Goal: Task Accomplishment & Management: Manage account settings

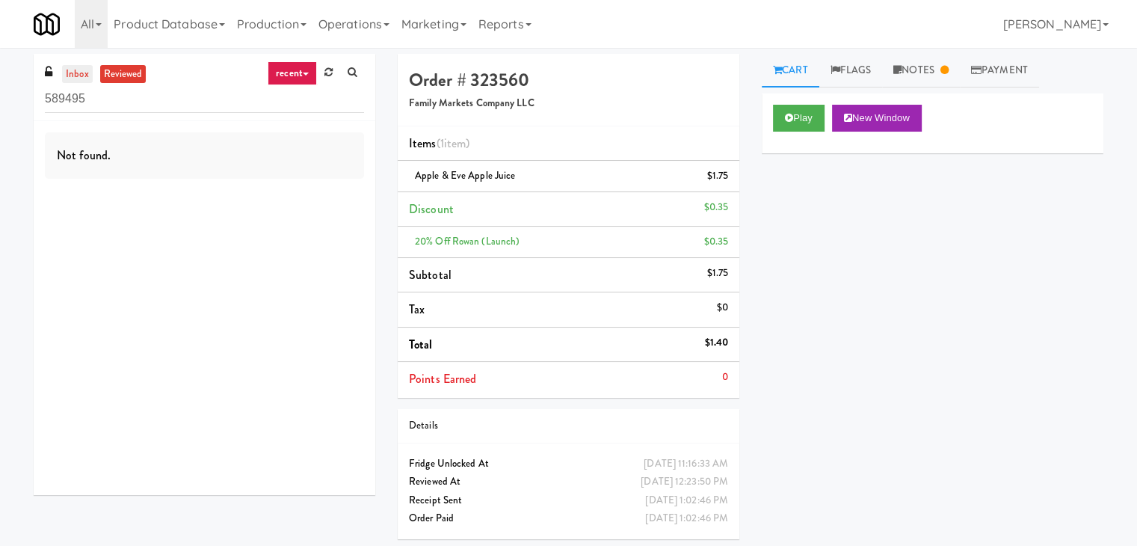
click at [71, 78] on link "inbox" at bounding box center [77, 74] width 31 height 19
click at [155, 102] on input "589495" at bounding box center [204, 99] width 319 height 28
paste input "[PERSON_NAME] - Cooler - Right"
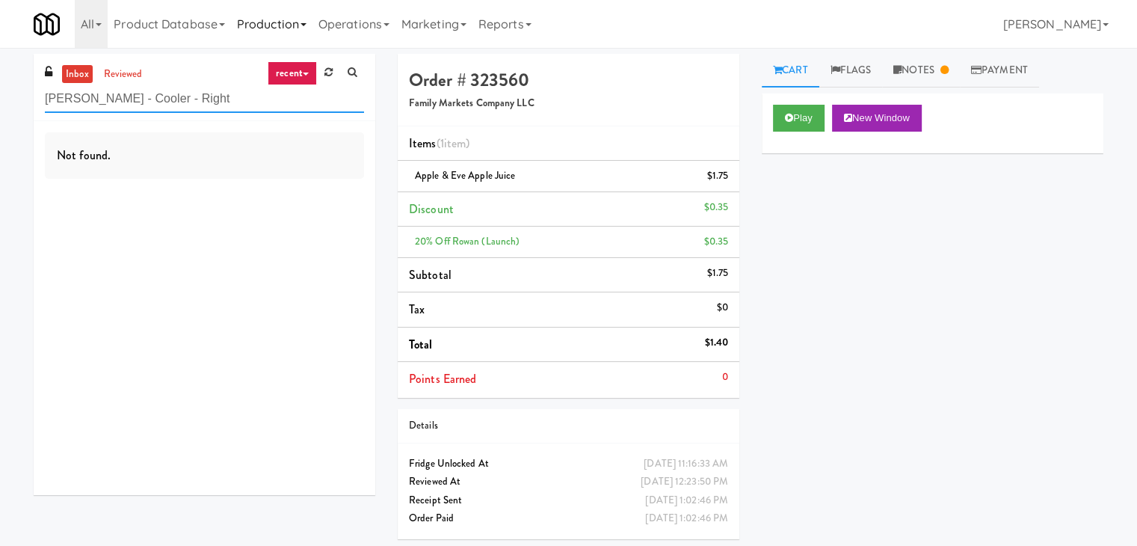
type input "[PERSON_NAME] - Cooler - Right"
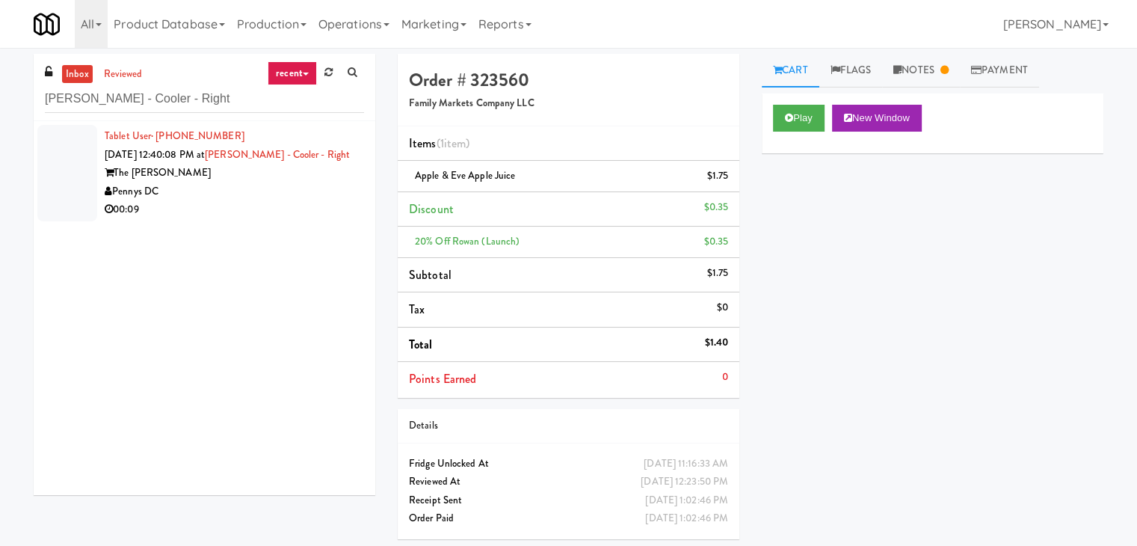
click at [283, 233] on div "Tablet User · (828) 335-7441 [DATE] 12:40:08 PM at [PERSON_NAME][GEOGRAPHIC_DAT…" at bounding box center [205, 308] width 342 height 374
click at [283, 193] on div "Pennys DC" at bounding box center [234, 191] width 259 height 19
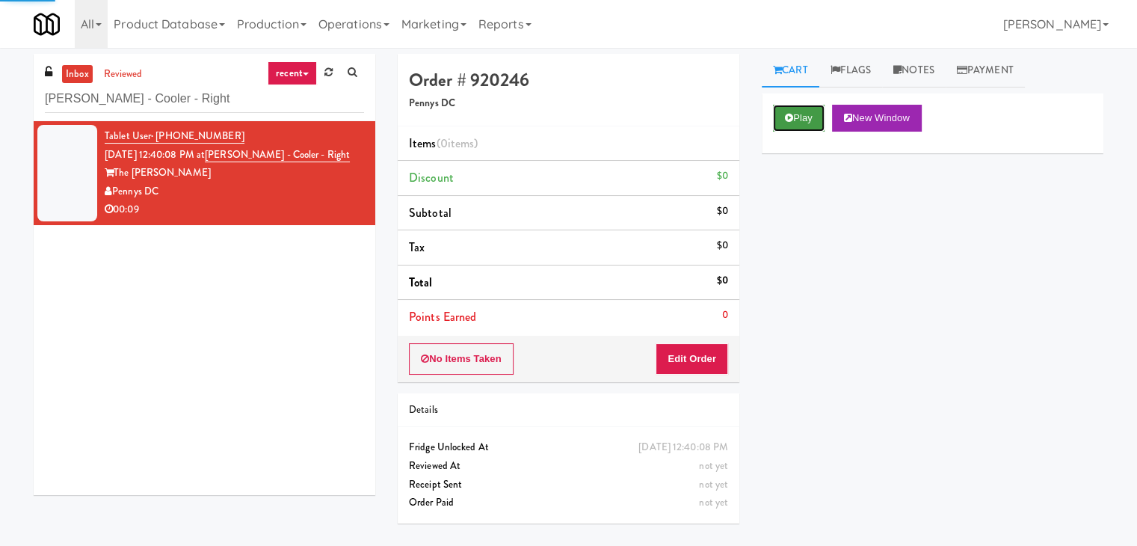
click at [798, 117] on button "Play" at bounding box center [799, 118] width 52 height 27
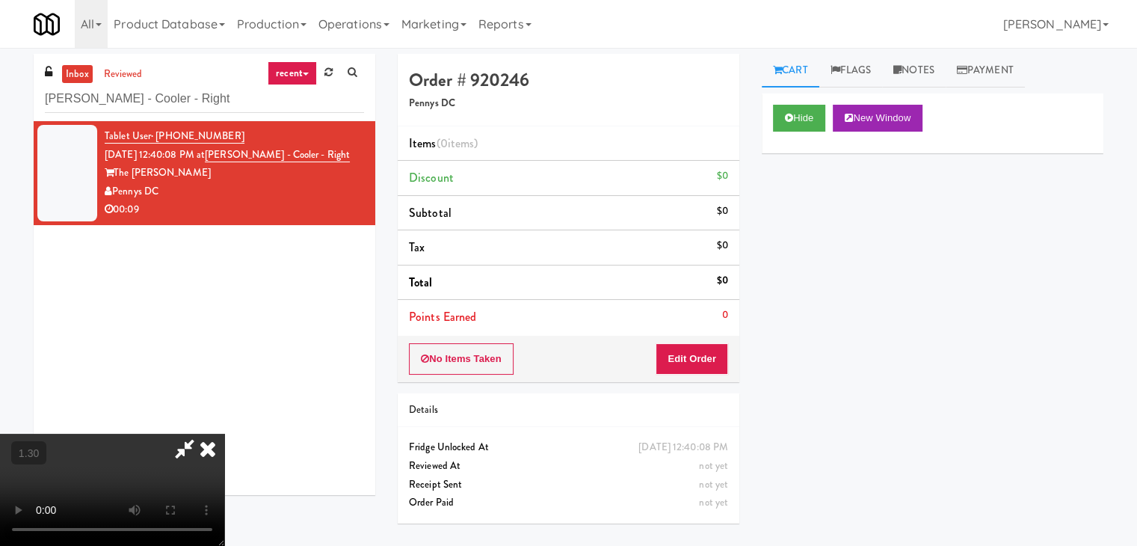
click at [224, 434] on video at bounding box center [112, 490] width 224 height 112
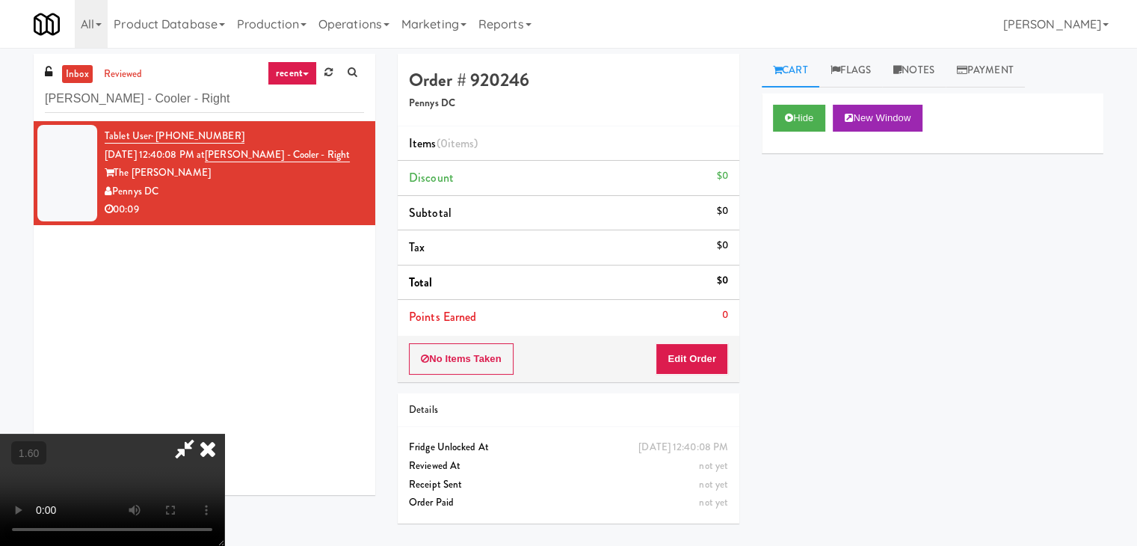
click at [224, 434] on video at bounding box center [112, 490] width 224 height 112
click at [224, 434] on icon at bounding box center [207, 449] width 33 height 30
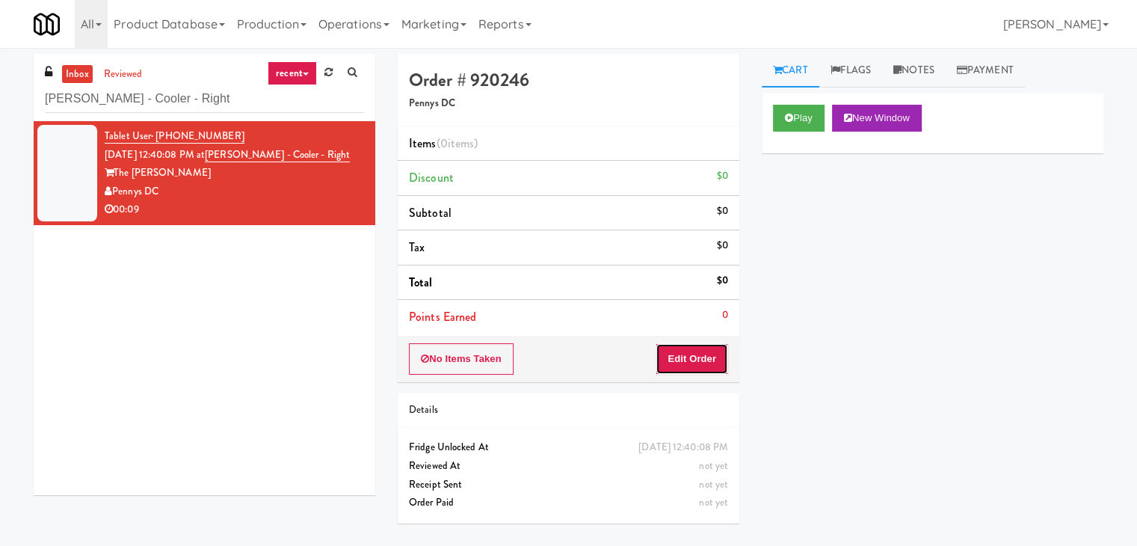
drag, startPoint x: 697, startPoint y: 354, endPoint x: 727, endPoint y: 331, distance: 37.4
click at [697, 354] on button "Edit Order" at bounding box center [692, 358] width 73 height 31
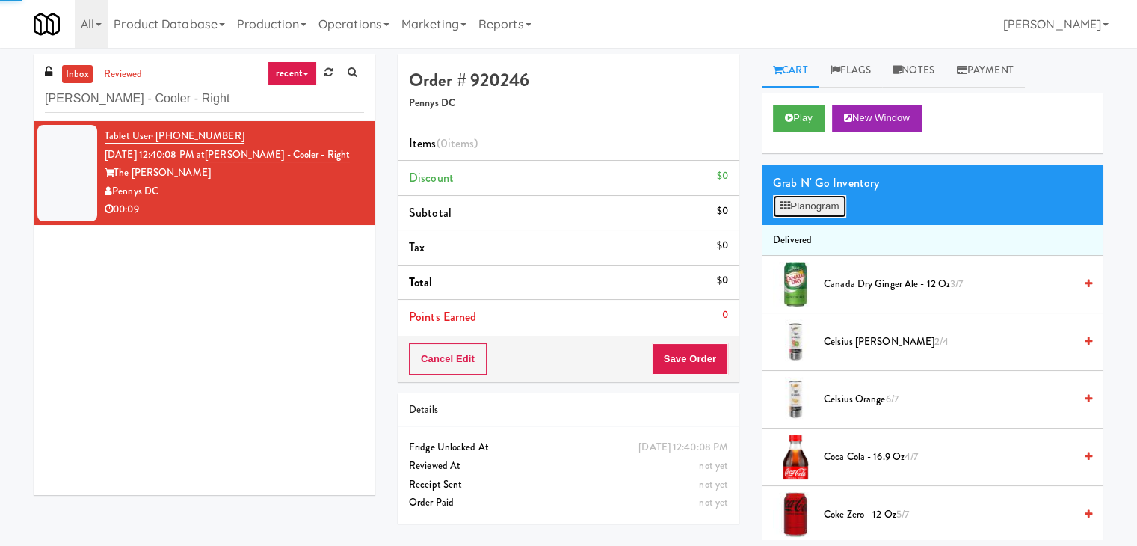
click at [809, 210] on button "Planogram" at bounding box center [809, 206] width 73 height 22
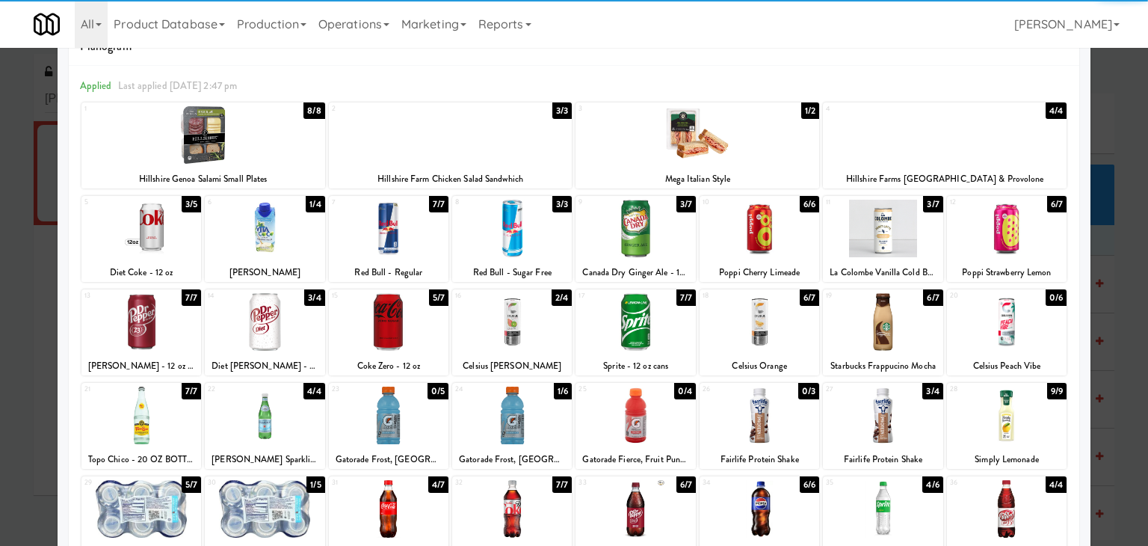
scroll to position [75, 0]
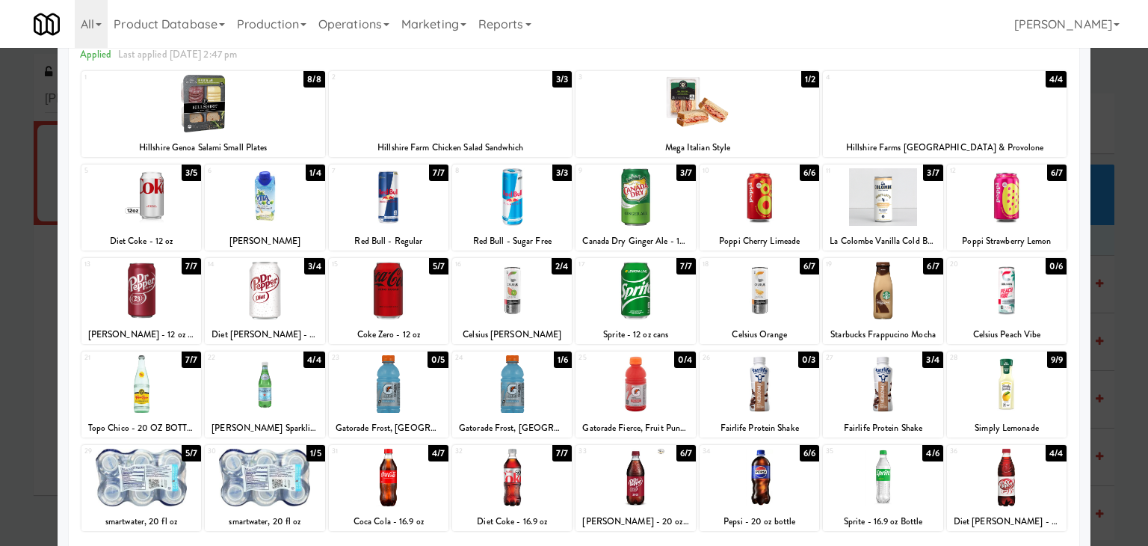
click at [495, 291] on div at bounding box center [512, 291] width 120 height 58
click at [643, 197] on div at bounding box center [636, 197] width 120 height 58
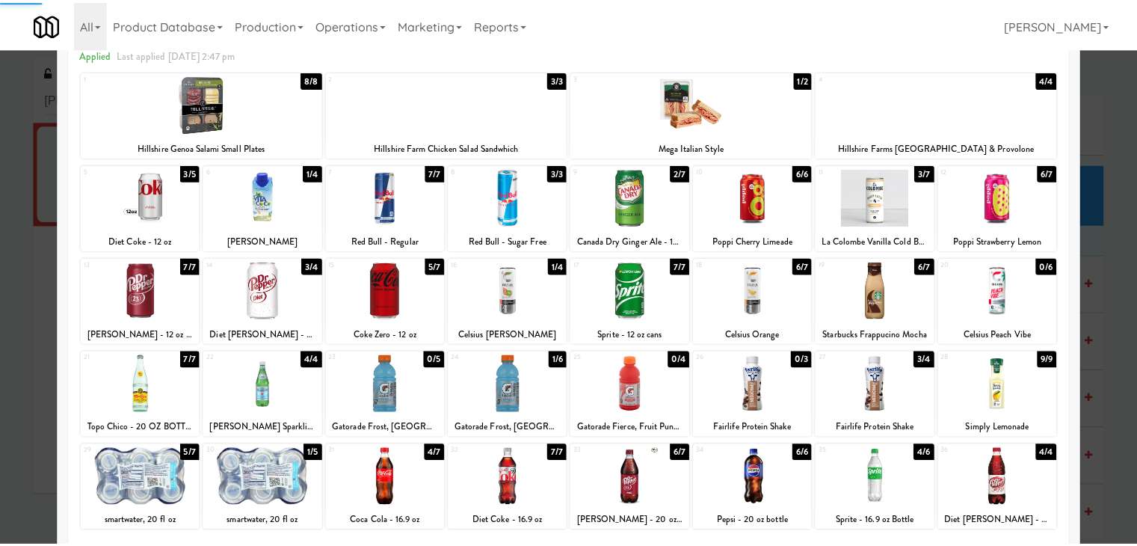
scroll to position [0, 0]
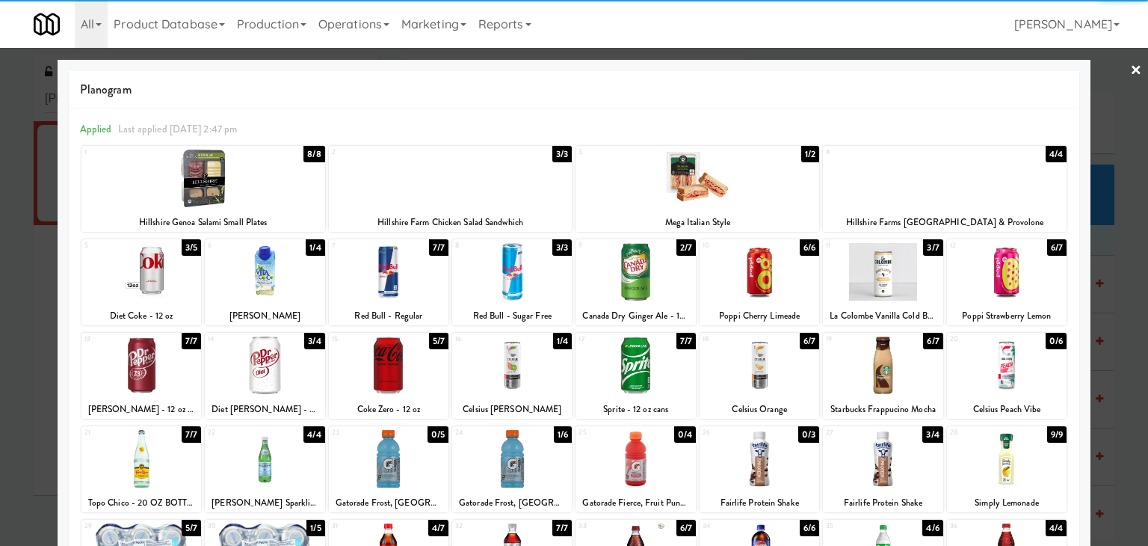
click at [1130, 74] on link "×" at bounding box center [1136, 71] width 12 height 46
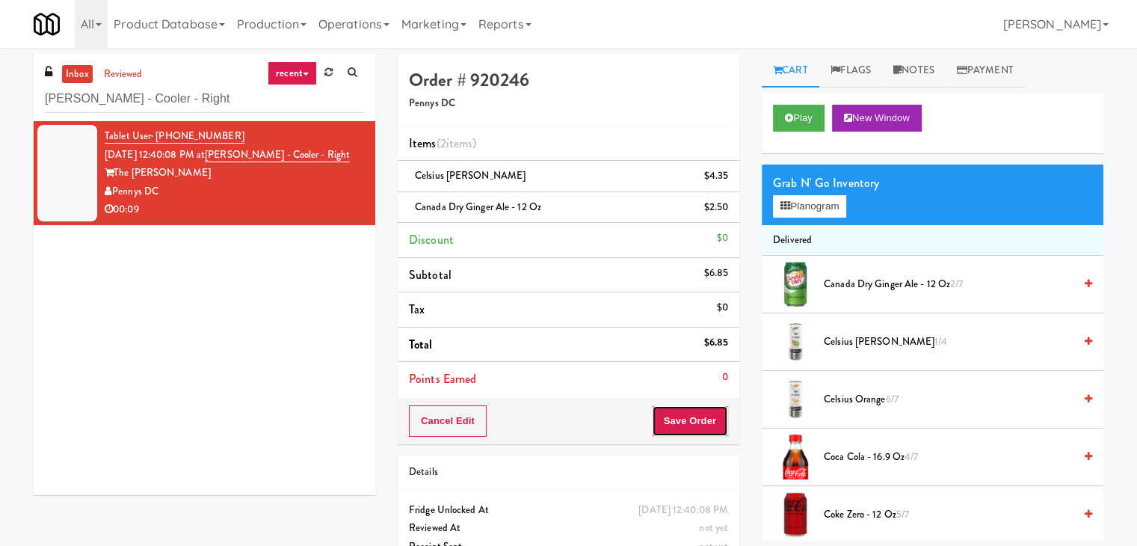
click at [688, 419] on button "Save Order" at bounding box center [690, 420] width 76 height 31
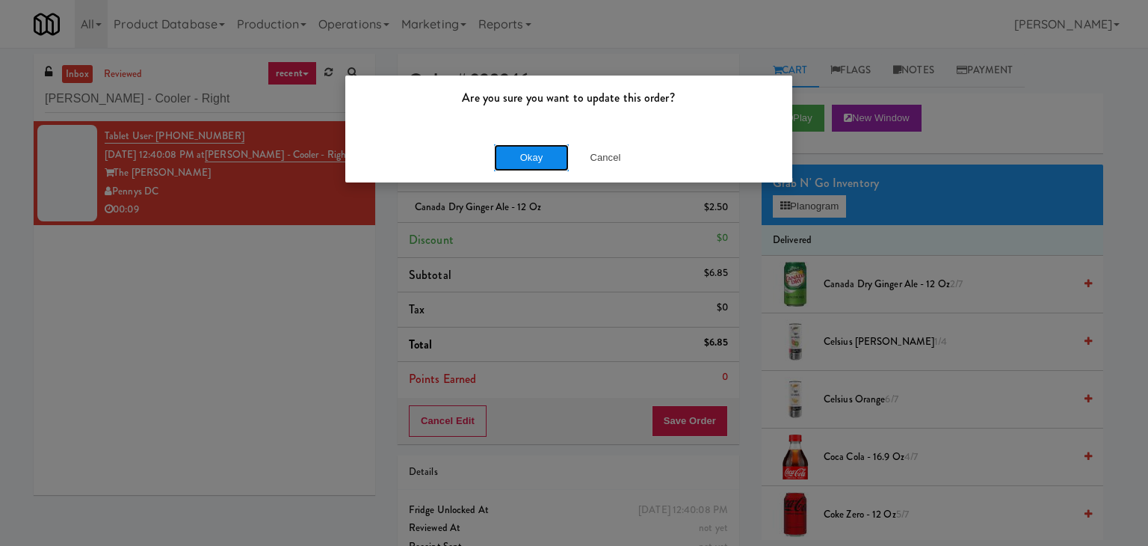
click at [532, 148] on button "Okay" at bounding box center [531, 157] width 75 height 27
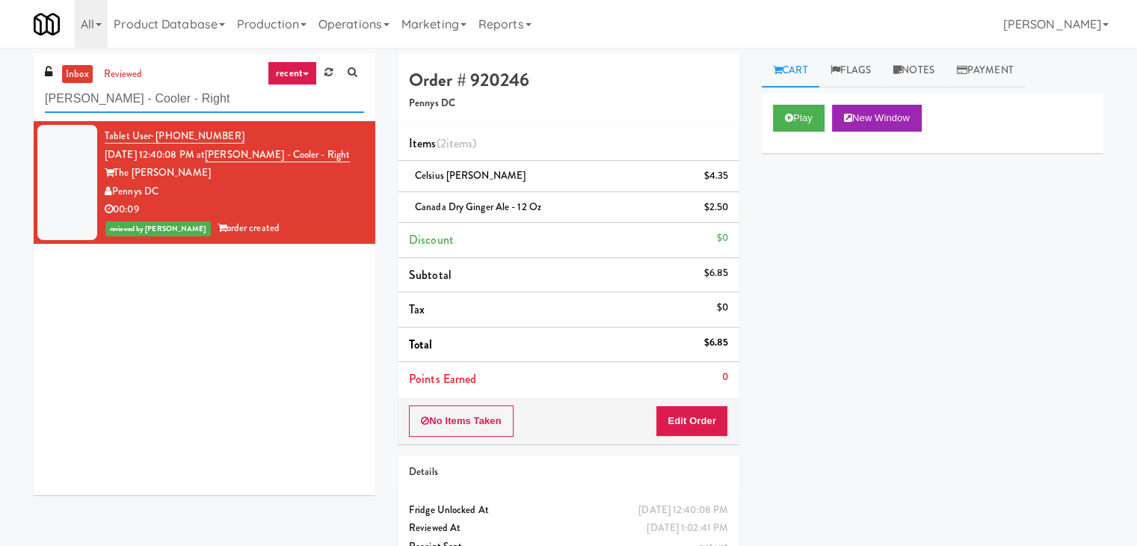
click at [182, 105] on input "[PERSON_NAME] - Cooler - Right" at bounding box center [204, 99] width 319 height 28
paste input "Uptown 550 Cooler #2"
type input "Uptown 550 Cooler #2"
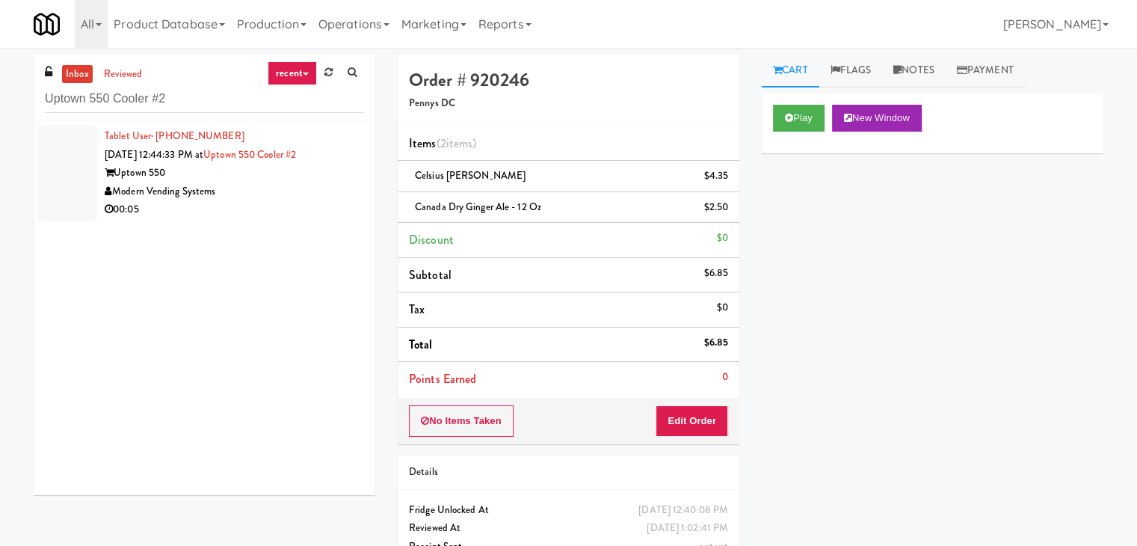
click at [330, 185] on div "Modern Vending Systems" at bounding box center [234, 191] width 259 height 19
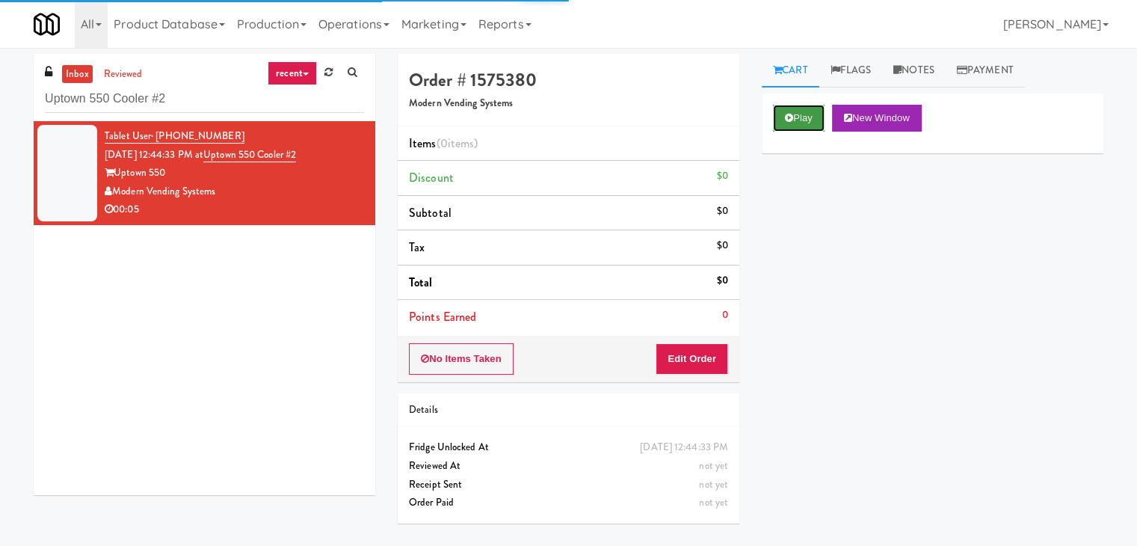
click at [795, 114] on button "Play" at bounding box center [799, 118] width 52 height 27
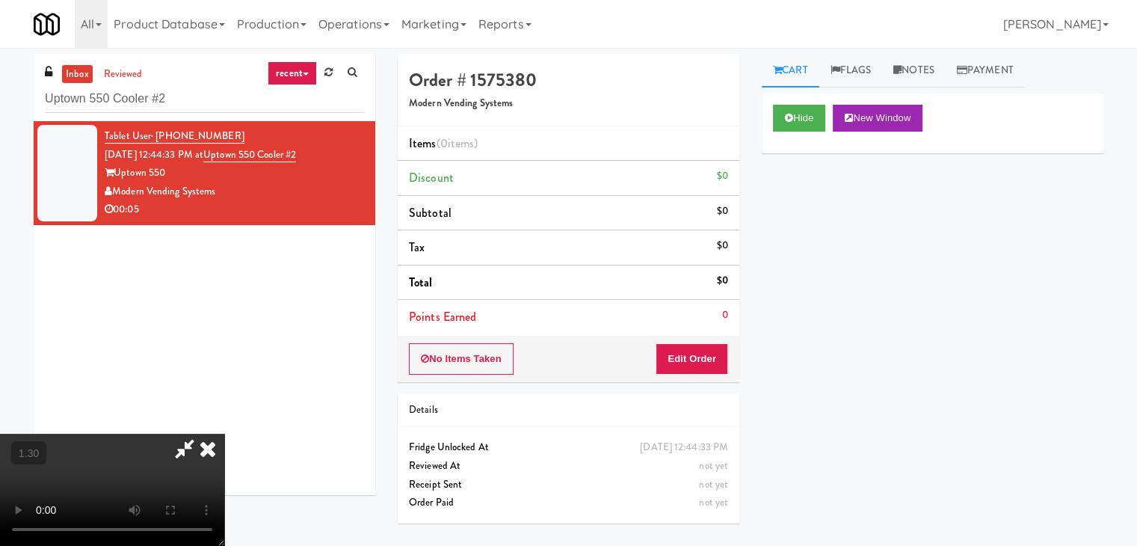
click at [224, 434] on video at bounding box center [112, 490] width 224 height 112
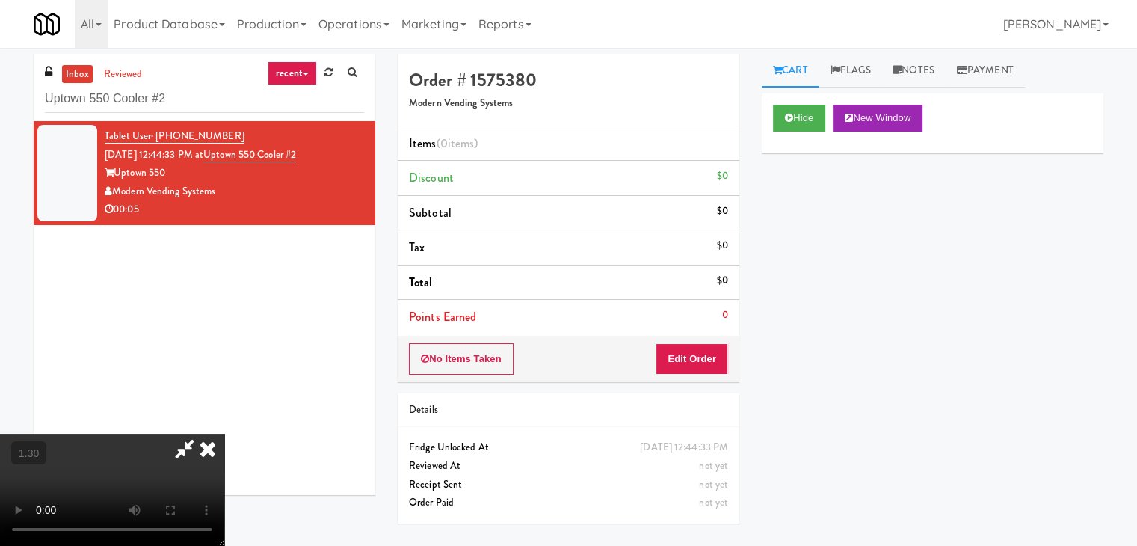
click at [224, 434] on video at bounding box center [112, 490] width 224 height 112
click at [224, 434] on icon at bounding box center [207, 449] width 33 height 30
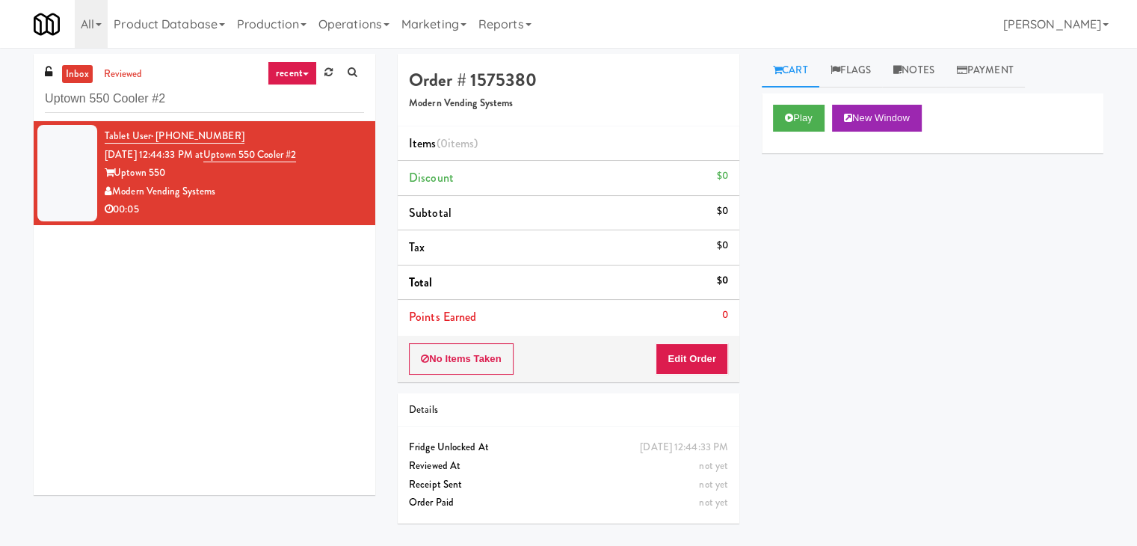
drag, startPoint x: 688, startPoint y: 375, endPoint x: 688, endPoint y: 357, distance: 17.9
click at [687, 371] on div "No Items Taken Edit Order" at bounding box center [569, 359] width 342 height 46
click at [688, 356] on button "Edit Order" at bounding box center [692, 358] width 73 height 31
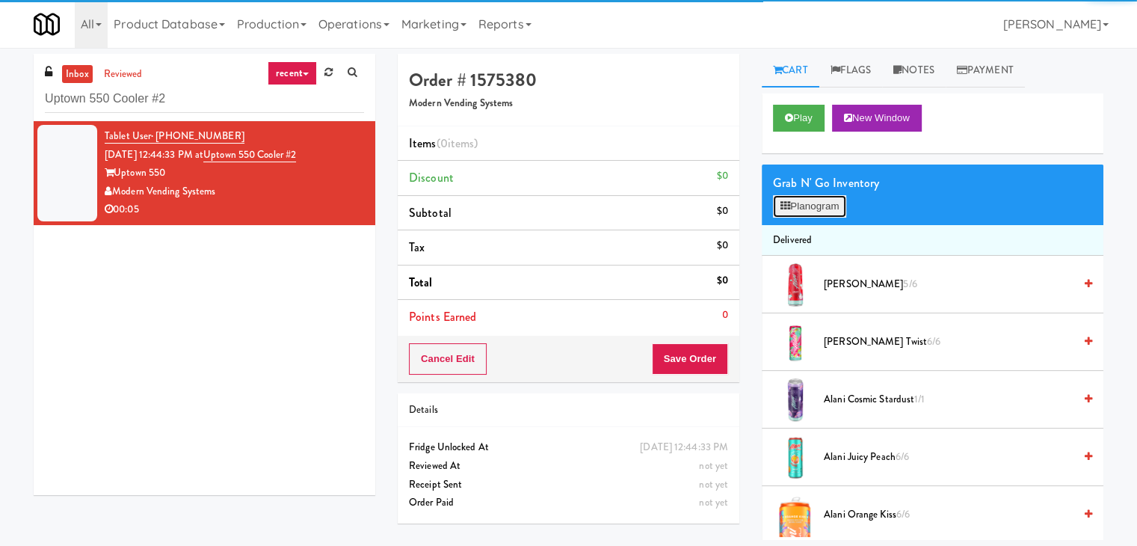
click at [819, 201] on button "Planogram" at bounding box center [809, 206] width 73 height 22
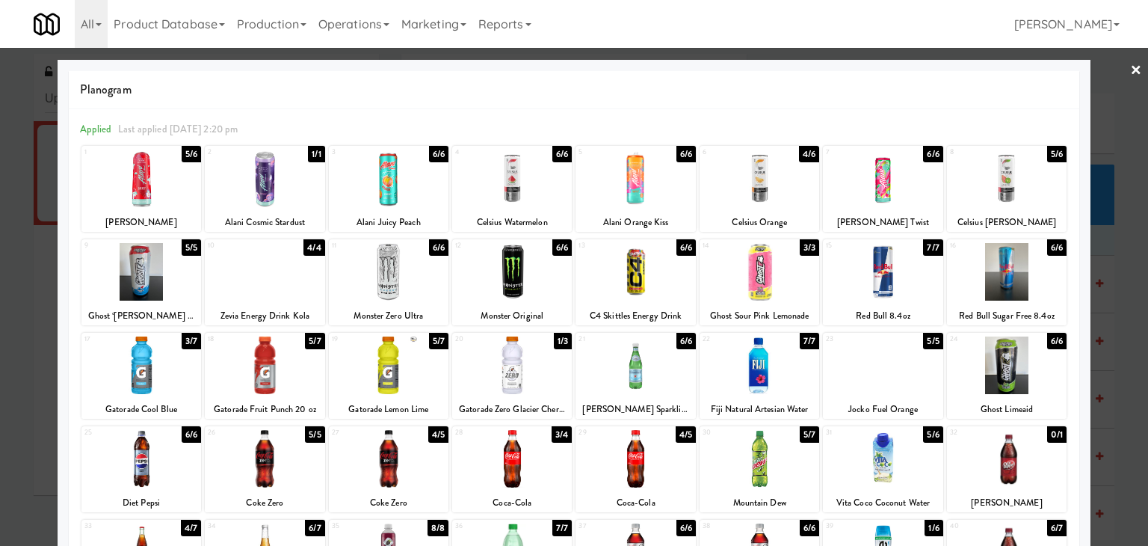
click at [760, 263] on div at bounding box center [760, 272] width 120 height 58
click at [1130, 70] on link "×" at bounding box center [1136, 71] width 12 height 46
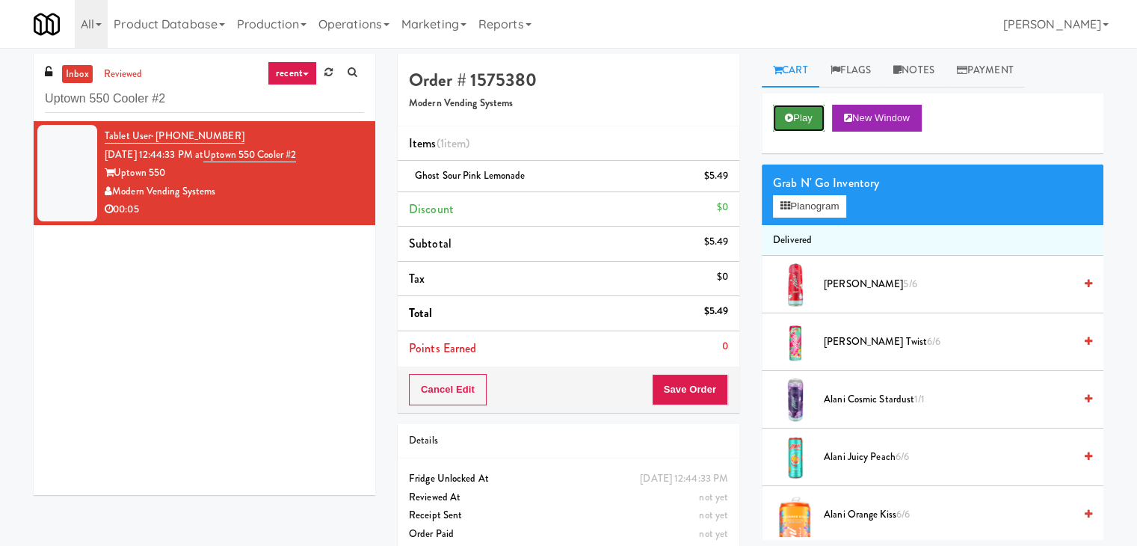
click at [805, 119] on button "Play" at bounding box center [799, 118] width 52 height 27
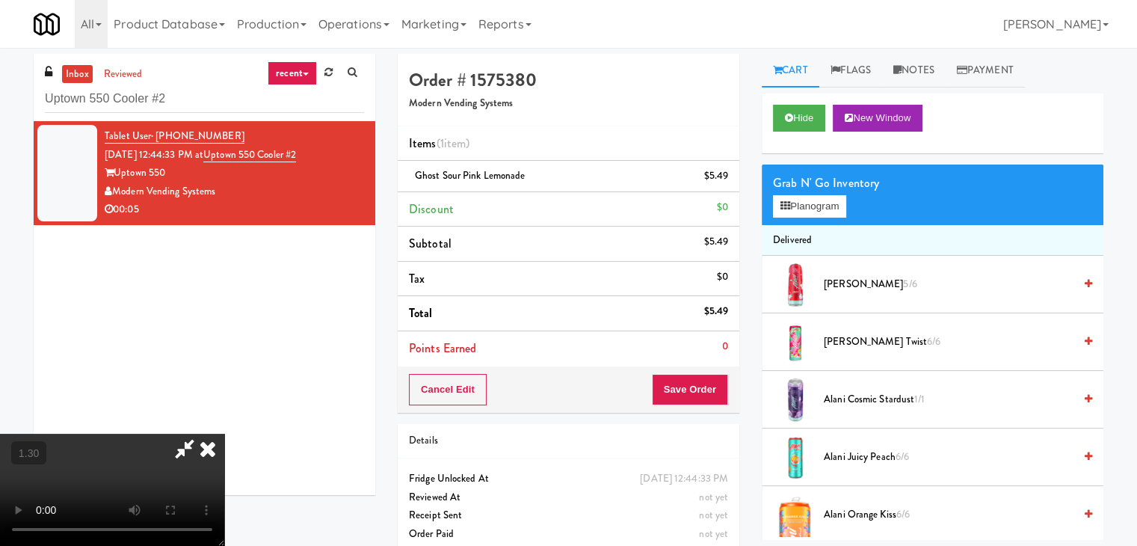
click at [224, 434] on icon at bounding box center [207, 449] width 33 height 30
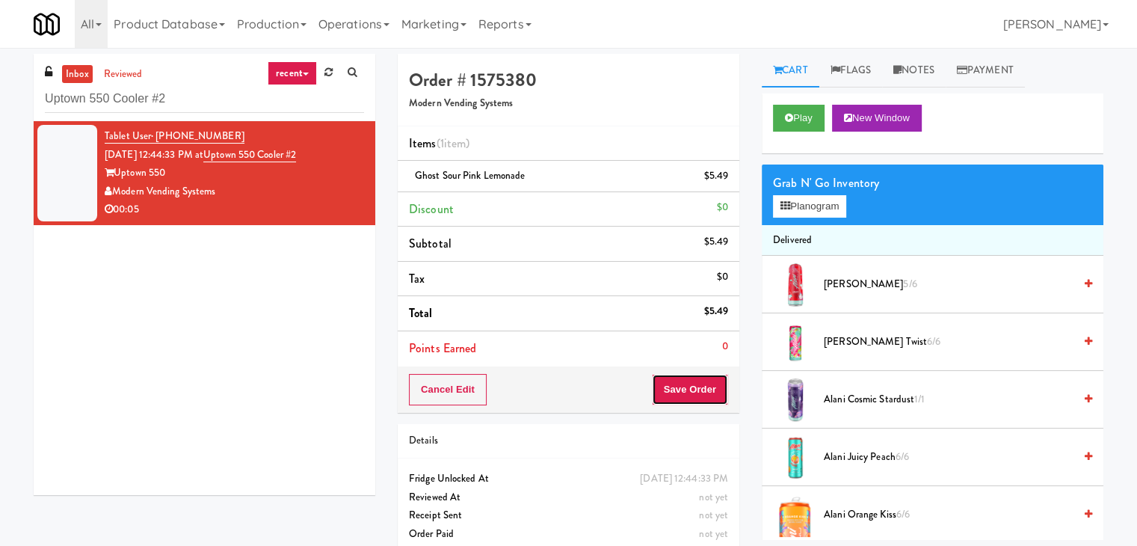
click at [705, 394] on button "Save Order" at bounding box center [690, 389] width 76 height 31
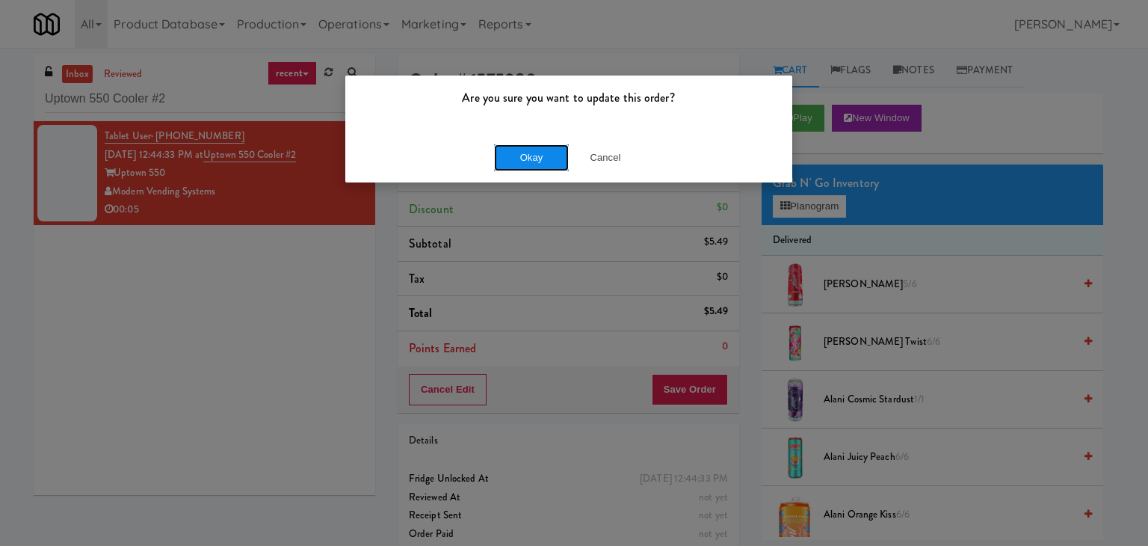
drag, startPoint x: 538, startPoint y: 158, endPoint x: 532, endPoint y: 150, distance: 11.2
click at [538, 158] on button "Okay" at bounding box center [531, 157] width 75 height 27
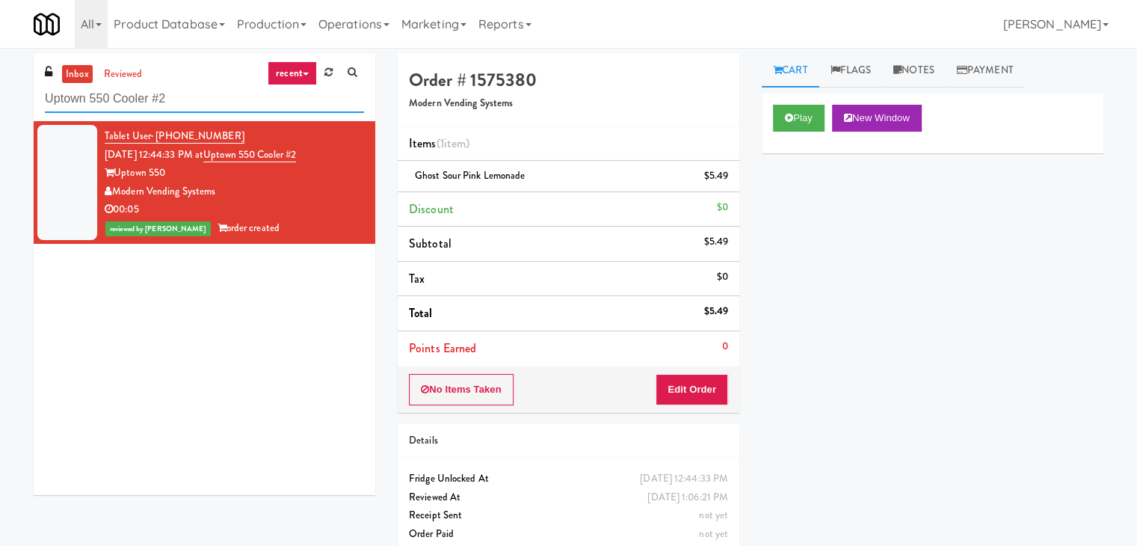
click at [225, 103] on input "Uptown 550 Cooler #2" at bounding box center [204, 99] width 319 height 28
paste input "Southerly - Combo Cooler"
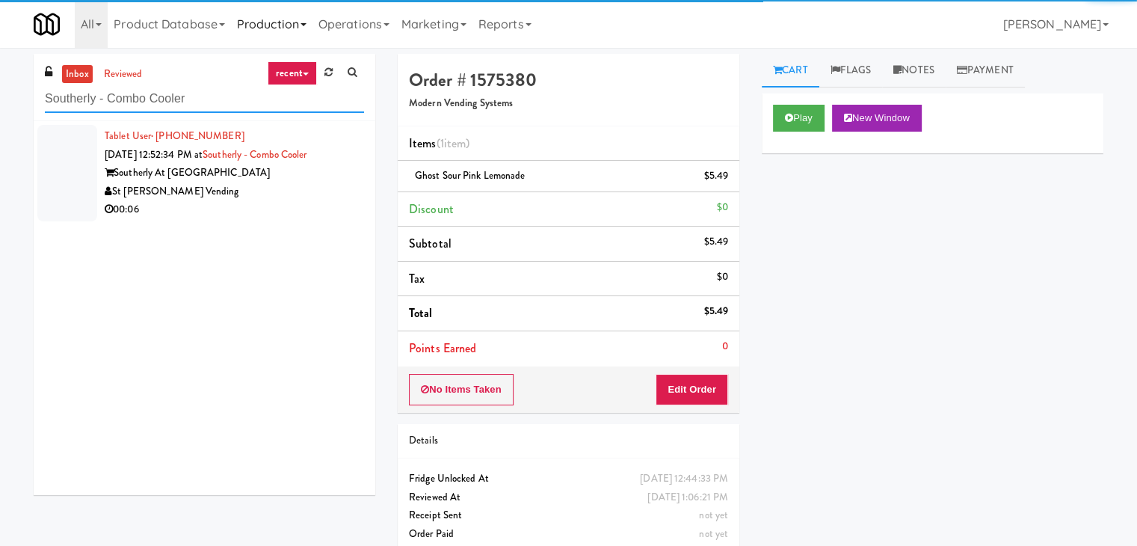
type input "Southerly - Combo Cooler"
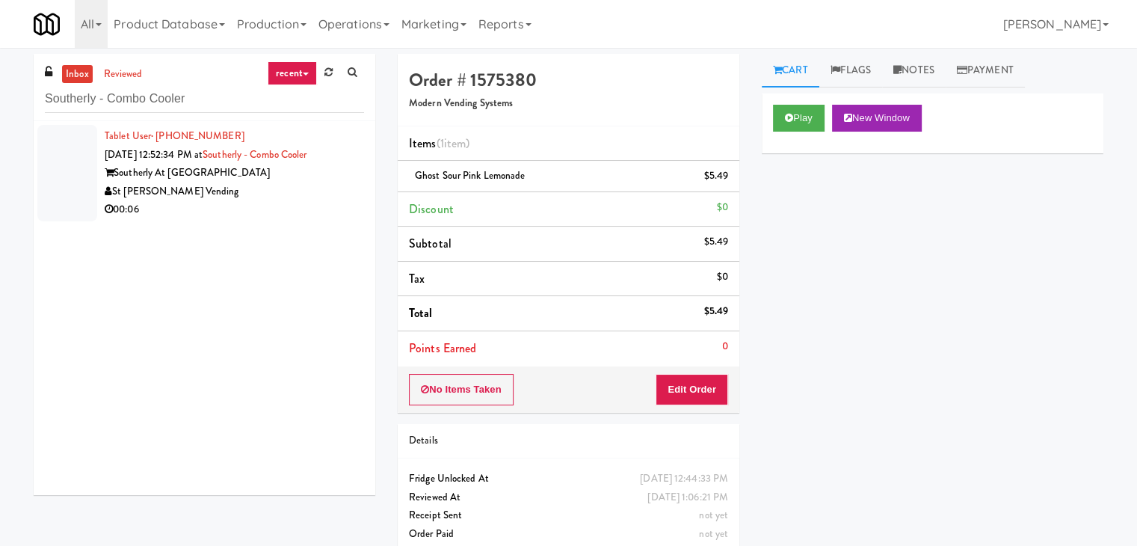
drag, startPoint x: 309, startPoint y: 206, endPoint x: 367, endPoint y: 199, distance: 58.7
click at [309, 206] on div "00:06" at bounding box center [234, 209] width 259 height 19
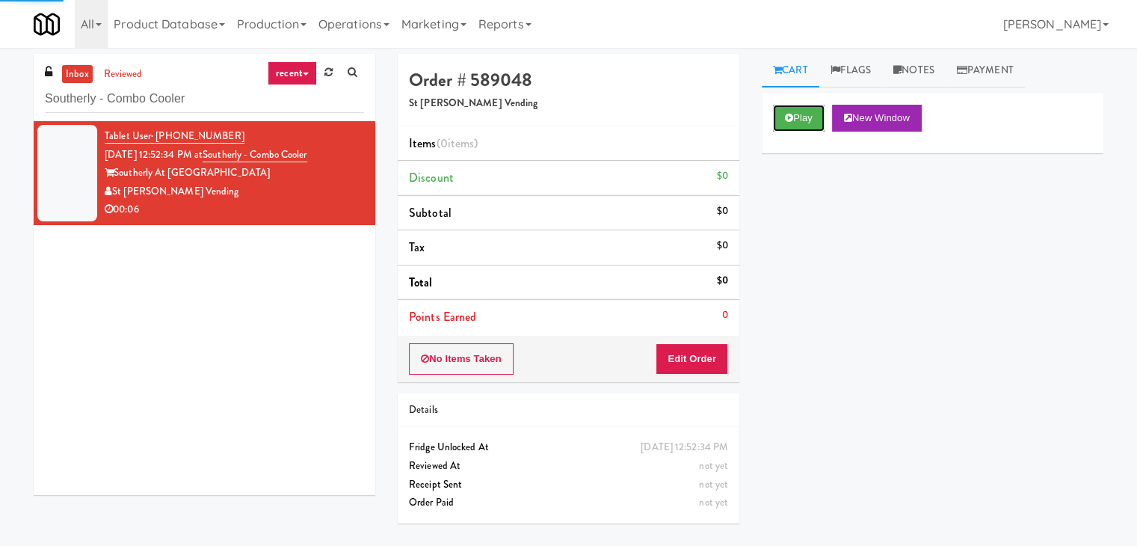
drag, startPoint x: 795, startPoint y: 114, endPoint x: 590, endPoint y: 43, distance: 217.7
click at [795, 114] on button "Play" at bounding box center [799, 118] width 52 height 27
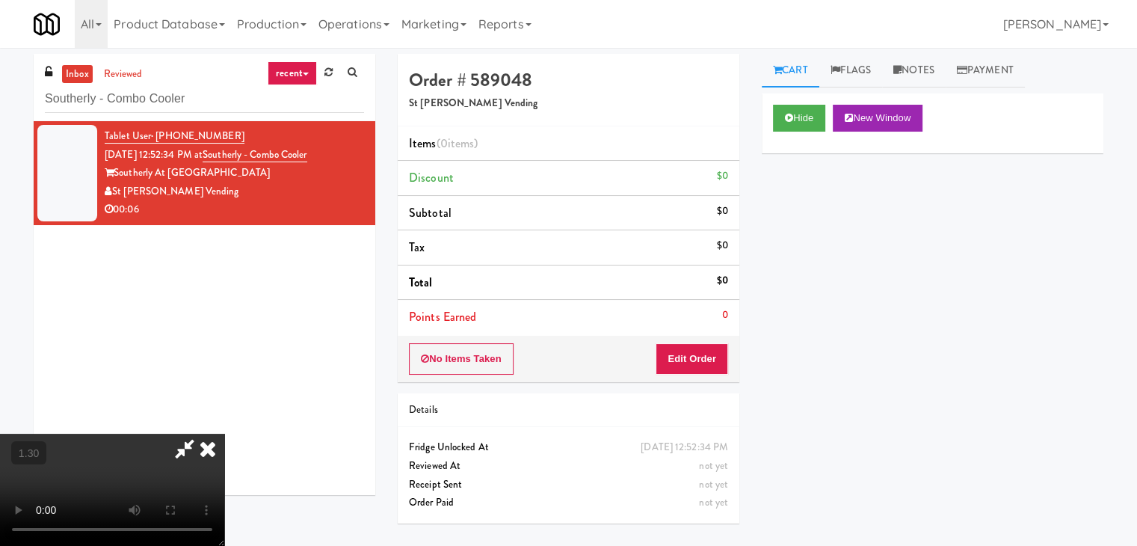
click at [224, 434] on video at bounding box center [112, 490] width 224 height 112
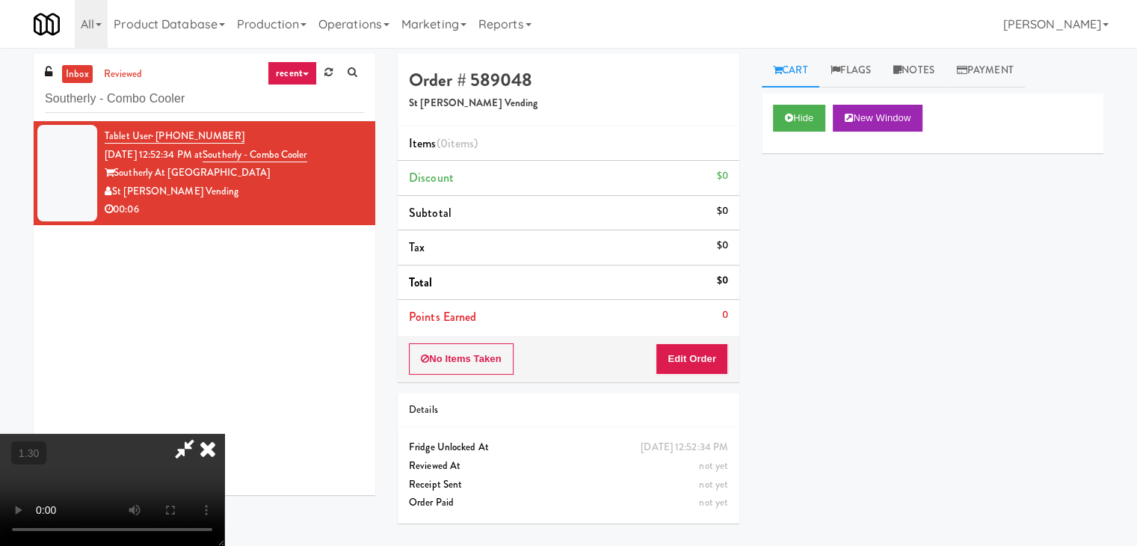
click at [224, 434] on video at bounding box center [112, 490] width 224 height 112
click at [224, 434] on icon at bounding box center [207, 449] width 33 height 30
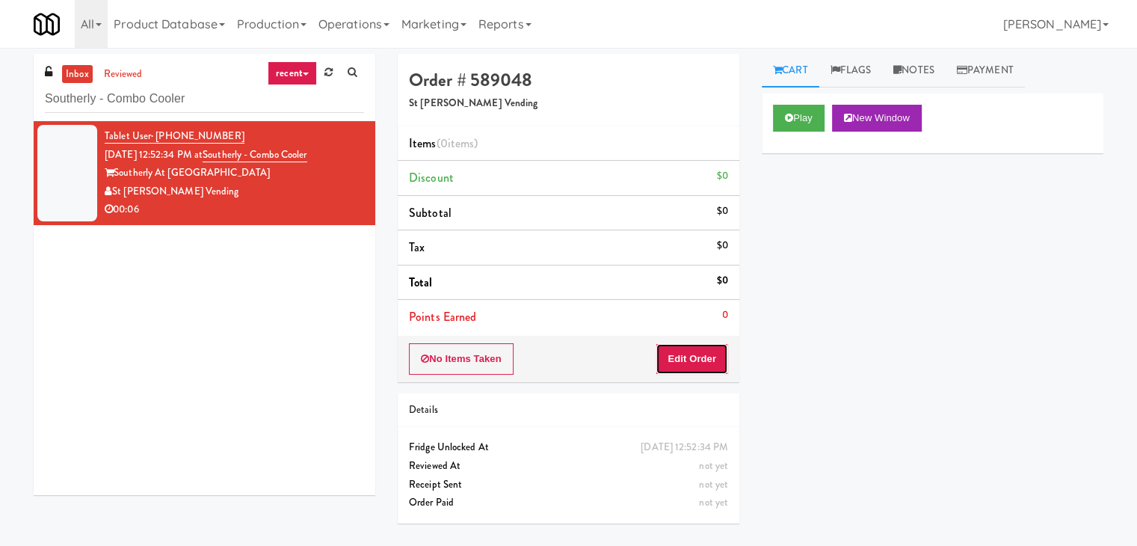
click at [694, 366] on button "Edit Order" at bounding box center [692, 358] width 73 height 31
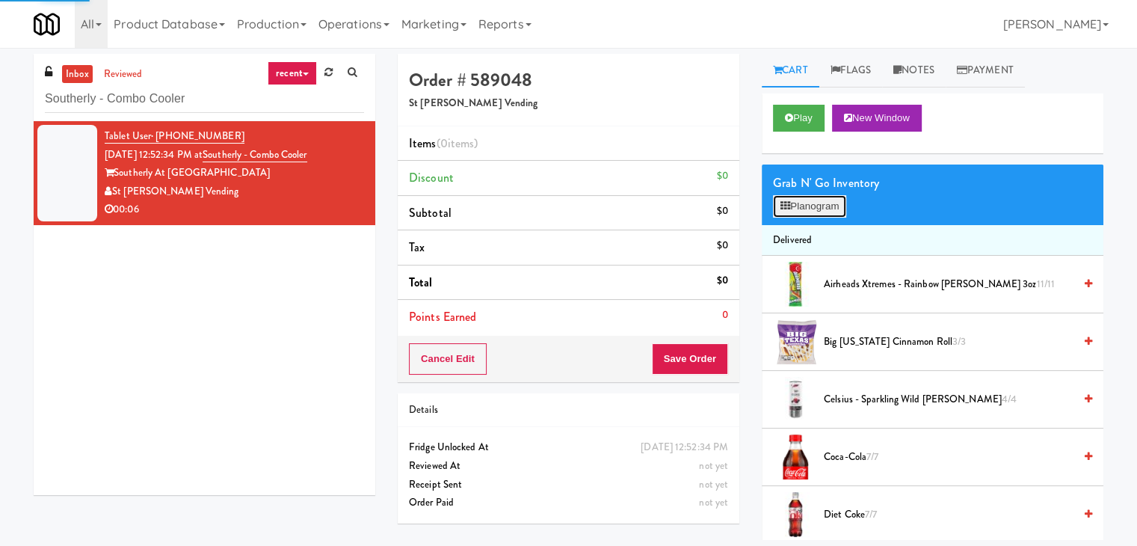
click at [807, 203] on button "Planogram" at bounding box center [809, 206] width 73 height 22
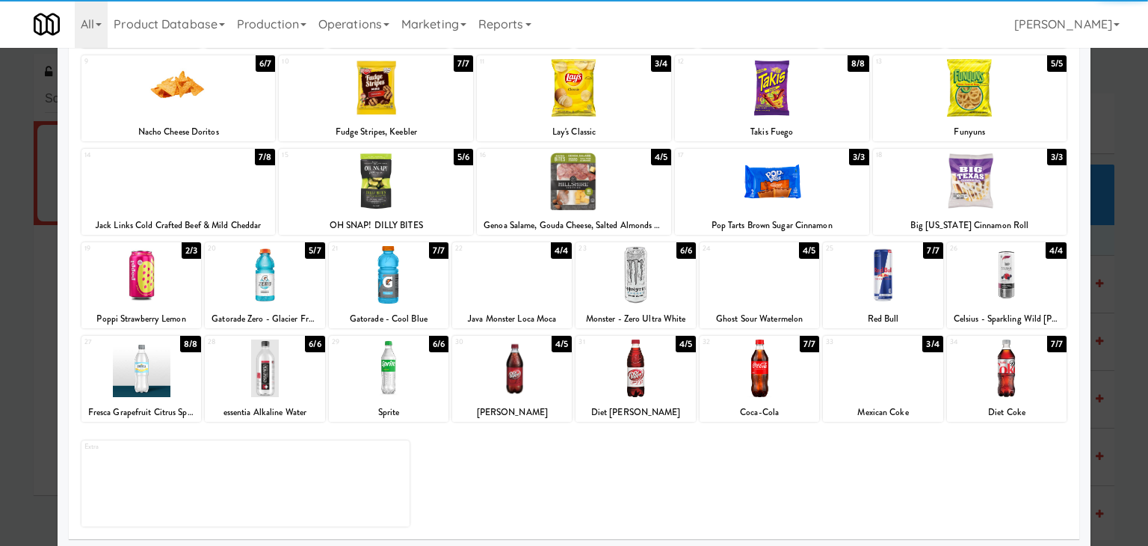
scroll to position [188, 0]
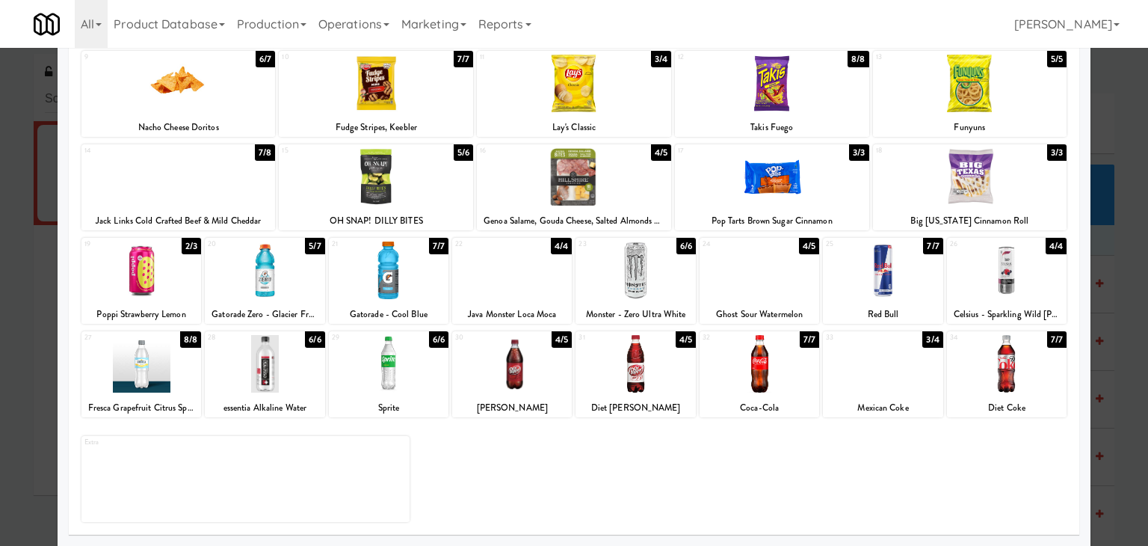
click at [286, 271] on div at bounding box center [265, 270] width 120 height 58
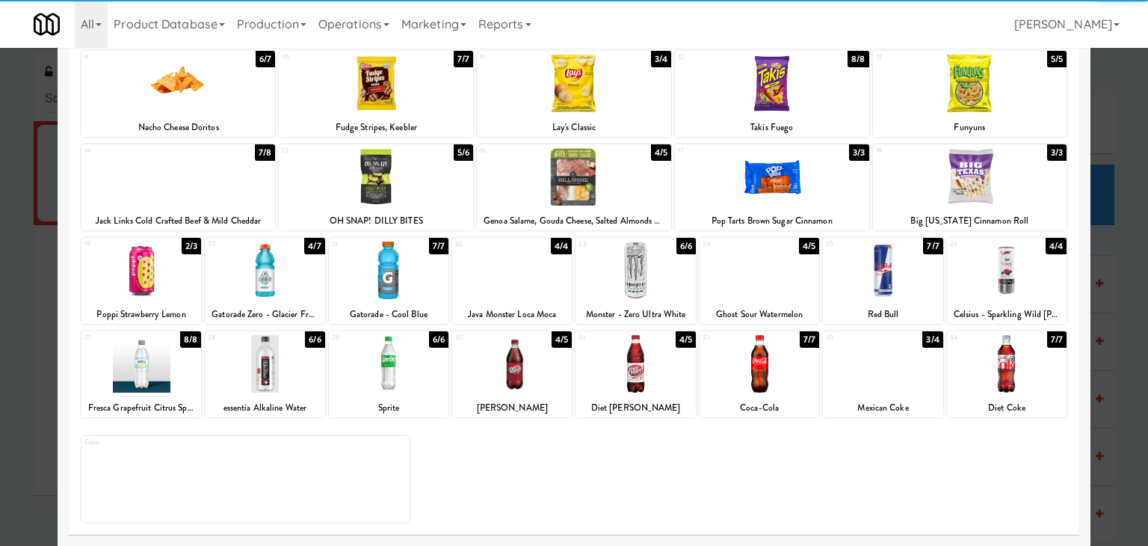
click at [410, 273] on div at bounding box center [389, 270] width 120 height 58
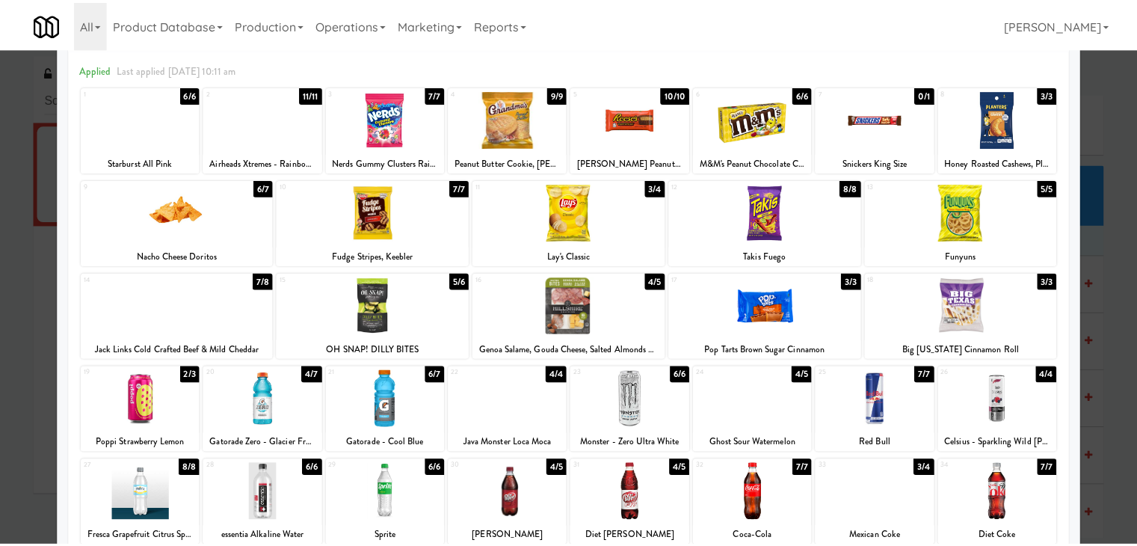
scroll to position [0, 0]
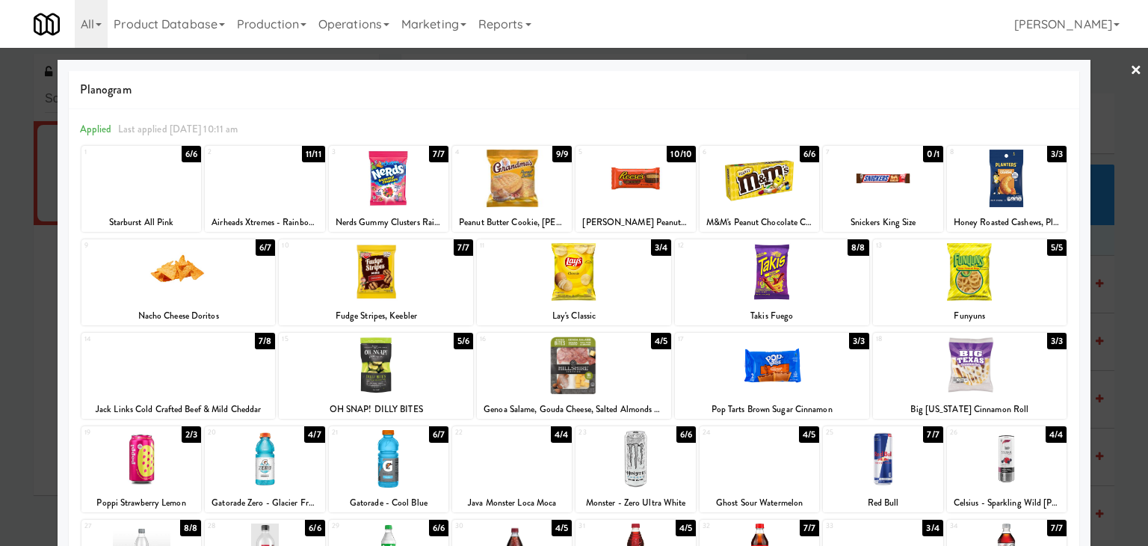
click at [1130, 70] on link "×" at bounding box center [1136, 71] width 12 height 46
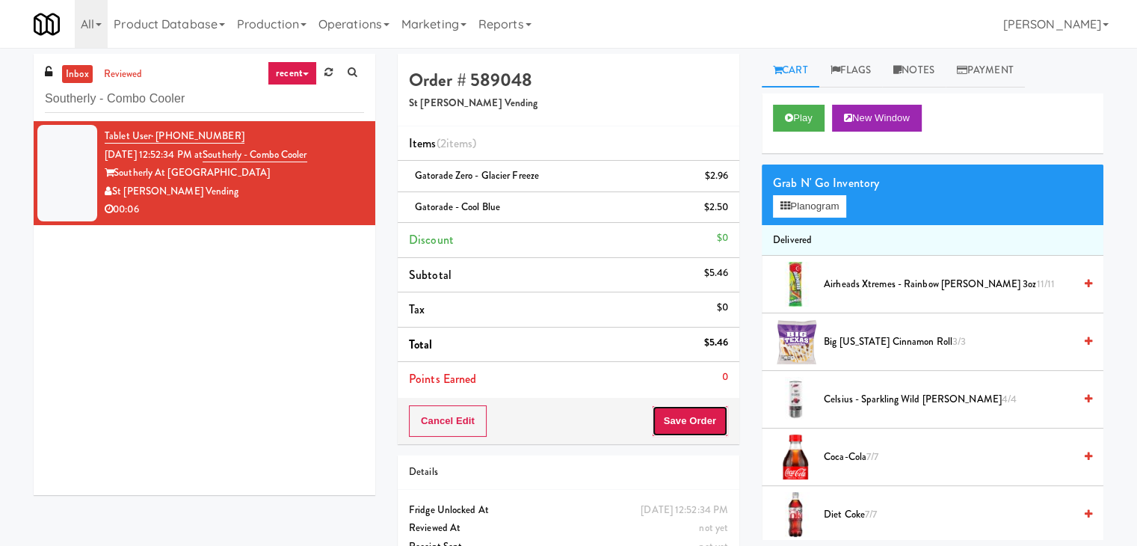
click at [674, 416] on button "Save Order" at bounding box center [690, 420] width 76 height 31
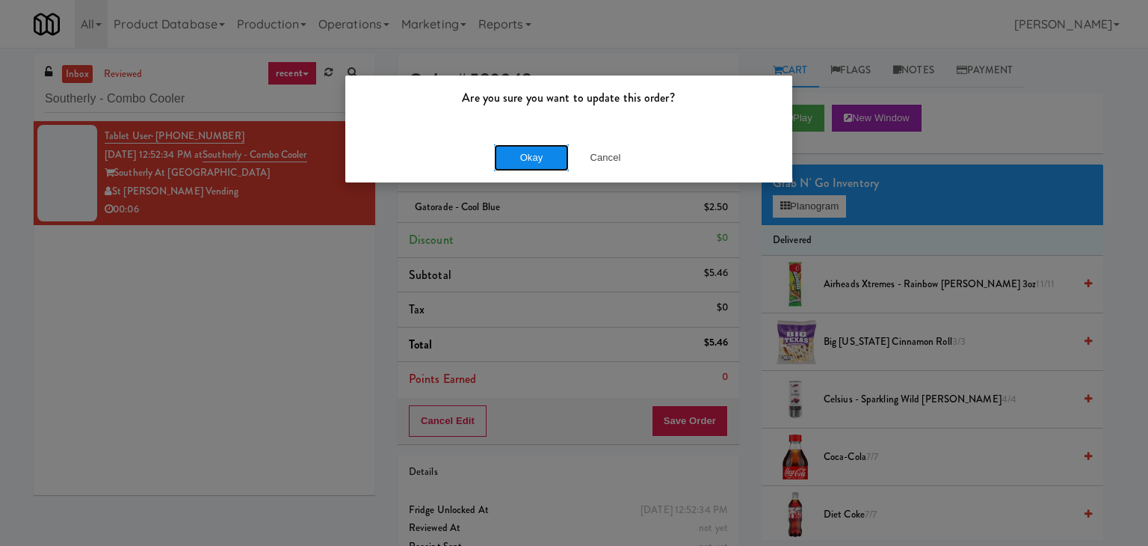
click at [517, 147] on button "Okay" at bounding box center [531, 157] width 75 height 27
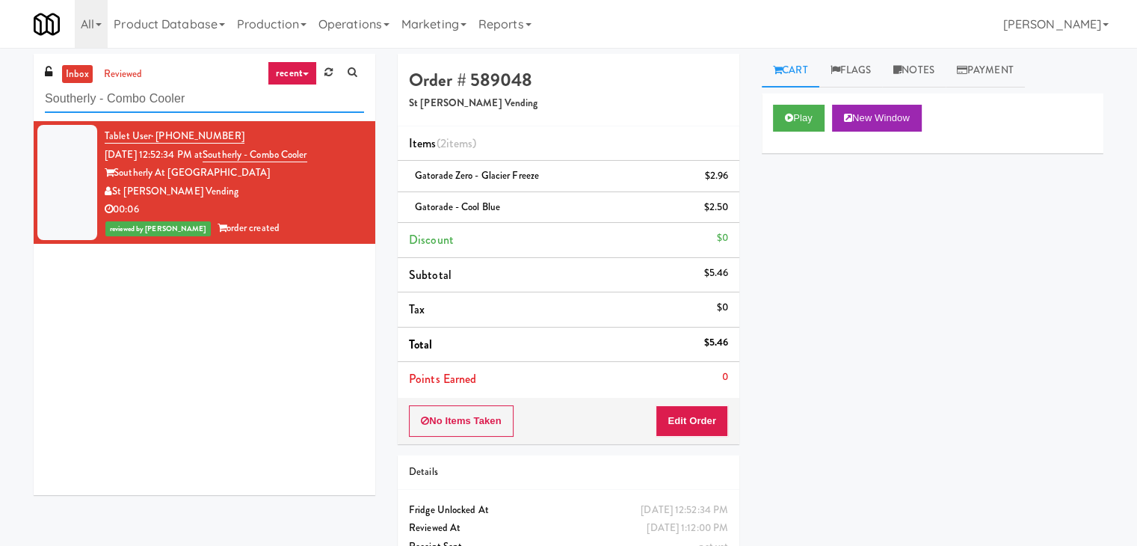
click at [203, 96] on input "Southerly - Combo Cooler" at bounding box center [204, 99] width 319 height 28
paste input "The [PERSON_NAME] - Cooler #1"
type input "The [PERSON_NAME] - Cooler #1"
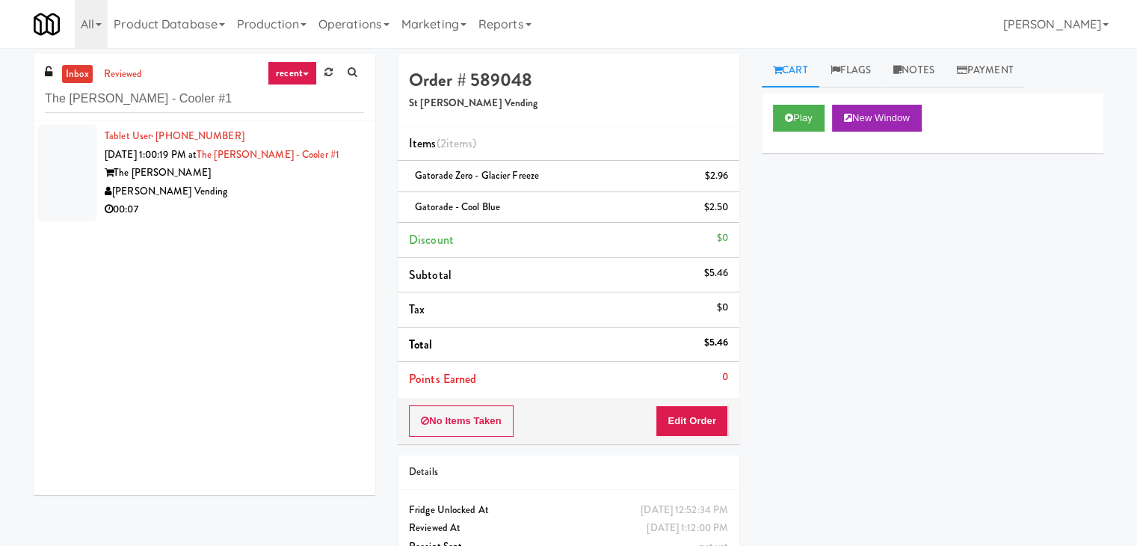
click at [325, 195] on div "[PERSON_NAME] Vending" at bounding box center [234, 191] width 259 height 19
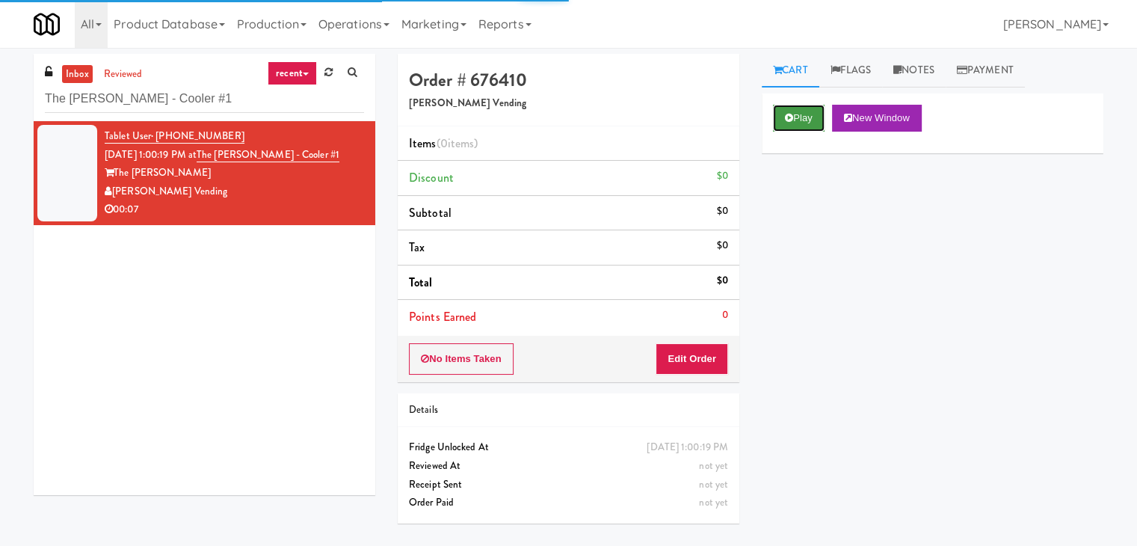
click at [798, 117] on button "Play" at bounding box center [799, 118] width 52 height 27
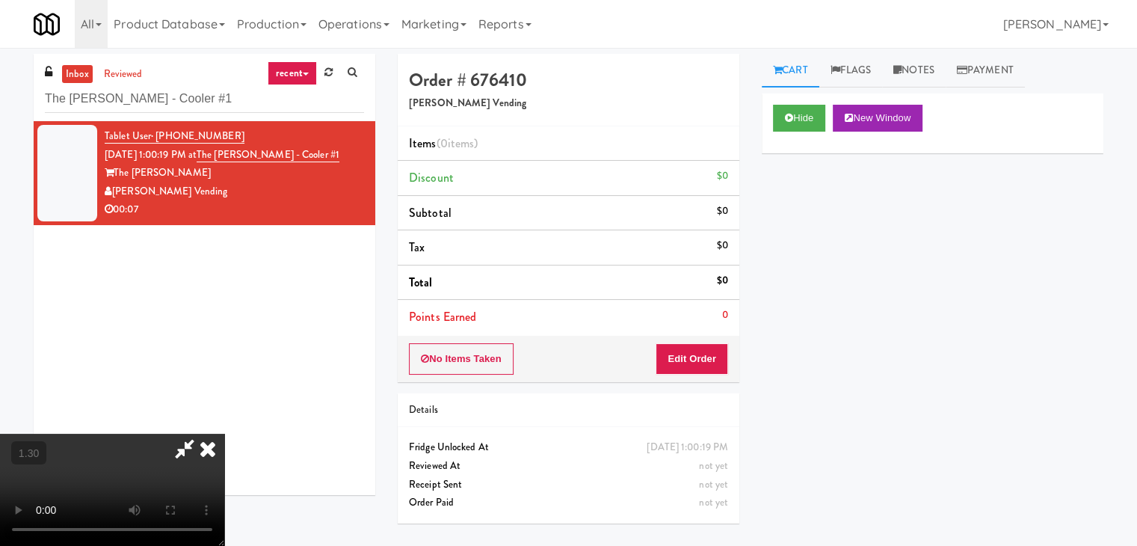
click at [224, 434] on video at bounding box center [112, 490] width 224 height 112
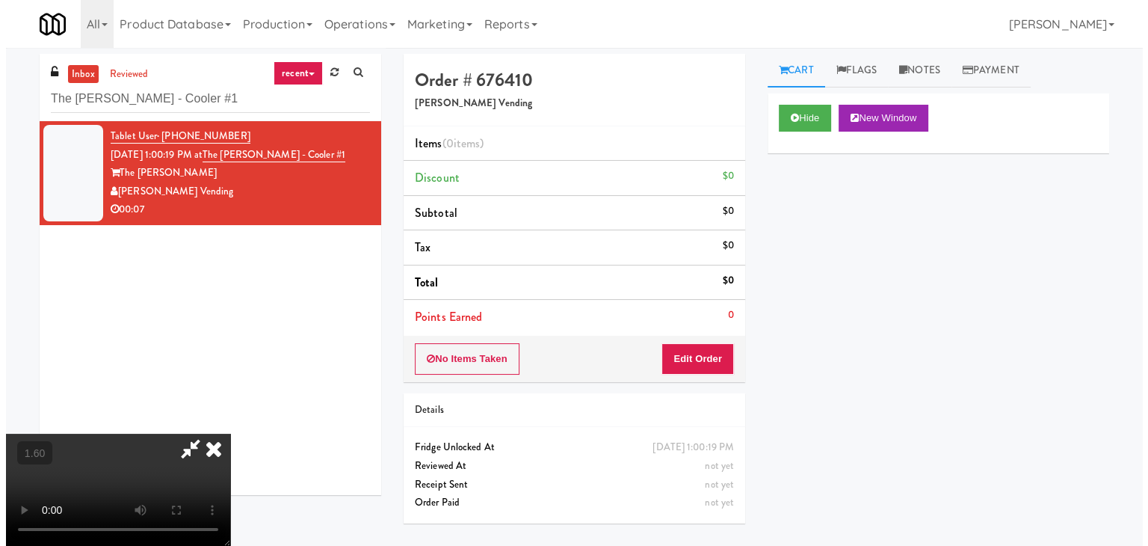
scroll to position [0, 0]
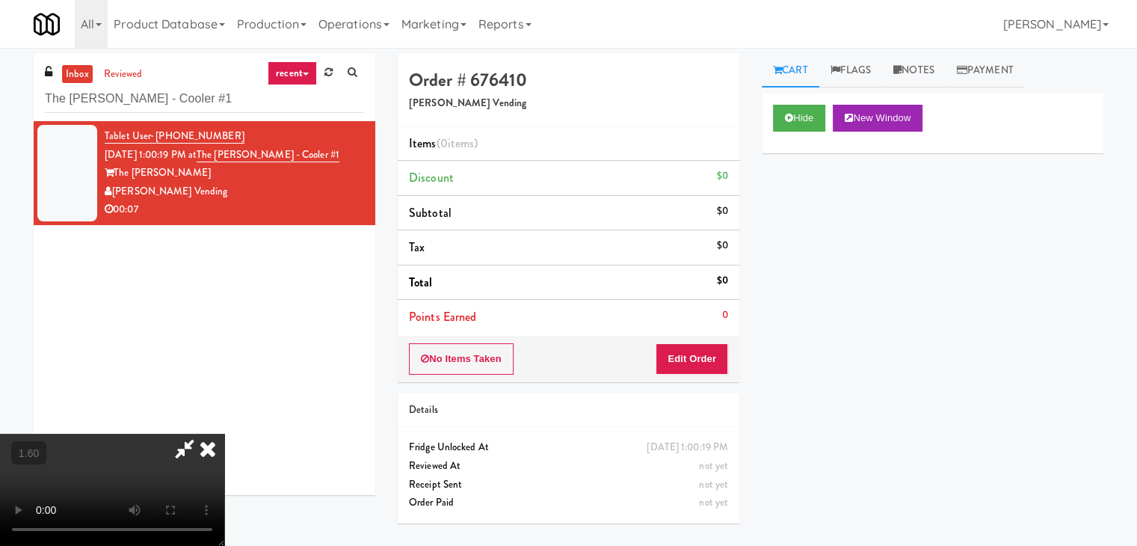
click at [224, 434] on icon at bounding box center [207, 449] width 33 height 30
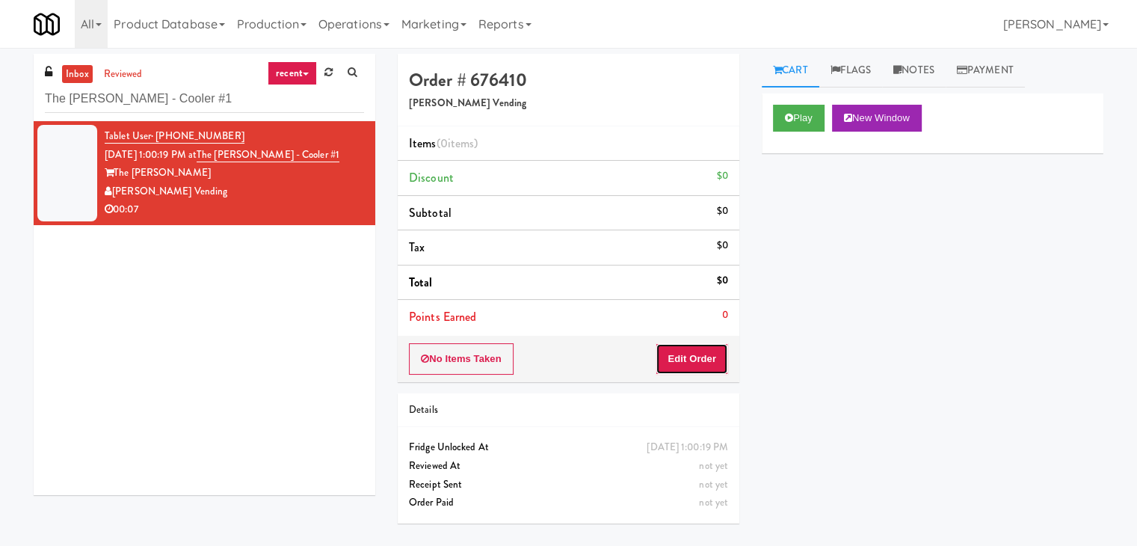
click at [697, 359] on button "Edit Order" at bounding box center [692, 358] width 73 height 31
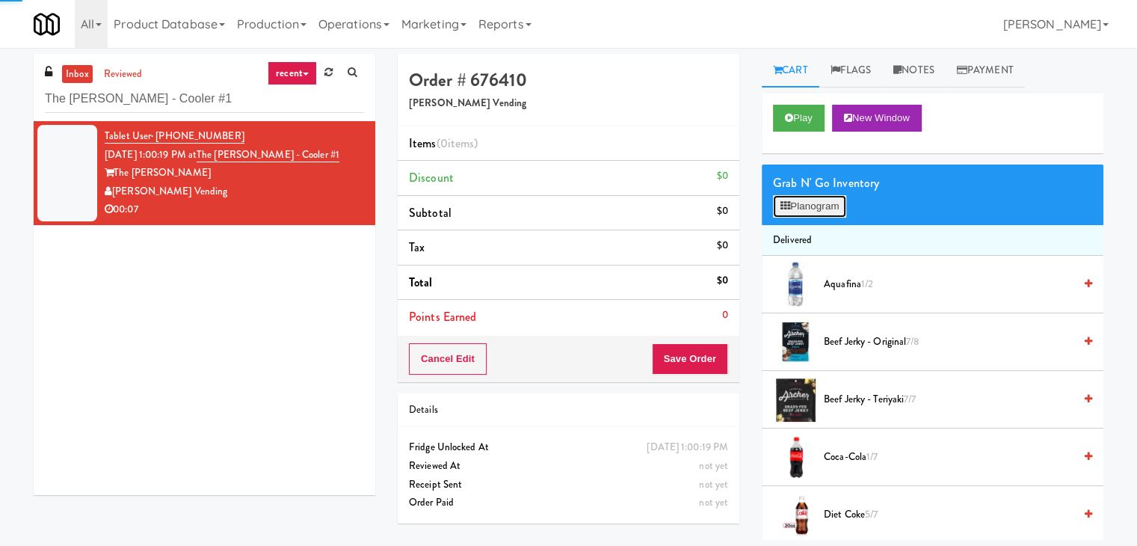
click at [814, 209] on button "Planogram" at bounding box center [809, 206] width 73 height 22
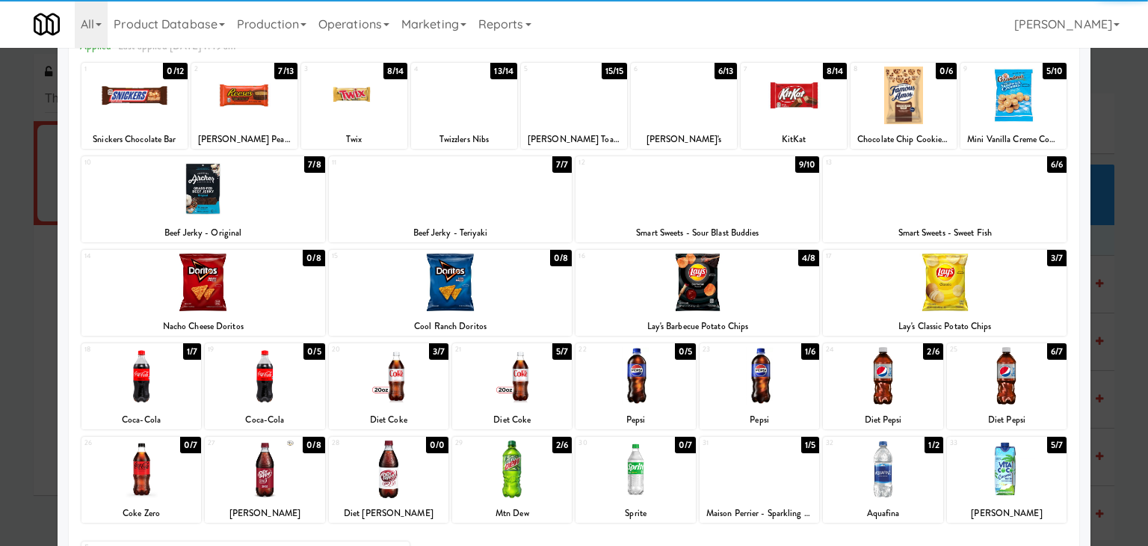
scroll to position [188, 0]
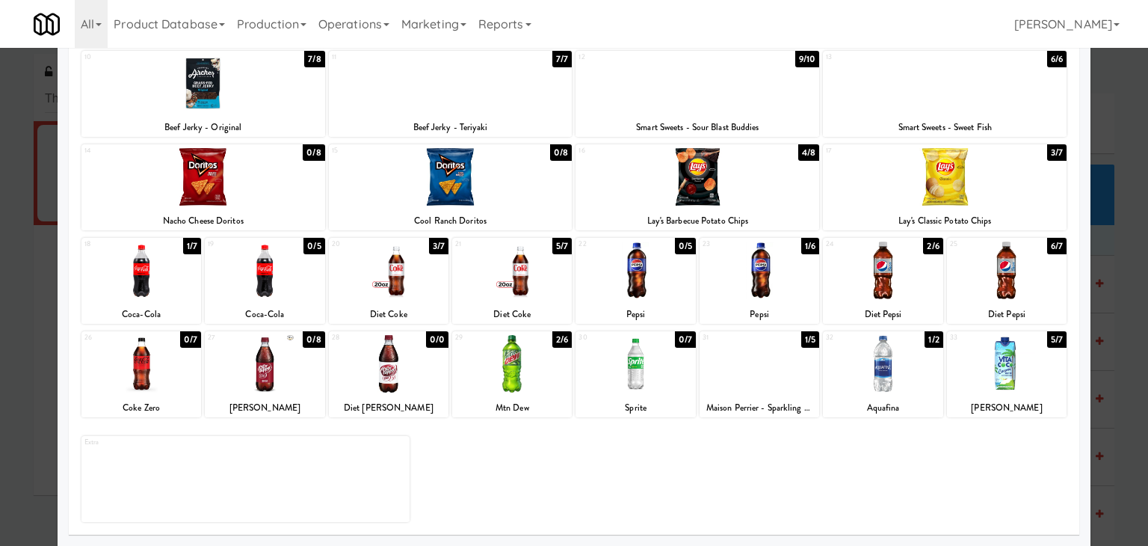
click at [774, 276] on div at bounding box center [760, 270] width 120 height 58
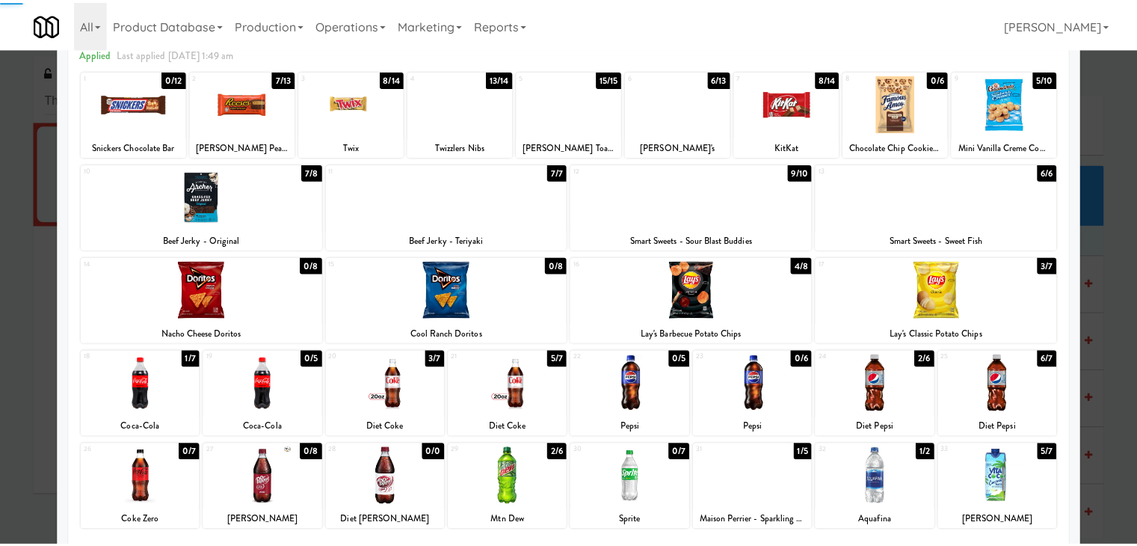
scroll to position [0, 0]
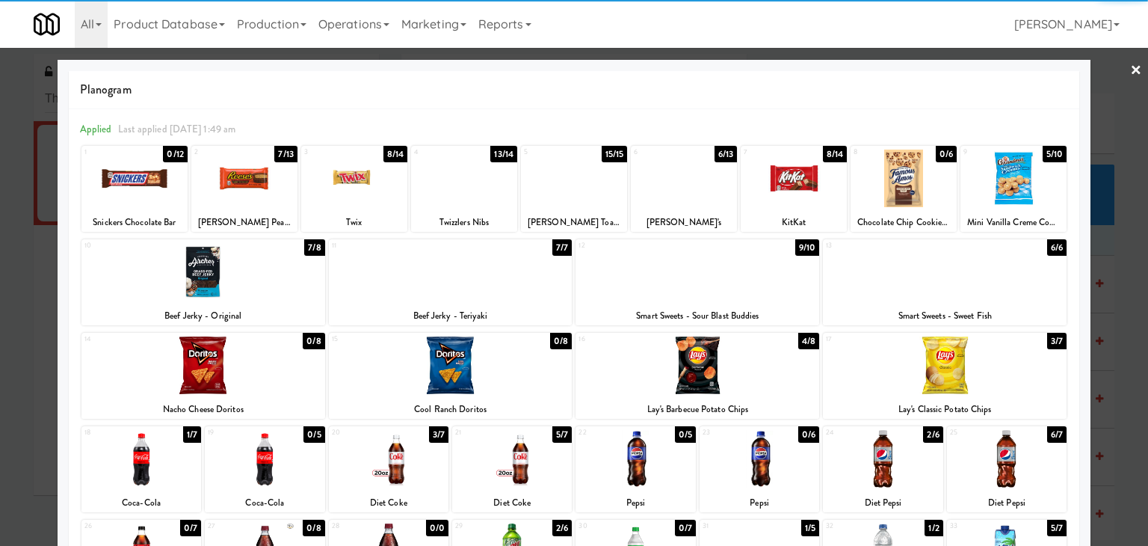
click at [1130, 70] on link "×" at bounding box center [1136, 71] width 12 height 46
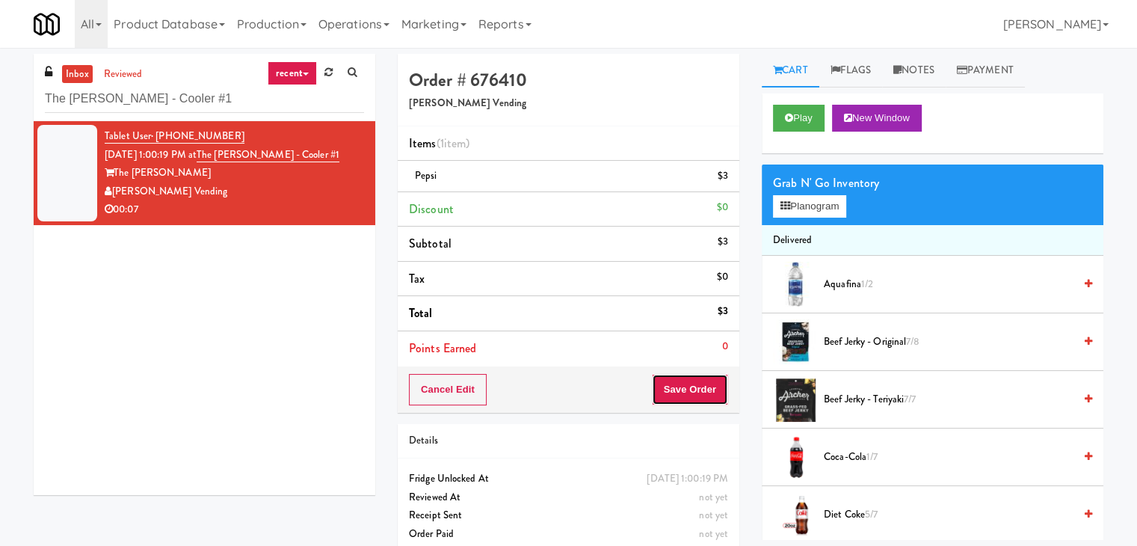
click at [689, 389] on button "Save Order" at bounding box center [690, 389] width 76 height 31
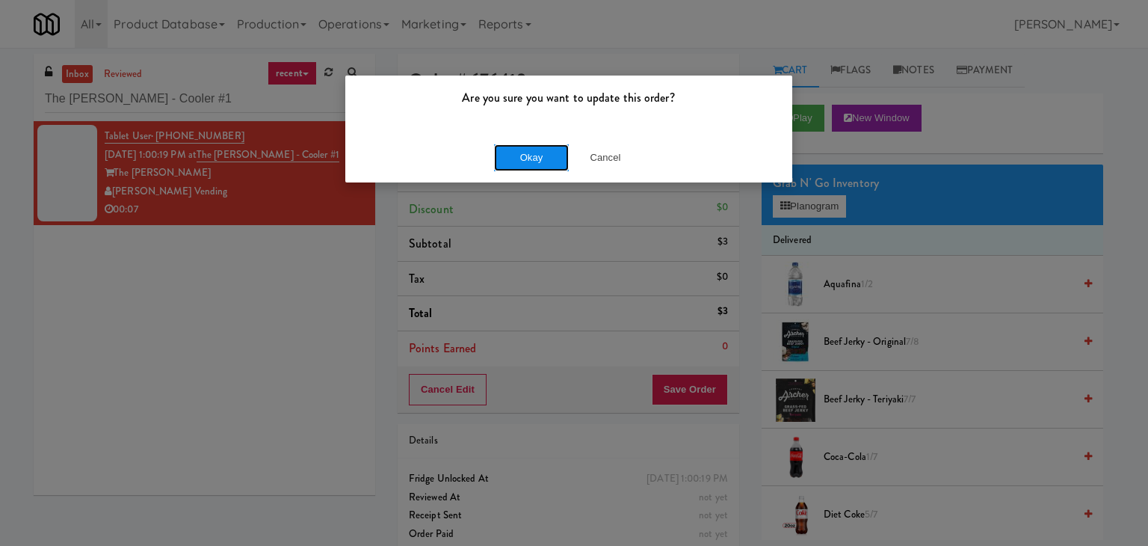
click at [532, 155] on button "Okay" at bounding box center [531, 157] width 75 height 27
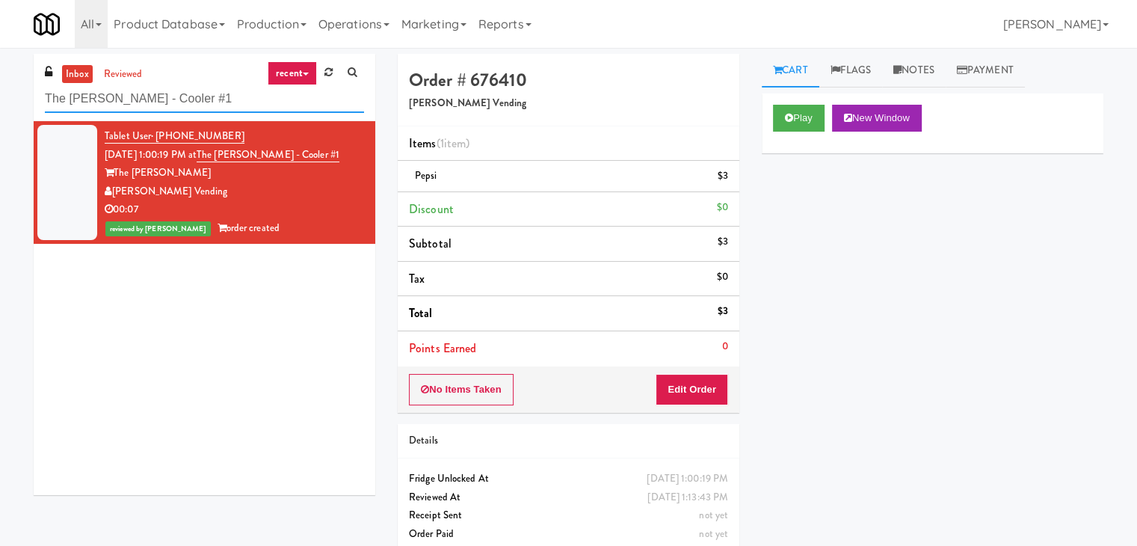
click at [260, 99] on input "The [PERSON_NAME] - Cooler #1" at bounding box center [204, 99] width 319 height 28
paste input "[PERSON_NAME] - Cooler - Left"
type input "[PERSON_NAME] - Cooler - Left"
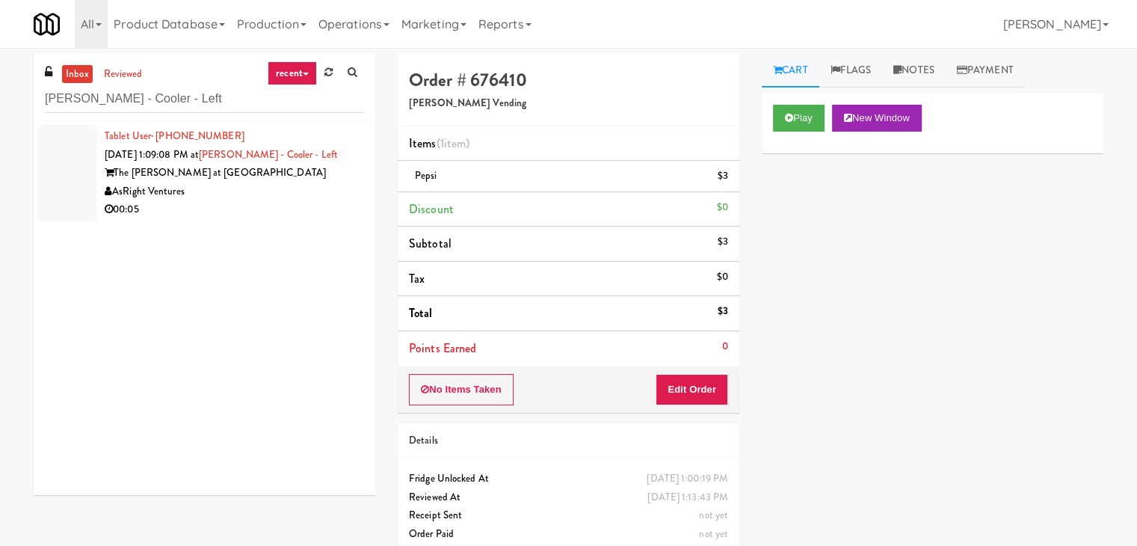
click at [308, 185] on div "AsRight Ventures" at bounding box center [234, 191] width 259 height 19
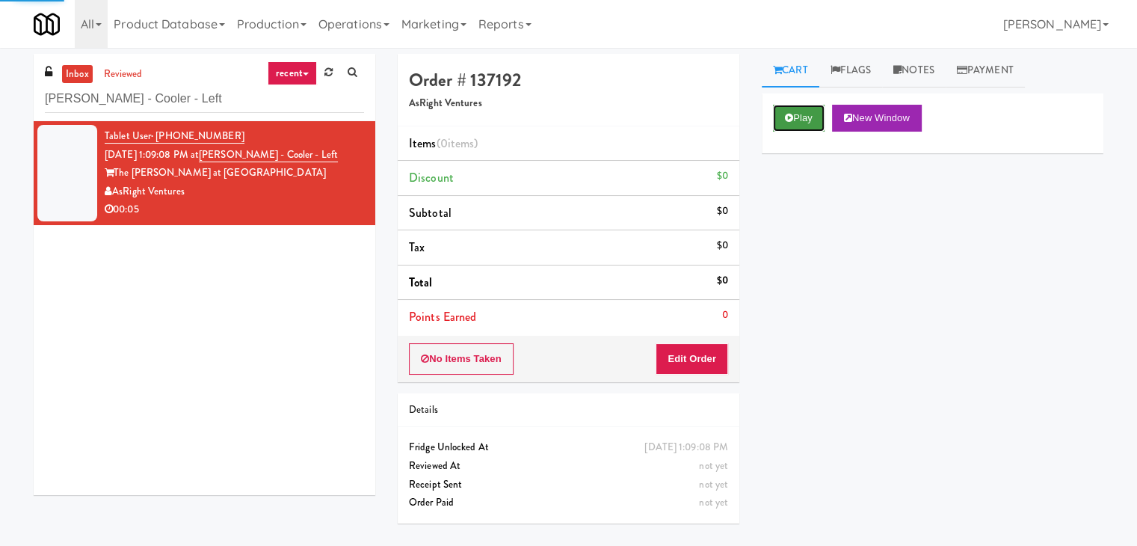
click at [792, 123] on button "Play" at bounding box center [799, 118] width 52 height 27
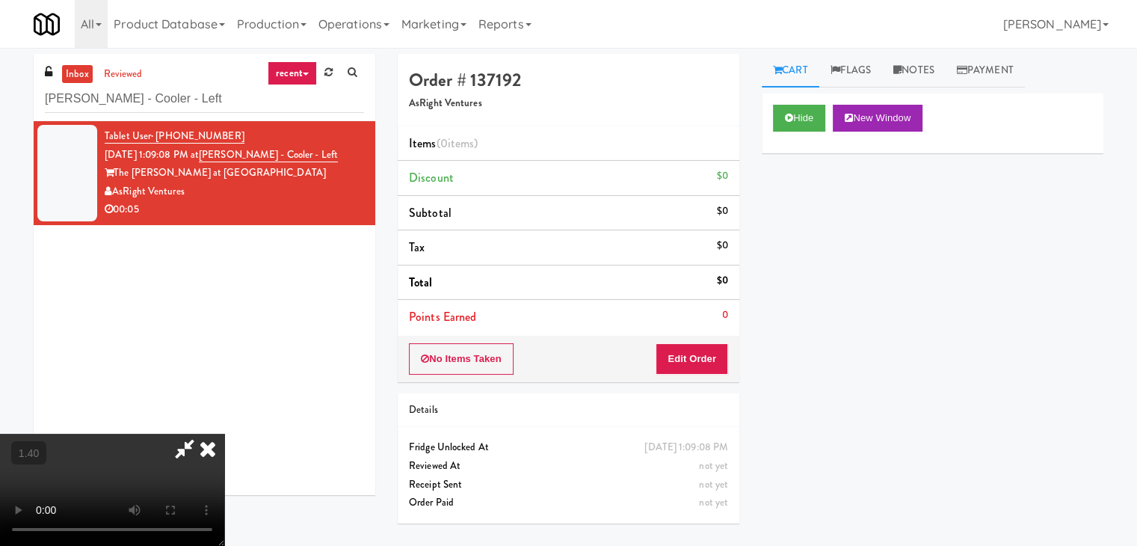
click at [224, 434] on video at bounding box center [112, 490] width 224 height 112
click at [224, 434] on icon at bounding box center [207, 449] width 33 height 30
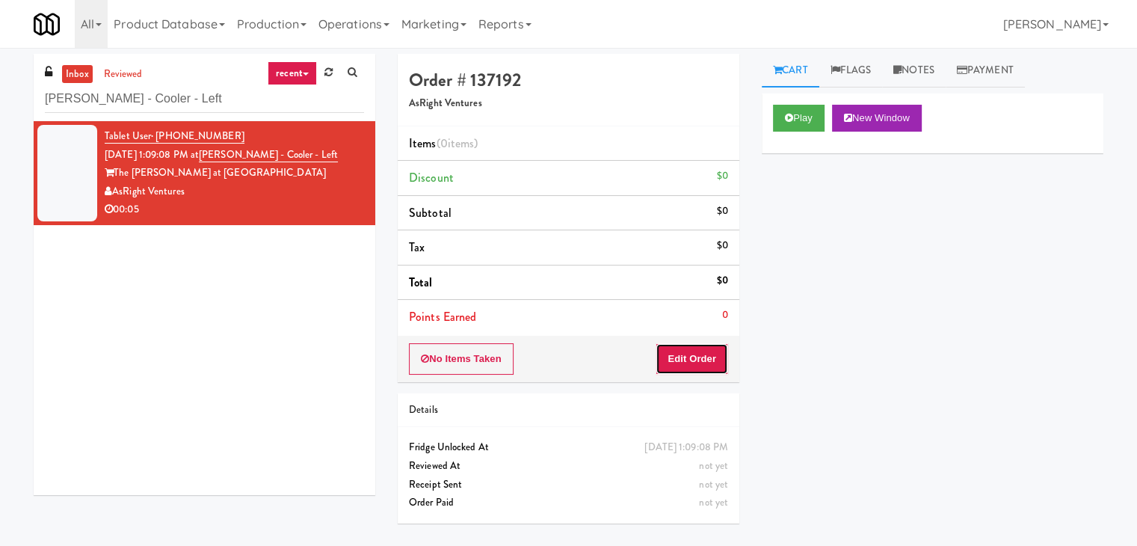
click at [692, 354] on button "Edit Order" at bounding box center [692, 358] width 73 height 31
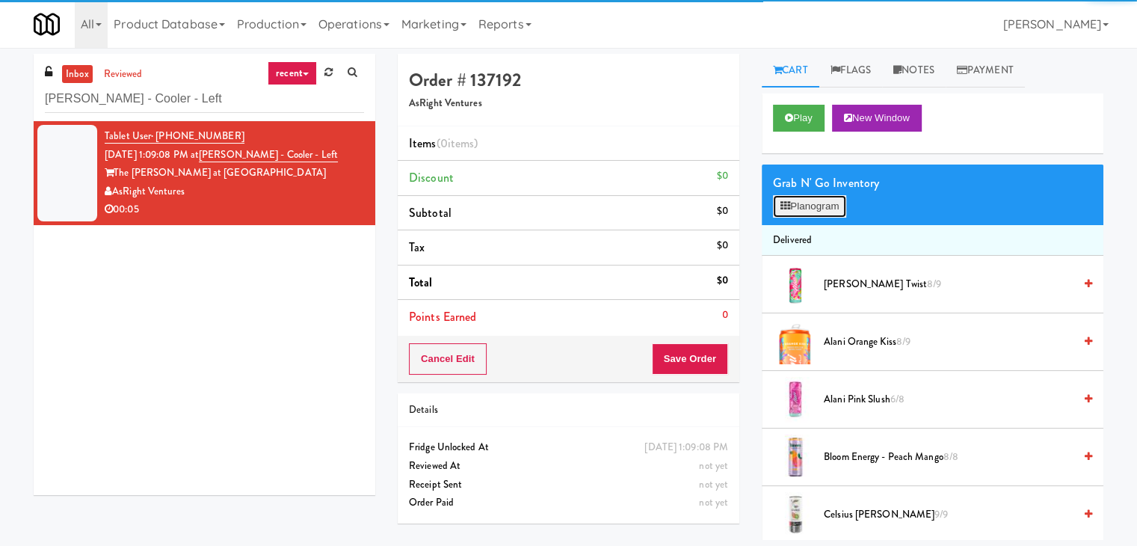
click at [808, 210] on button "Planogram" at bounding box center [809, 206] width 73 height 22
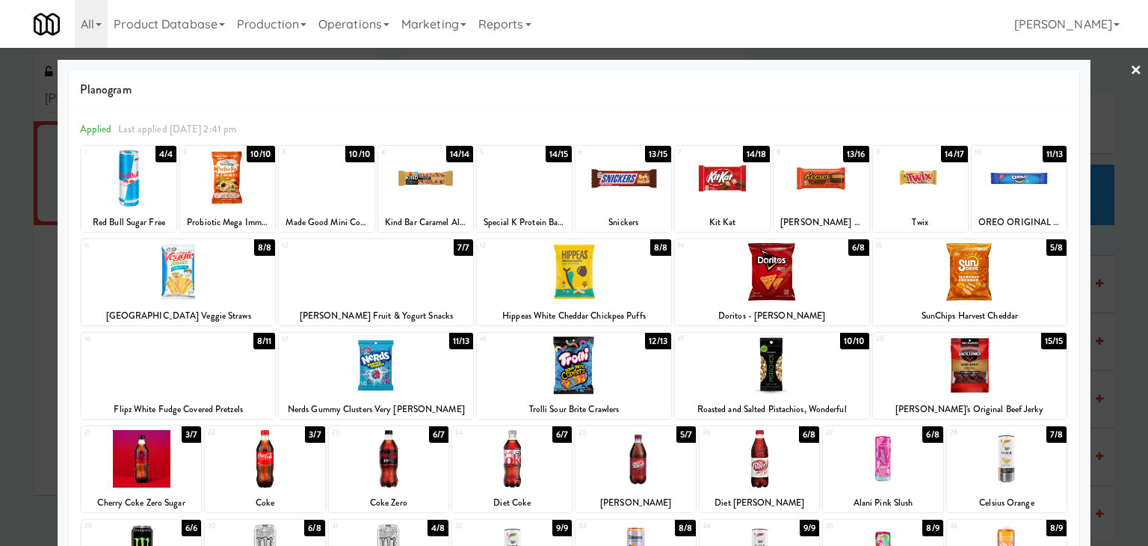
click at [150, 173] on div at bounding box center [128, 179] width 95 height 58
click at [1130, 70] on link "×" at bounding box center [1136, 71] width 12 height 46
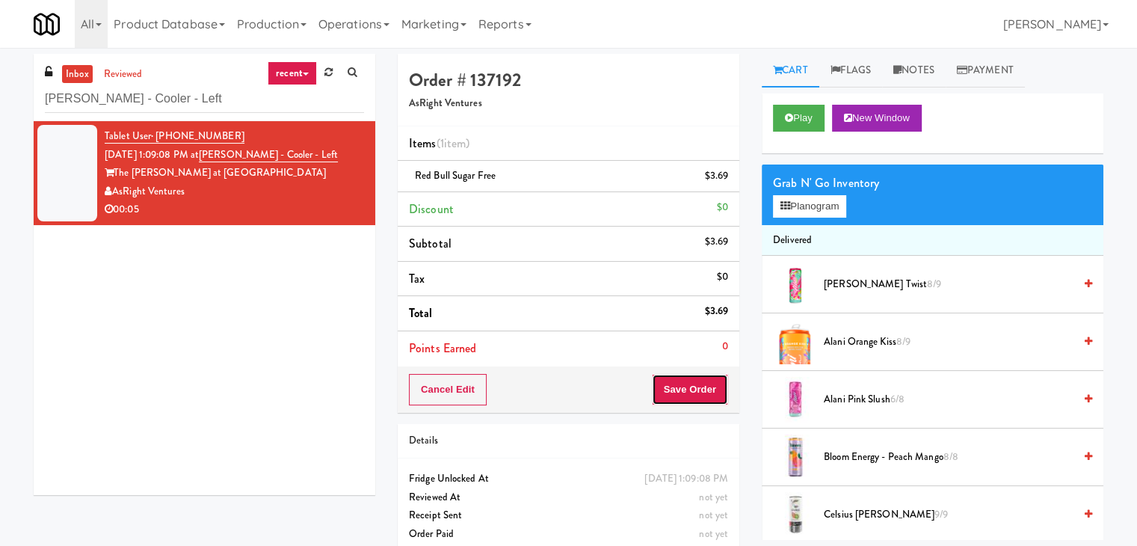
click at [692, 390] on button "Save Order" at bounding box center [690, 389] width 76 height 31
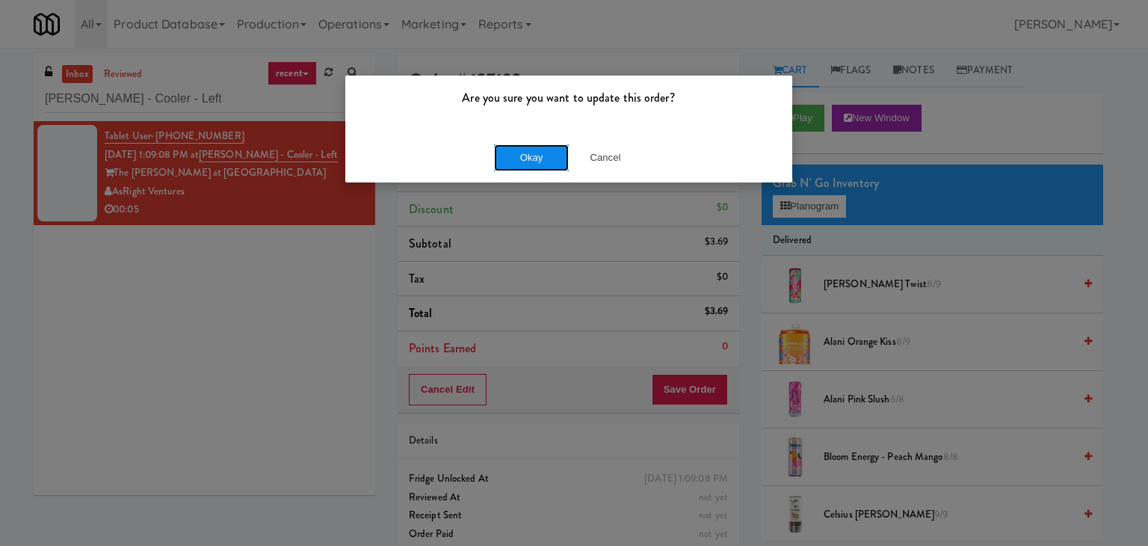
click at [531, 158] on button "Okay" at bounding box center [531, 157] width 75 height 27
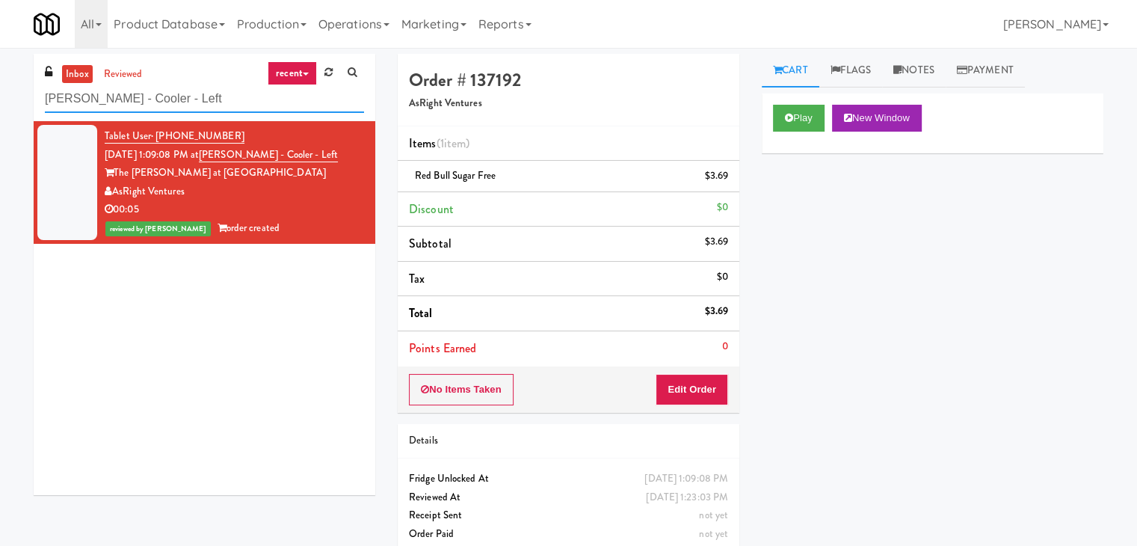
click at [184, 94] on input "[PERSON_NAME] - Cooler - Left" at bounding box center [204, 99] width 319 height 28
paste input "WPW - Right - [MEDICAL_DATA]"
type input "WPW - Right - Ambient"
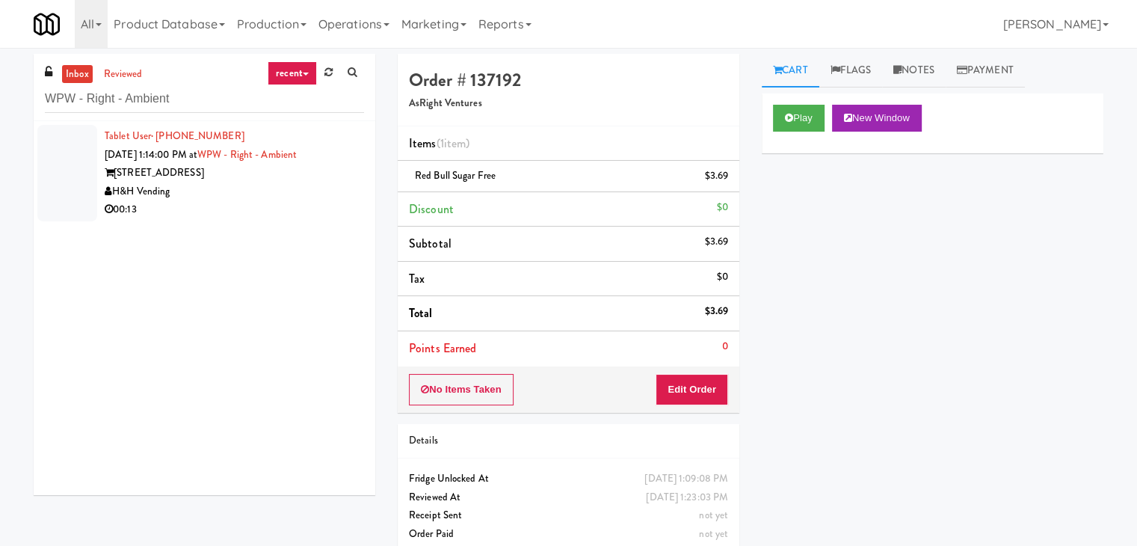
click at [310, 176] on div "[STREET_ADDRESS]" at bounding box center [234, 173] width 259 height 19
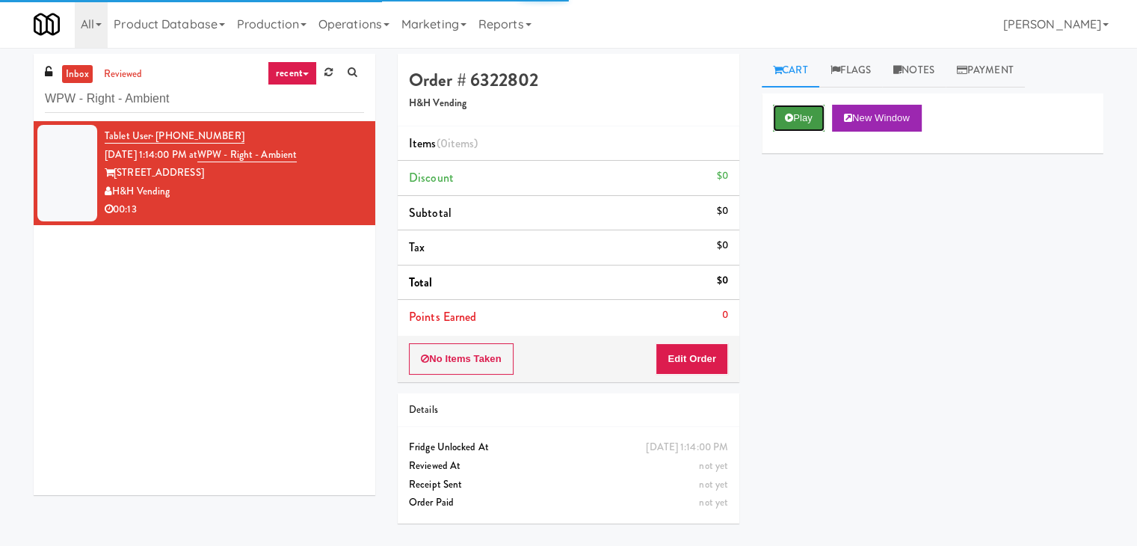
drag, startPoint x: 799, startPoint y: 115, endPoint x: 640, endPoint y: 61, distance: 168.3
click at [799, 114] on button "Play" at bounding box center [799, 118] width 52 height 27
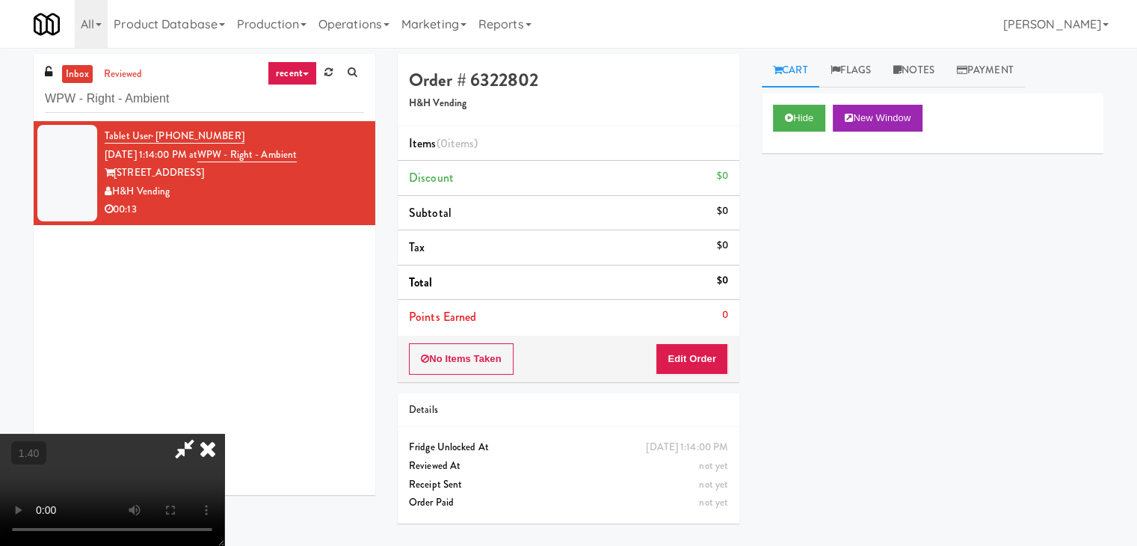
click at [224, 434] on video at bounding box center [112, 490] width 224 height 112
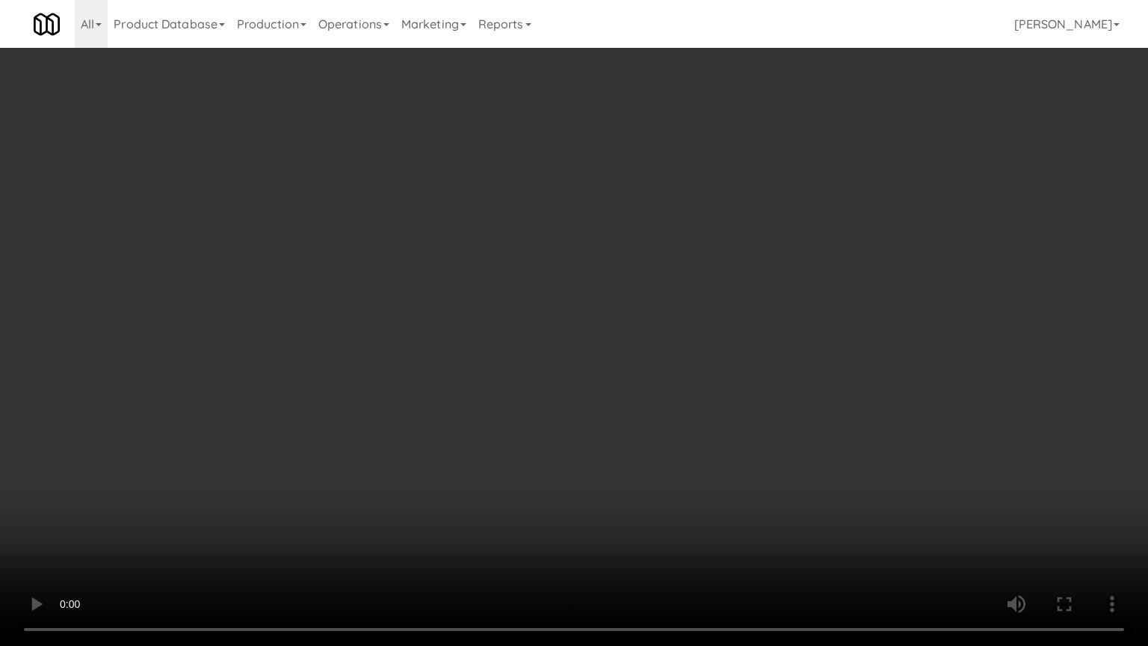
click at [587, 269] on video at bounding box center [574, 323] width 1148 height 646
click at [587, 268] on video at bounding box center [574, 323] width 1148 height 646
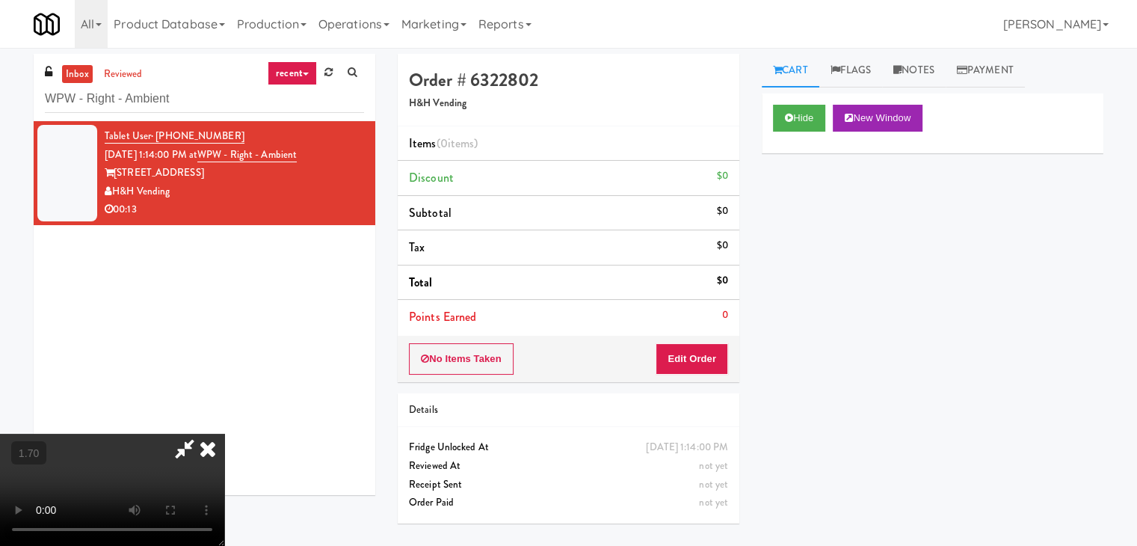
click at [224, 434] on video at bounding box center [112, 490] width 224 height 112
click at [224, 434] on icon at bounding box center [207, 449] width 33 height 30
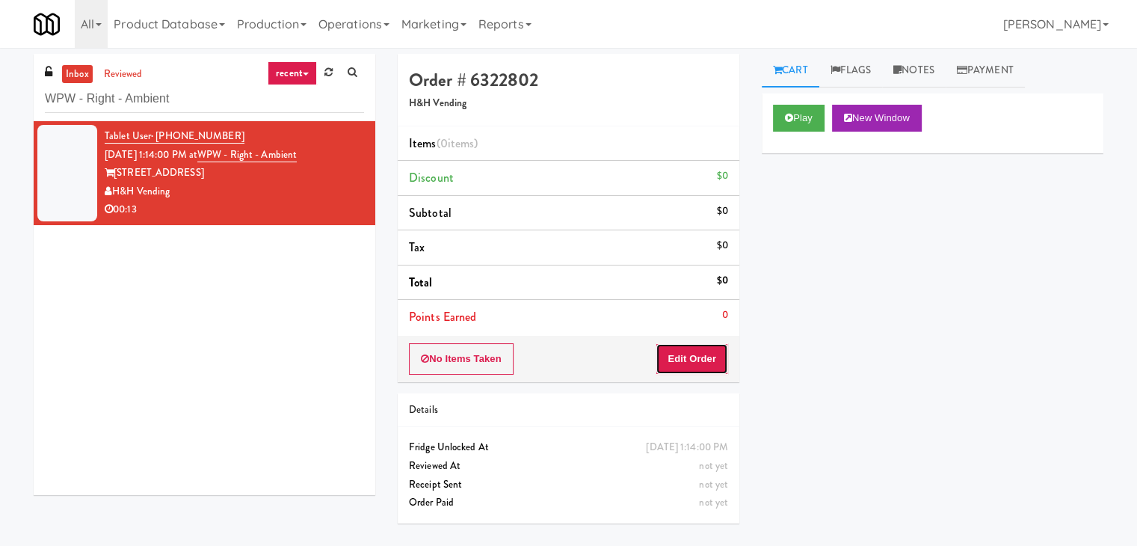
click at [707, 346] on button "Edit Order" at bounding box center [692, 358] width 73 height 31
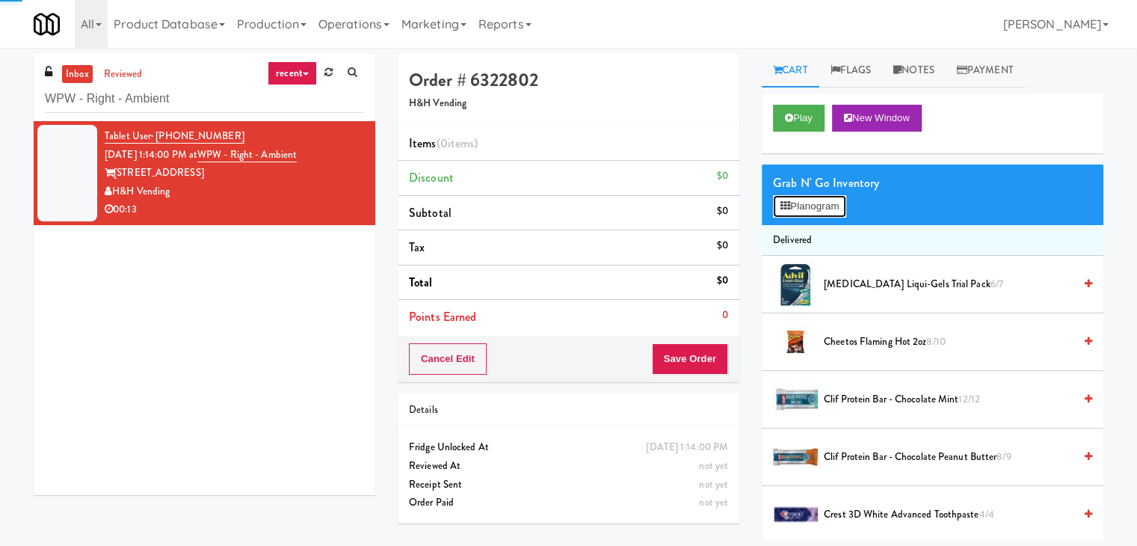
click at [801, 202] on button "Planogram" at bounding box center [809, 206] width 73 height 22
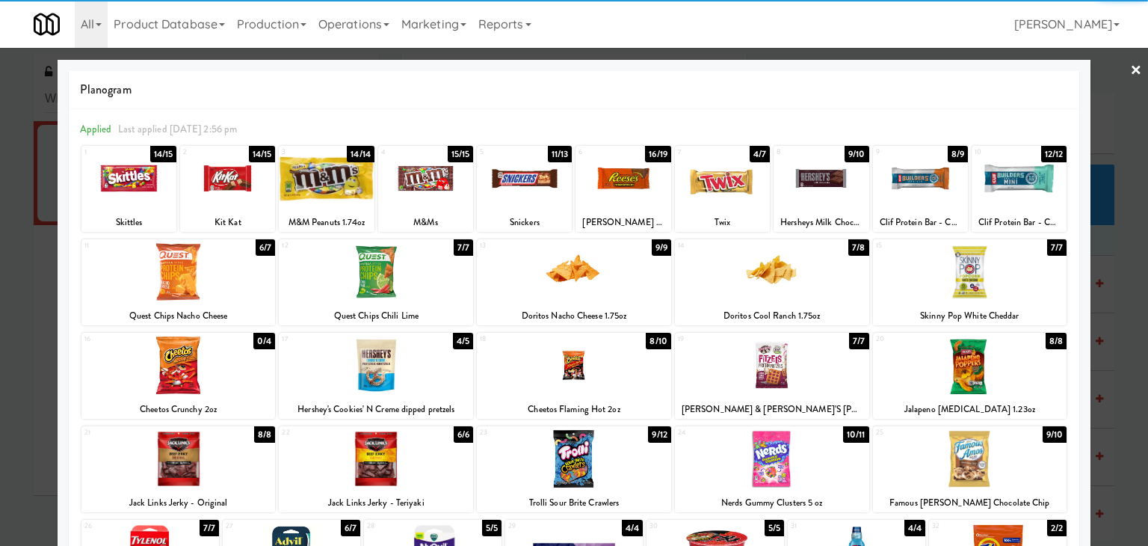
click at [623, 176] on div at bounding box center [623, 179] width 95 height 58
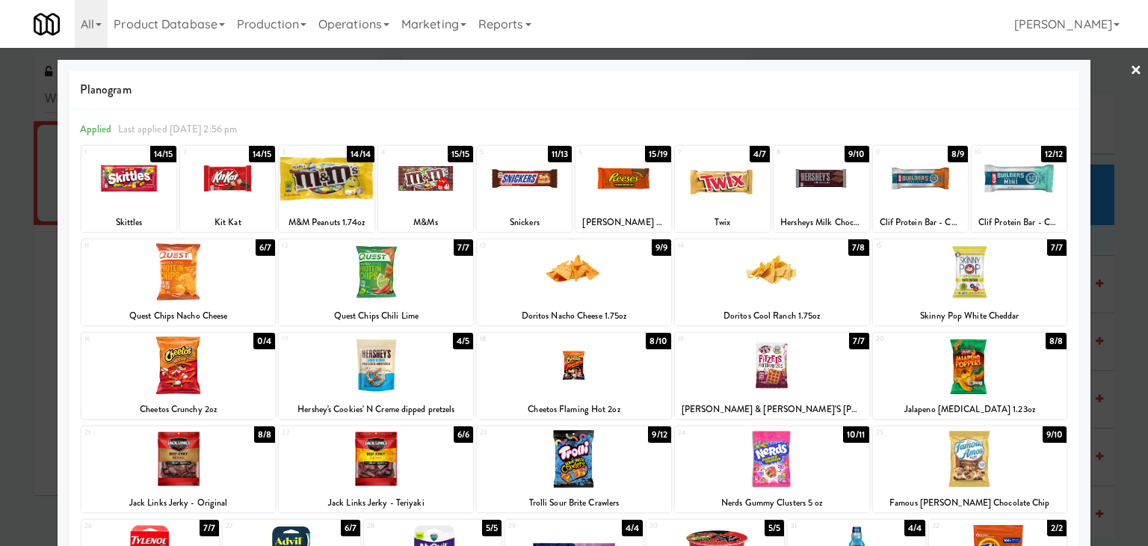
click at [240, 171] on div at bounding box center [227, 179] width 95 height 58
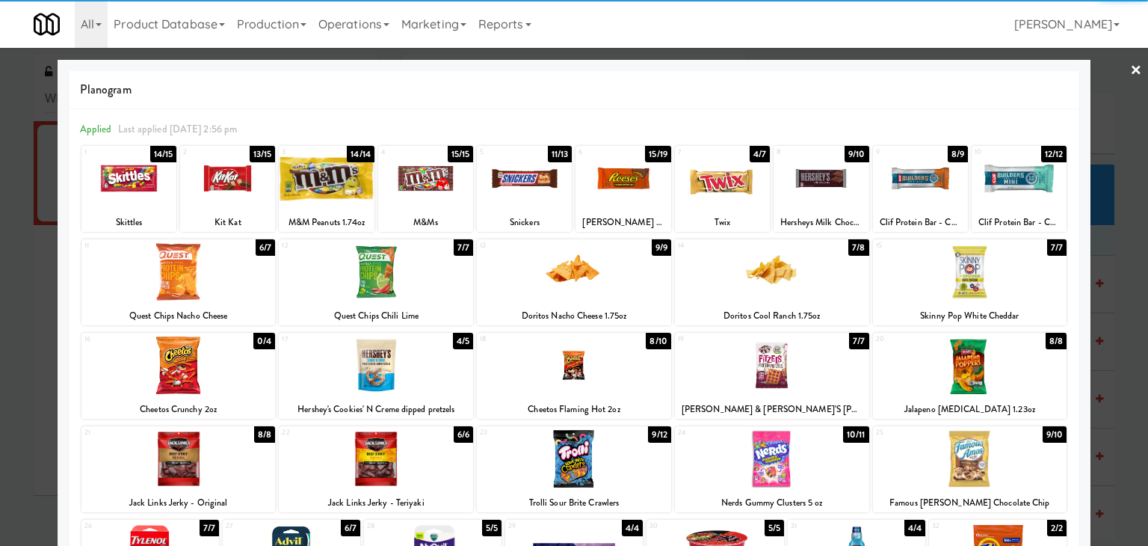
click at [1130, 68] on link "×" at bounding box center [1136, 71] width 12 height 46
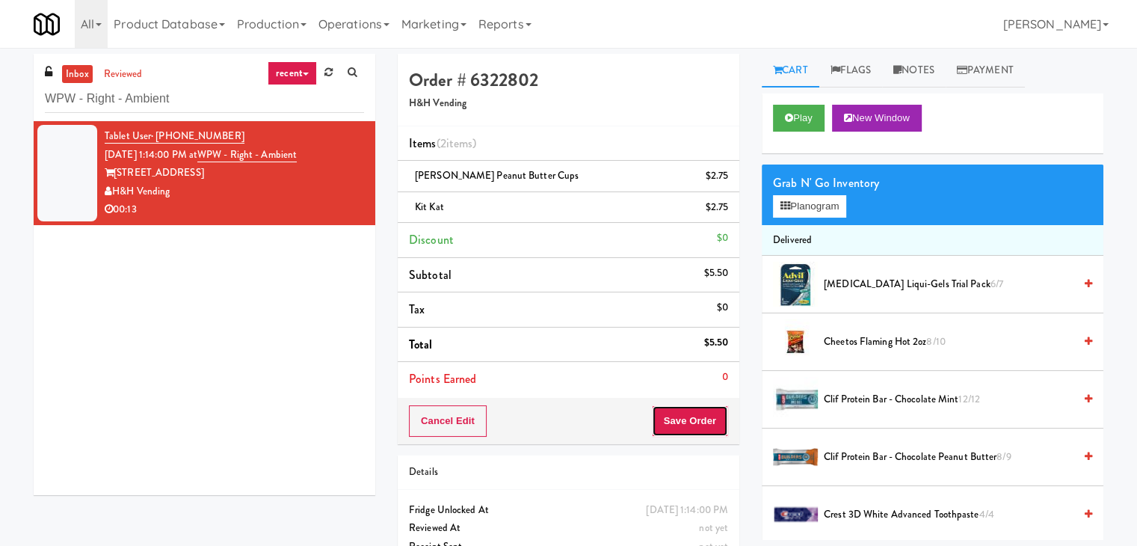
click at [703, 417] on button "Save Order" at bounding box center [690, 420] width 76 height 31
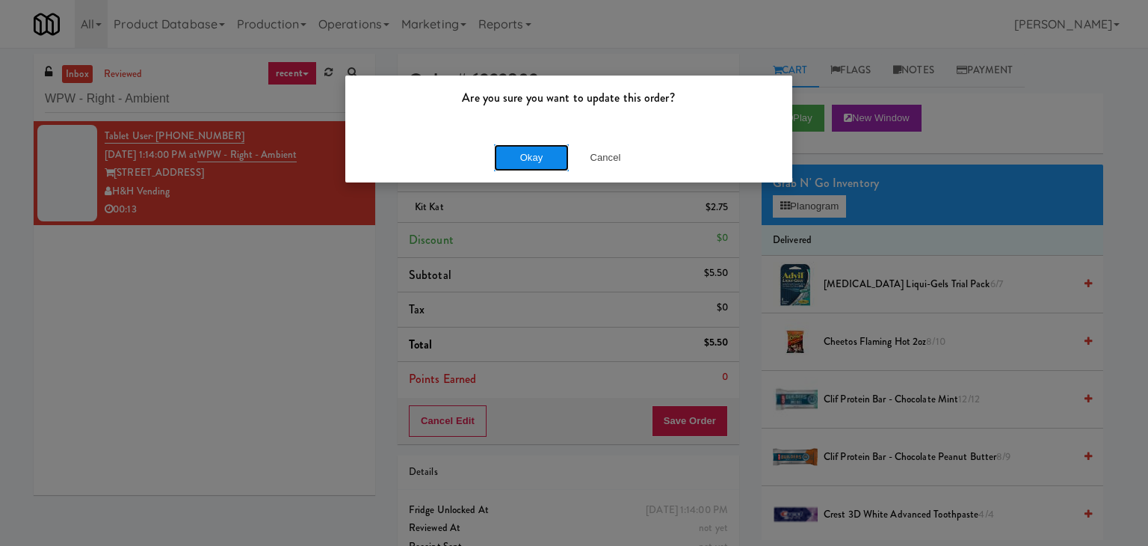
click at [526, 159] on button "Okay" at bounding box center [531, 157] width 75 height 27
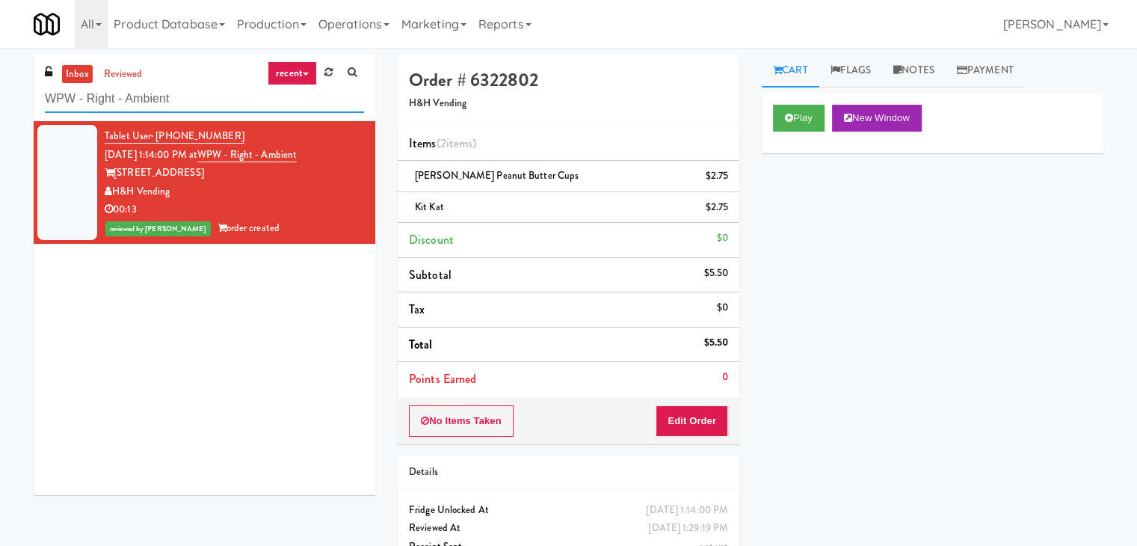
click at [212, 105] on input "WPW - Right - Ambient" at bounding box center [204, 99] width 319 height 28
paste input "Crystal Flats - Cooler #1"
type input "Crystal Flats - Cooler #1"
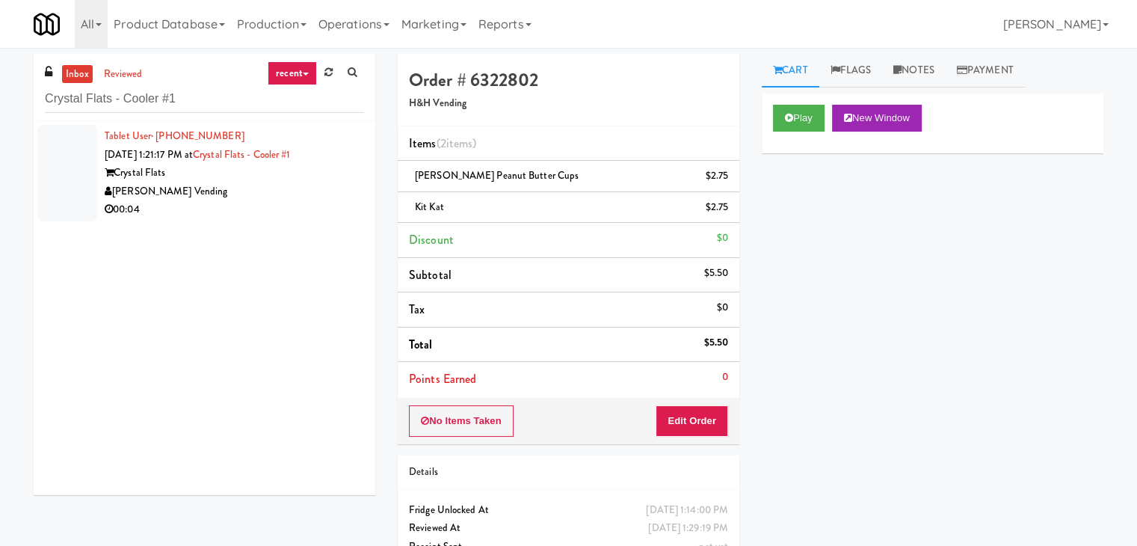
click at [298, 216] on div "00:04" at bounding box center [234, 209] width 259 height 19
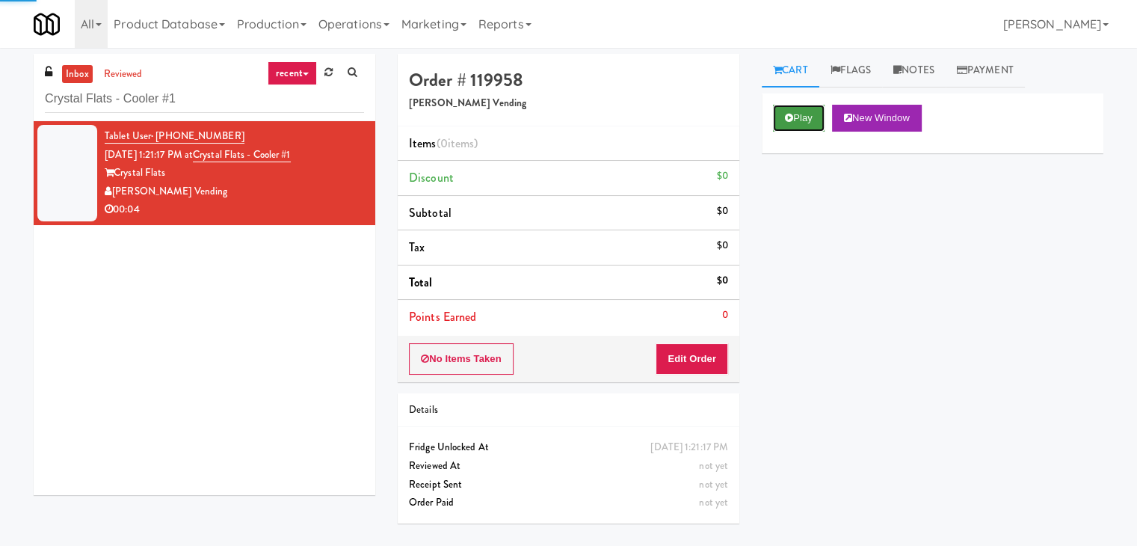
click at [791, 120] on icon at bounding box center [789, 118] width 8 height 10
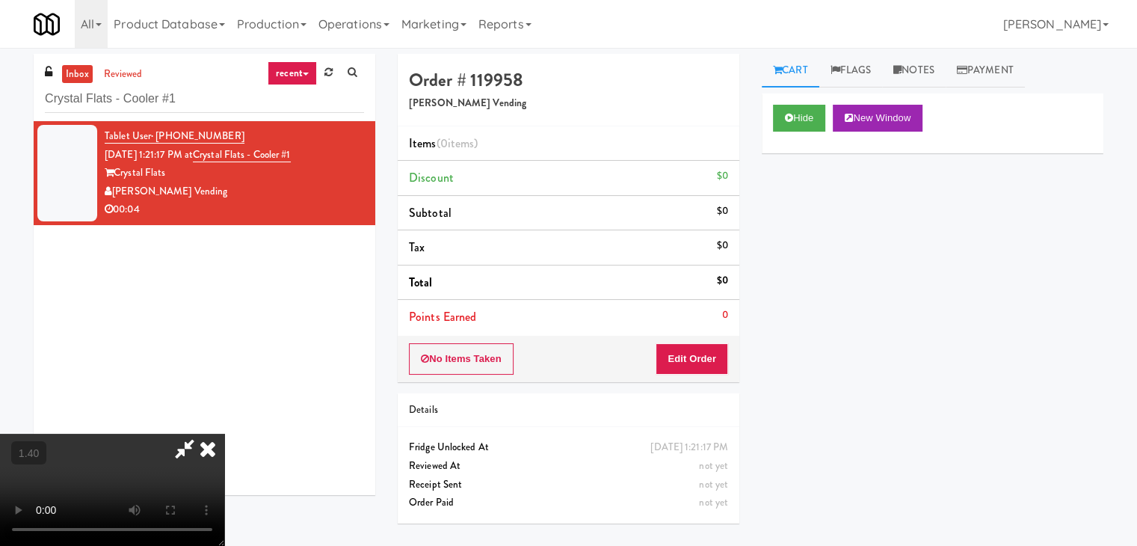
click at [224, 434] on video at bounding box center [112, 490] width 224 height 112
click at [224, 434] on icon at bounding box center [207, 449] width 33 height 30
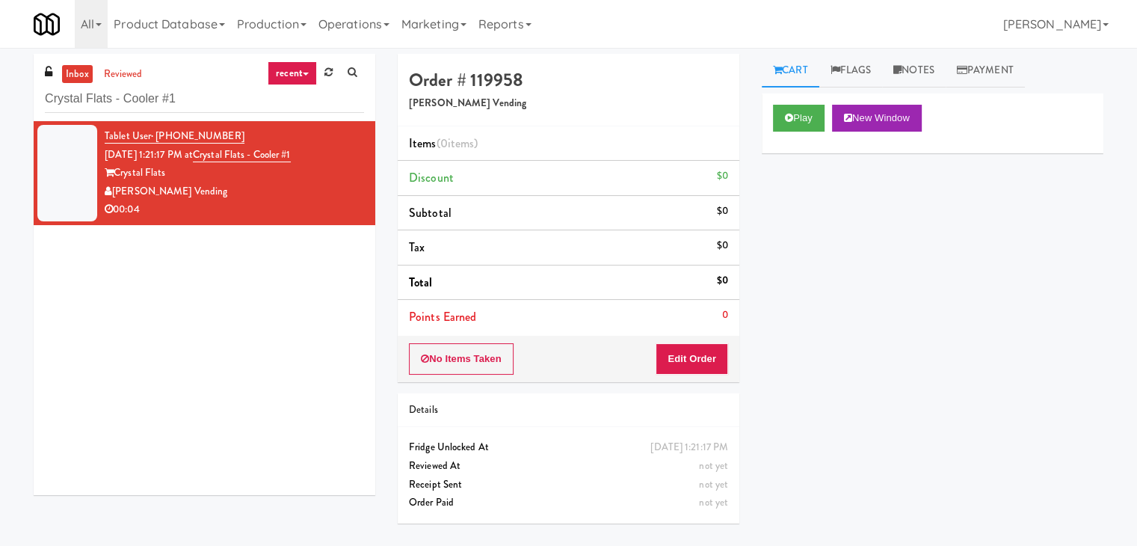
click at [687, 342] on div "No Items Taken Edit Order" at bounding box center [569, 359] width 342 height 46
click at [687, 349] on button "Edit Order" at bounding box center [692, 358] width 73 height 31
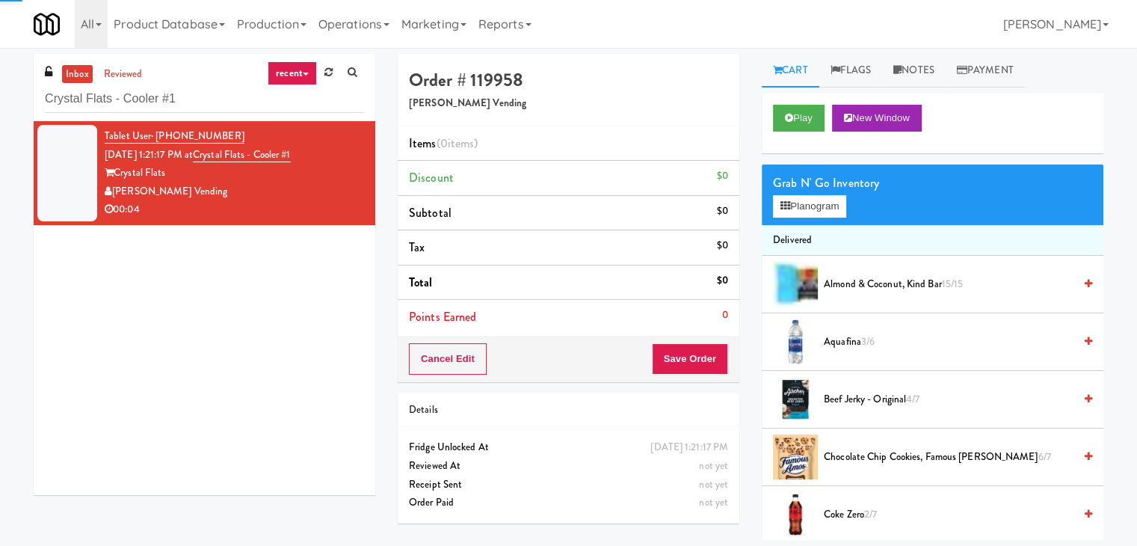
click at [816, 193] on div "Grab N' Go Inventory Planogram" at bounding box center [933, 194] width 342 height 61
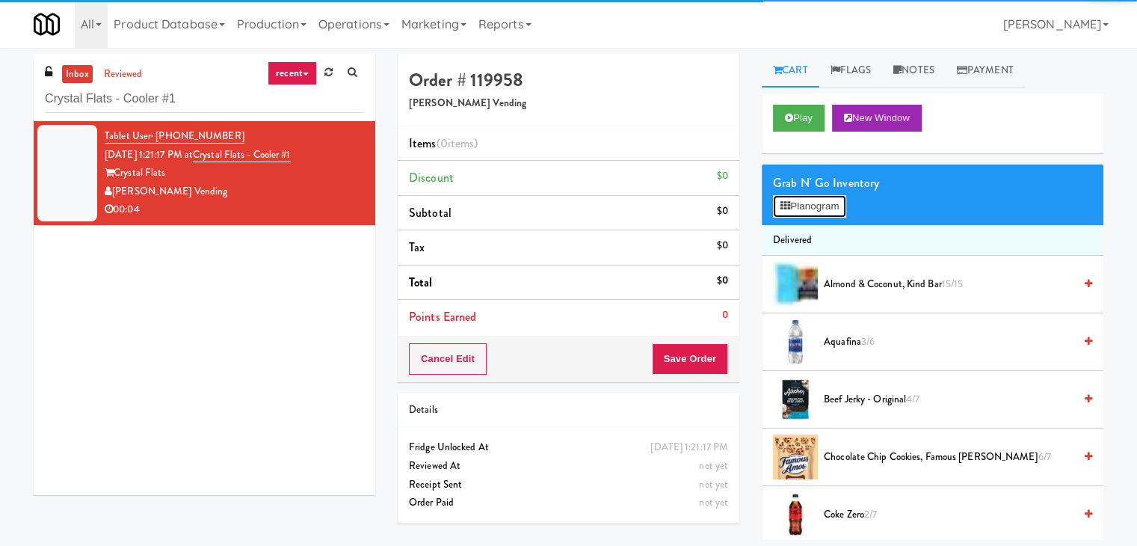
click at [816, 197] on button "Planogram" at bounding box center [809, 206] width 73 height 22
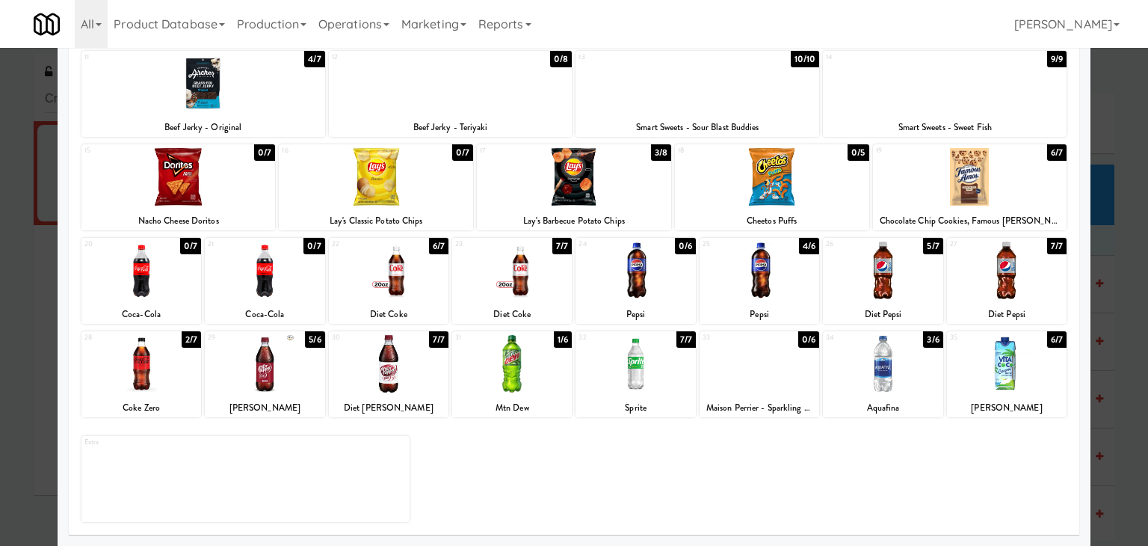
click at [640, 348] on div at bounding box center [636, 364] width 120 height 58
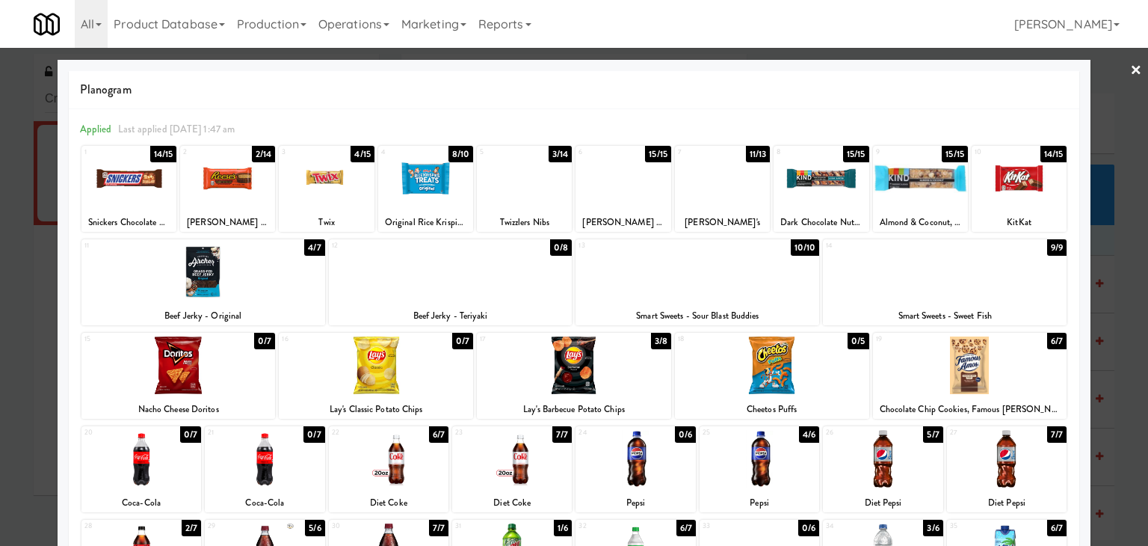
click at [1130, 67] on link "×" at bounding box center [1136, 71] width 12 height 46
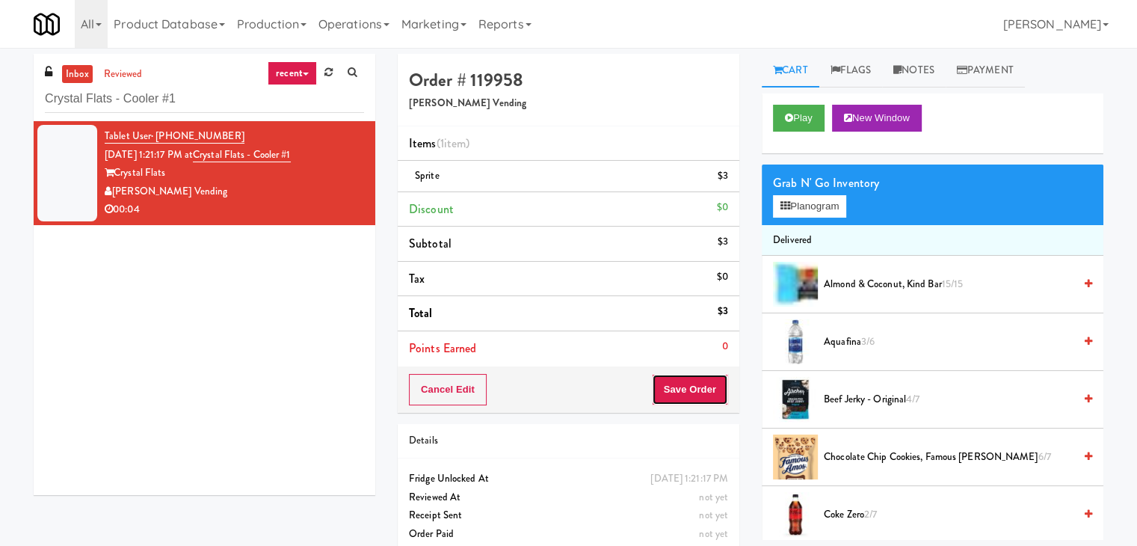
click at [676, 384] on button "Save Order" at bounding box center [690, 389] width 76 height 31
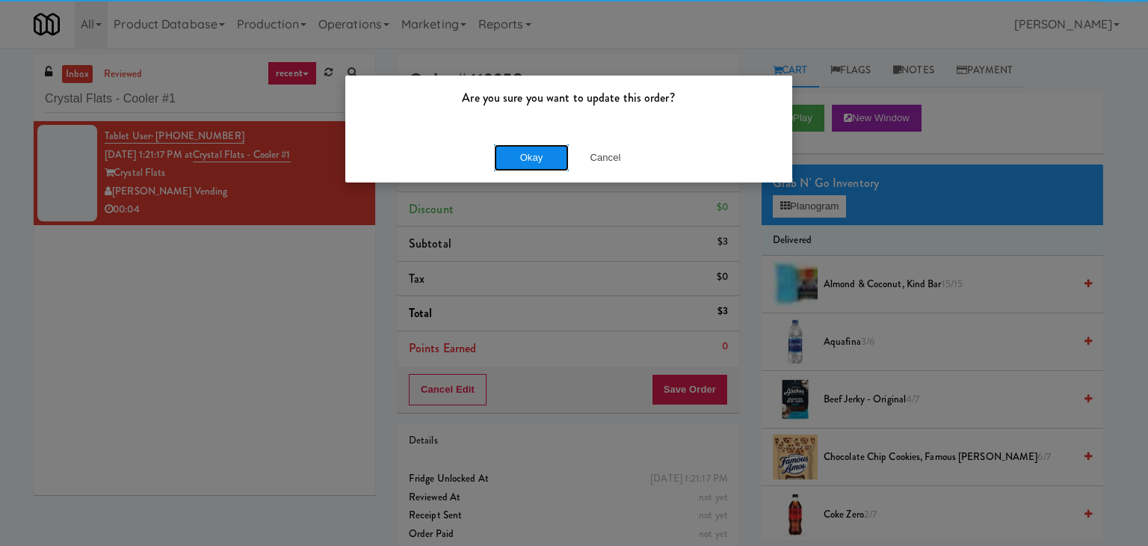
click at [503, 157] on button "Okay" at bounding box center [531, 157] width 75 height 27
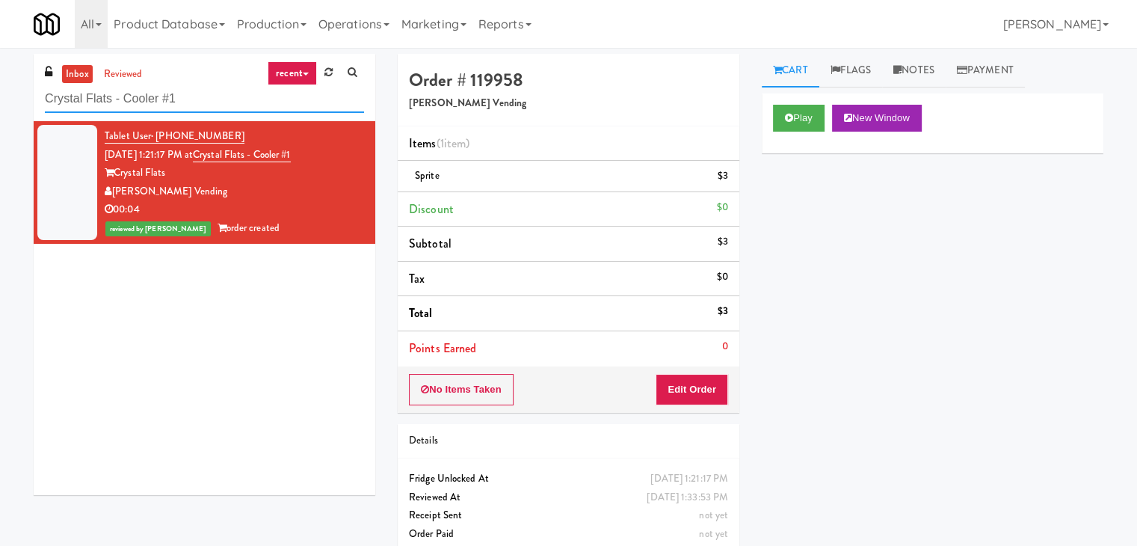
click at [221, 106] on input "Crystal Flats - Cooler #1" at bounding box center [204, 99] width 319 height 28
paste input "1331 - Pantry - Right"
type input "1331 - Pantry - Right"
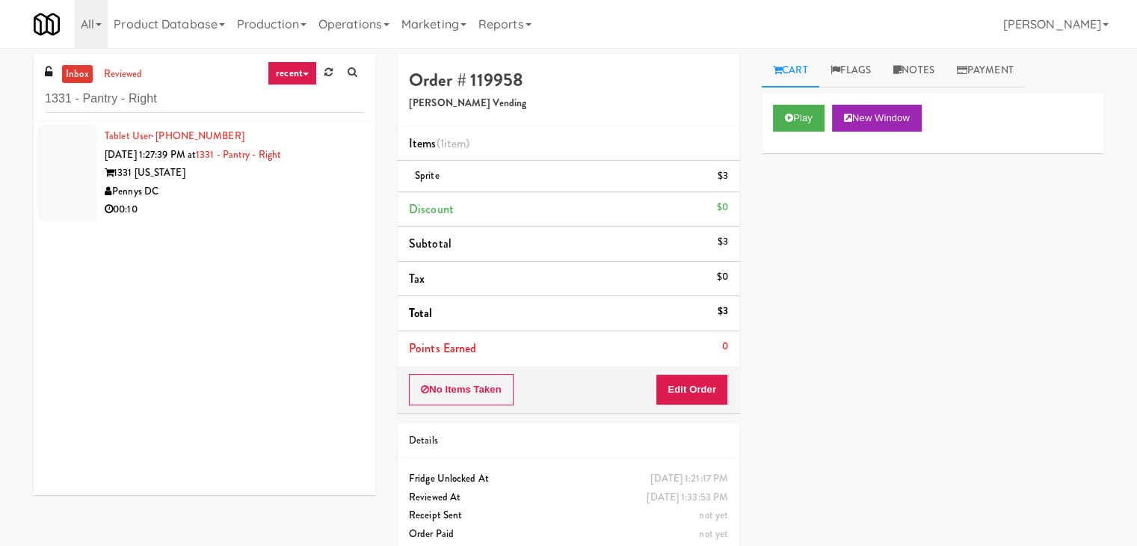
drag, startPoint x: 314, startPoint y: 212, endPoint x: 311, endPoint y: 203, distance: 8.8
click at [314, 210] on div "00:10" at bounding box center [234, 209] width 259 height 19
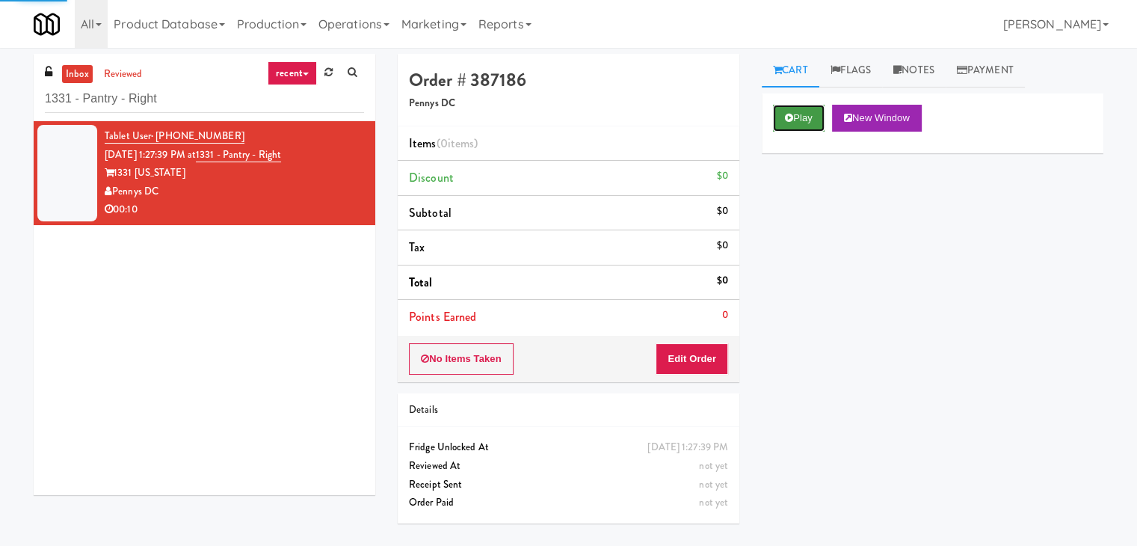
click at [795, 108] on button "Play" at bounding box center [799, 118] width 52 height 27
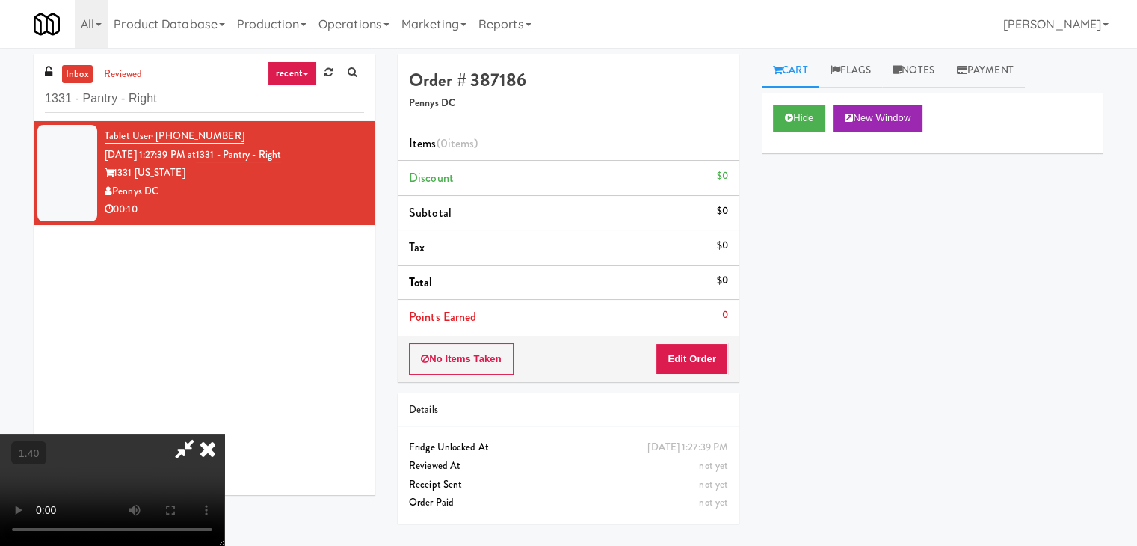
click at [224, 434] on video at bounding box center [112, 490] width 224 height 112
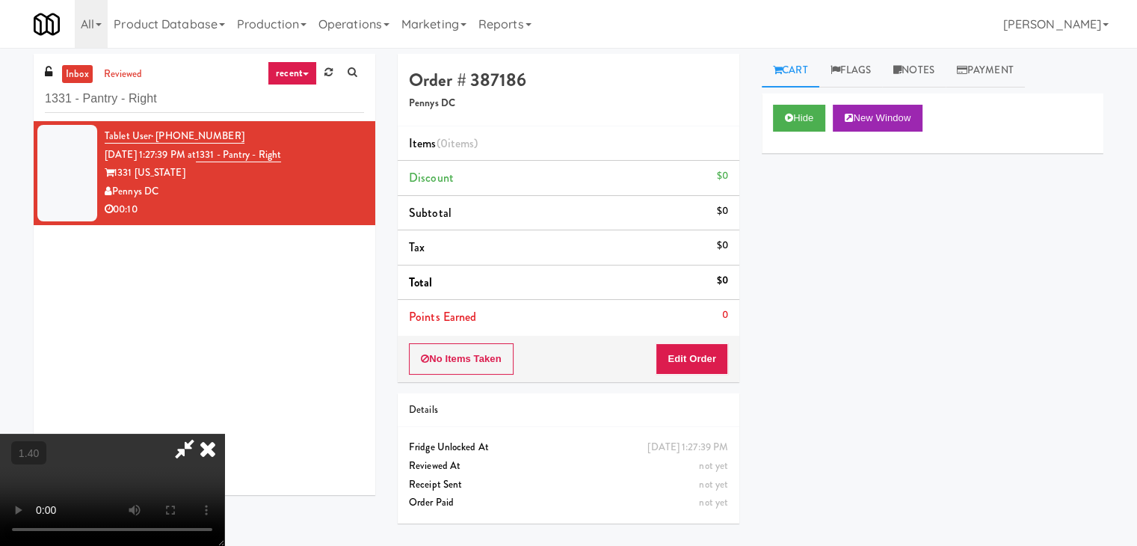
click at [224, 434] on video at bounding box center [112, 490] width 224 height 112
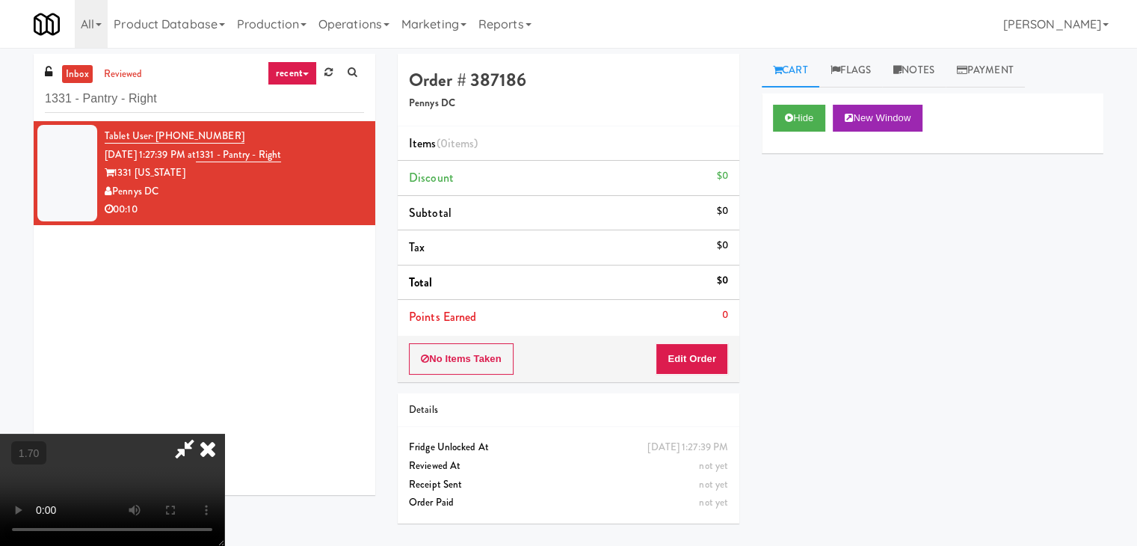
click at [224, 434] on video at bounding box center [112, 490] width 224 height 112
drag, startPoint x: 307, startPoint y: 278, endPoint x: 311, endPoint y: 257, distance: 21.3
click at [224, 434] on video at bounding box center [112, 490] width 224 height 112
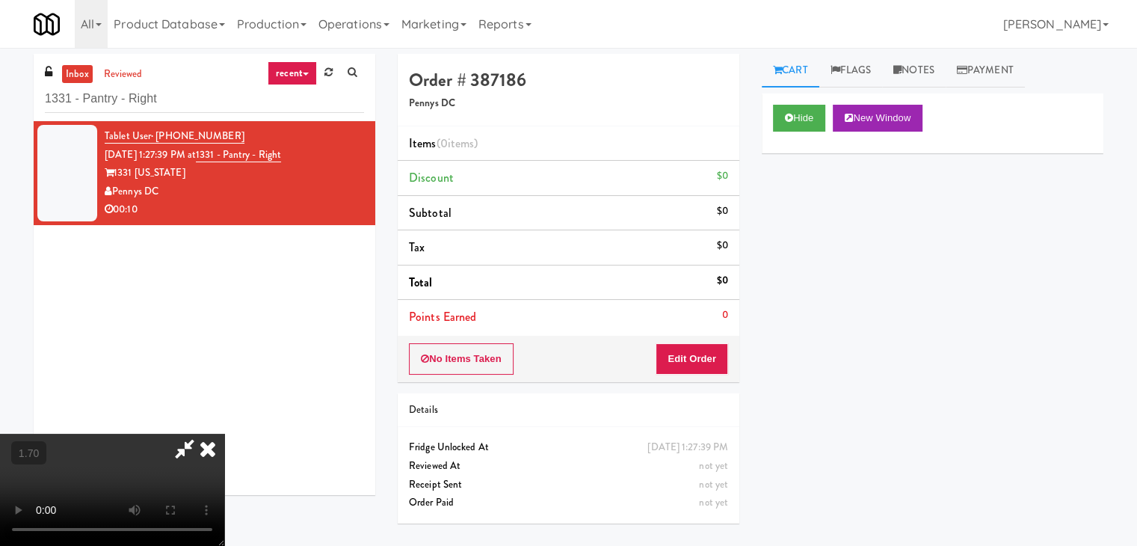
click at [224, 434] on video at bounding box center [112, 490] width 224 height 112
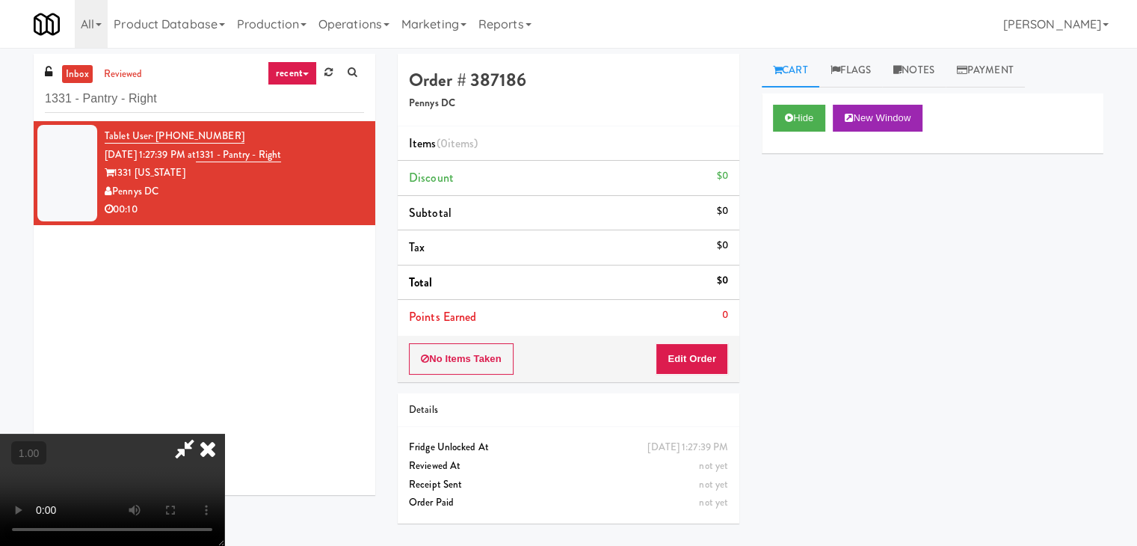
click at [224, 434] on video at bounding box center [112, 490] width 224 height 112
click at [224, 434] on icon at bounding box center [207, 449] width 33 height 30
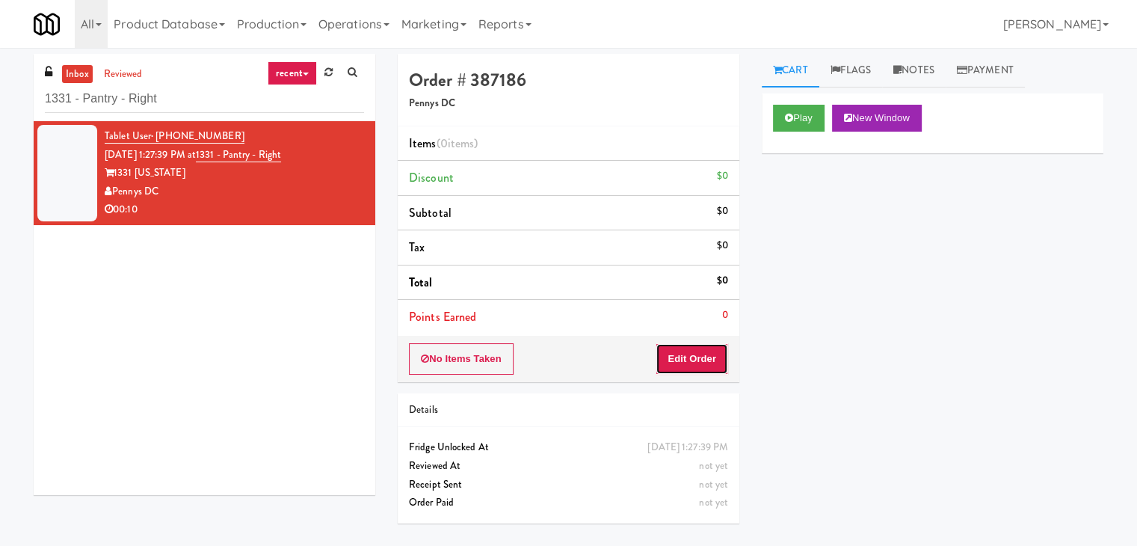
click at [703, 369] on button "Edit Order" at bounding box center [692, 358] width 73 height 31
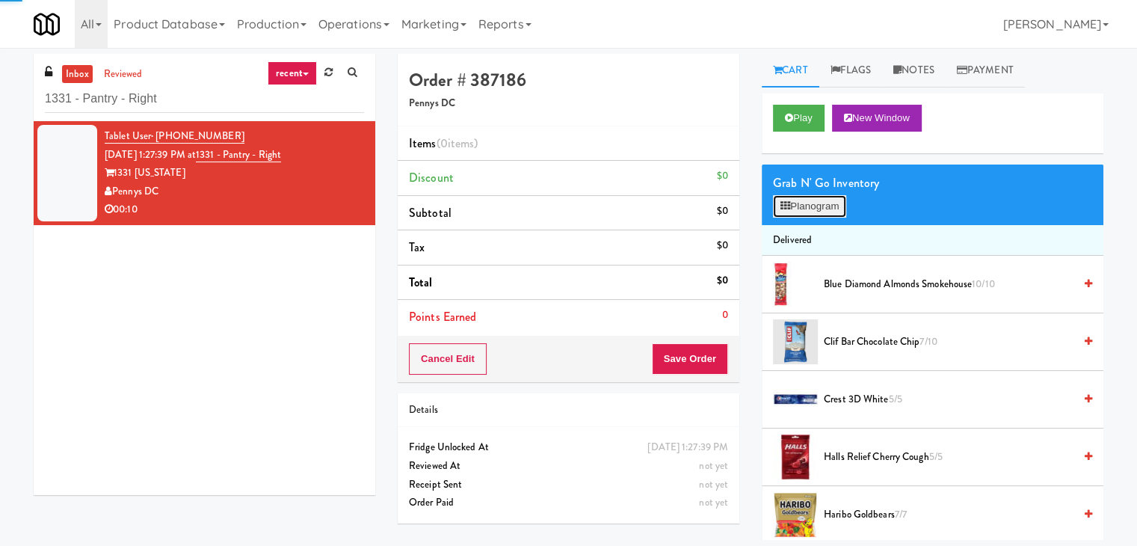
drag, startPoint x: 834, startPoint y: 209, endPoint x: 846, endPoint y: 229, distance: 22.8
click at [834, 209] on button "Planogram" at bounding box center [809, 206] width 73 height 22
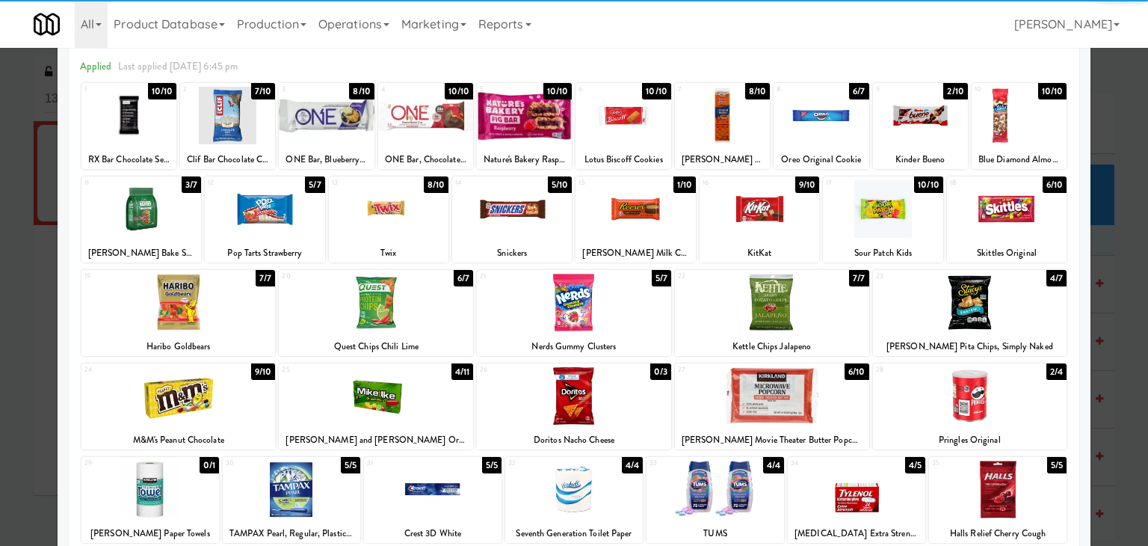
scroll to position [188, 0]
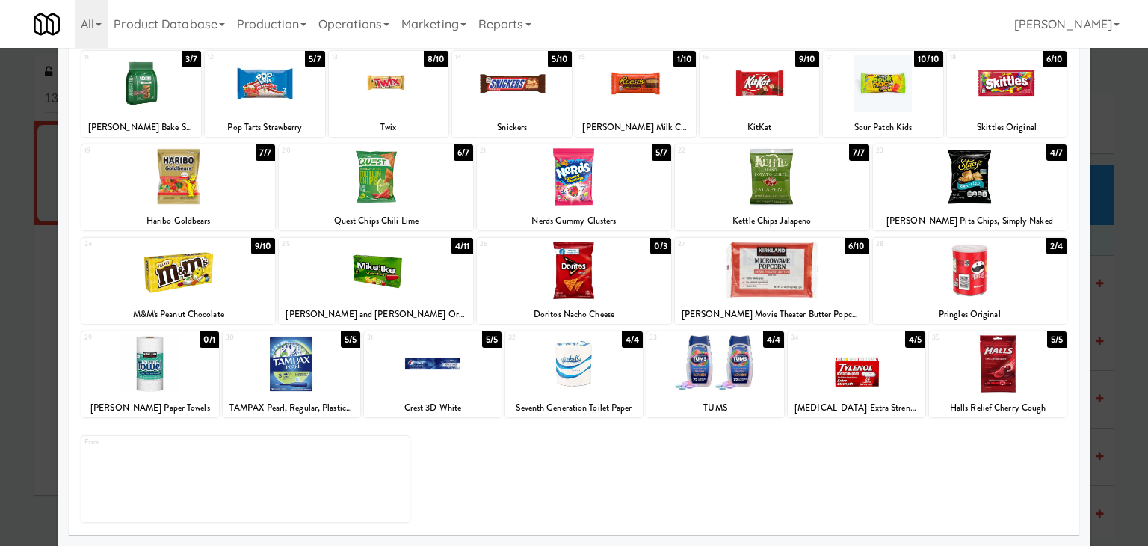
click at [957, 283] on div at bounding box center [970, 270] width 194 height 58
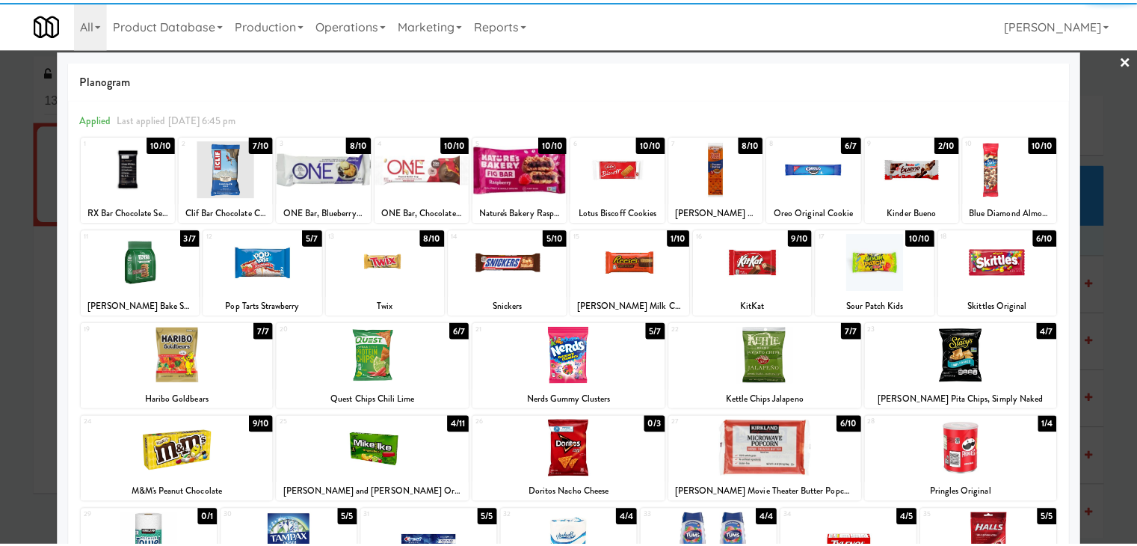
scroll to position [0, 0]
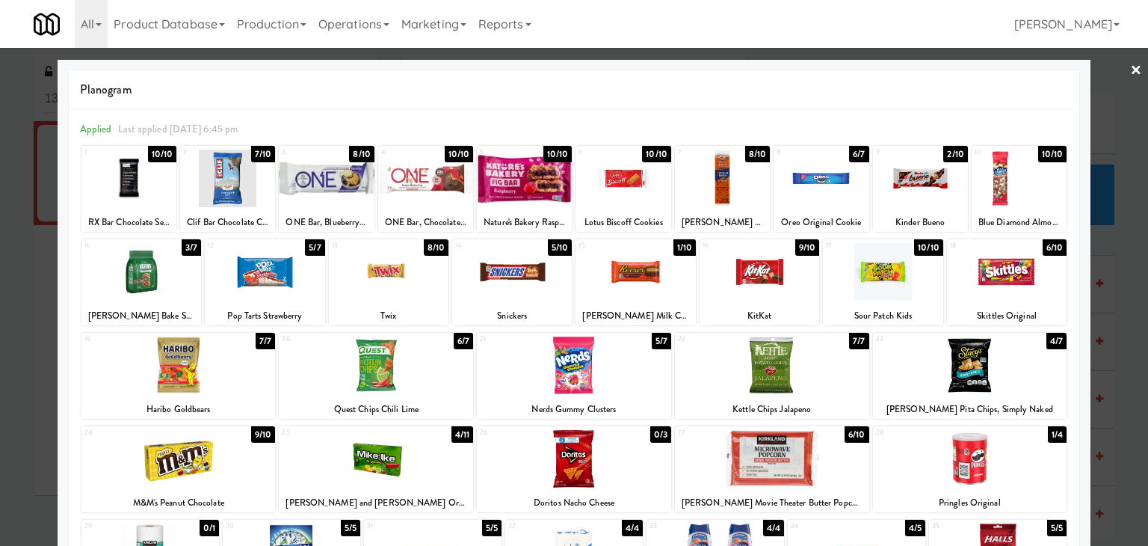
click at [751, 279] on div at bounding box center [760, 272] width 120 height 58
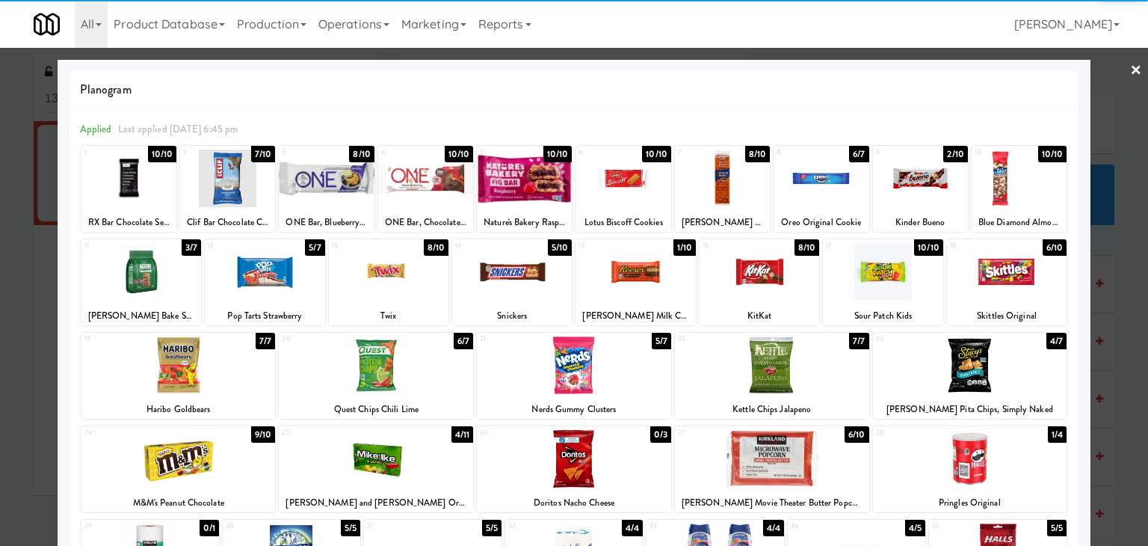
click at [394, 276] on div at bounding box center [389, 272] width 120 height 58
click at [1130, 67] on link "×" at bounding box center [1136, 71] width 12 height 46
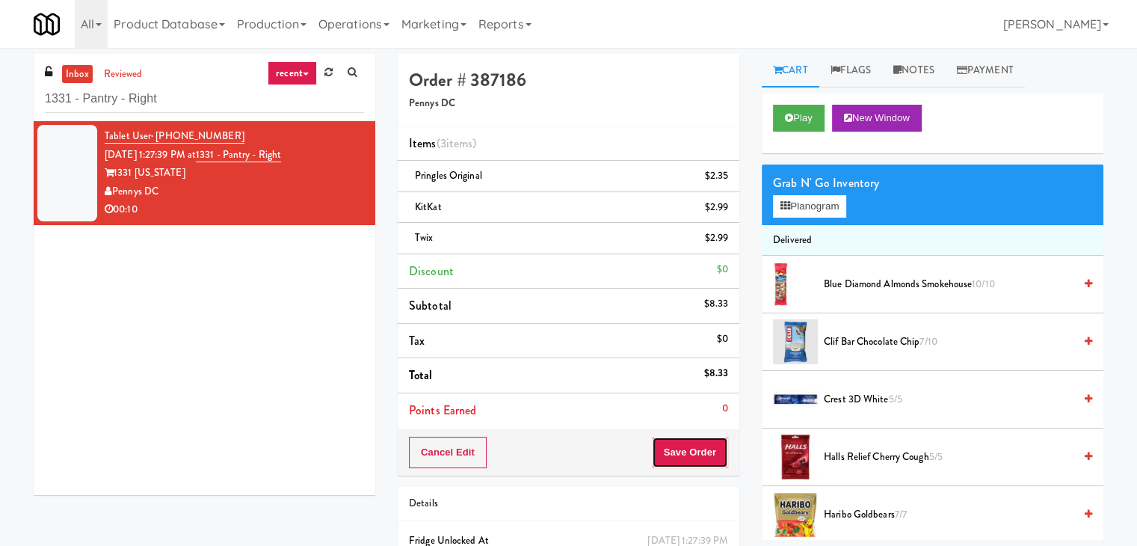
click at [703, 439] on button "Save Order" at bounding box center [690, 452] width 76 height 31
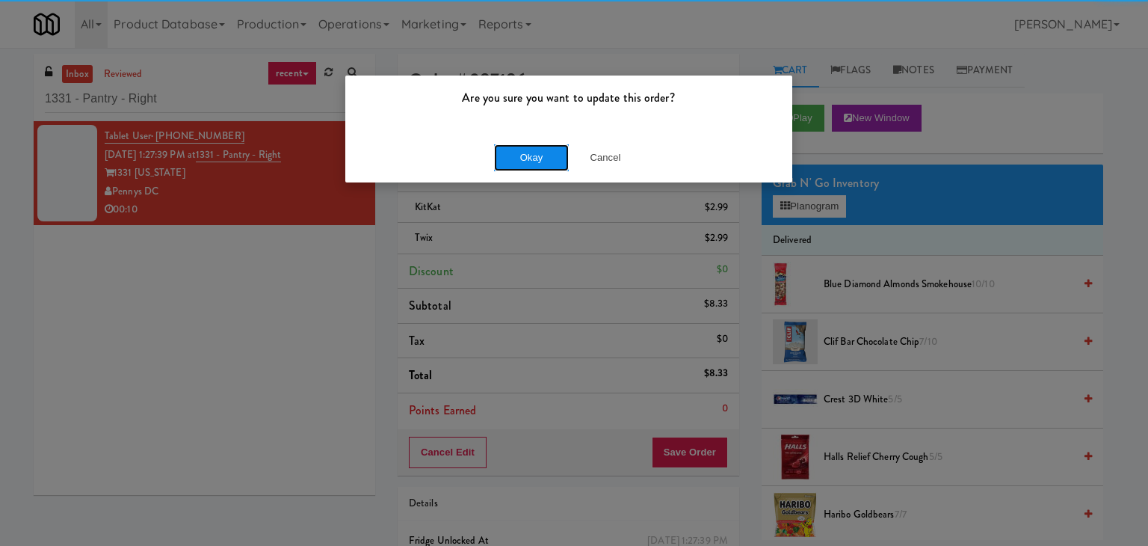
click at [522, 157] on button "Okay" at bounding box center [531, 157] width 75 height 27
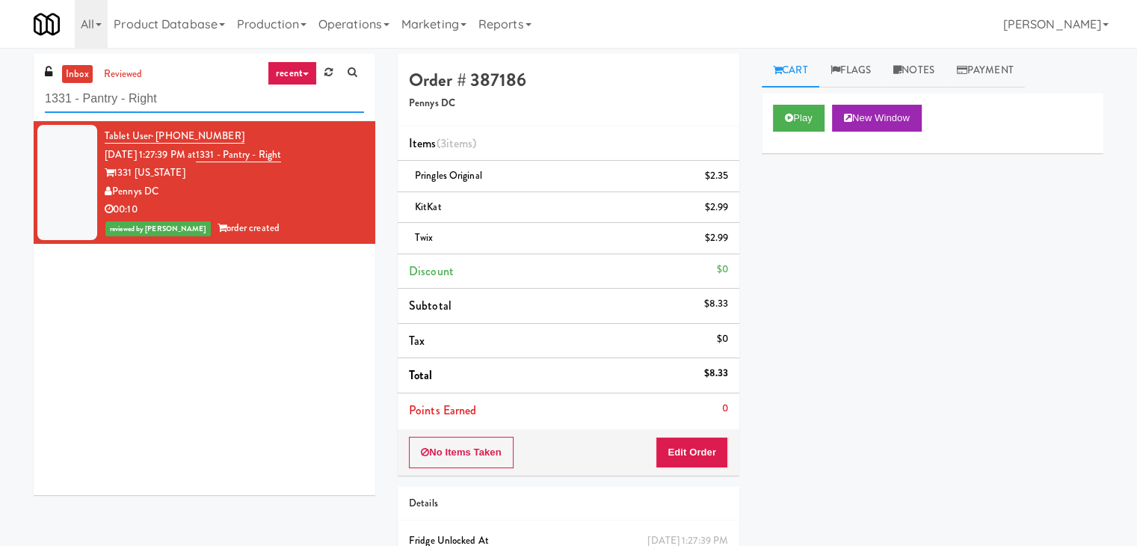
click at [173, 102] on input "1331 - Pantry - Right" at bounding box center [204, 99] width 319 height 28
paste input "IKEA [GEOGRAPHIC_DATA]"
type input "IKEA [GEOGRAPHIC_DATA]"
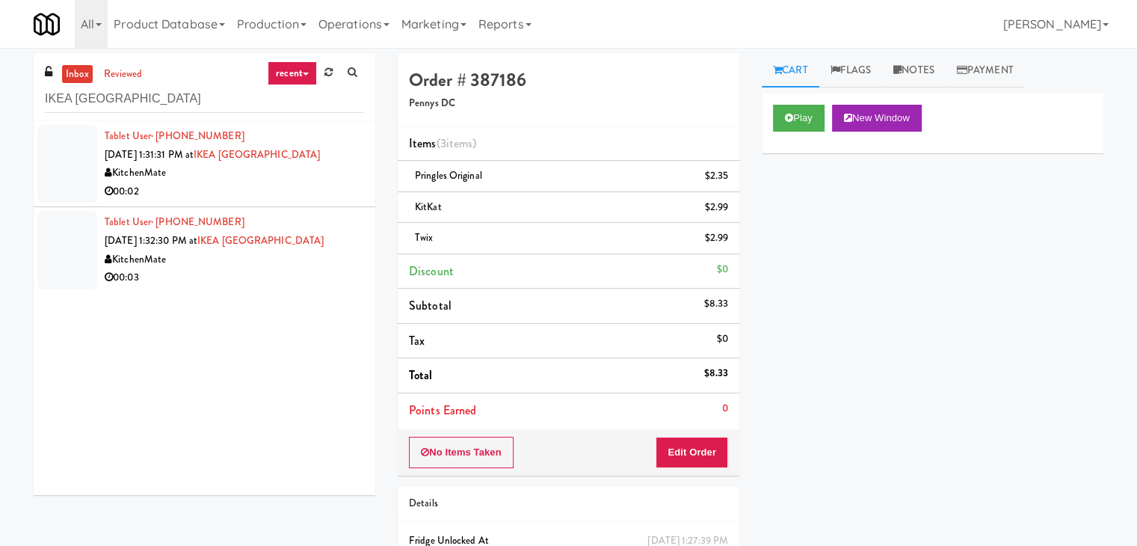
drag, startPoint x: 324, startPoint y: 193, endPoint x: 324, endPoint y: 184, distance: 9.0
click at [324, 192] on div "00:02" at bounding box center [234, 191] width 259 height 19
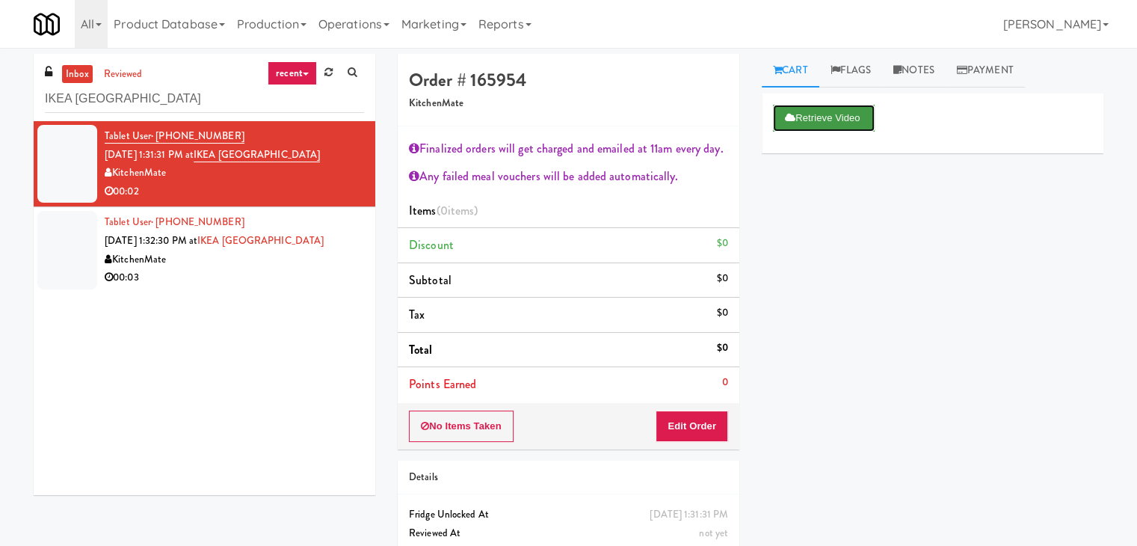
click at [831, 118] on button "Retrieve Video" at bounding box center [824, 118] width 102 height 27
click at [781, 111] on button "Play" at bounding box center [799, 118] width 52 height 27
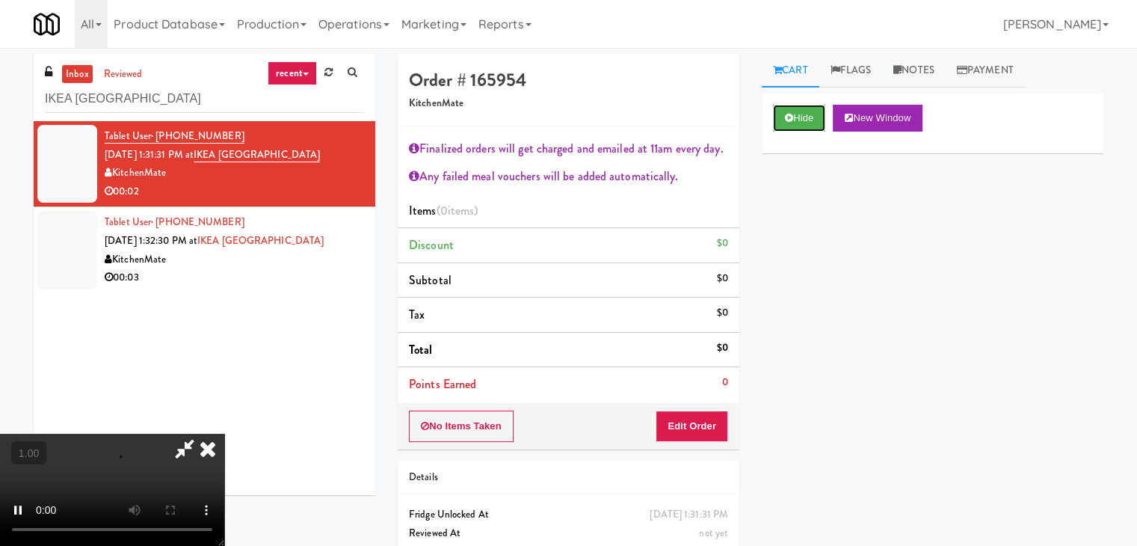
scroll to position [257, 0]
click at [224, 434] on video at bounding box center [112, 490] width 224 height 112
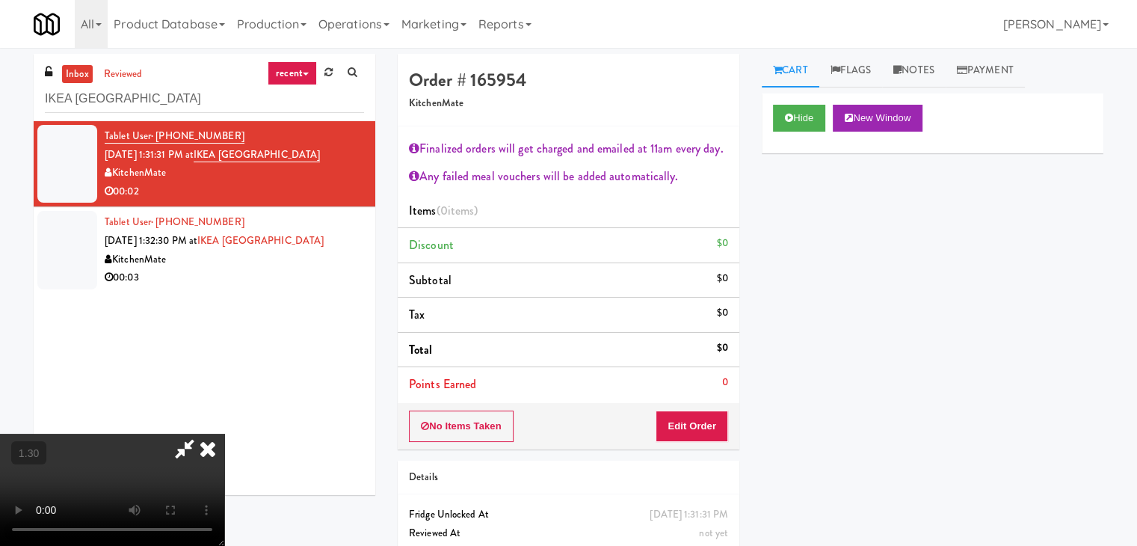
scroll to position [0, 0]
click at [224, 434] on icon at bounding box center [207, 449] width 33 height 30
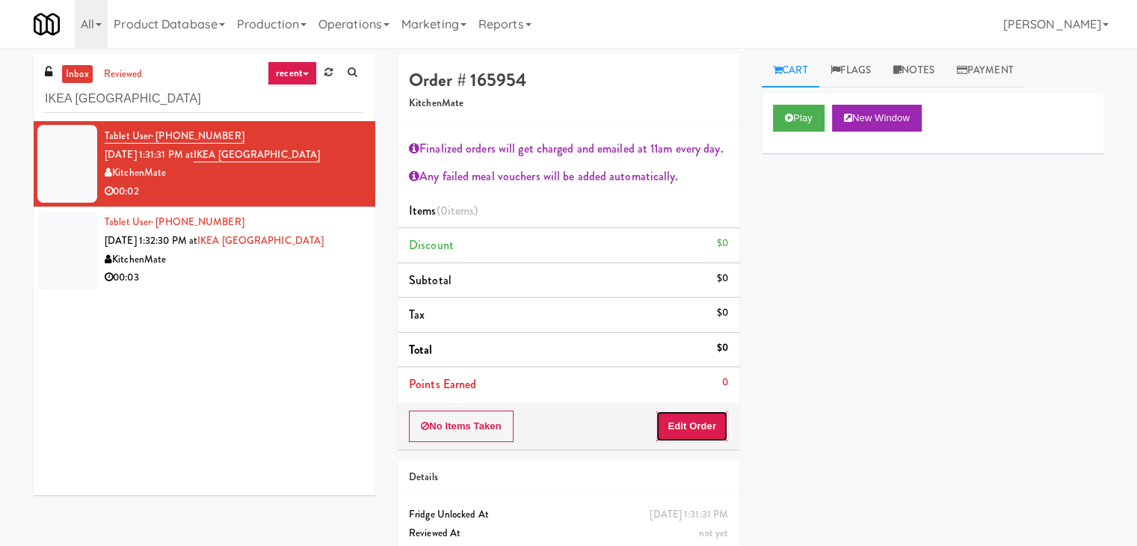
click at [697, 428] on button "Edit Order" at bounding box center [692, 425] width 73 height 31
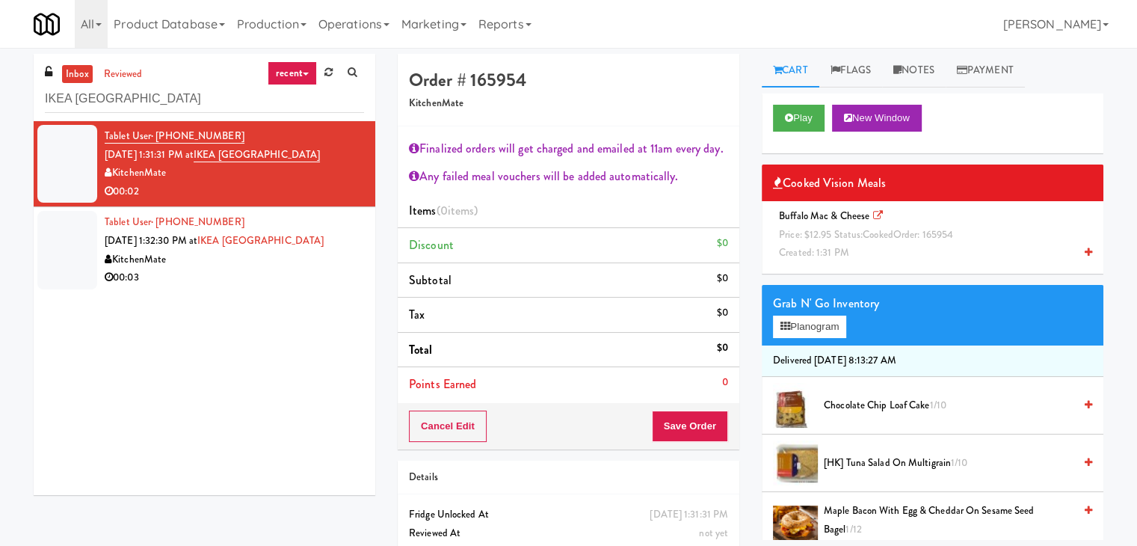
click at [1085, 254] on icon at bounding box center [1088, 252] width 7 height 10
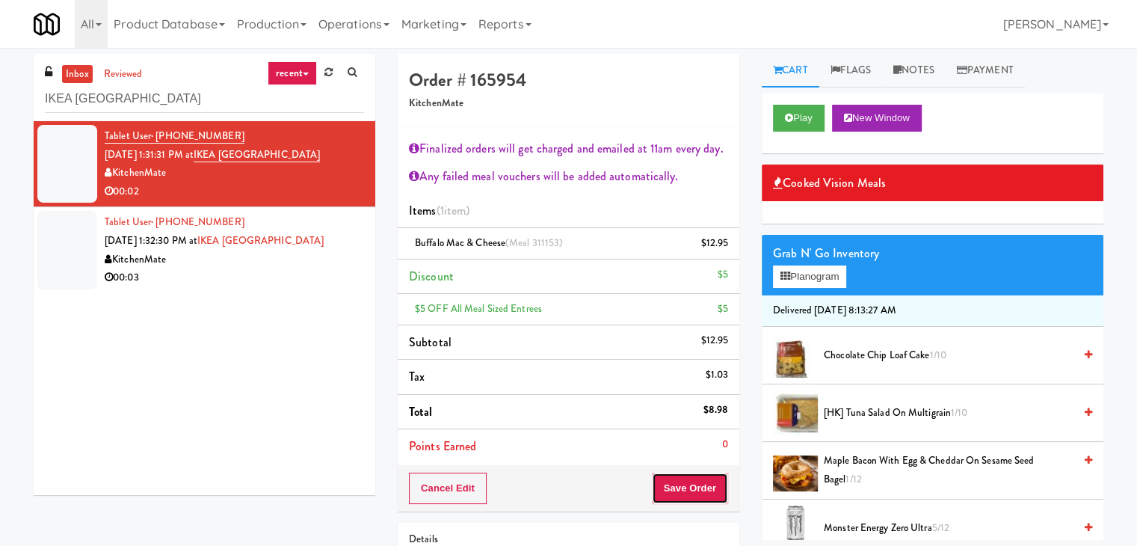
click at [696, 488] on button "Save Order" at bounding box center [690, 487] width 76 height 31
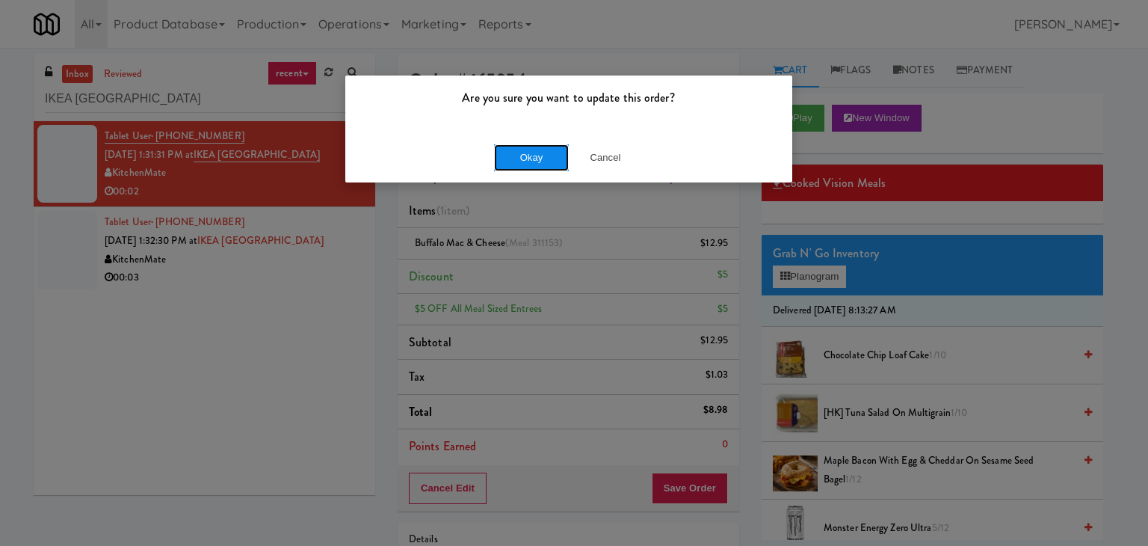
click at [517, 159] on button "Okay" at bounding box center [531, 157] width 75 height 27
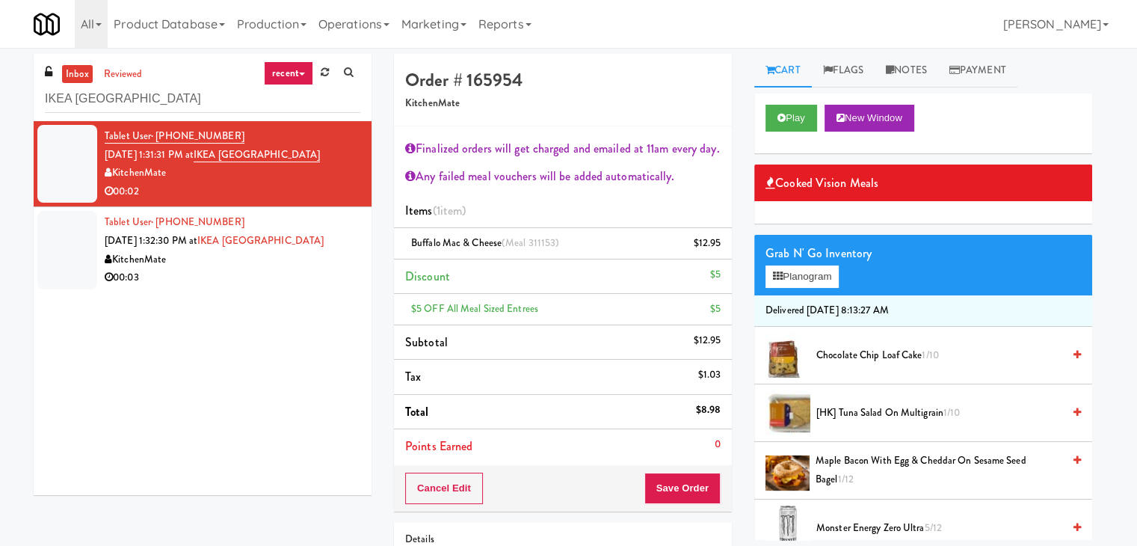
click at [263, 283] on div "00:03" at bounding box center [233, 277] width 256 height 19
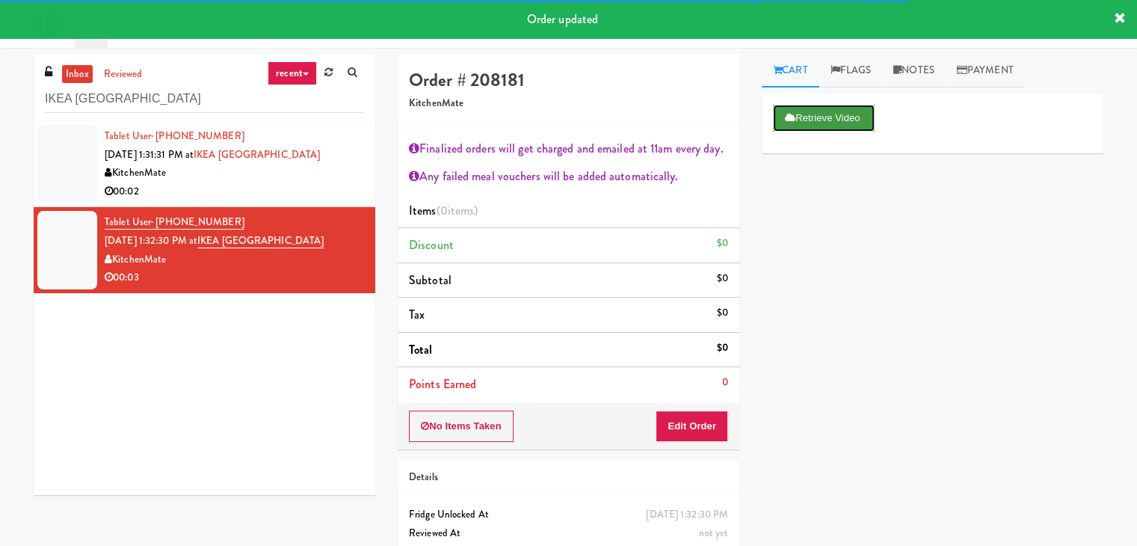
click at [849, 119] on button "Retrieve Video" at bounding box center [824, 118] width 102 height 27
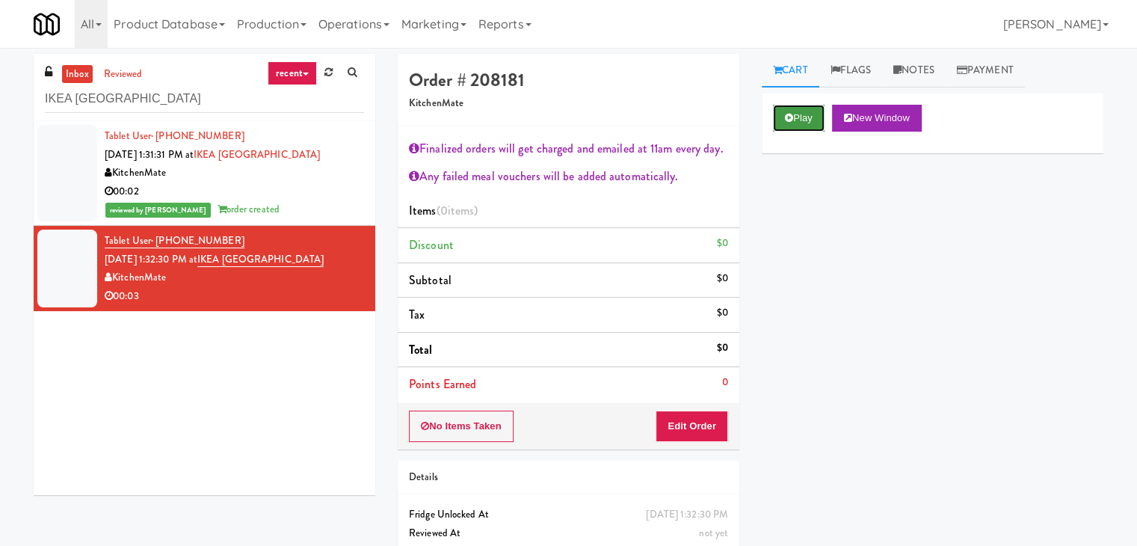
click at [783, 111] on button "Play" at bounding box center [799, 118] width 52 height 27
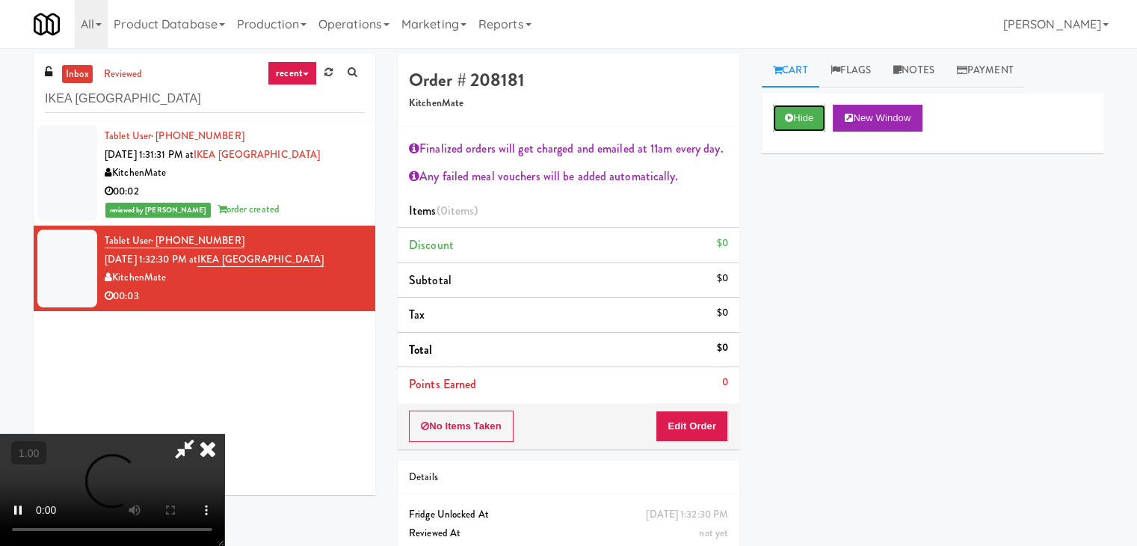
scroll to position [257, 0]
click at [224, 434] on video at bounding box center [112, 490] width 224 height 112
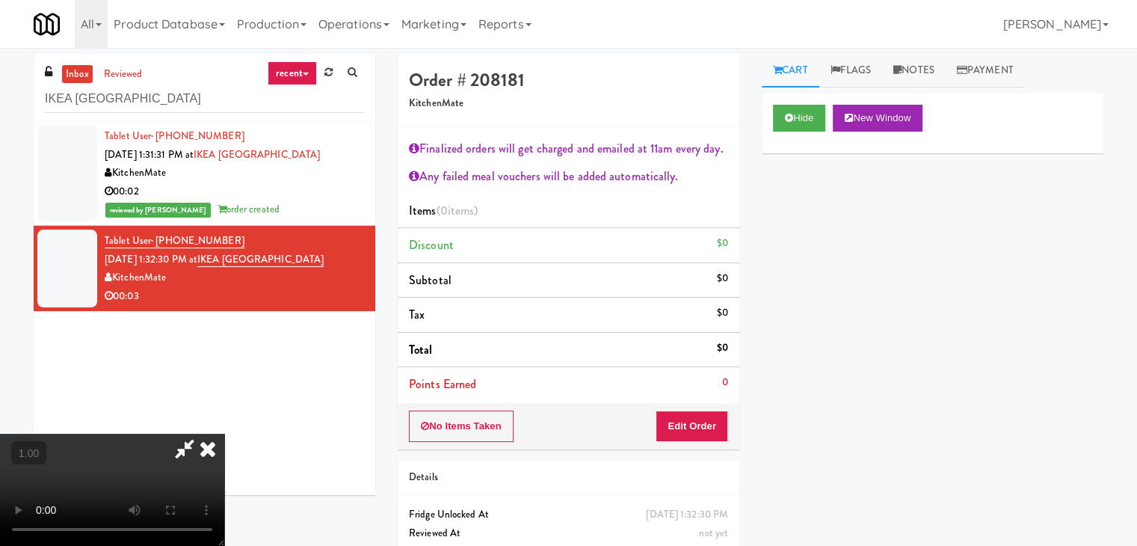
click at [224, 434] on video at bounding box center [112, 490] width 224 height 112
click at [224, 434] on icon at bounding box center [207, 449] width 33 height 30
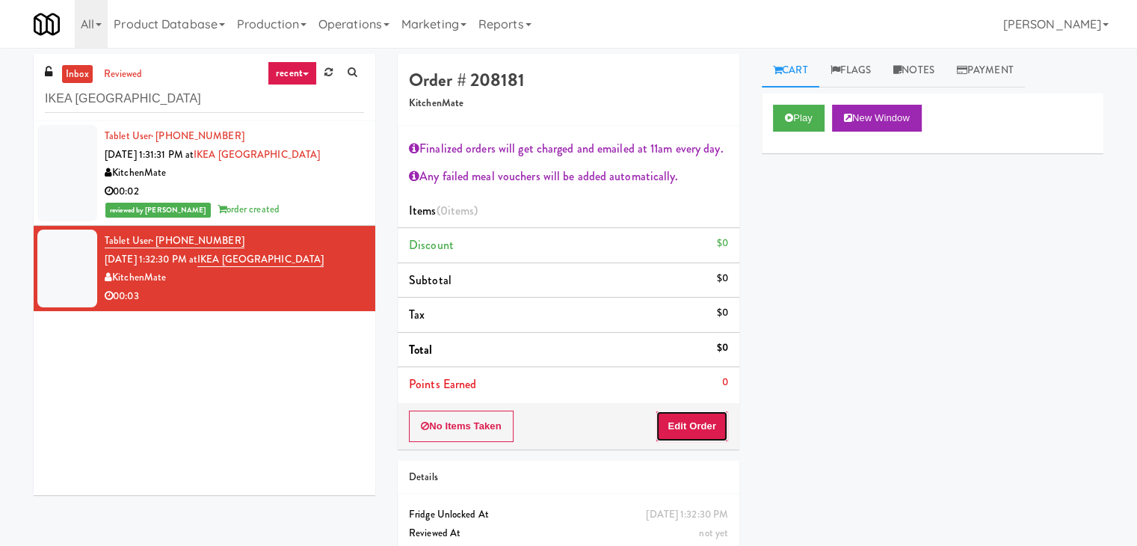
click at [700, 422] on button "Edit Order" at bounding box center [692, 425] width 73 height 31
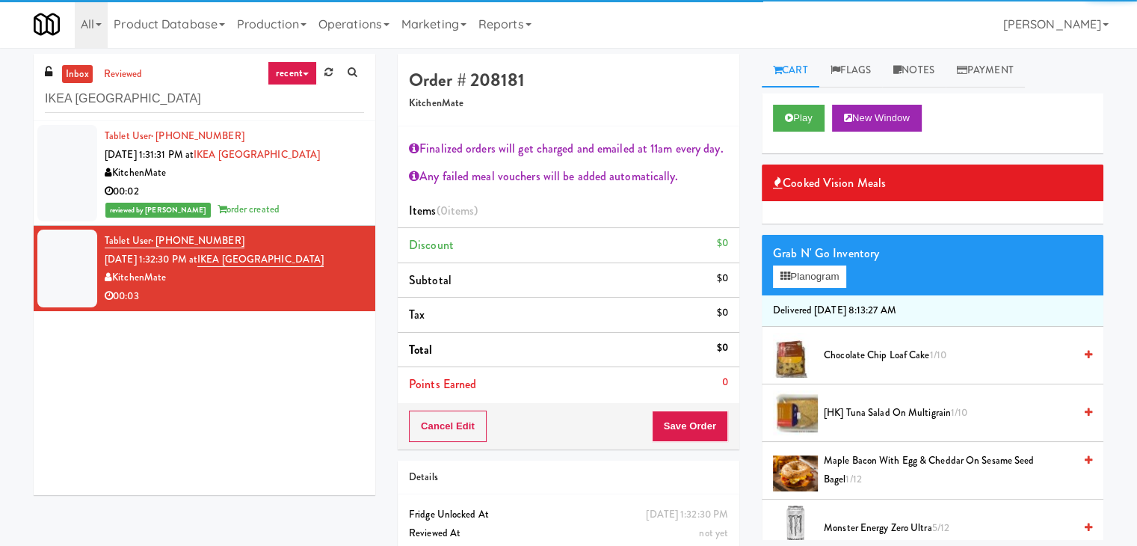
click at [810, 258] on div "Grab N' Go Inventory" at bounding box center [932, 253] width 319 height 22
click at [801, 270] on button "Planogram" at bounding box center [809, 276] width 73 height 22
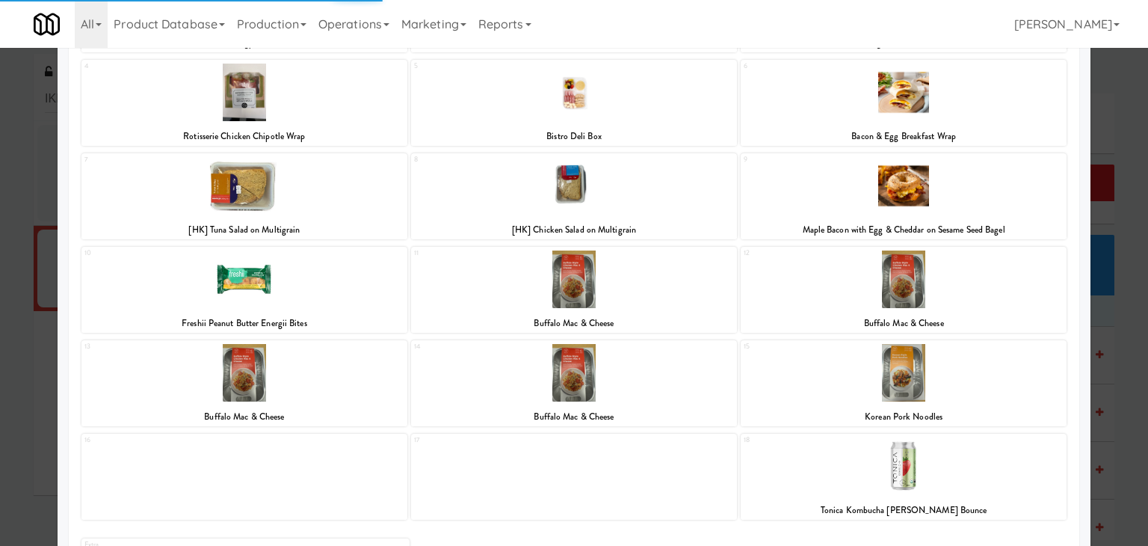
scroll to position [282, 0]
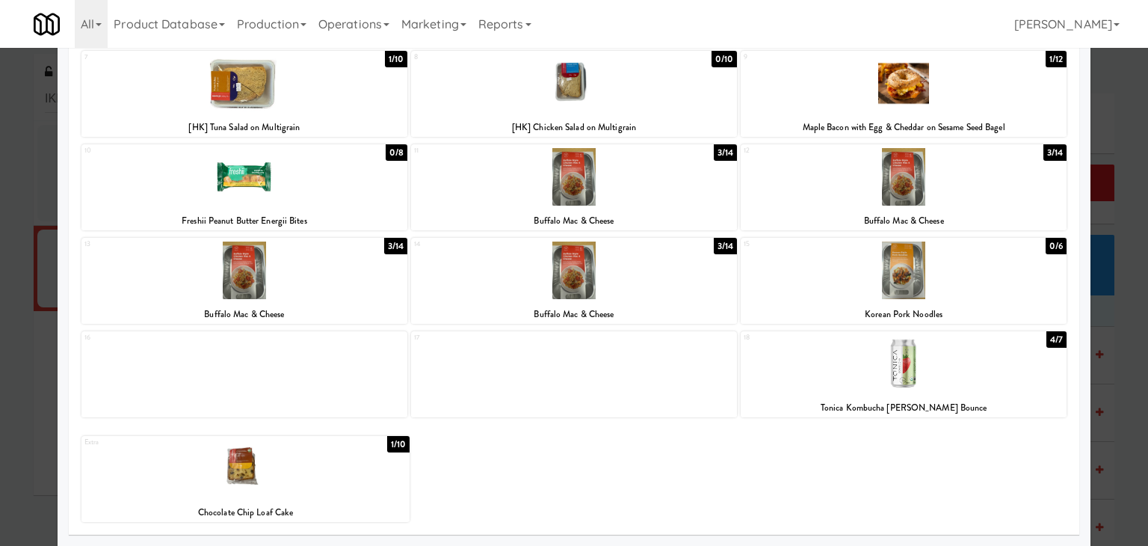
click at [946, 354] on div at bounding box center [904, 364] width 326 height 58
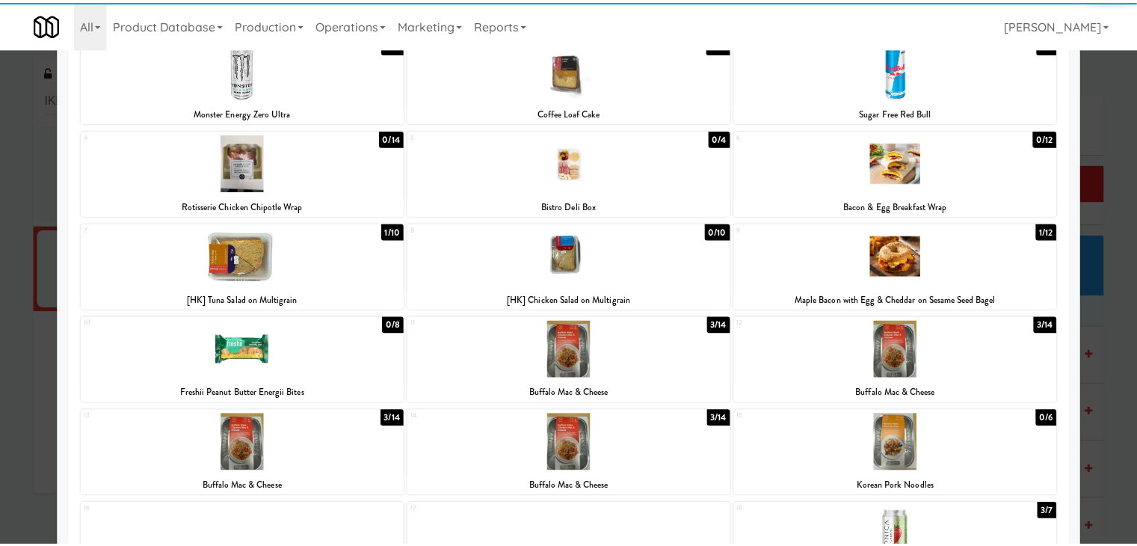
scroll to position [0, 0]
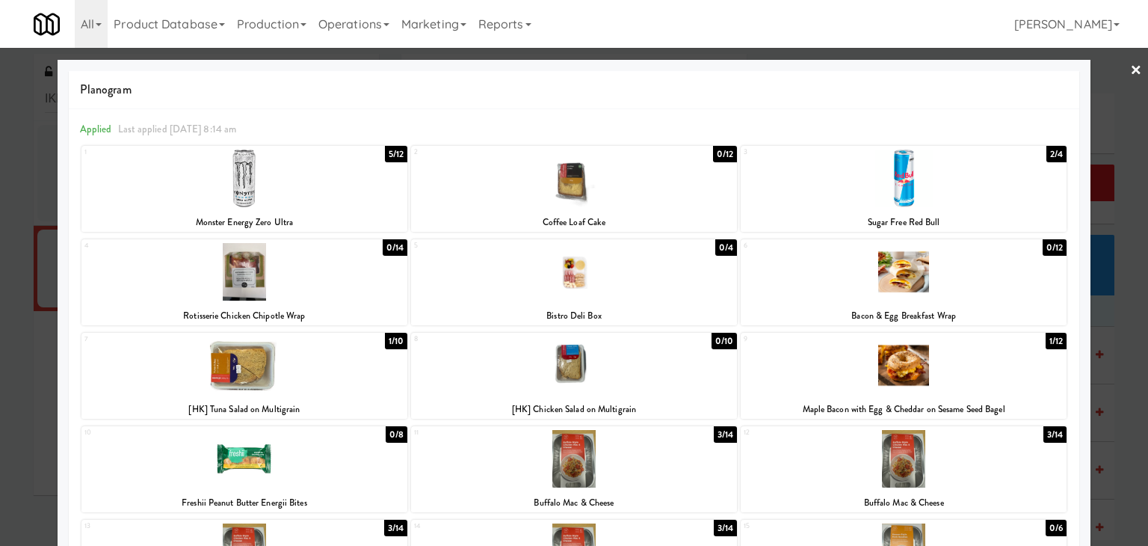
click at [1130, 71] on link "×" at bounding box center [1136, 71] width 12 height 46
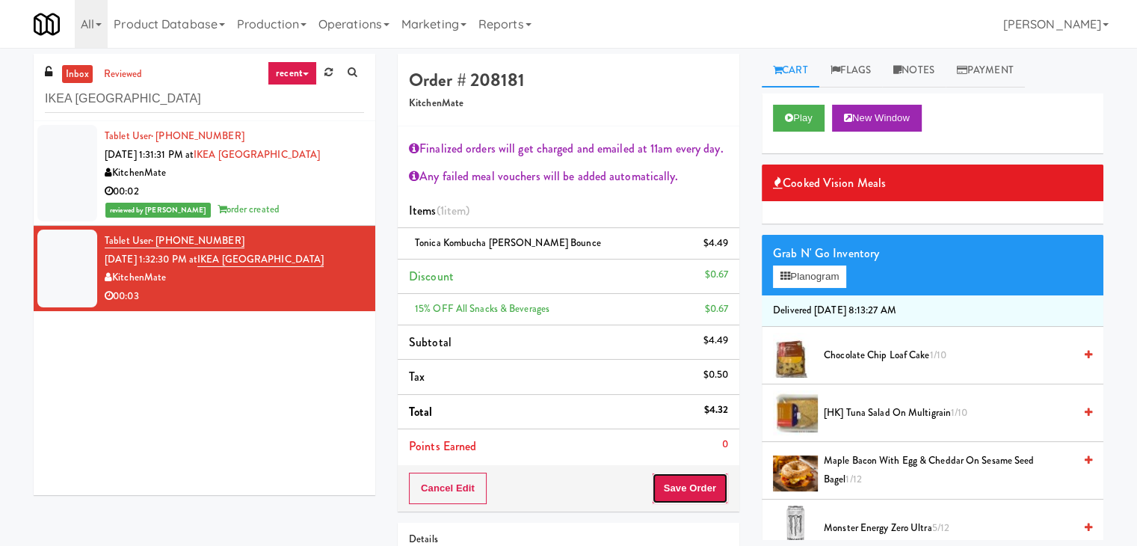
click at [683, 488] on button "Save Order" at bounding box center [690, 487] width 76 height 31
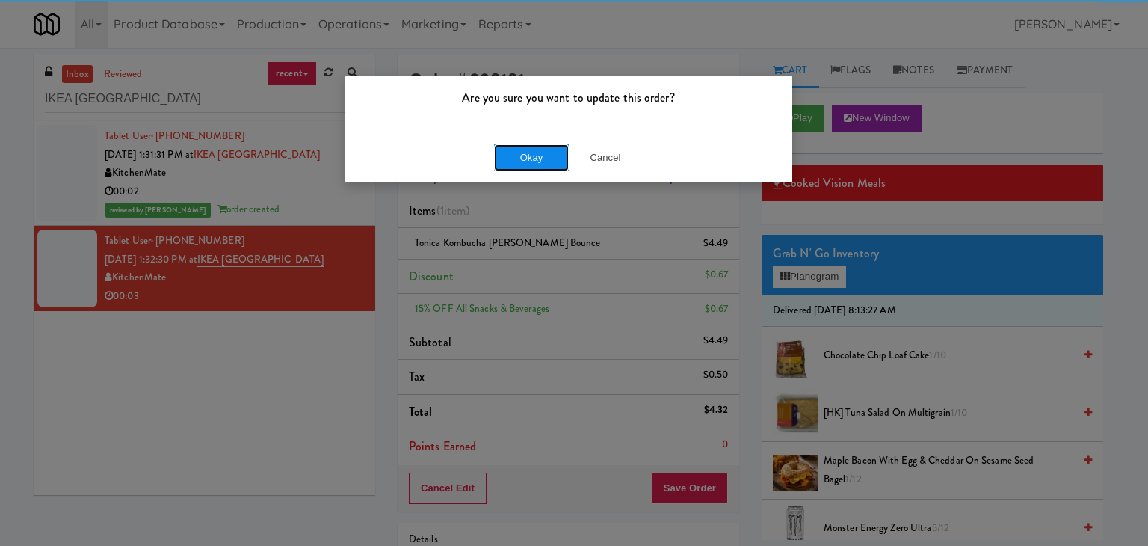
click at [524, 156] on button "Okay" at bounding box center [531, 157] width 75 height 27
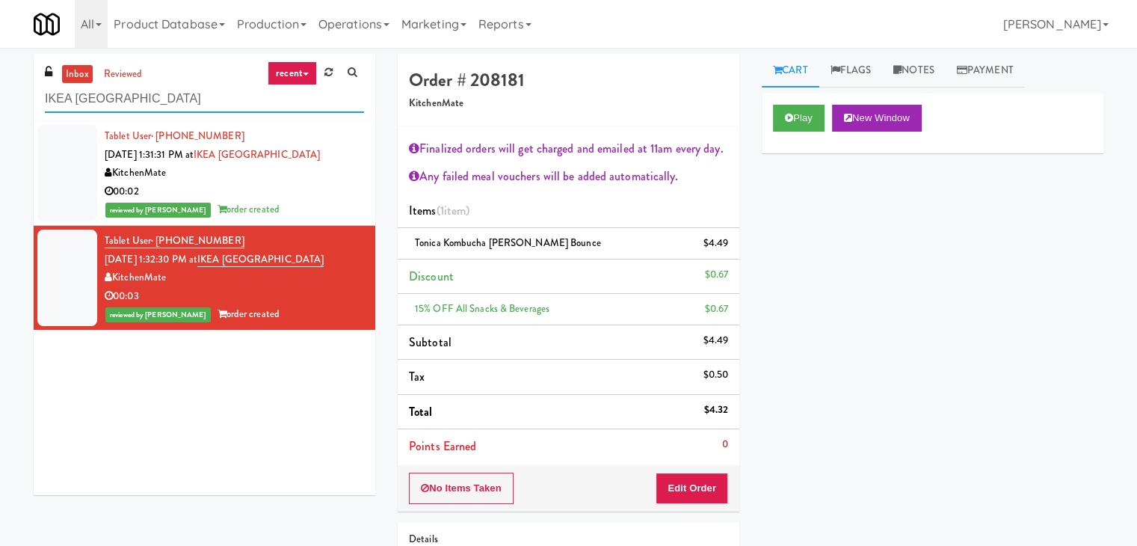
click at [178, 102] on input "IKEA [GEOGRAPHIC_DATA]" at bounding box center [204, 99] width 319 height 28
paste input "Body Bank Fitness - Combo Cooler"
type input "Body Bank Fitness - Combo Cooler"
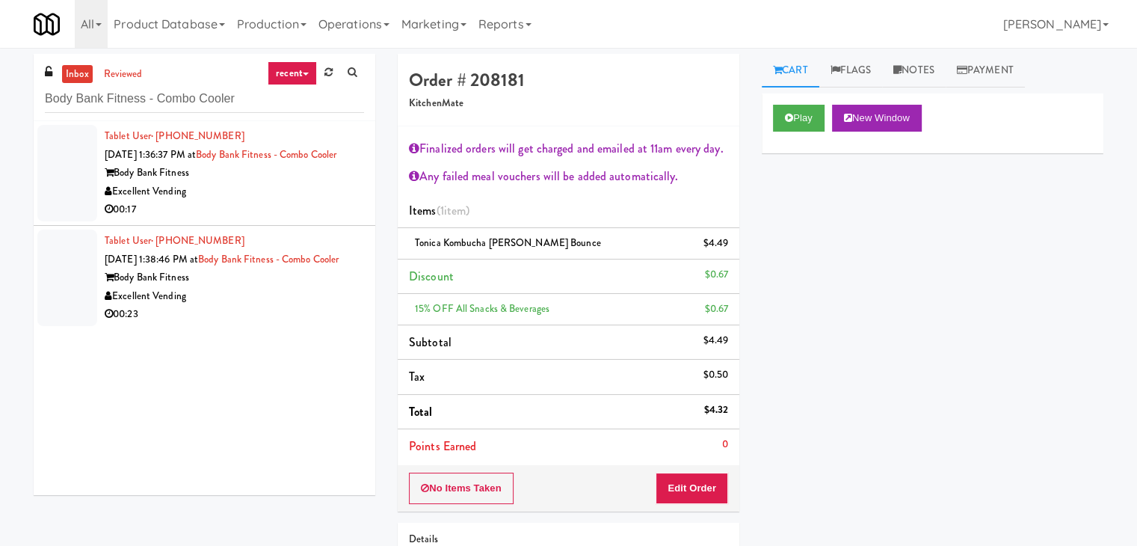
click at [326, 201] on div "Excellent Vending" at bounding box center [234, 191] width 259 height 19
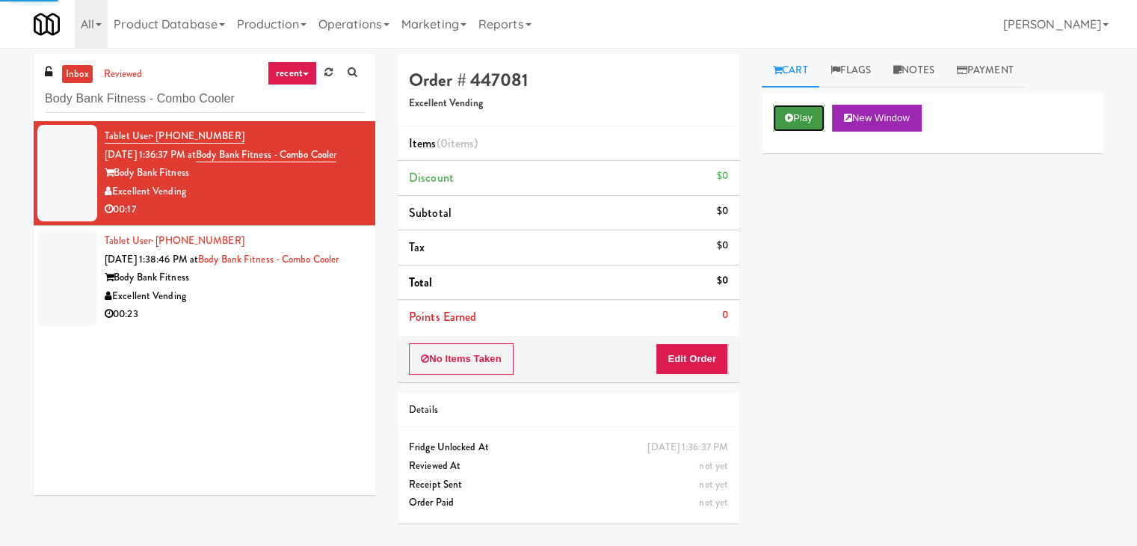
click at [801, 119] on button "Play" at bounding box center [799, 118] width 52 height 27
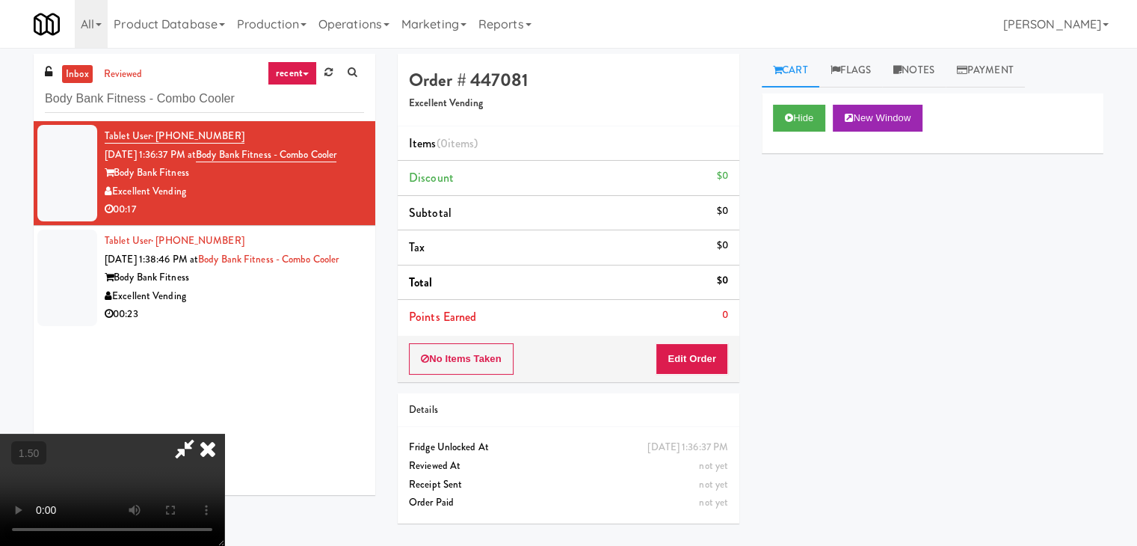
click at [224, 434] on video at bounding box center [112, 490] width 224 height 112
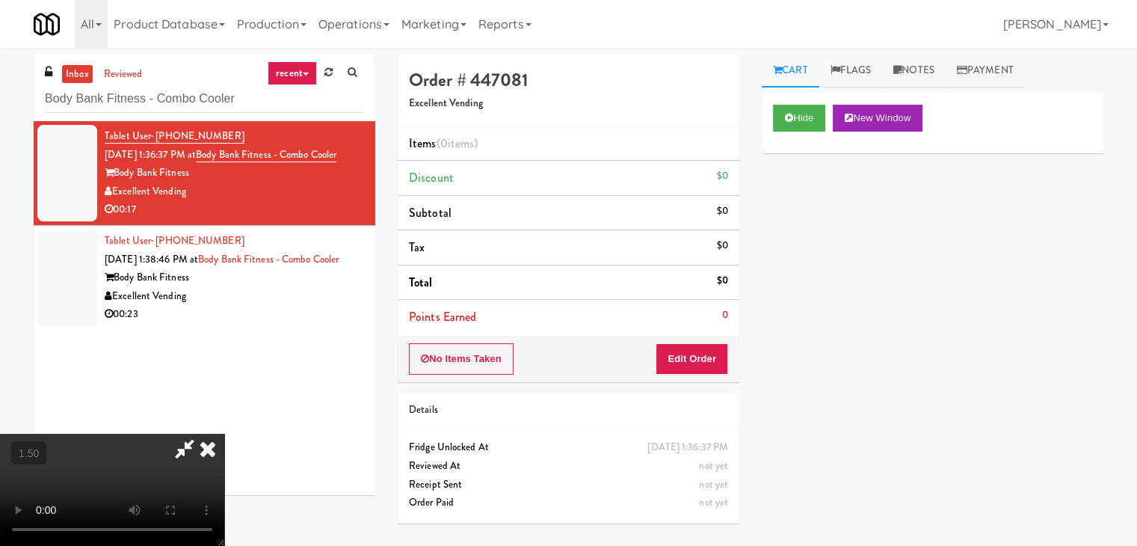
scroll to position [210, 0]
click at [224, 434] on video at bounding box center [112, 490] width 224 height 112
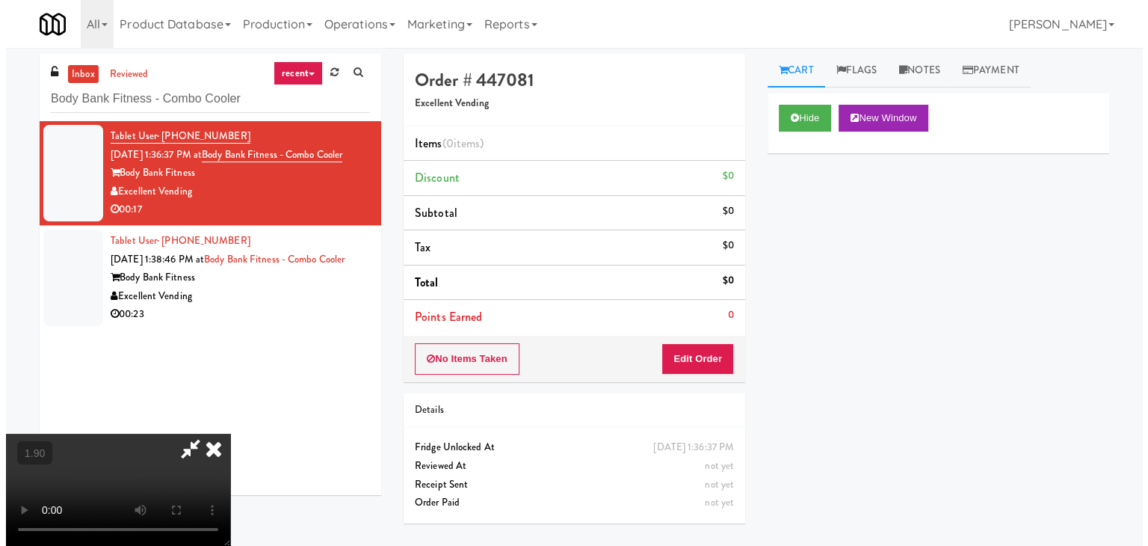
scroll to position [0, 0]
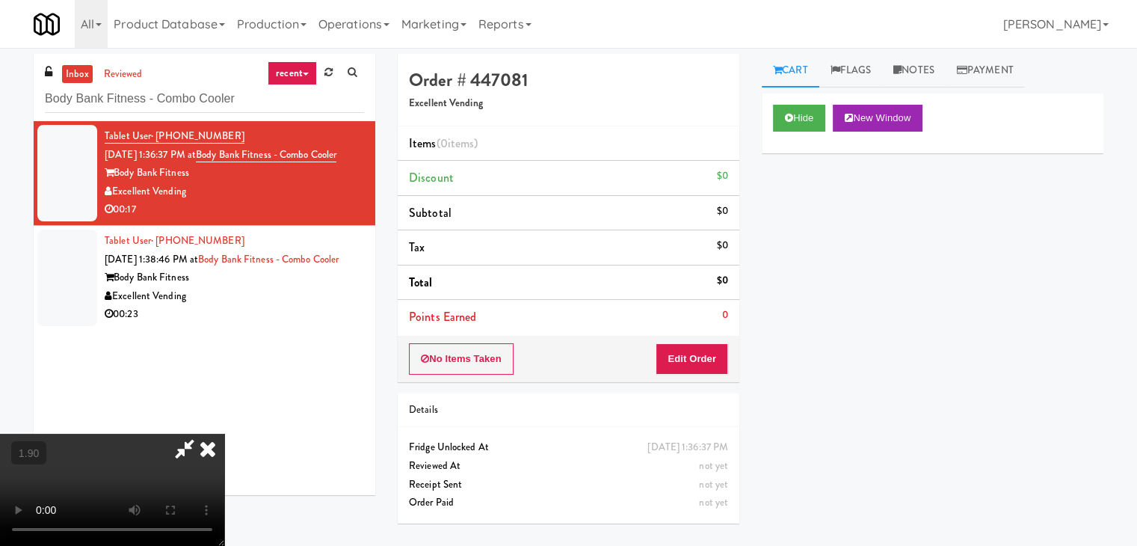
click at [224, 434] on icon at bounding box center [207, 449] width 33 height 30
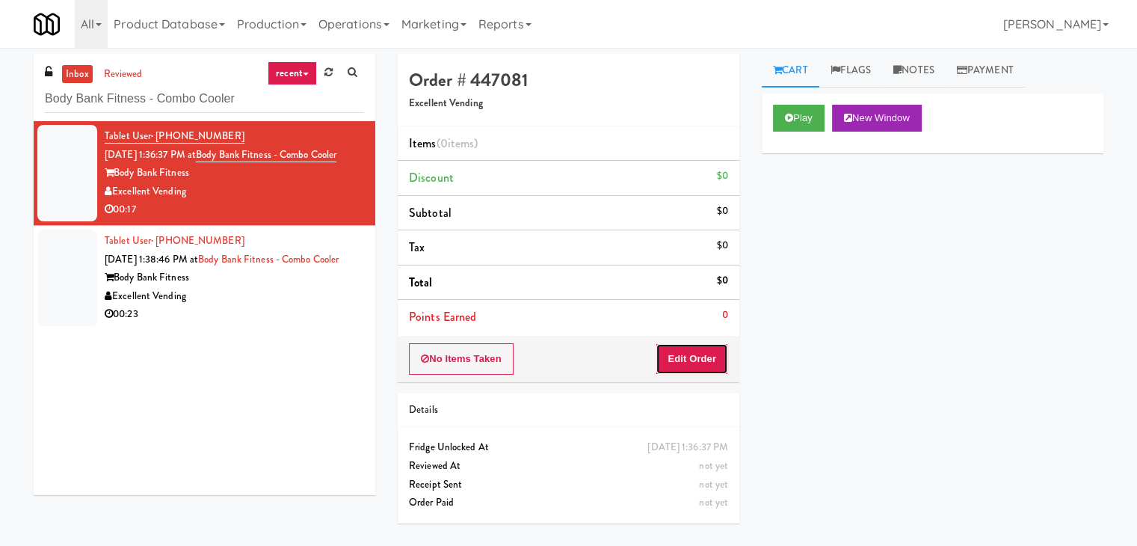
click at [704, 371] on button "Edit Order" at bounding box center [692, 358] width 73 height 31
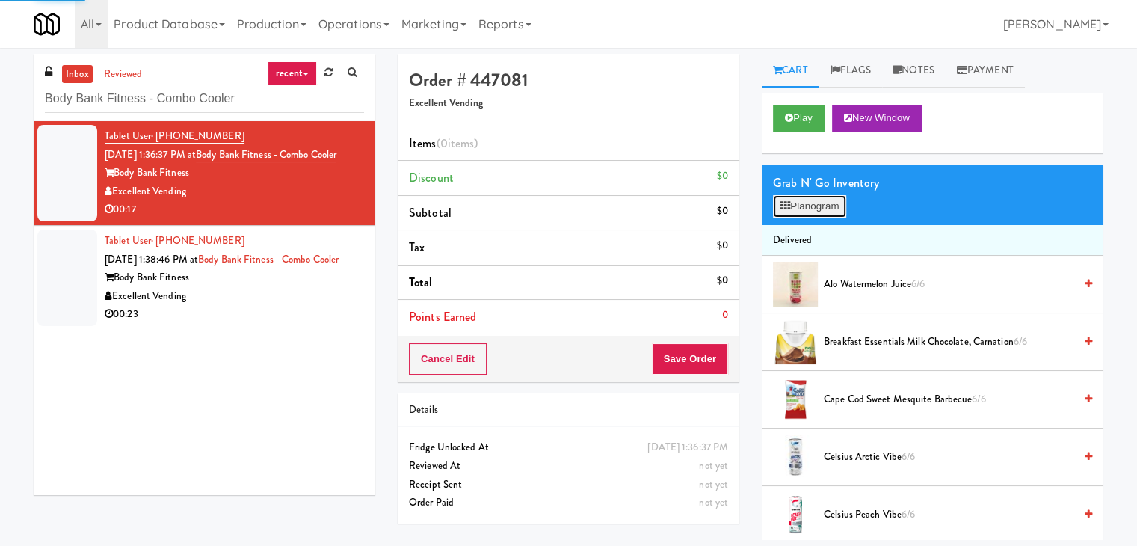
click at [802, 204] on button "Planogram" at bounding box center [809, 206] width 73 height 22
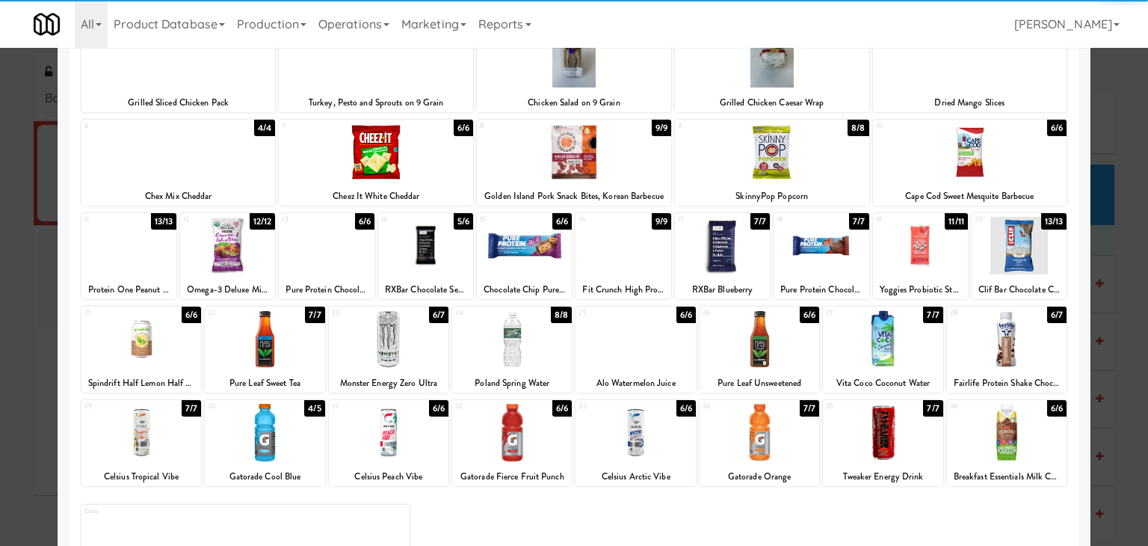
scroll to position [188, 0]
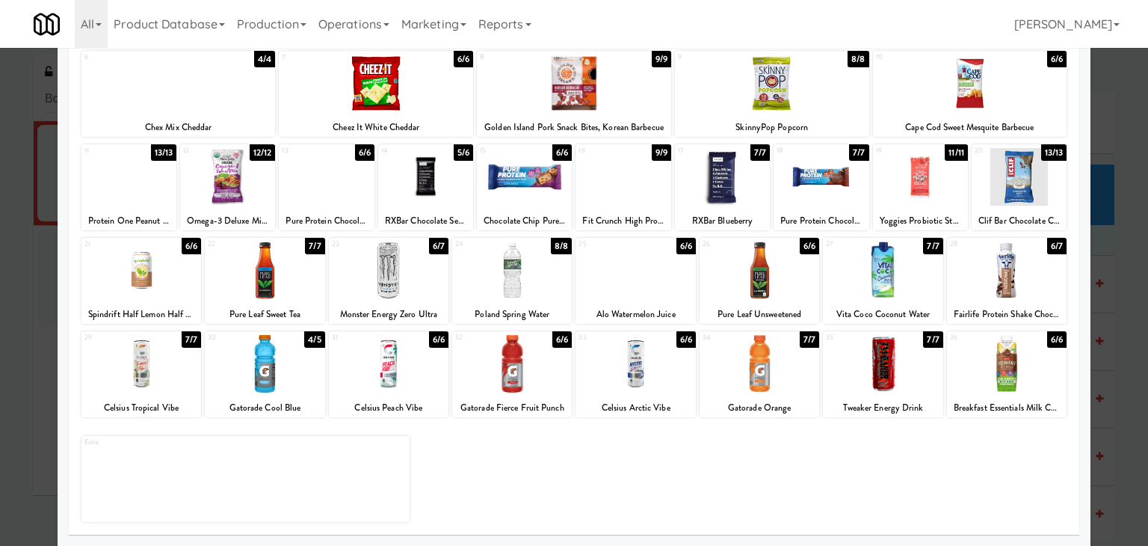
click at [251, 359] on div at bounding box center [265, 364] width 120 height 58
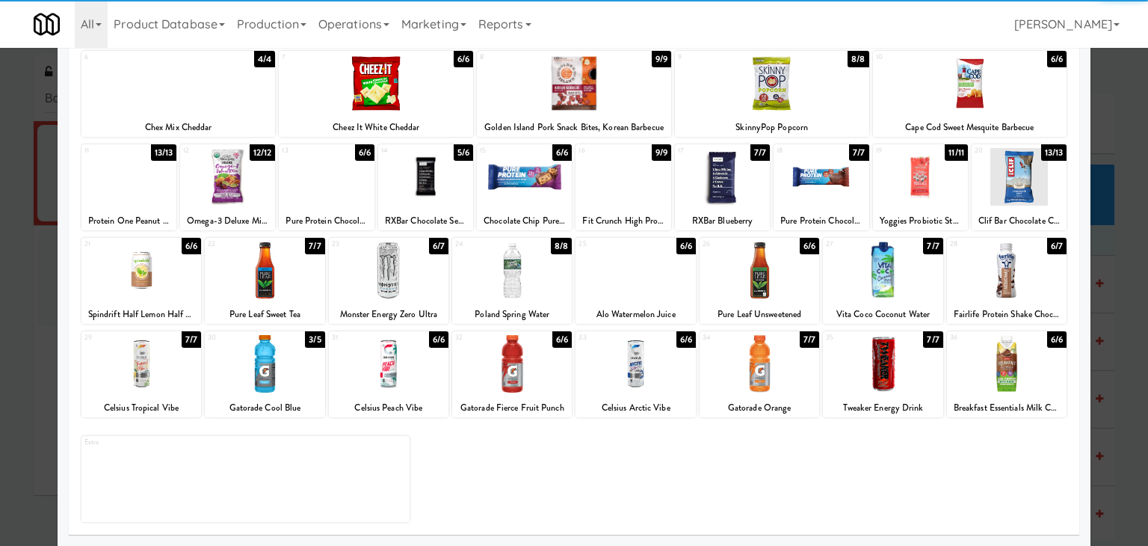
click at [390, 280] on div at bounding box center [389, 270] width 120 height 58
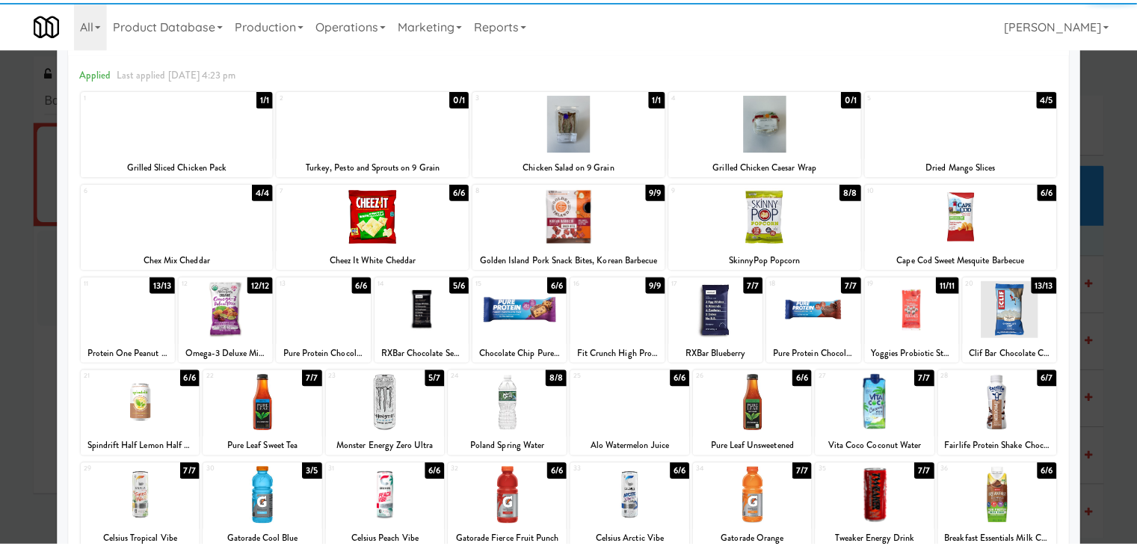
scroll to position [0, 0]
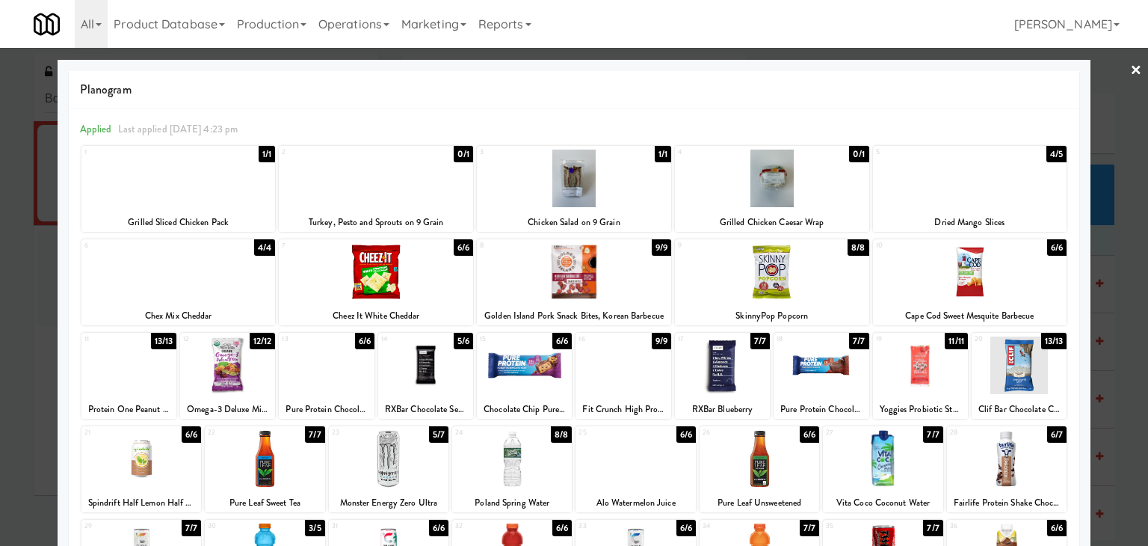
click at [1130, 70] on link "×" at bounding box center [1136, 71] width 12 height 46
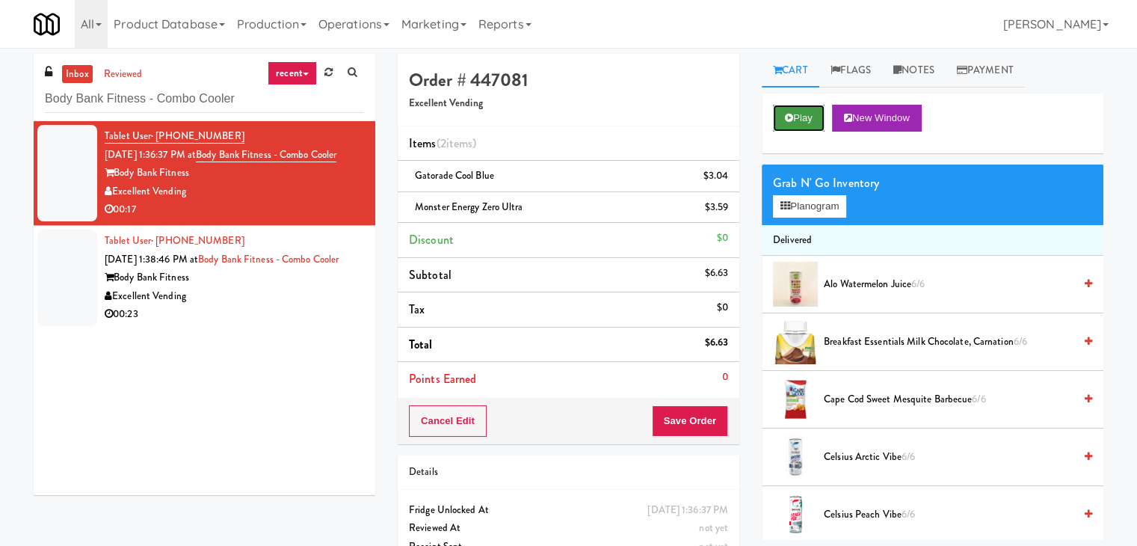
click at [812, 119] on button "Play" at bounding box center [799, 118] width 52 height 27
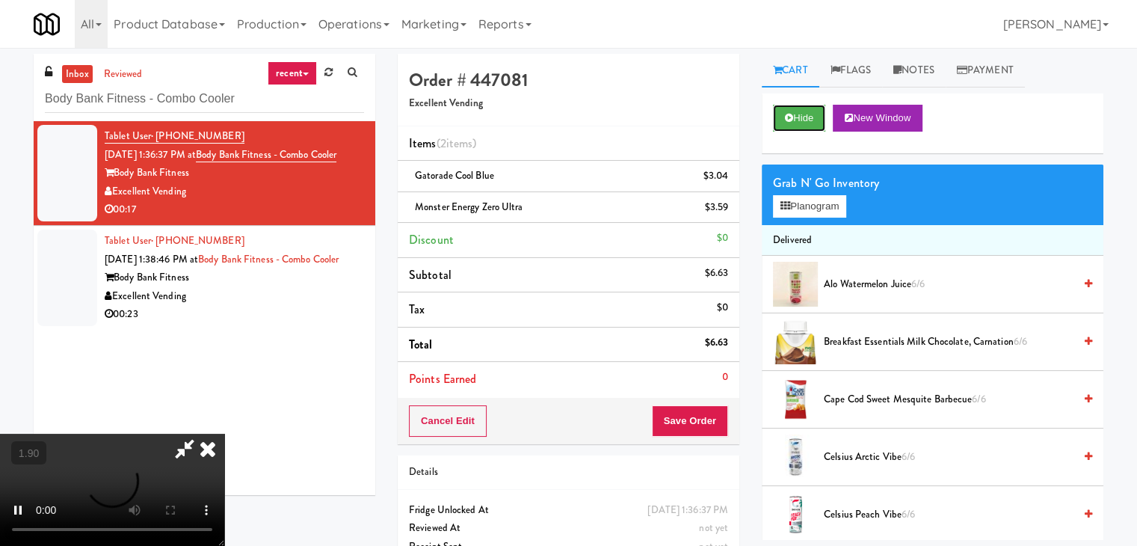
scroll to position [210, 0]
click at [224, 434] on video at bounding box center [112, 490] width 224 height 112
drag, startPoint x: 931, startPoint y: 75, endPoint x: 903, endPoint y: 114, distance: 48.8
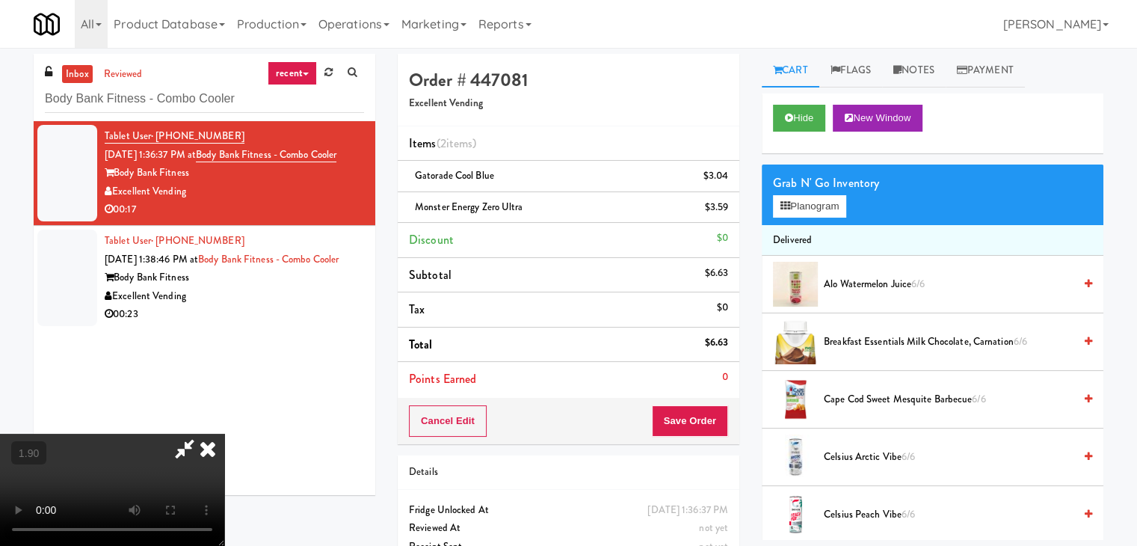
click at [931, 75] on link "Notes" at bounding box center [914, 71] width 64 height 34
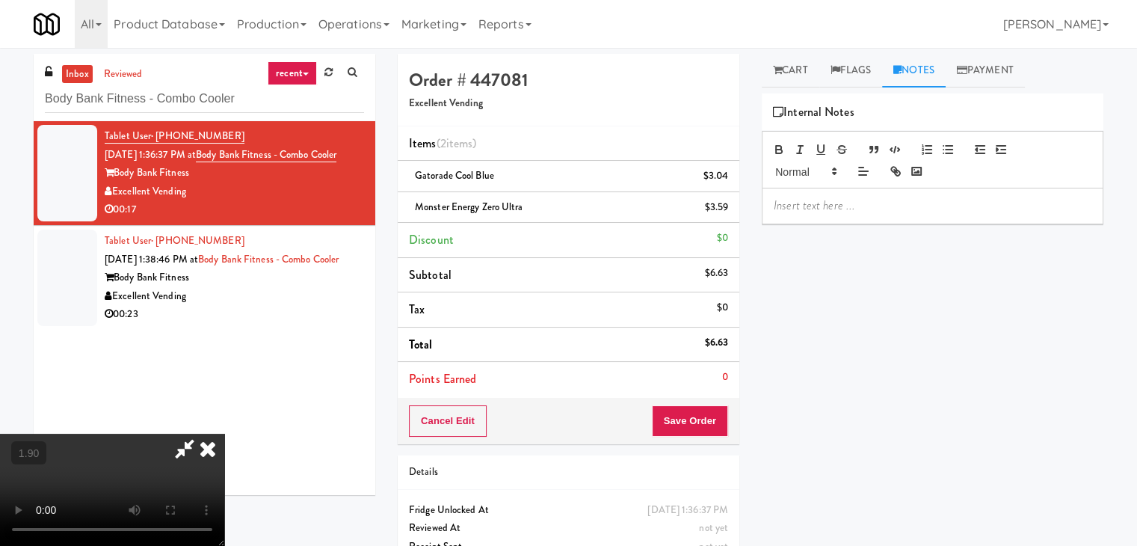
scroll to position [0, 0]
click at [224, 434] on icon at bounding box center [207, 449] width 33 height 30
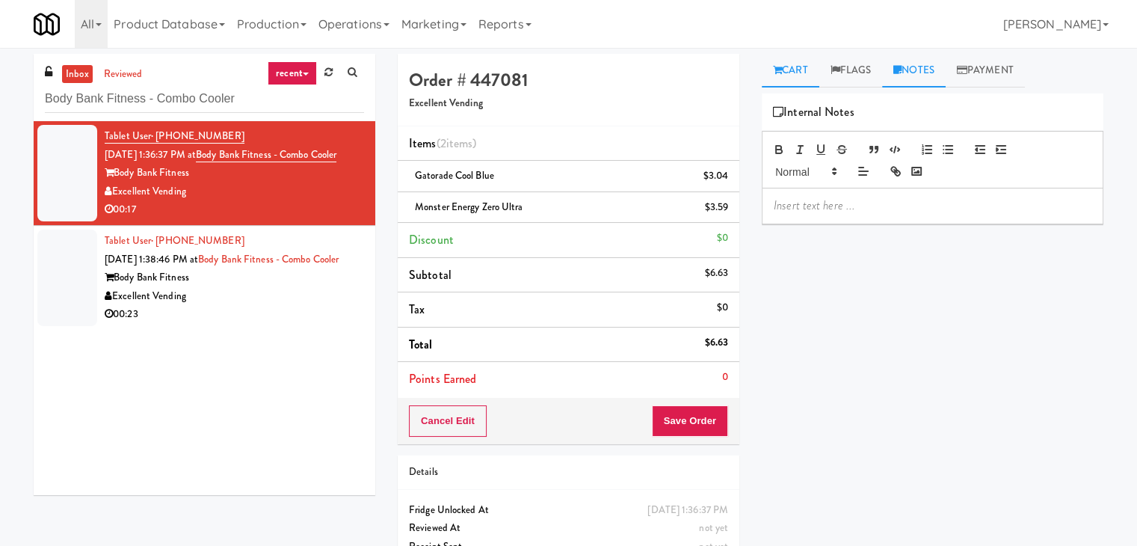
click at [777, 73] on icon at bounding box center [777, 70] width 9 height 10
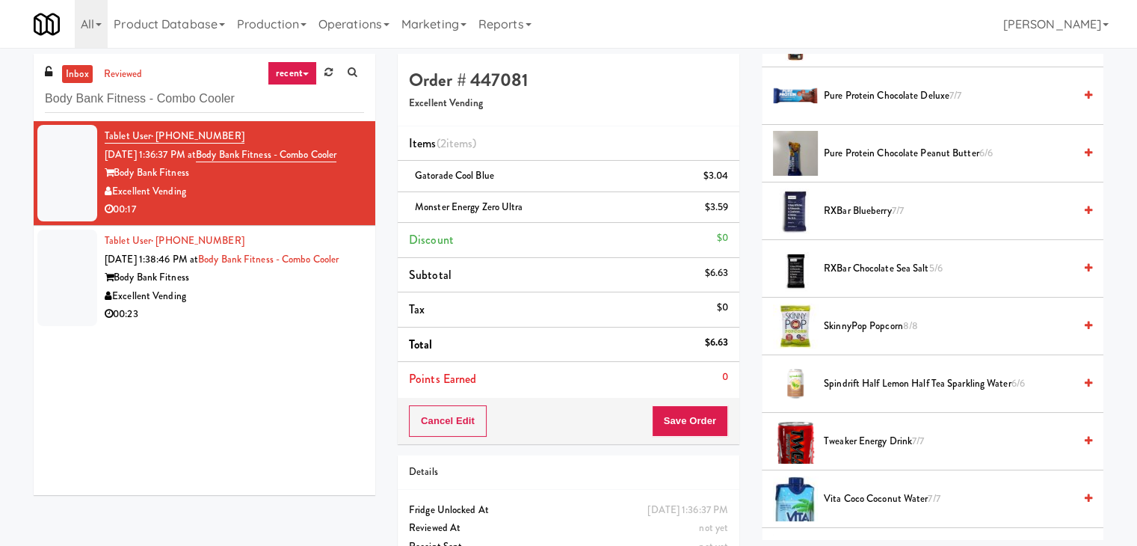
scroll to position [1841, 0]
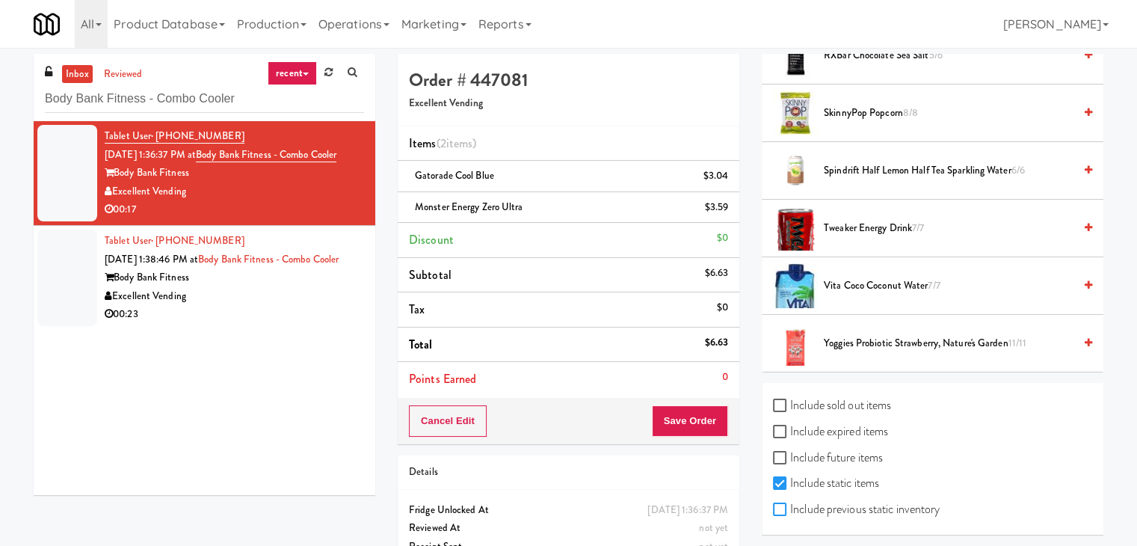
drag, startPoint x: 774, startPoint y: 499, endPoint x: 867, endPoint y: 469, distance: 97.2
click at [774, 504] on input "Include previous static inventory" at bounding box center [781, 510] width 17 height 12
checkbox input "true"
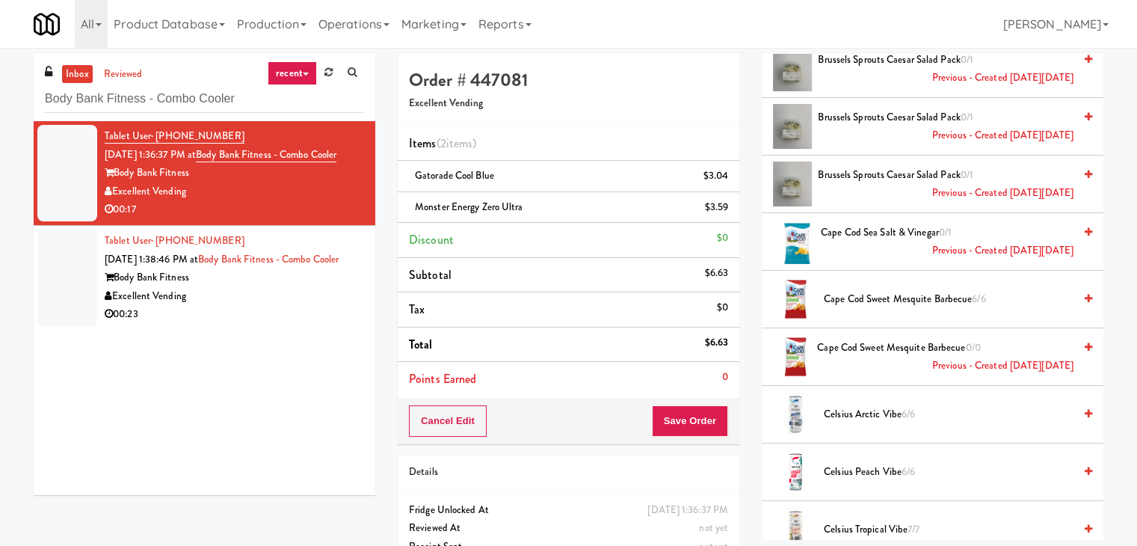
scroll to position [0, 0]
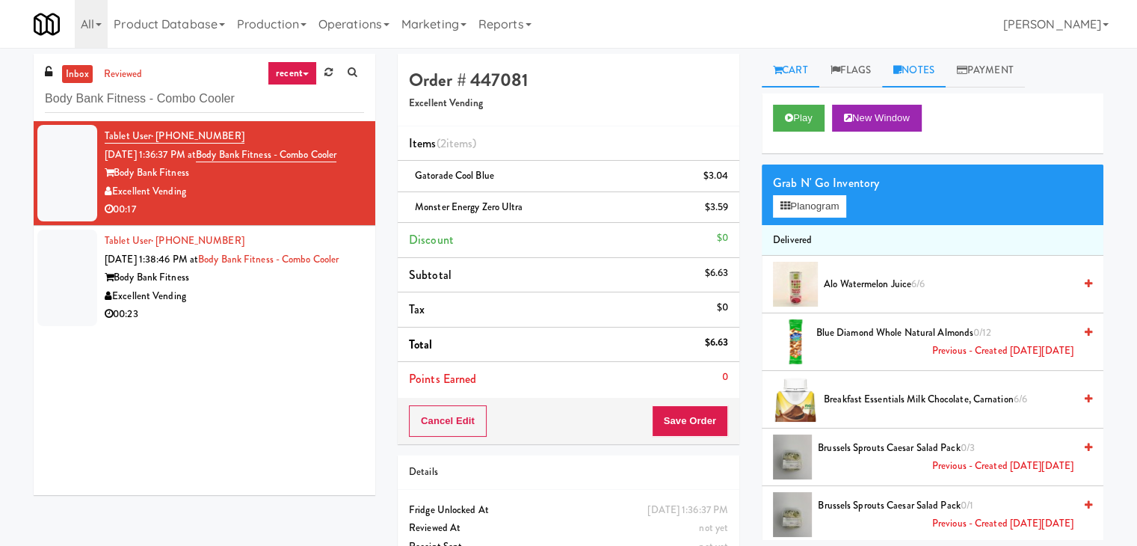
click at [922, 62] on link "Notes" at bounding box center [914, 71] width 64 height 34
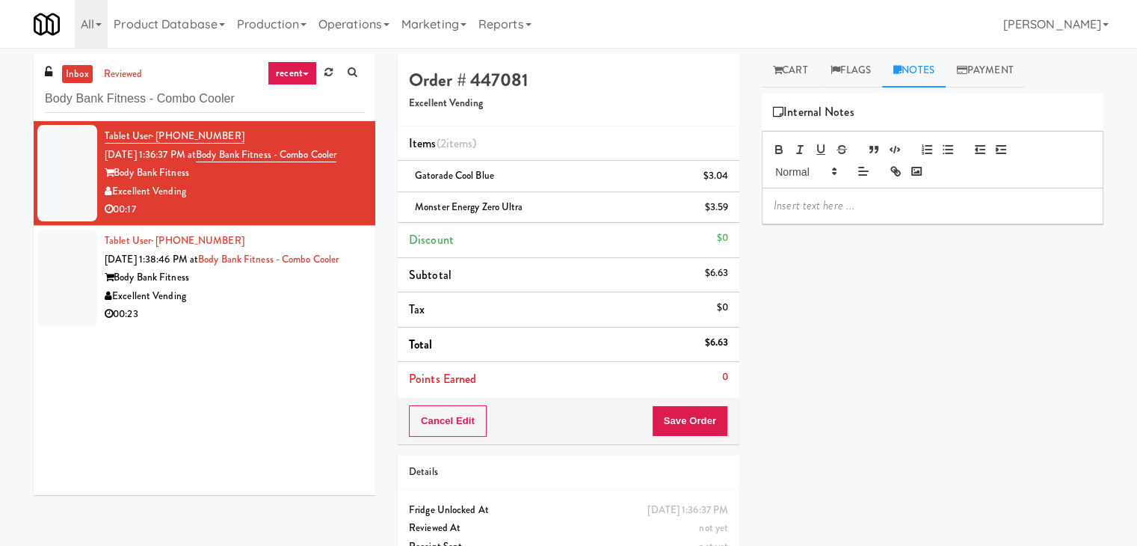
drag, startPoint x: 837, startPoint y: 213, endPoint x: 837, endPoint y: 357, distance: 143.5
click at [836, 213] on p at bounding box center [933, 205] width 318 height 16
click at [951, 209] on p at bounding box center [933, 205] width 318 height 16
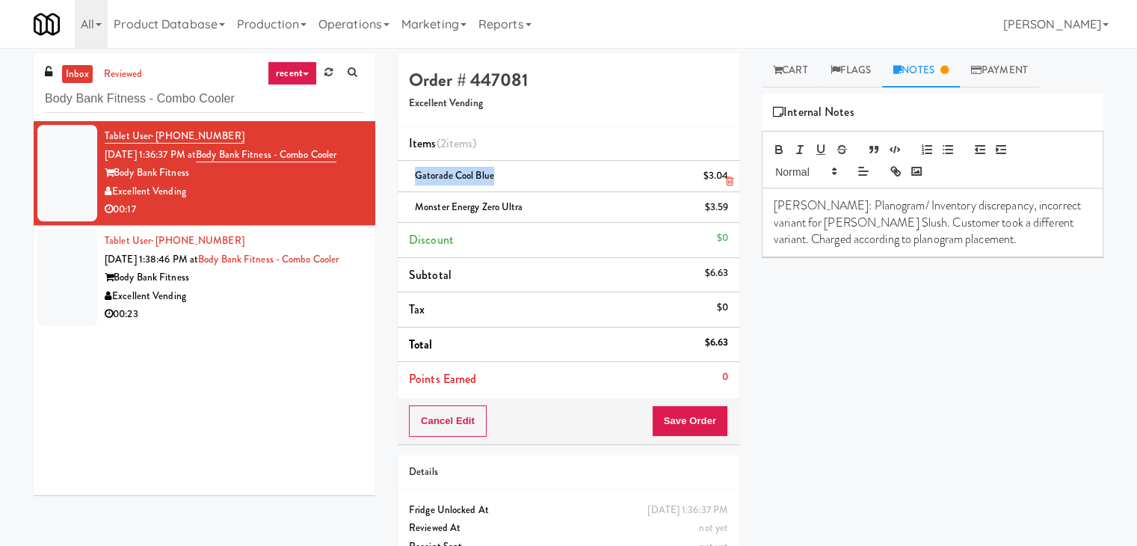
drag, startPoint x: 492, startPoint y: 174, endPoint x: 413, endPoint y: 174, distance: 79.2
click at [413, 174] on div "Gatorade Cool Blue $3.04" at bounding box center [568, 176] width 319 height 19
copy span "Gatorade Cool Blue"
drag, startPoint x: 860, startPoint y: 222, endPoint x: 775, endPoint y: 219, distance: 84.5
click at [775, 219] on p "[PERSON_NAME]: Planogram/ Inventory discrepancy, incorrect variant for [PERSON_…" at bounding box center [933, 222] width 318 height 50
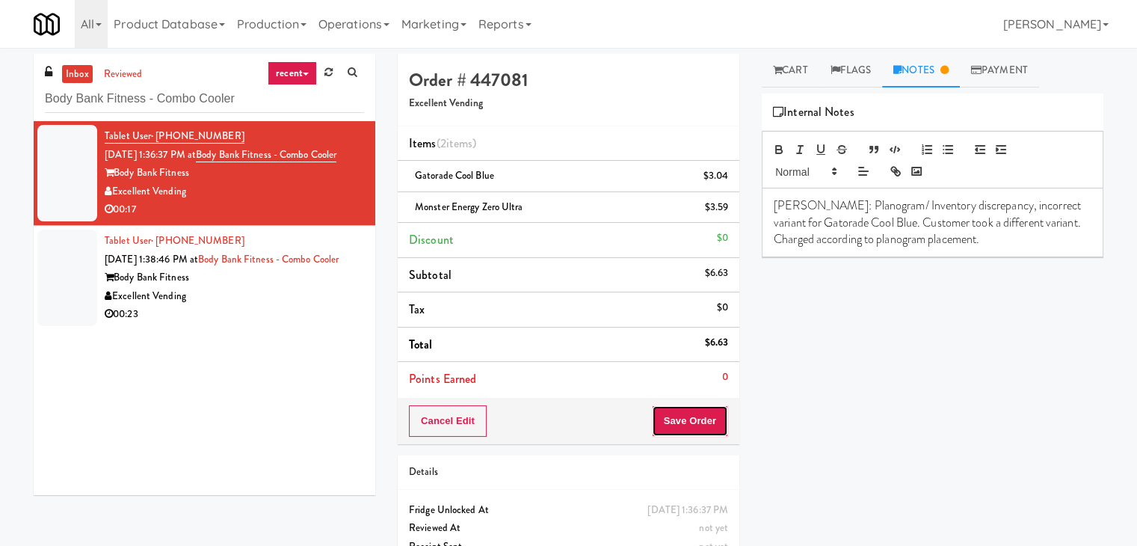
click at [682, 417] on button "Save Order" at bounding box center [690, 420] width 76 height 31
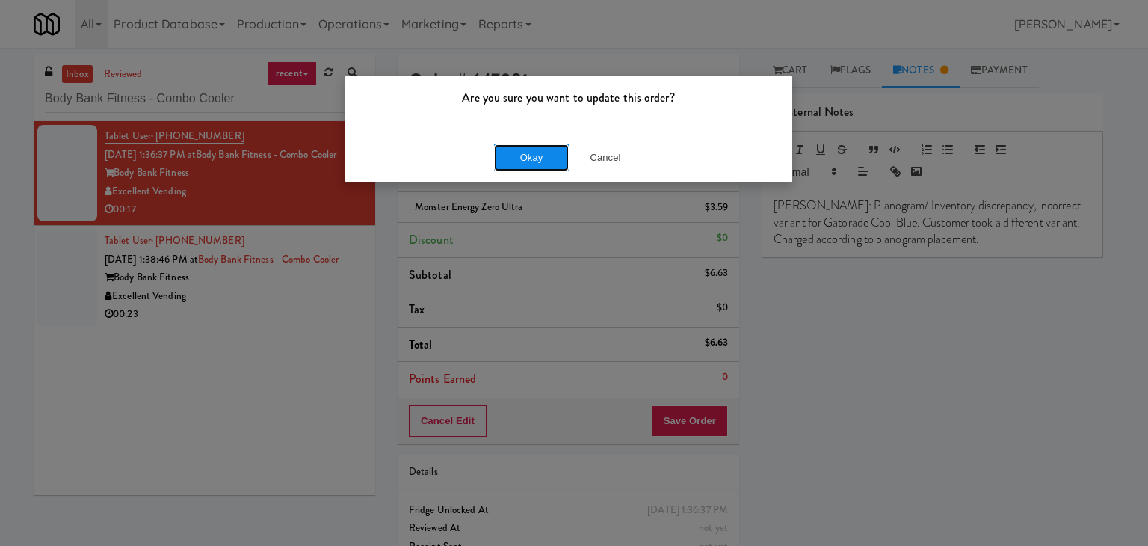
click at [535, 158] on button "Okay" at bounding box center [531, 157] width 75 height 27
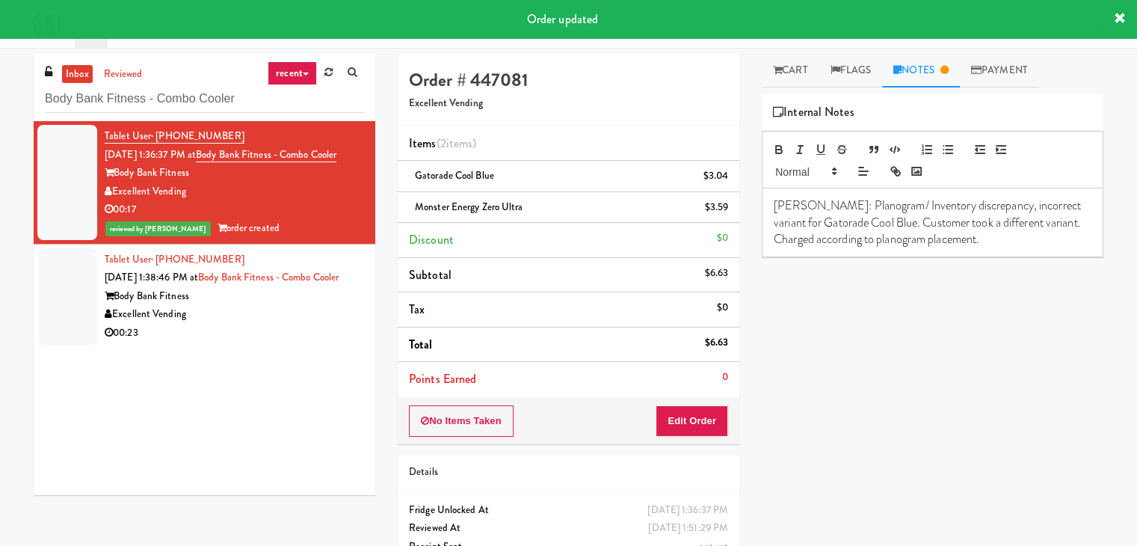
click at [271, 306] on div "Body Bank Fitness" at bounding box center [234, 296] width 259 height 19
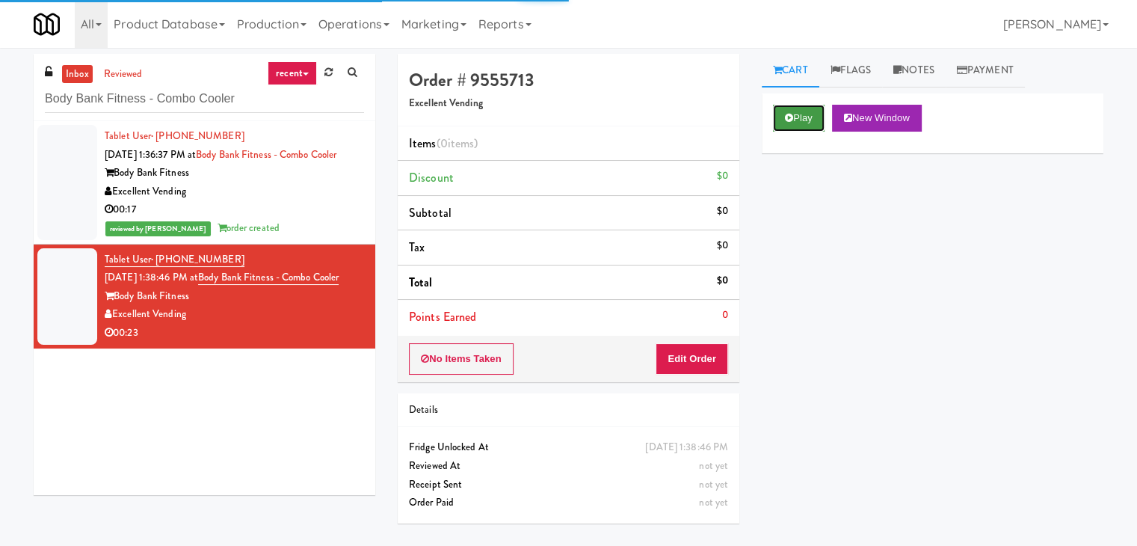
click at [804, 123] on button "Play" at bounding box center [799, 118] width 52 height 27
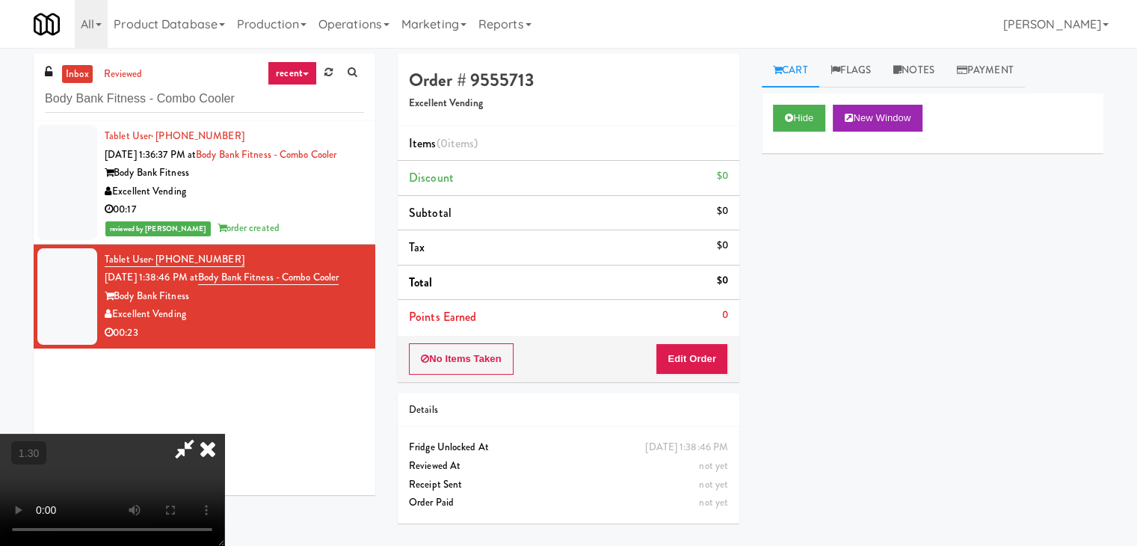
click at [224, 434] on video at bounding box center [112, 490] width 224 height 112
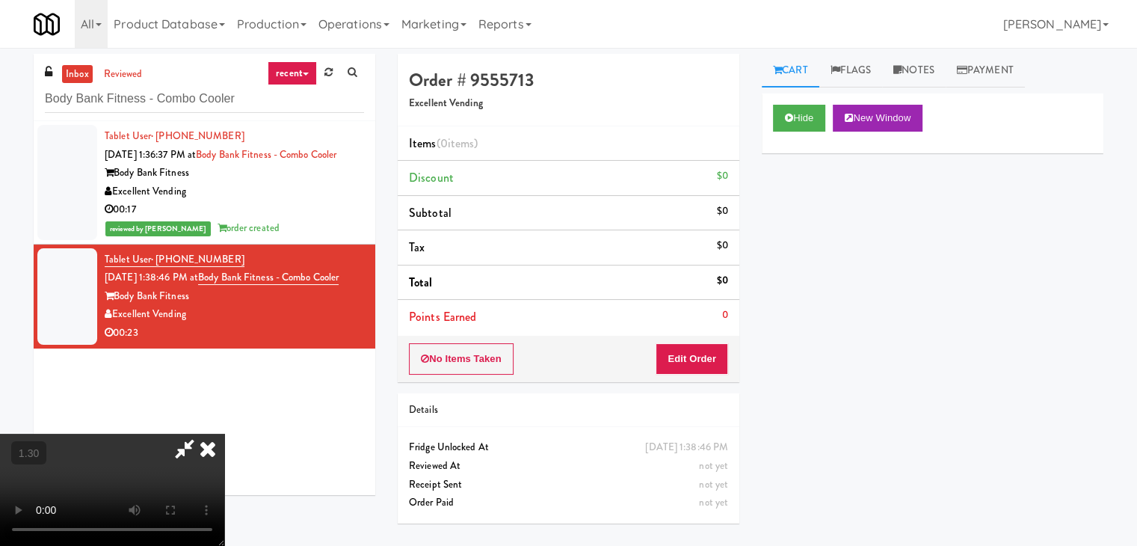
click at [224, 434] on video at bounding box center [112, 490] width 224 height 112
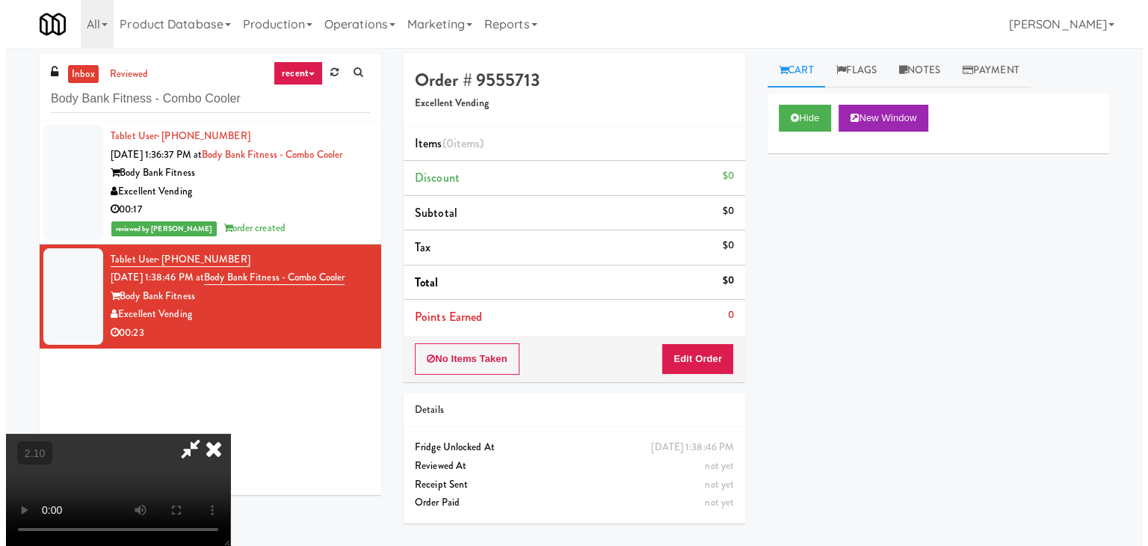
scroll to position [0, 0]
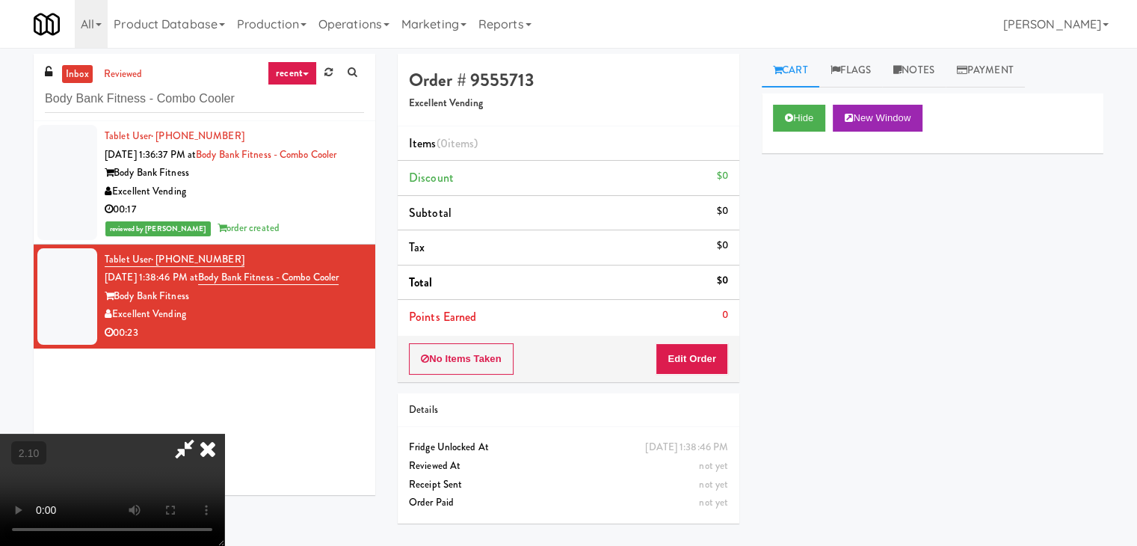
click at [202, 434] on icon at bounding box center [184, 449] width 34 height 30
click at [705, 366] on button "Edit Order" at bounding box center [692, 358] width 73 height 31
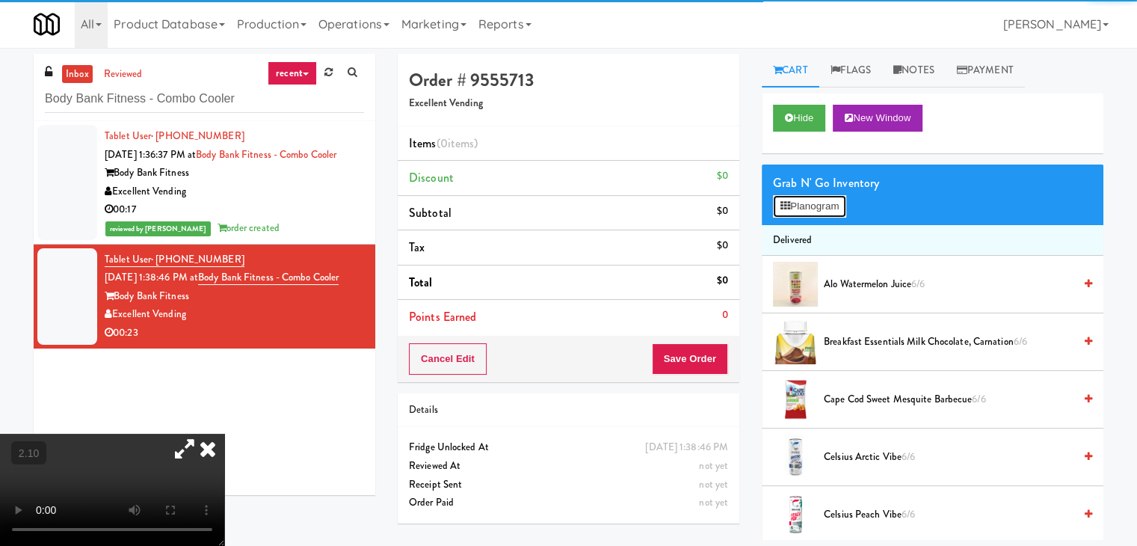
click at [807, 214] on button "Planogram" at bounding box center [809, 206] width 73 height 22
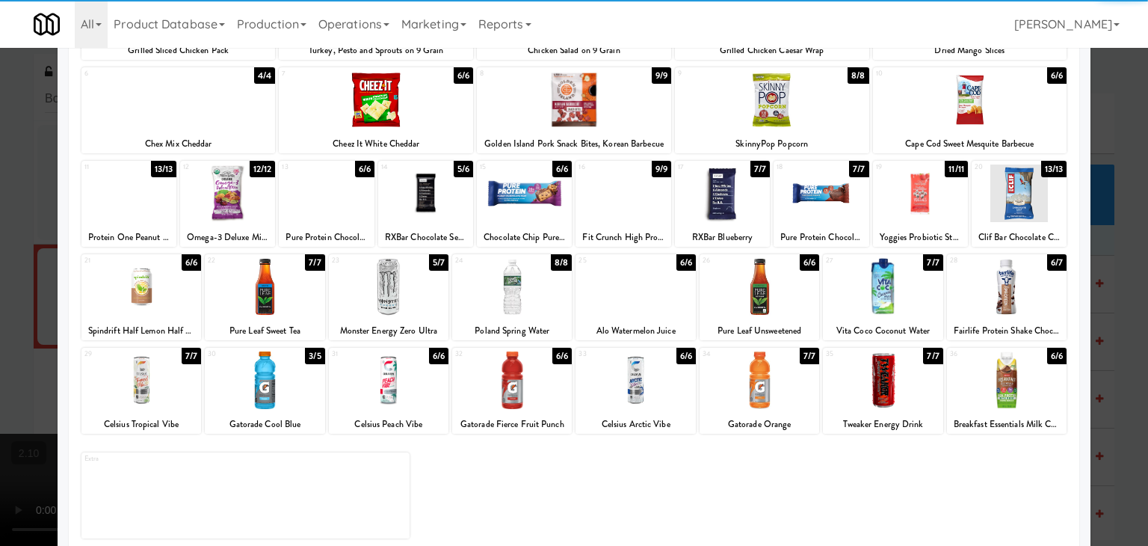
scroll to position [188, 0]
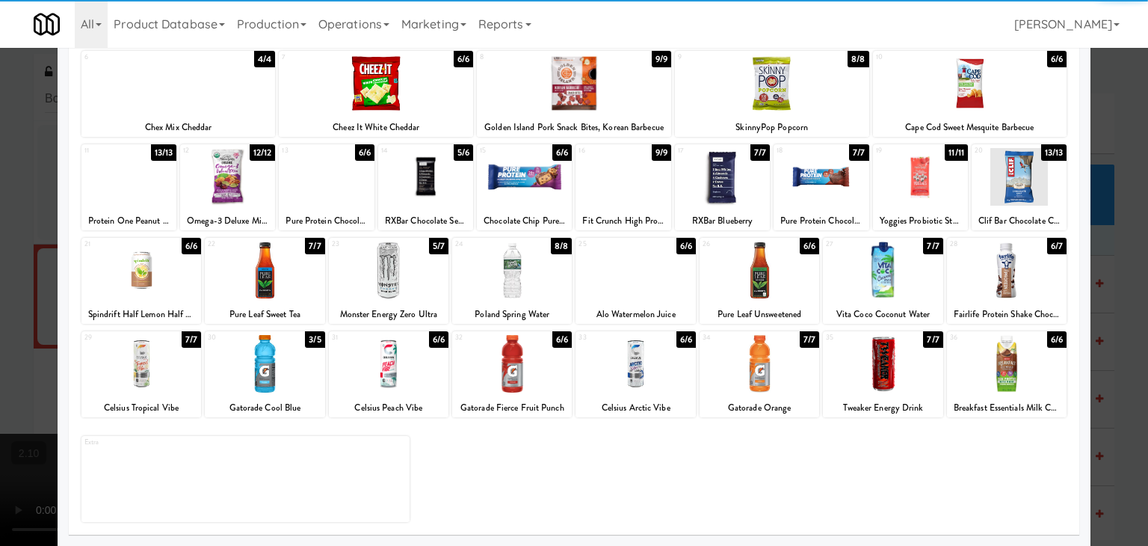
click at [1020, 270] on div at bounding box center [1007, 270] width 120 height 58
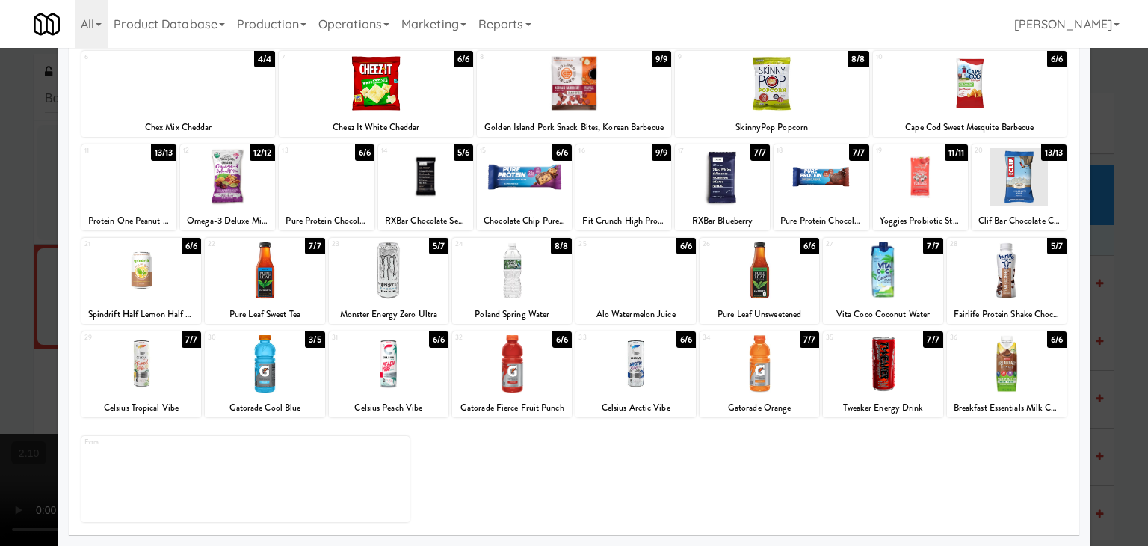
drag, startPoint x: 398, startPoint y: 374, endPoint x: 512, endPoint y: 361, distance: 114.3
click at [398, 373] on div at bounding box center [389, 364] width 120 height 58
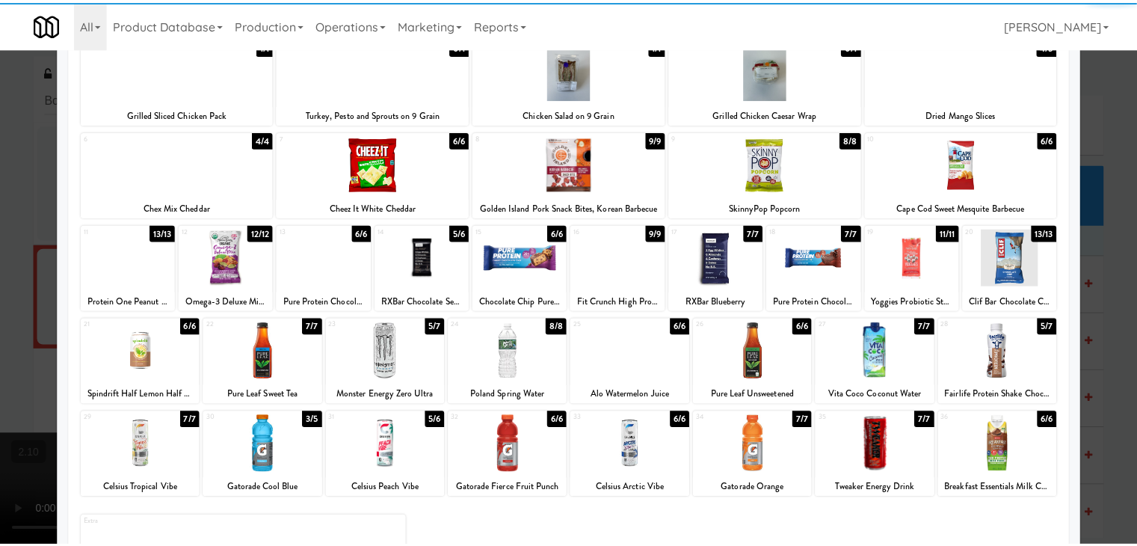
scroll to position [0, 0]
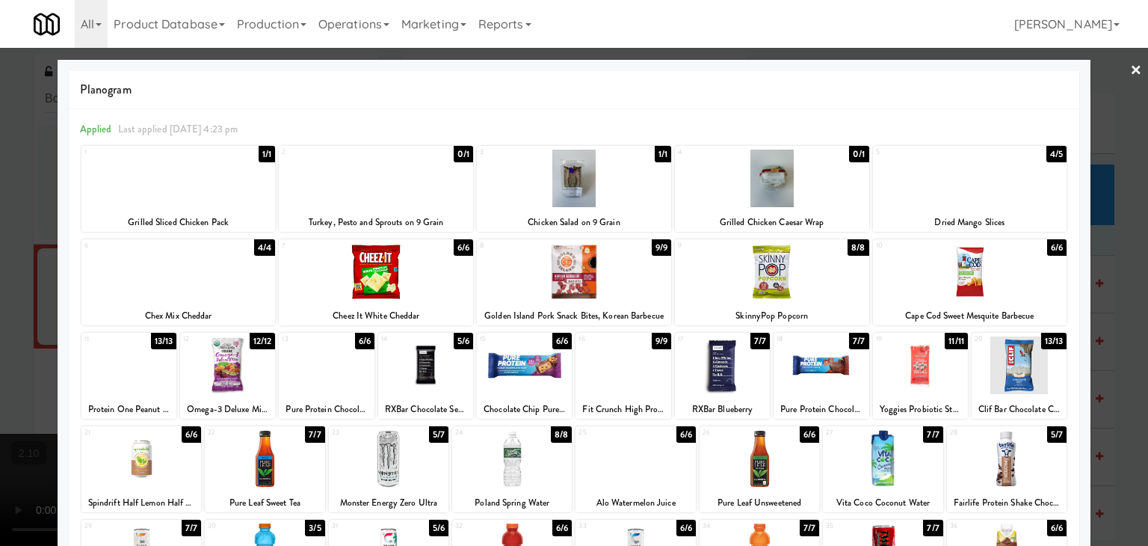
click at [1130, 73] on link "×" at bounding box center [1136, 71] width 12 height 46
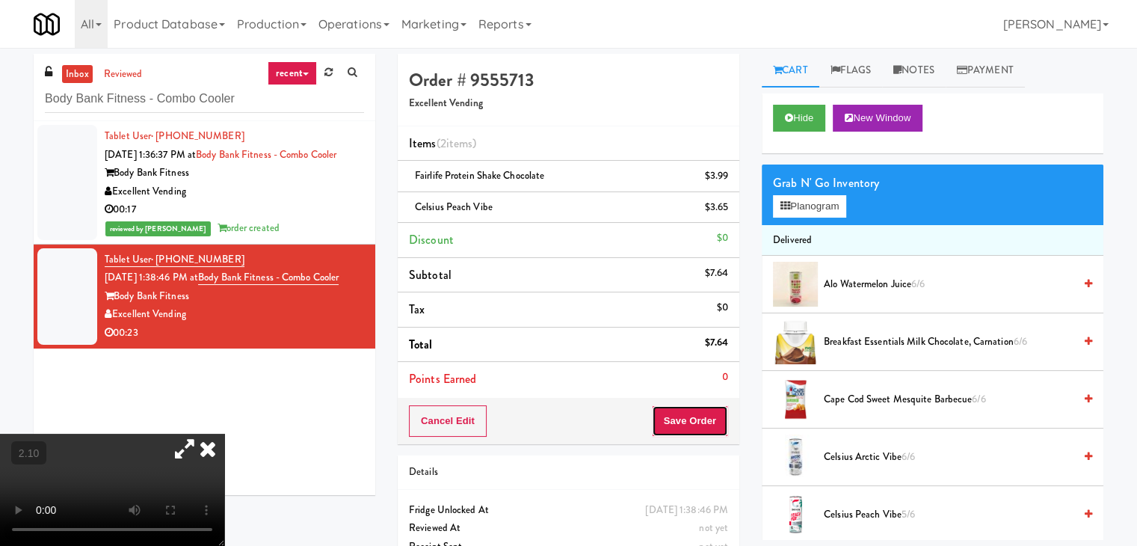
click at [683, 425] on button "Save Order" at bounding box center [690, 420] width 76 height 31
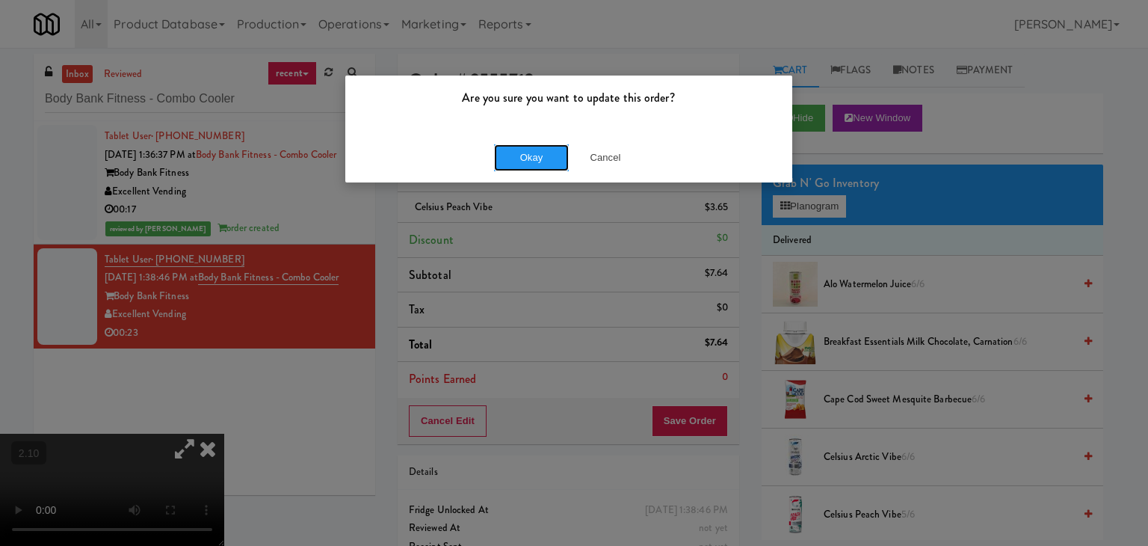
drag, startPoint x: 528, startPoint y: 161, endPoint x: 389, endPoint y: 72, distance: 165.1
click at [528, 160] on button "Okay" at bounding box center [531, 157] width 75 height 27
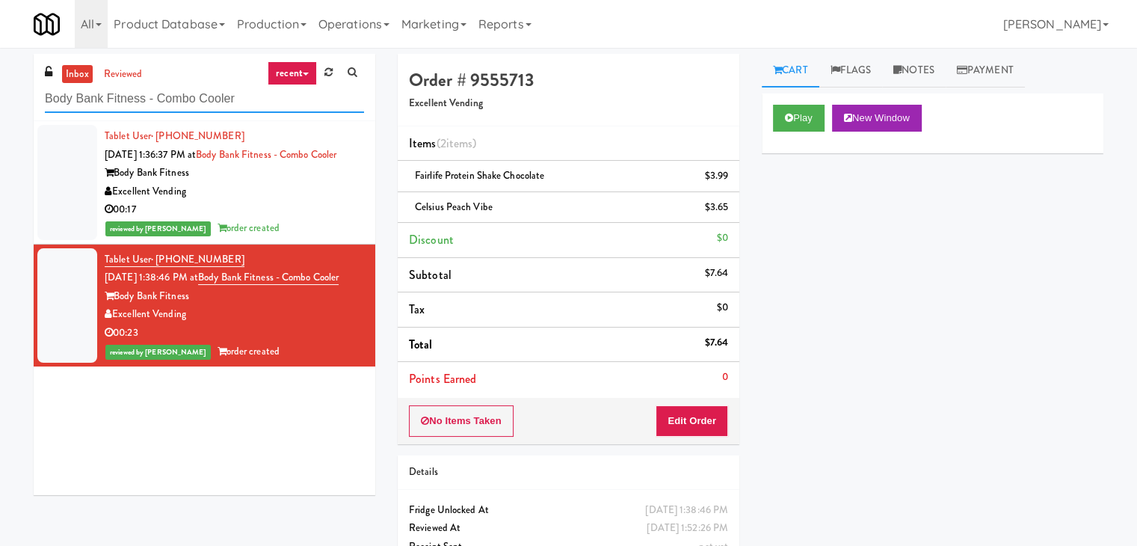
click at [200, 102] on input "Body Bank Fitness - Combo Cooler" at bounding box center [204, 99] width 319 height 28
paste input "IKEA Etobicoke"
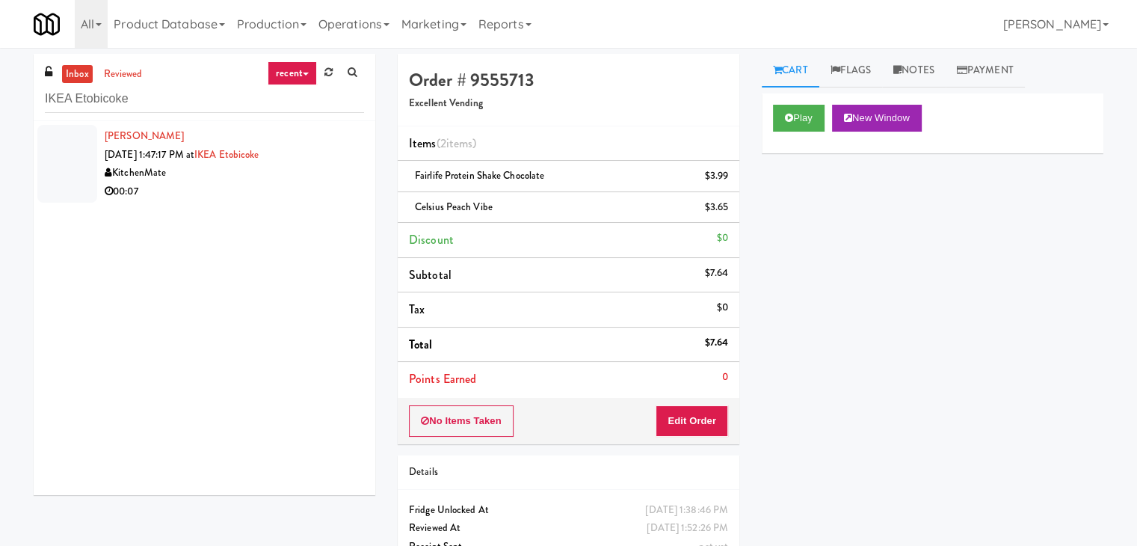
click at [271, 180] on div "KitchenMate" at bounding box center [234, 173] width 259 height 19
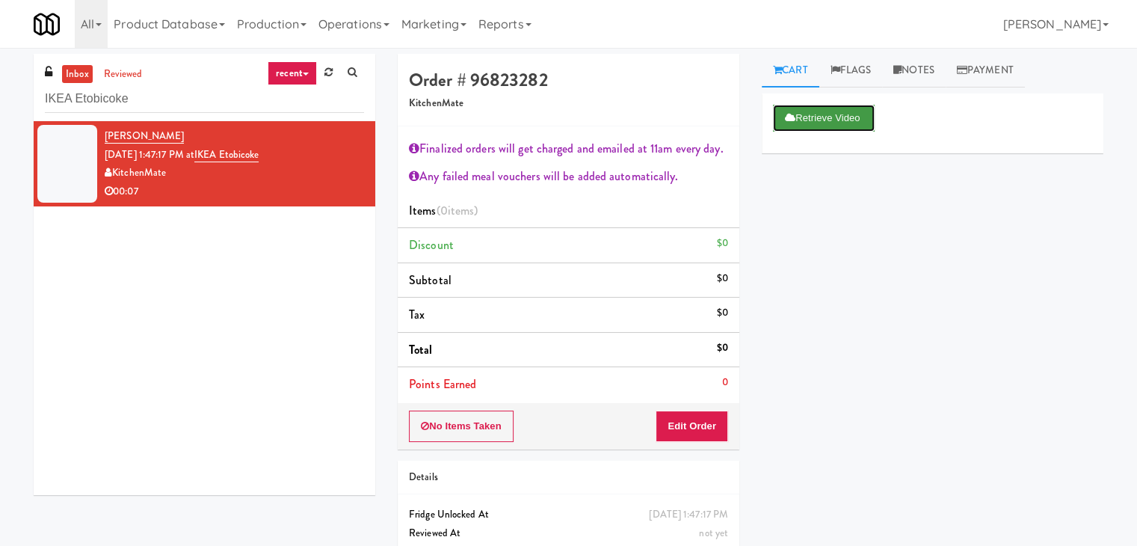
click at [798, 120] on button "Retrieve Video" at bounding box center [824, 118] width 102 height 27
click at [797, 114] on button "Play" at bounding box center [799, 118] width 52 height 27
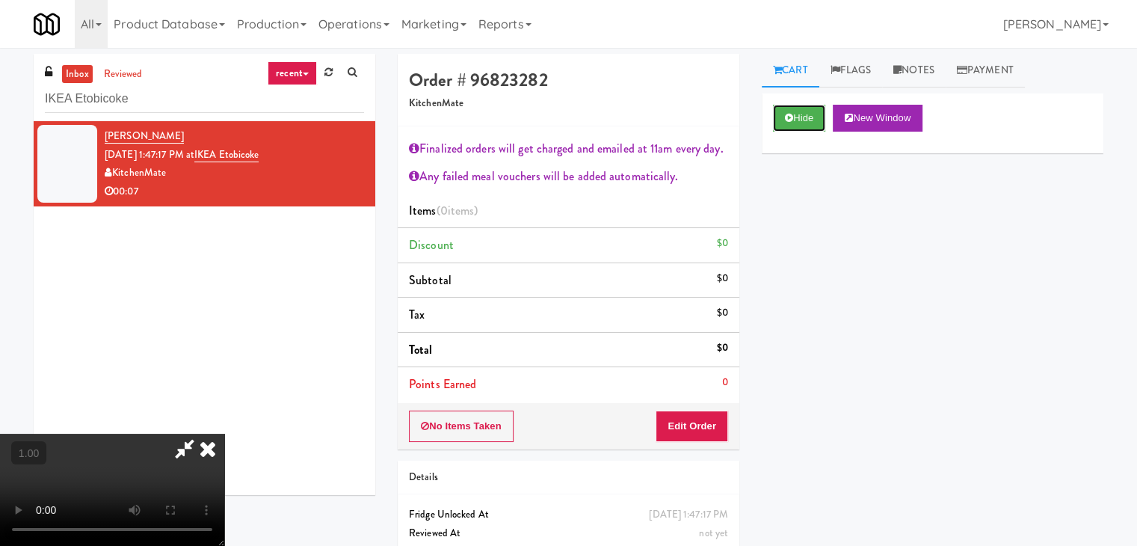
scroll to position [257, 0]
click at [224, 434] on video at bounding box center [112, 490] width 224 height 112
click at [224, 434] on icon at bounding box center [207, 449] width 33 height 30
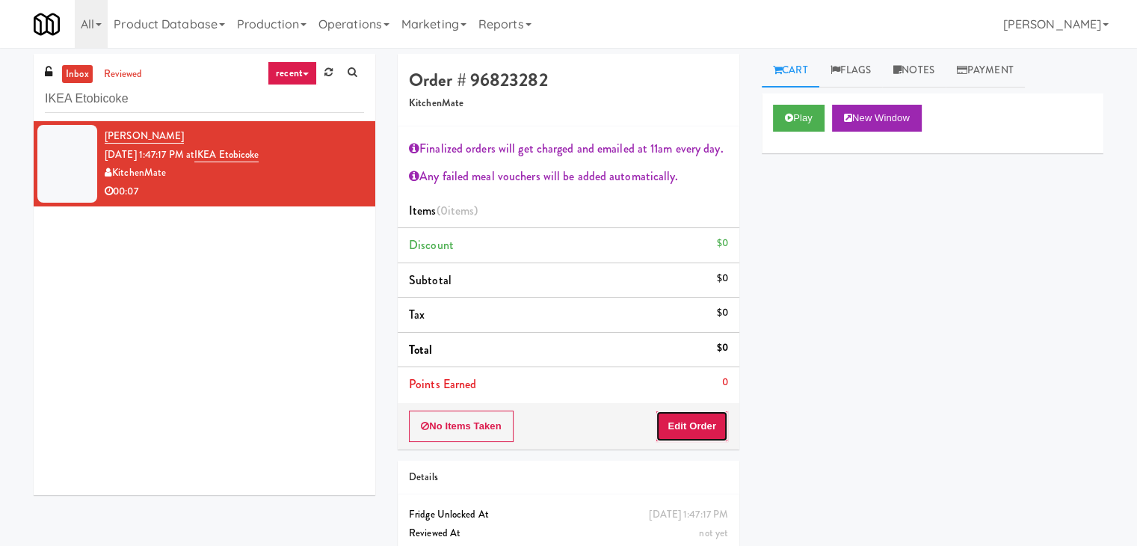
click at [694, 425] on button "Edit Order" at bounding box center [692, 425] width 73 height 31
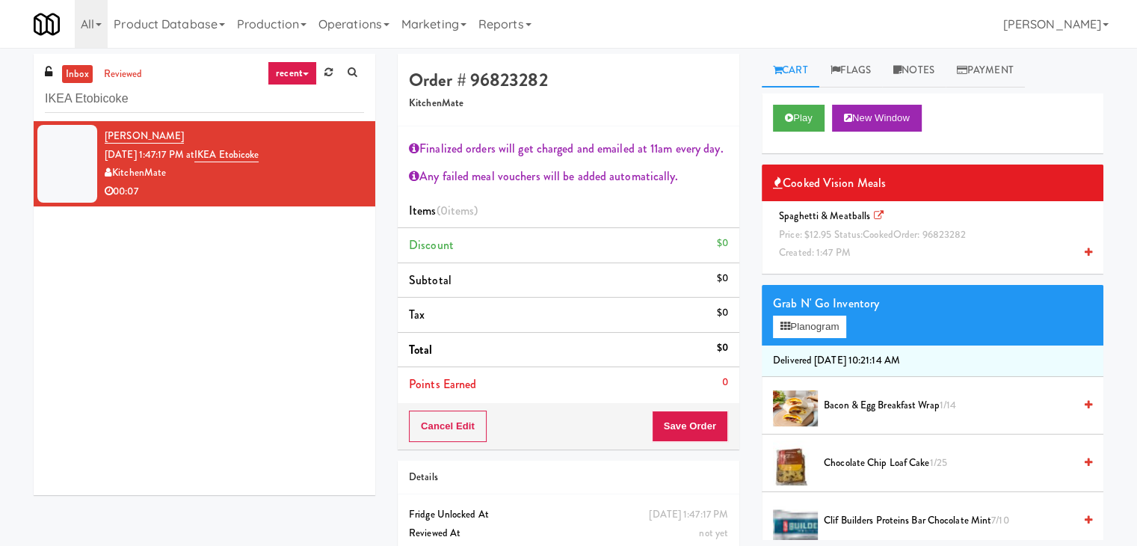
click at [1085, 250] on icon at bounding box center [1088, 252] width 7 height 10
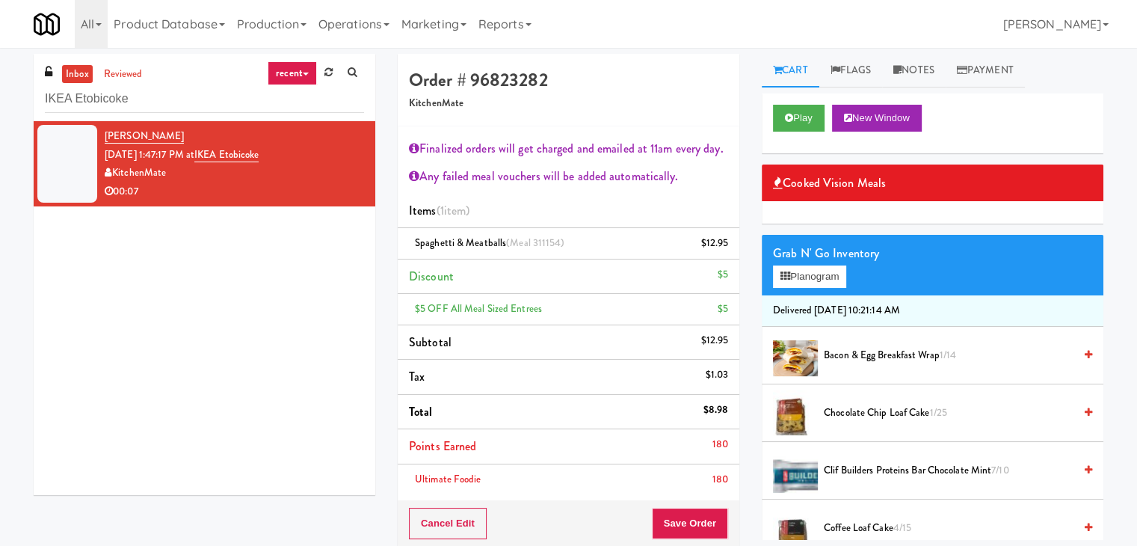
scroll to position [75, 0]
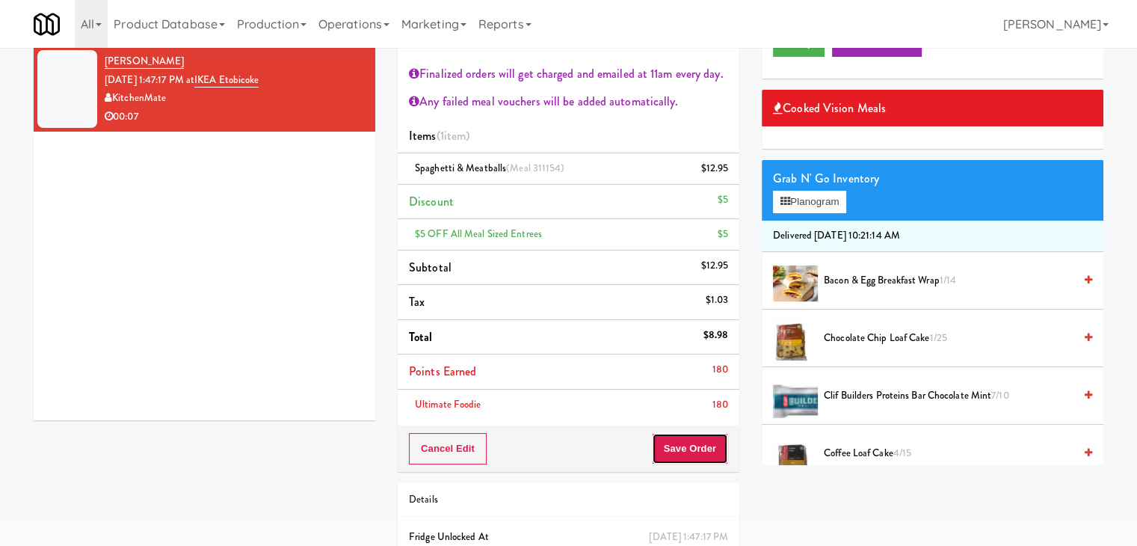
click at [682, 452] on button "Save Order" at bounding box center [690, 448] width 76 height 31
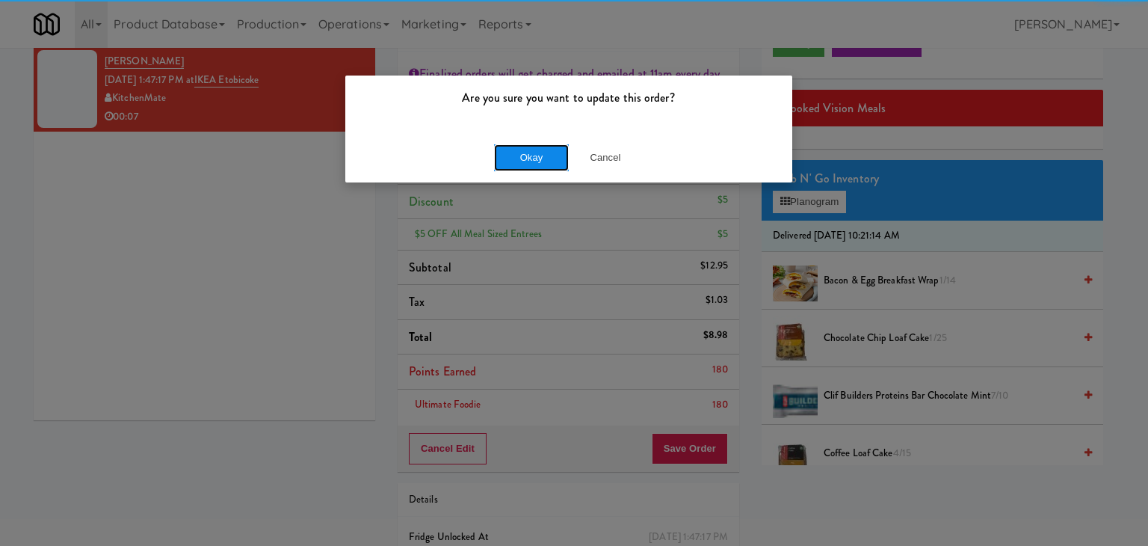
click at [511, 164] on button "Okay" at bounding box center [531, 157] width 75 height 27
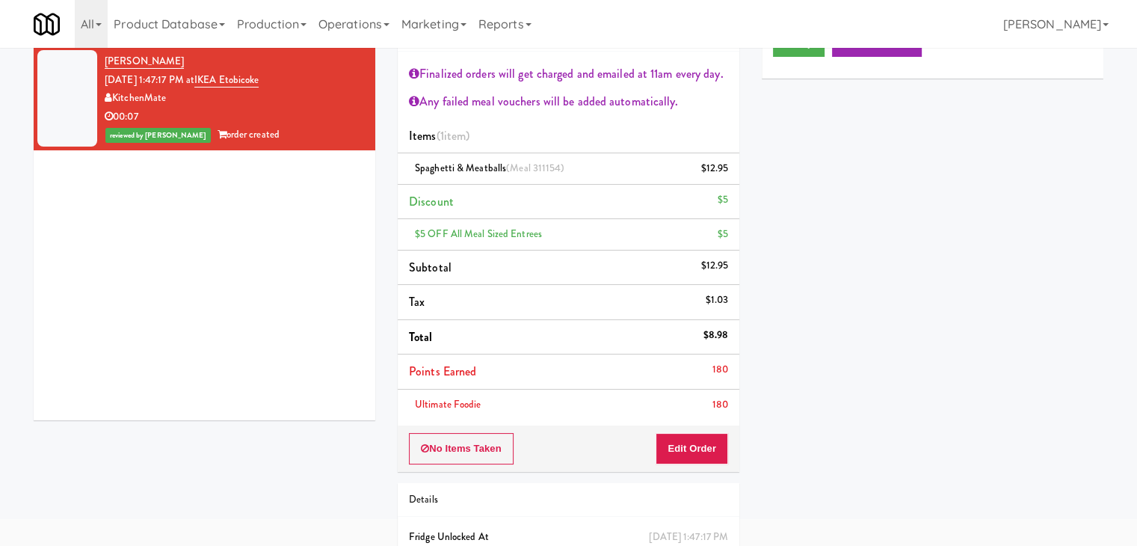
scroll to position [0, 0]
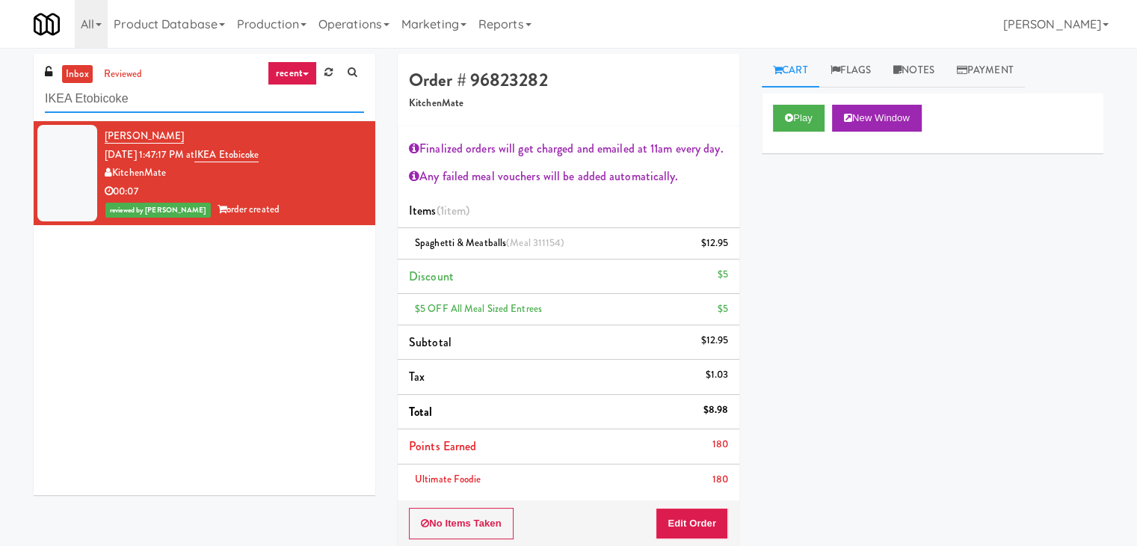
click at [167, 104] on input "IKEA Etobicoke" at bounding box center [204, 99] width 319 height 28
paste input "Paradox - Ambient - Left"
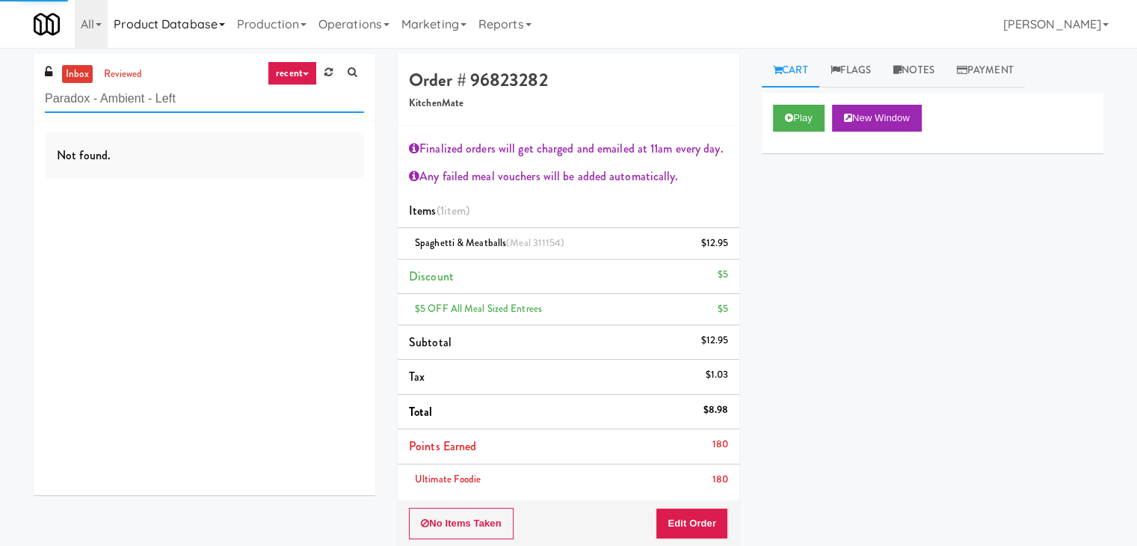
type input "Paradox - Ambient - Left"
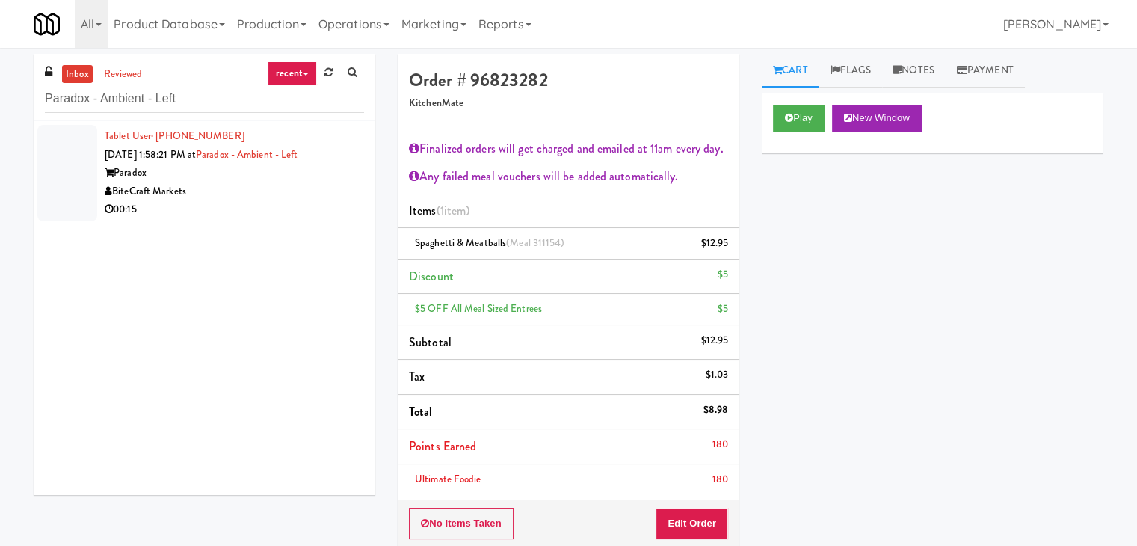
click at [295, 193] on div "BiteCraft Markets" at bounding box center [234, 191] width 259 height 19
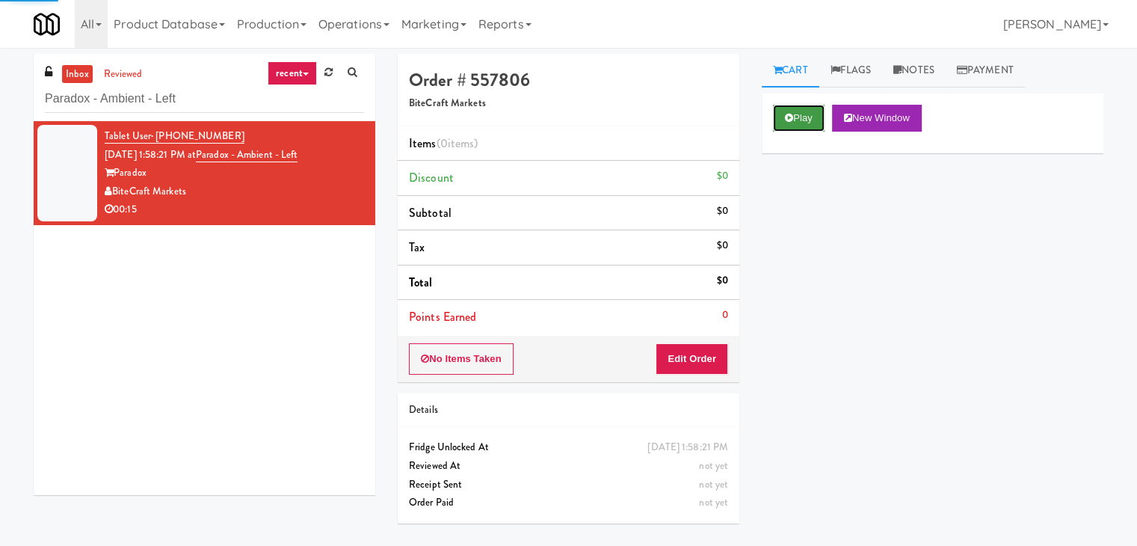
click at [793, 117] on button "Play" at bounding box center [799, 118] width 52 height 27
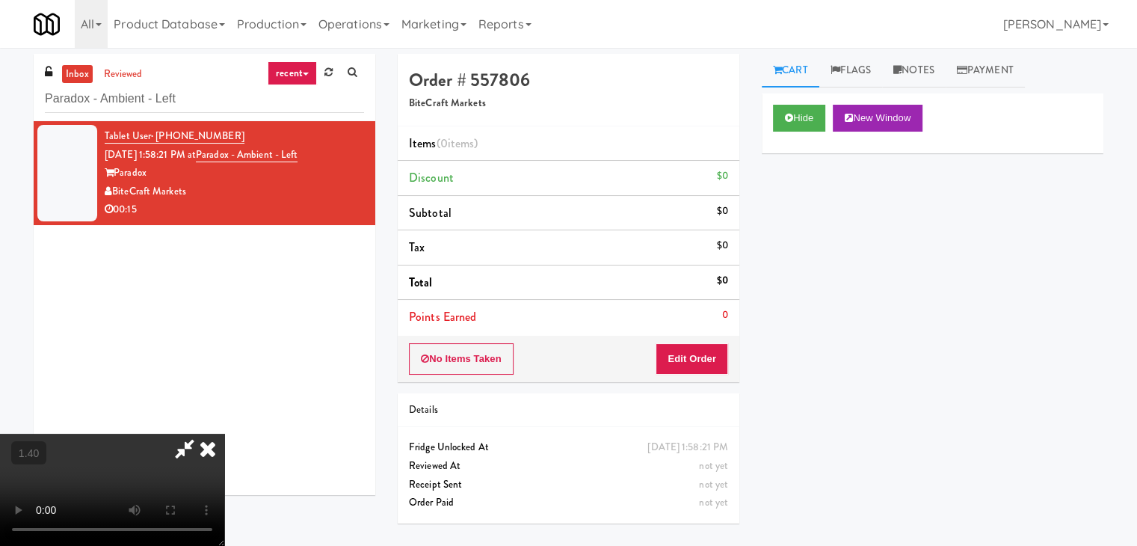
click at [224, 434] on video at bounding box center [112, 490] width 224 height 112
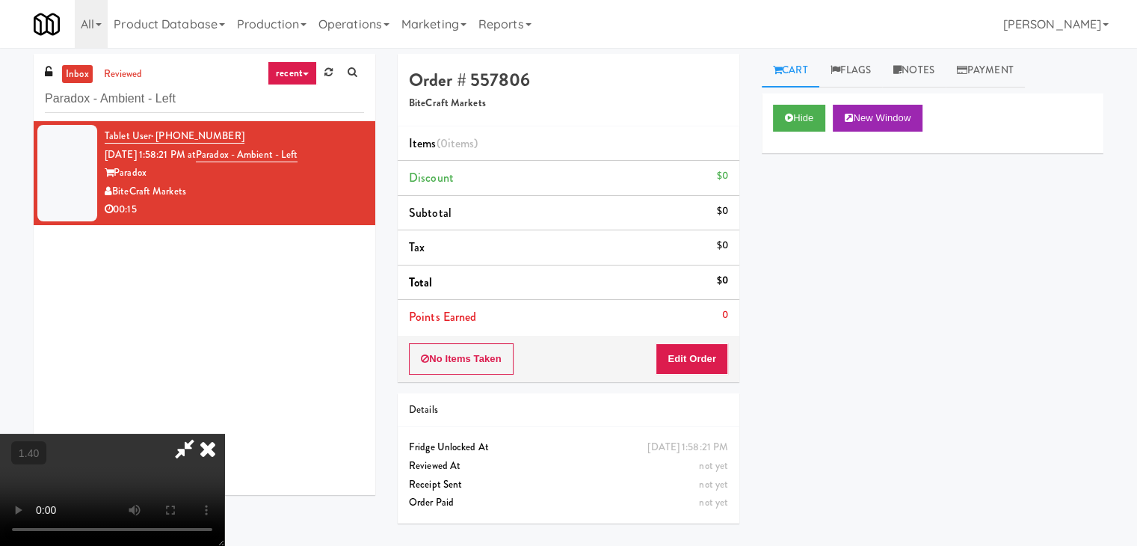
click at [224, 434] on video at bounding box center [112, 490] width 224 height 112
click at [224, 434] on icon at bounding box center [207, 449] width 33 height 30
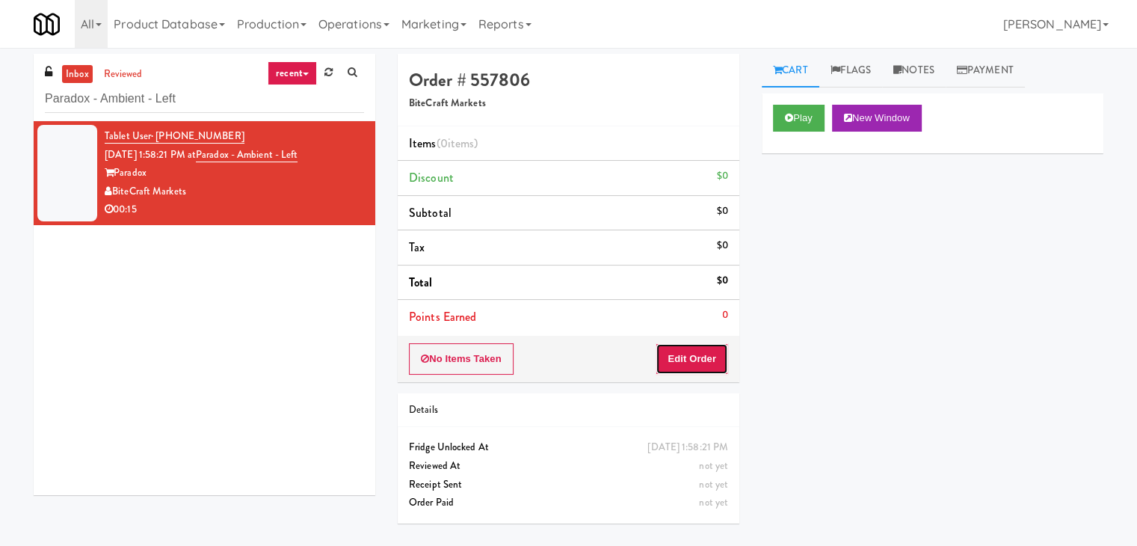
click at [694, 346] on button "Edit Order" at bounding box center [692, 358] width 73 height 31
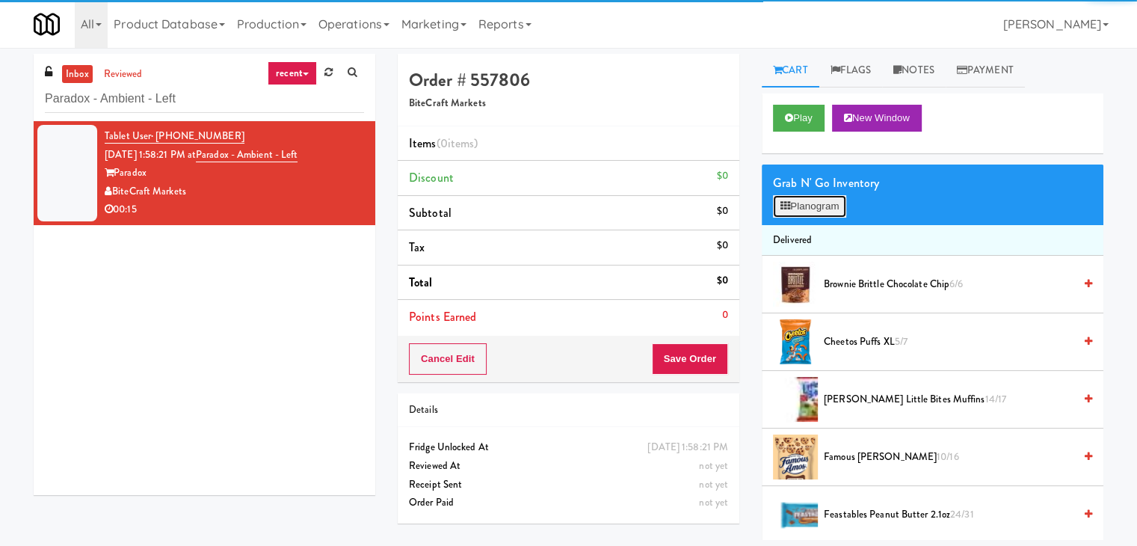
click at [813, 209] on button "Planogram" at bounding box center [809, 206] width 73 height 22
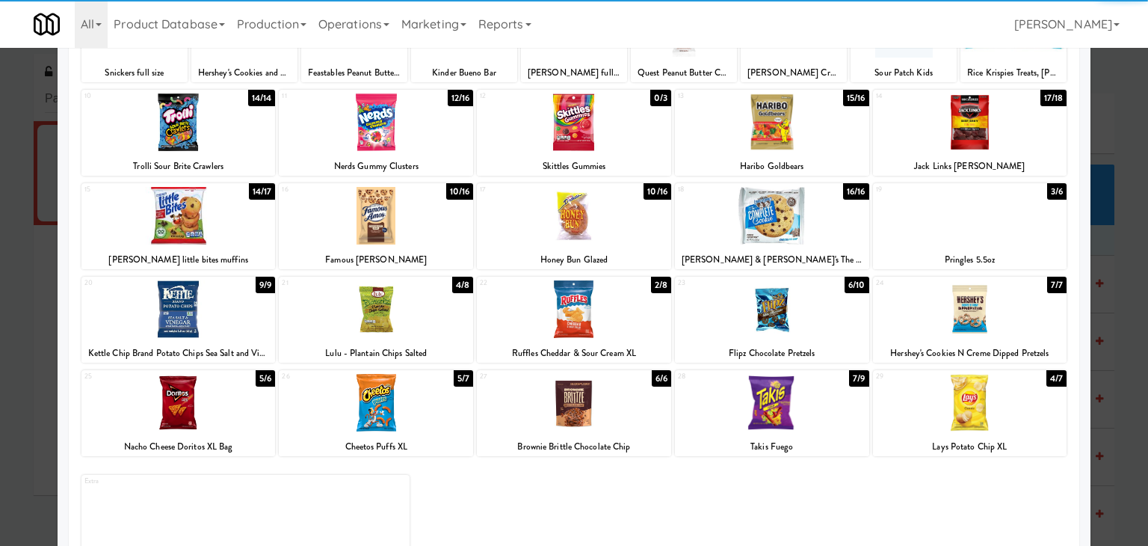
click at [954, 223] on div at bounding box center [970, 216] width 194 height 58
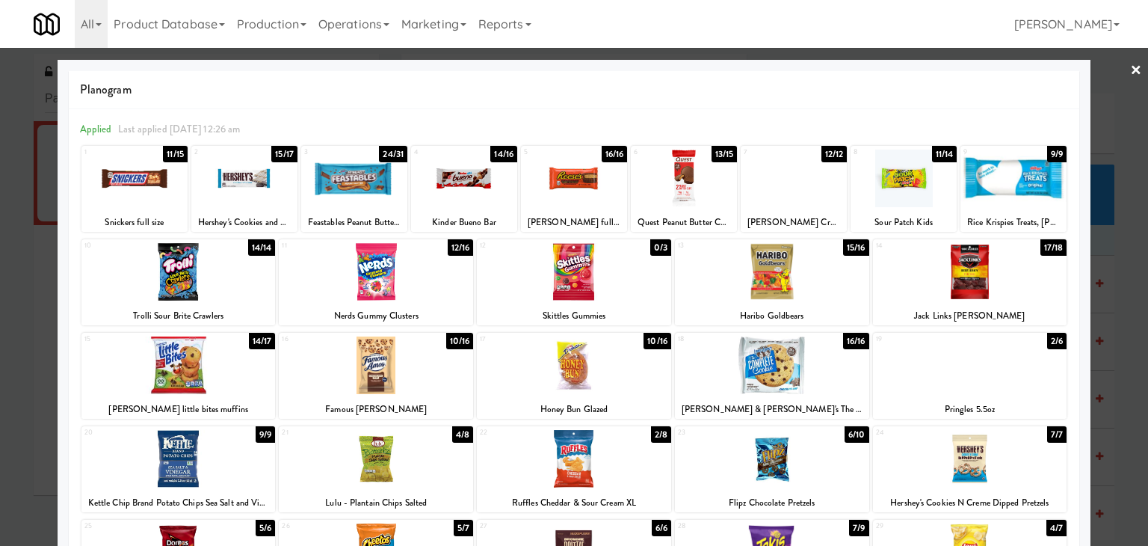
click at [384, 183] on div at bounding box center [354, 179] width 106 height 58
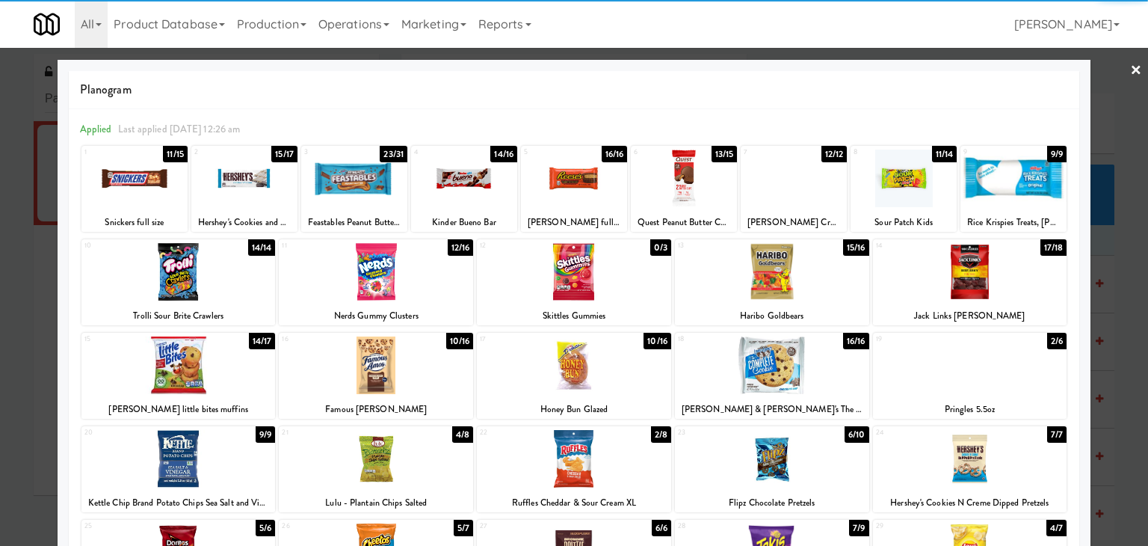
click at [1130, 68] on link "×" at bounding box center [1136, 71] width 12 height 46
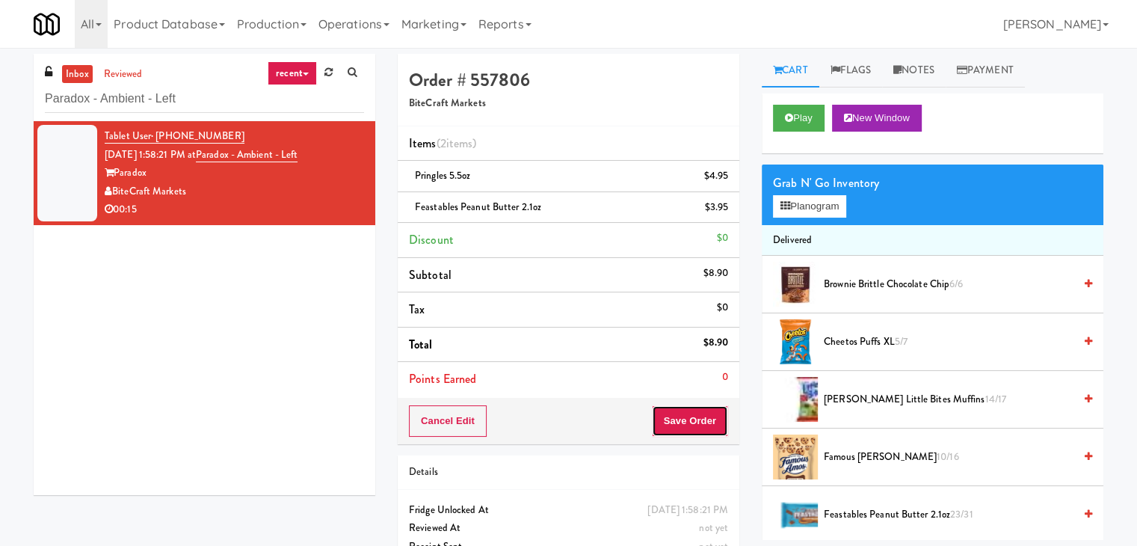
click at [693, 425] on button "Save Order" at bounding box center [690, 420] width 76 height 31
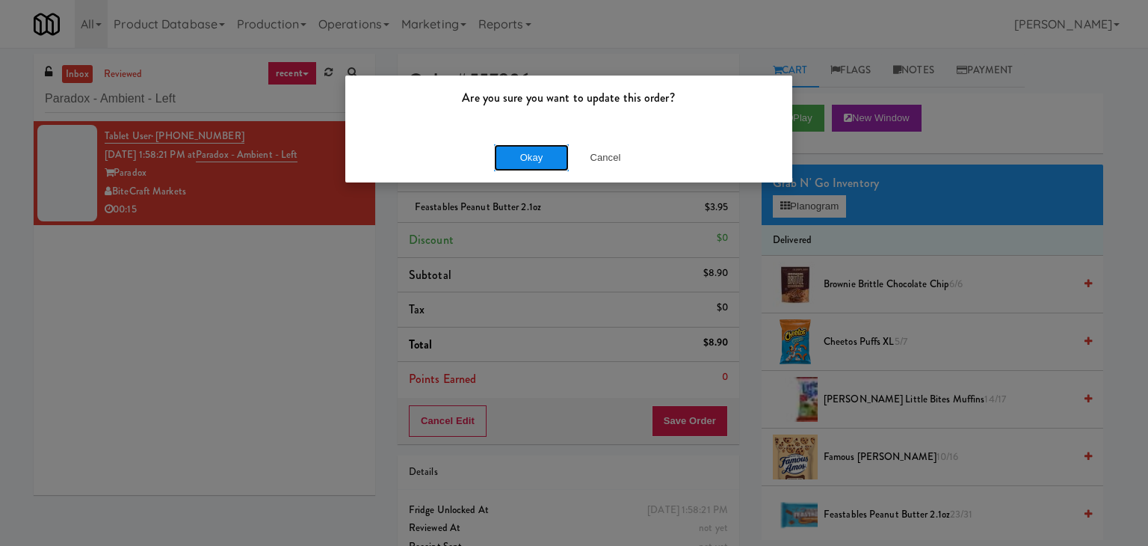
click at [537, 167] on button "Okay" at bounding box center [531, 157] width 75 height 27
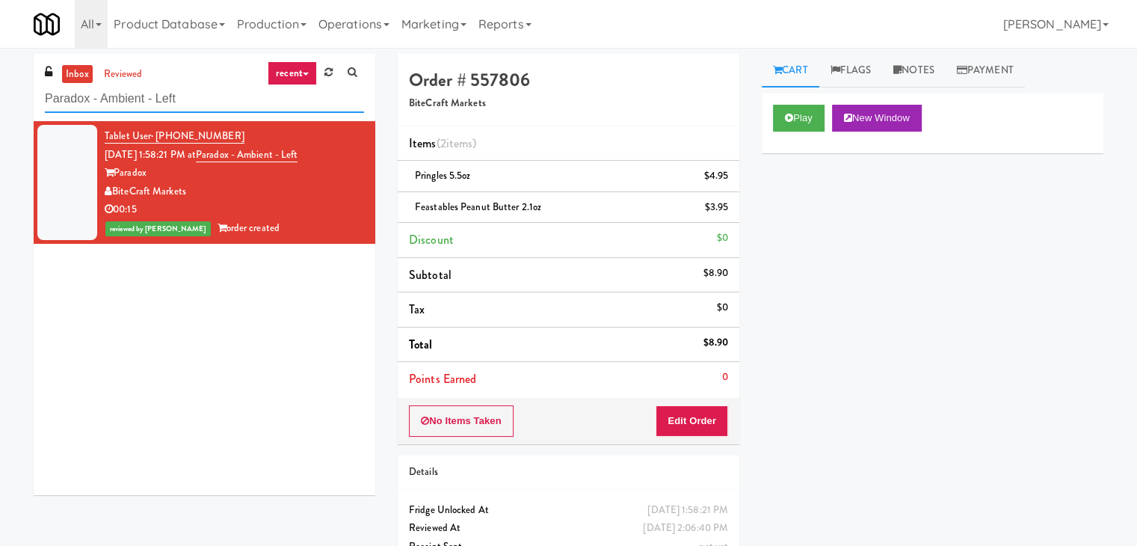
click at [230, 108] on input "Paradox - Ambient - Left" at bounding box center [204, 99] width 319 height 28
paste input "Gallery 64 - Cooler"
type input "Gallery 64 - Cooler - Left"
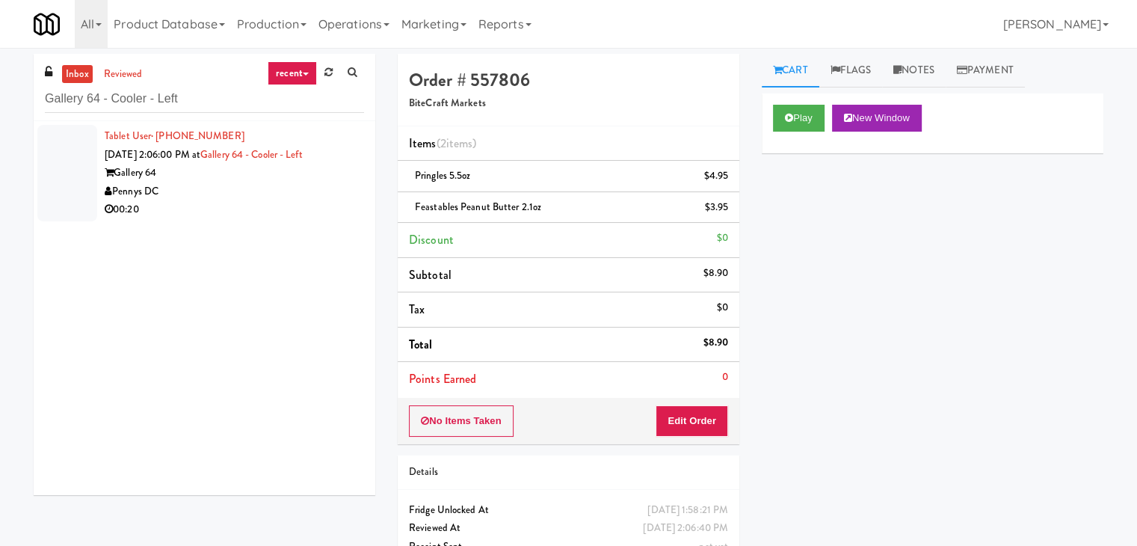
click at [292, 189] on div "Pennys DC" at bounding box center [234, 191] width 259 height 19
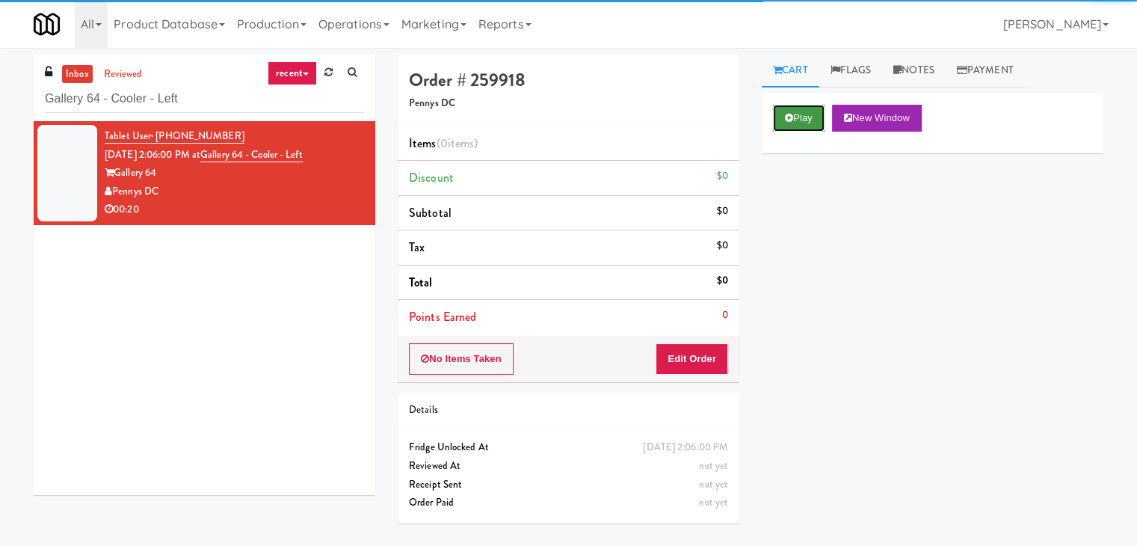
click at [780, 117] on button "Play" at bounding box center [799, 118] width 52 height 27
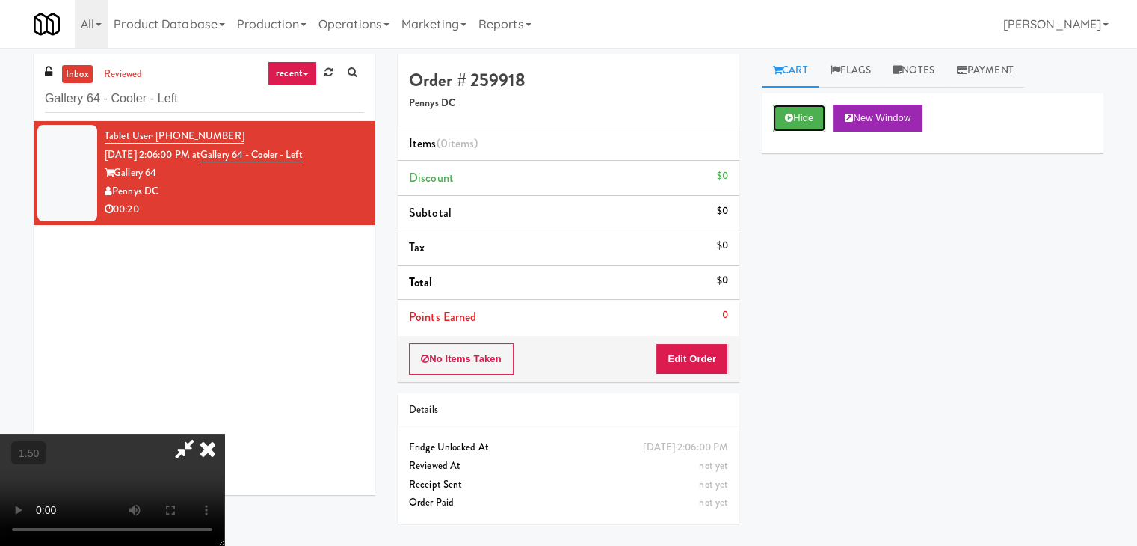
scroll to position [210, 0]
click at [224, 434] on video at bounding box center [112, 490] width 224 height 112
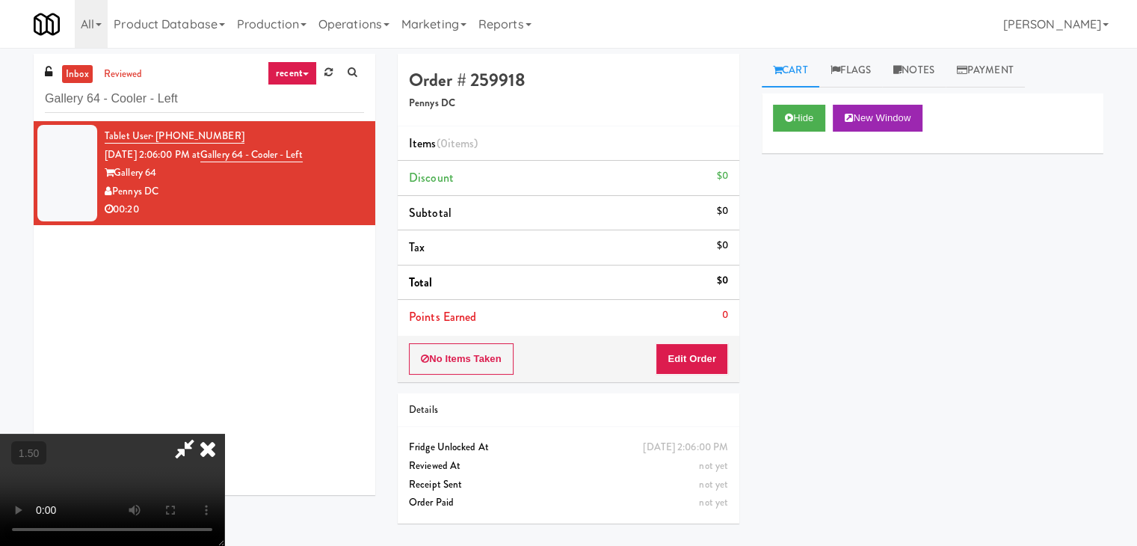
scroll to position [210, 0]
click at [224, 434] on video at bounding box center [112, 490] width 224 height 112
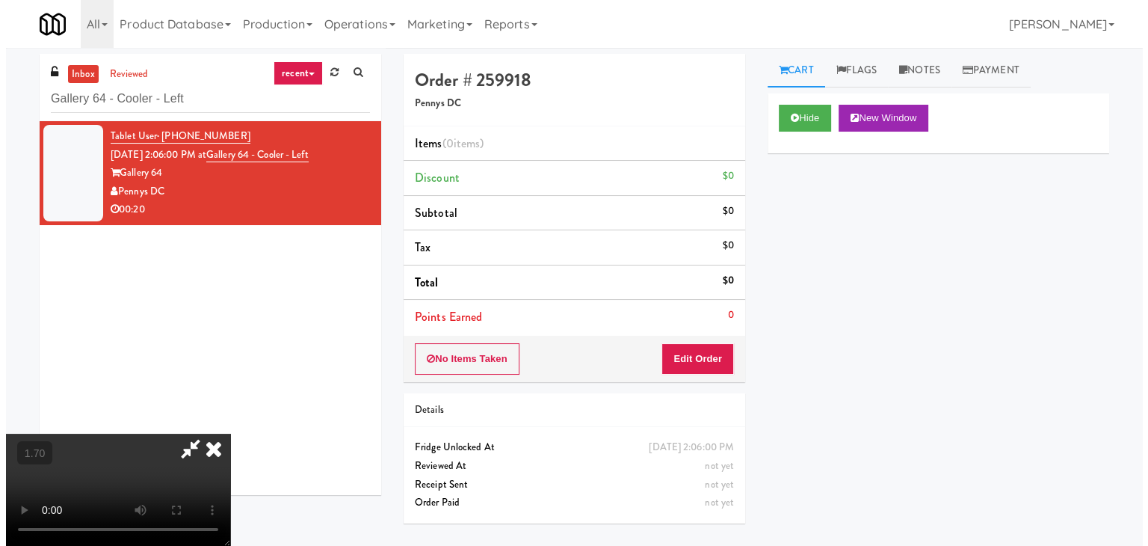
scroll to position [0, 0]
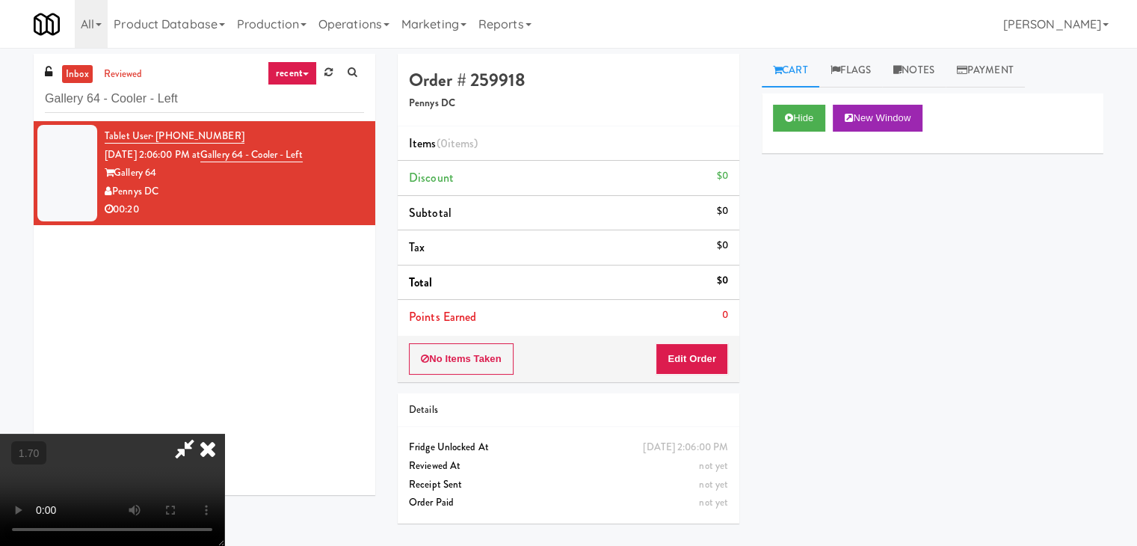
click at [224, 434] on video at bounding box center [112, 490] width 224 height 112
click at [224, 434] on icon at bounding box center [207, 449] width 33 height 30
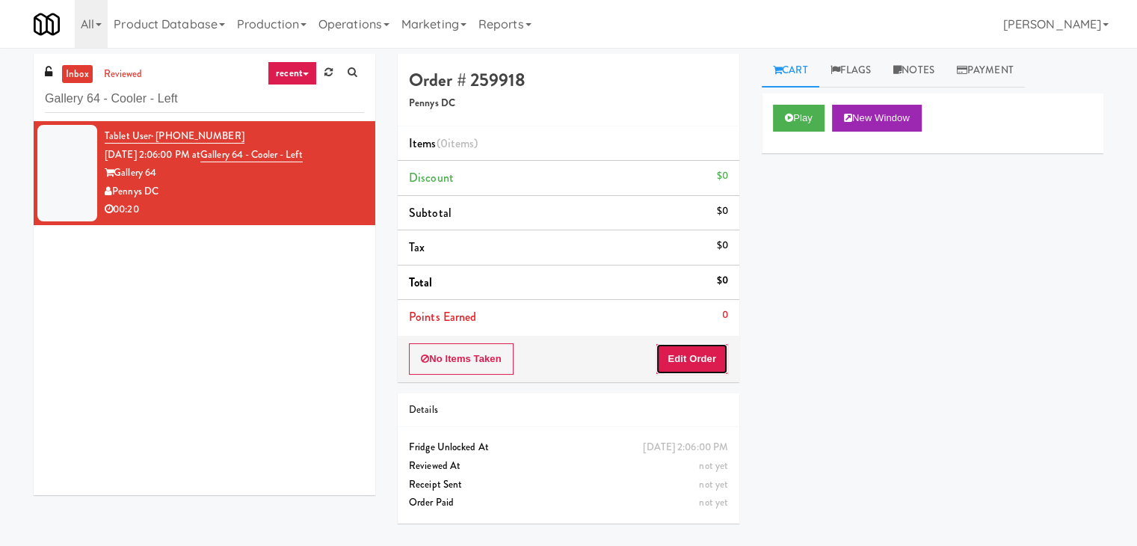
click at [667, 360] on button "Edit Order" at bounding box center [692, 358] width 73 height 31
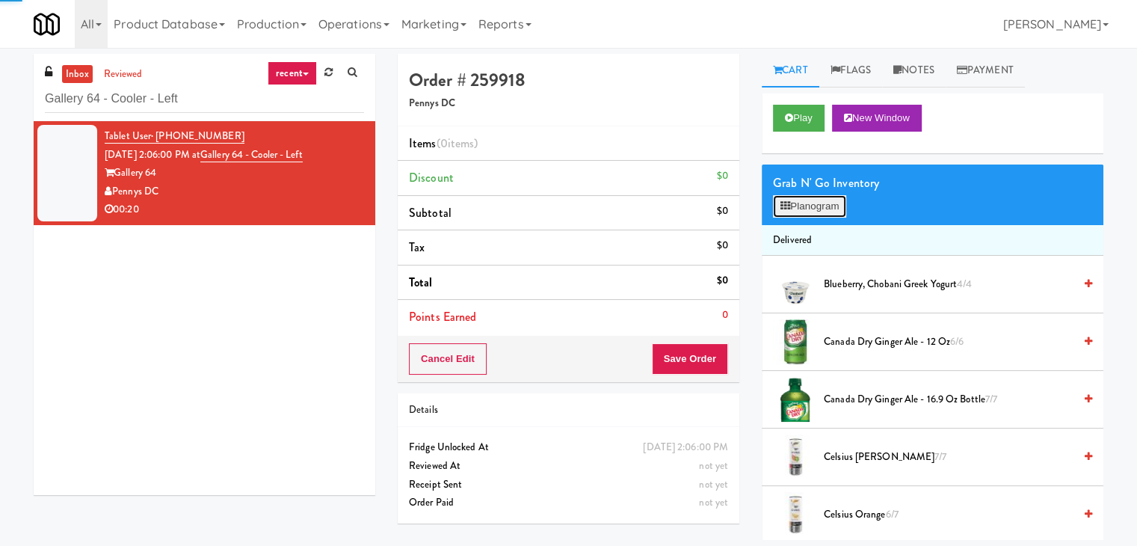
click at [780, 208] on icon at bounding box center [785, 206] width 10 height 10
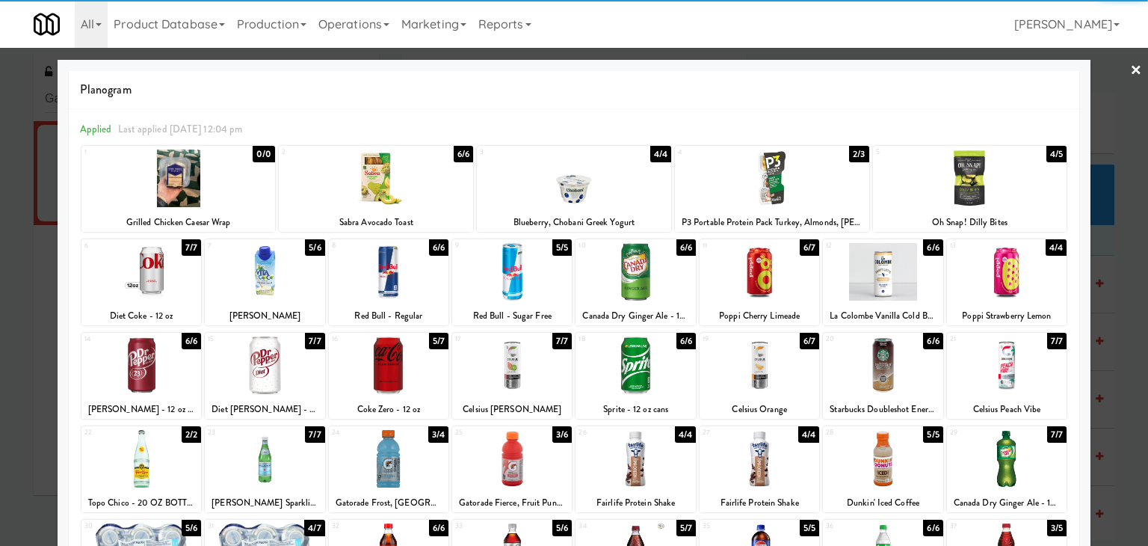
click at [754, 364] on div at bounding box center [760, 365] width 120 height 58
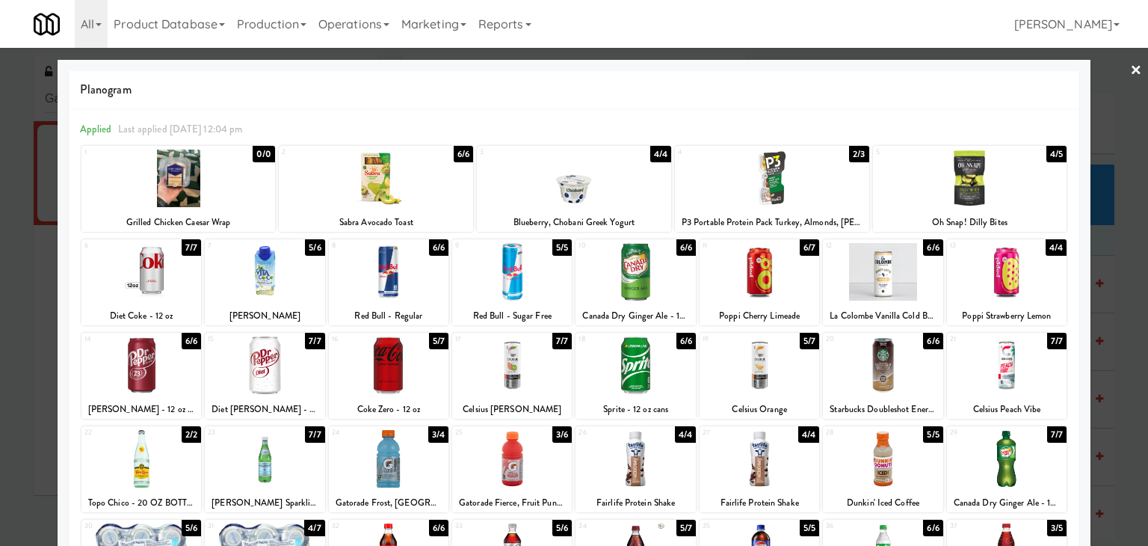
click at [1130, 70] on link "×" at bounding box center [1136, 71] width 12 height 46
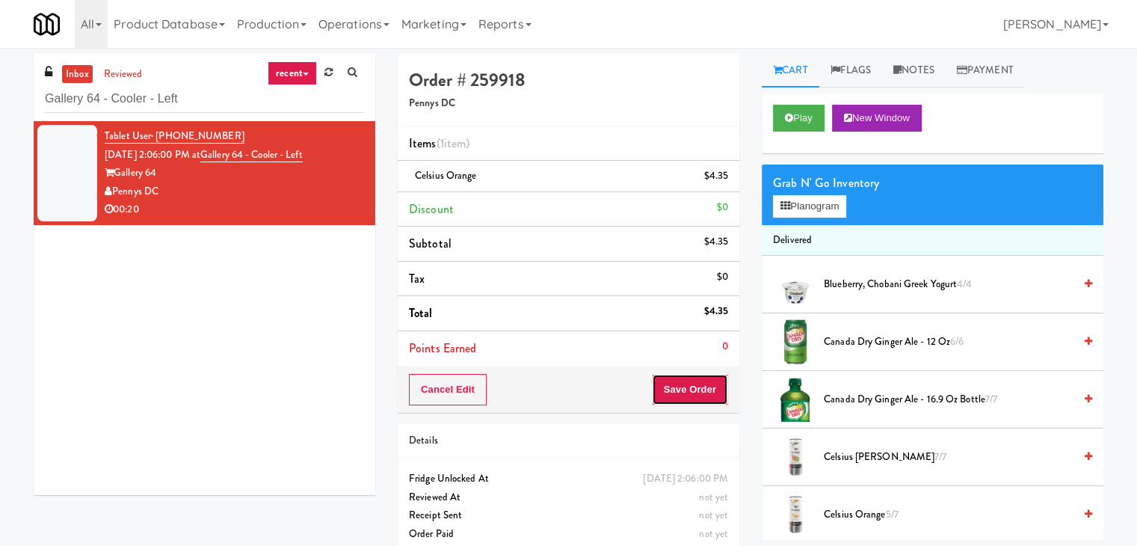
click at [691, 389] on button "Save Order" at bounding box center [690, 389] width 76 height 31
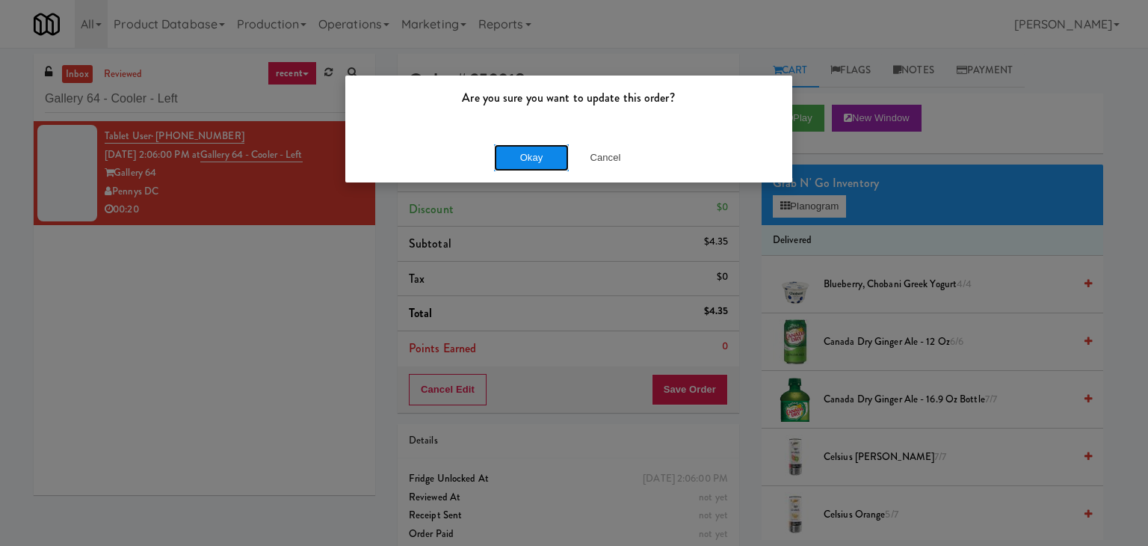
click at [532, 159] on button "Okay" at bounding box center [531, 157] width 75 height 27
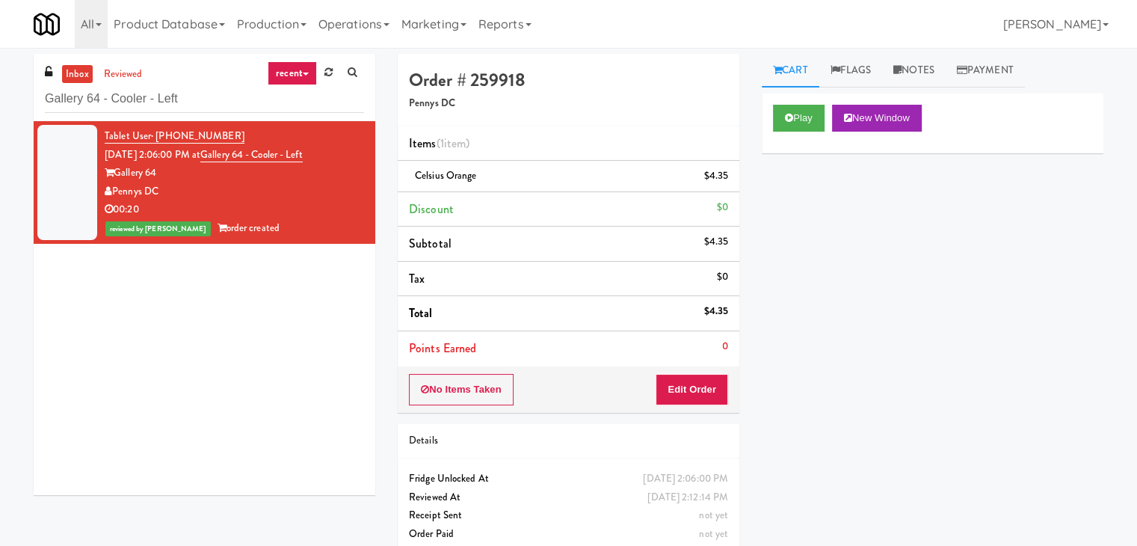
click at [224, 82] on div "inbox reviewed recent all unclear take inventory issue suspicious failed recent…" at bounding box center [205, 87] width 342 height 67
click at [221, 103] on input "Gallery 64 - Cooler - Left" at bounding box center [204, 99] width 319 height 28
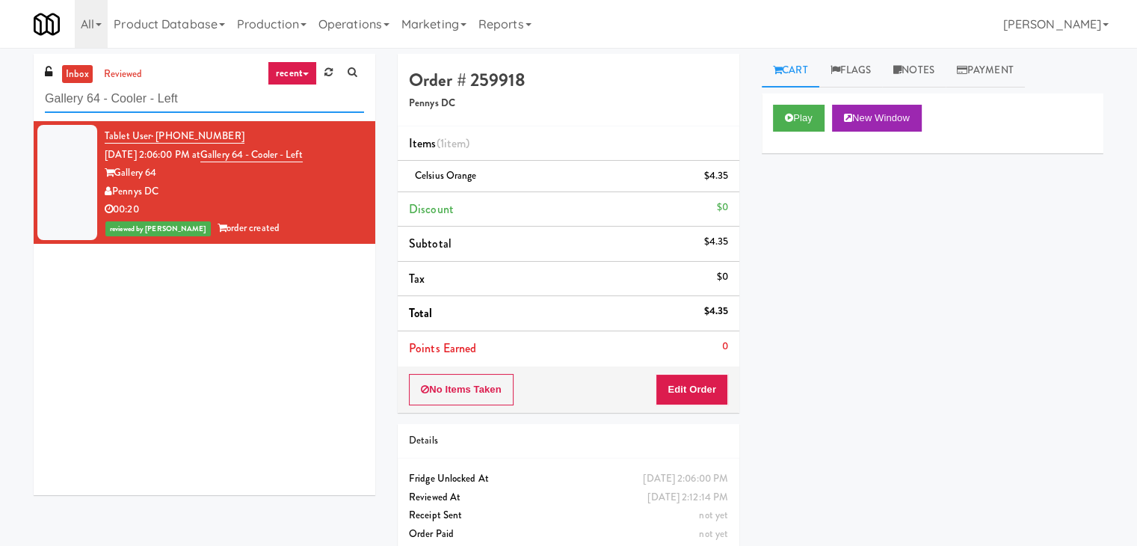
paste input "Pantry - Righ"
type input "Gallery 64 - Pantry - Right"
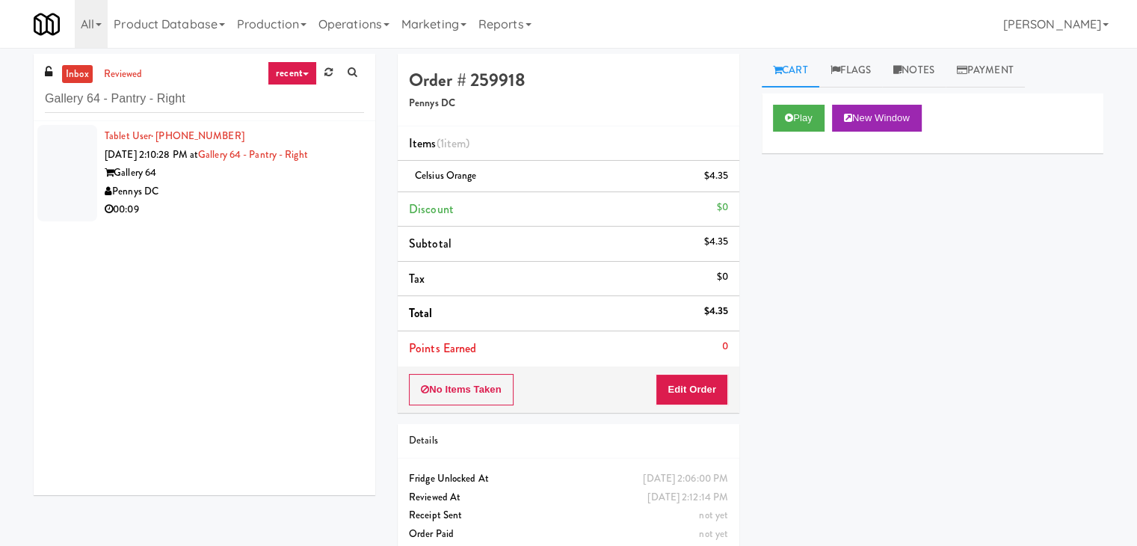
click at [292, 200] on div "00:09" at bounding box center [234, 209] width 259 height 19
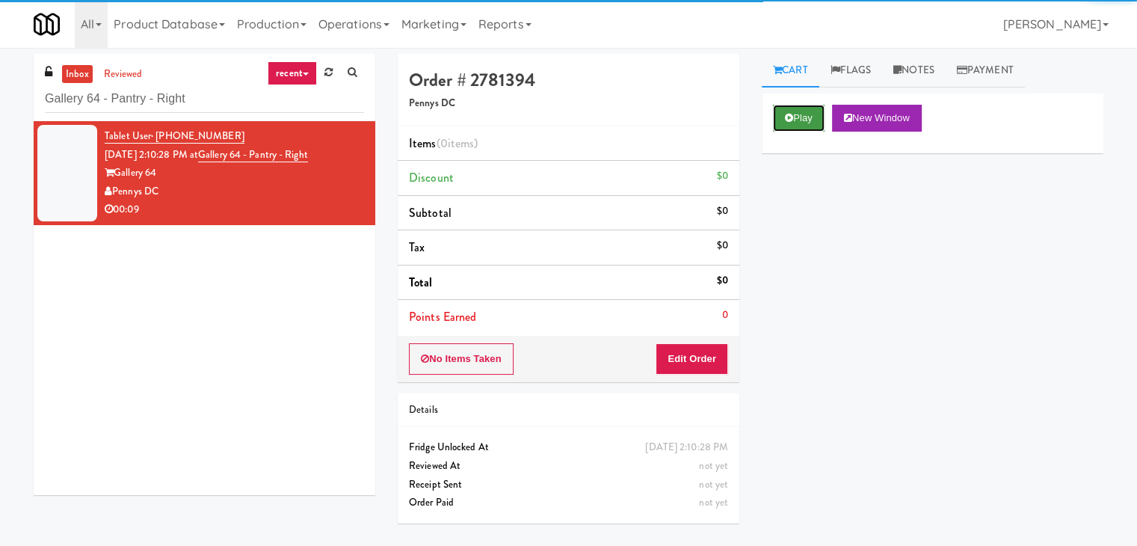
click at [792, 117] on icon at bounding box center [789, 118] width 8 height 10
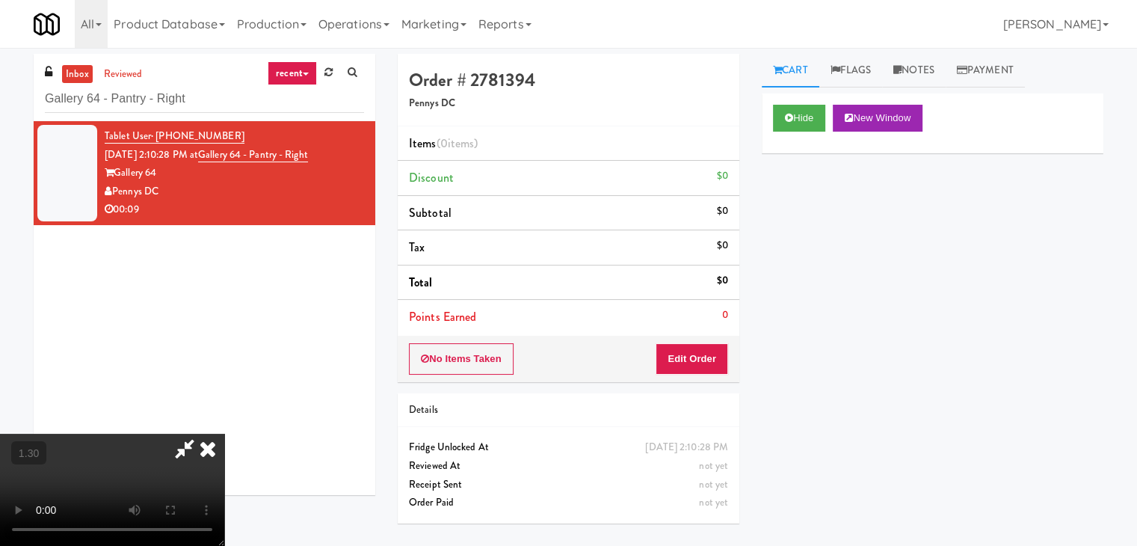
click at [224, 434] on video at bounding box center [112, 490] width 224 height 112
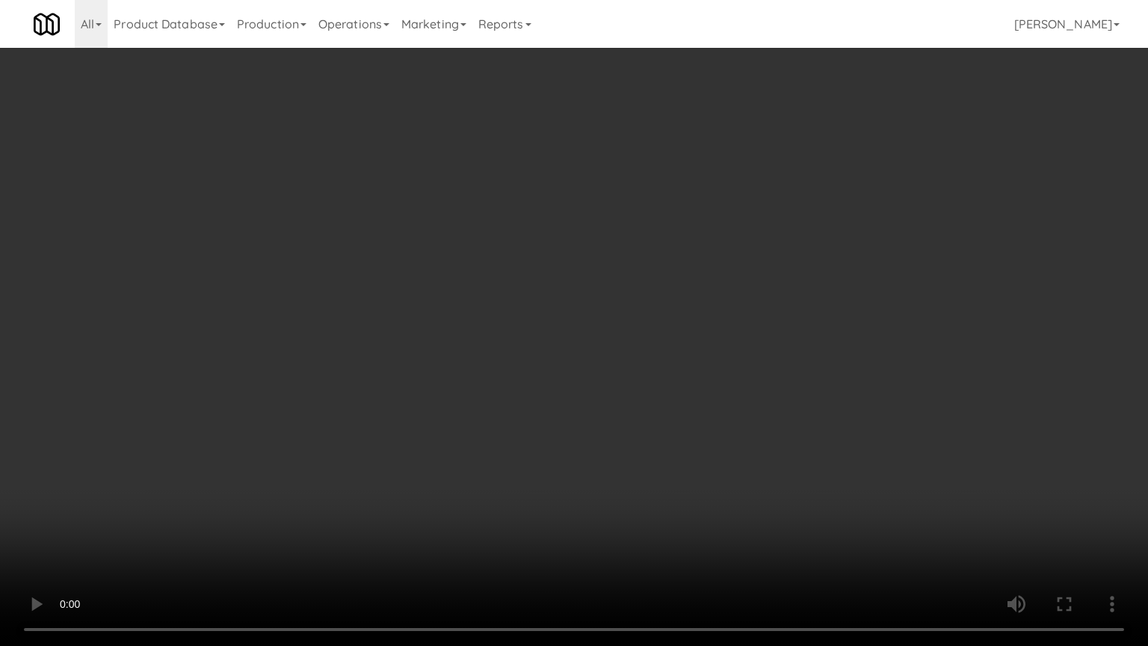
click at [586, 332] on video at bounding box center [574, 323] width 1148 height 646
click at [582, 324] on video at bounding box center [574, 323] width 1148 height 646
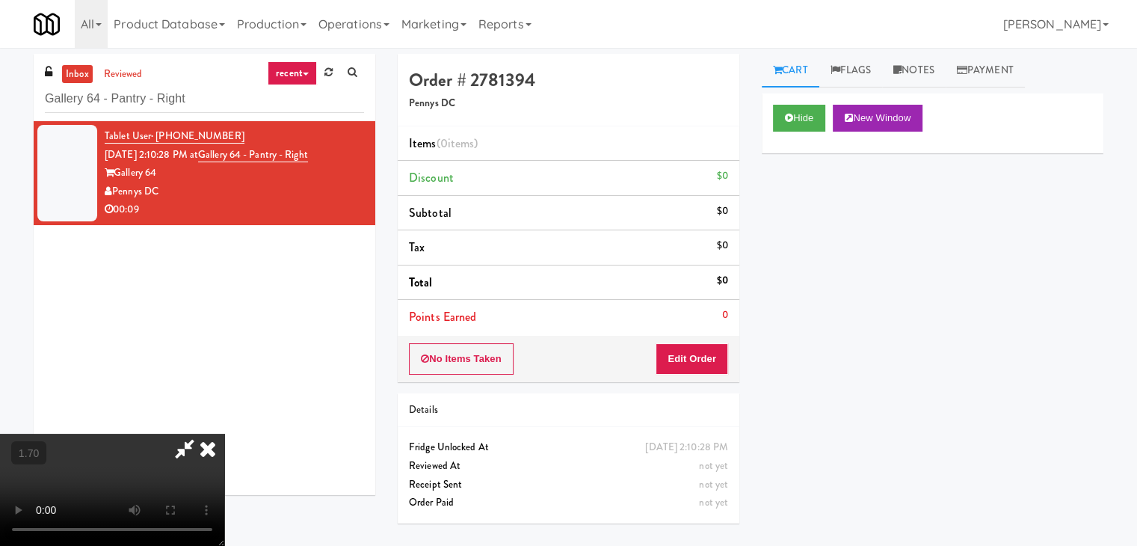
click at [224, 434] on icon at bounding box center [207, 449] width 33 height 30
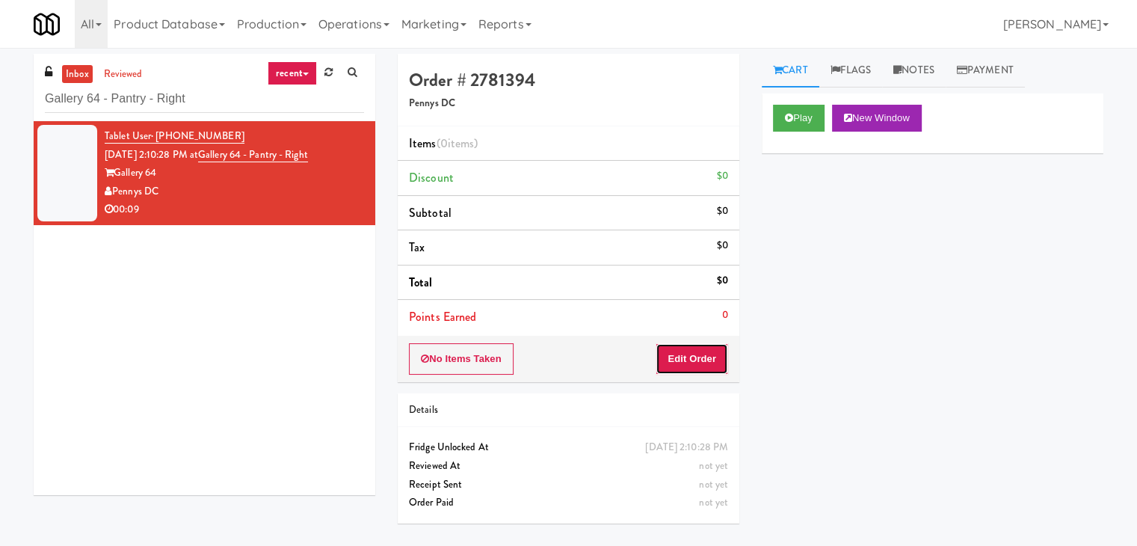
click at [691, 363] on button "Edit Order" at bounding box center [692, 358] width 73 height 31
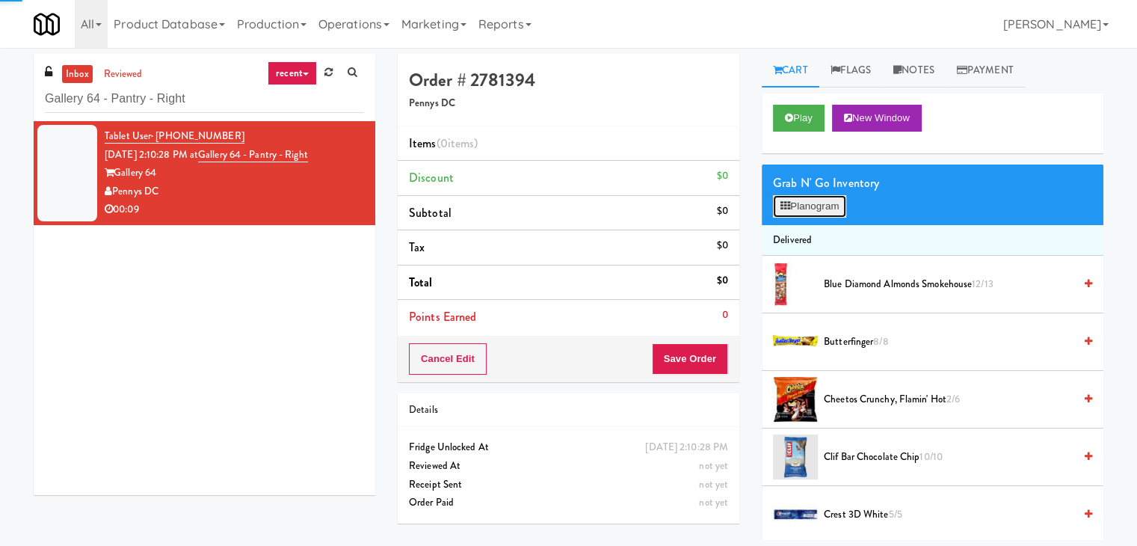
click at [802, 204] on button "Planogram" at bounding box center [809, 206] width 73 height 22
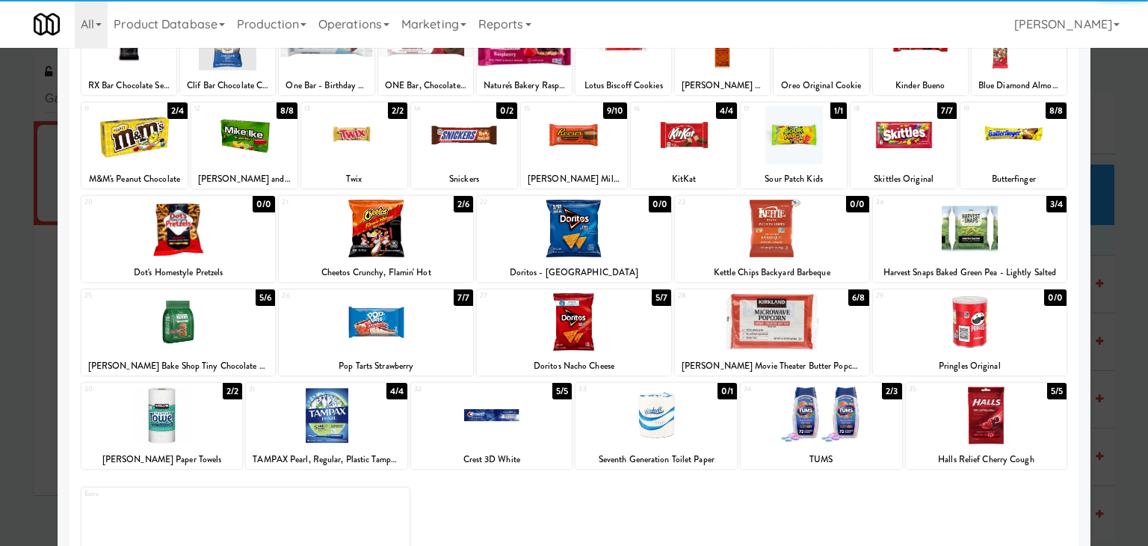
scroll to position [188, 0]
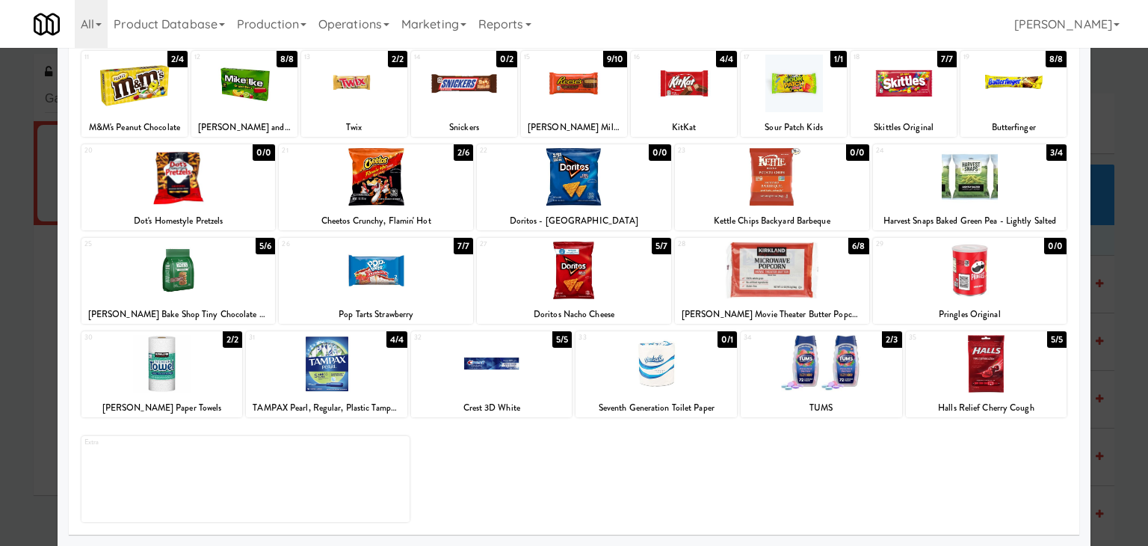
click at [588, 270] on div at bounding box center [574, 270] width 194 height 58
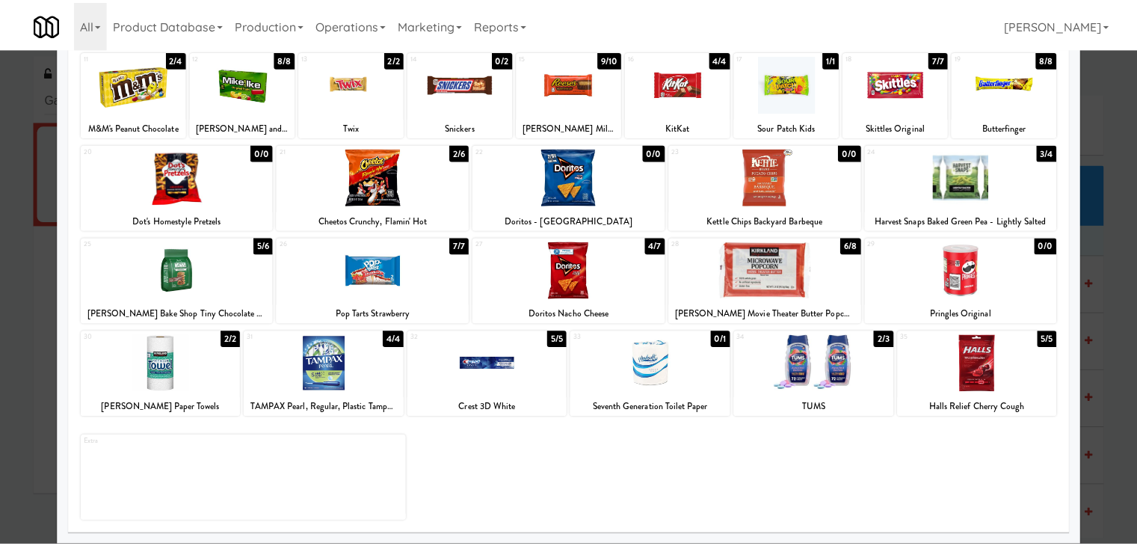
scroll to position [0, 0]
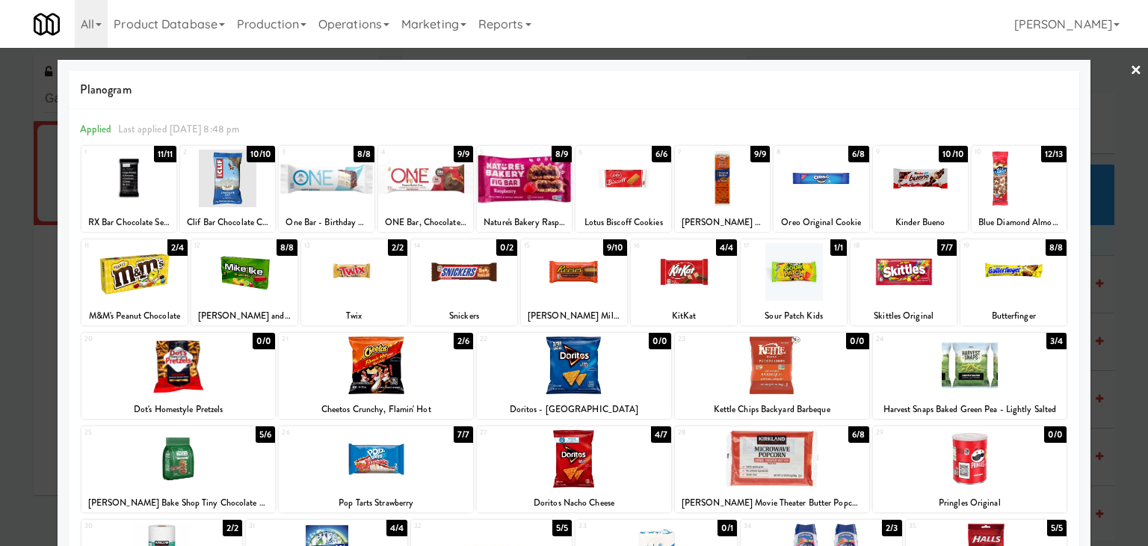
click at [619, 187] on div at bounding box center [623, 179] width 95 height 58
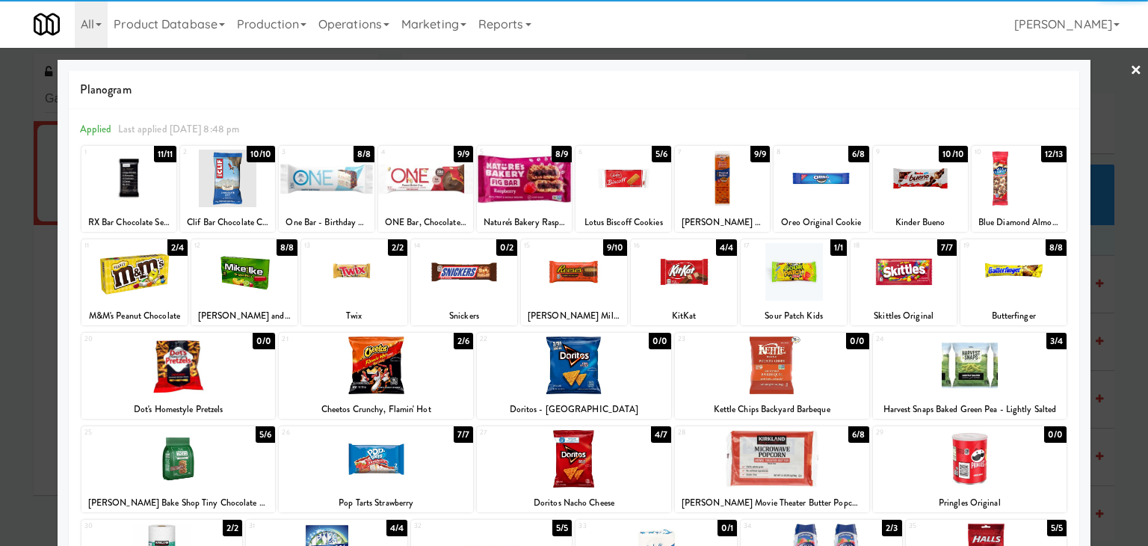
click at [1130, 74] on link "×" at bounding box center [1136, 71] width 12 height 46
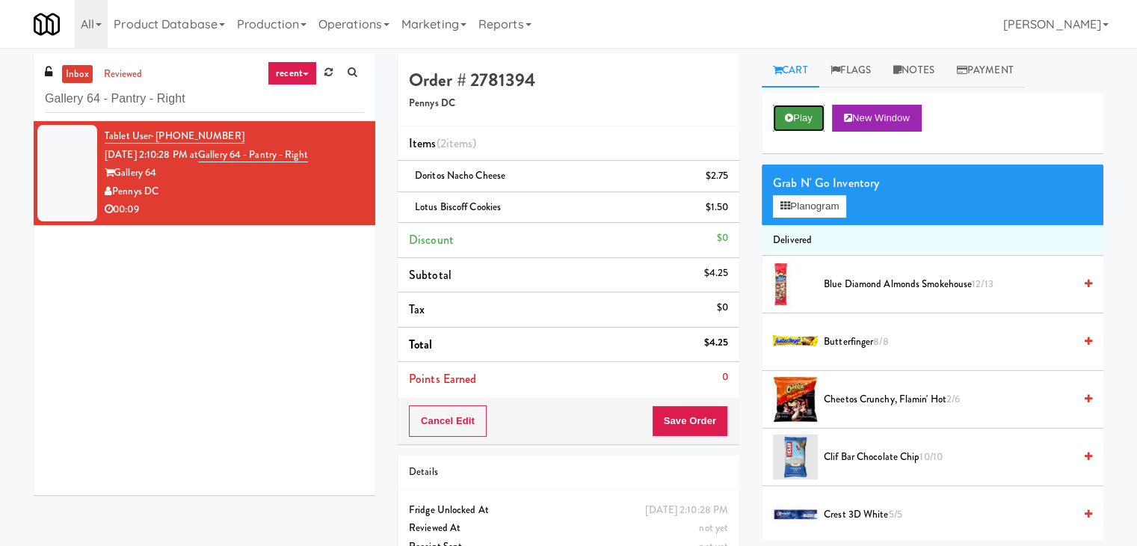
click at [801, 115] on button "Play" at bounding box center [799, 118] width 52 height 27
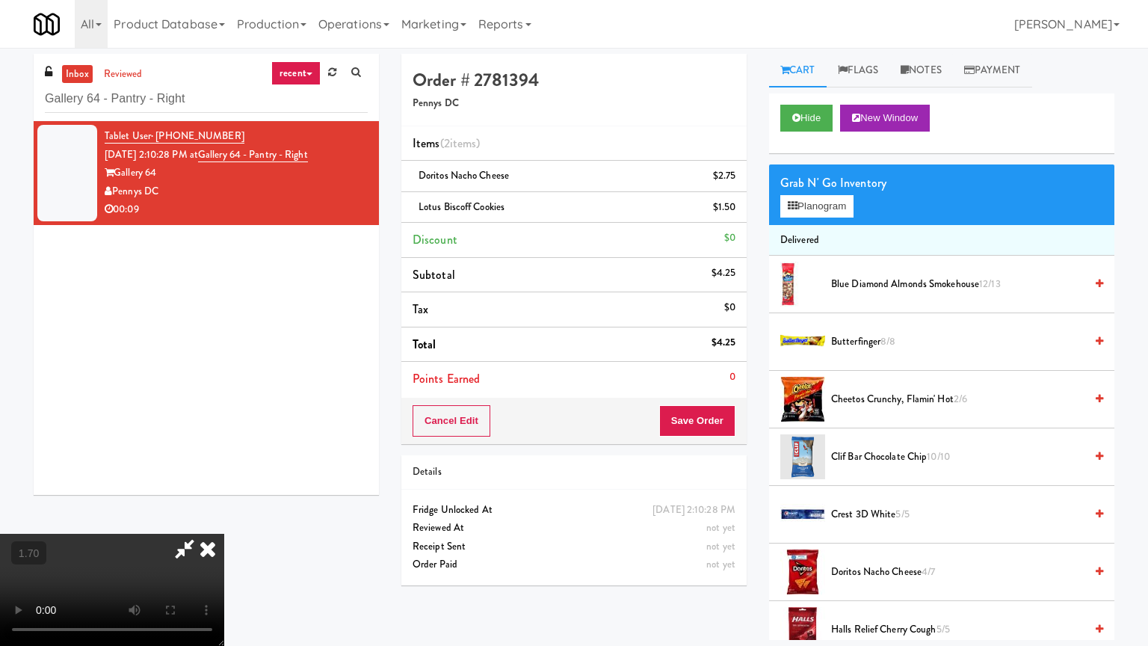
click at [224, 519] on video at bounding box center [112, 590] width 224 height 112
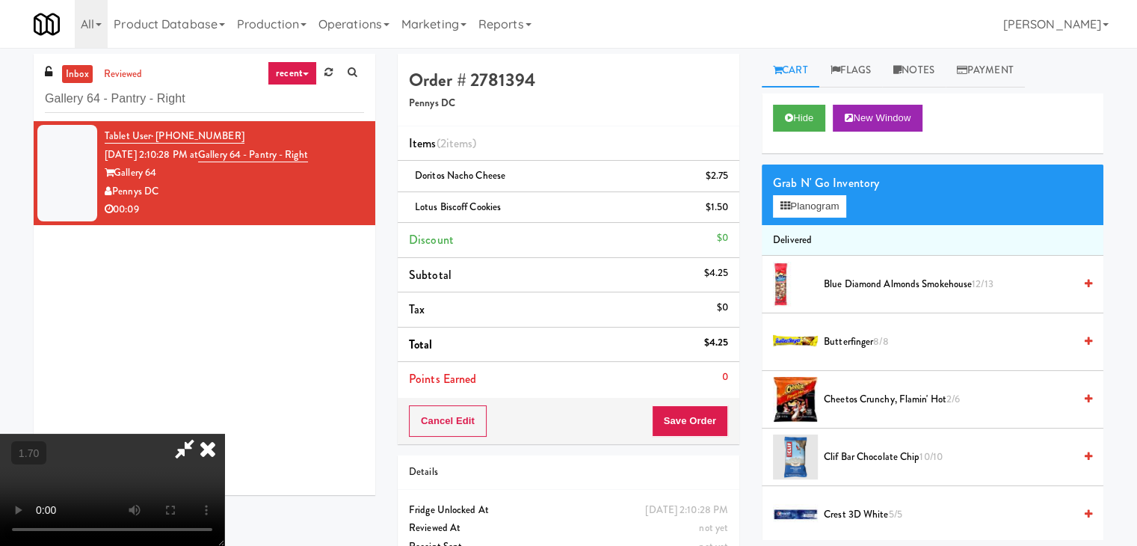
click at [202, 434] on icon at bounding box center [184, 449] width 34 height 30
click at [224, 434] on icon at bounding box center [207, 449] width 33 height 30
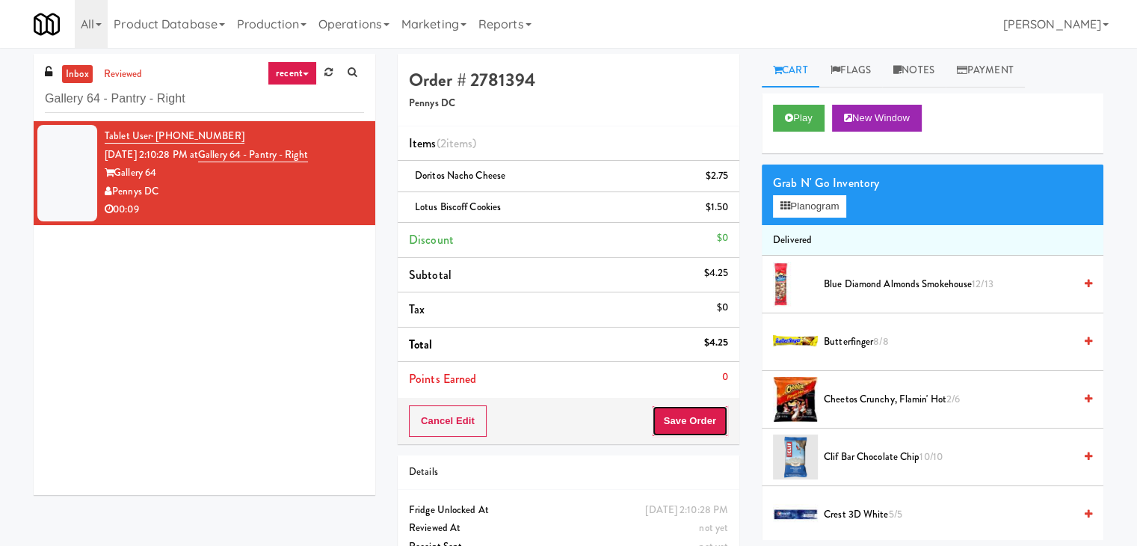
click at [680, 419] on button "Save Order" at bounding box center [690, 420] width 76 height 31
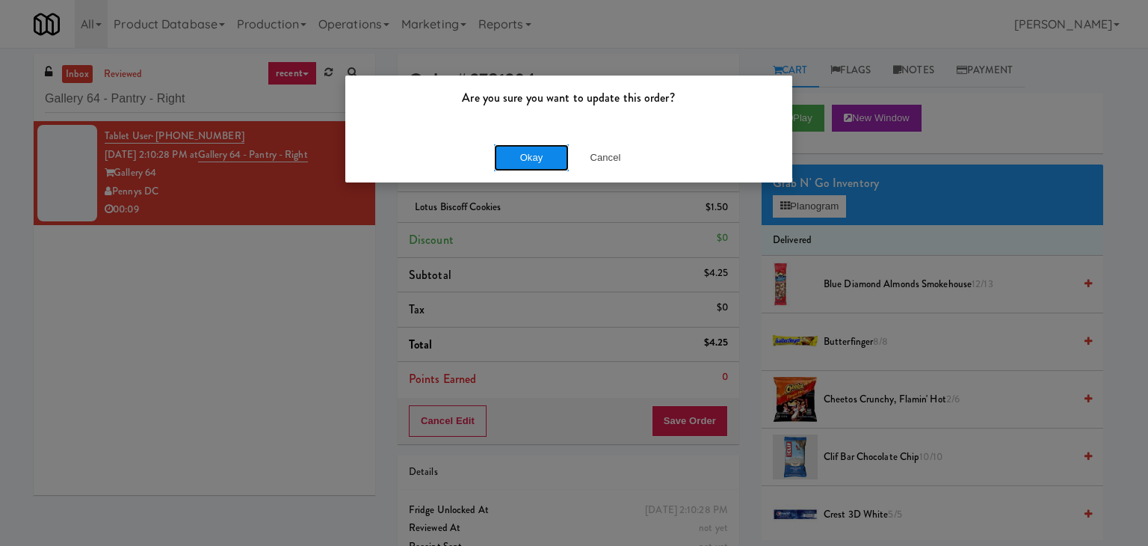
click at [527, 158] on button "Okay" at bounding box center [531, 157] width 75 height 27
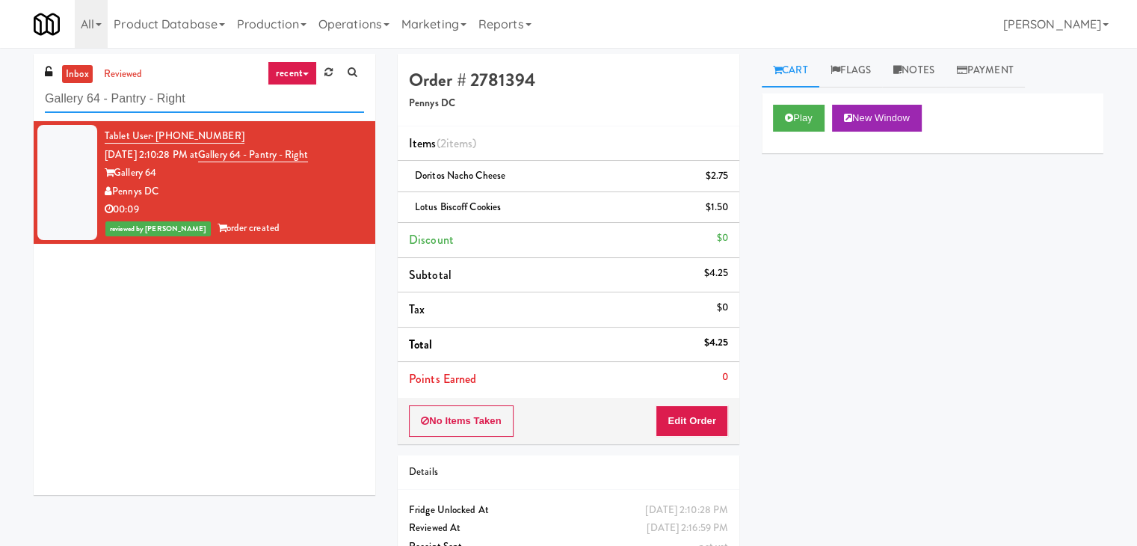
click at [223, 102] on input "Gallery 64 - Pantry - Right" at bounding box center [204, 99] width 319 height 28
paste input "Moderne Cooler"
type input "Moderne Cooler"
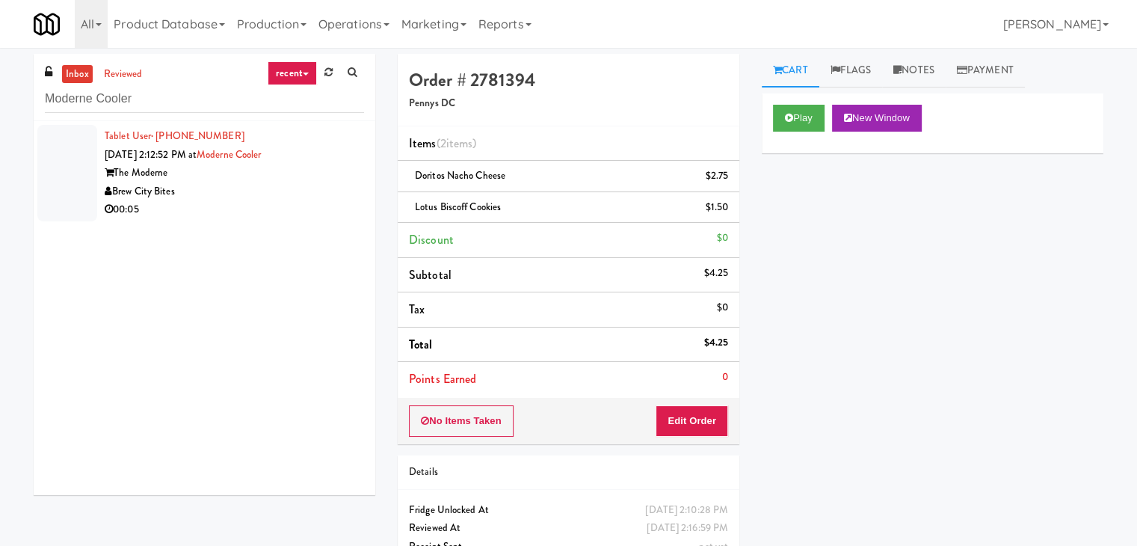
click at [283, 211] on div "00:05" at bounding box center [234, 209] width 259 height 19
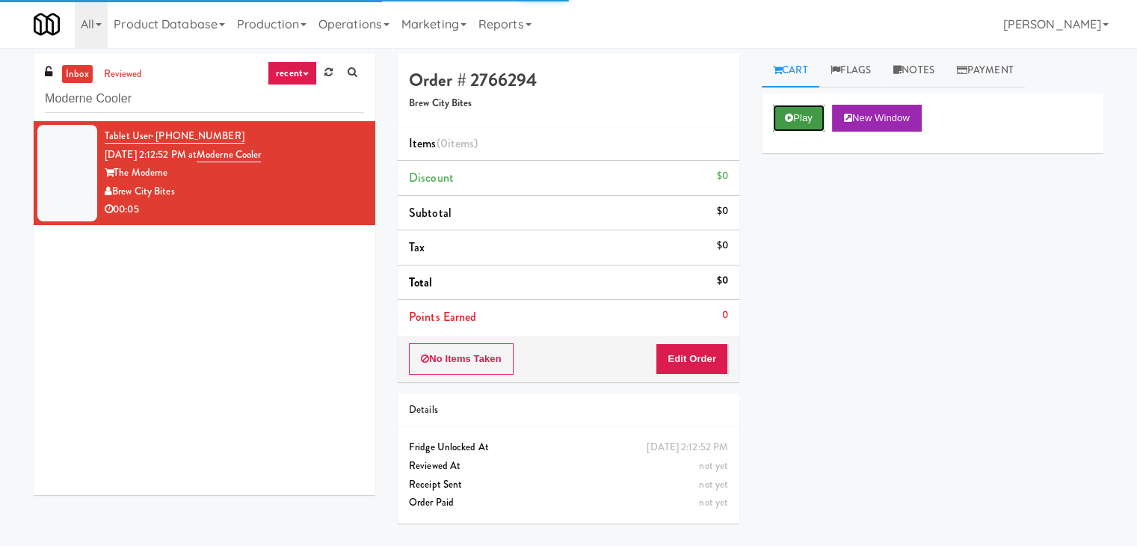
click at [781, 114] on button "Play" at bounding box center [799, 118] width 52 height 27
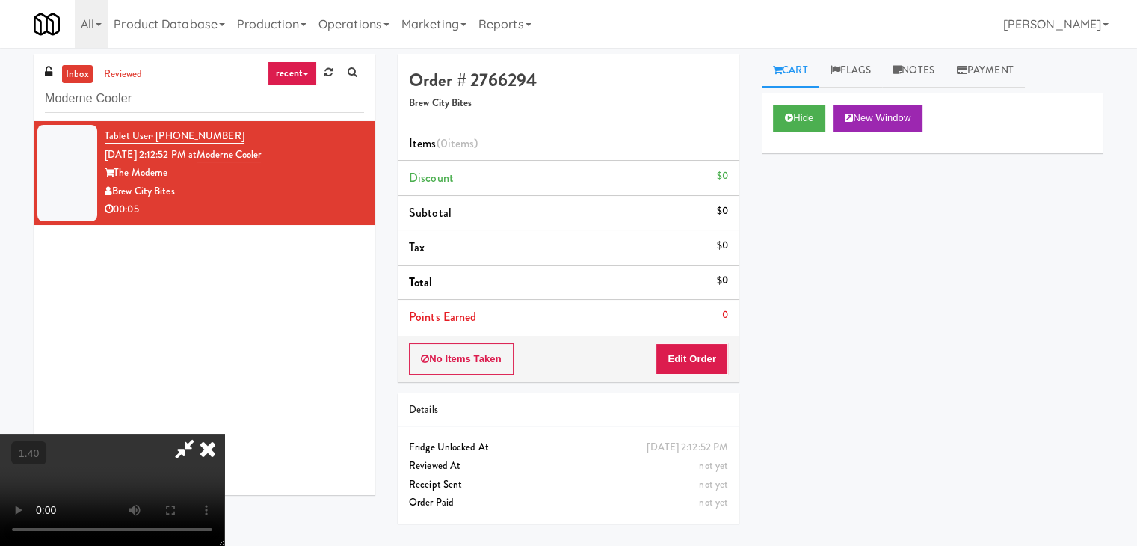
click at [224, 434] on video at bounding box center [112, 490] width 224 height 112
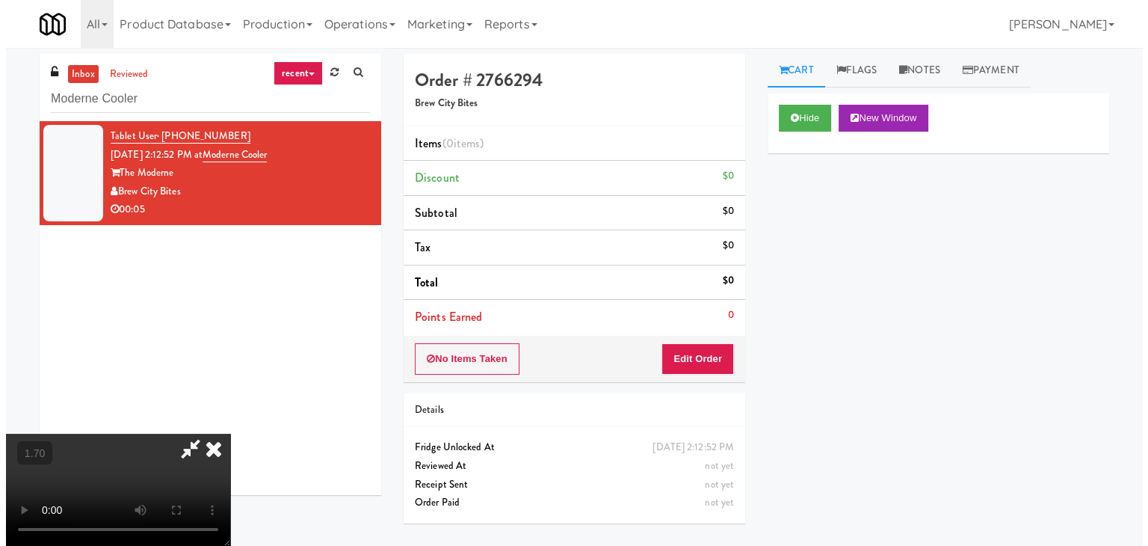
scroll to position [0, 0]
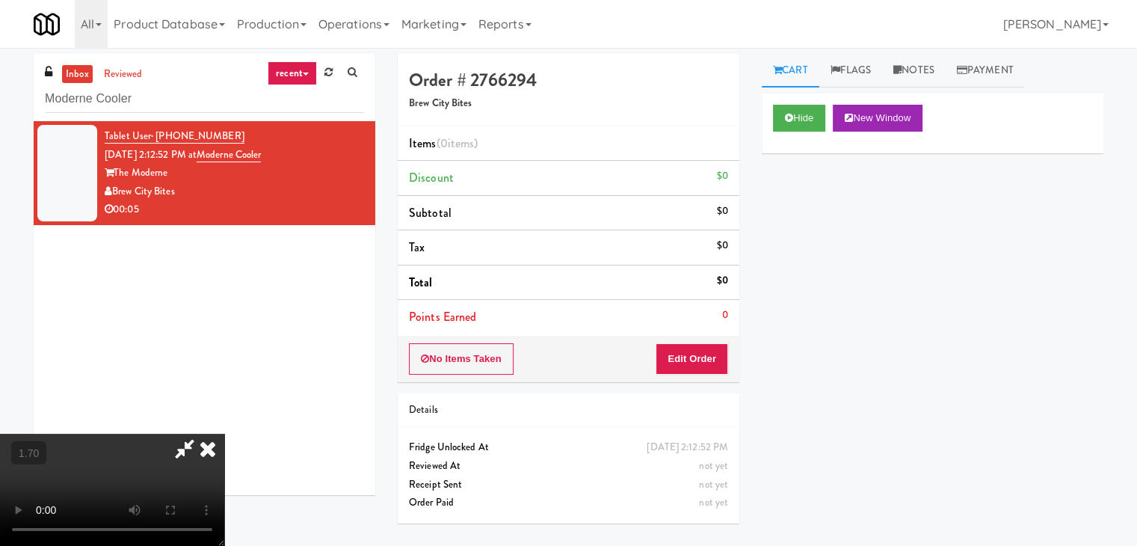
click at [224, 434] on icon at bounding box center [207, 449] width 33 height 30
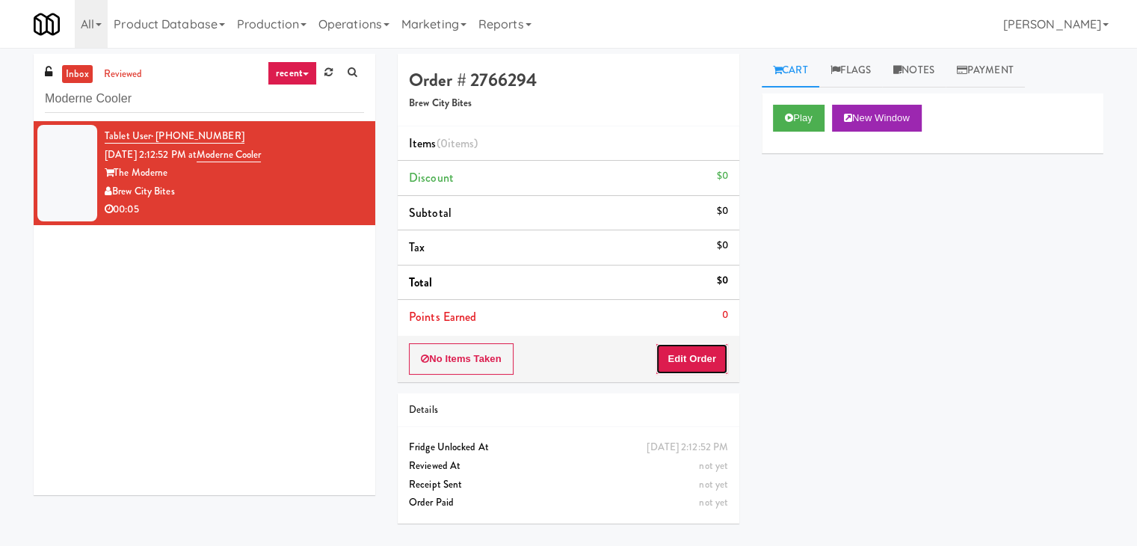
click at [683, 352] on button "Edit Order" at bounding box center [692, 358] width 73 height 31
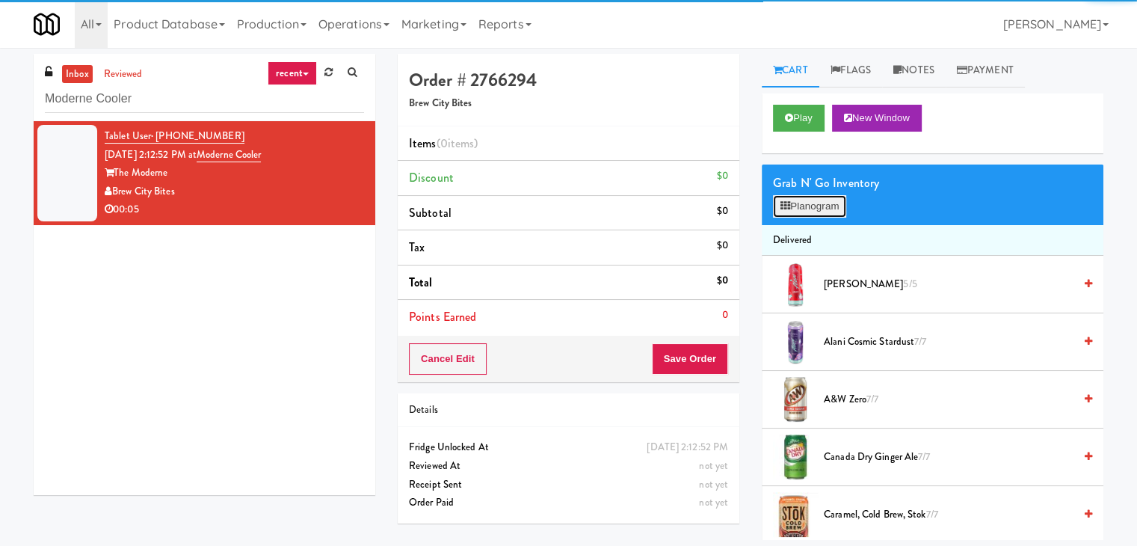
click at [801, 204] on button "Planogram" at bounding box center [809, 206] width 73 height 22
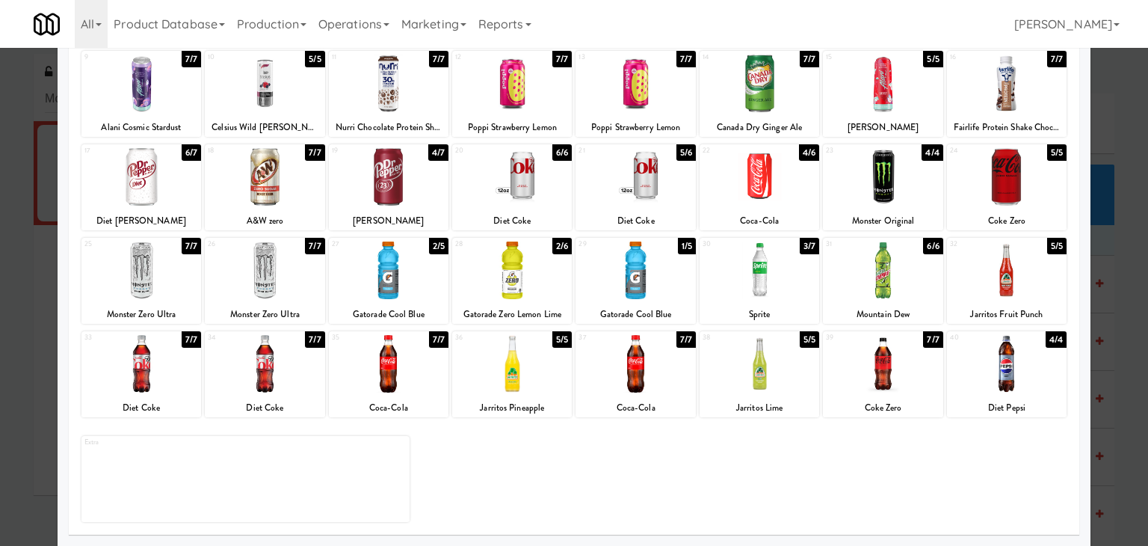
click at [277, 277] on div at bounding box center [265, 270] width 120 height 58
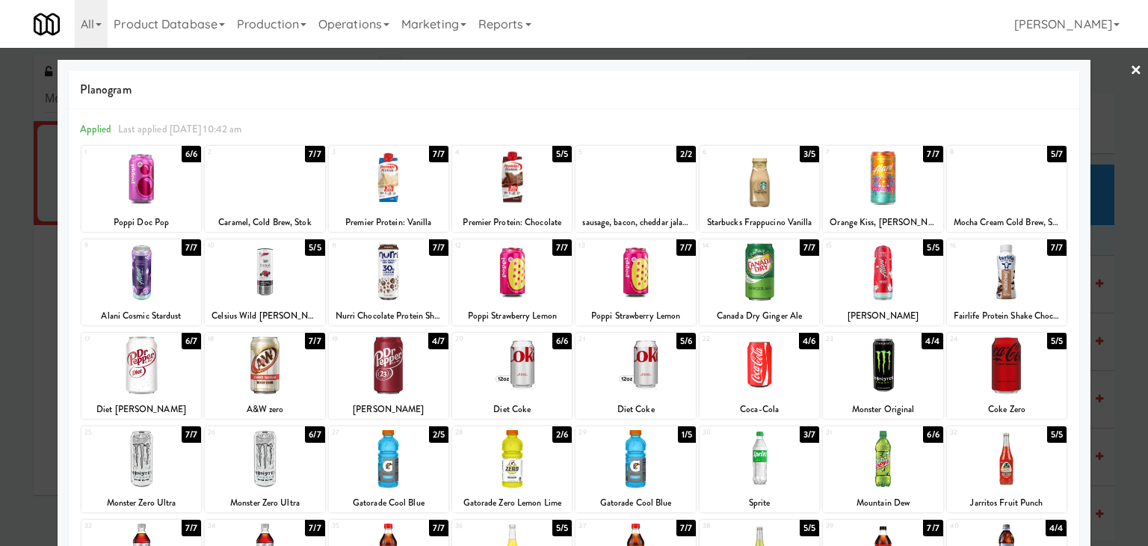
click at [1130, 71] on link "×" at bounding box center [1136, 71] width 12 height 46
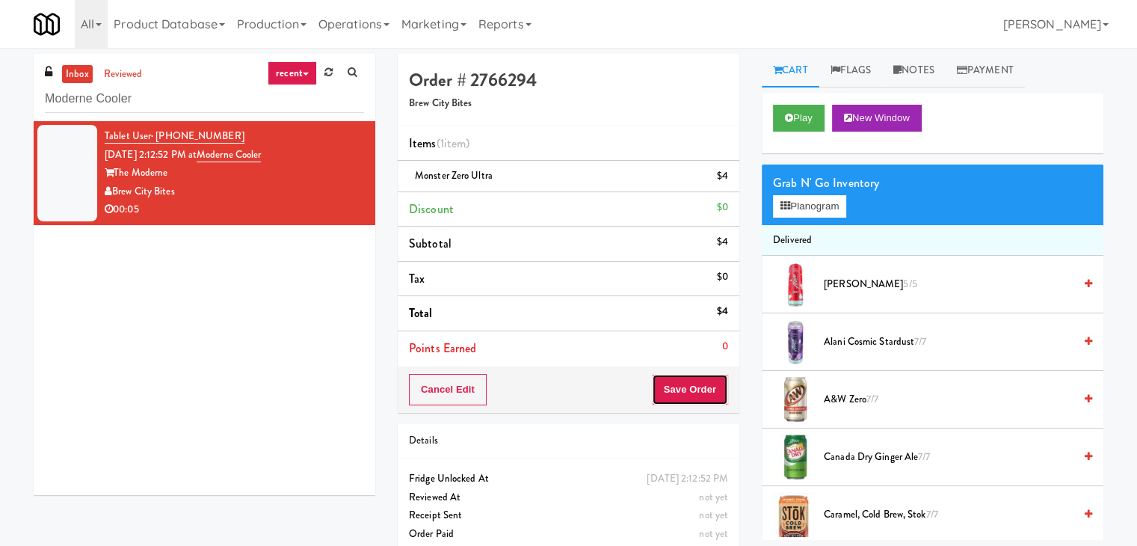
click at [683, 378] on button "Save Order" at bounding box center [690, 389] width 76 height 31
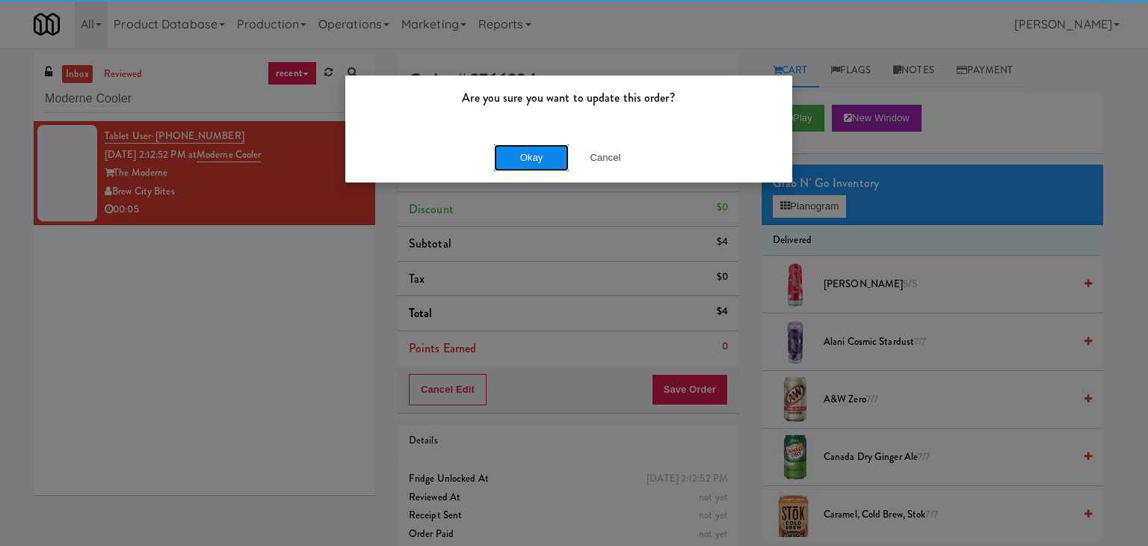
drag, startPoint x: 529, startPoint y: 159, endPoint x: 381, endPoint y: 70, distance: 172.1
click at [528, 159] on button "Okay" at bounding box center [531, 157] width 75 height 27
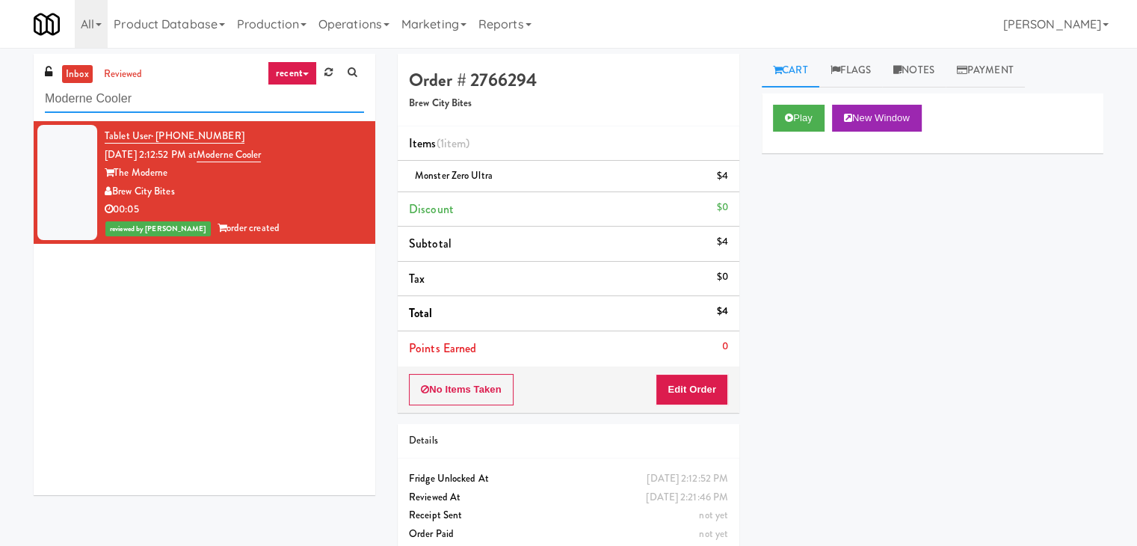
click at [225, 88] on input "Moderne Cooler" at bounding box center [204, 99] width 319 height 28
paste input "[GEOGRAPHIC_DATA] -"
type input "[GEOGRAPHIC_DATA] - Cooler"
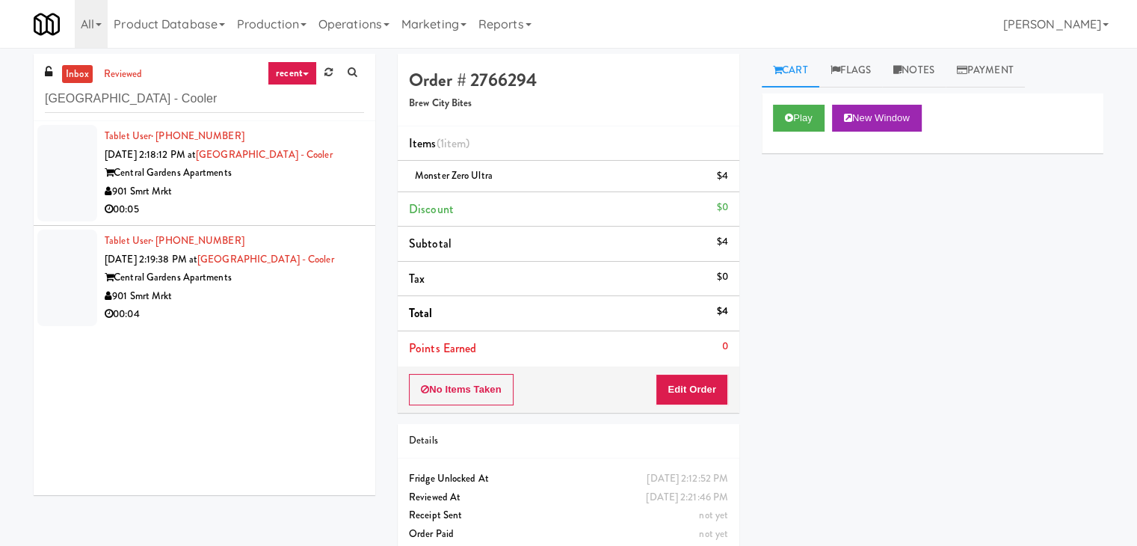
click at [280, 199] on div "901 Smrt Mrkt" at bounding box center [234, 191] width 259 height 19
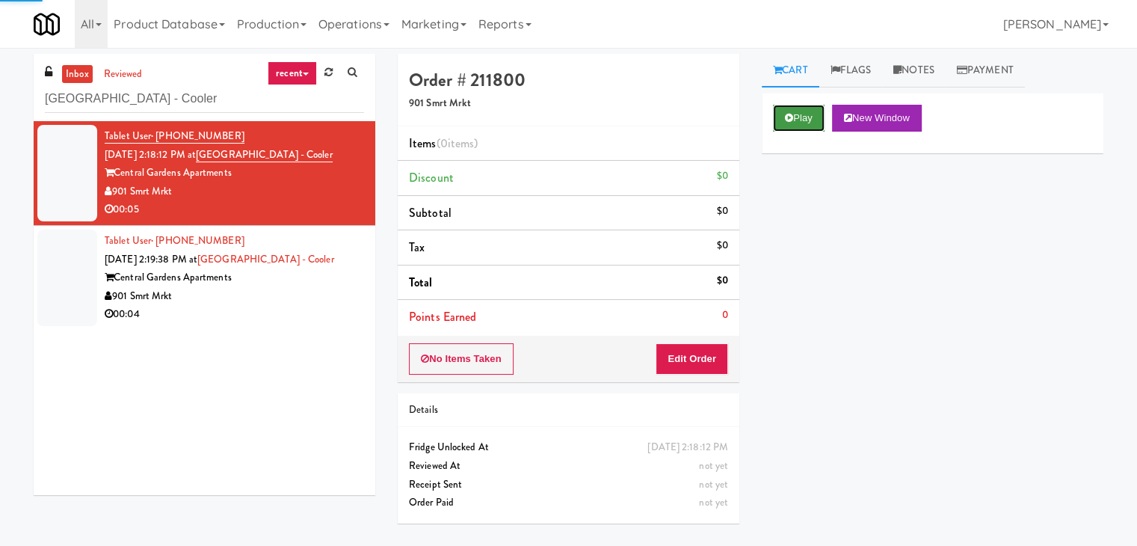
click at [800, 128] on button "Play" at bounding box center [799, 118] width 52 height 27
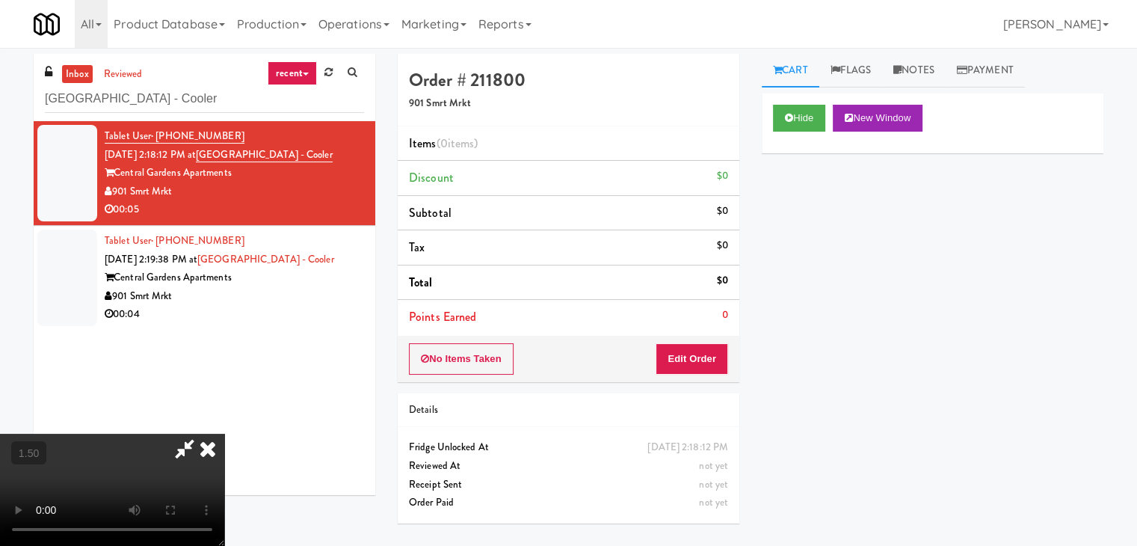
click at [224, 434] on video at bounding box center [112, 490] width 224 height 112
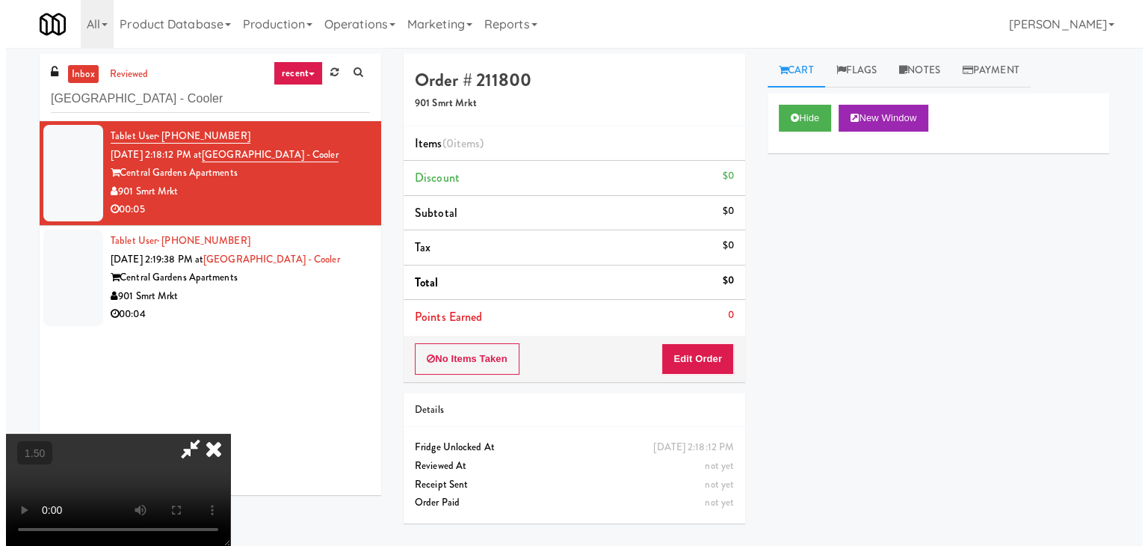
scroll to position [0, 0]
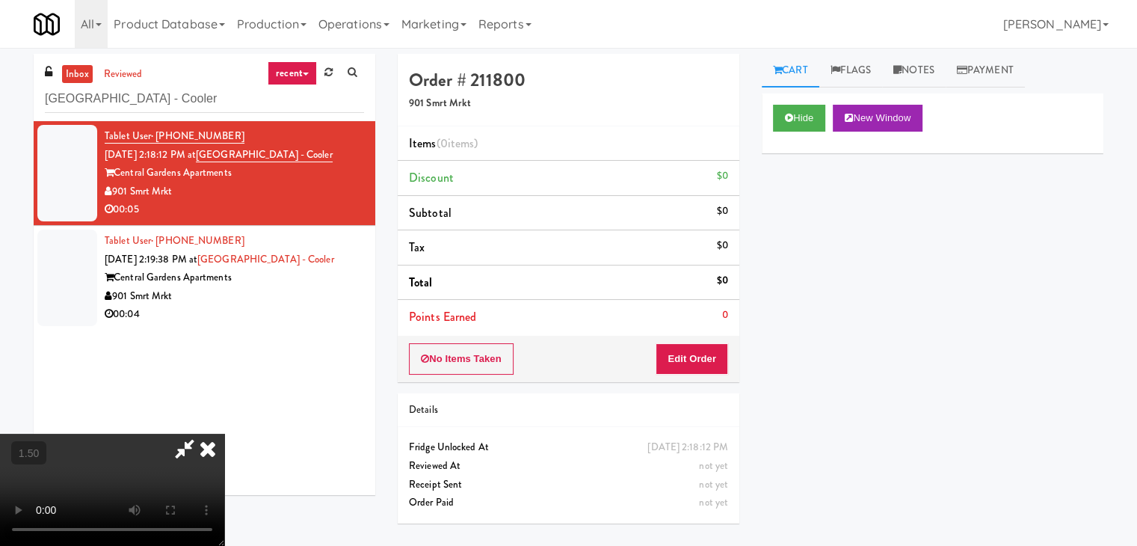
click at [224, 434] on icon at bounding box center [207, 449] width 33 height 30
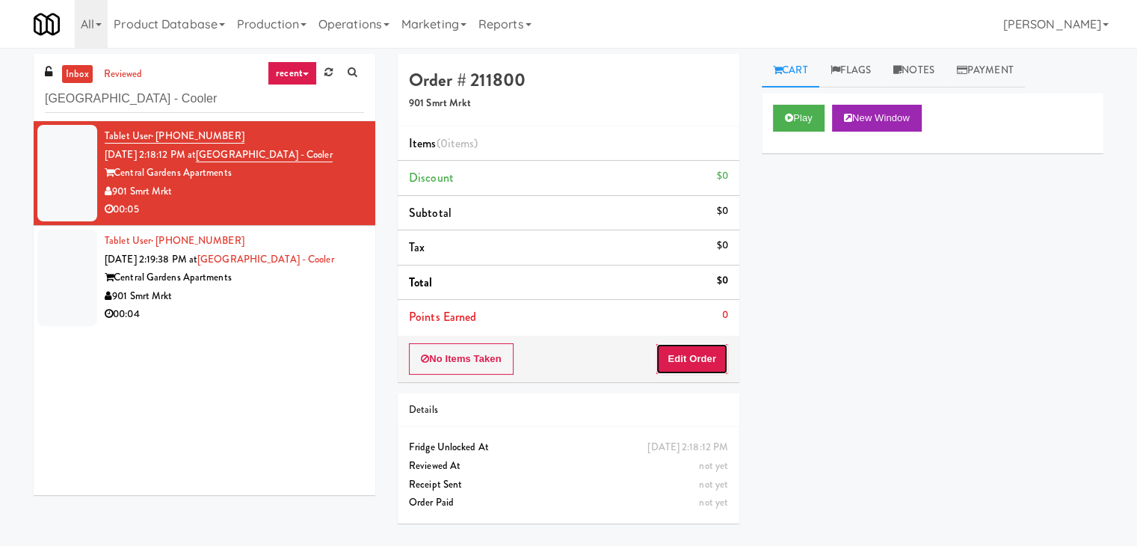
drag, startPoint x: 685, startPoint y: 369, endPoint x: 733, endPoint y: 333, distance: 60.0
click at [685, 368] on button "Edit Order" at bounding box center [692, 358] width 73 height 31
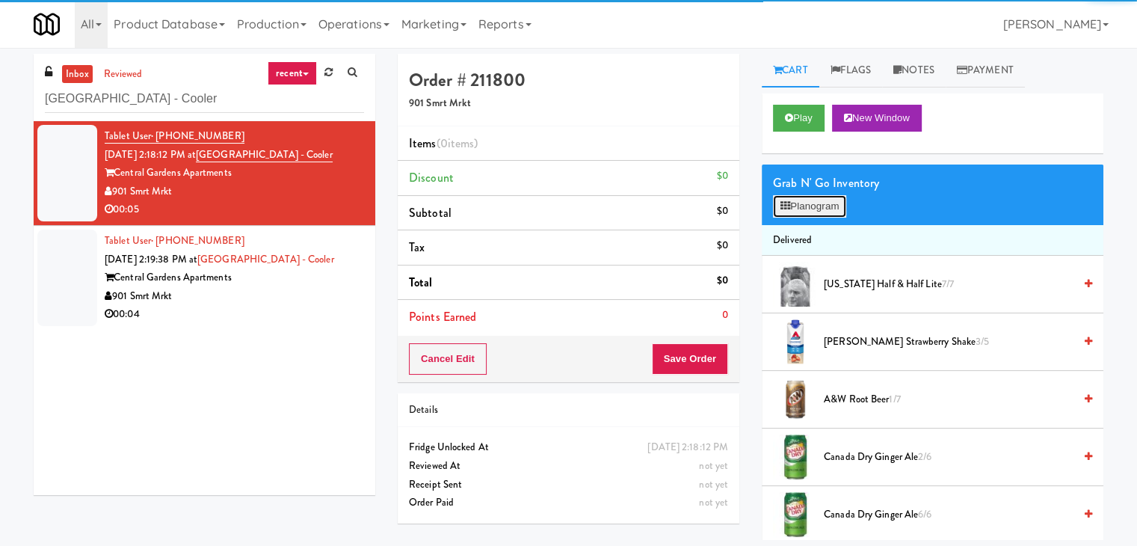
click at [813, 203] on button "Planogram" at bounding box center [809, 206] width 73 height 22
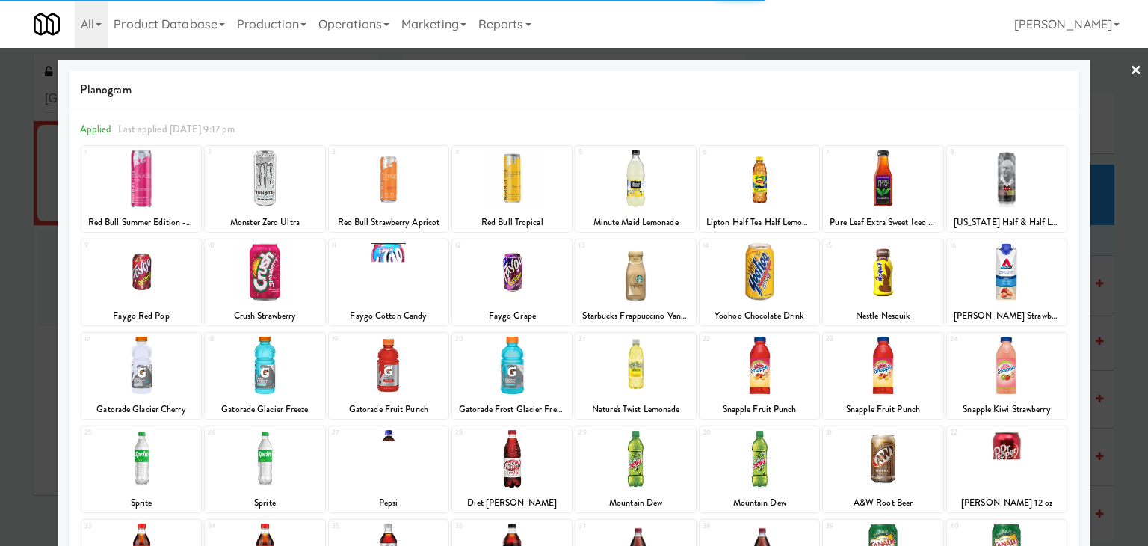
scroll to position [150, 0]
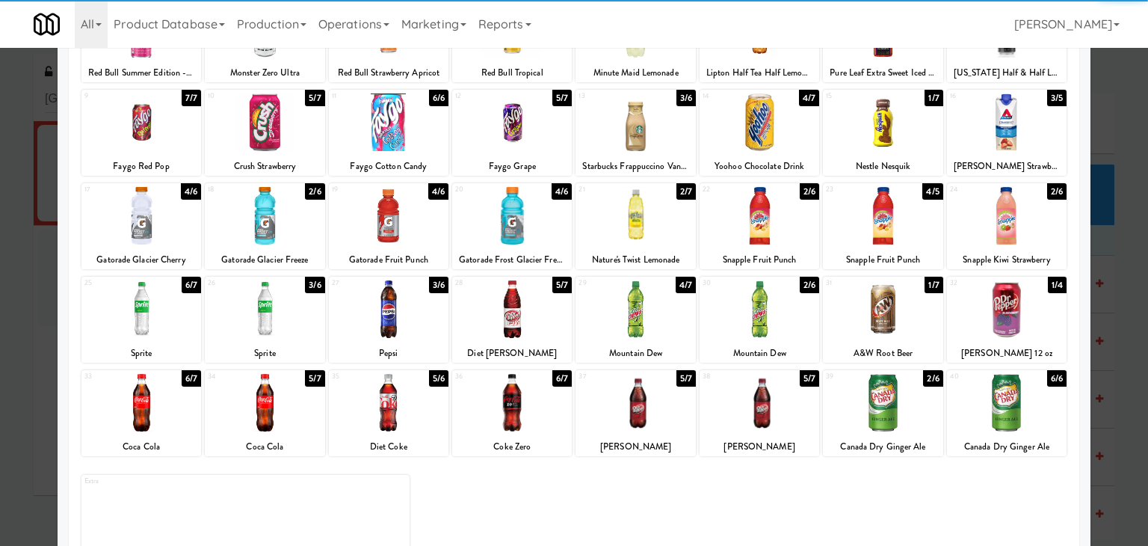
click at [271, 325] on div at bounding box center [265, 309] width 120 height 58
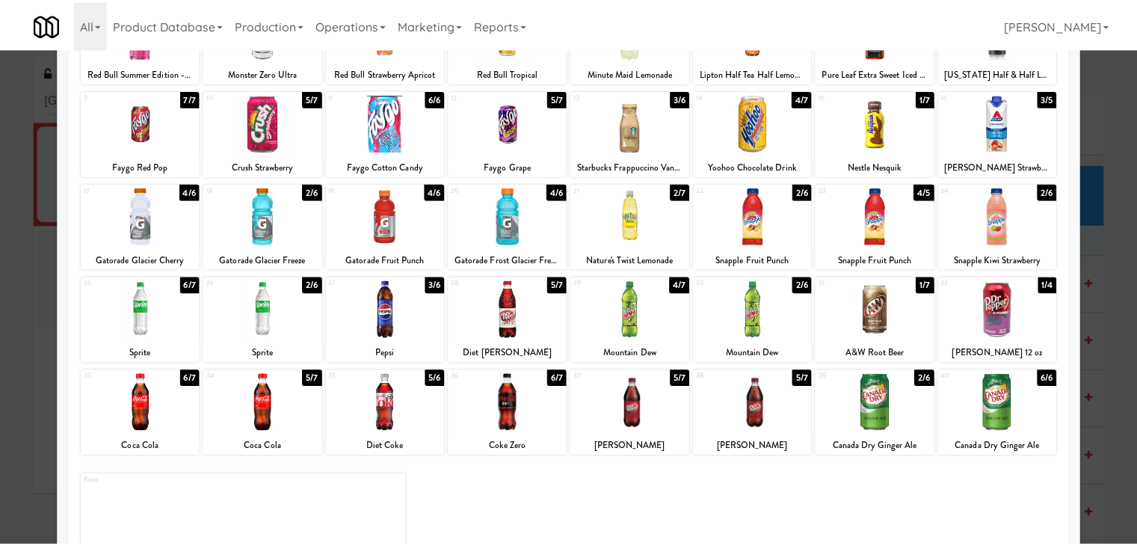
scroll to position [0, 0]
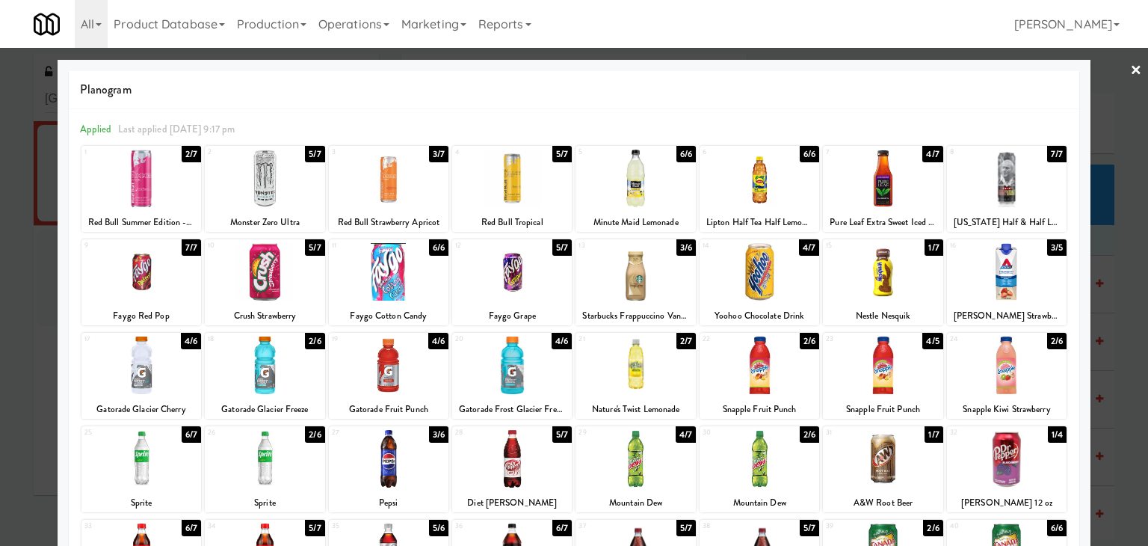
click at [1130, 73] on link "×" at bounding box center [1136, 71] width 12 height 46
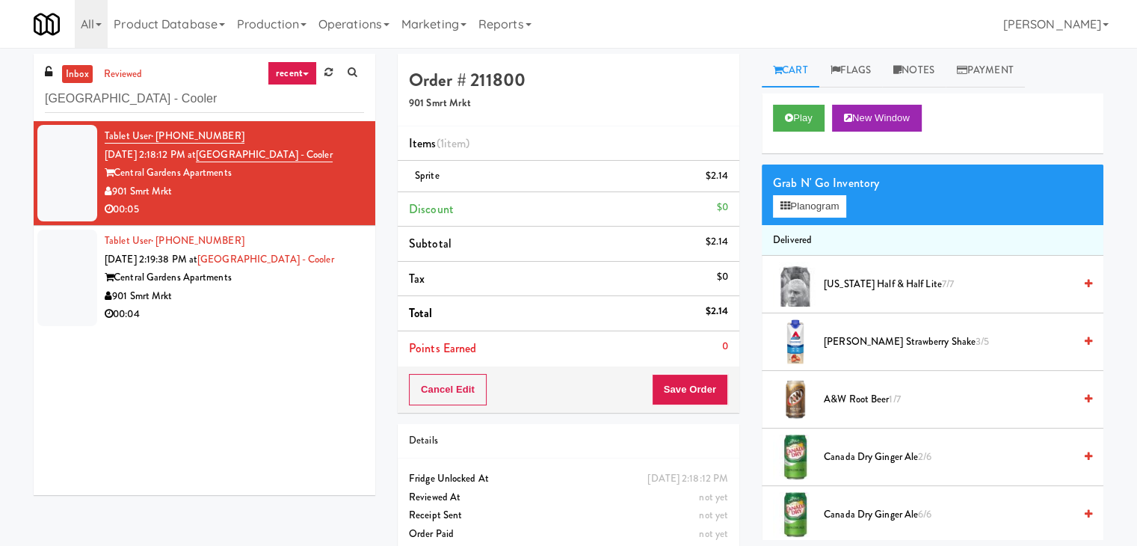
click at [681, 369] on div "Order # 211800 901 Smrt Mrkt Items (1 item ) Sprite $2.14 Discount $0 Subtotal …" at bounding box center [569, 233] width 342 height 359
click at [673, 389] on button "Save Order" at bounding box center [690, 389] width 76 height 31
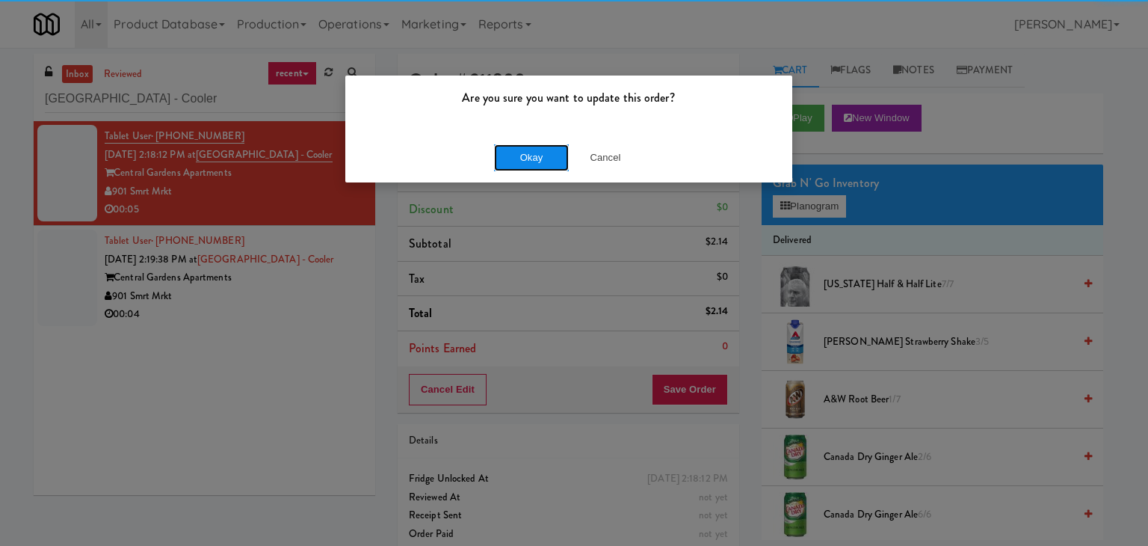
click at [518, 158] on button "Okay" at bounding box center [531, 157] width 75 height 27
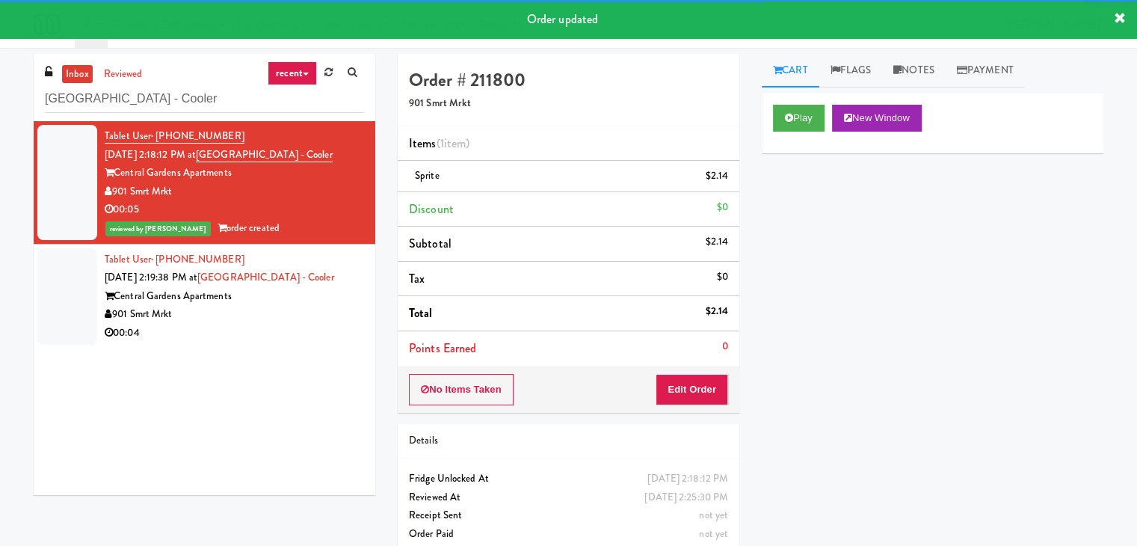
click at [268, 315] on div "901 Smrt Mrkt" at bounding box center [234, 314] width 259 height 19
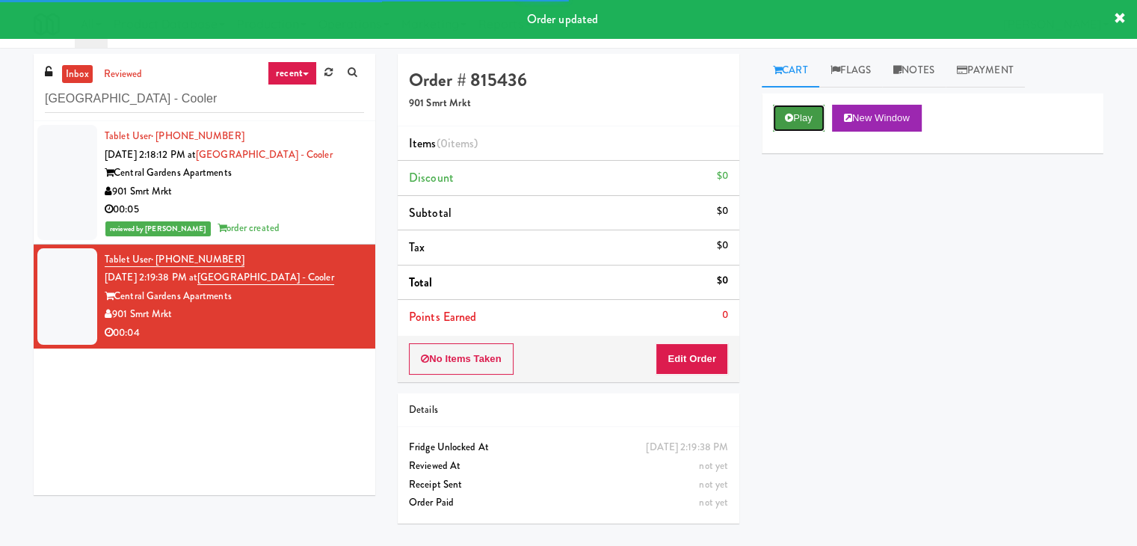
click at [810, 116] on button "Play" at bounding box center [799, 118] width 52 height 27
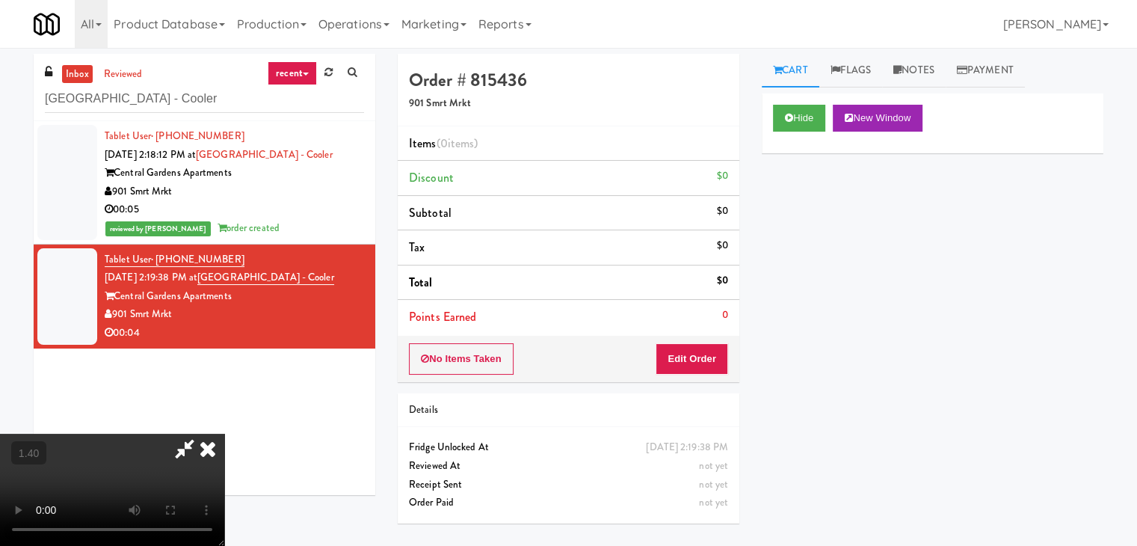
click at [224, 434] on video at bounding box center [112, 490] width 224 height 112
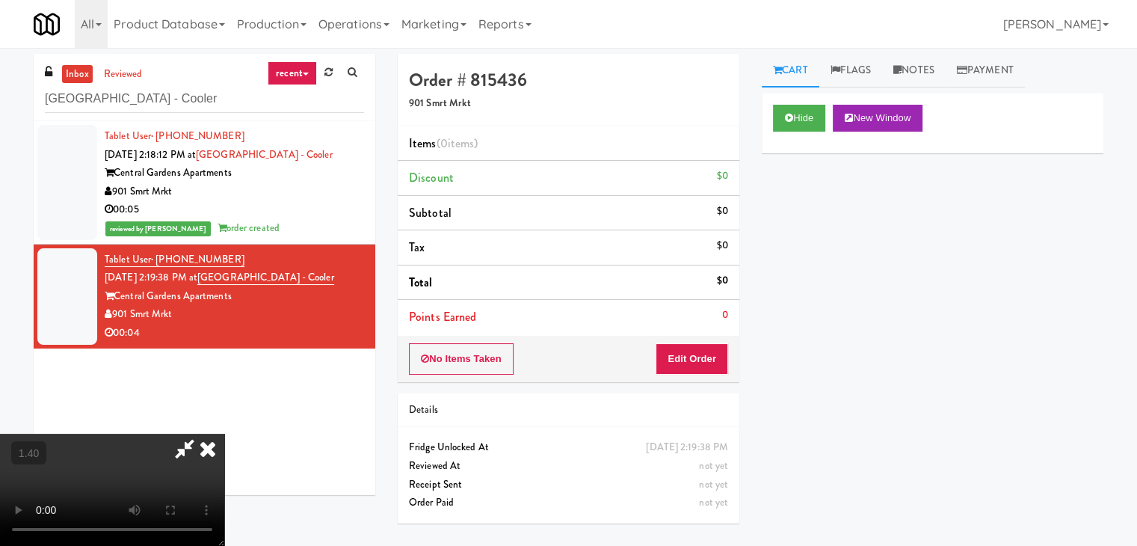
click at [224, 434] on video at bounding box center [112, 490] width 224 height 112
click at [224, 434] on icon at bounding box center [207, 449] width 33 height 30
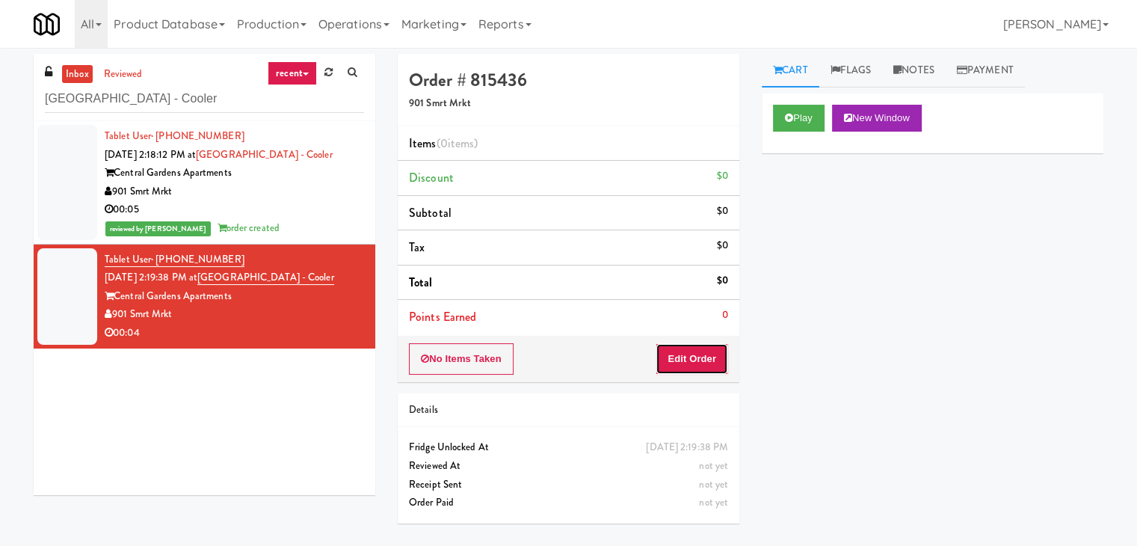
click at [668, 360] on button "Edit Order" at bounding box center [692, 358] width 73 height 31
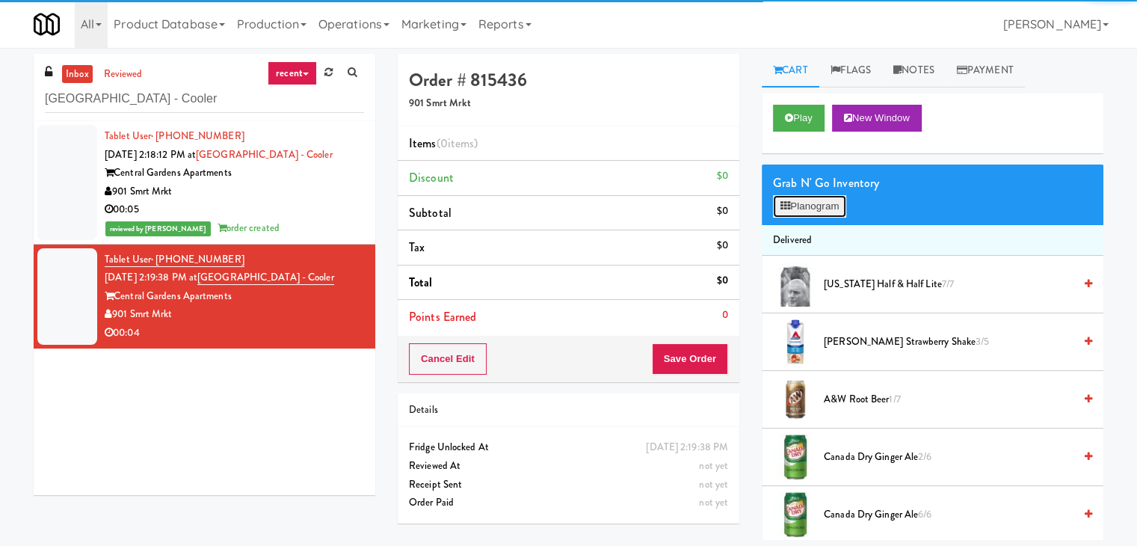
click at [809, 215] on button "Planogram" at bounding box center [809, 206] width 73 height 22
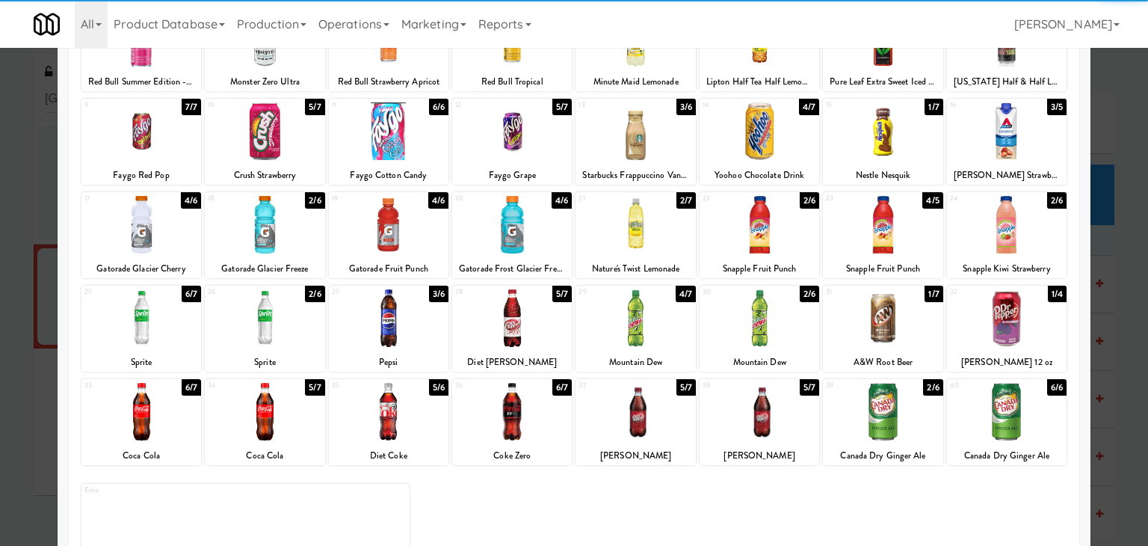
scroll to position [150, 0]
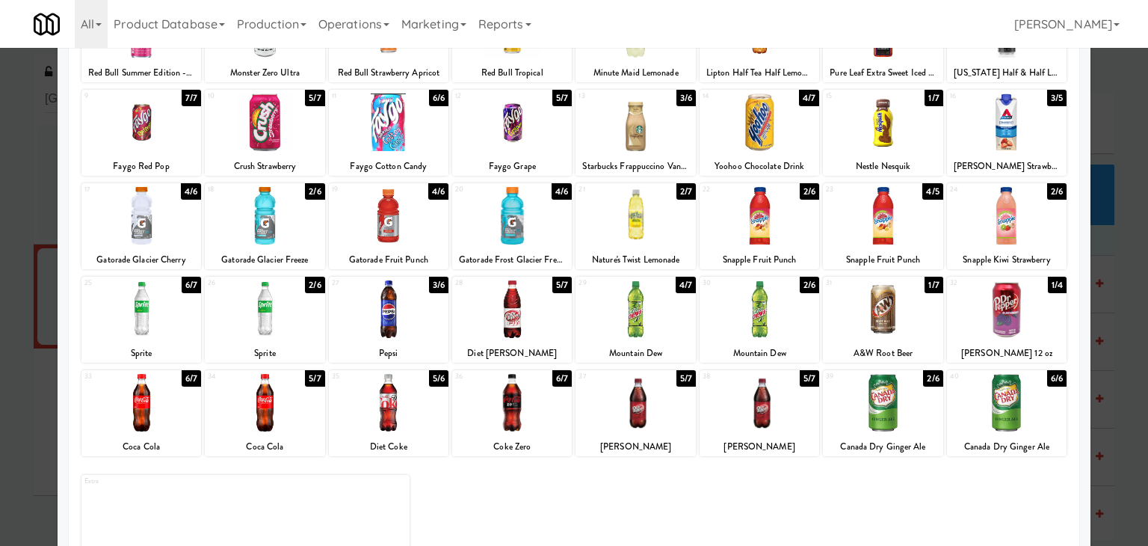
click at [748, 218] on div at bounding box center [760, 216] width 120 height 58
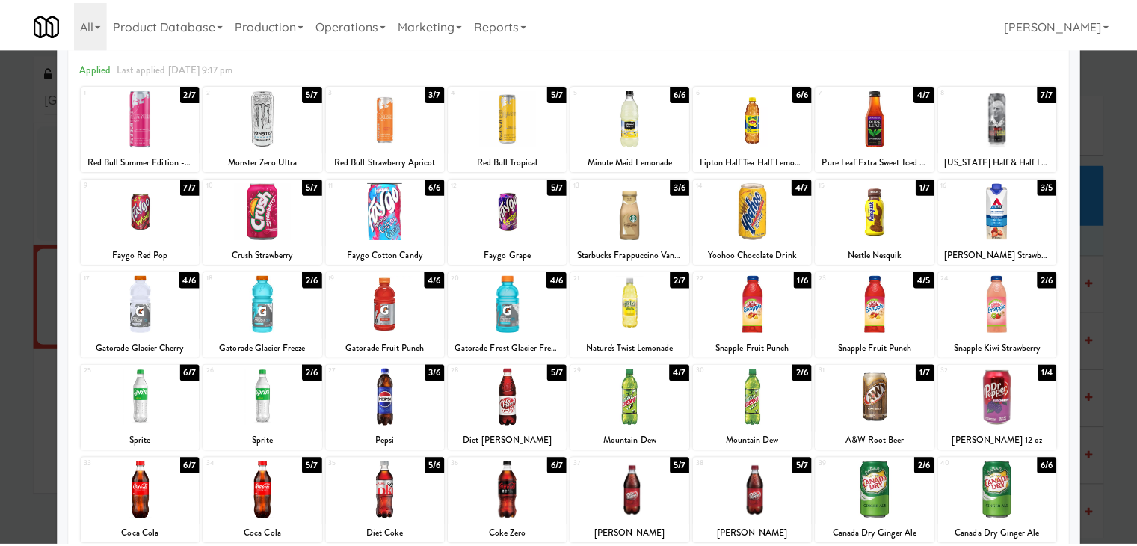
scroll to position [0, 0]
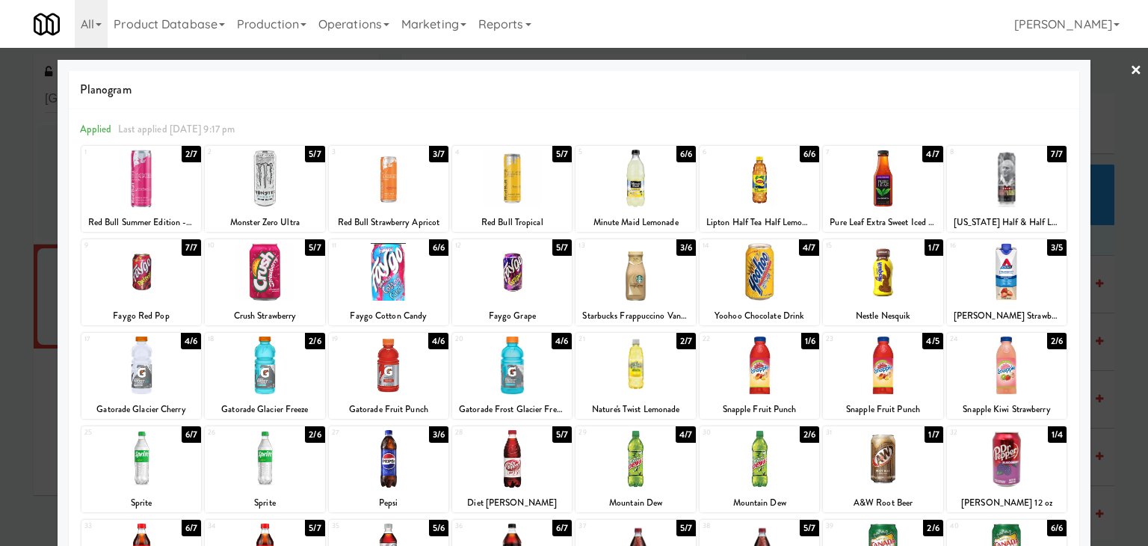
click at [1130, 63] on link "×" at bounding box center [1136, 71] width 12 height 46
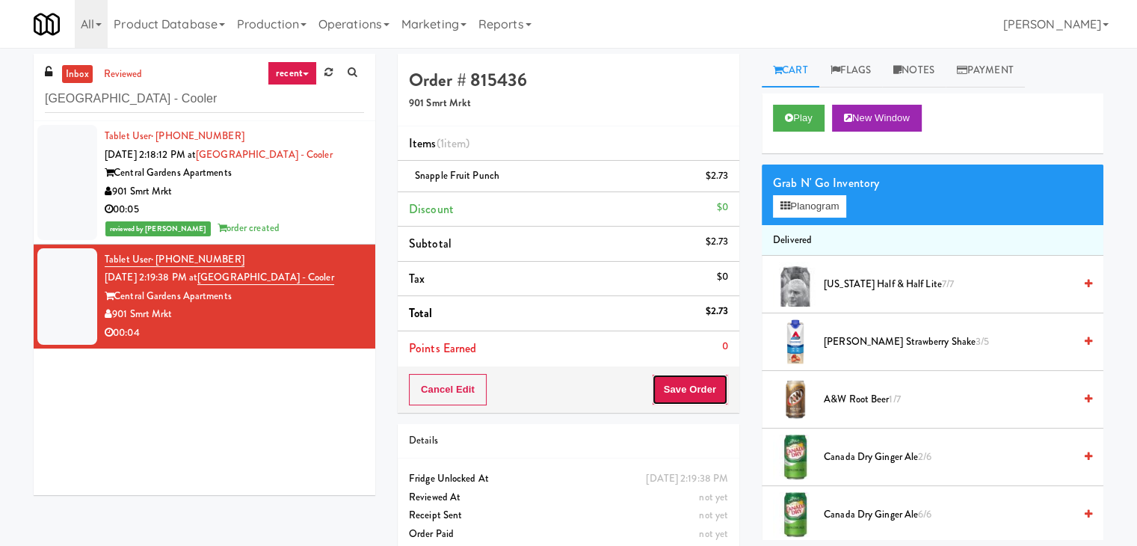
click at [695, 381] on button "Save Order" at bounding box center [690, 389] width 76 height 31
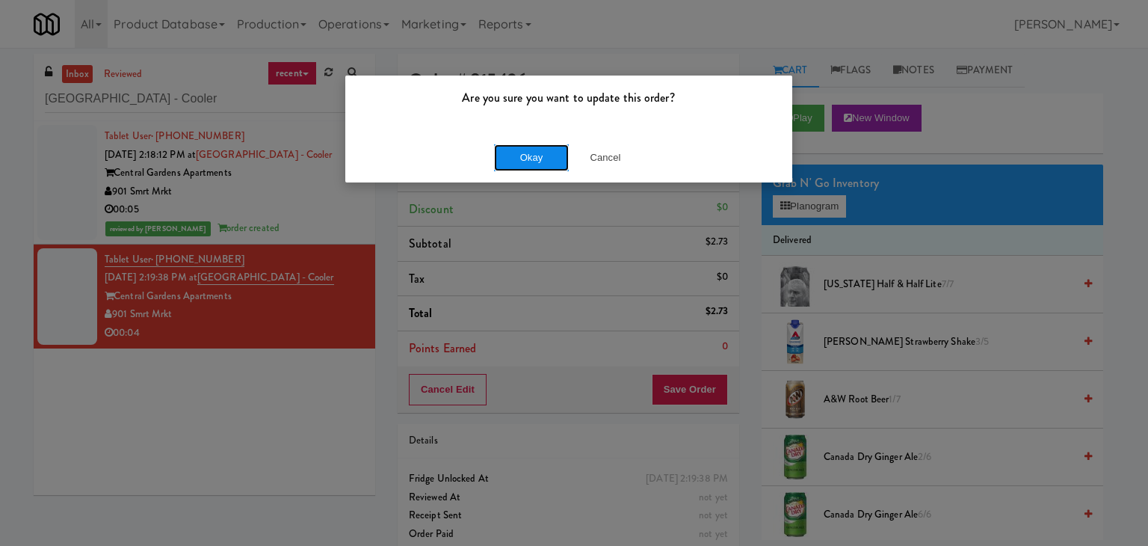
click at [529, 156] on button "Okay" at bounding box center [531, 157] width 75 height 27
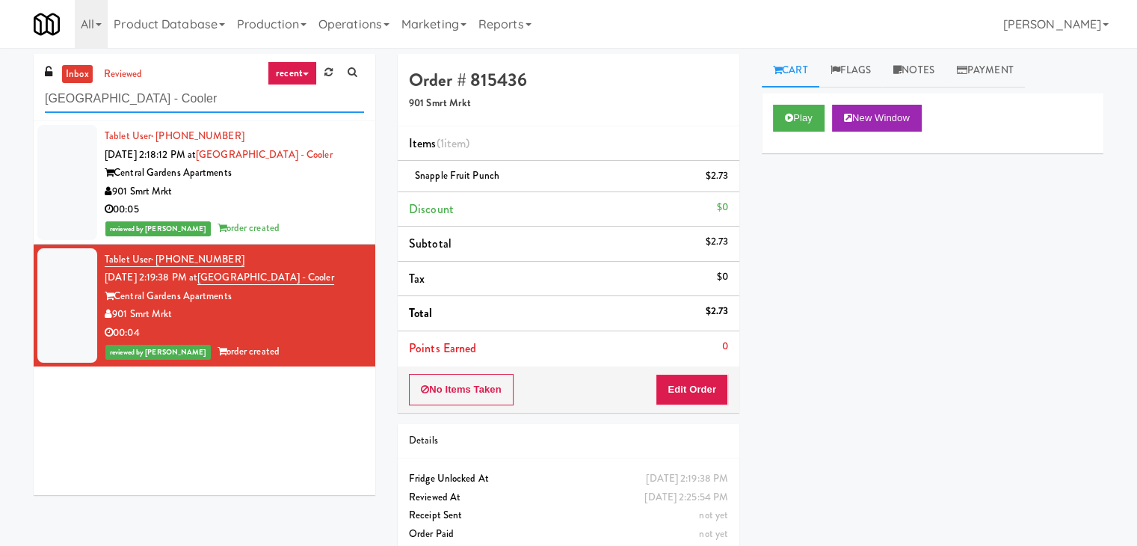
click at [245, 99] on input "[GEOGRAPHIC_DATA] - Cooler" at bounding box center [204, 99] width 319 height 28
paste input "Sachs-Pantry-Left"
type input "Sachs-Pantry-Left"
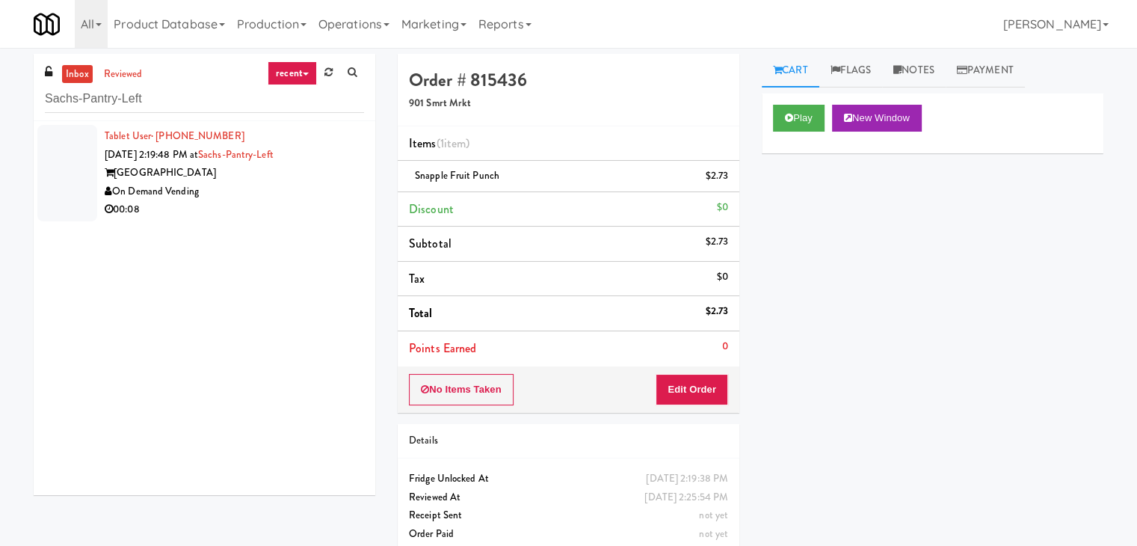
click at [307, 235] on div "Tablet User · (847) 997-2045 [DATE] 2:19:48 PM at [GEOGRAPHIC_DATA] On Demand V…" at bounding box center [205, 308] width 342 height 374
click at [307, 209] on div "00:08" at bounding box center [234, 209] width 259 height 19
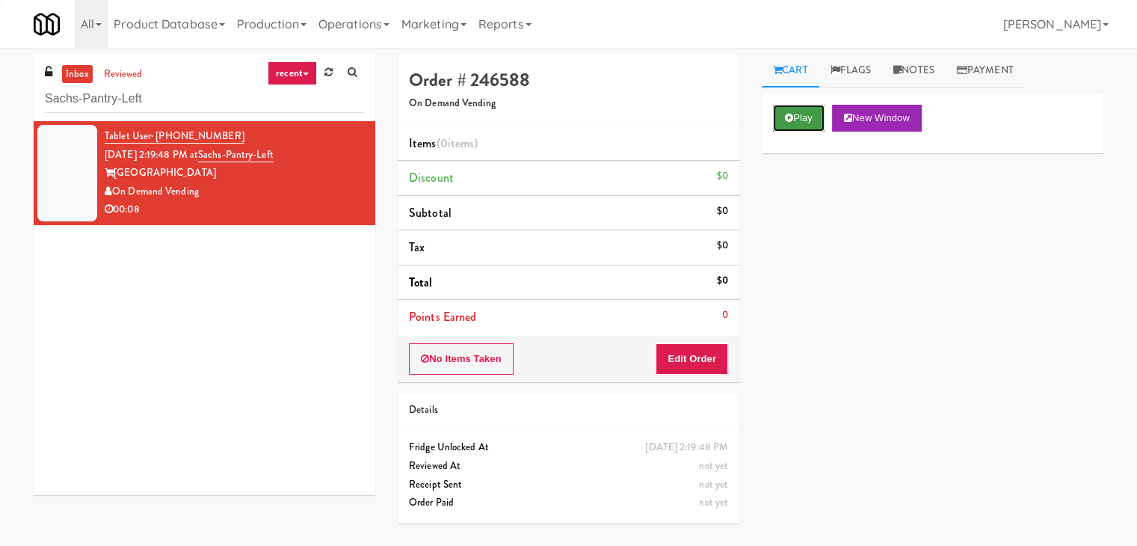
click at [787, 114] on icon at bounding box center [789, 118] width 8 height 10
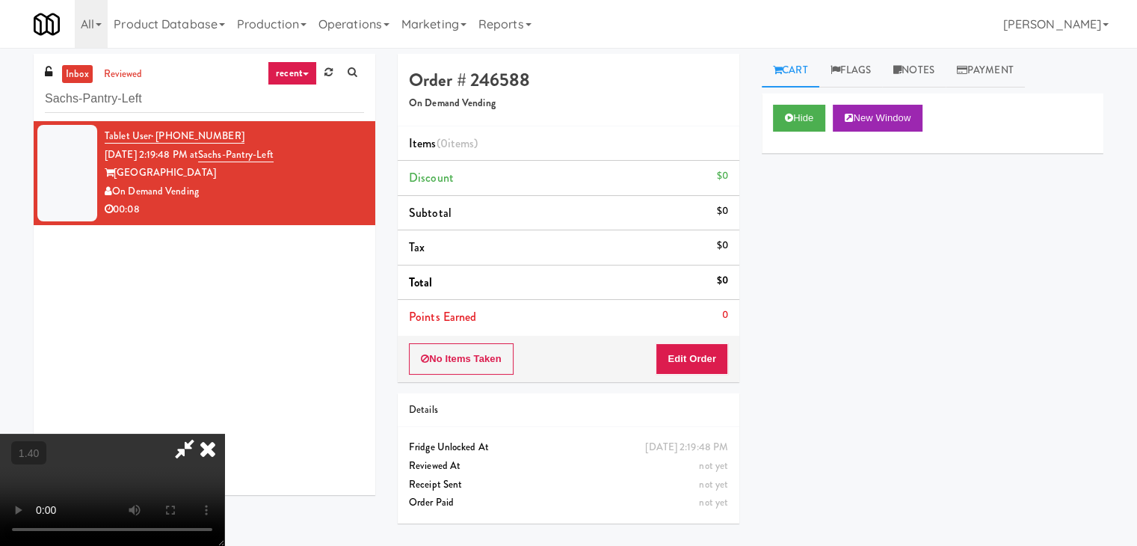
click at [224, 434] on video at bounding box center [112, 490] width 224 height 112
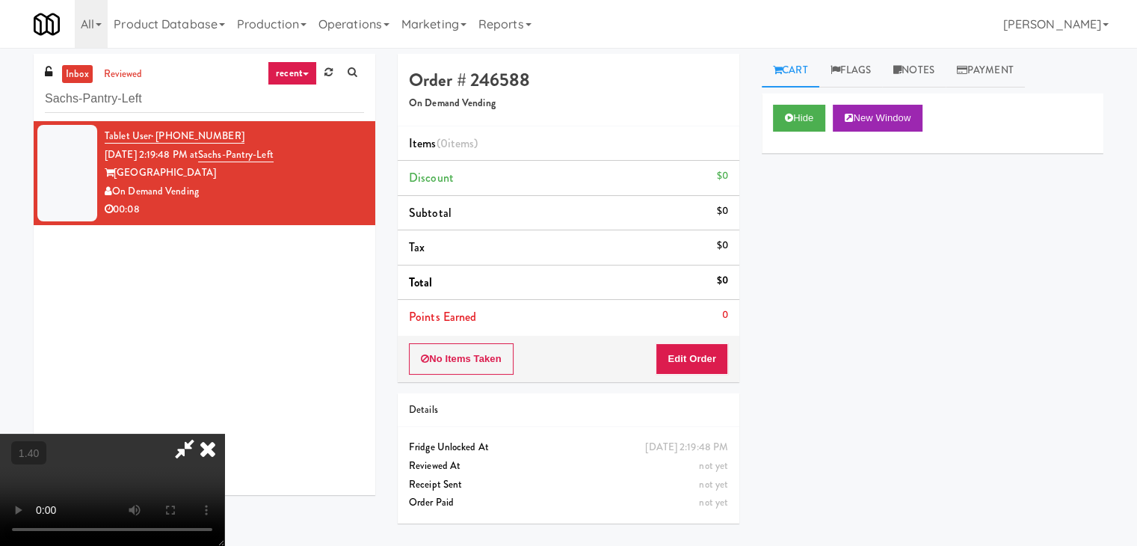
click at [224, 434] on video at bounding box center [112, 490] width 224 height 112
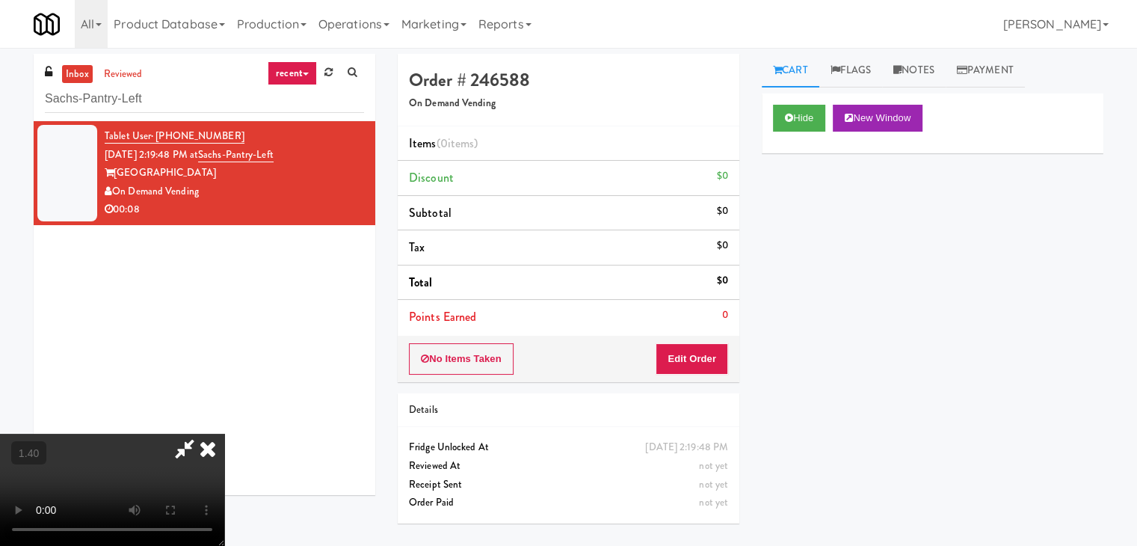
click at [224, 434] on icon at bounding box center [207, 449] width 33 height 30
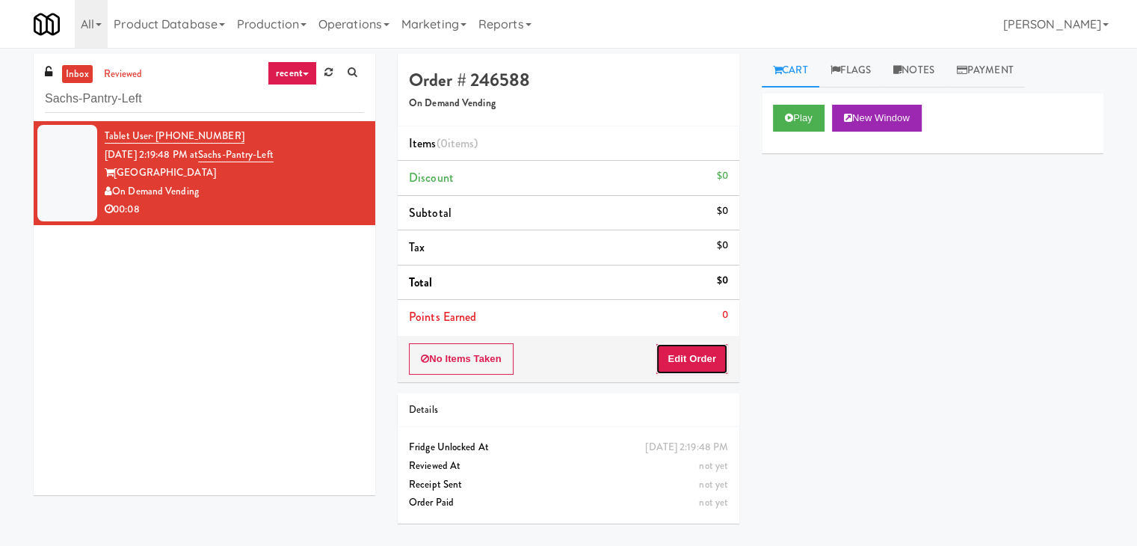
click at [697, 363] on button "Edit Order" at bounding box center [692, 358] width 73 height 31
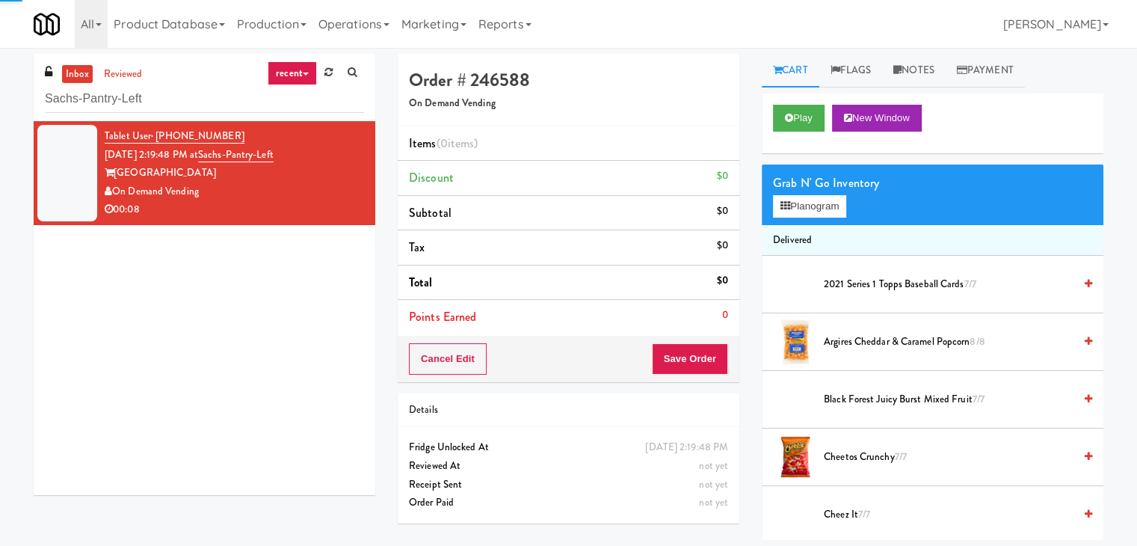
click at [815, 189] on div "Grab N' Go Inventory" at bounding box center [932, 183] width 319 height 22
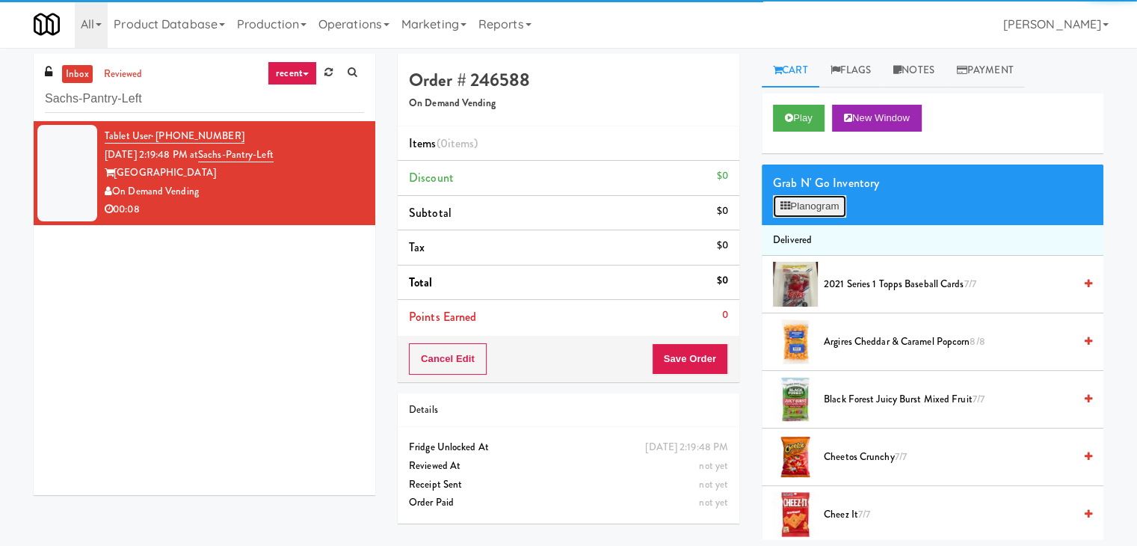
click at [811, 207] on button "Planogram" at bounding box center [809, 206] width 73 height 22
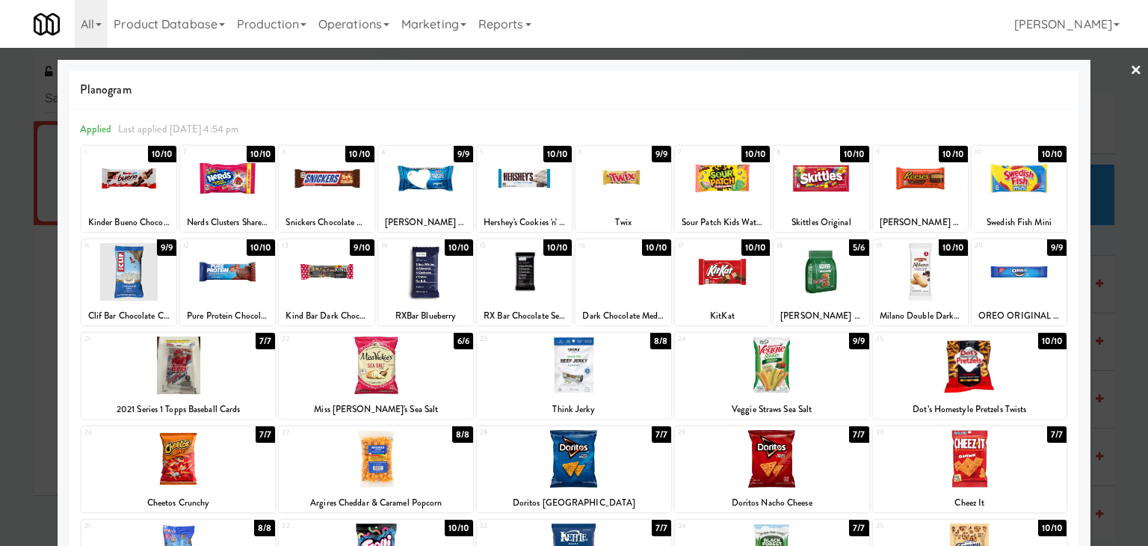
click at [211, 370] on div at bounding box center [178, 365] width 194 height 58
click at [1130, 72] on div at bounding box center [574, 273] width 1148 height 546
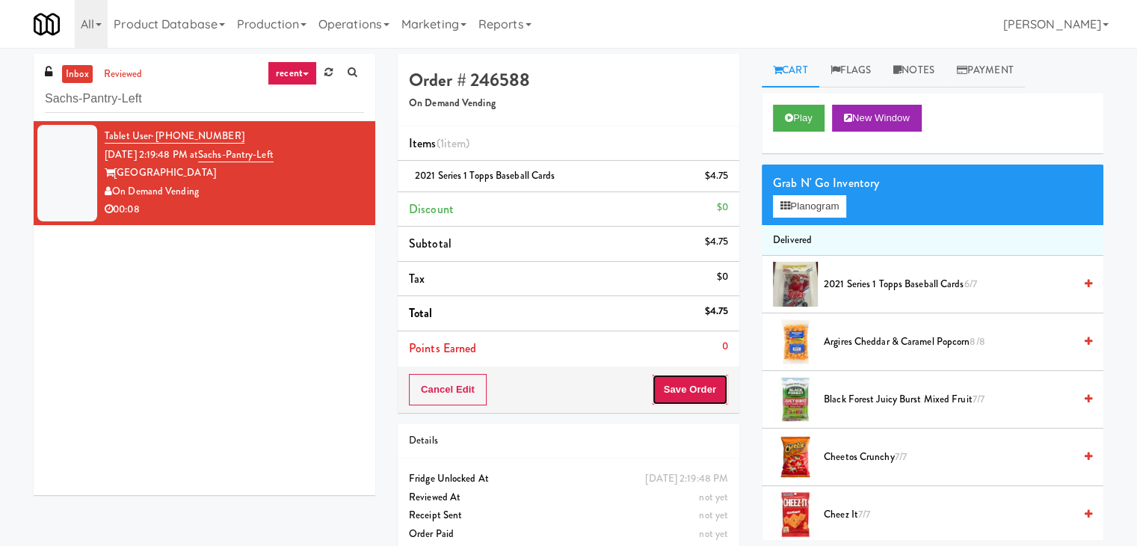
click at [671, 383] on button "Save Order" at bounding box center [690, 389] width 76 height 31
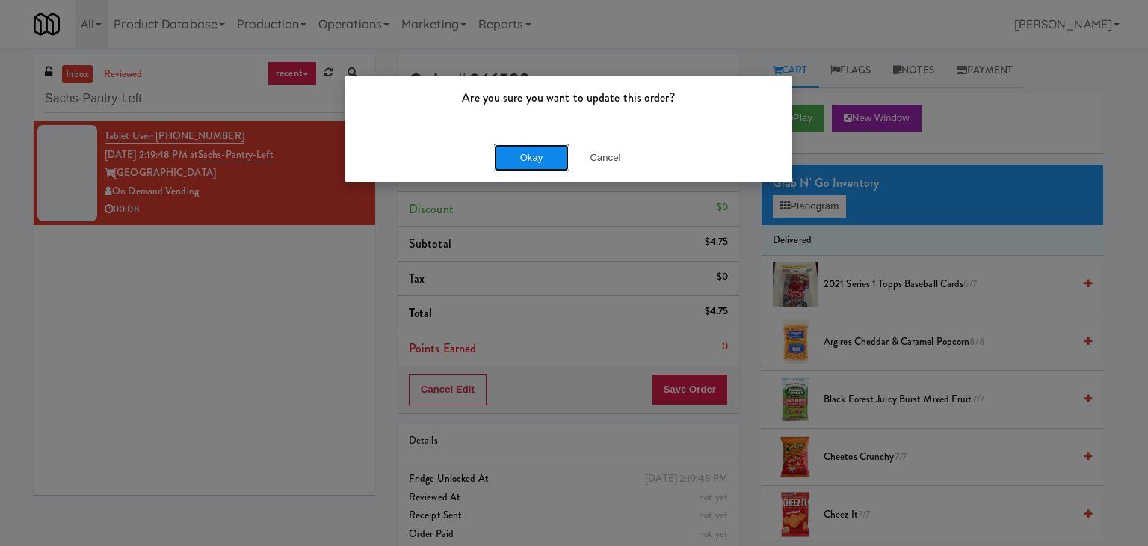
drag, startPoint x: 501, startPoint y: 159, endPoint x: 496, endPoint y: 141, distance: 19.4
click at [501, 158] on button "Okay" at bounding box center [531, 157] width 75 height 27
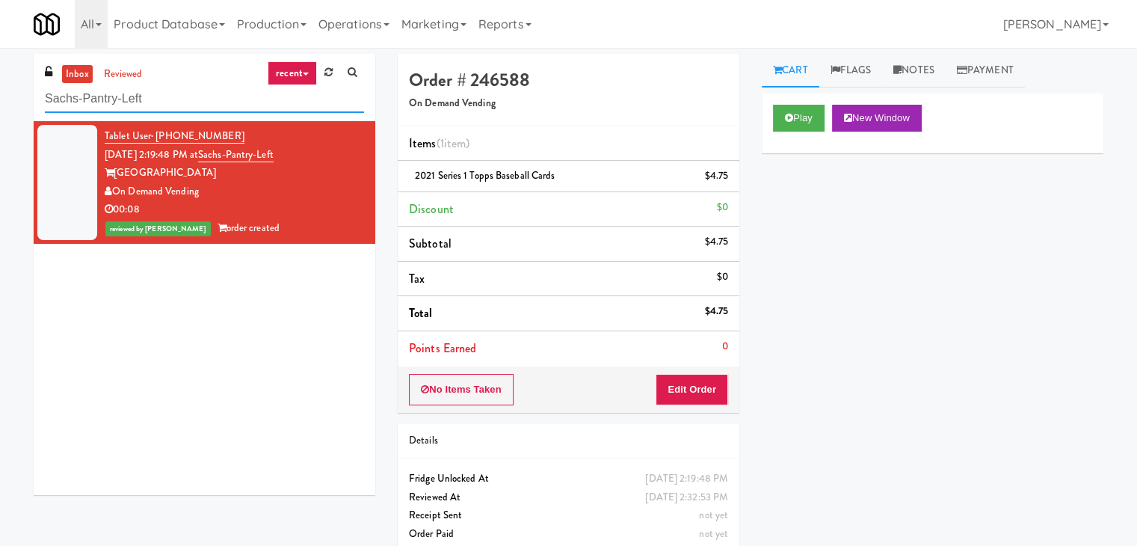
click at [209, 95] on input "Sachs-Pantry-Left" at bounding box center [204, 99] width 319 height 28
paste input "Point 225 - Cooler"
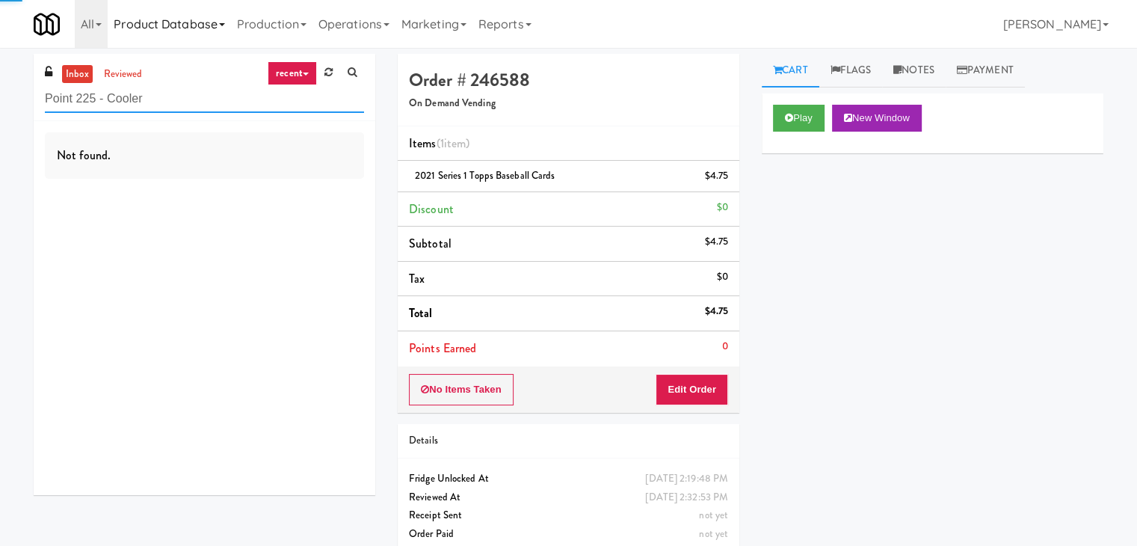
type input "Point 225 - Cooler"
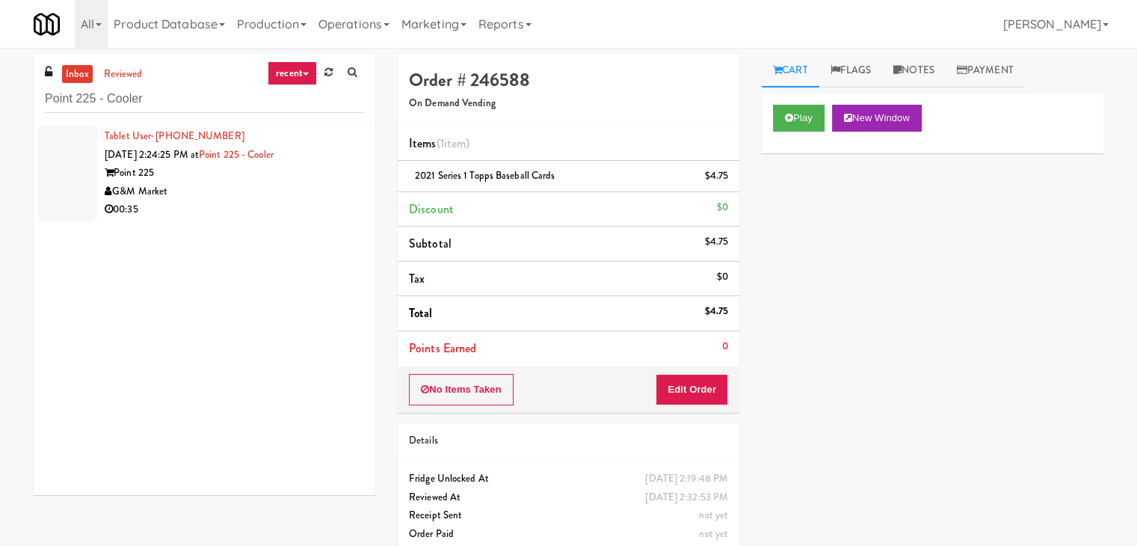
click at [292, 212] on div "00:35" at bounding box center [234, 209] width 259 height 19
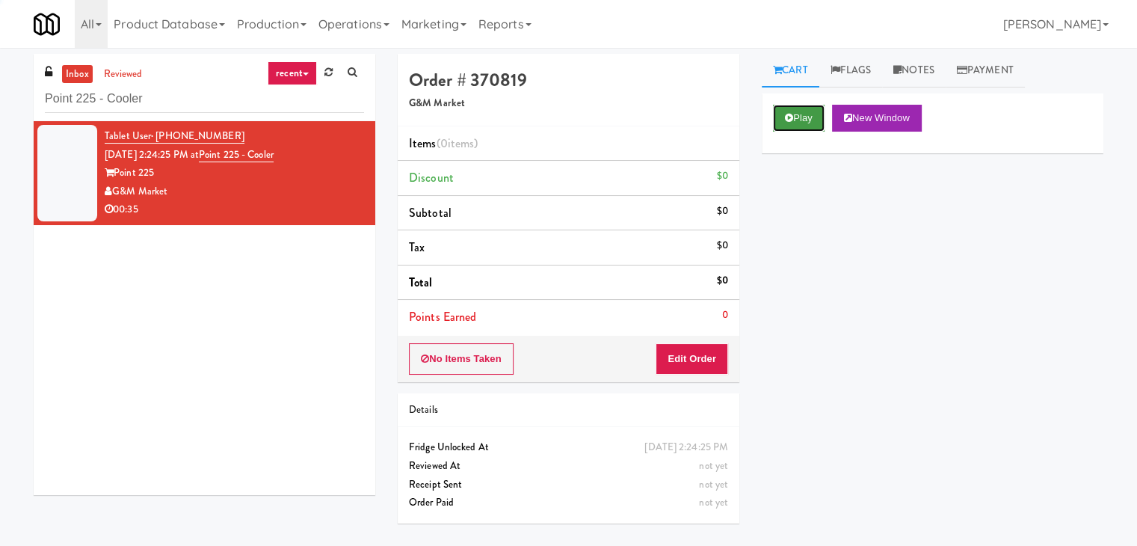
click at [802, 121] on button "Play" at bounding box center [799, 118] width 52 height 27
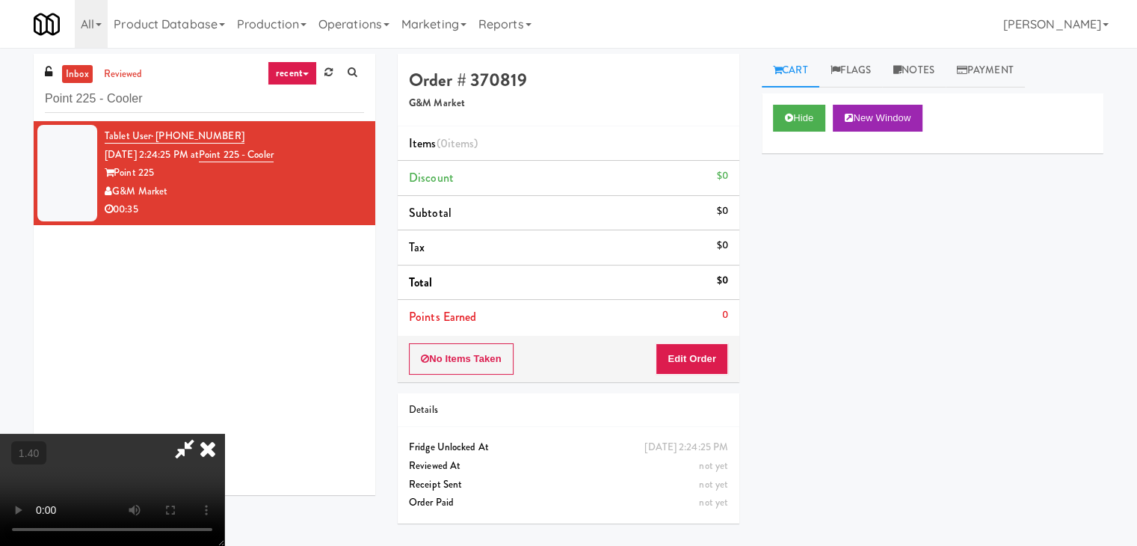
click at [224, 434] on video at bounding box center [112, 490] width 224 height 112
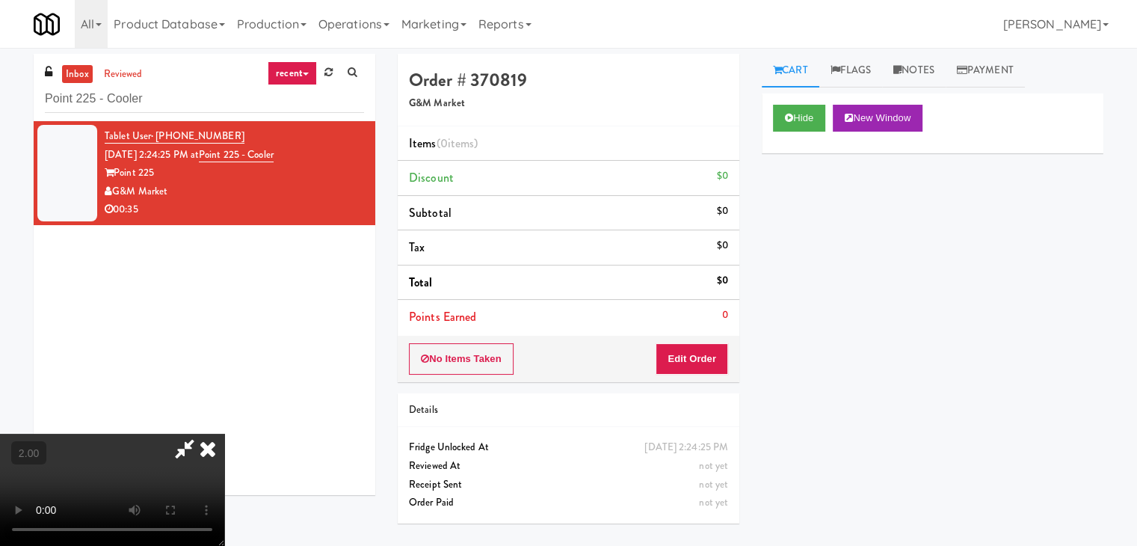
scroll to position [210, 0]
click at [224, 434] on video at bounding box center [112, 490] width 224 height 112
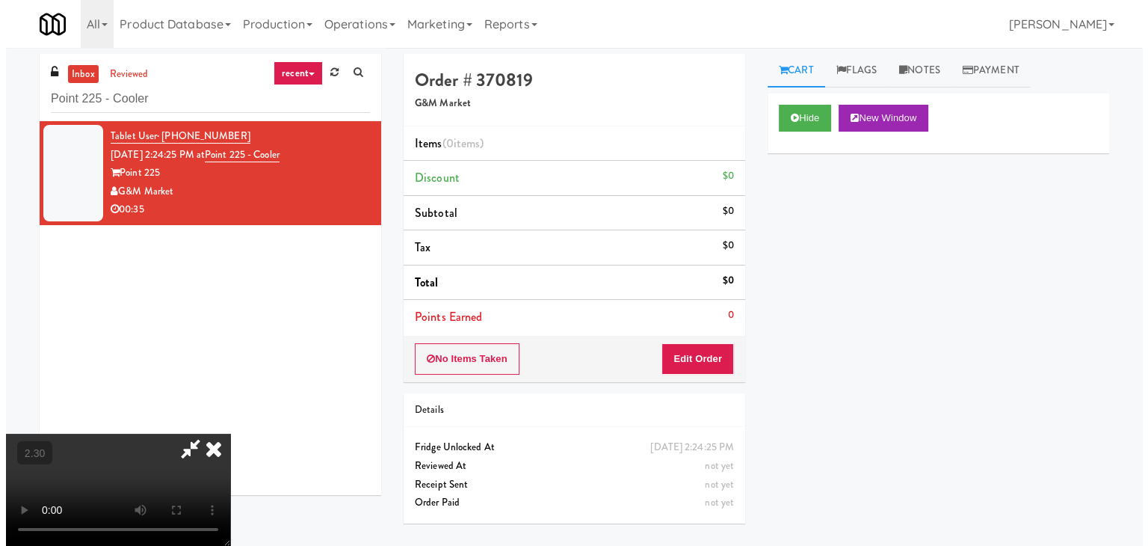
scroll to position [0, 0]
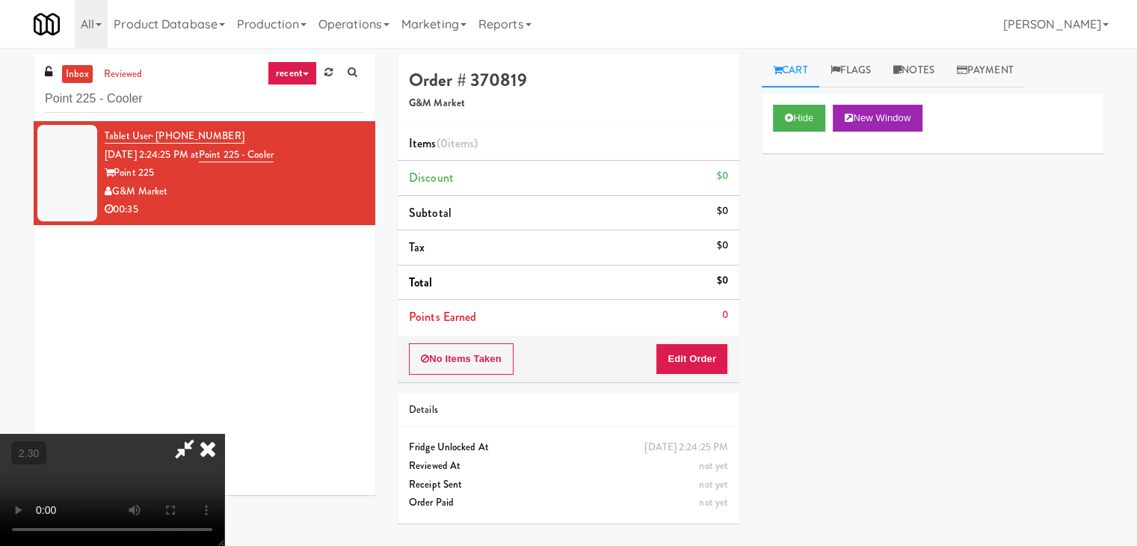
click at [224, 434] on video at bounding box center [112, 490] width 224 height 112
click at [173, 434] on video at bounding box center [112, 490] width 224 height 112
click at [224, 434] on div at bounding box center [112, 490] width 224 height 112
click at [224, 434] on icon at bounding box center [207, 449] width 33 height 30
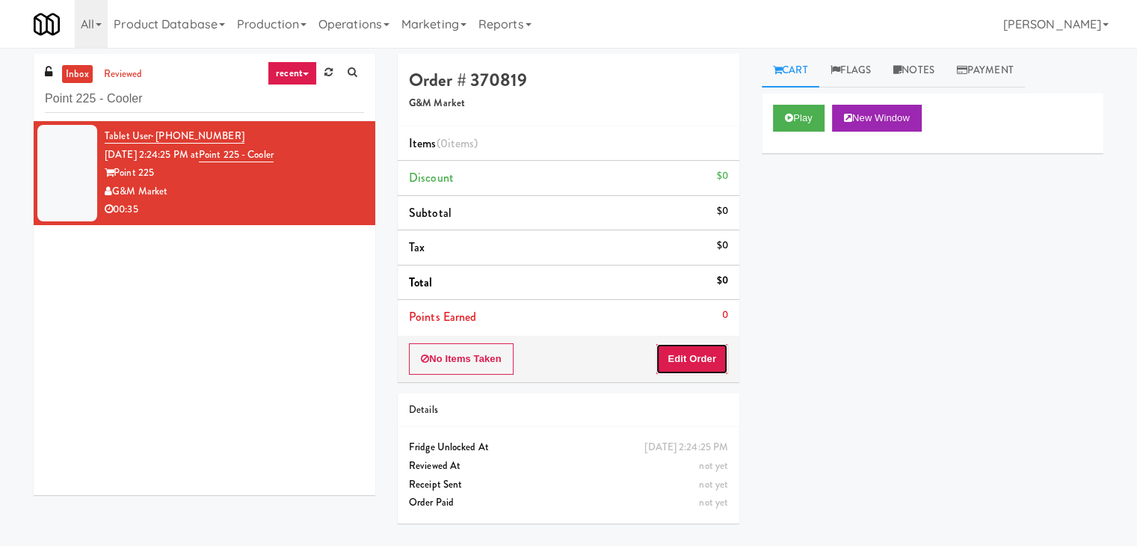
click at [678, 370] on button "Edit Order" at bounding box center [692, 358] width 73 height 31
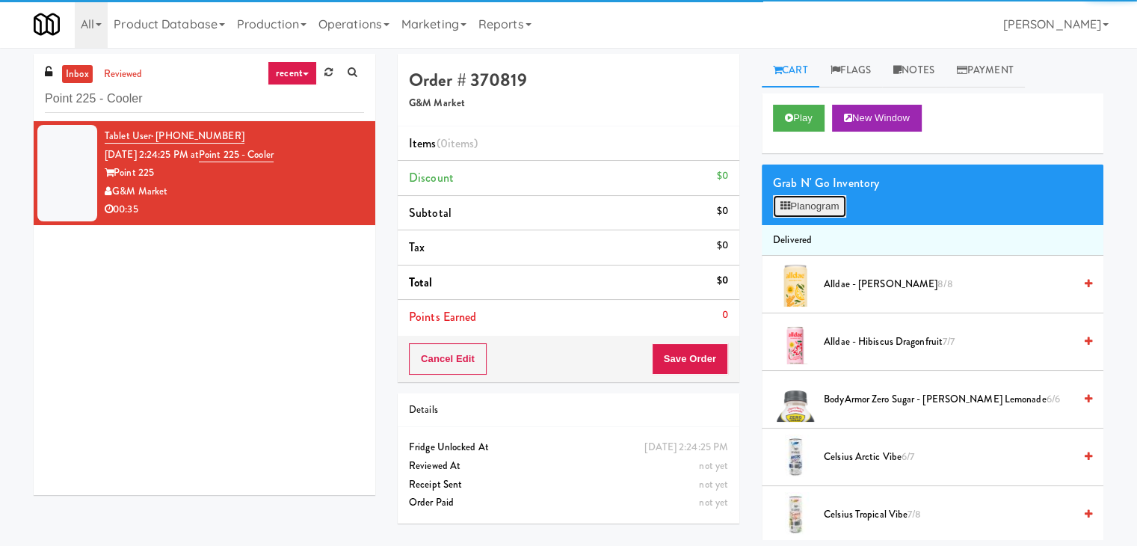
click at [826, 198] on button "Planogram" at bounding box center [809, 206] width 73 height 22
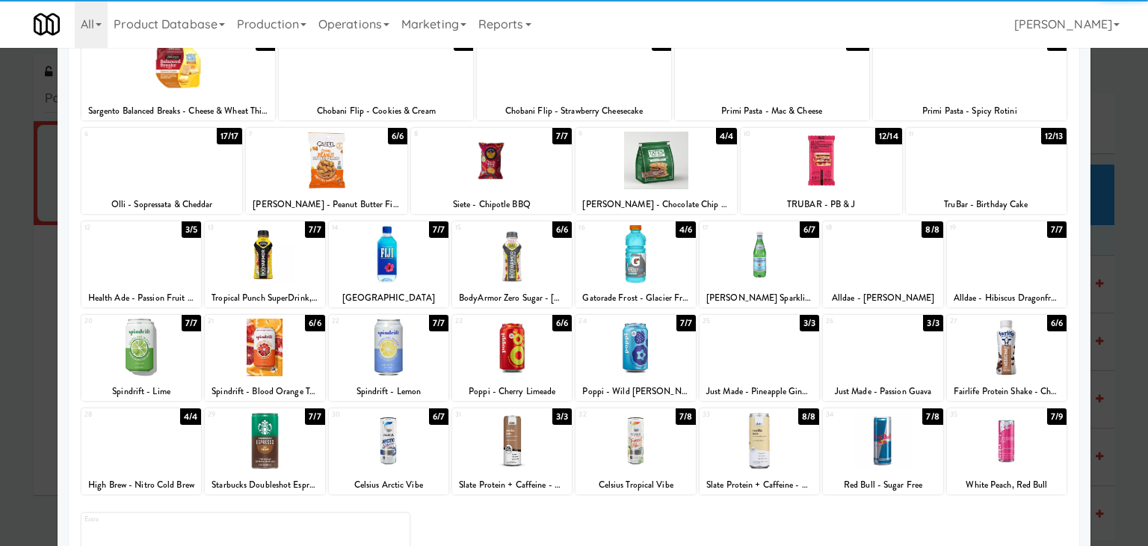
scroll to position [150, 0]
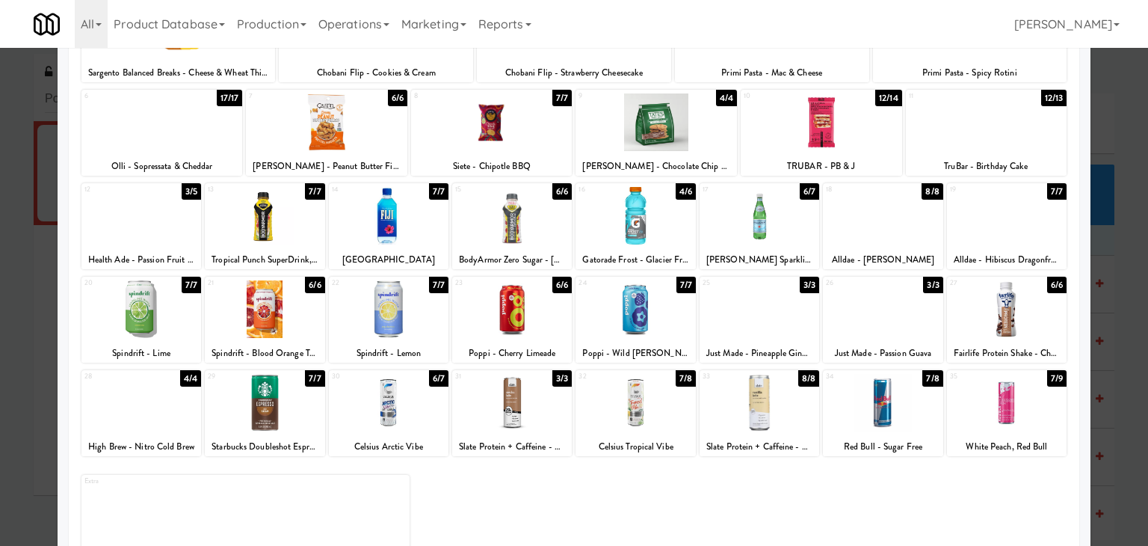
click at [362, 132] on div at bounding box center [326, 122] width 161 height 58
click at [144, 318] on div at bounding box center [141, 309] width 120 height 58
click at [269, 318] on div at bounding box center [265, 309] width 120 height 58
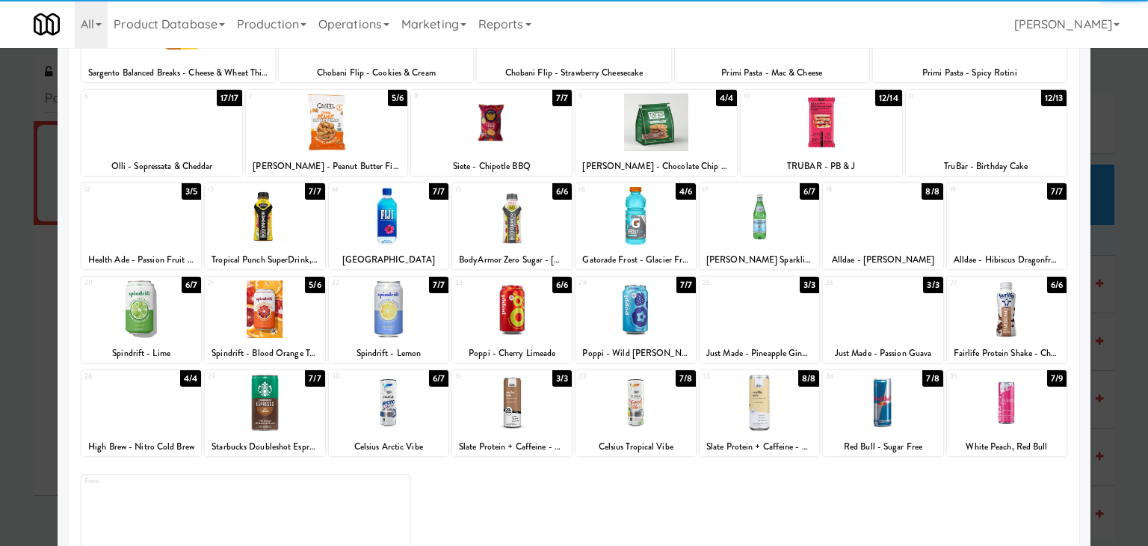
click at [271, 318] on div at bounding box center [265, 309] width 120 height 58
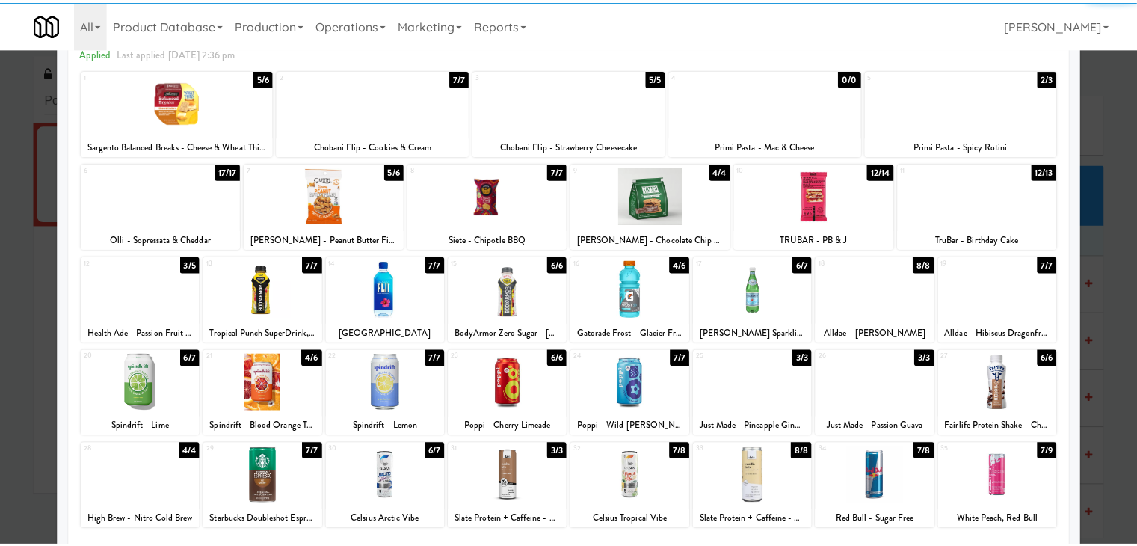
scroll to position [0, 0]
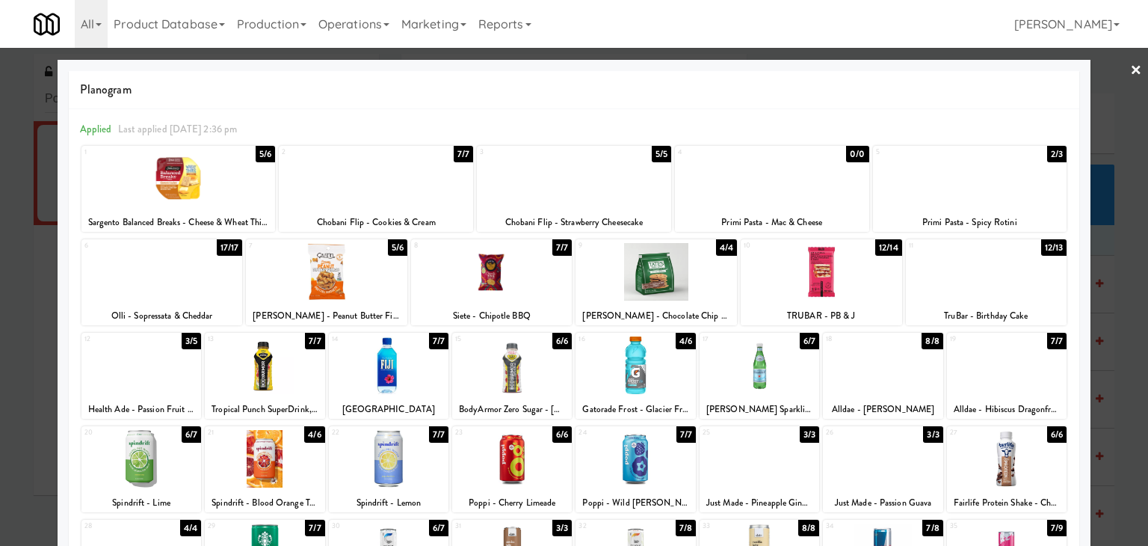
click at [1130, 67] on link "×" at bounding box center [1136, 71] width 12 height 46
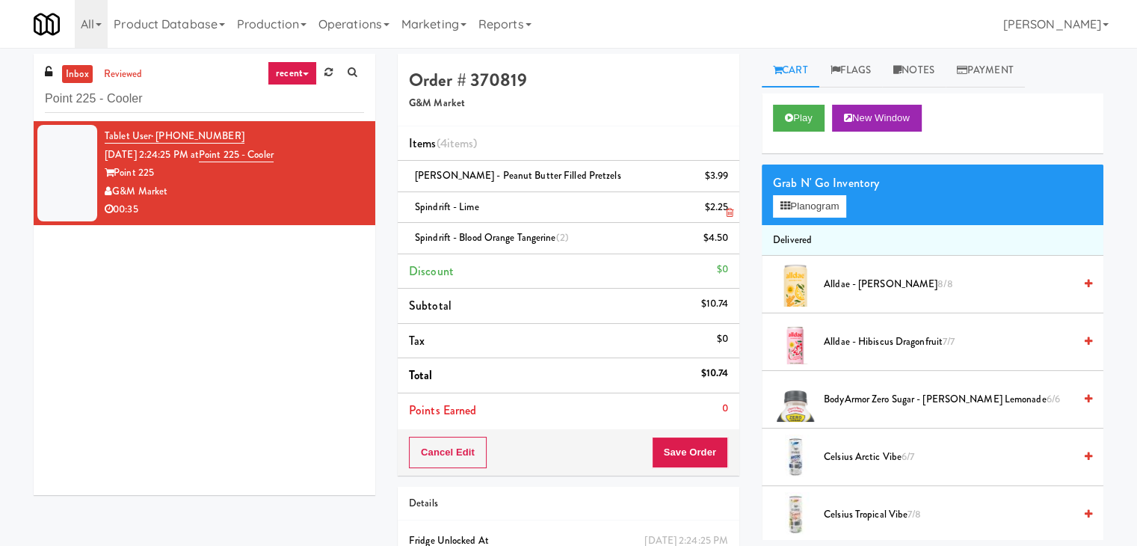
click at [728, 212] on icon at bounding box center [729, 213] width 7 height 10
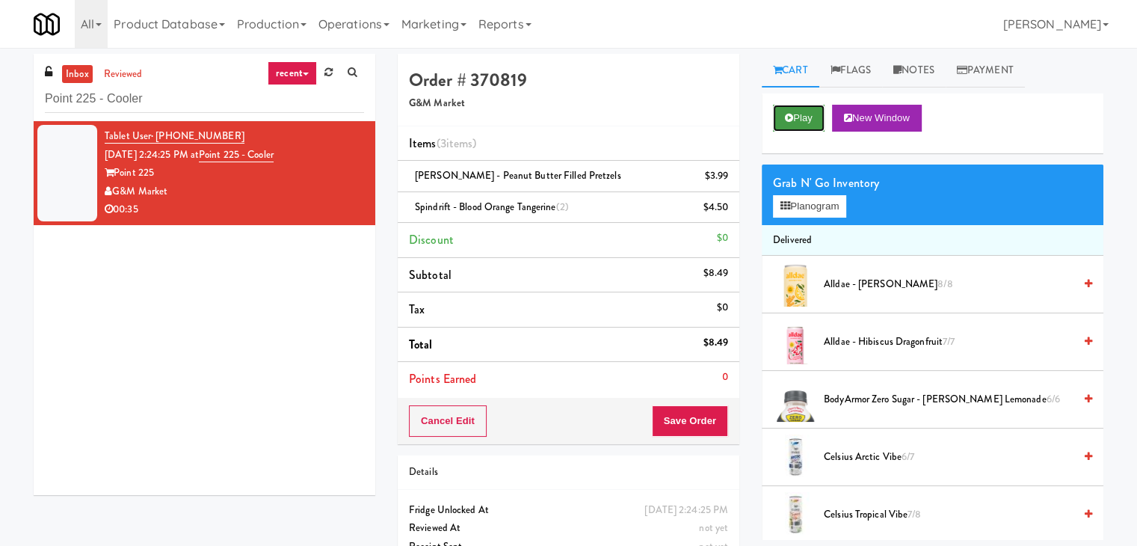
click at [795, 108] on button "Play" at bounding box center [799, 118] width 52 height 27
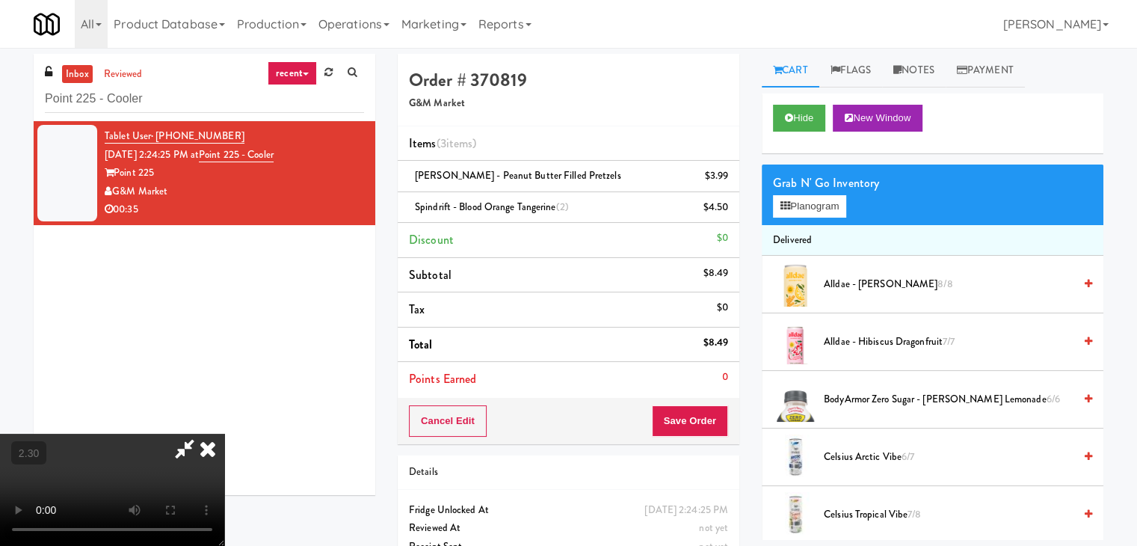
click at [224, 434] on icon at bounding box center [207, 449] width 33 height 30
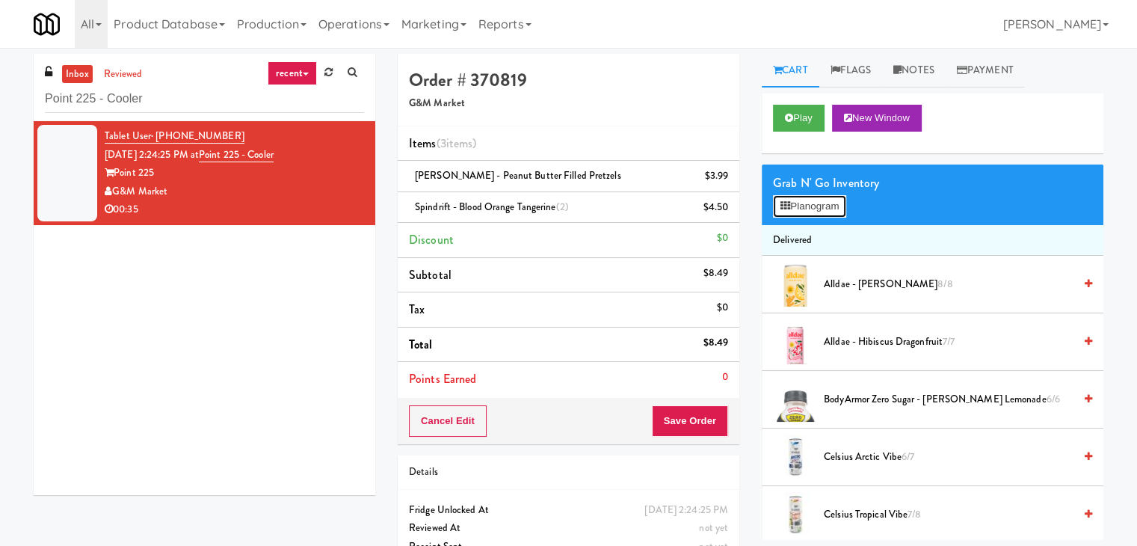
click at [810, 211] on button "Planogram" at bounding box center [809, 206] width 73 height 22
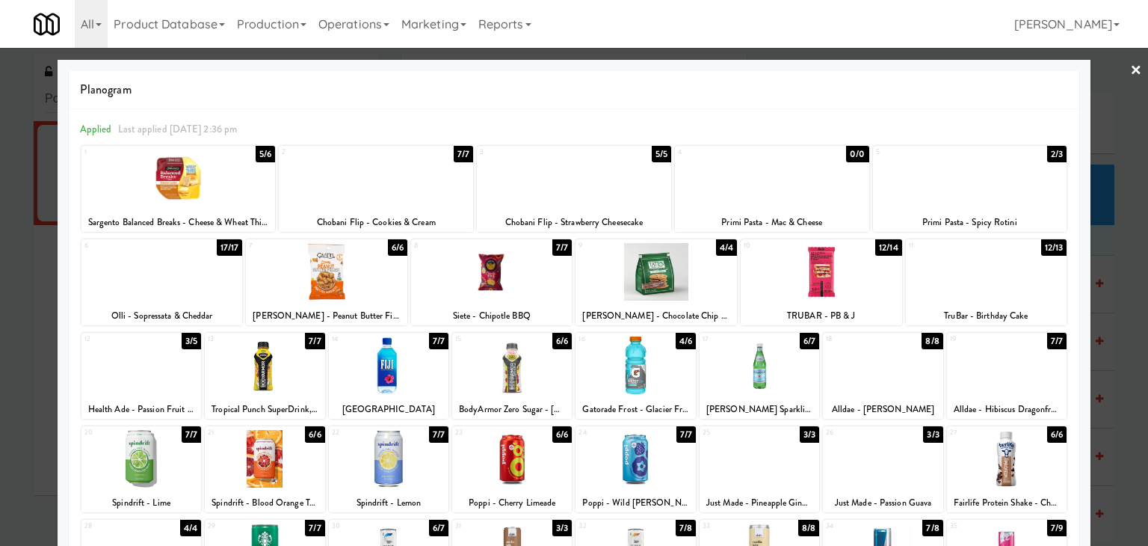
click at [1132, 63] on div at bounding box center [574, 273] width 1148 height 546
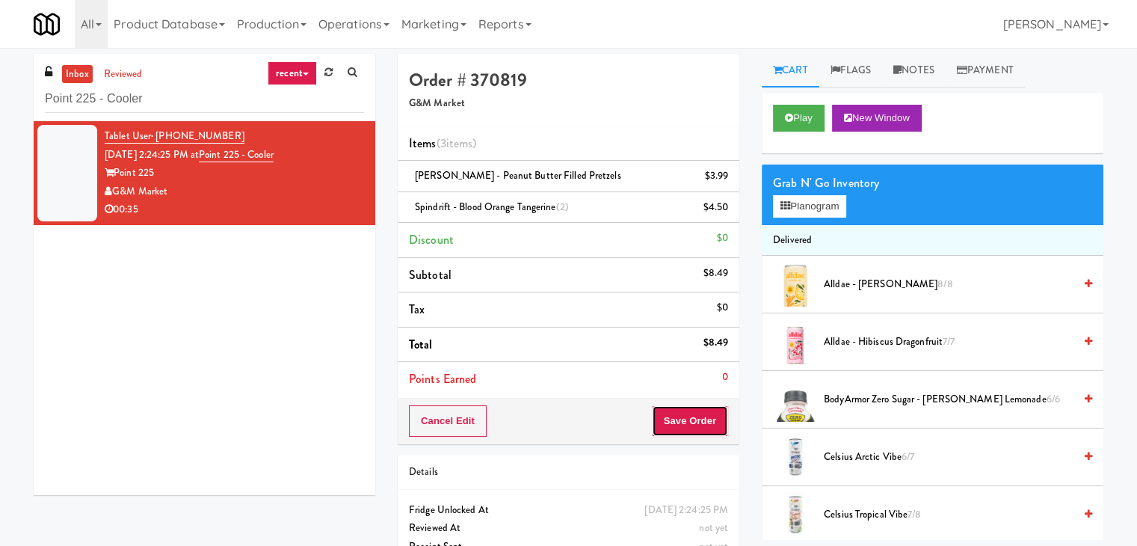
click at [665, 418] on button "Save Order" at bounding box center [690, 420] width 76 height 31
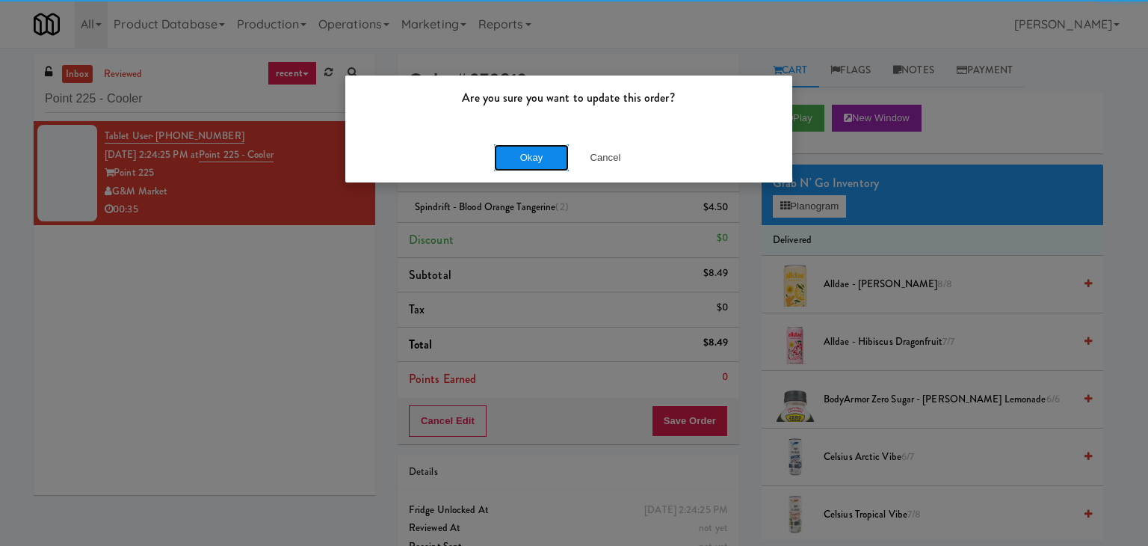
click at [532, 158] on button "Okay" at bounding box center [531, 157] width 75 height 27
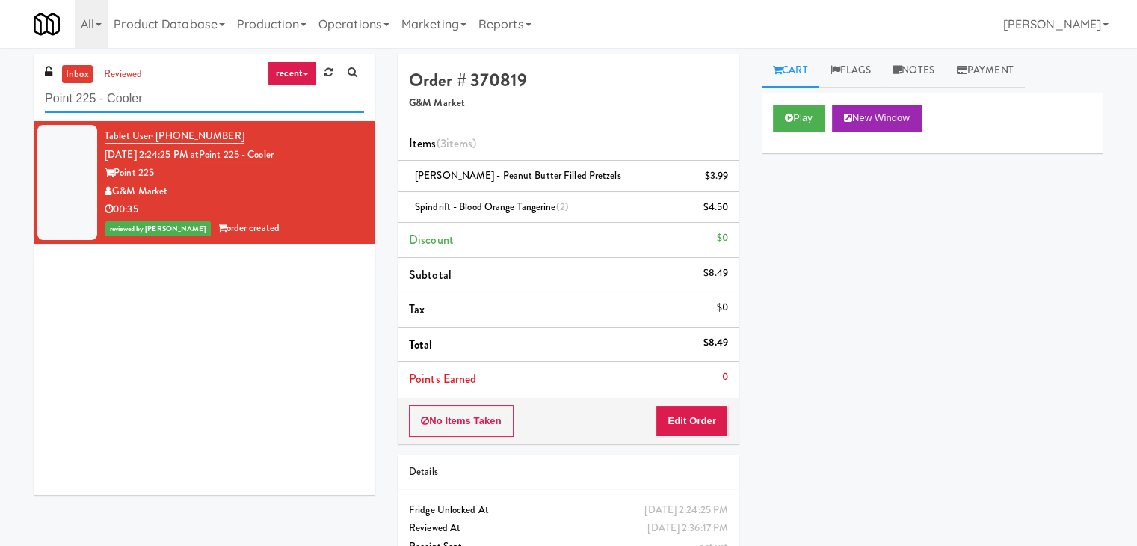
click at [181, 99] on input "Point 225 - Cooler" at bounding box center [204, 99] width 319 height 28
paste input "JVT drink (energy)"
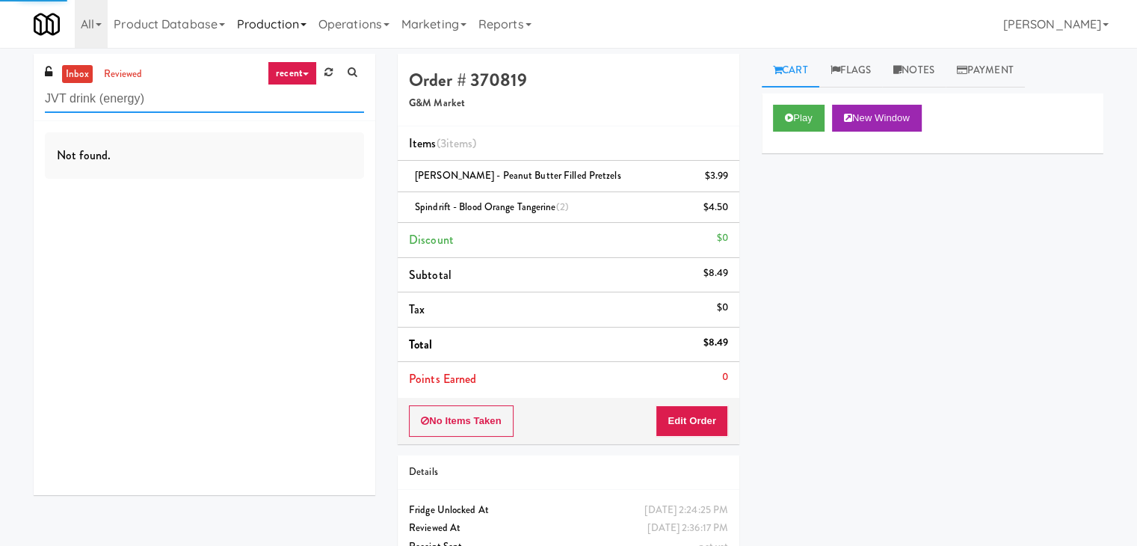
type input "JVT drink (energy)"
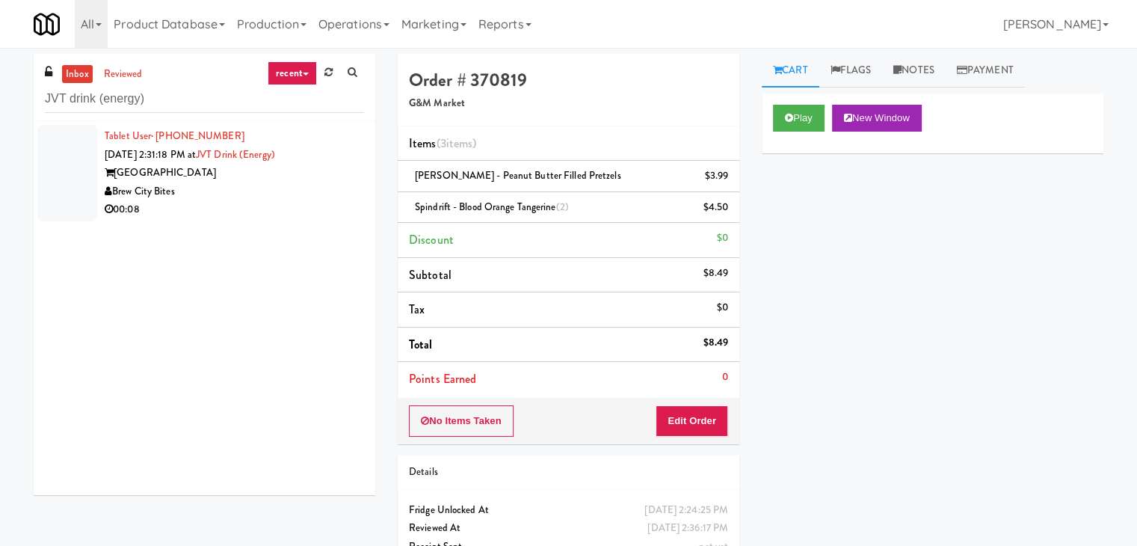
click at [269, 210] on div "00:08" at bounding box center [234, 209] width 259 height 19
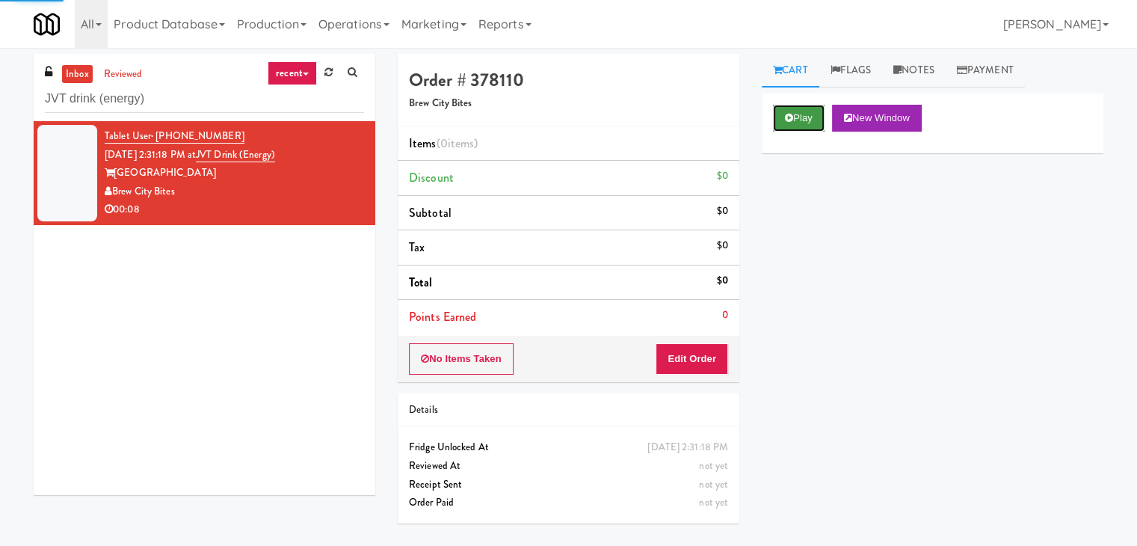
click at [801, 120] on button "Play" at bounding box center [799, 118] width 52 height 27
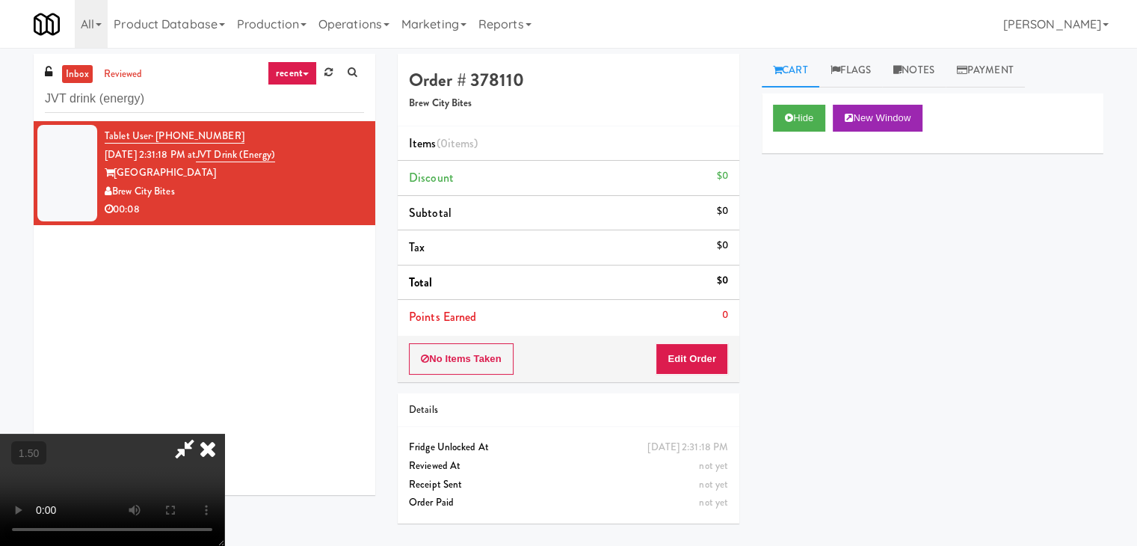
click at [224, 434] on video at bounding box center [112, 490] width 224 height 112
drag, startPoint x: 653, startPoint y: 63, endPoint x: 674, endPoint y: 225, distance: 163.6
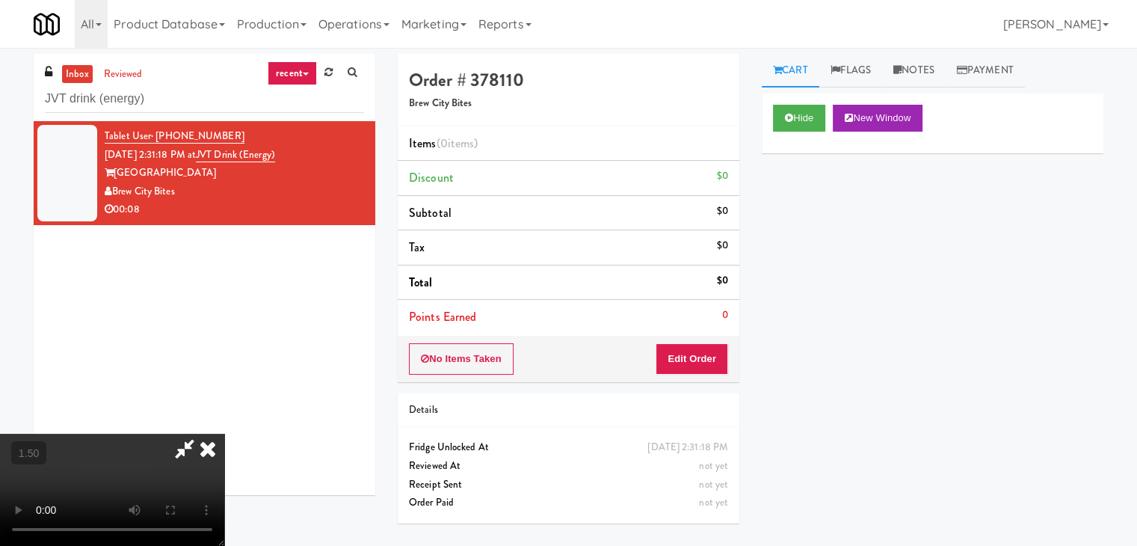
click at [224, 434] on icon at bounding box center [207, 449] width 33 height 30
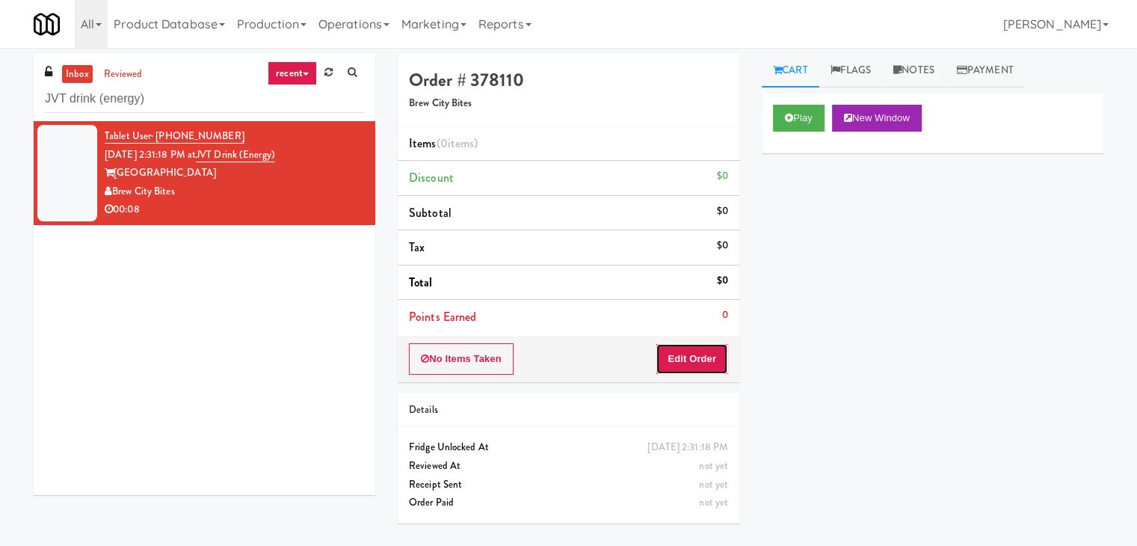
drag, startPoint x: 673, startPoint y: 360, endPoint x: 709, endPoint y: 333, distance: 45.9
click at [673, 360] on button "Edit Order" at bounding box center [692, 358] width 73 height 31
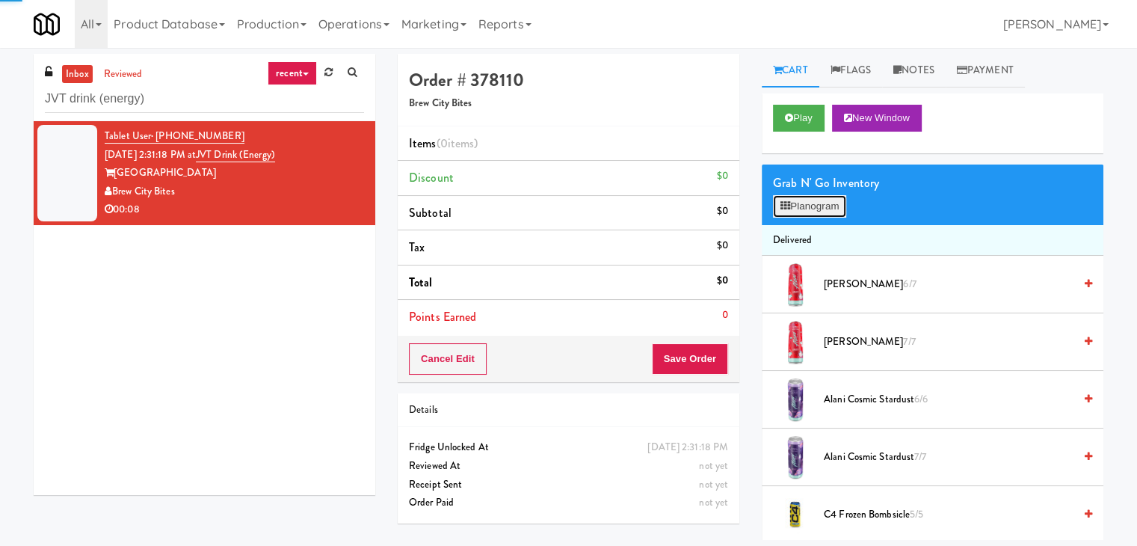
click at [807, 204] on button "Planogram" at bounding box center [809, 206] width 73 height 22
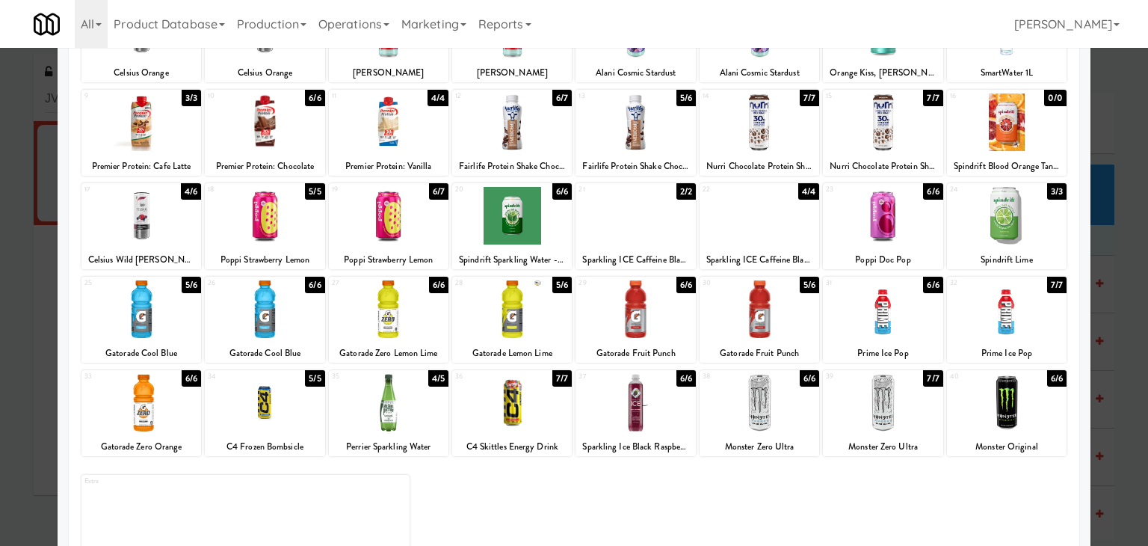
click at [392, 224] on div at bounding box center [389, 216] width 120 height 58
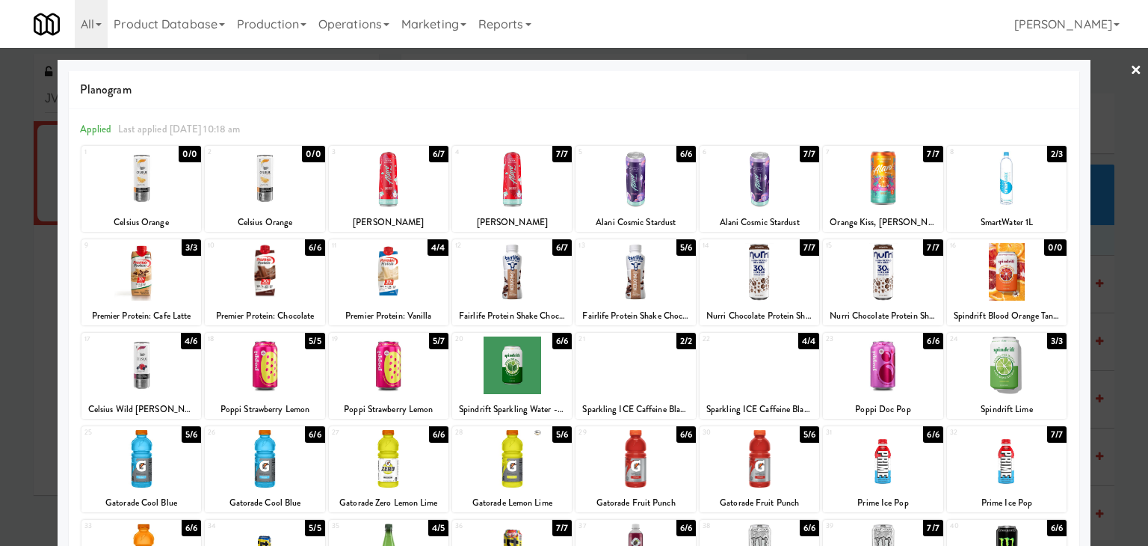
click at [1130, 67] on link "×" at bounding box center [1136, 71] width 12 height 46
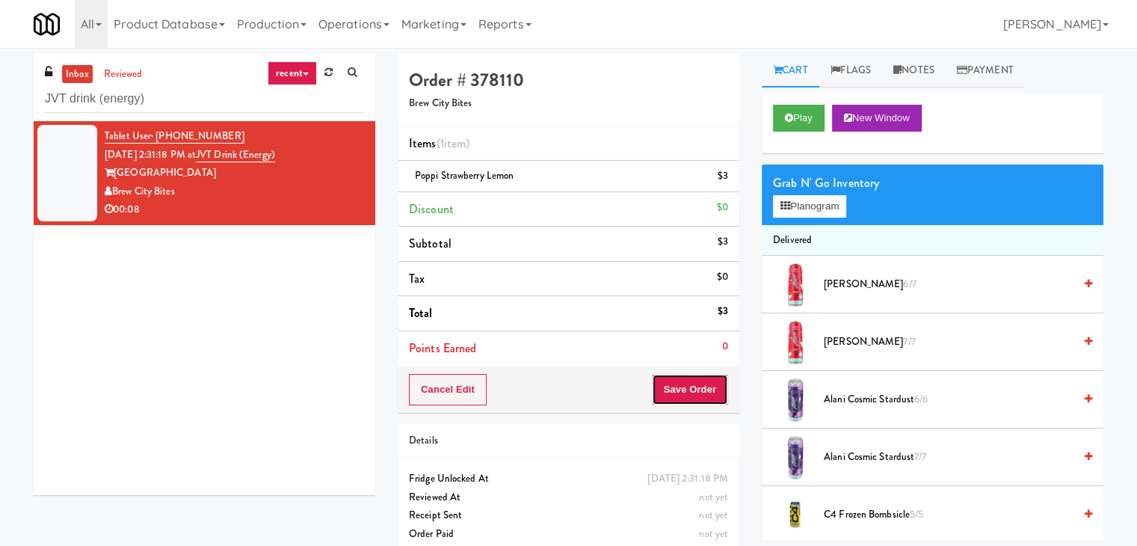
click at [671, 386] on button "Save Order" at bounding box center [690, 389] width 76 height 31
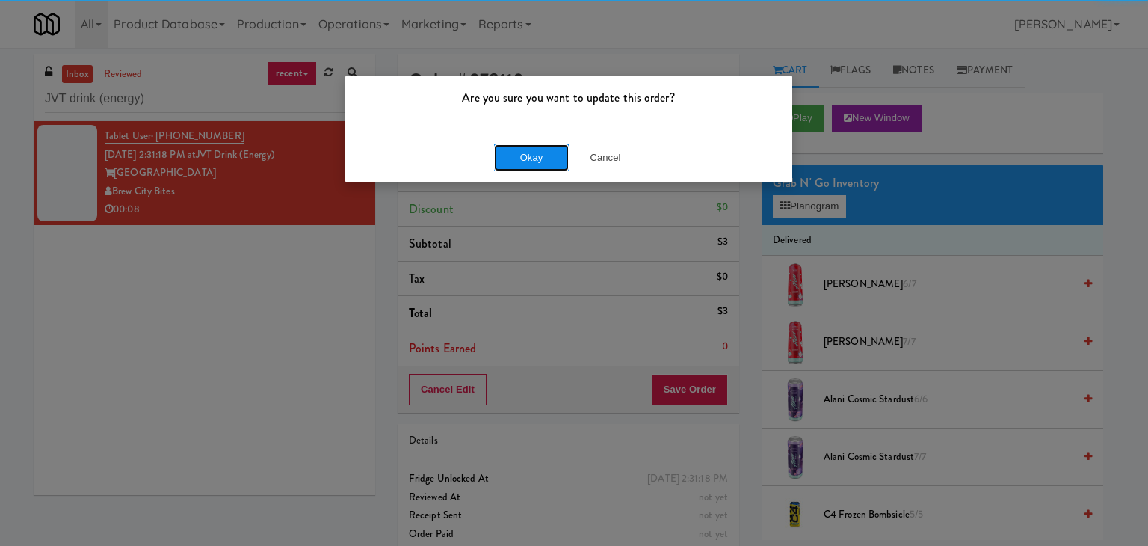
click at [517, 159] on button "Okay" at bounding box center [531, 157] width 75 height 27
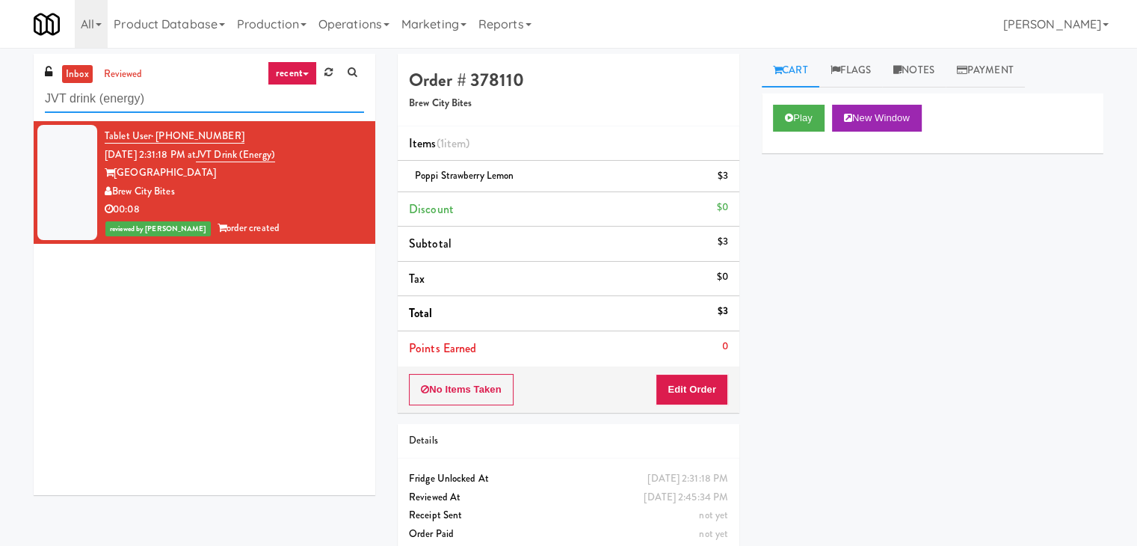
click at [174, 98] on input "JVT drink (energy)" at bounding box center [204, 99] width 319 height 28
paste input "Crossing East - Cooler - Left"
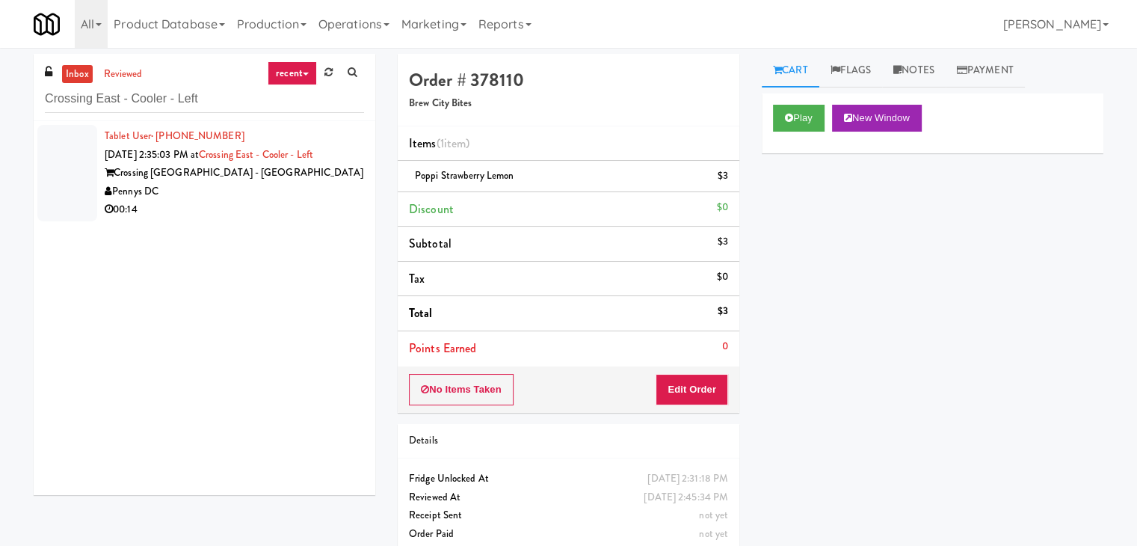
click at [280, 188] on div "Pennys DC" at bounding box center [234, 191] width 259 height 19
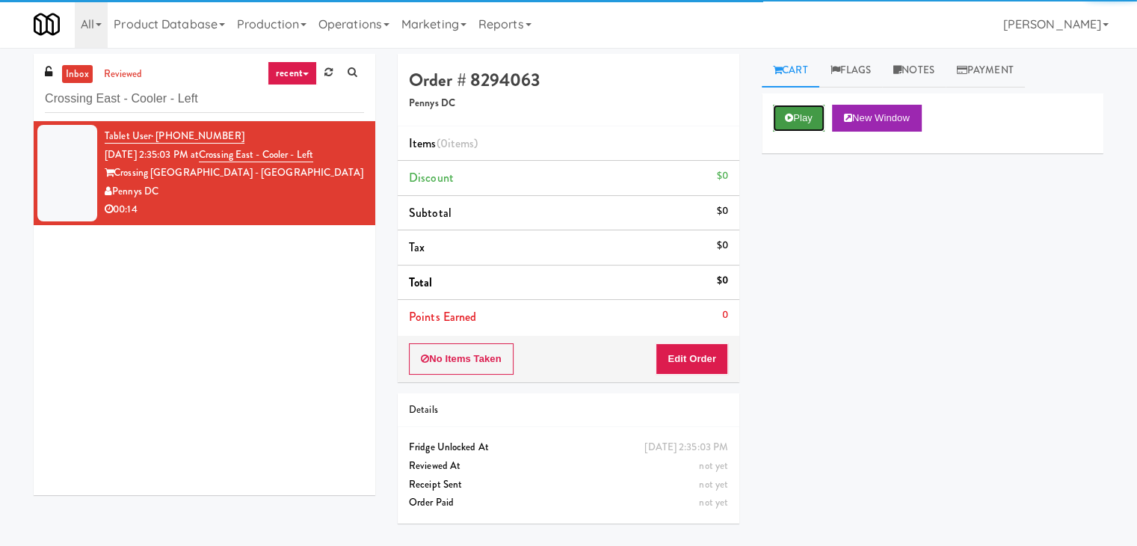
click at [792, 120] on button "Play" at bounding box center [799, 118] width 52 height 27
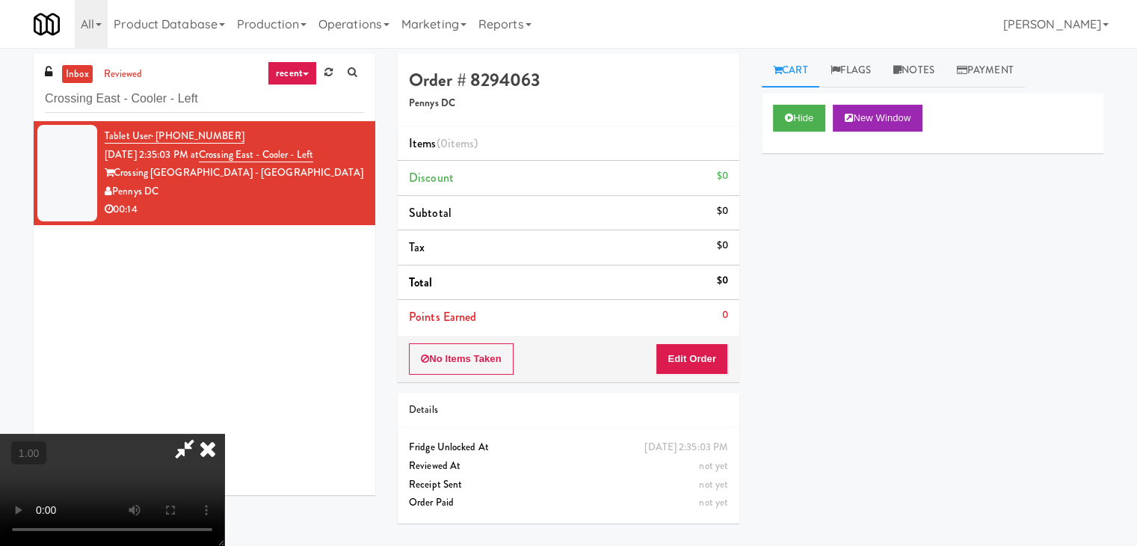
click at [224, 434] on video at bounding box center [112, 490] width 224 height 112
click at [915, 76] on link "Notes" at bounding box center [914, 71] width 64 height 34
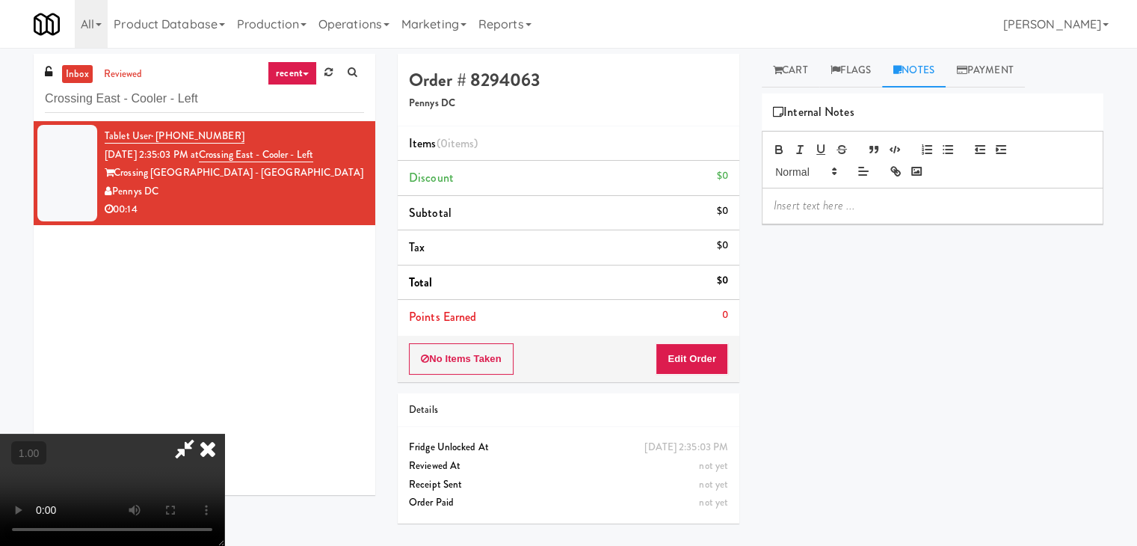
drag, startPoint x: 846, startPoint y: 202, endPoint x: 844, endPoint y: 365, distance: 163.0
click at [846, 202] on p at bounding box center [933, 205] width 318 height 16
click at [990, 216] on div at bounding box center [933, 205] width 340 height 34
click at [224, 434] on video at bounding box center [112, 490] width 224 height 112
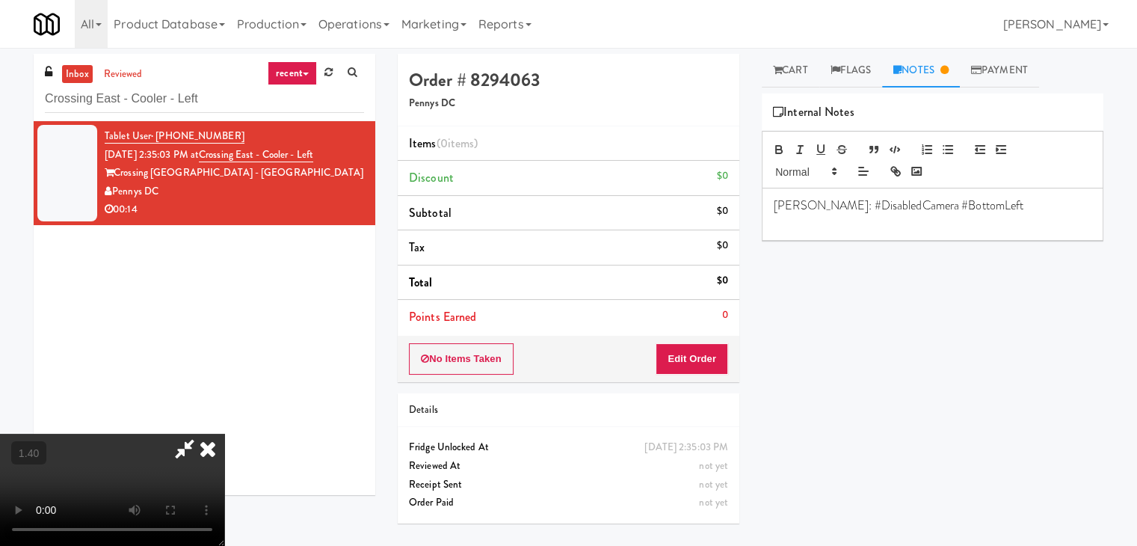
click at [224, 434] on video at bounding box center [112, 490] width 224 height 112
click at [224, 434] on icon at bounding box center [207, 449] width 33 height 30
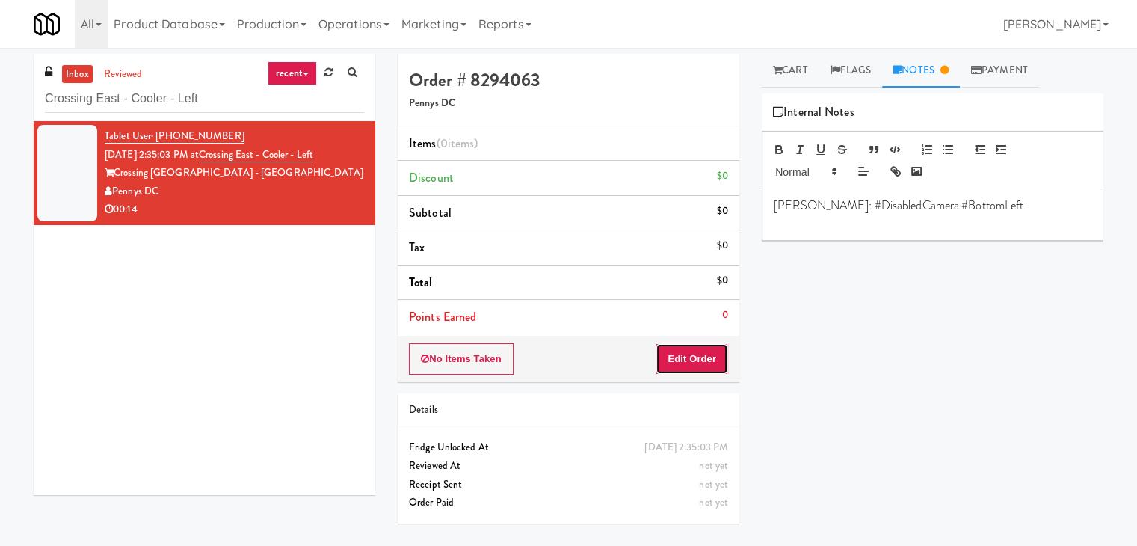
click at [685, 361] on button "Edit Order" at bounding box center [692, 358] width 73 height 31
click at [795, 74] on link "Cart" at bounding box center [791, 71] width 58 height 34
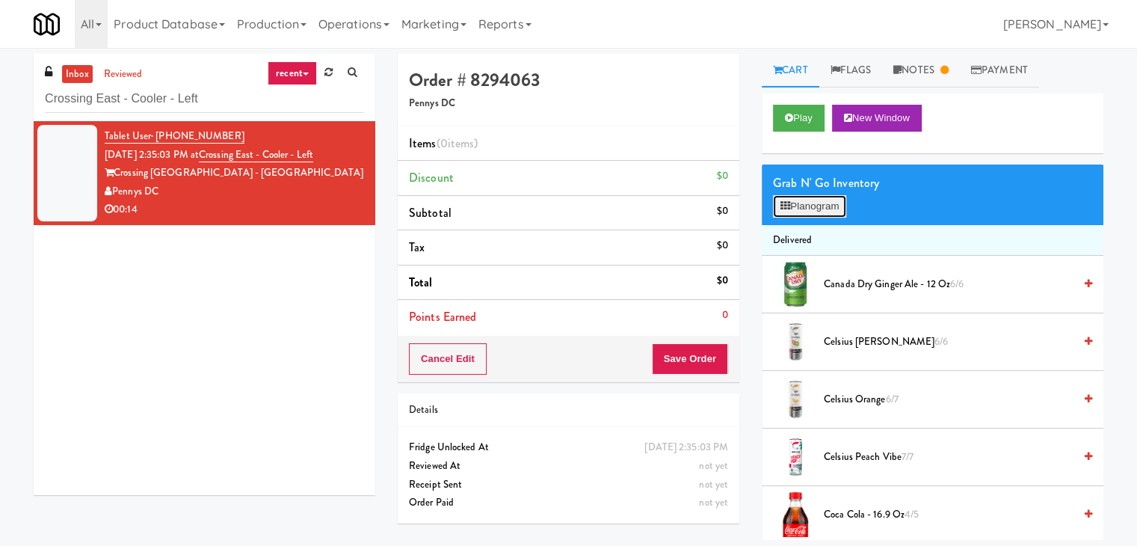
click at [815, 208] on button "Planogram" at bounding box center [809, 206] width 73 height 22
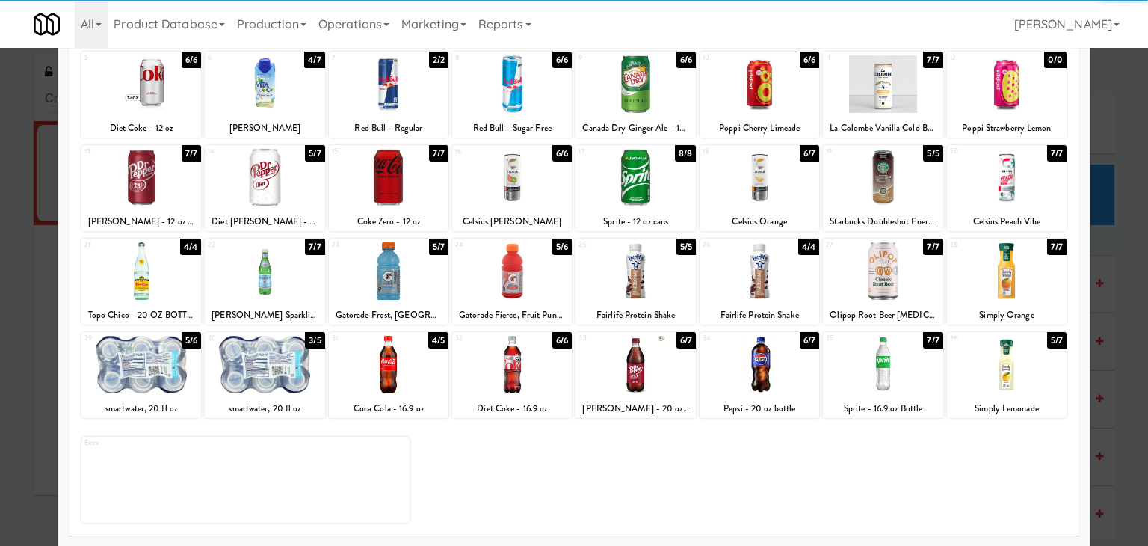
scroll to position [188, 0]
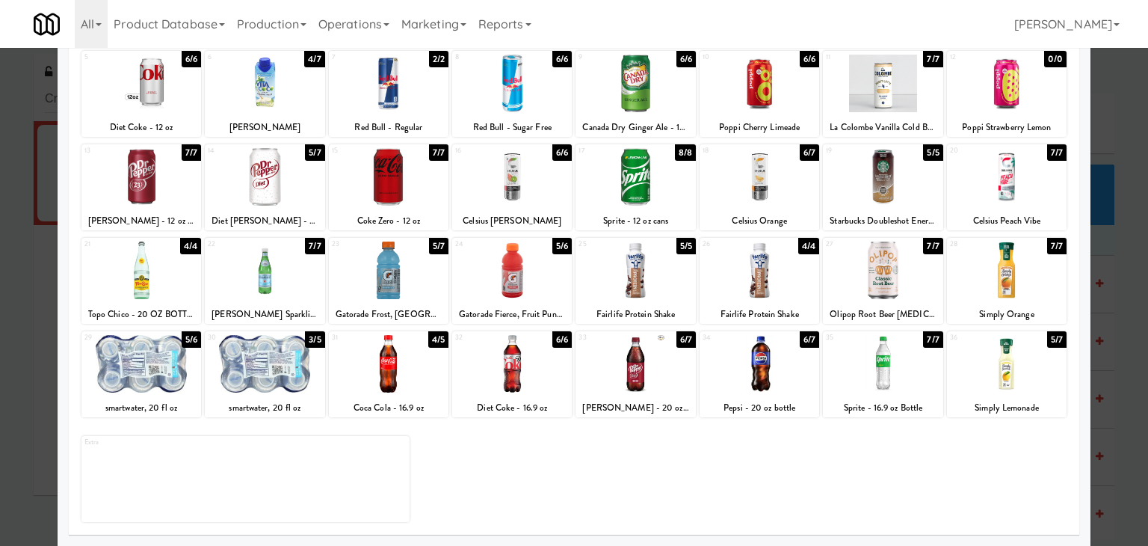
click at [379, 364] on div at bounding box center [389, 364] width 120 height 58
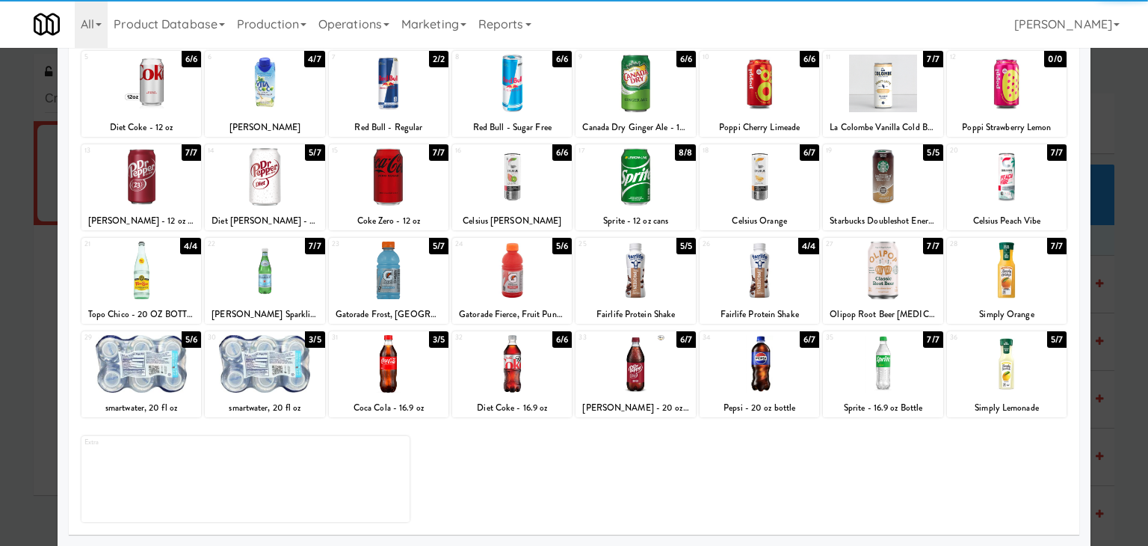
click at [540, 354] on div at bounding box center [512, 364] width 120 height 58
click at [386, 369] on div at bounding box center [389, 364] width 120 height 58
click at [657, 272] on div at bounding box center [636, 270] width 120 height 58
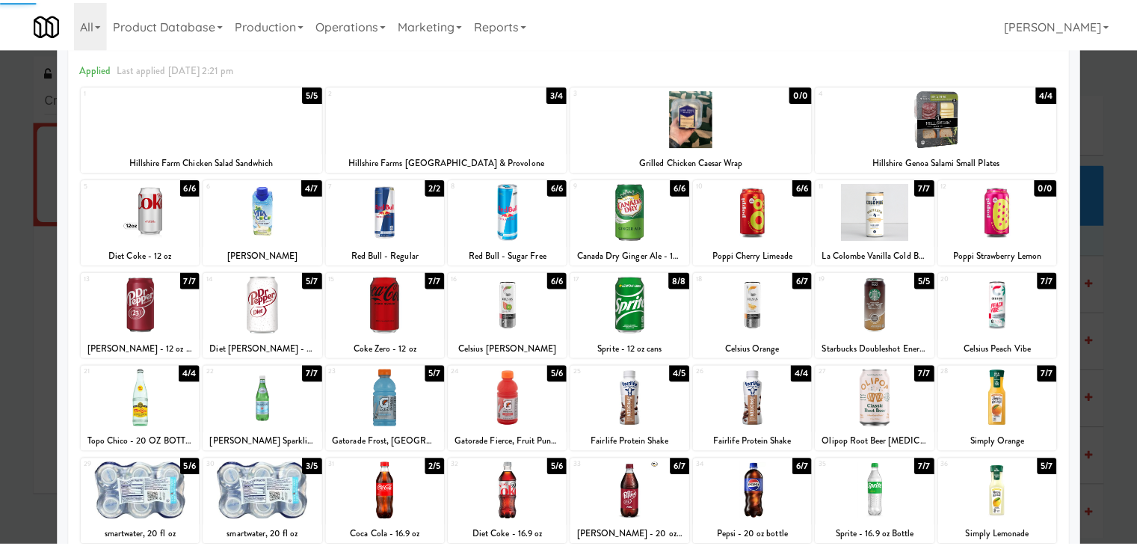
scroll to position [0, 0]
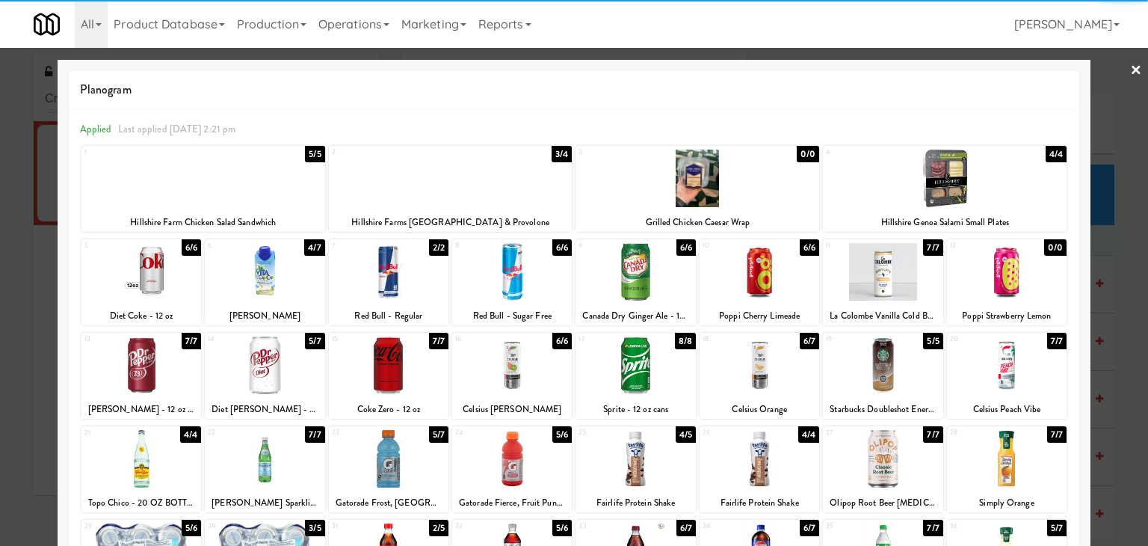
drag, startPoint x: 1124, startPoint y: 67, endPoint x: 1092, endPoint y: 72, distance: 32.6
click at [1130, 67] on link "×" at bounding box center [1136, 71] width 12 height 46
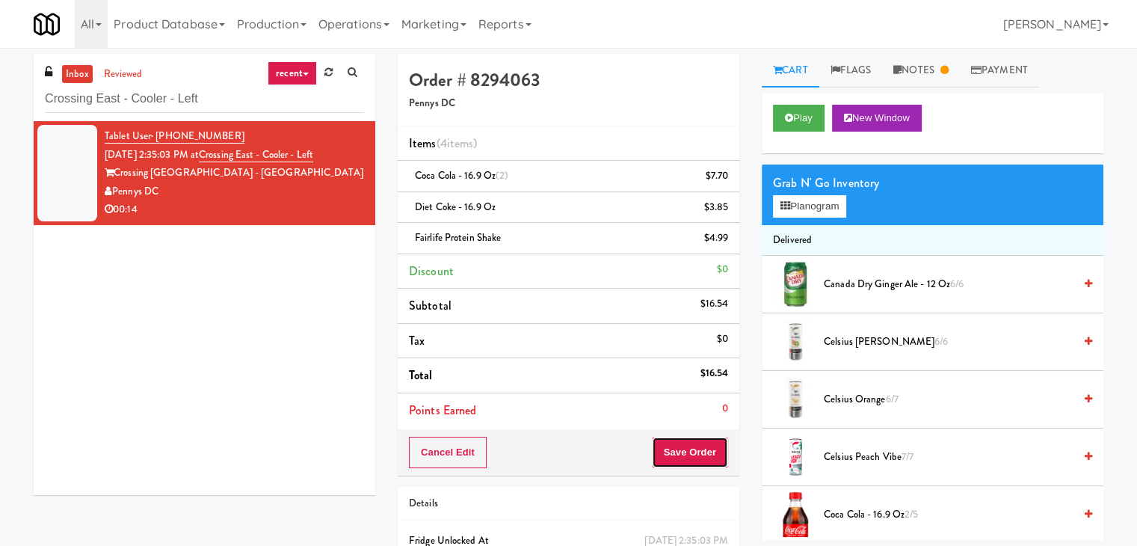
click at [689, 451] on button "Save Order" at bounding box center [690, 452] width 76 height 31
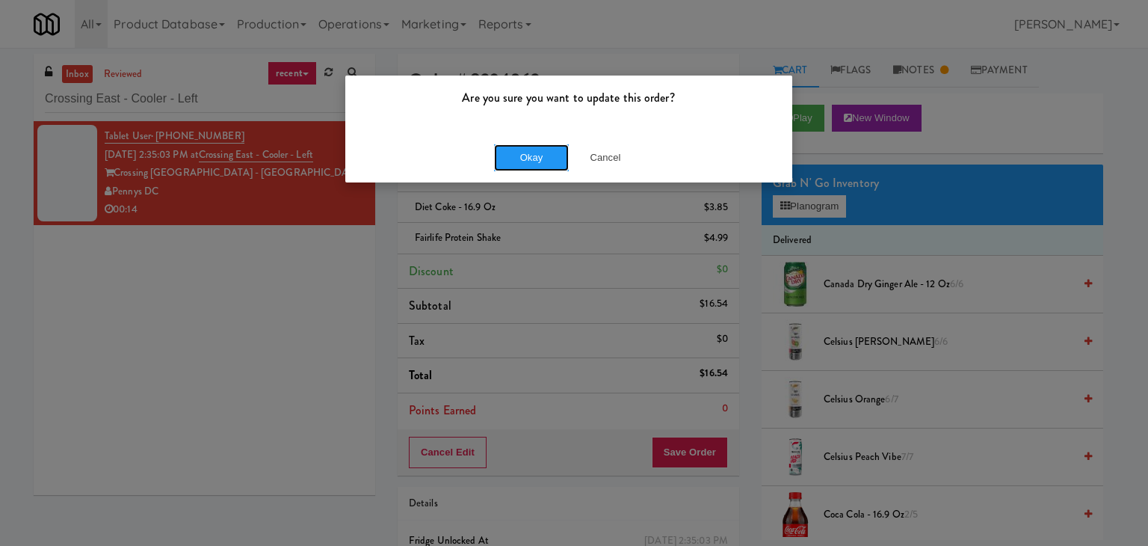
drag, startPoint x: 530, startPoint y: 159, endPoint x: 505, endPoint y: 136, distance: 34.4
click at [530, 158] on button "Okay" at bounding box center [531, 157] width 75 height 27
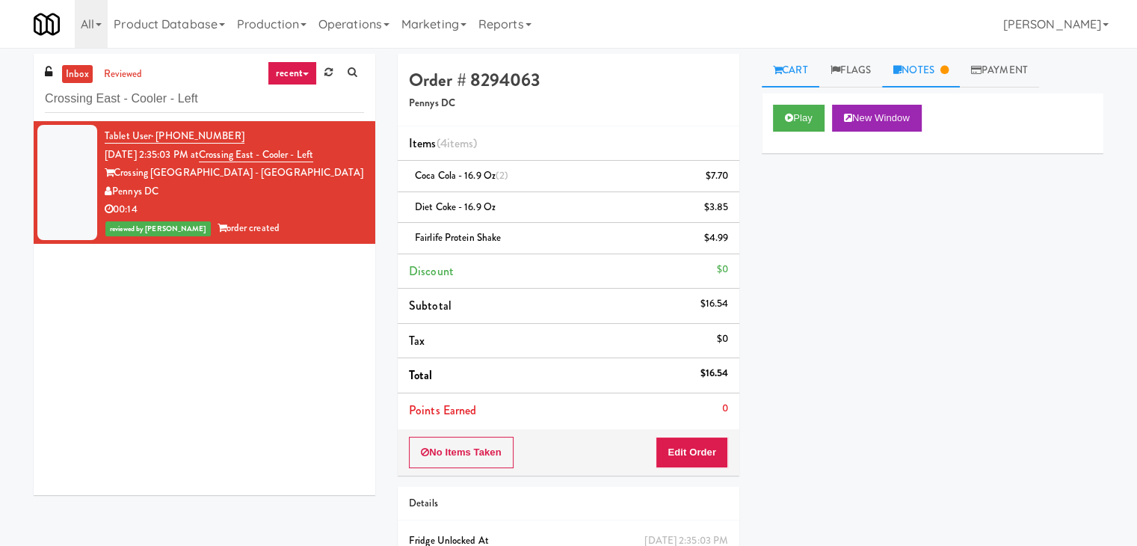
click at [933, 66] on link "Notes" at bounding box center [921, 71] width 78 height 34
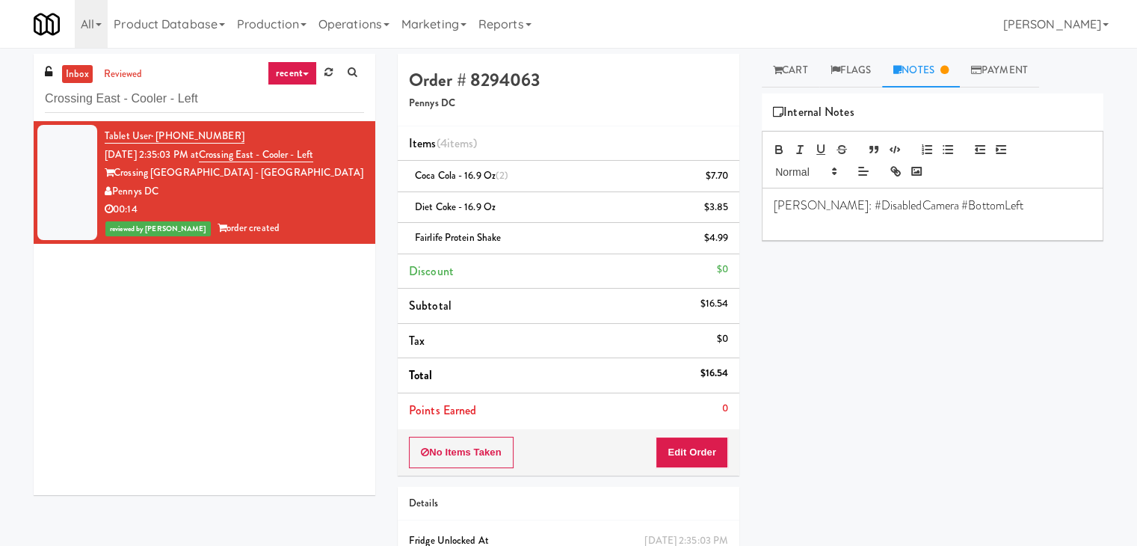
click at [807, 230] on div "[PERSON_NAME]: #DisabledCamera #BottomLeft" at bounding box center [933, 214] width 340 height 52
click at [194, 104] on input "Crossing East - Cooler - Left" at bounding box center [204, 99] width 319 height 28
paste input "2112 [US_STATE] - [GEOGRAPHIC_DATA] - [GEOGRAPHIC_DATA]"
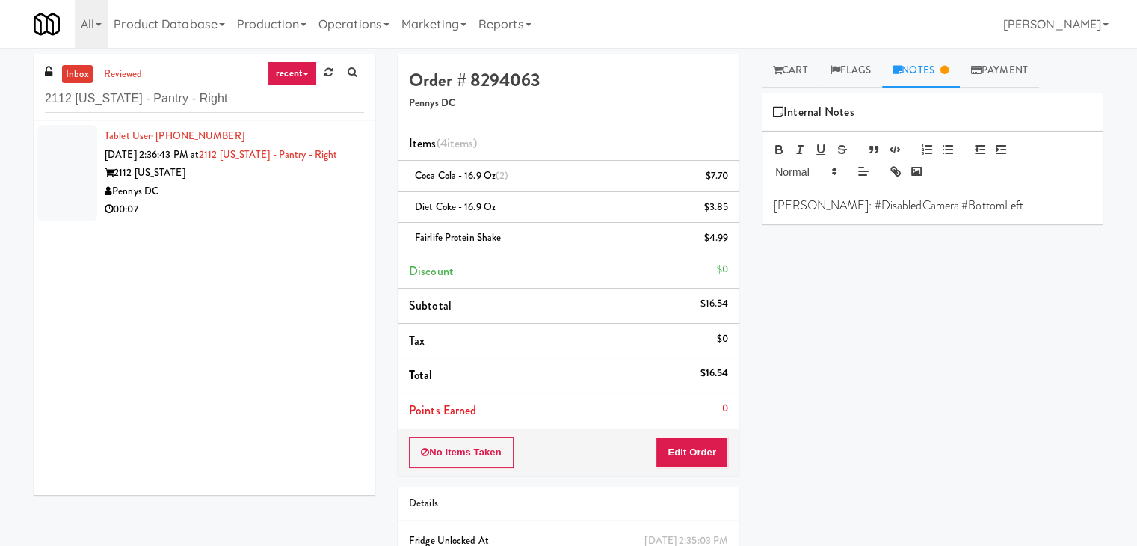
click at [301, 201] on div "Pennys DC" at bounding box center [234, 191] width 259 height 19
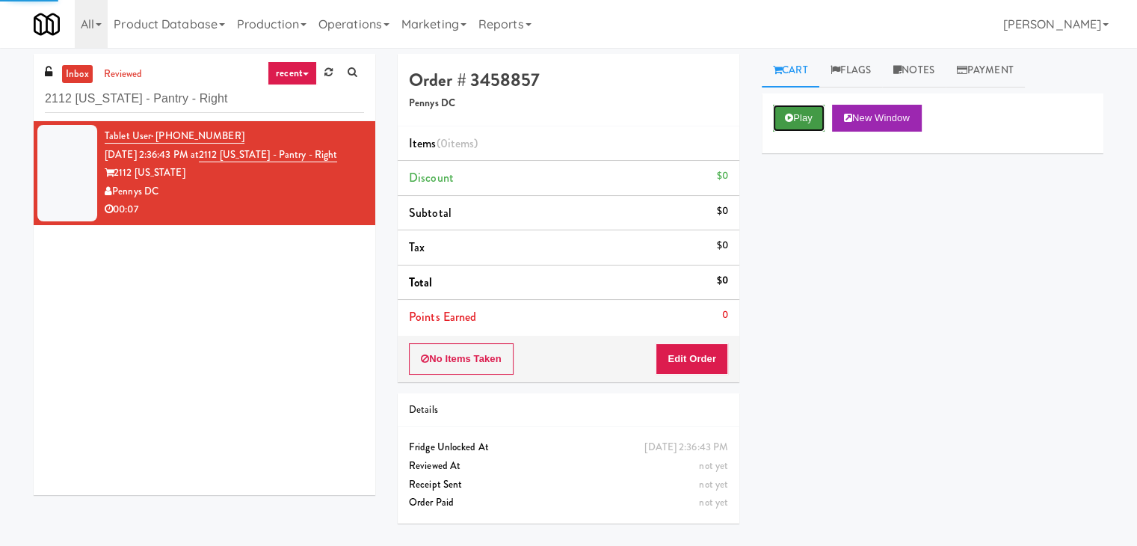
click at [796, 117] on button "Play" at bounding box center [799, 118] width 52 height 27
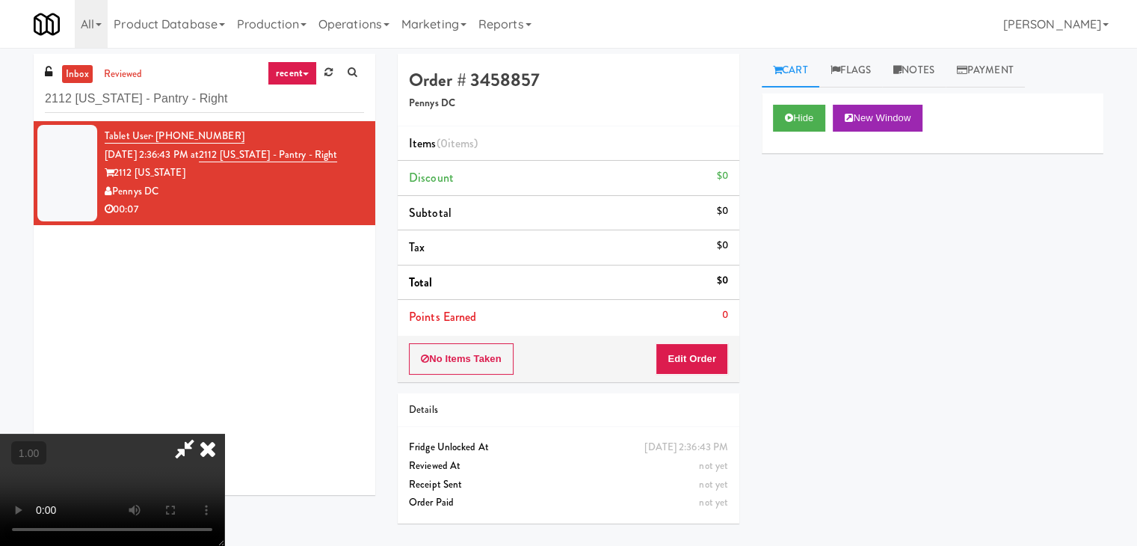
click at [224, 434] on video at bounding box center [112, 490] width 224 height 112
click at [927, 76] on link "Notes" at bounding box center [914, 71] width 64 height 34
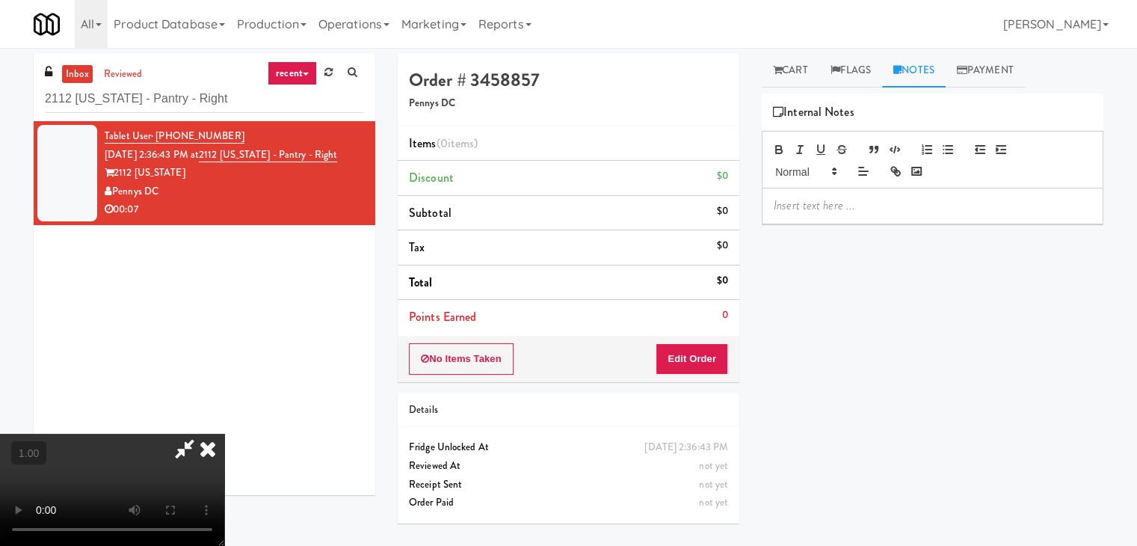
click at [808, 205] on p at bounding box center [933, 205] width 318 height 16
click at [946, 201] on p at bounding box center [933, 205] width 318 height 16
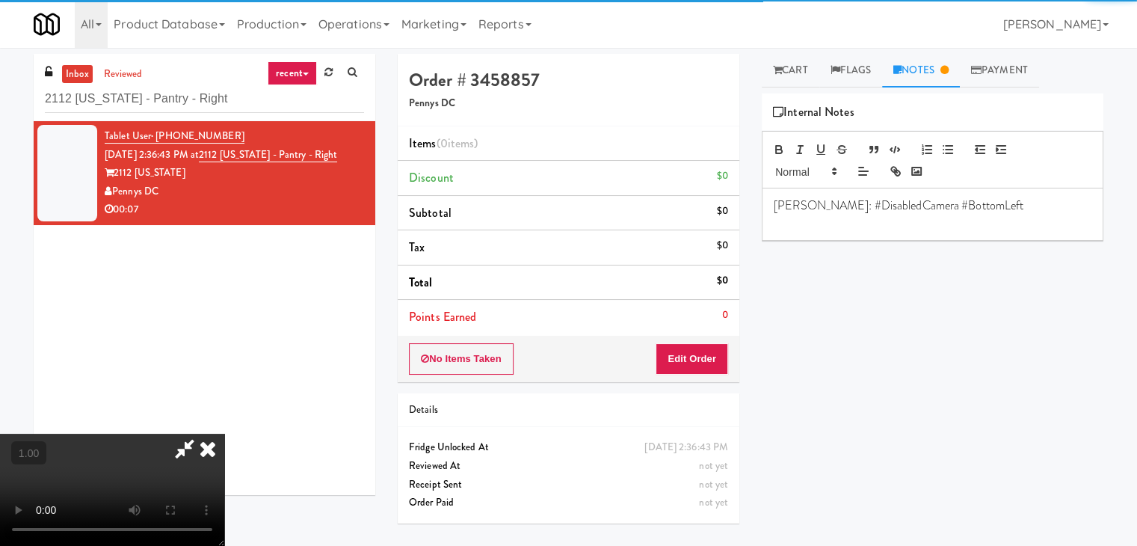
click at [224, 434] on video at bounding box center [112, 490] width 224 height 112
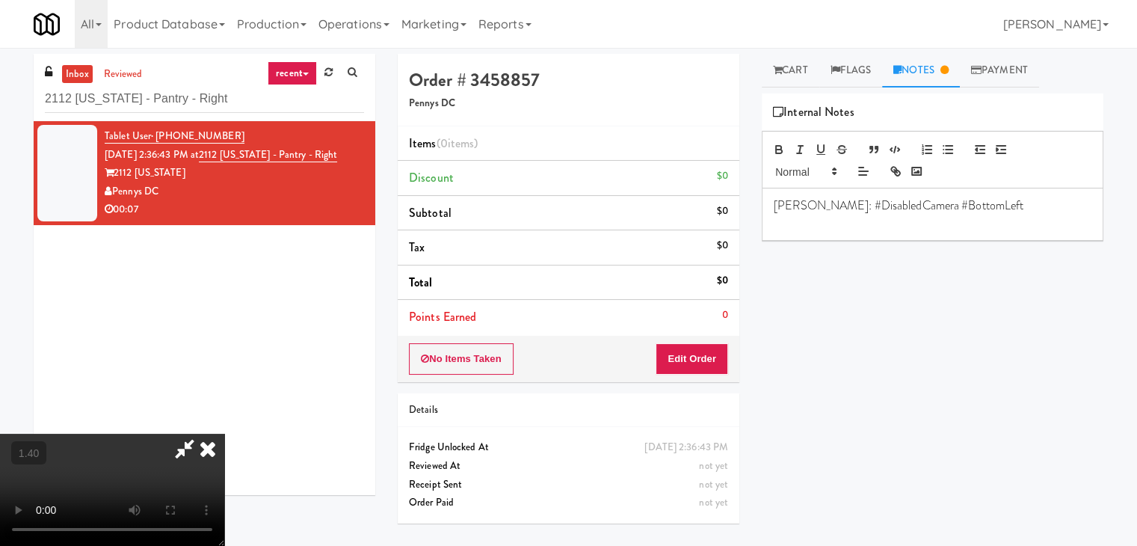
click at [224, 434] on video at bounding box center [112, 490] width 224 height 112
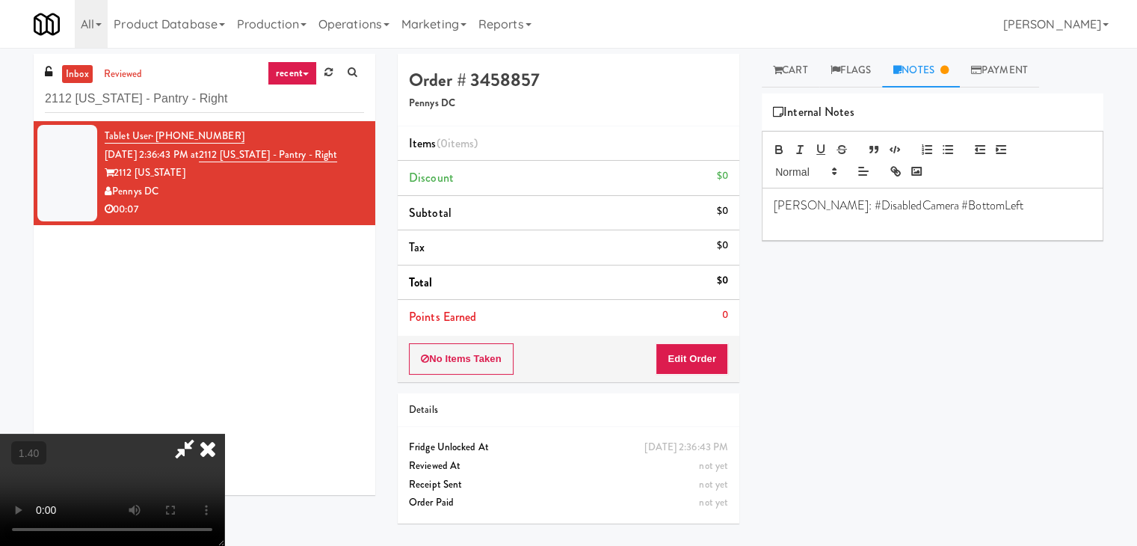
click at [224, 434] on video at bounding box center [112, 490] width 224 height 112
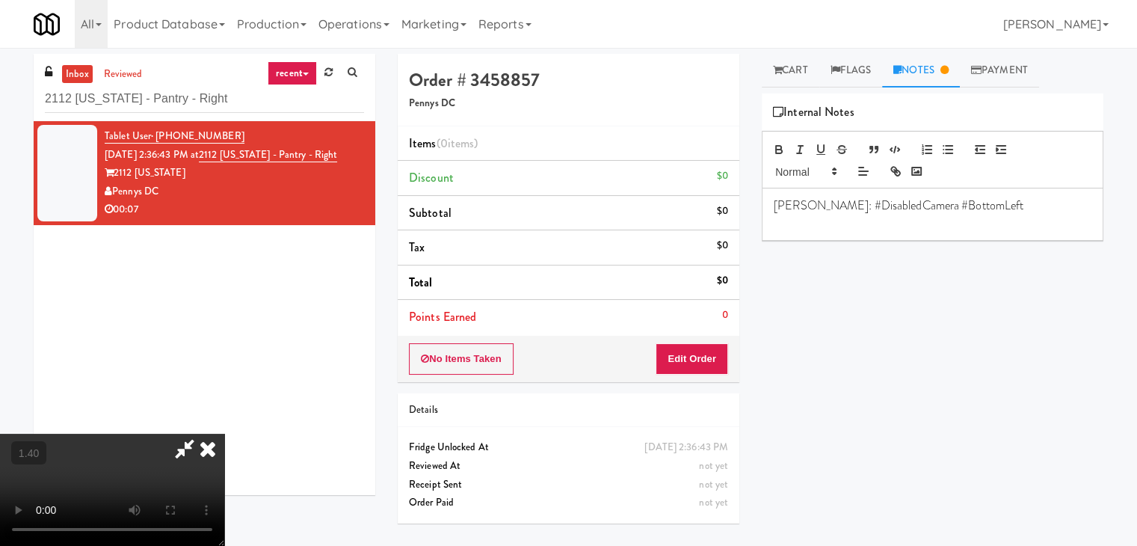
click at [224, 434] on video at bounding box center [112, 490] width 224 height 112
click at [224, 434] on icon at bounding box center [207, 449] width 33 height 30
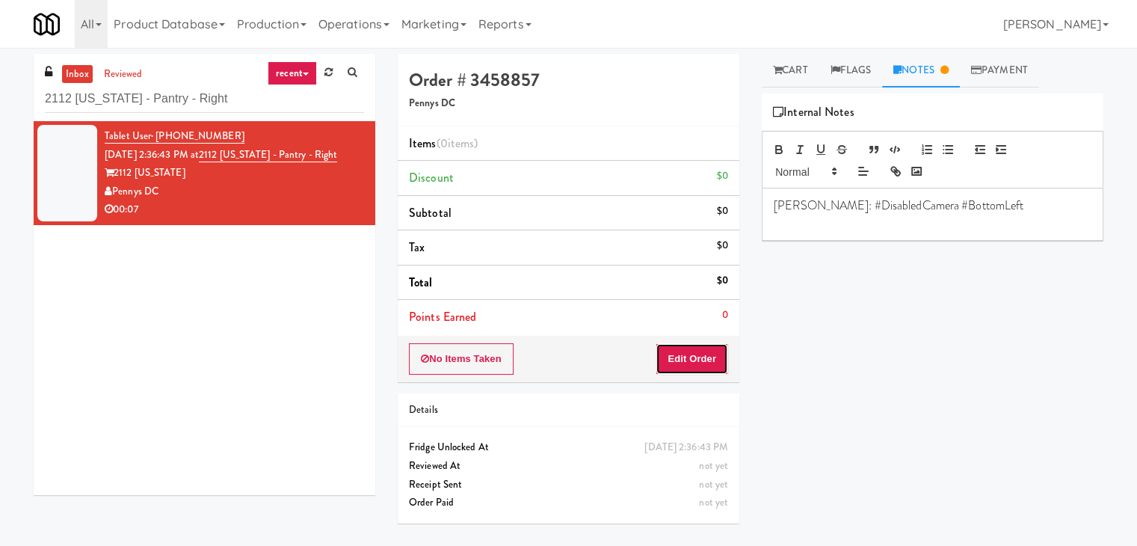
click at [686, 360] on button "Edit Order" at bounding box center [692, 358] width 73 height 31
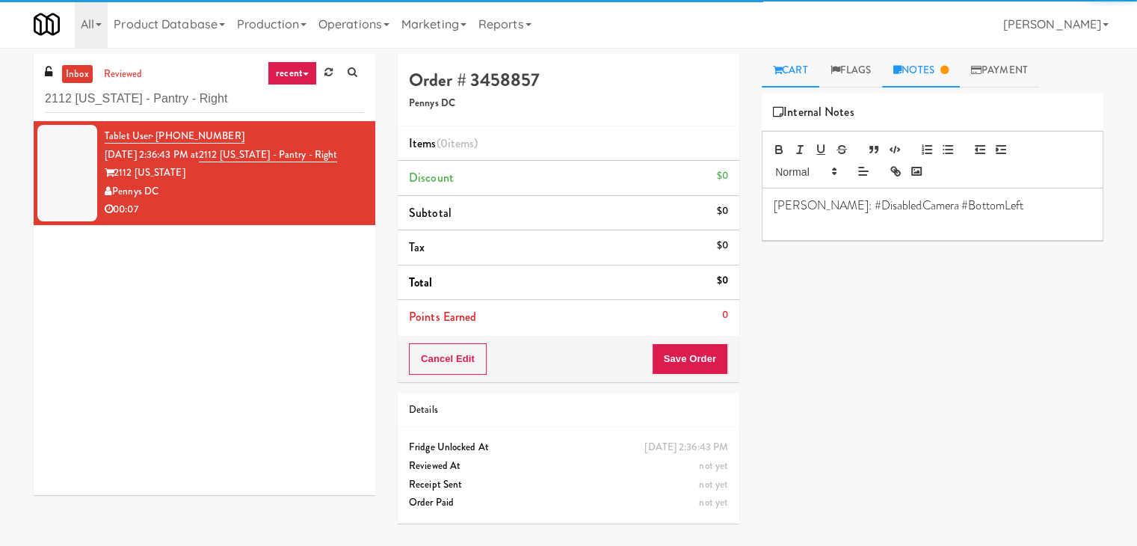
click at [800, 78] on link "Cart" at bounding box center [791, 71] width 58 height 34
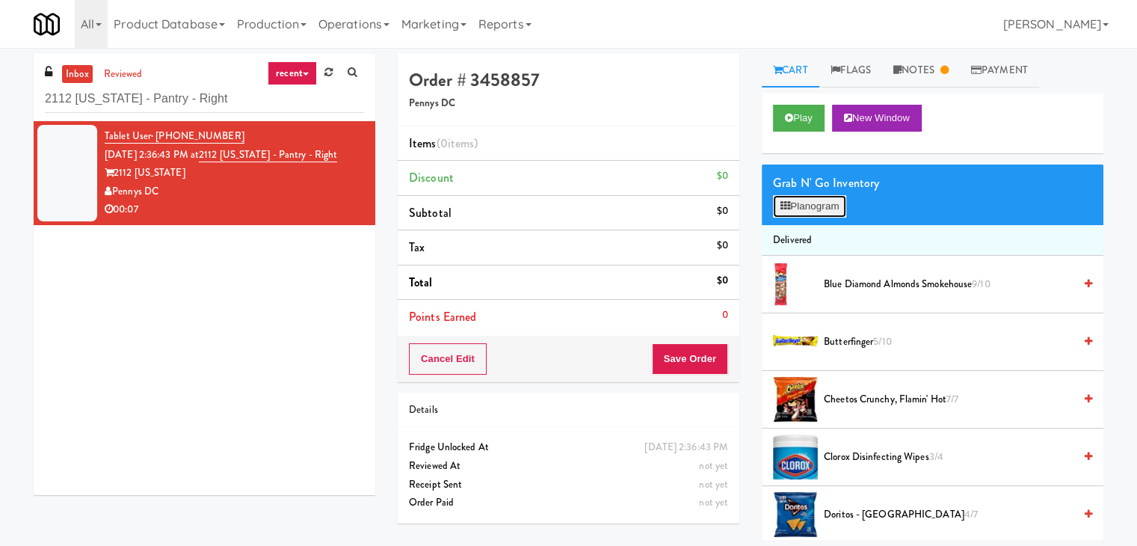
click at [818, 213] on button "Planogram" at bounding box center [809, 206] width 73 height 22
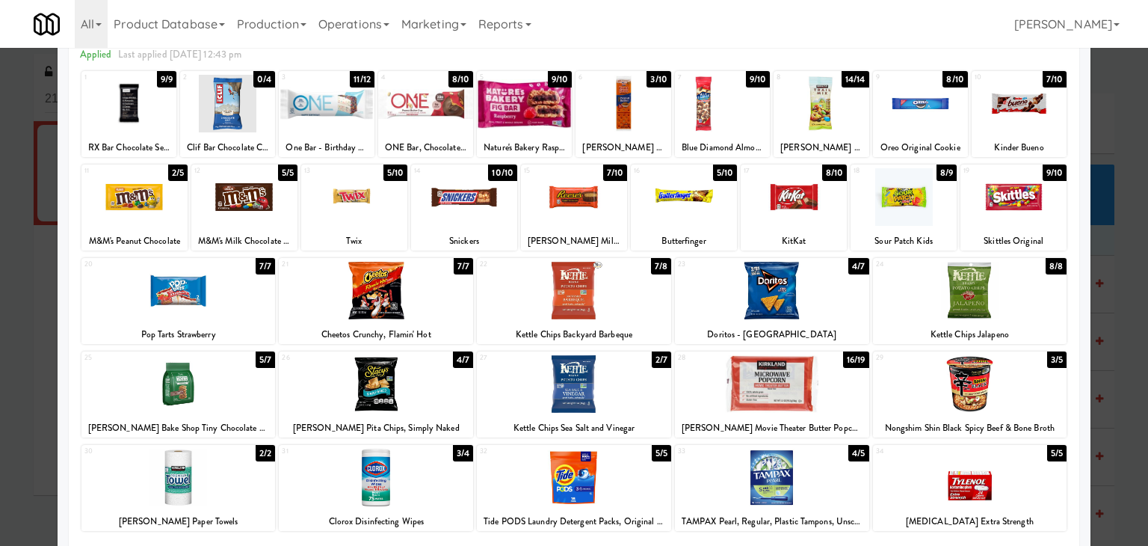
click at [760, 305] on div at bounding box center [772, 291] width 194 height 58
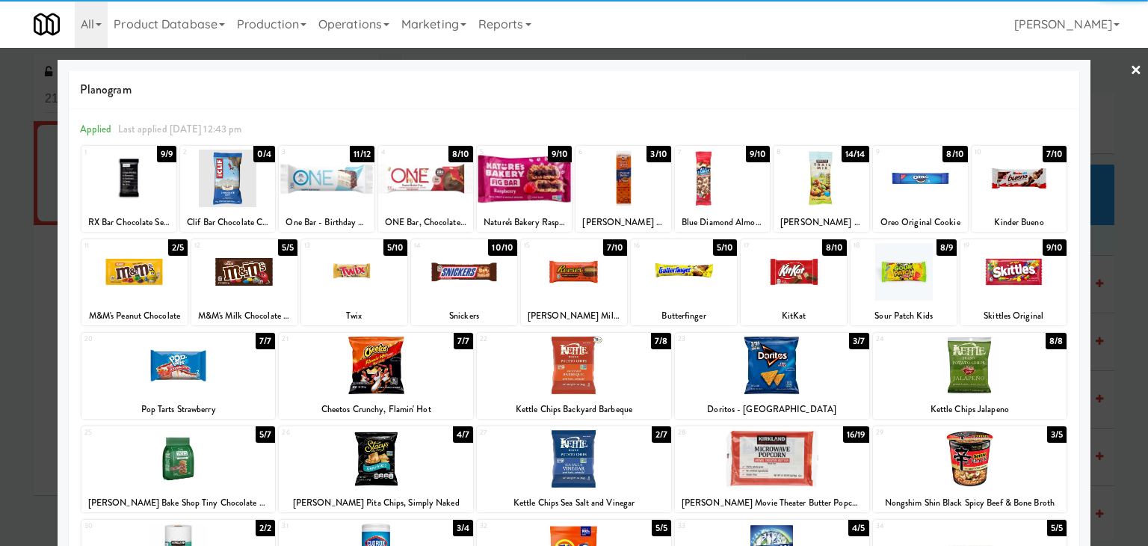
click at [932, 180] on div at bounding box center [920, 179] width 95 height 58
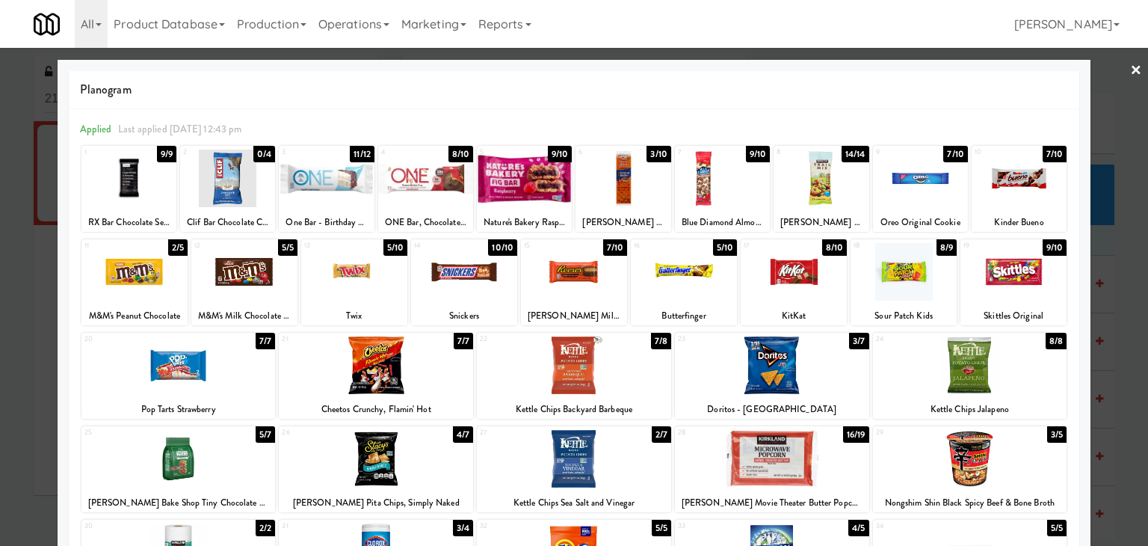
click at [1130, 67] on link "×" at bounding box center [1136, 71] width 12 height 46
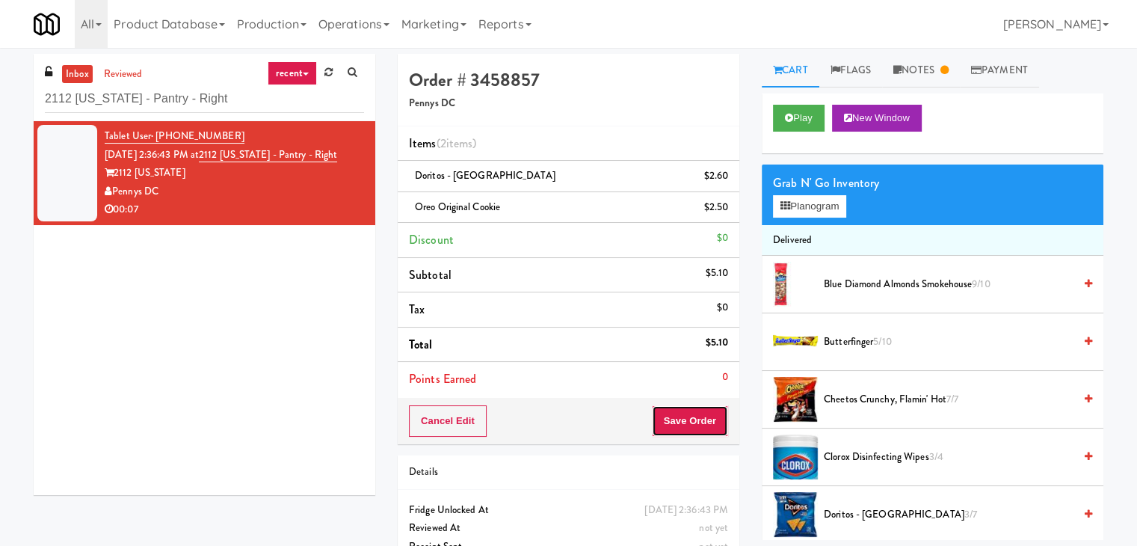
click at [680, 416] on button "Save Order" at bounding box center [690, 420] width 76 height 31
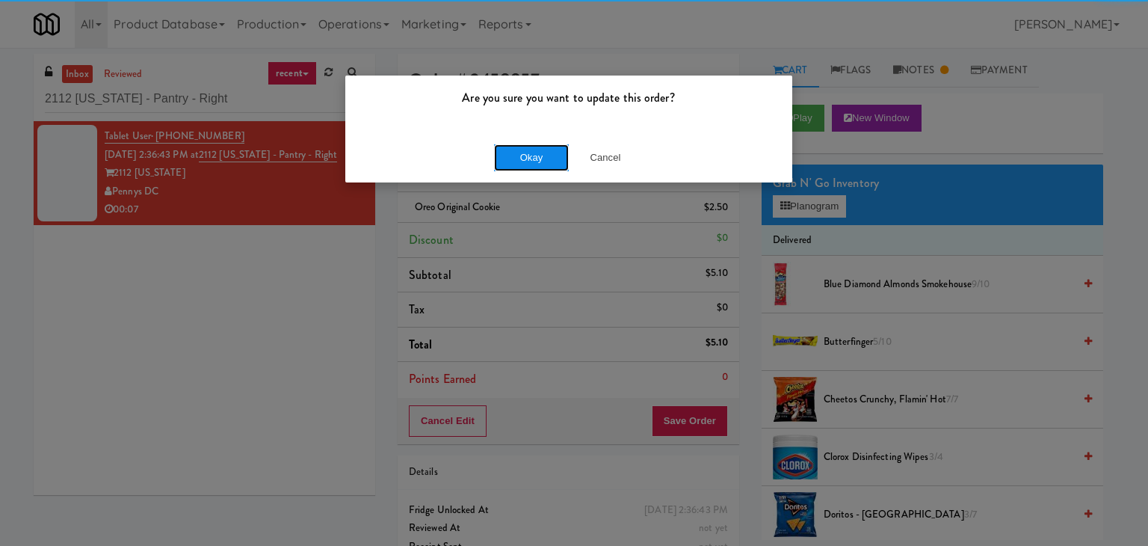
click at [529, 155] on button "Okay" at bounding box center [531, 157] width 75 height 27
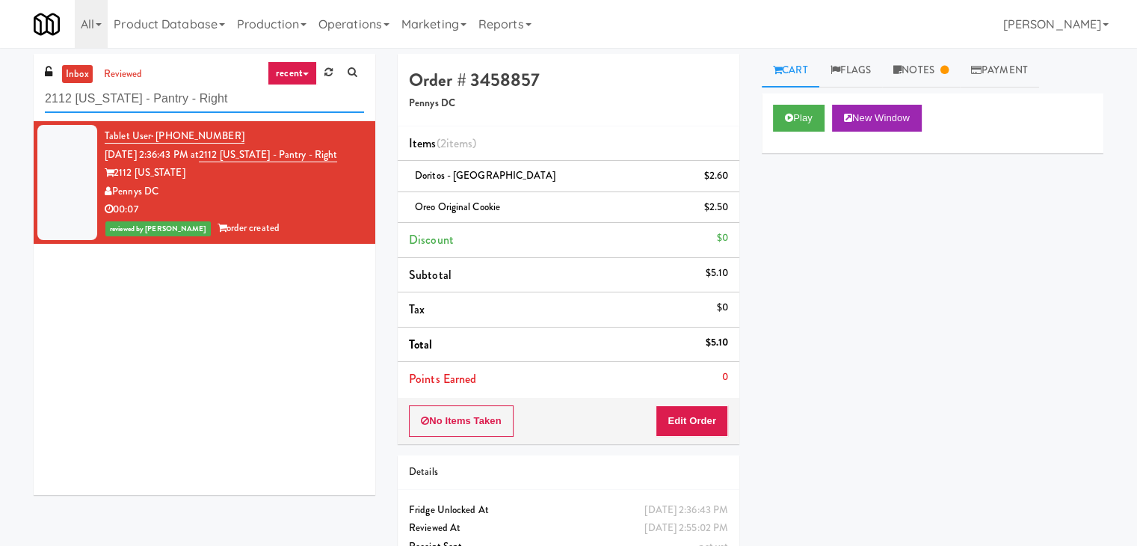
click at [218, 98] on input "2112 [US_STATE] - Pantry - Right" at bounding box center [204, 99] width 319 height 28
paste input "[PERSON_NAME] - Cooler - Lef"
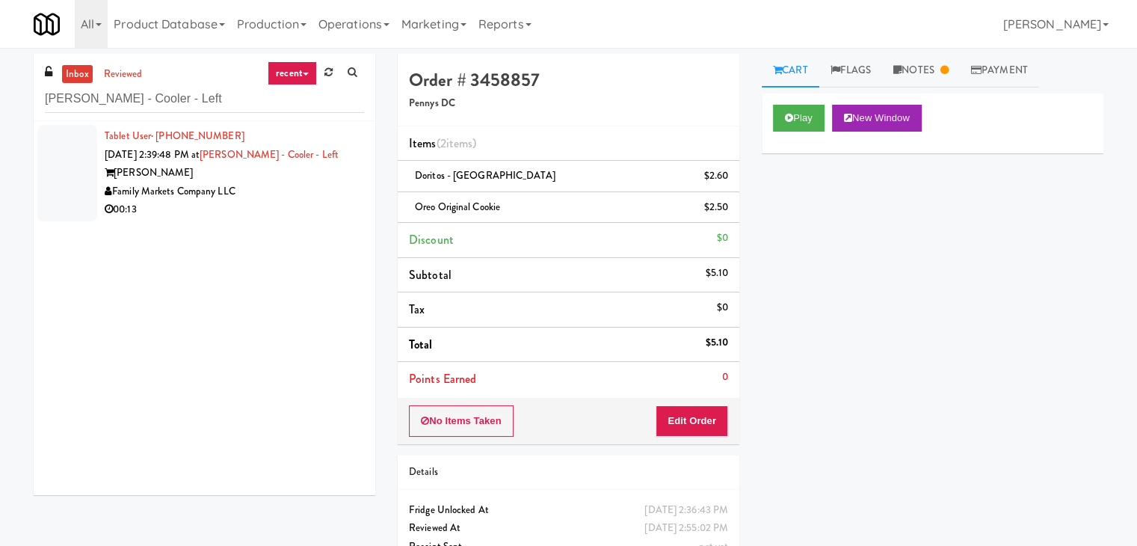
click at [288, 217] on div "00:13" at bounding box center [234, 209] width 259 height 19
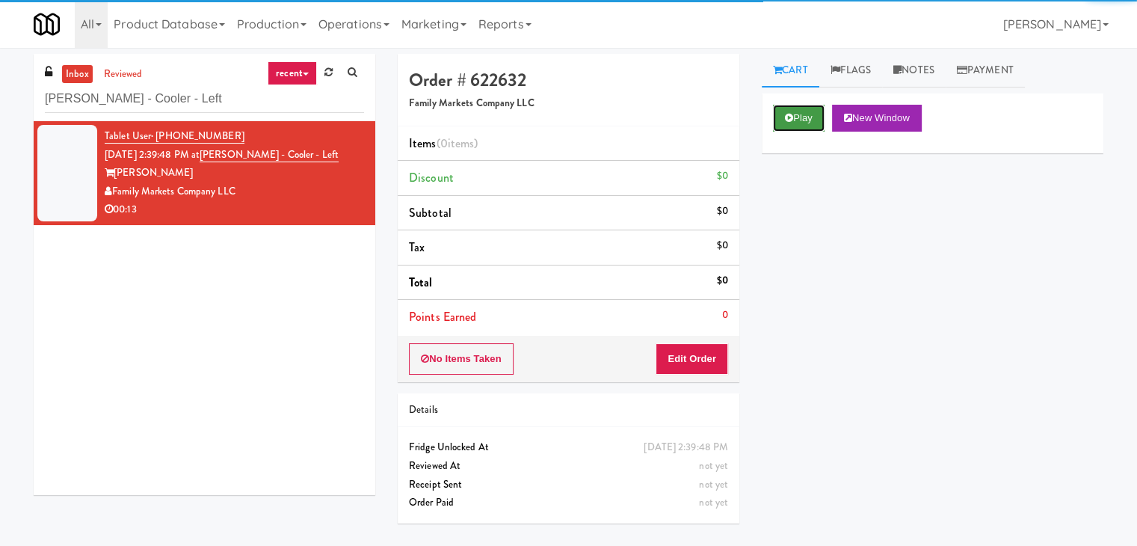
click at [798, 114] on button "Play" at bounding box center [799, 118] width 52 height 27
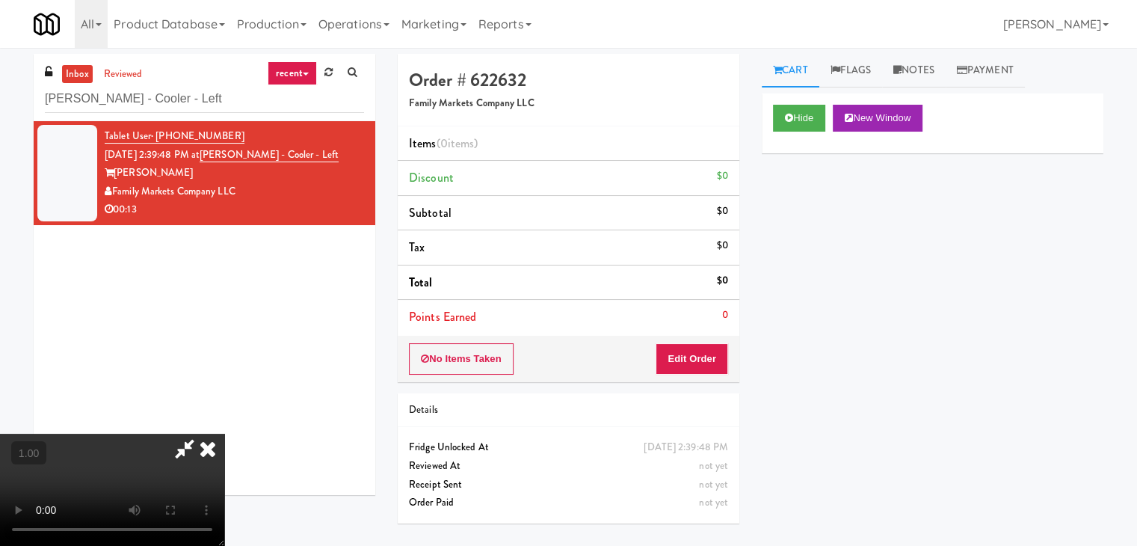
click at [224, 434] on video at bounding box center [112, 490] width 224 height 112
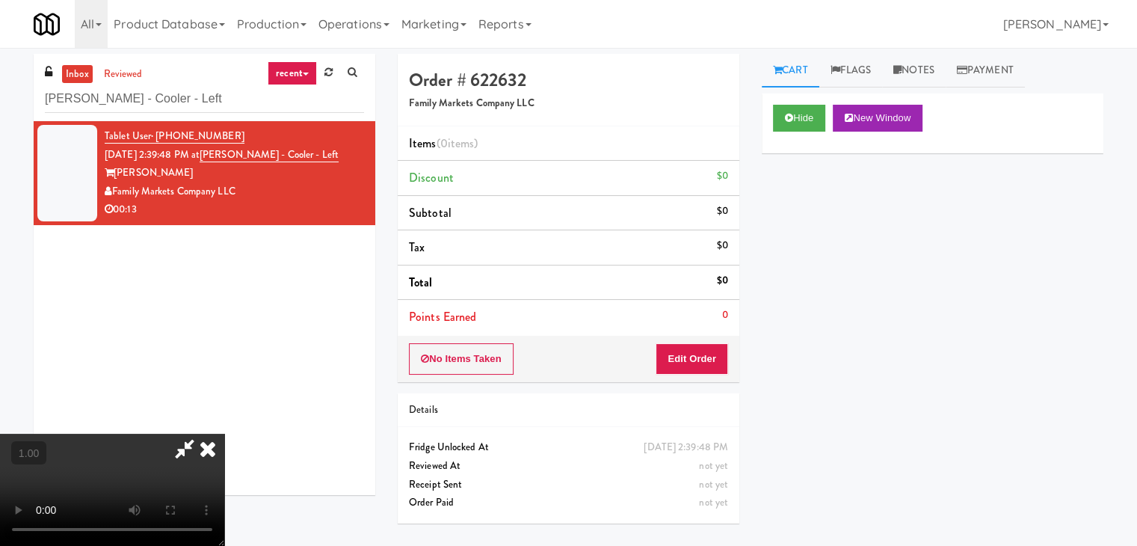
click at [224, 434] on video at bounding box center [112, 490] width 224 height 112
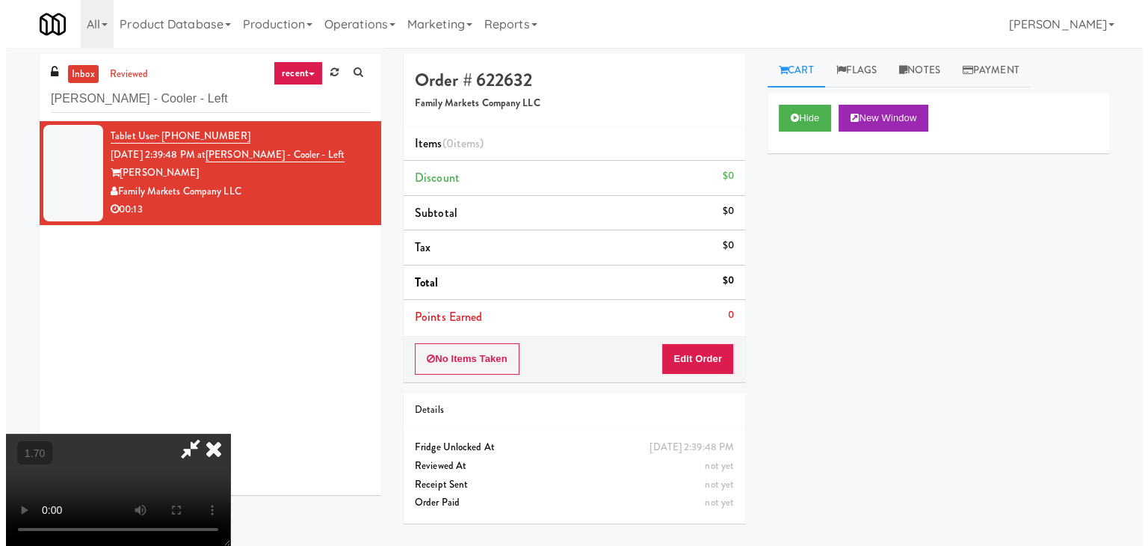
scroll to position [0, 0]
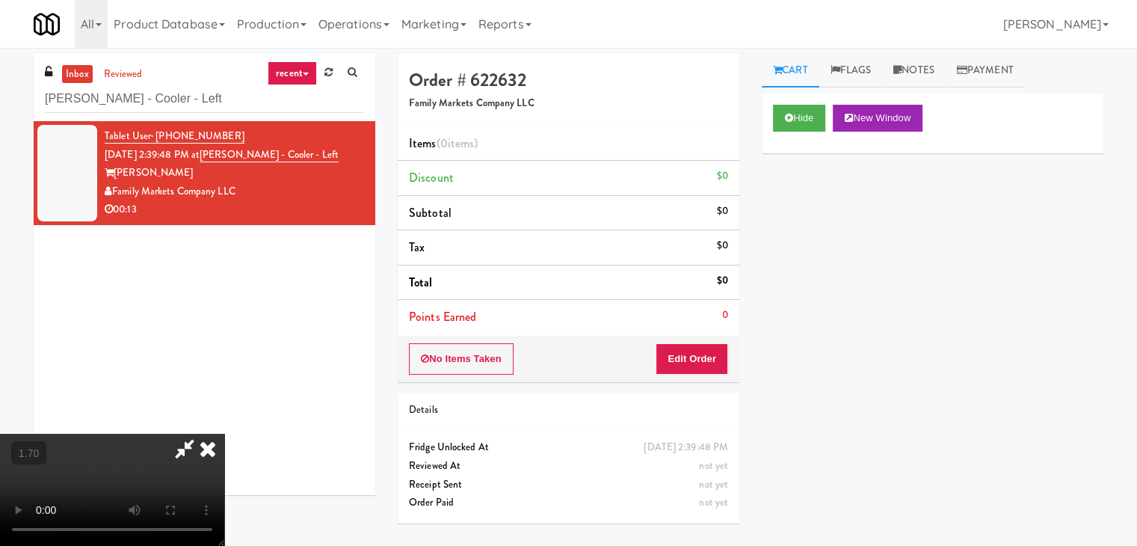
click at [224, 434] on icon at bounding box center [207, 449] width 33 height 30
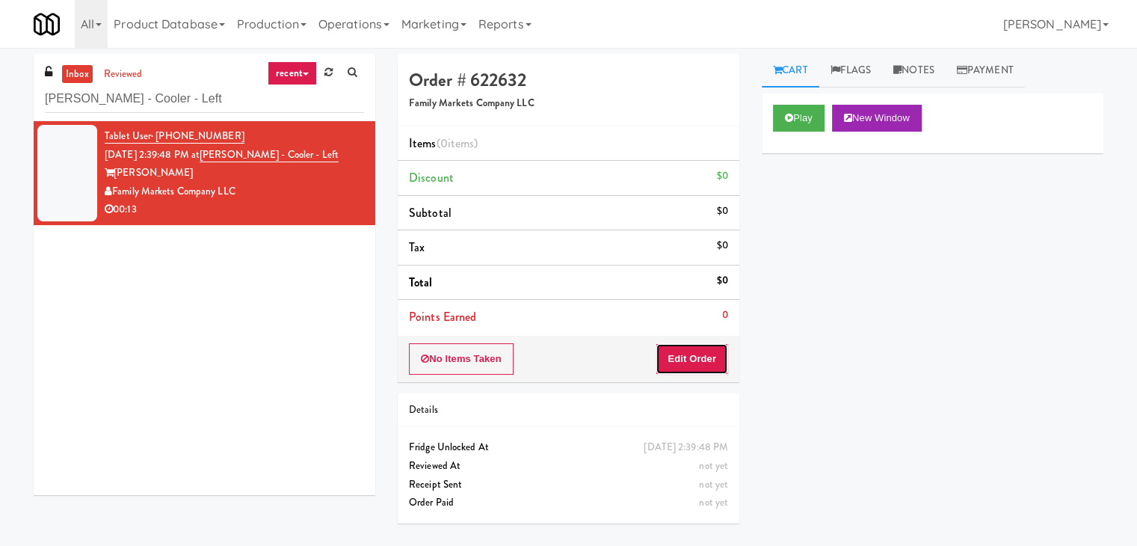
click at [692, 361] on button "Edit Order" at bounding box center [692, 358] width 73 height 31
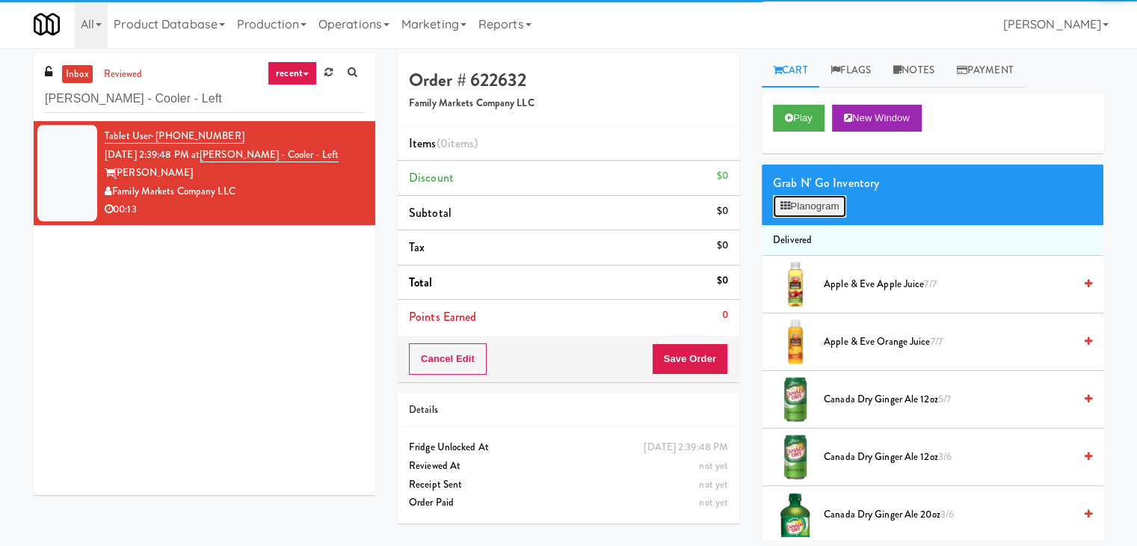
click at [813, 204] on button "Planogram" at bounding box center [809, 206] width 73 height 22
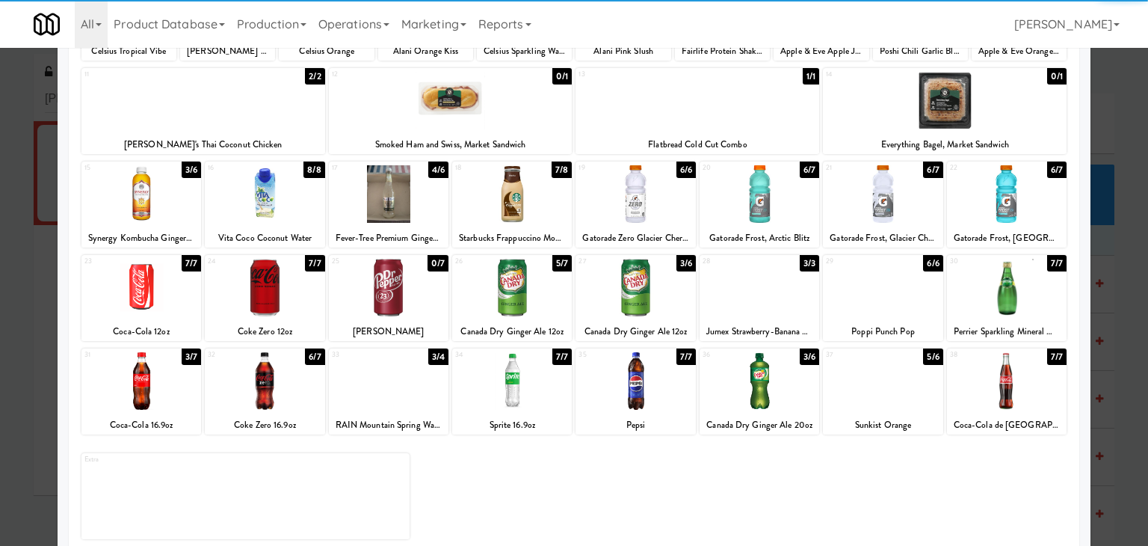
scroll to position [188, 0]
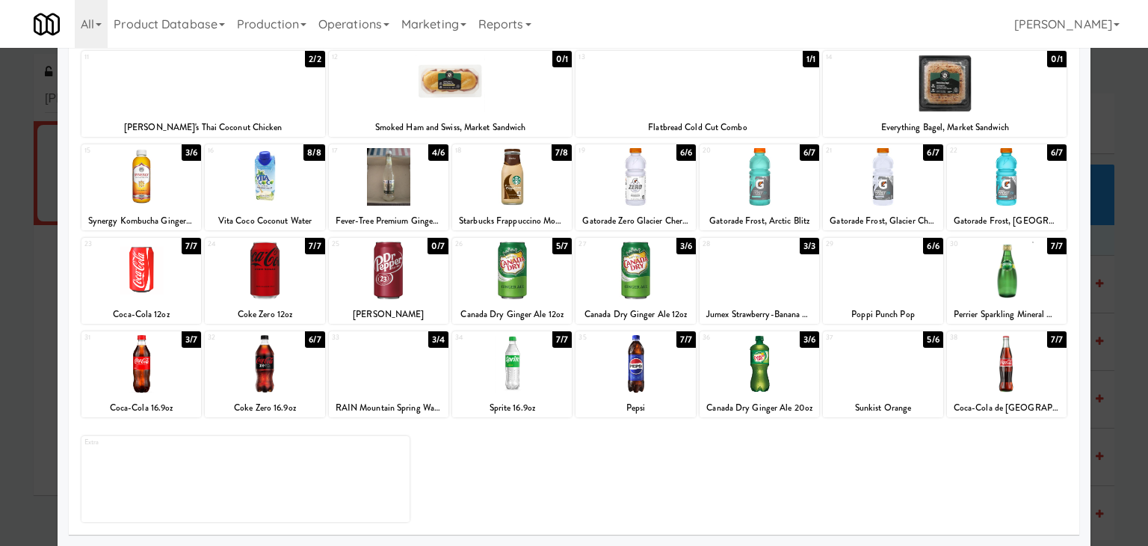
click at [284, 369] on div at bounding box center [265, 364] width 120 height 58
click at [875, 378] on div at bounding box center [883, 364] width 120 height 58
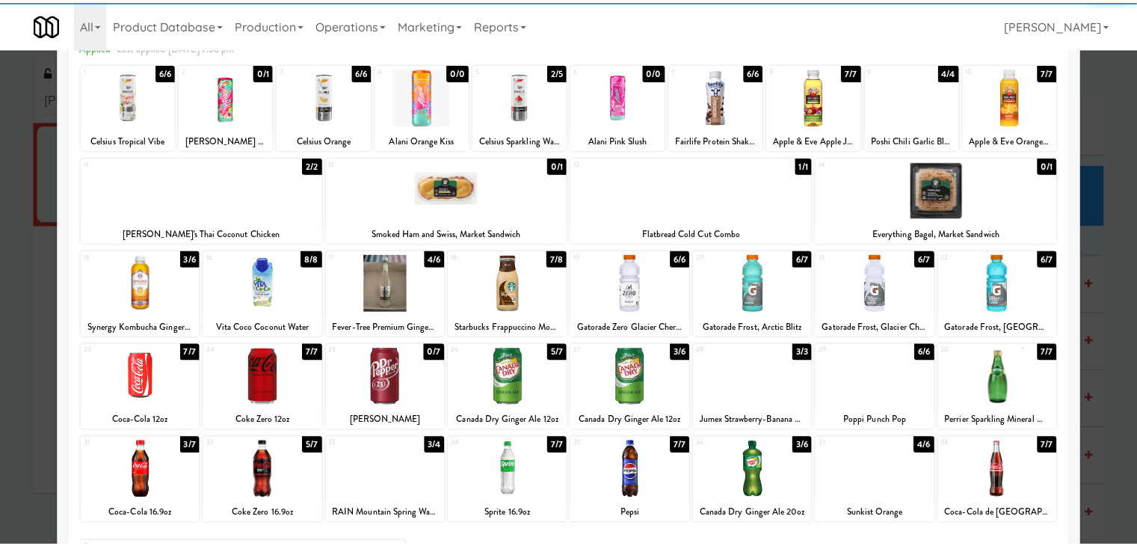
scroll to position [0, 0]
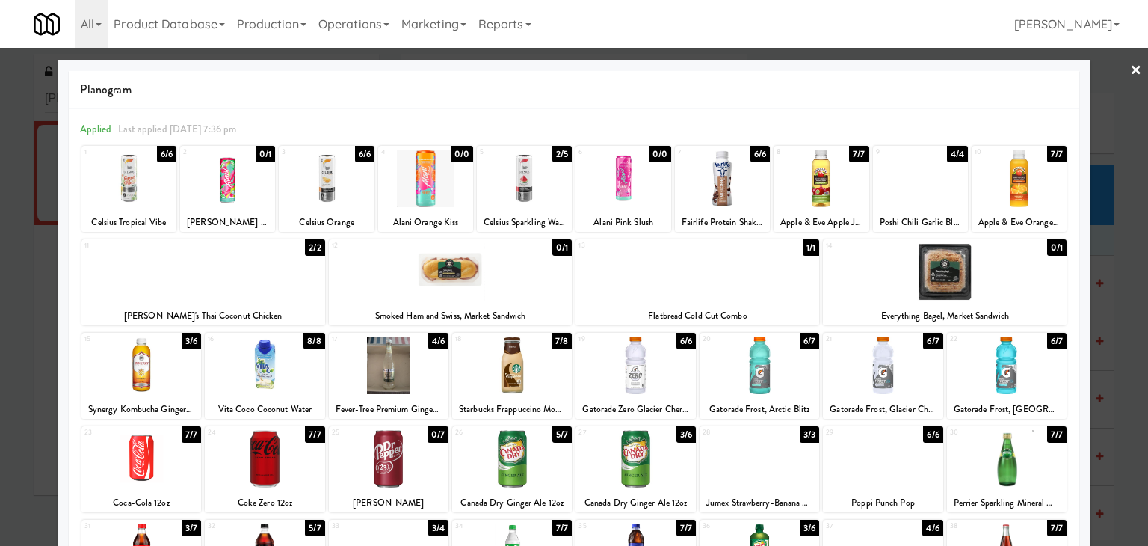
click at [1130, 70] on link "×" at bounding box center [1136, 71] width 12 height 46
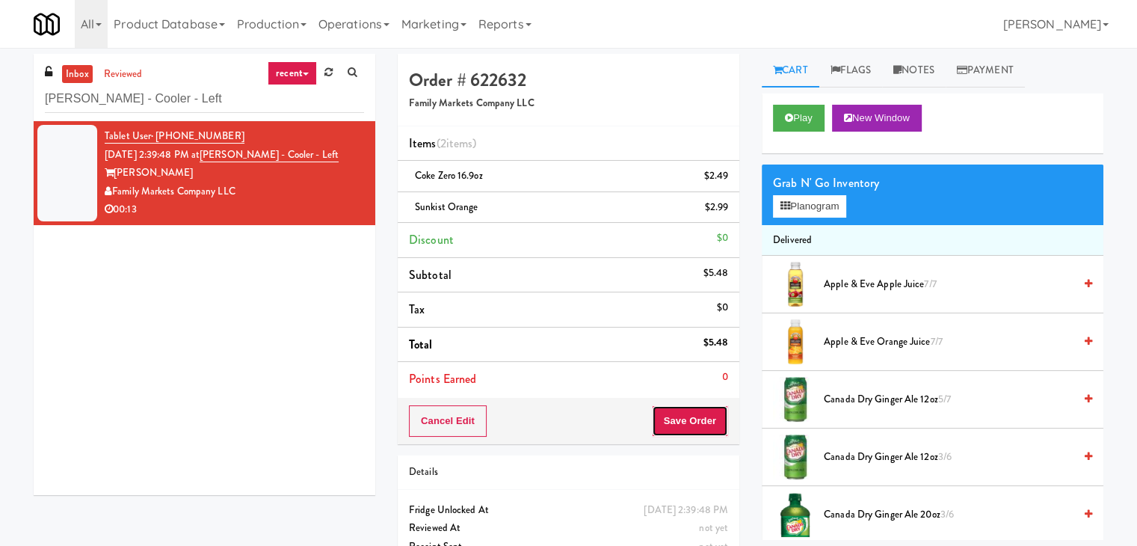
click at [679, 426] on button "Save Order" at bounding box center [690, 420] width 76 height 31
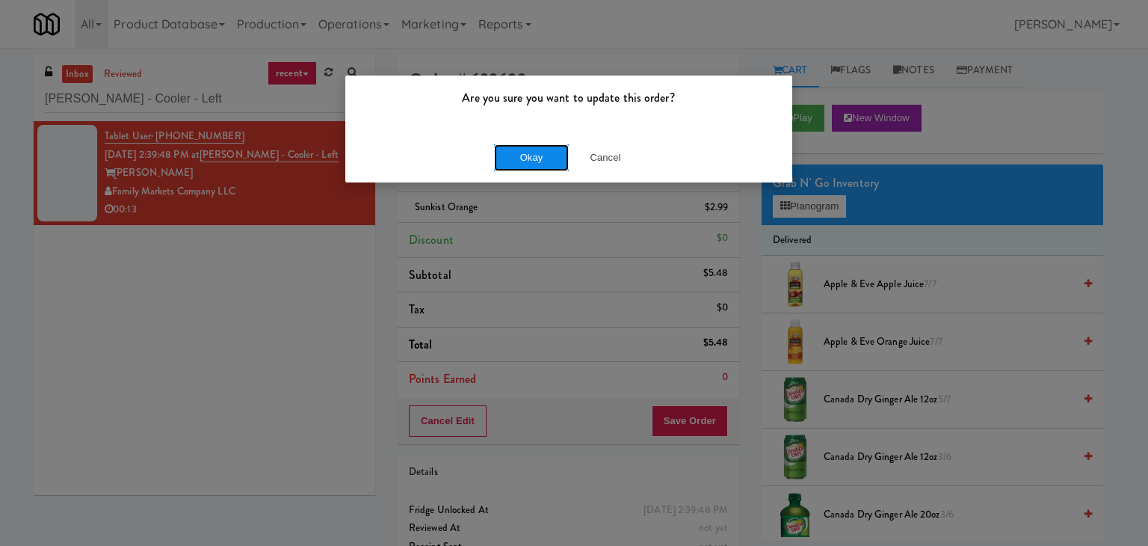
click at [540, 159] on button "Okay" at bounding box center [531, 157] width 75 height 27
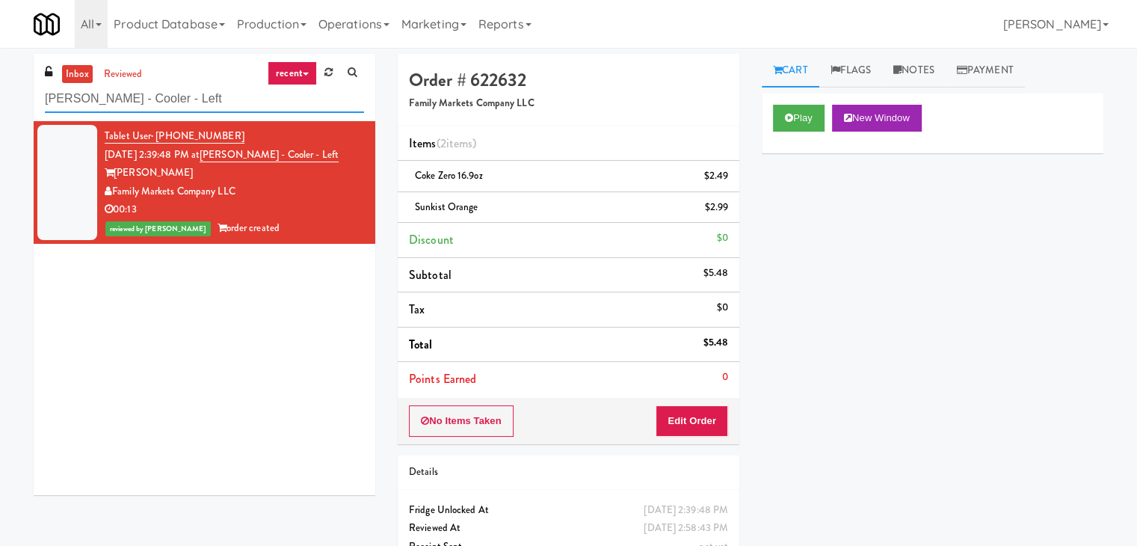
click at [166, 108] on input "[PERSON_NAME] - Cooler - Left" at bounding box center [204, 99] width 319 height 28
click at [167, 107] on input "[PERSON_NAME] - Cooler - Left" at bounding box center [204, 99] width 319 height 28
paste input "640 N [PERSON_NAME] - Left - Fridge"
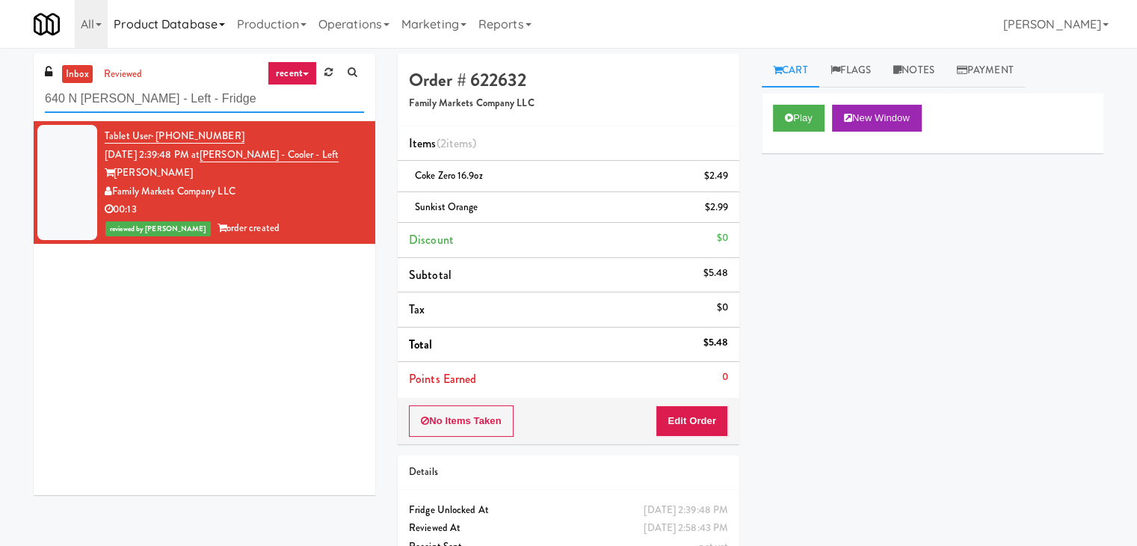
type input "640 N [PERSON_NAME] - Left - Fridge"
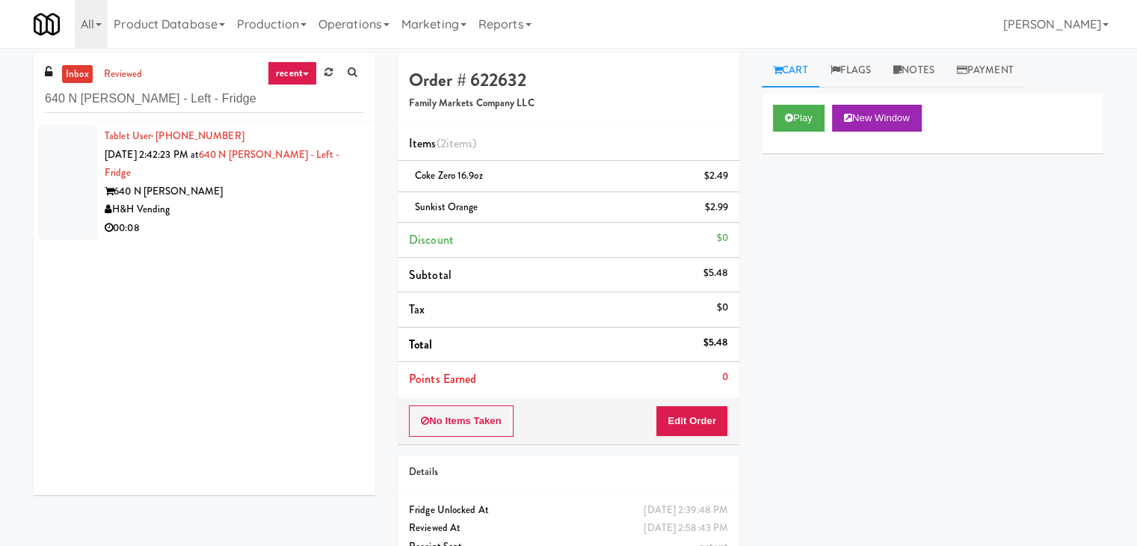
click at [289, 200] on div "H&H Vending" at bounding box center [234, 209] width 259 height 19
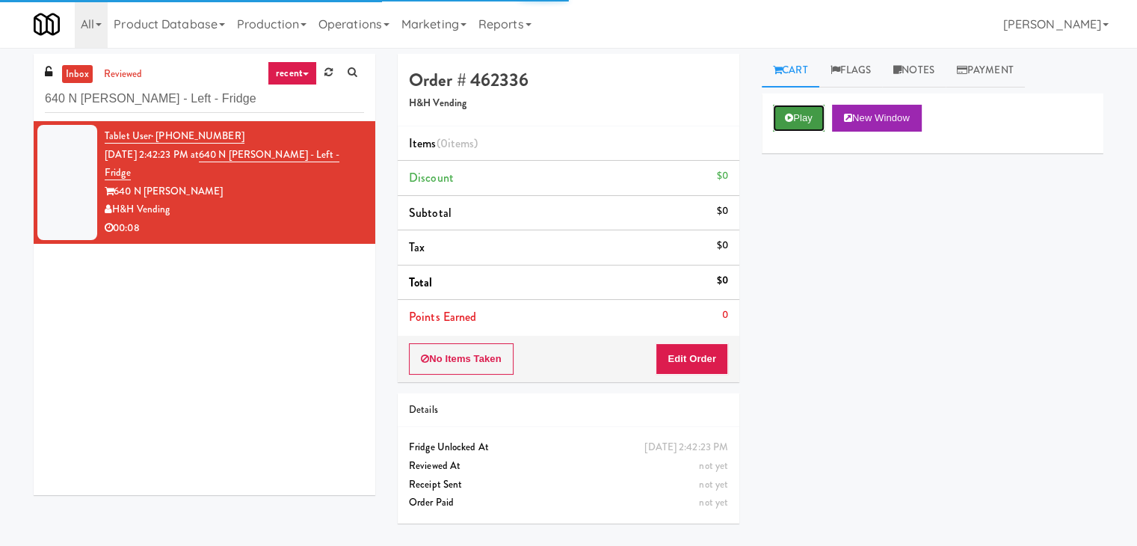
click at [792, 117] on button "Play" at bounding box center [799, 118] width 52 height 27
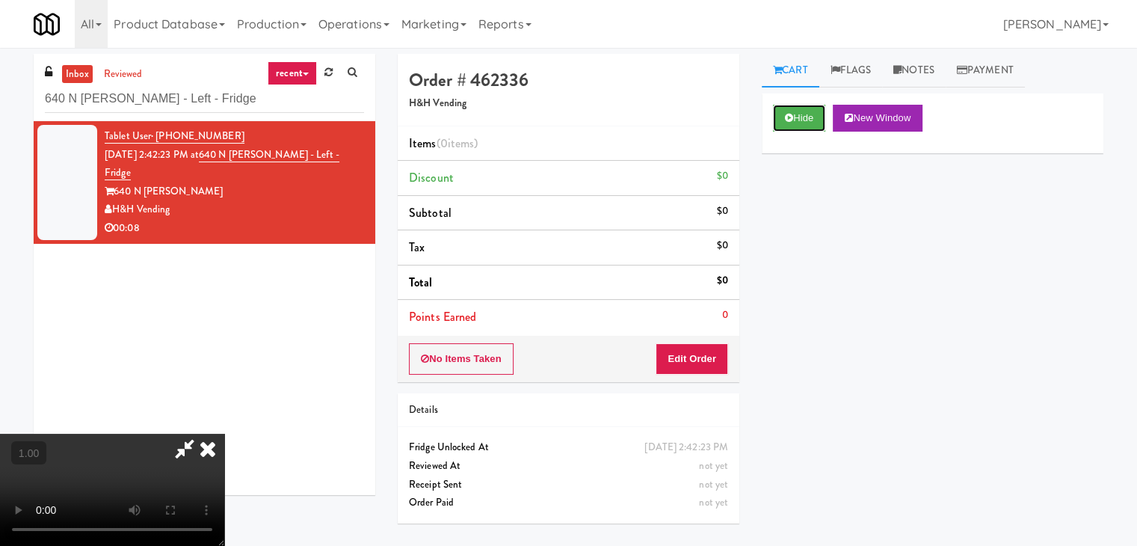
scroll to position [210, 0]
click at [224, 434] on video at bounding box center [112, 490] width 224 height 112
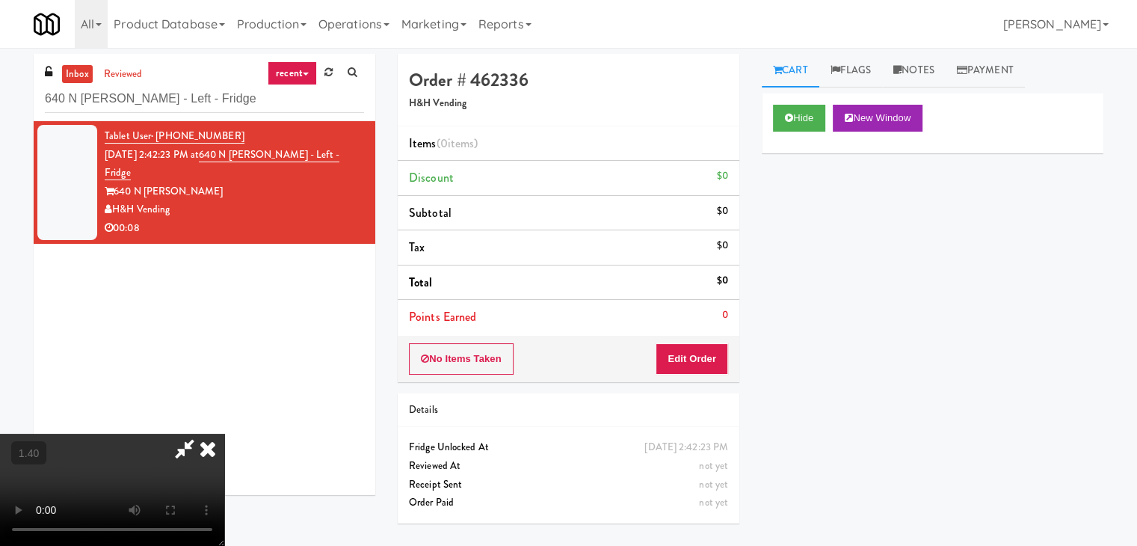
click at [224, 434] on video at bounding box center [112, 490] width 224 height 112
click at [224, 434] on icon at bounding box center [207, 449] width 33 height 30
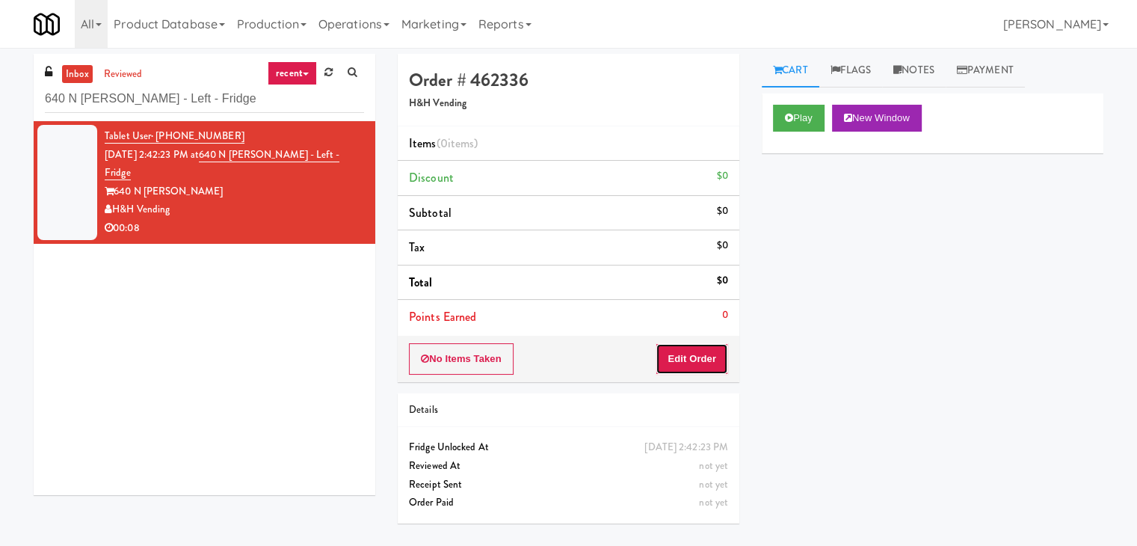
click at [691, 351] on button "Edit Order" at bounding box center [692, 358] width 73 height 31
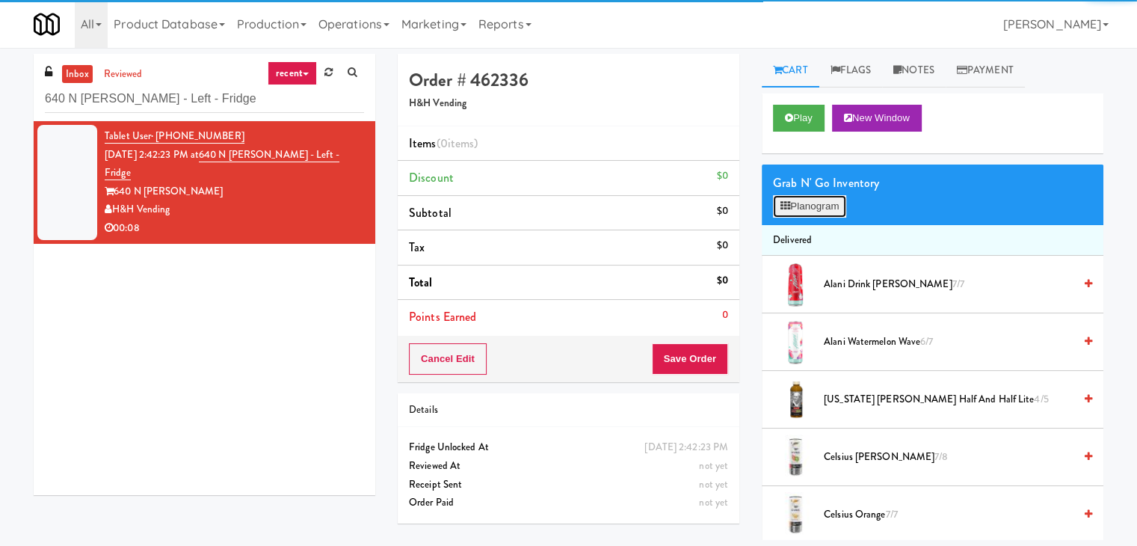
click at [805, 201] on button "Planogram" at bounding box center [809, 206] width 73 height 22
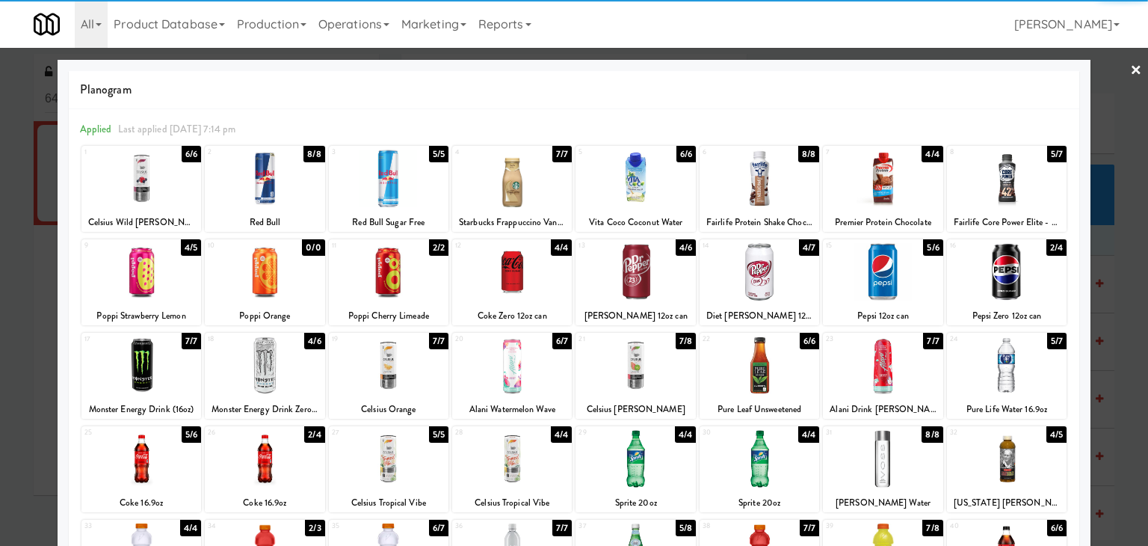
click at [994, 177] on div at bounding box center [1007, 179] width 120 height 58
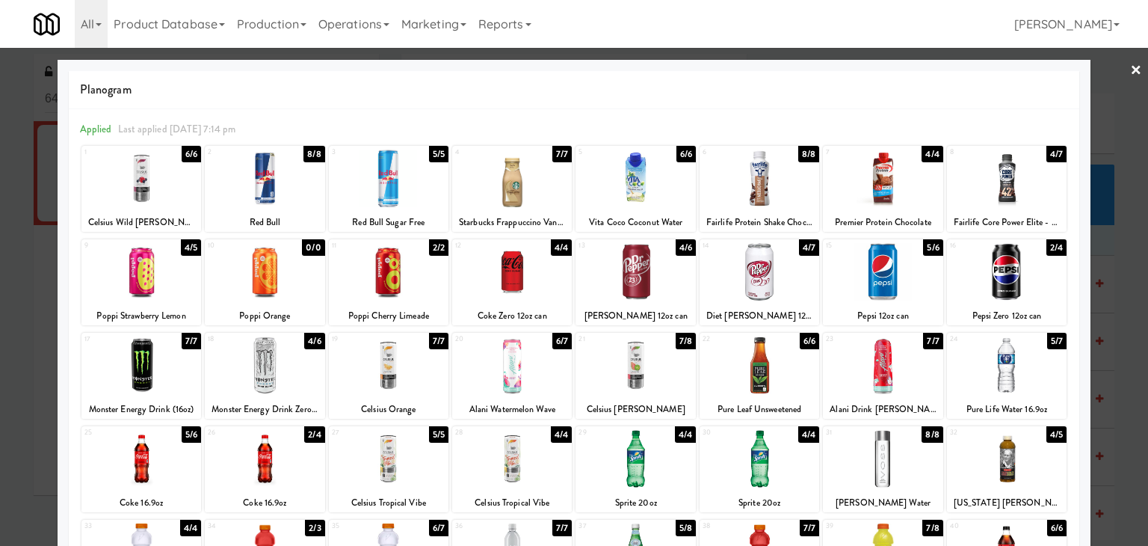
click at [987, 279] on div at bounding box center [1007, 272] width 120 height 58
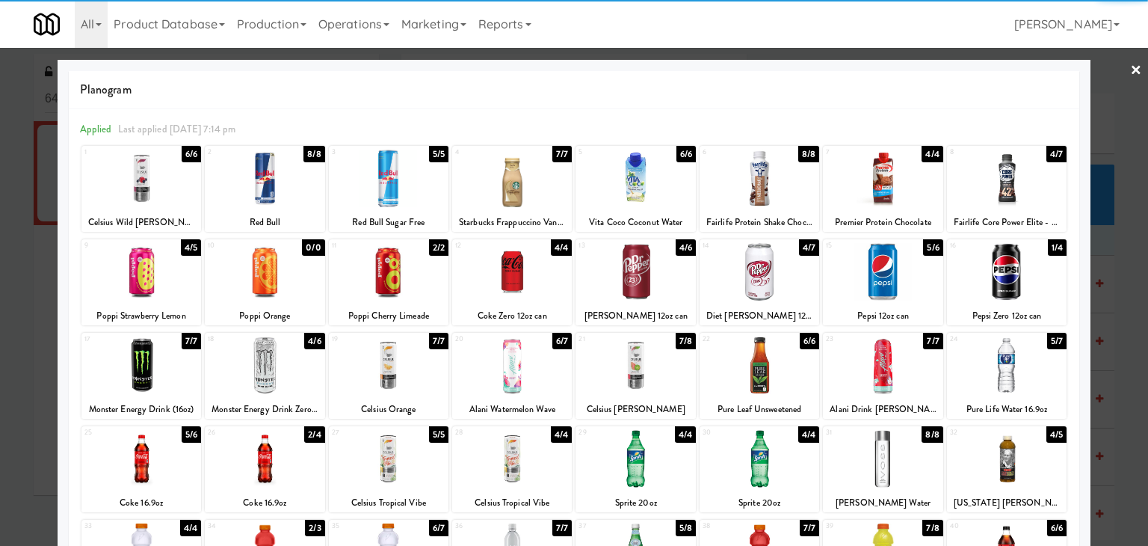
click at [1130, 70] on link "×" at bounding box center [1136, 71] width 12 height 46
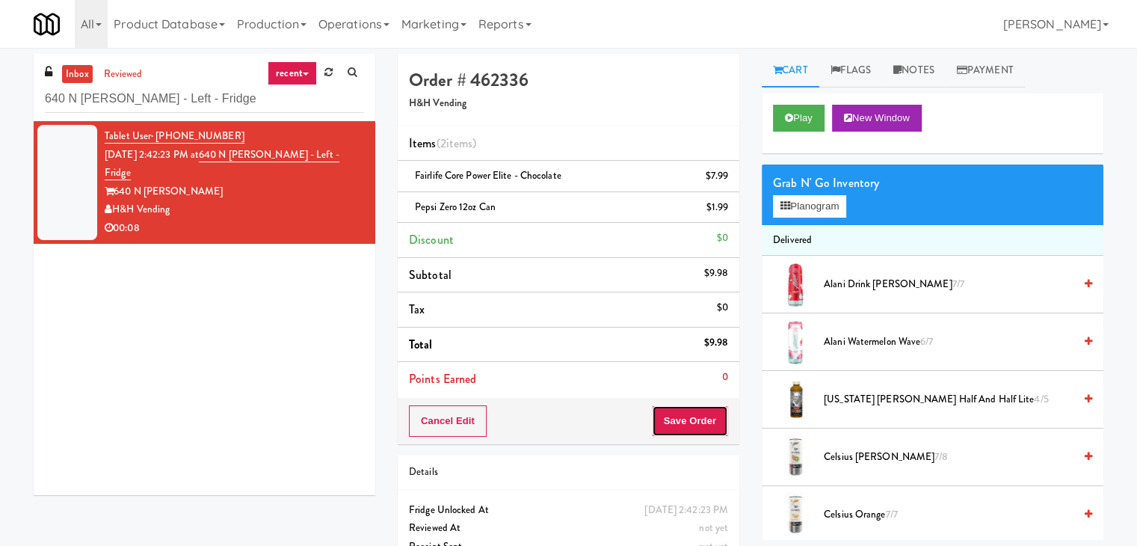
click at [668, 410] on button "Save Order" at bounding box center [690, 420] width 76 height 31
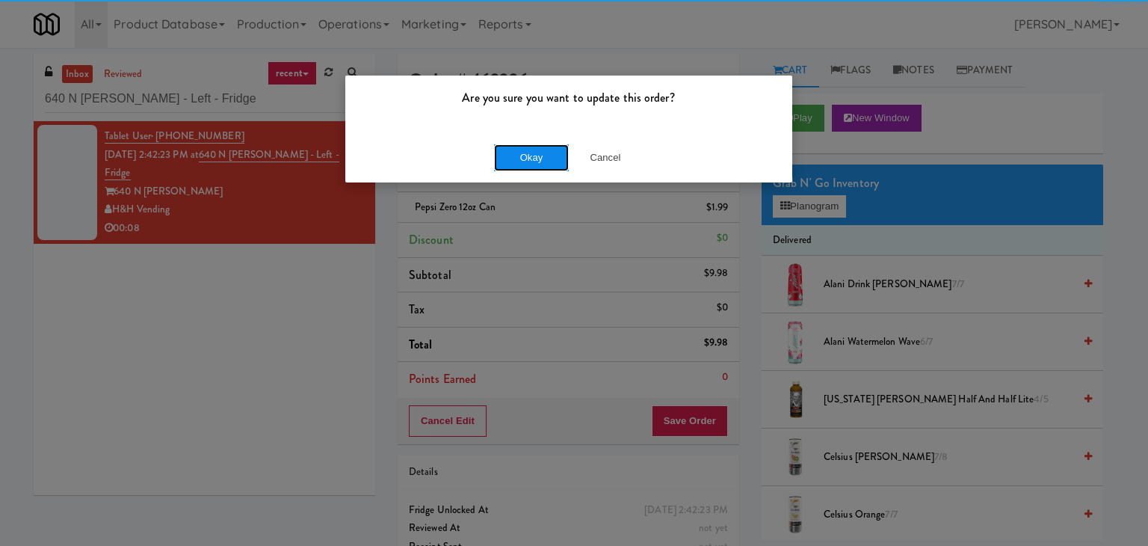
click at [532, 159] on button "Okay" at bounding box center [531, 157] width 75 height 27
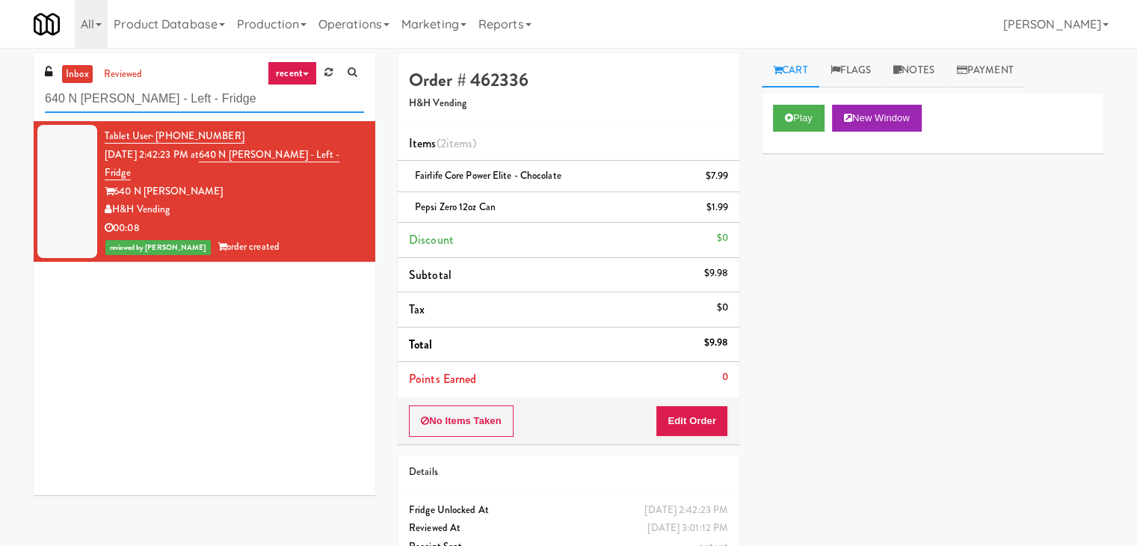
click at [199, 99] on input "640 N [PERSON_NAME] - Left - Fridge" at bounding box center [204, 99] width 319 height 28
paste input "Park on First - Mailroom 1 - Cooler"
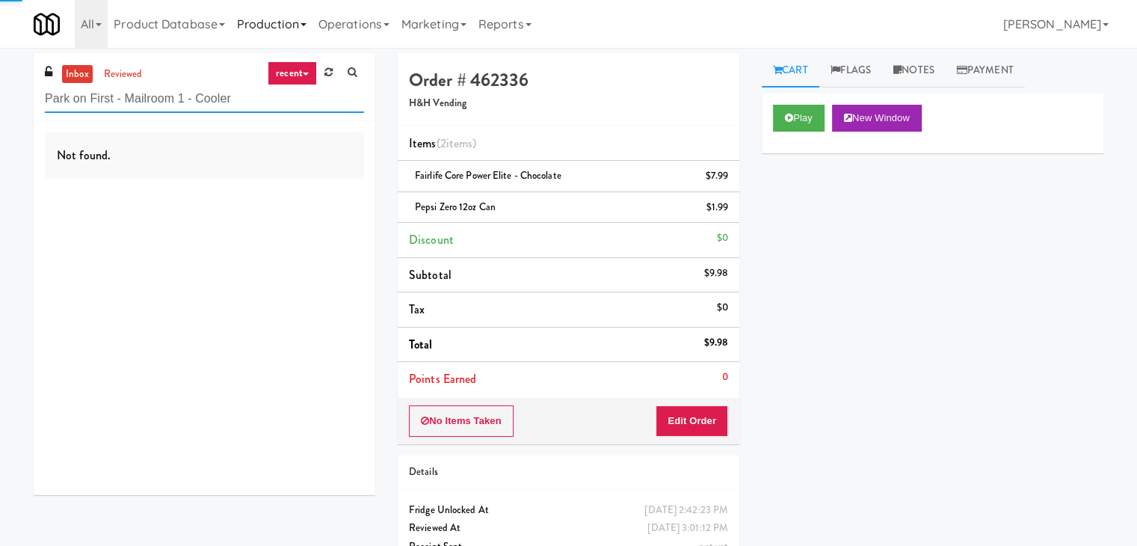
type input "Park on First - Mailroom 1 - Cooler"
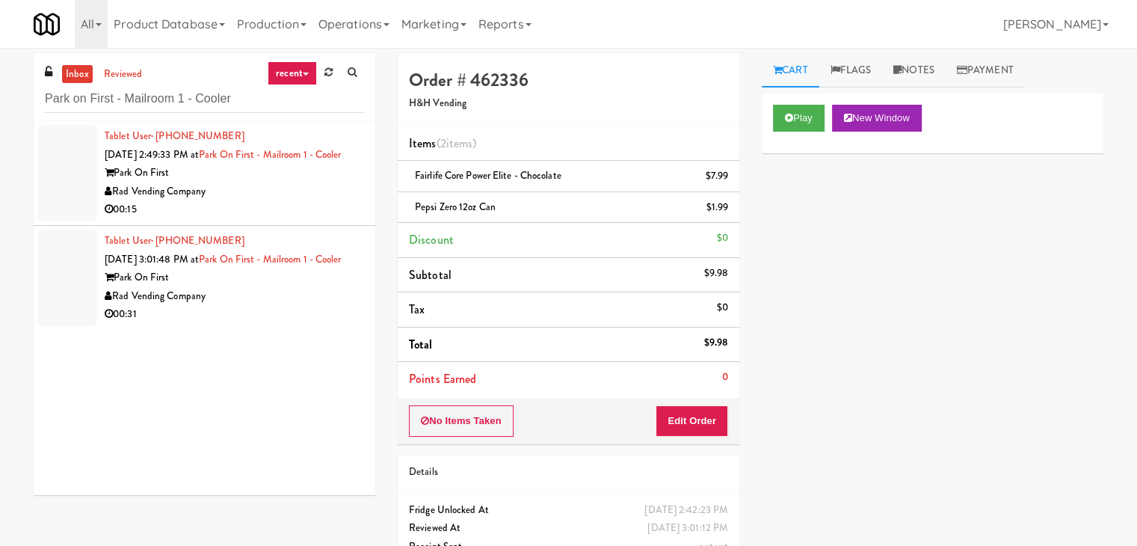
click at [288, 201] on div "Rad Vending Company" at bounding box center [234, 191] width 259 height 19
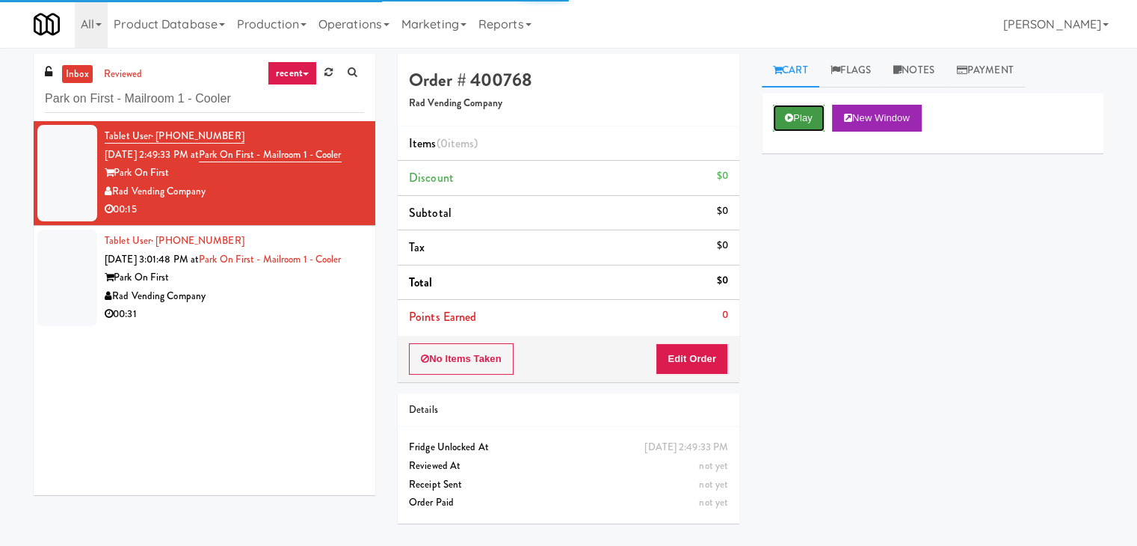
click at [812, 117] on button "Play" at bounding box center [799, 118] width 52 height 27
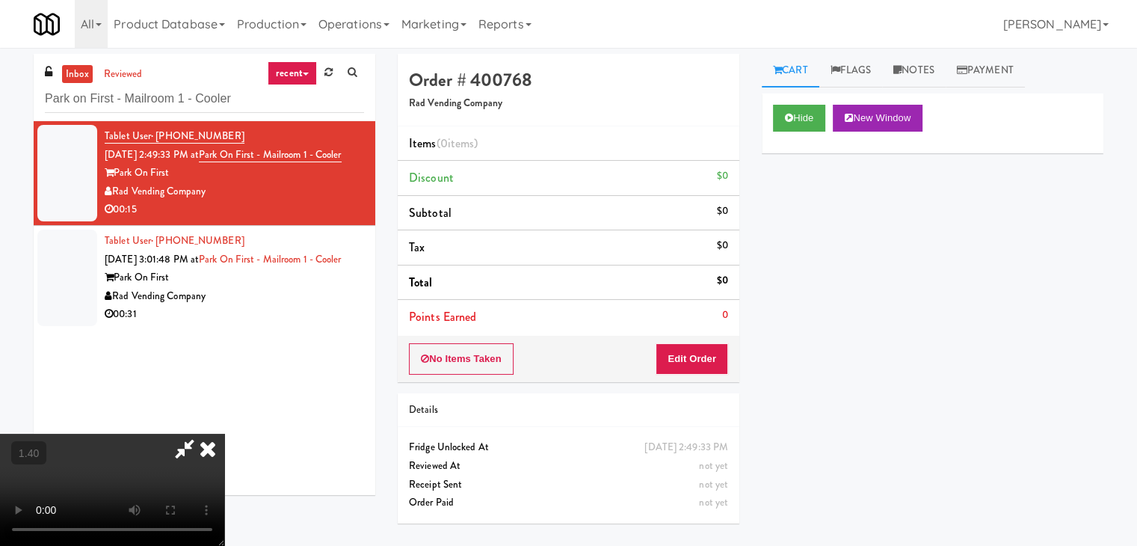
click at [224, 434] on video at bounding box center [112, 490] width 224 height 112
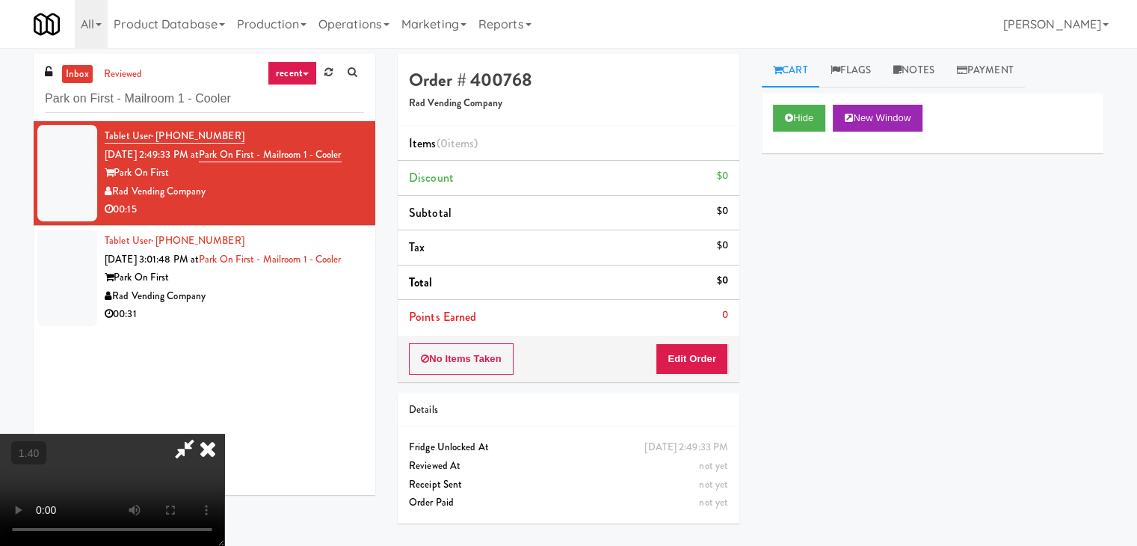
click at [224, 434] on video at bounding box center [112, 490] width 224 height 112
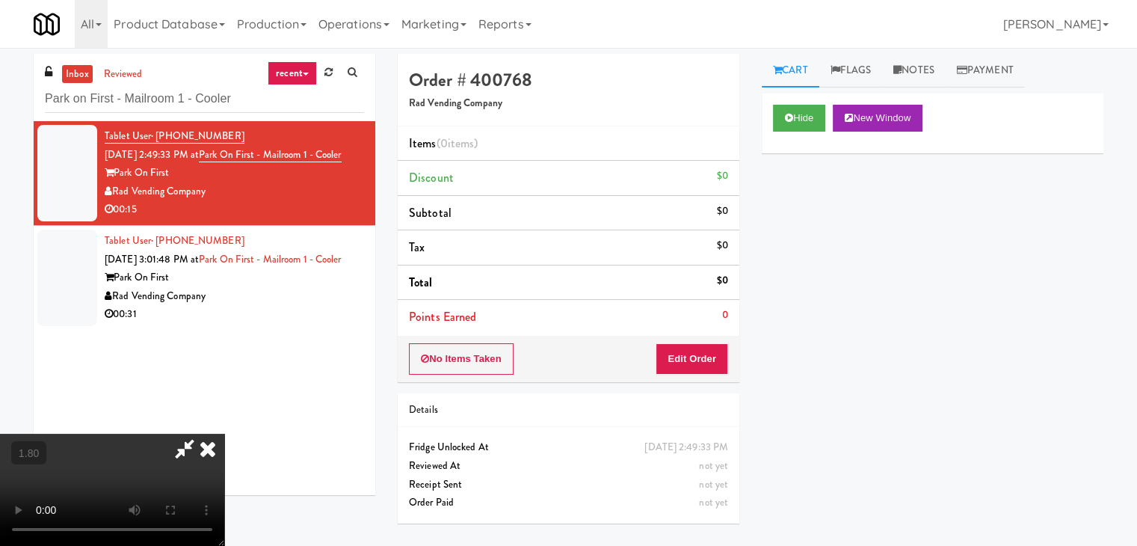
click at [224, 434] on icon at bounding box center [207, 449] width 33 height 30
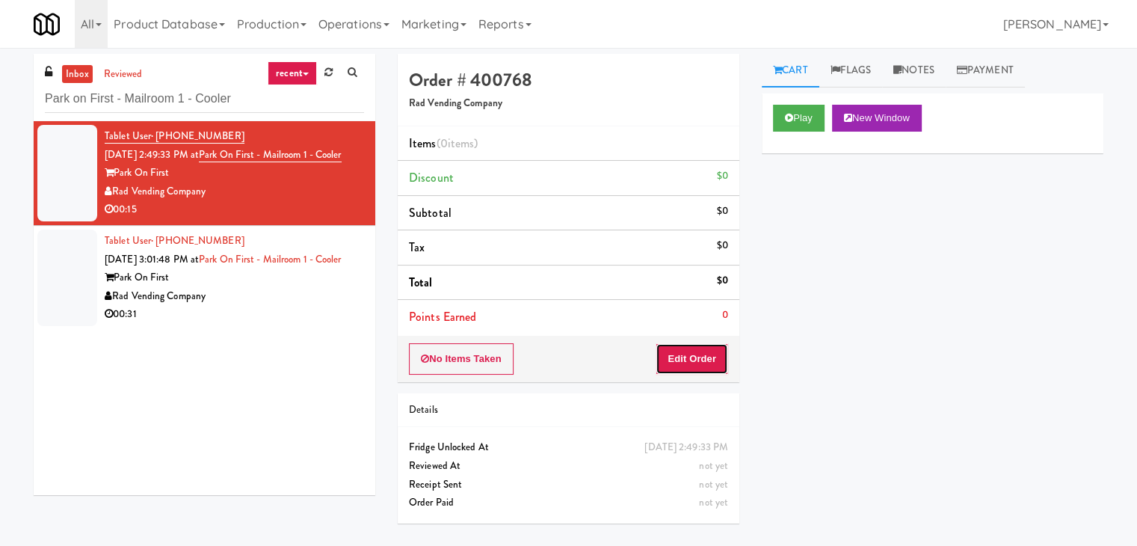
click at [697, 360] on button "Edit Order" at bounding box center [692, 358] width 73 height 31
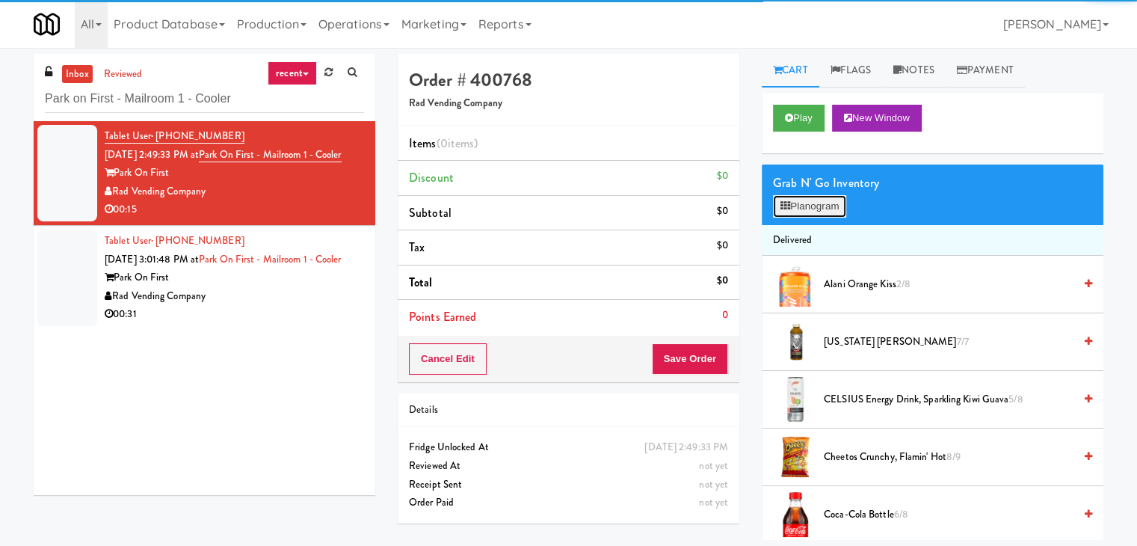
click at [806, 213] on button "Planogram" at bounding box center [809, 206] width 73 height 22
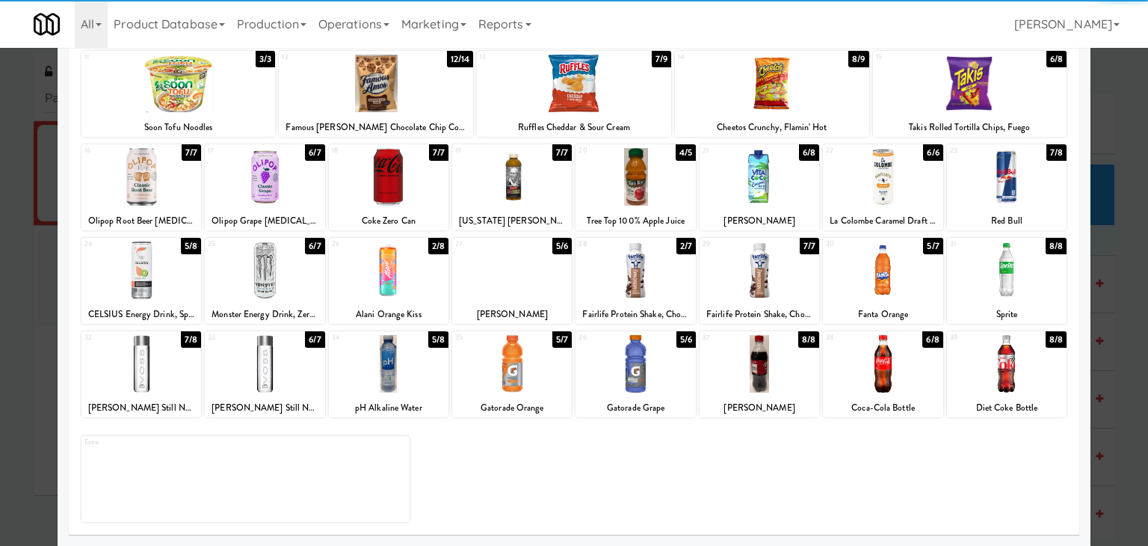
click at [144, 273] on div at bounding box center [141, 270] width 120 height 58
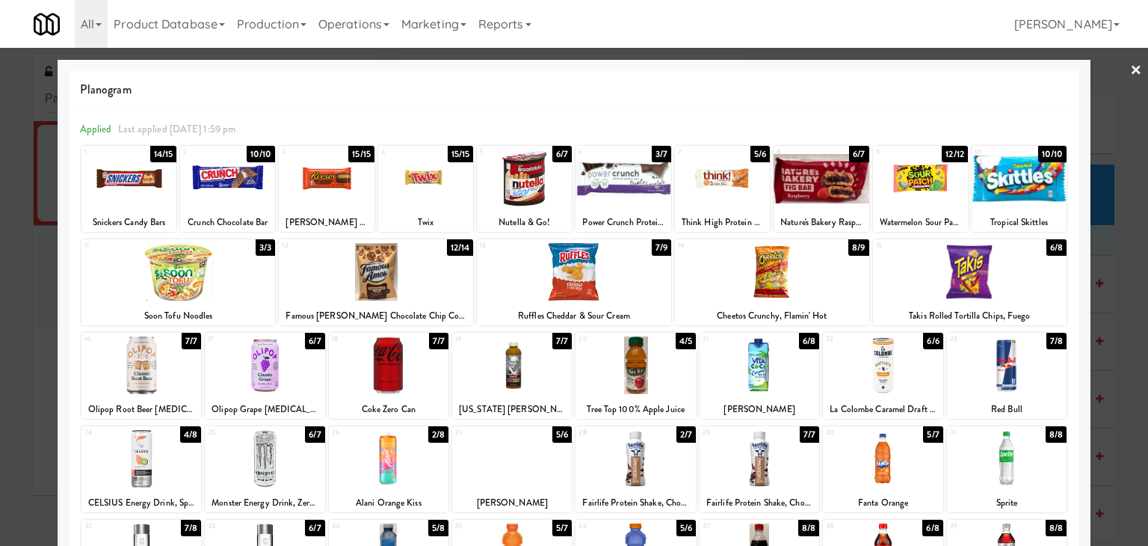
click at [1132, 73] on div at bounding box center [574, 273] width 1148 height 546
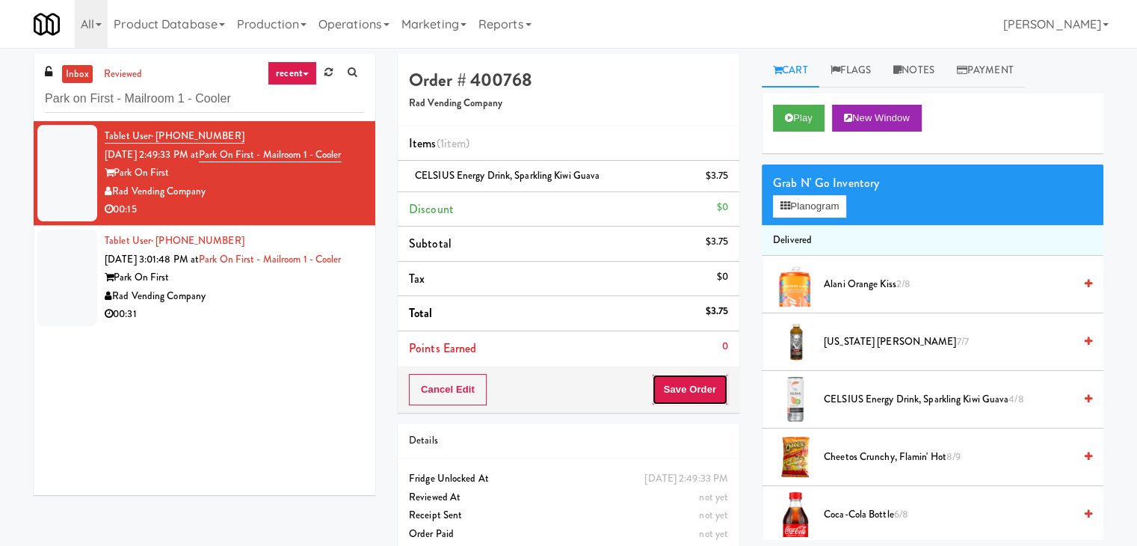
click at [680, 388] on button "Save Order" at bounding box center [690, 389] width 76 height 31
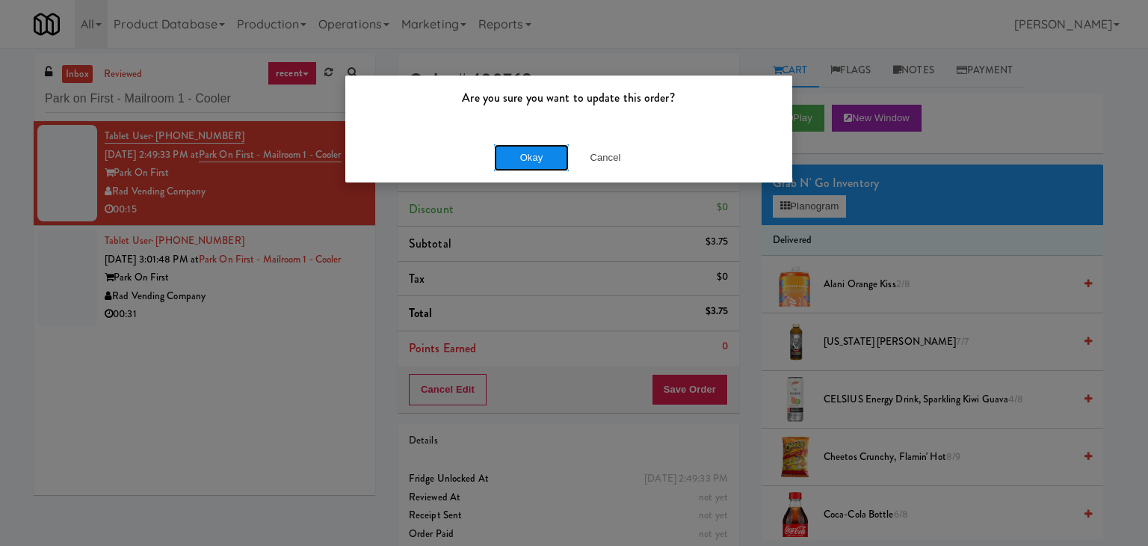
click at [525, 159] on button "Okay" at bounding box center [531, 157] width 75 height 27
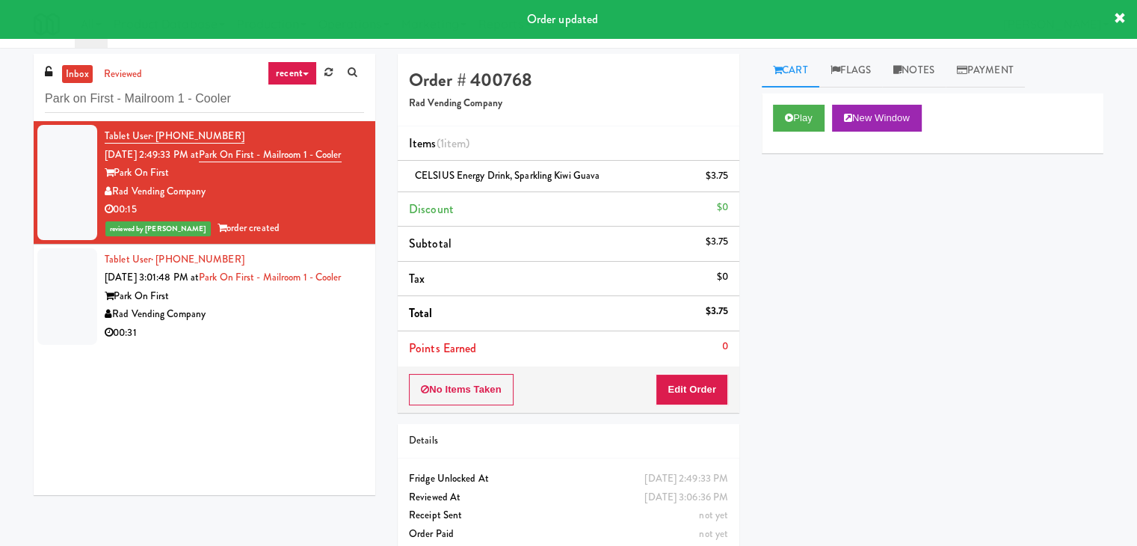
click at [281, 324] on div "Rad Vending Company" at bounding box center [234, 314] width 259 height 19
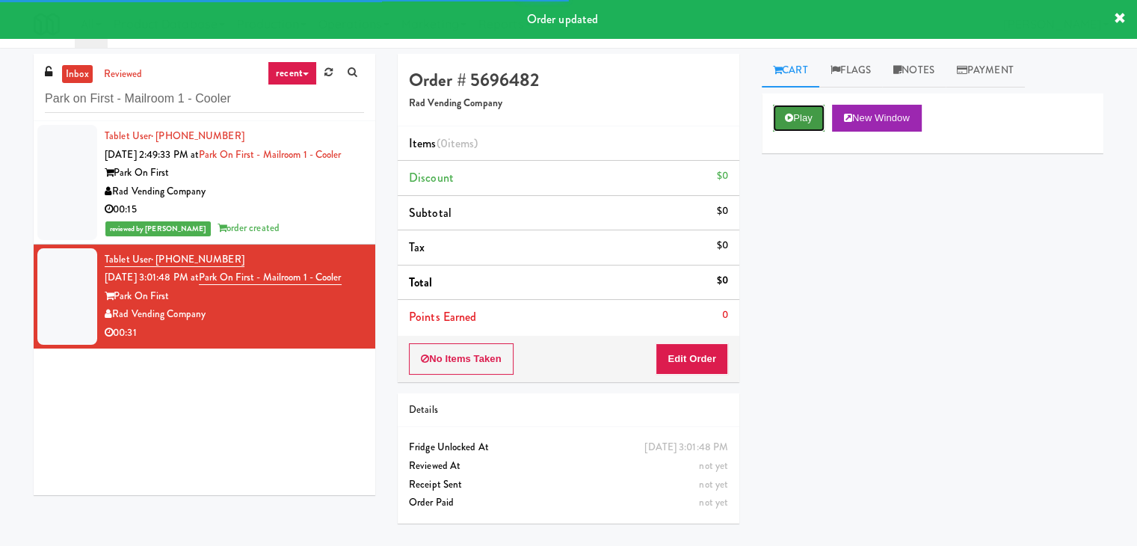
click at [798, 119] on button "Play" at bounding box center [799, 118] width 52 height 27
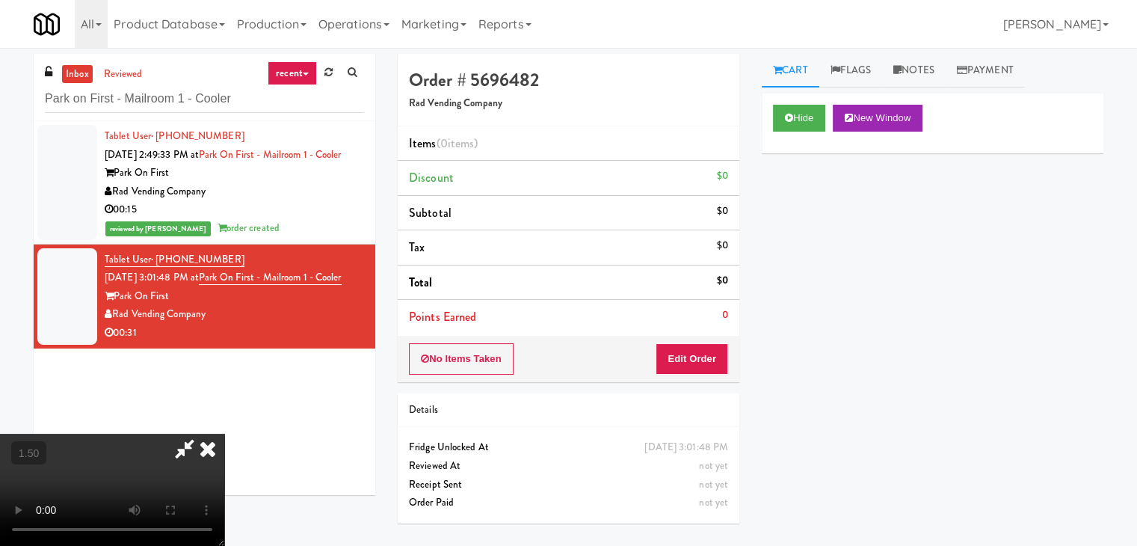
click at [224, 434] on video at bounding box center [112, 490] width 224 height 112
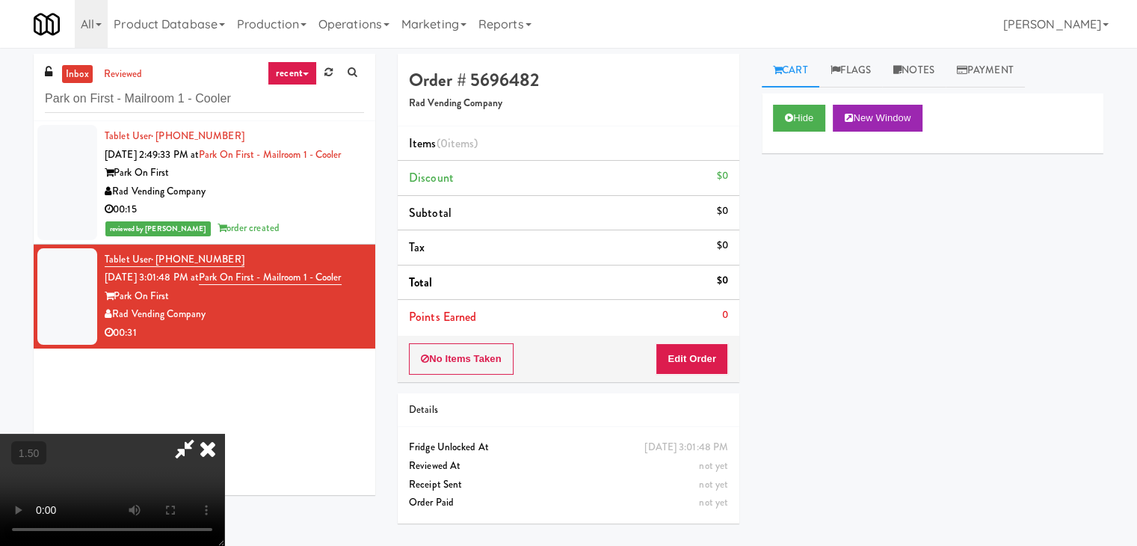
click at [224, 434] on video at bounding box center [112, 490] width 224 height 112
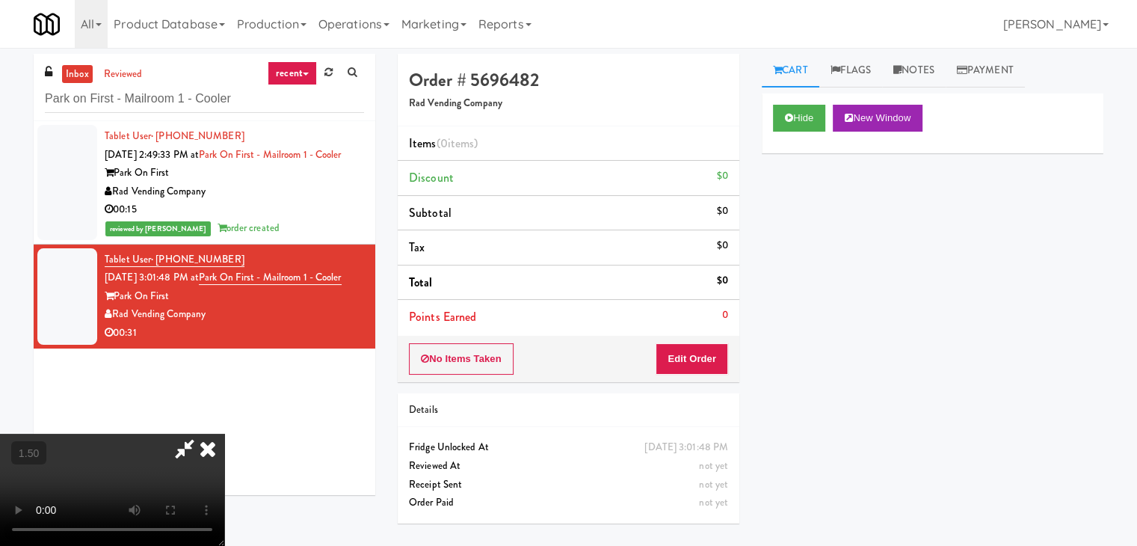
click at [224, 434] on video at bounding box center [112, 490] width 224 height 112
click at [224, 434] on icon at bounding box center [207, 449] width 33 height 30
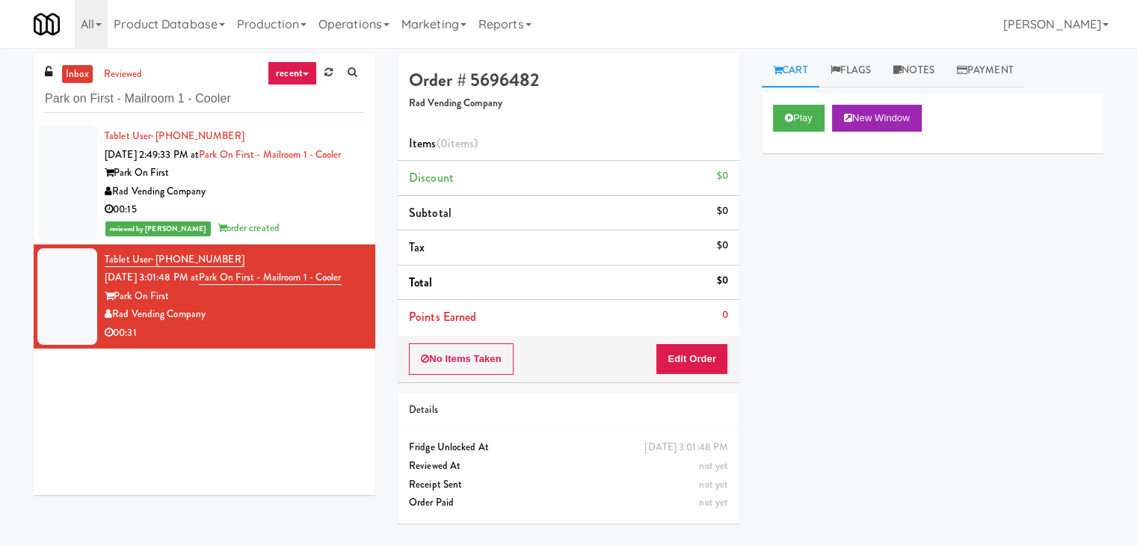
click at [704, 375] on div "No Items Taken Edit Order" at bounding box center [569, 359] width 342 height 46
click at [706, 356] on button "Edit Order" at bounding box center [692, 358] width 73 height 31
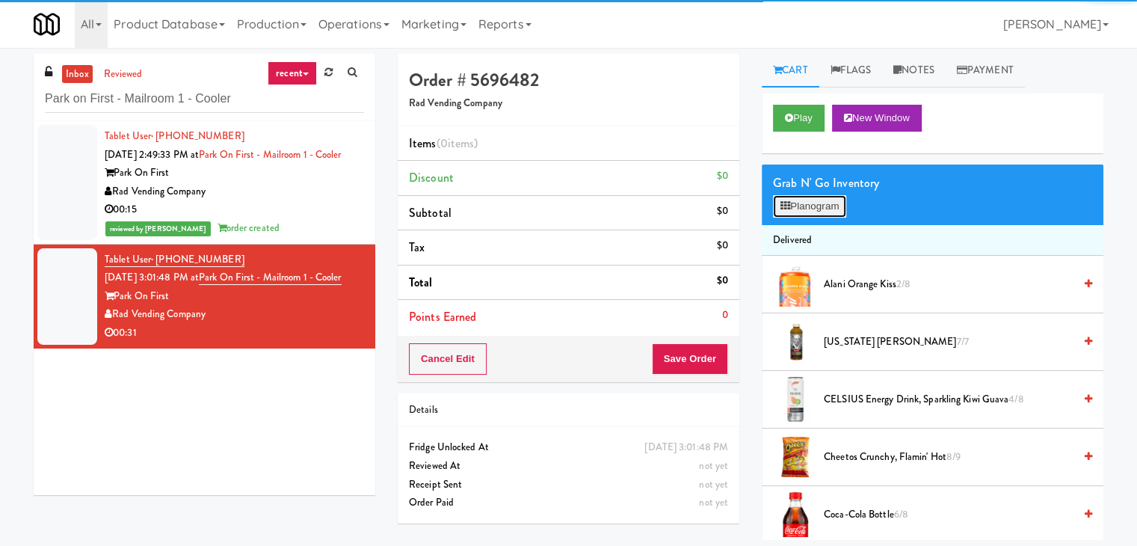
click at [816, 205] on button "Planogram" at bounding box center [809, 206] width 73 height 22
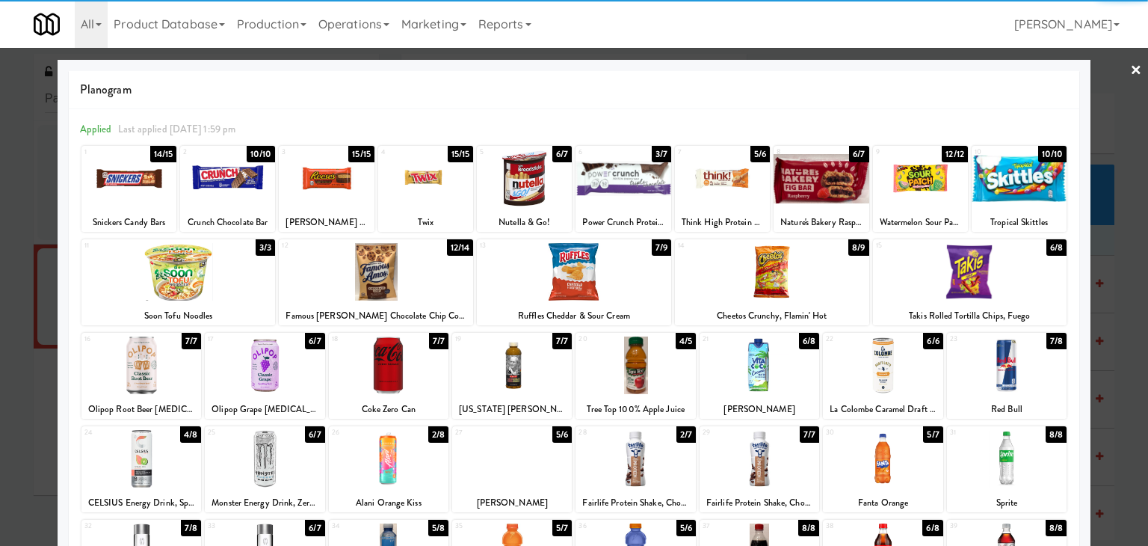
click at [271, 364] on div at bounding box center [265, 365] width 120 height 58
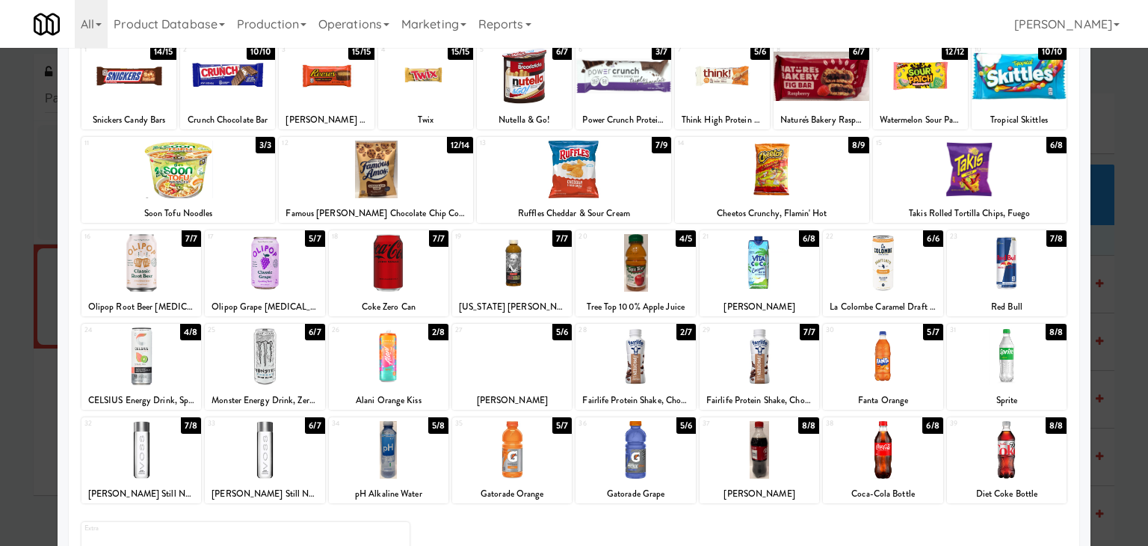
scroll to position [188, 0]
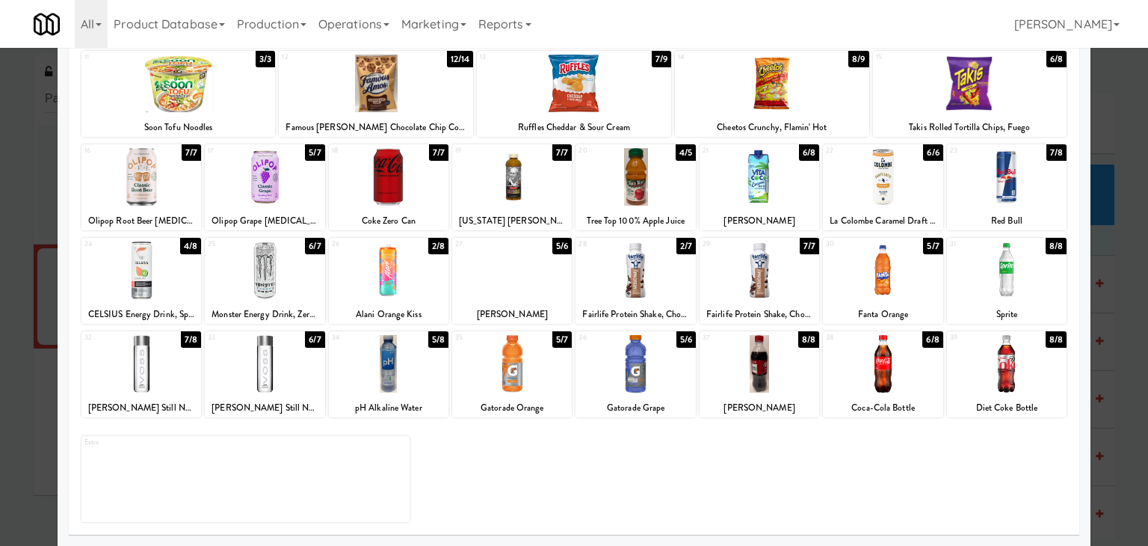
click at [1013, 368] on div at bounding box center [1007, 364] width 120 height 58
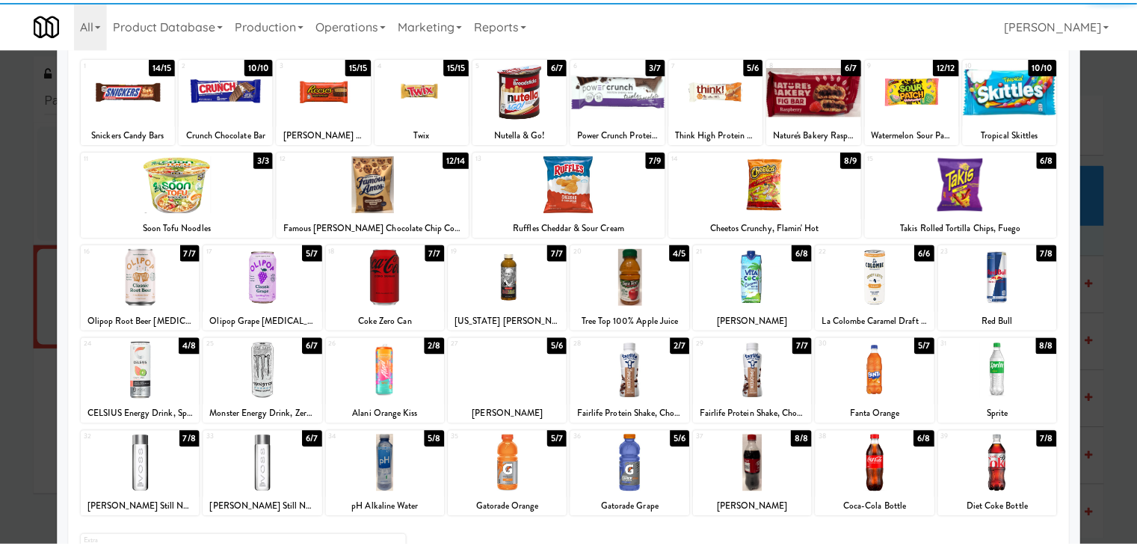
scroll to position [0, 0]
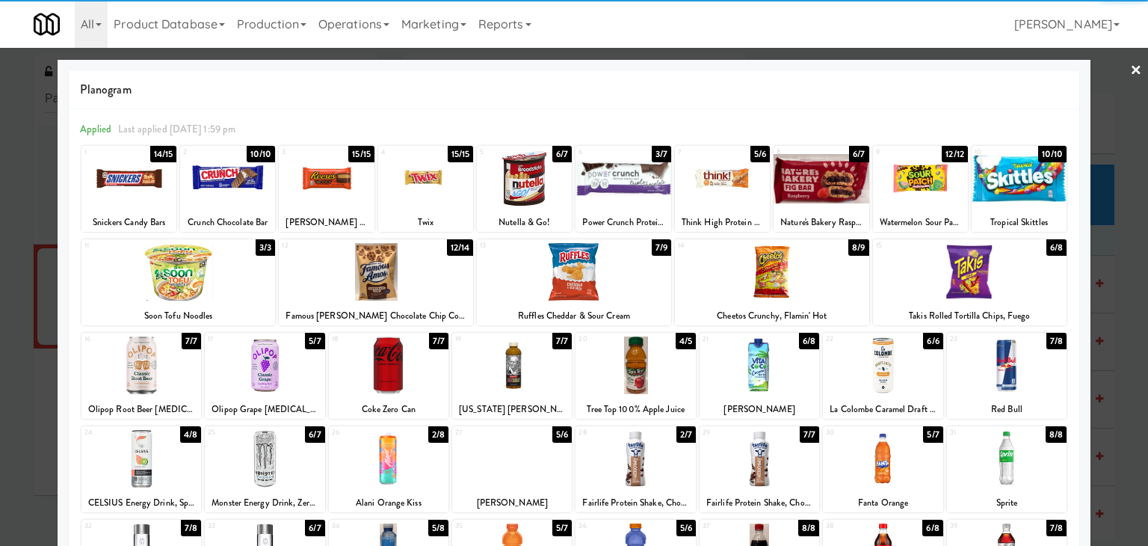
click at [990, 283] on div at bounding box center [970, 272] width 194 height 58
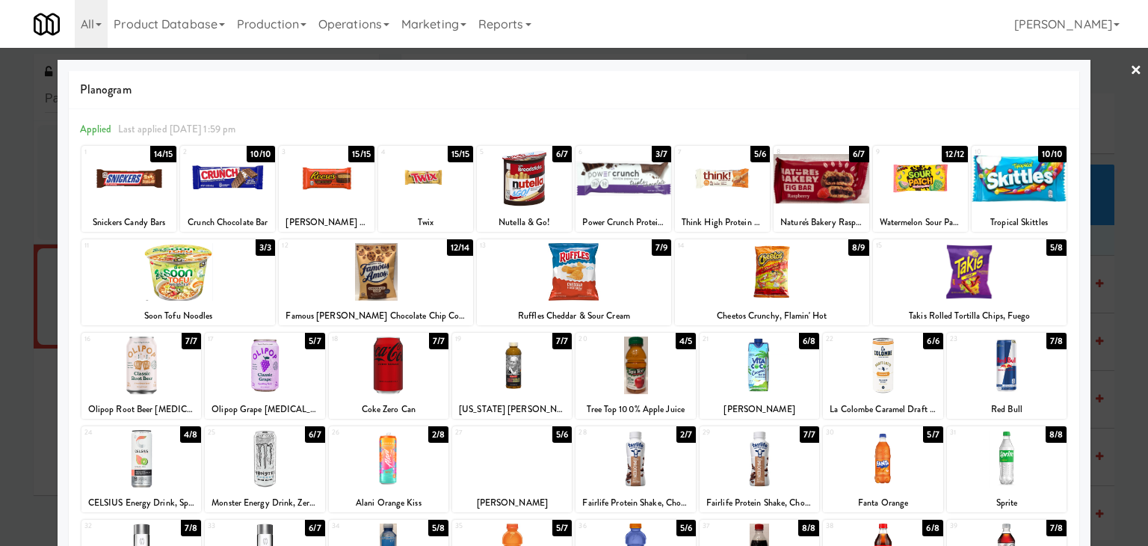
click at [1130, 70] on link "×" at bounding box center [1136, 71] width 12 height 46
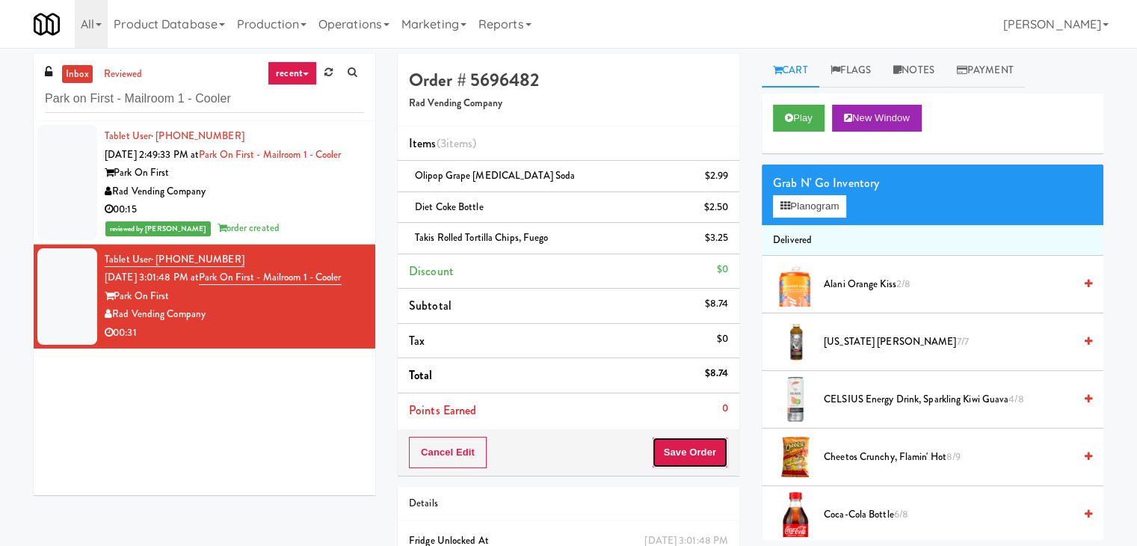
click at [698, 453] on button "Save Order" at bounding box center [690, 452] width 76 height 31
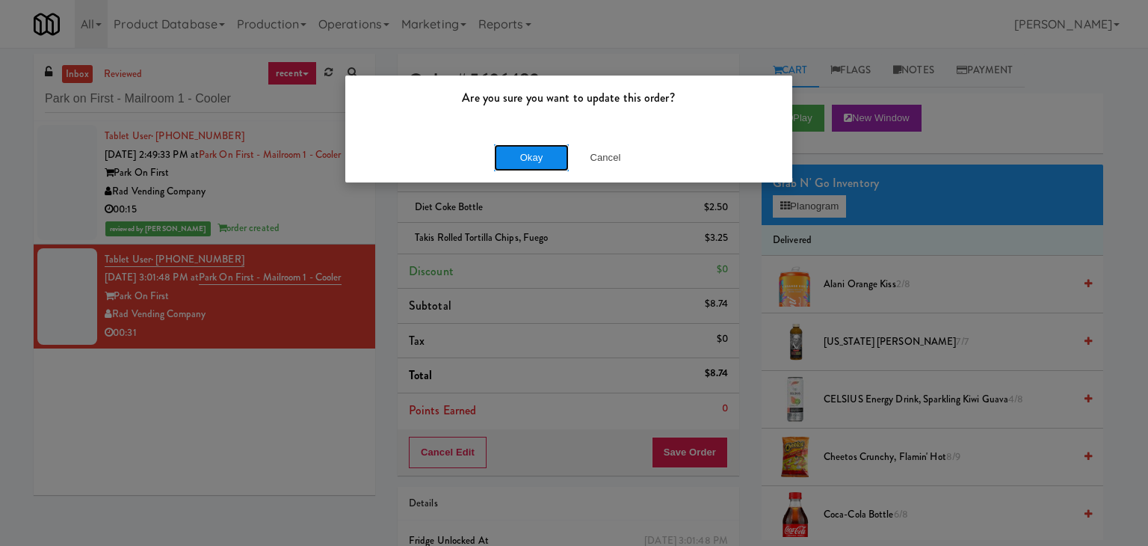
click at [530, 158] on button "Okay" at bounding box center [531, 157] width 75 height 27
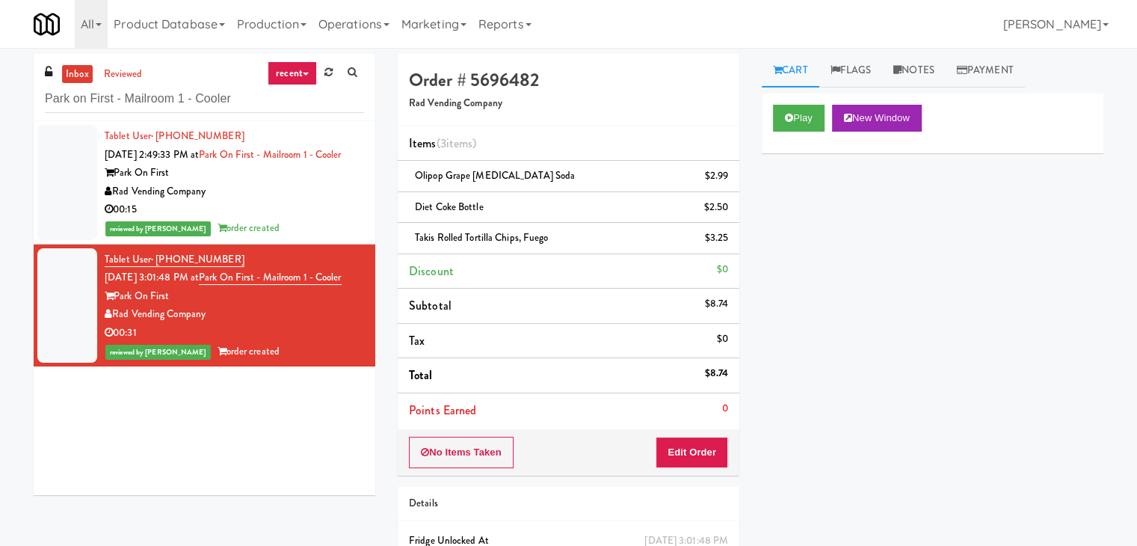
click at [301, 218] on div "00:15" at bounding box center [234, 209] width 259 height 19
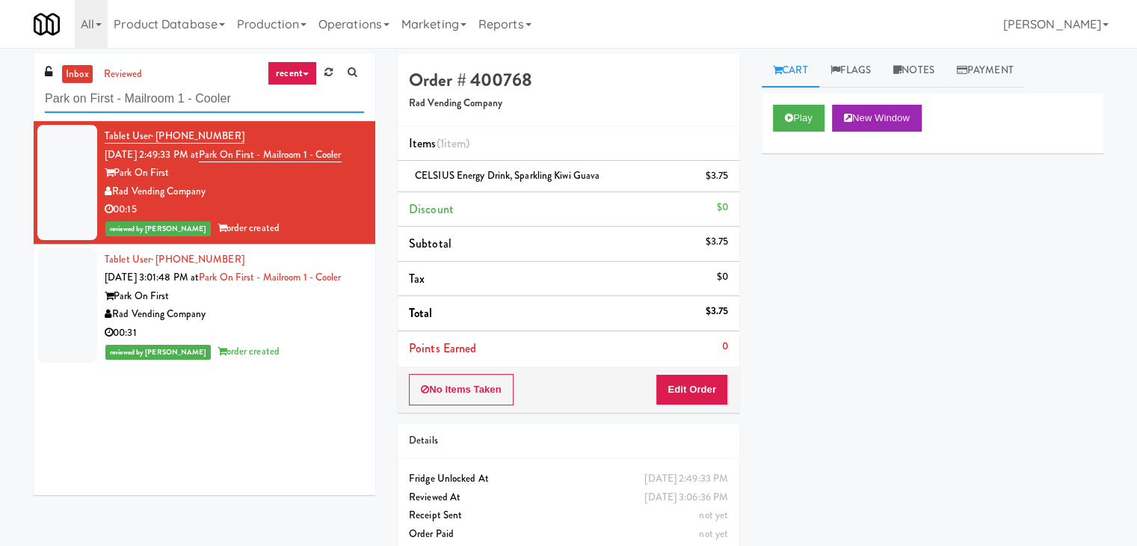
click at [206, 101] on input "Park on First - Mailroom 1 - Cooler" at bounding box center [204, 99] width 319 height 28
paste input "Vasara - Cooler - Left"
type input "Vasara - Cooler - Left"
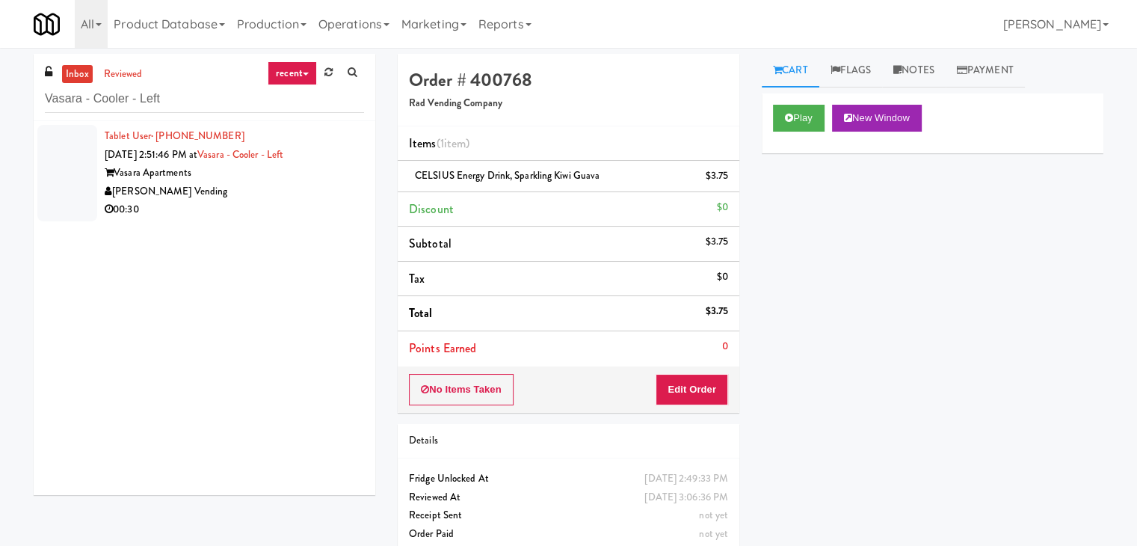
click at [298, 204] on div "00:30" at bounding box center [234, 209] width 259 height 19
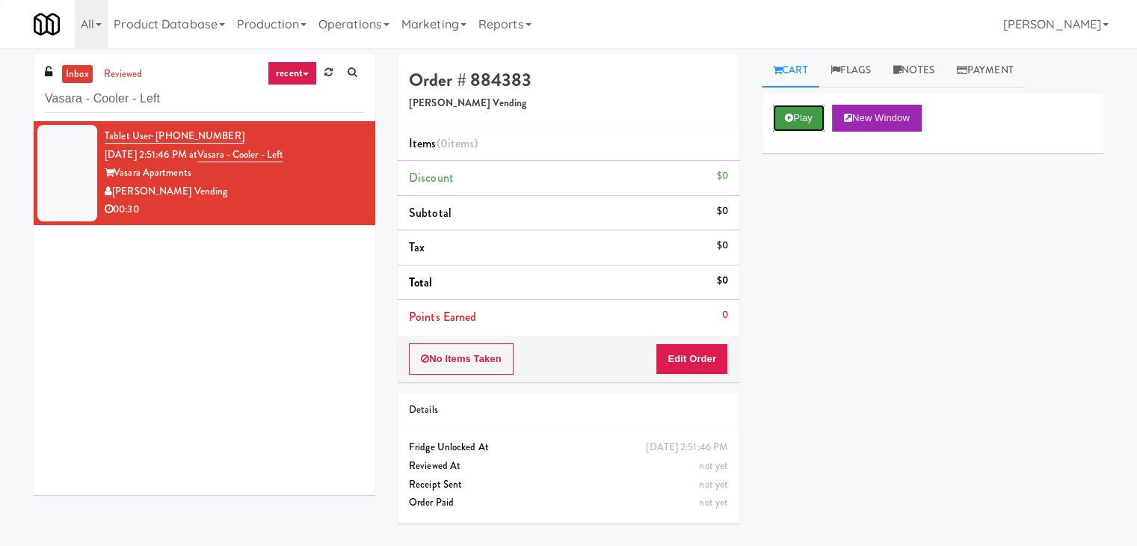
click at [787, 110] on button "Play" at bounding box center [799, 118] width 52 height 27
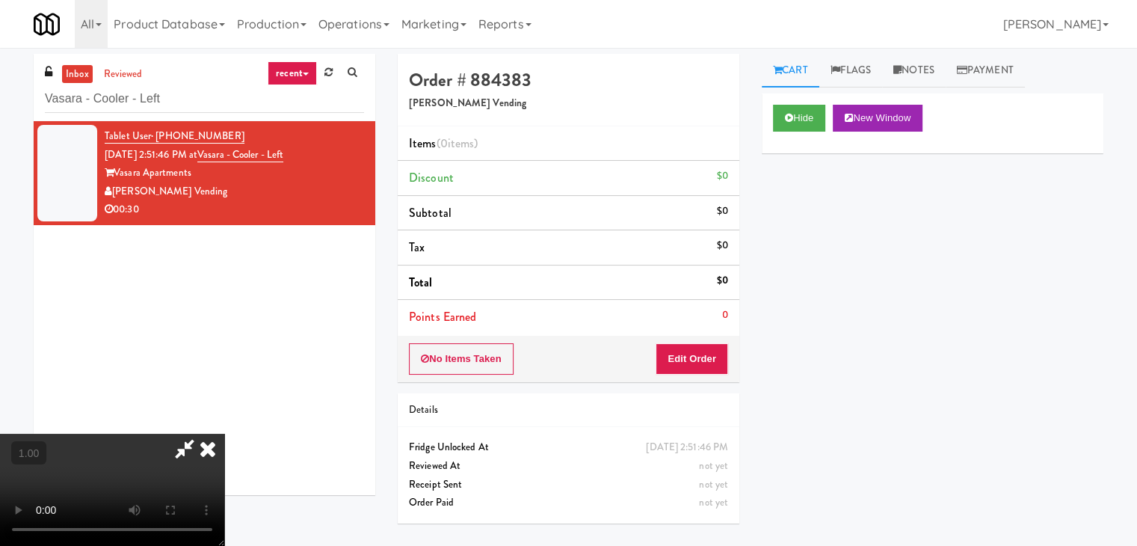
click at [224, 434] on video at bounding box center [112, 490] width 224 height 112
click at [893, 60] on link "Notes" at bounding box center [914, 71] width 64 height 34
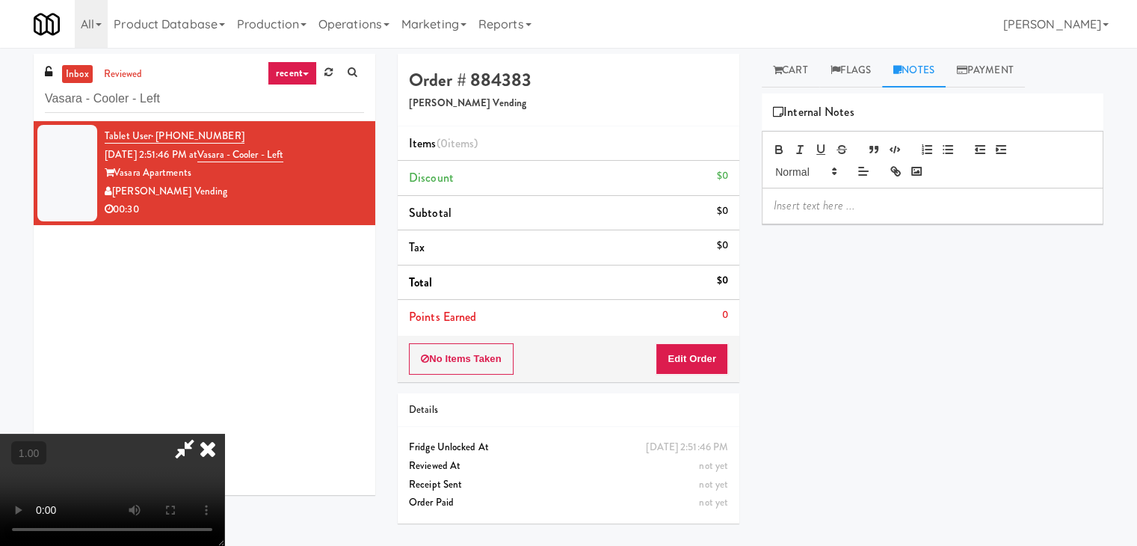
drag, startPoint x: 824, startPoint y: 224, endPoint x: 820, endPoint y: 253, distance: 29.4
click at [824, 225] on div "Hide New Window Primary Flag Clear Flag if unable to determine what was taken o…" at bounding box center [933, 373] width 342 height 561
click at [960, 207] on p at bounding box center [933, 205] width 318 height 16
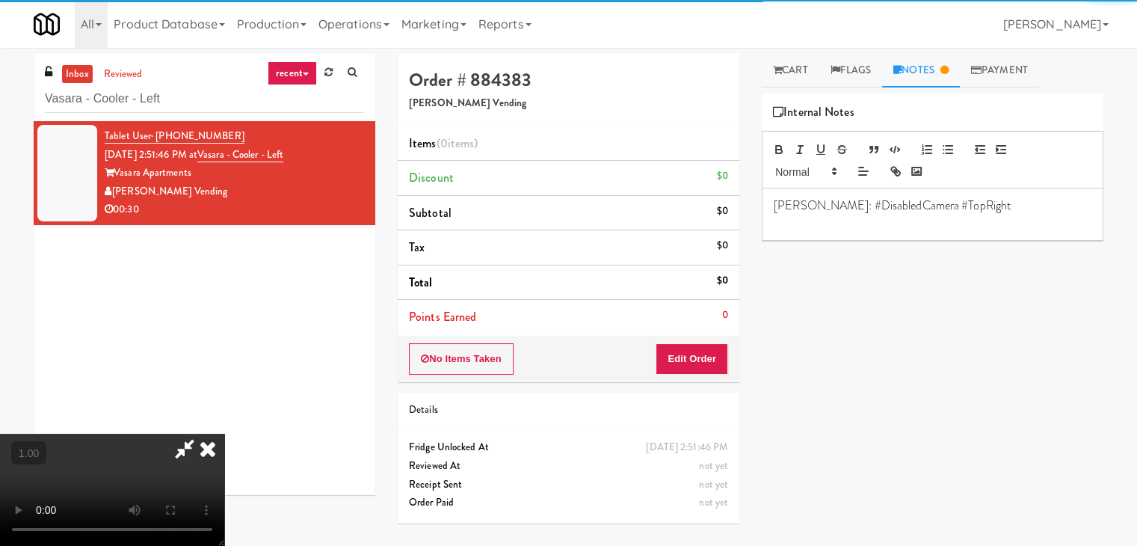
click at [224, 434] on video at bounding box center [112, 490] width 224 height 112
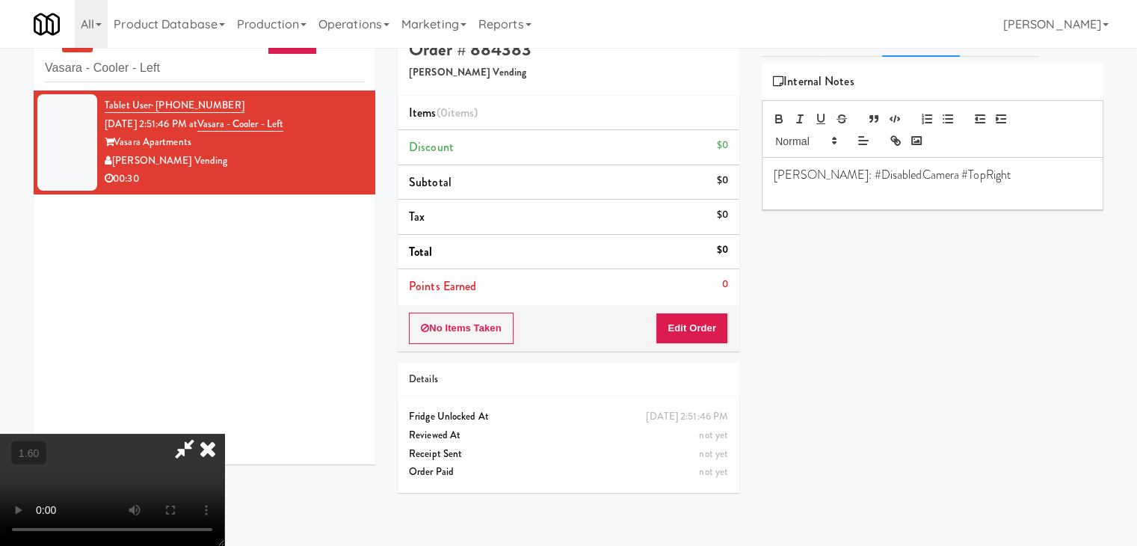
scroll to position [48, 0]
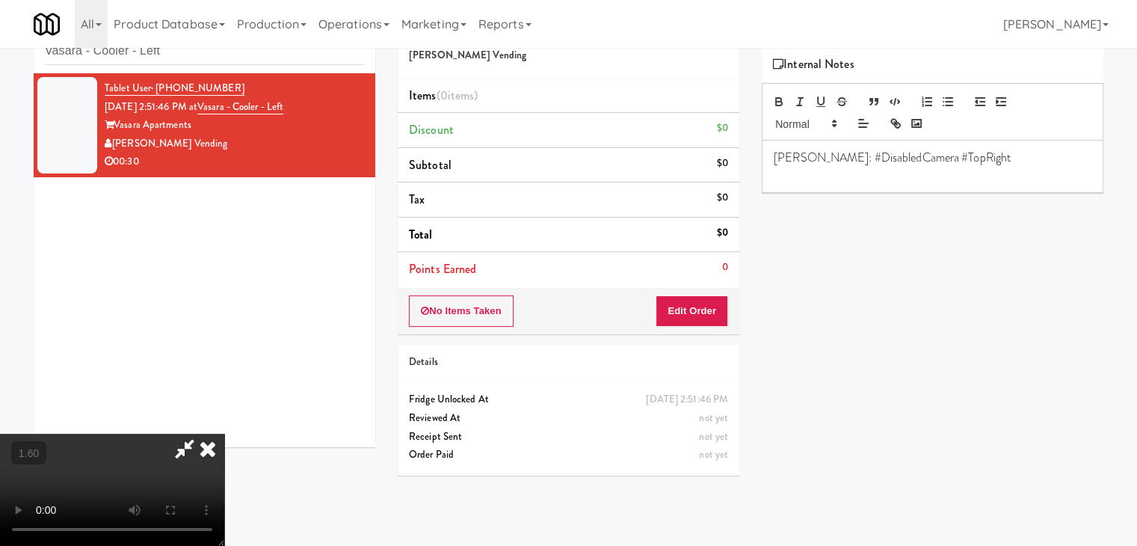
click at [224, 434] on video at bounding box center [112, 490] width 224 height 112
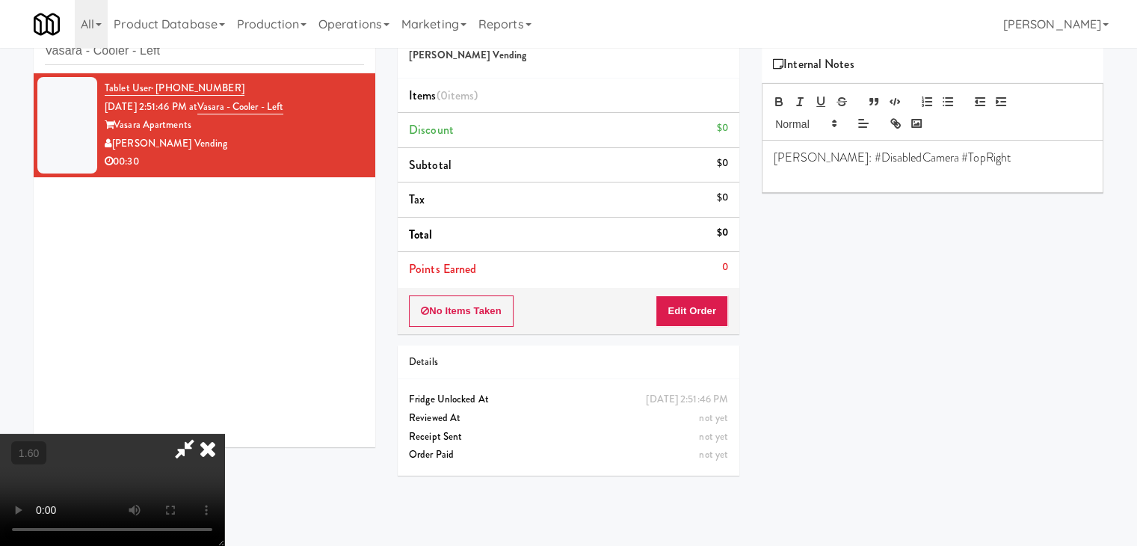
click at [224, 434] on video at bounding box center [112, 490] width 224 height 112
click at [202, 434] on icon at bounding box center [184, 449] width 34 height 30
click at [708, 316] on button "Edit Order" at bounding box center [692, 310] width 73 height 31
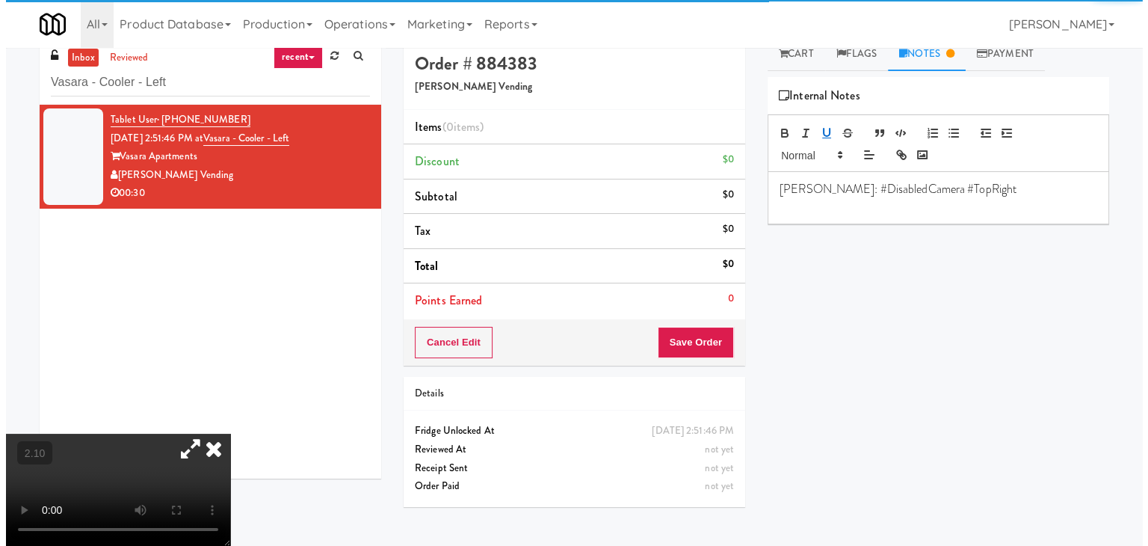
scroll to position [0, 0]
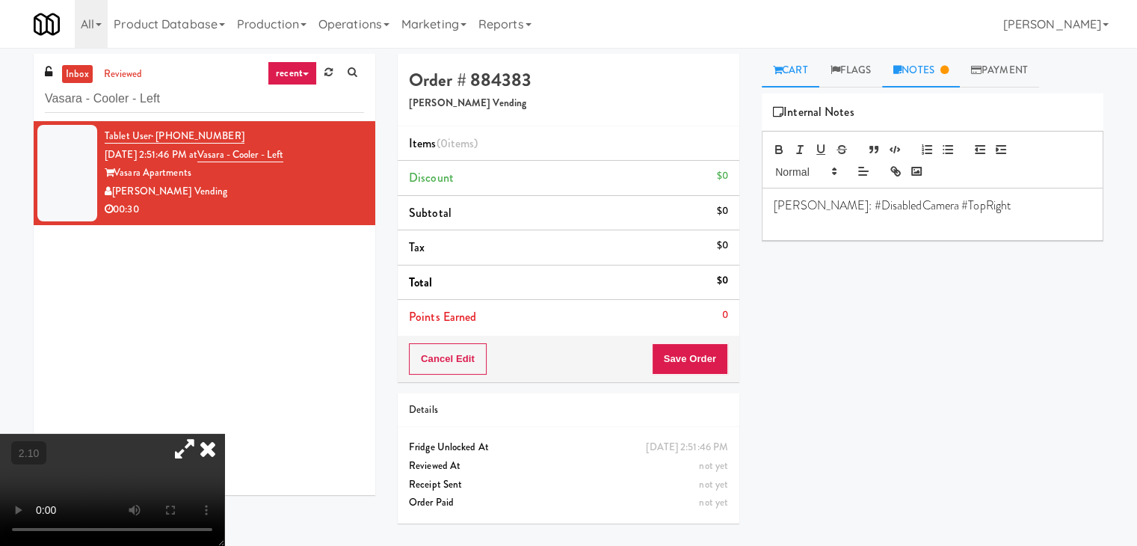
click at [789, 69] on link "Cart" at bounding box center [791, 71] width 58 height 34
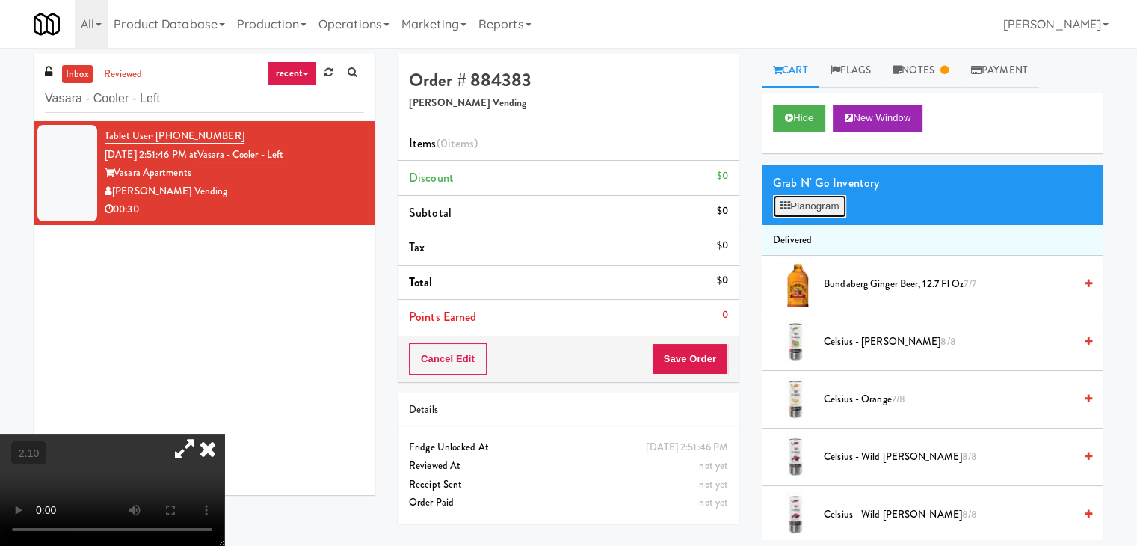
click at [819, 206] on button "Planogram" at bounding box center [809, 206] width 73 height 22
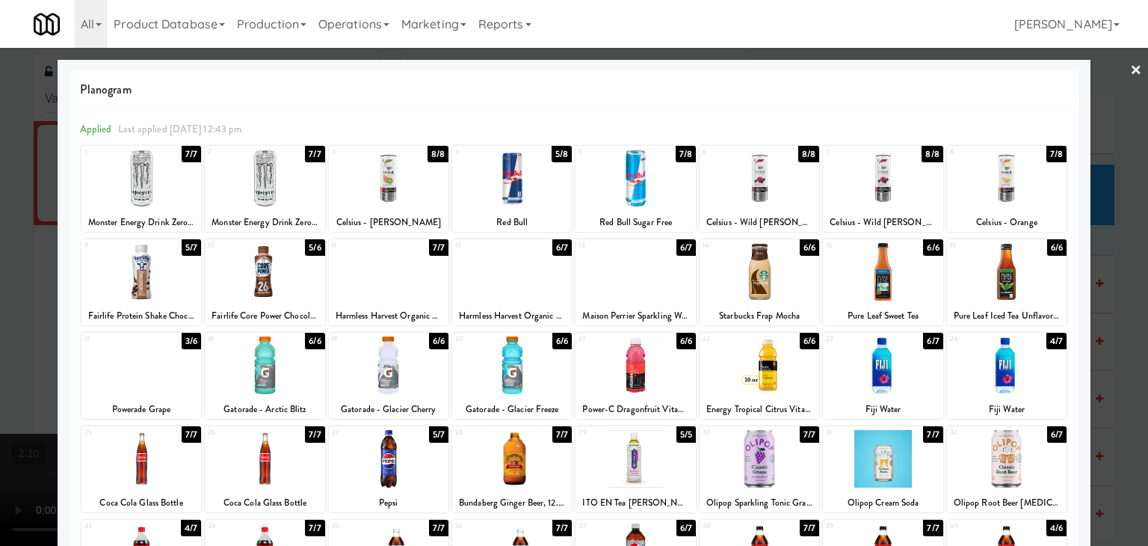
click at [152, 271] on div at bounding box center [141, 272] width 120 height 58
click at [769, 273] on div at bounding box center [760, 272] width 120 height 58
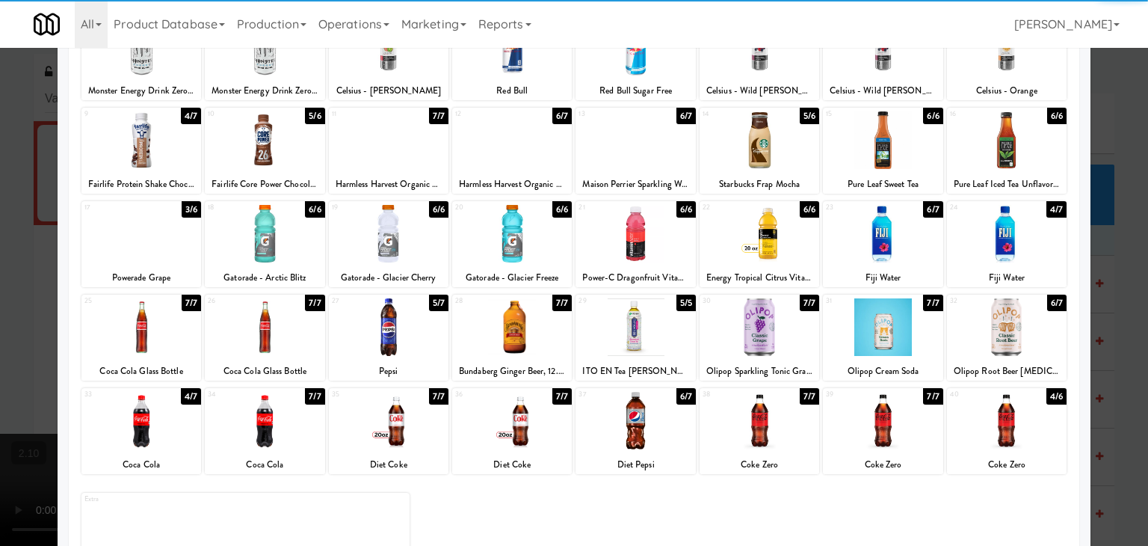
scroll to position [150, 0]
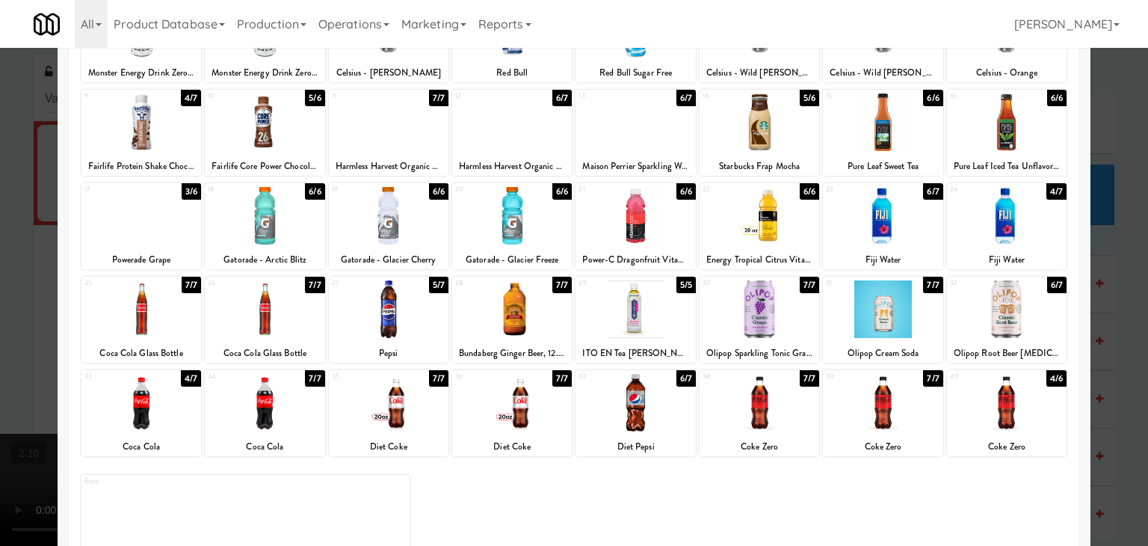
click at [520, 218] on div at bounding box center [512, 216] width 120 height 58
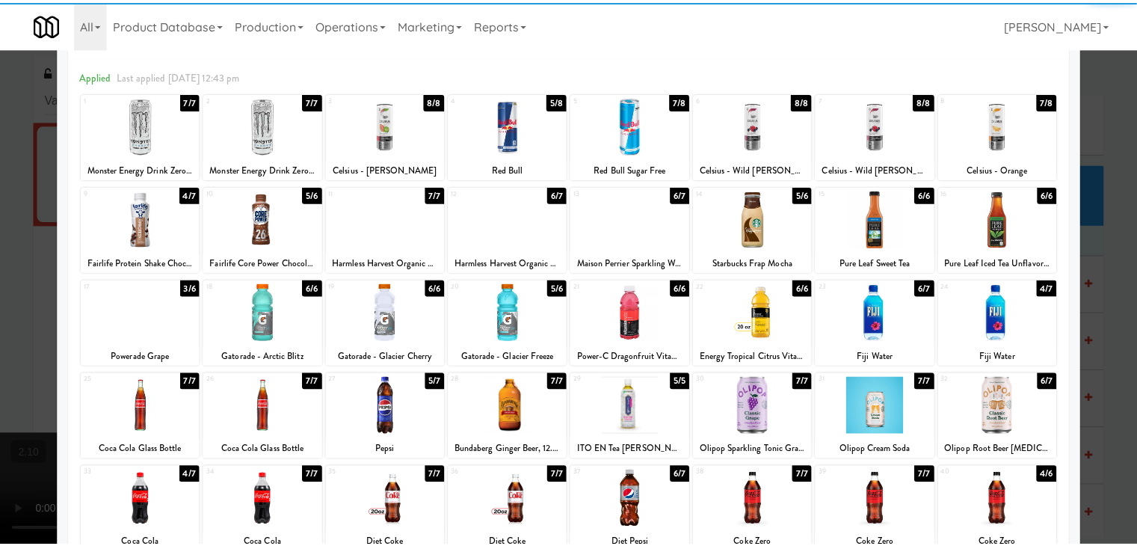
scroll to position [0, 0]
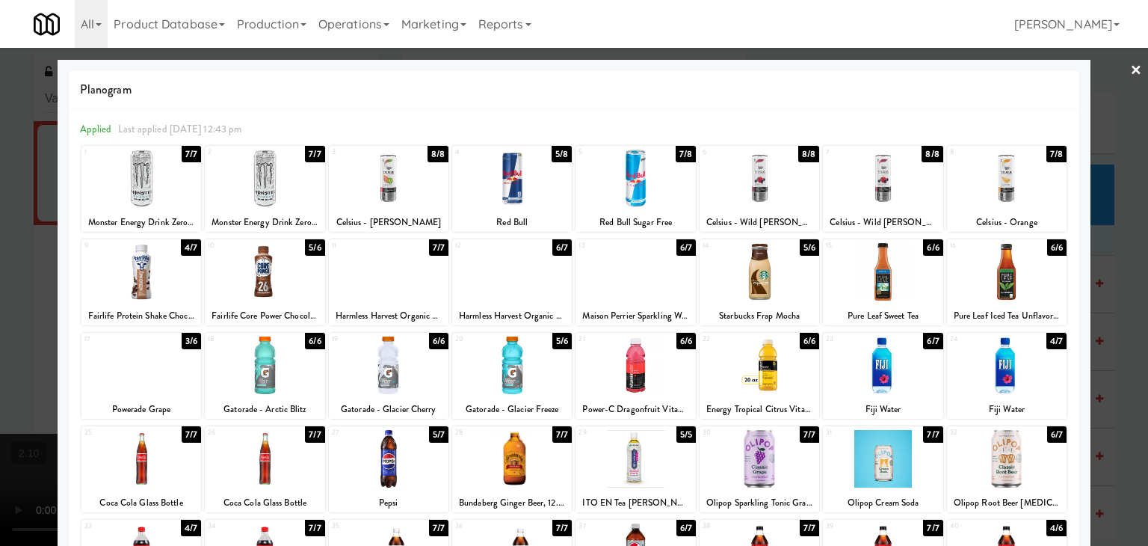
click at [1130, 72] on link "×" at bounding box center [1136, 71] width 12 height 46
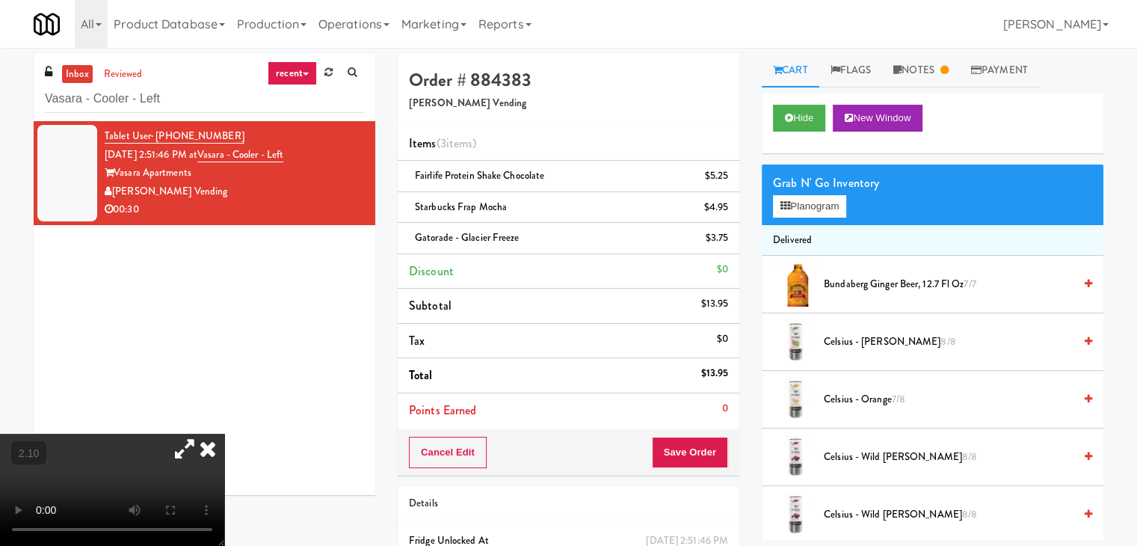
click at [223, 434] on video at bounding box center [112, 490] width 224 height 112
click at [134, 434] on video at bounding box center [112, 490] width 224 height 112
click at [202, 434] on icon at bounding box center [184, 449] width 34 height 30
click at [224, 434] on icon at bounding box center [207, 449] width 33 height 30
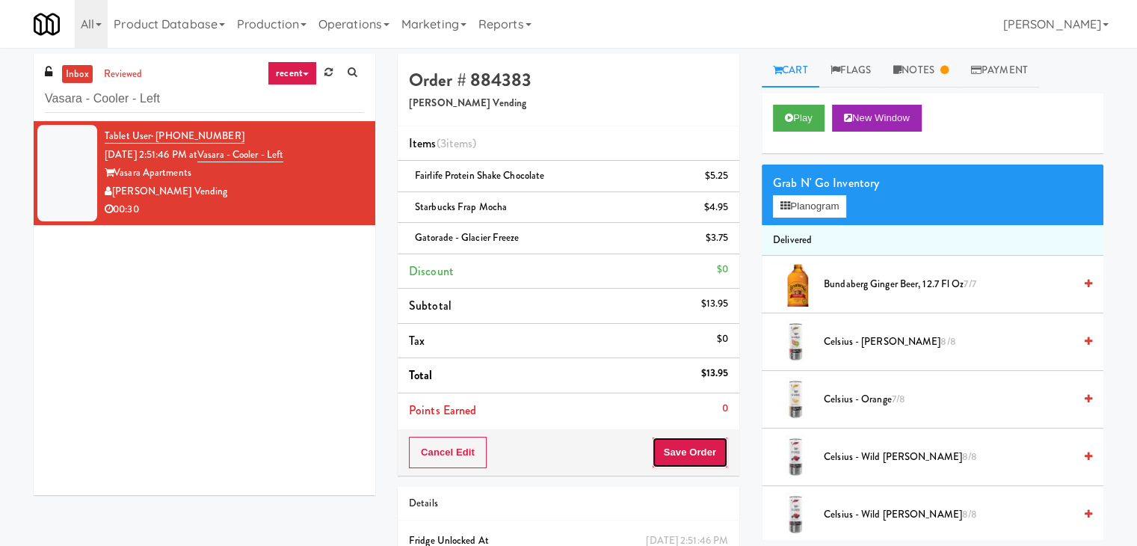
click at [668, 446] on button "Save Order" at bounding box center [690, 452] width 76 height 31
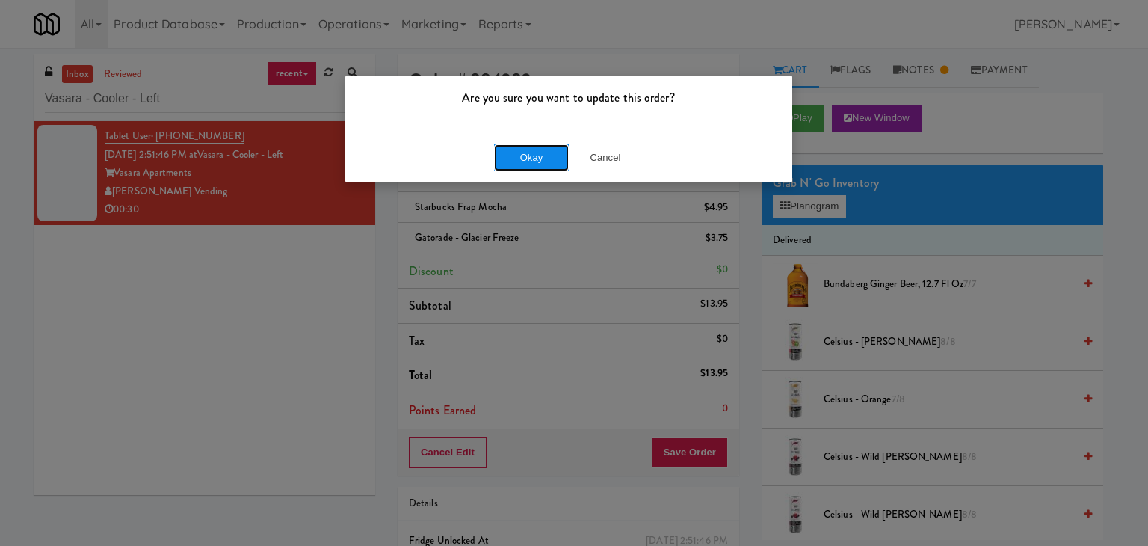
click at [529, 156] on button "Okay" at bounding box center [531, 157] width 75 height 27
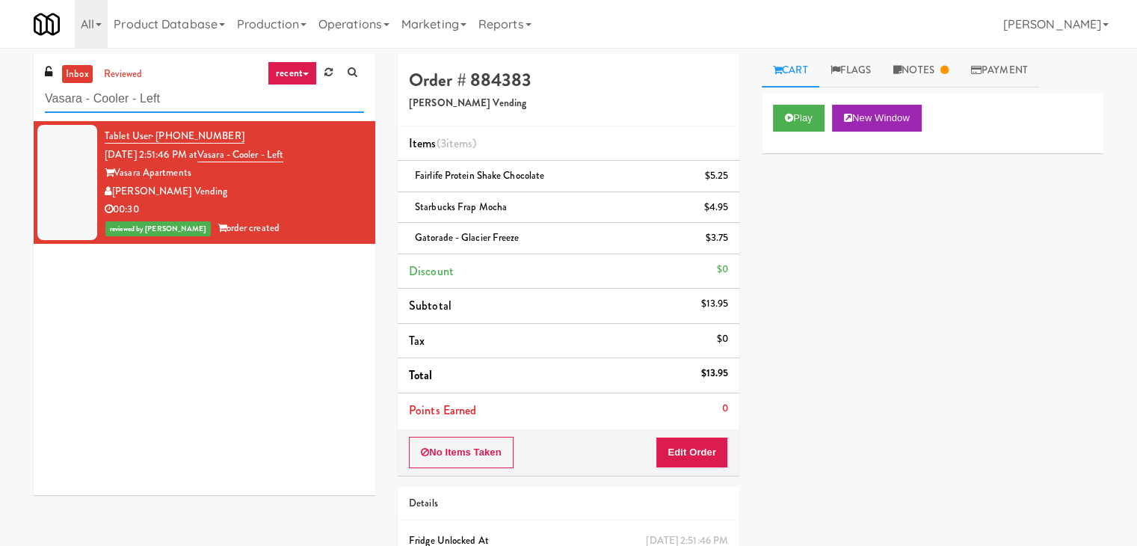
click at [181, 96] on input "Vasara - Cooler - Left" at bounding box center [204, 99] width 319 height 28
paste input "The [PERSON_NAME]"
type input "The [PERSON_NAME] - Cooler - Left"
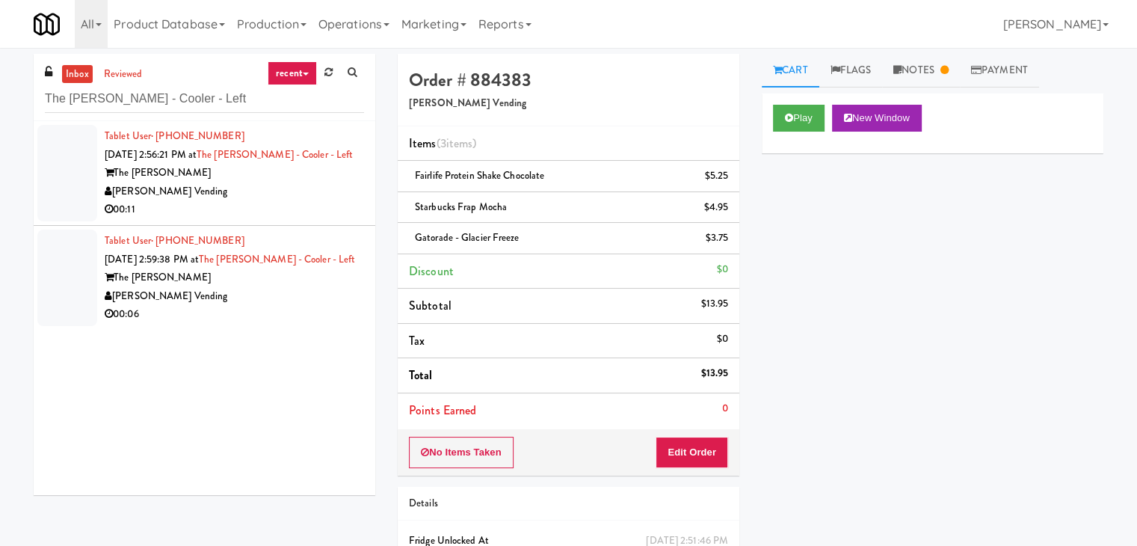
click at [308, 234] on div "Tablet User · (702) 715-0220 [DATE] 2:59:38 PM at The [PERSON_NAME] - Left The …" at bounding box center [234, 278] width 259 height 92
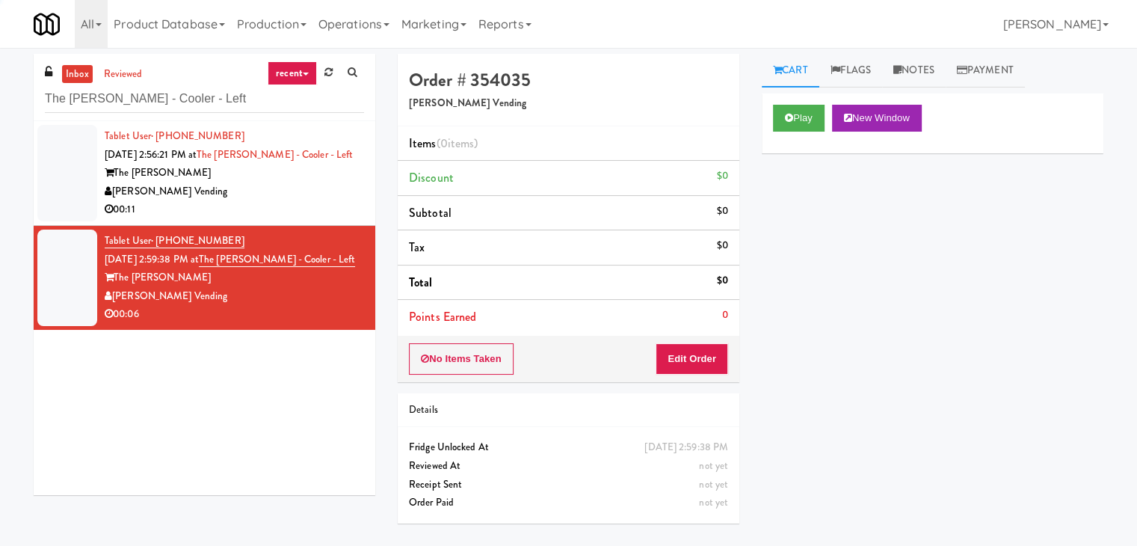
click at [310, 204] on div "00:11" at bounding box center [234, 209] width 259 height 19
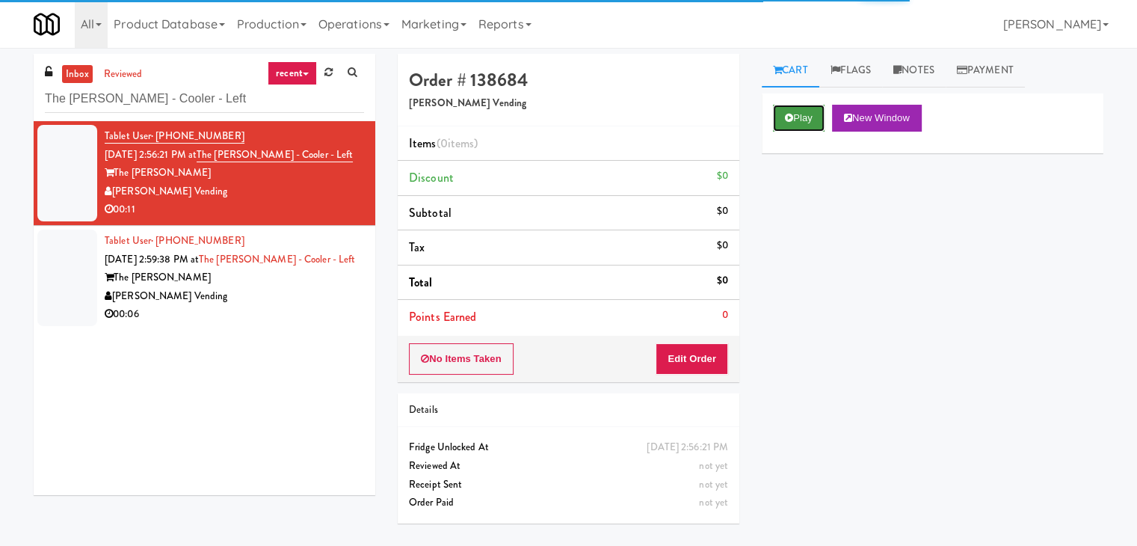
click at [783, 117] on button "Play" at bounding box center [799, 118] width 52 height 27
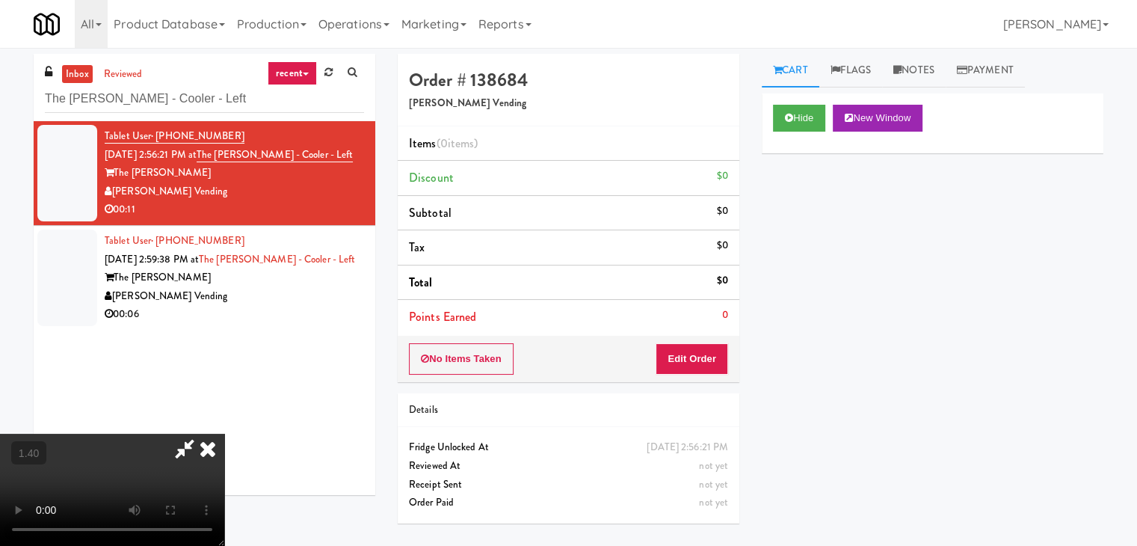
click at [224, 434] on video at bounding box center [112, 490] width 224 height 112
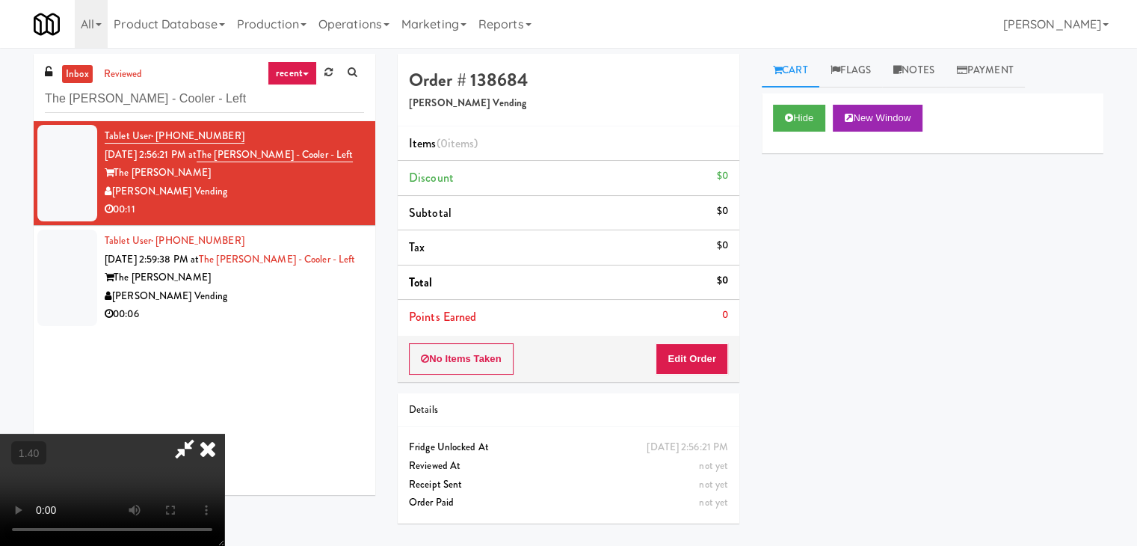
click at [224, 434] on video at bounding box center [112, 490] width 224 height 112
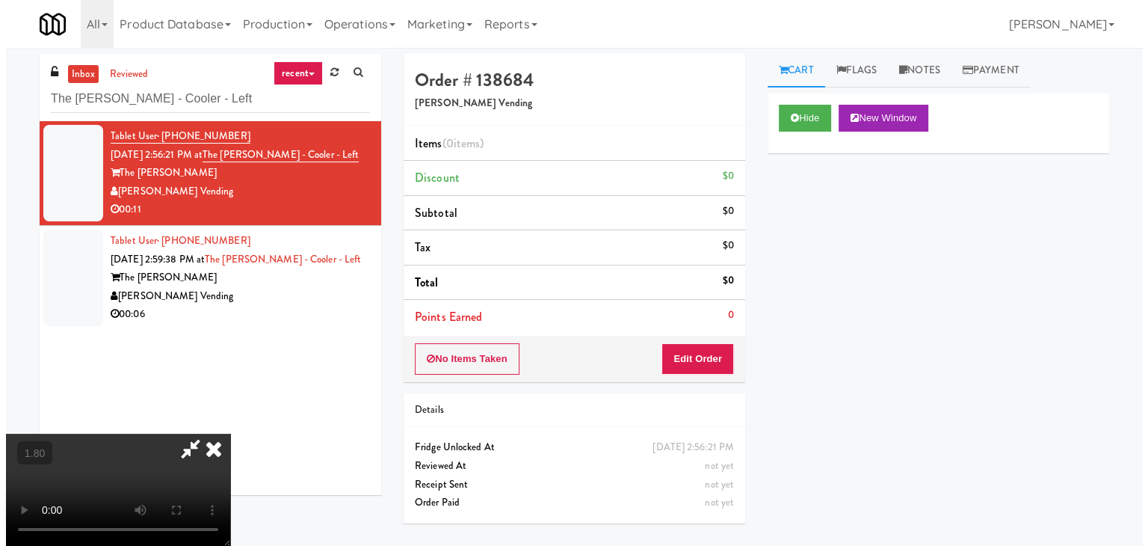
scroll to position [0, 0]
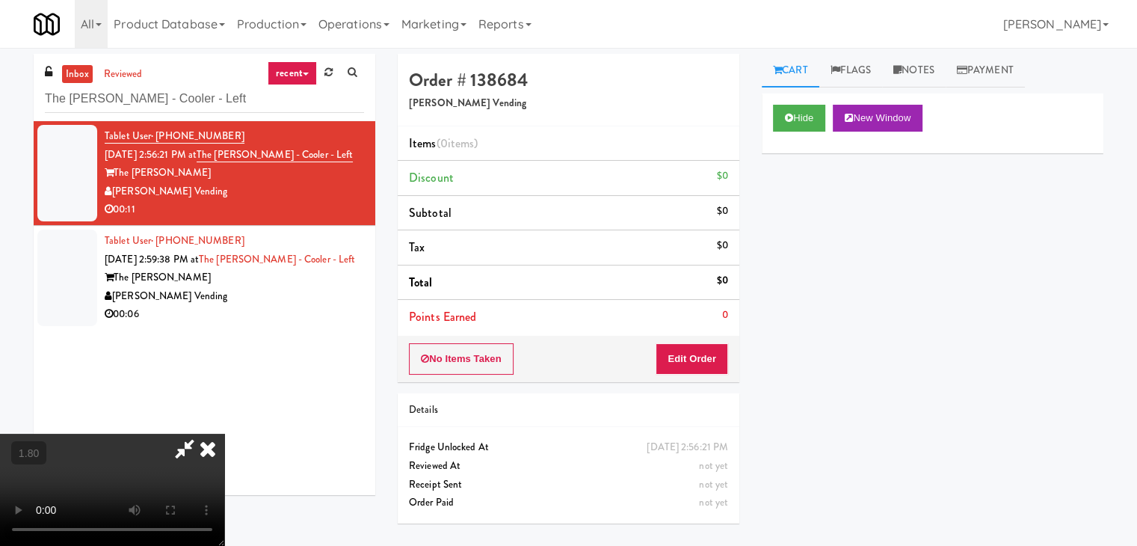
click at [224, 434] on icon at bounding box center [207, 449] width 33 height 30
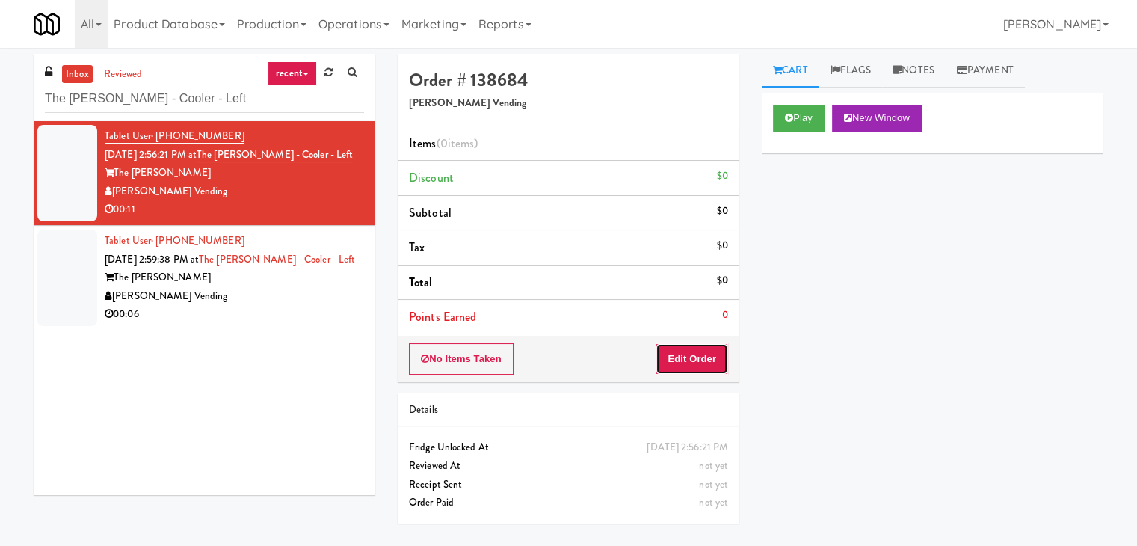
click at [694, 351] on button "Edit Order" at bounding box center [692, 358] width 73 height 31
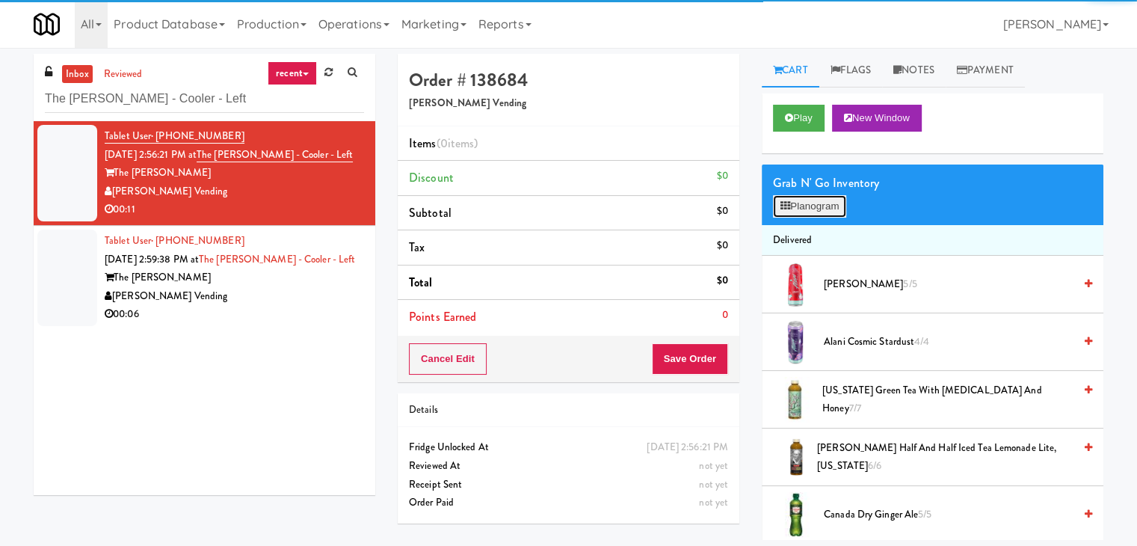
click at [834, 210] on button "Planogram" at bounding box center [809, 206] width 73 height 22
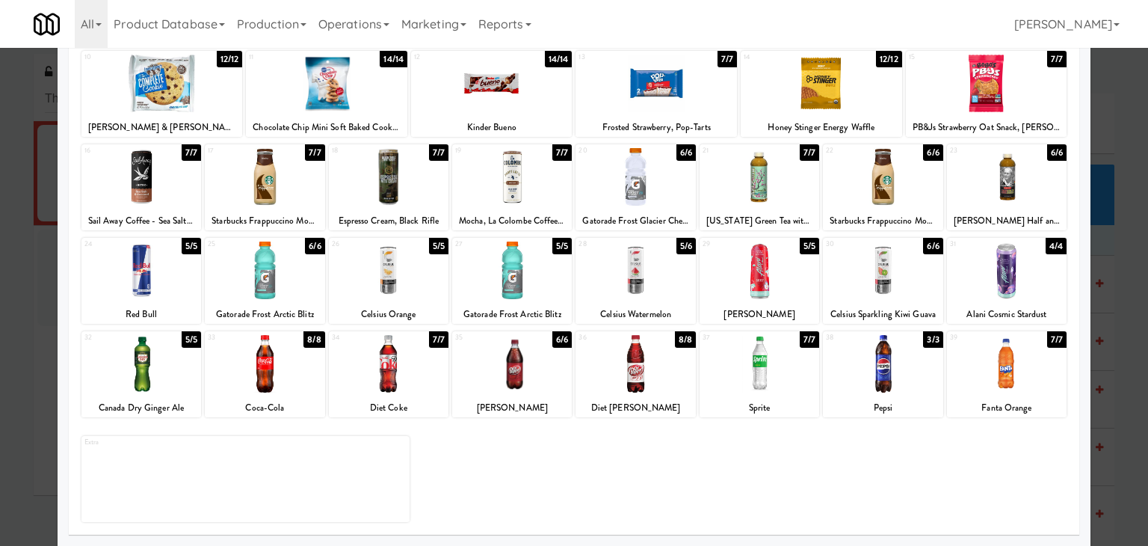
click at [1008, 263] on div at bounding box center [1007, 270] width 120 height 58
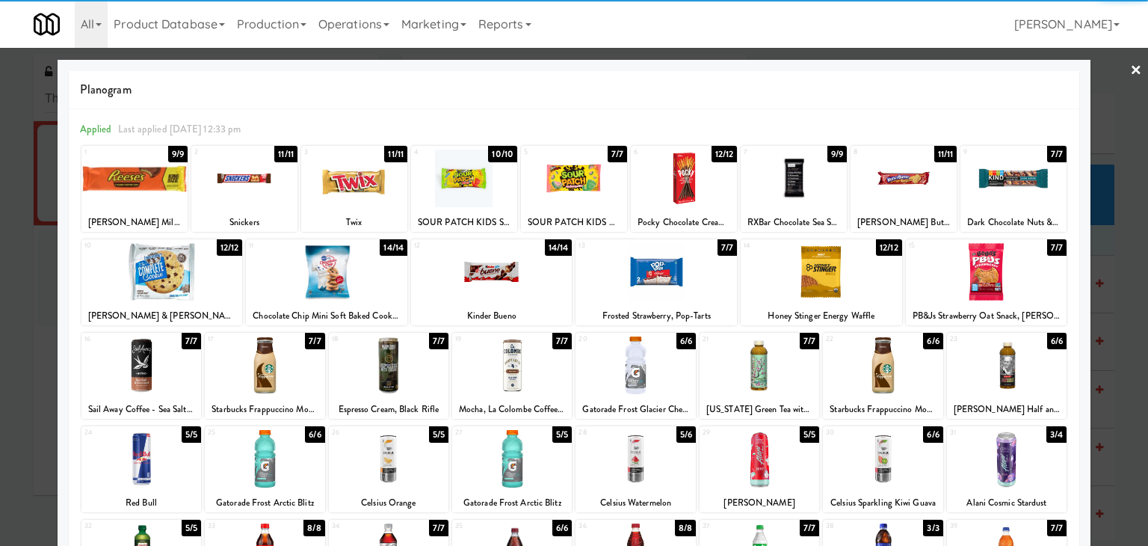
click at [1130, 64] on link "×" at bounding box center [1136, 71] width 12 height 46
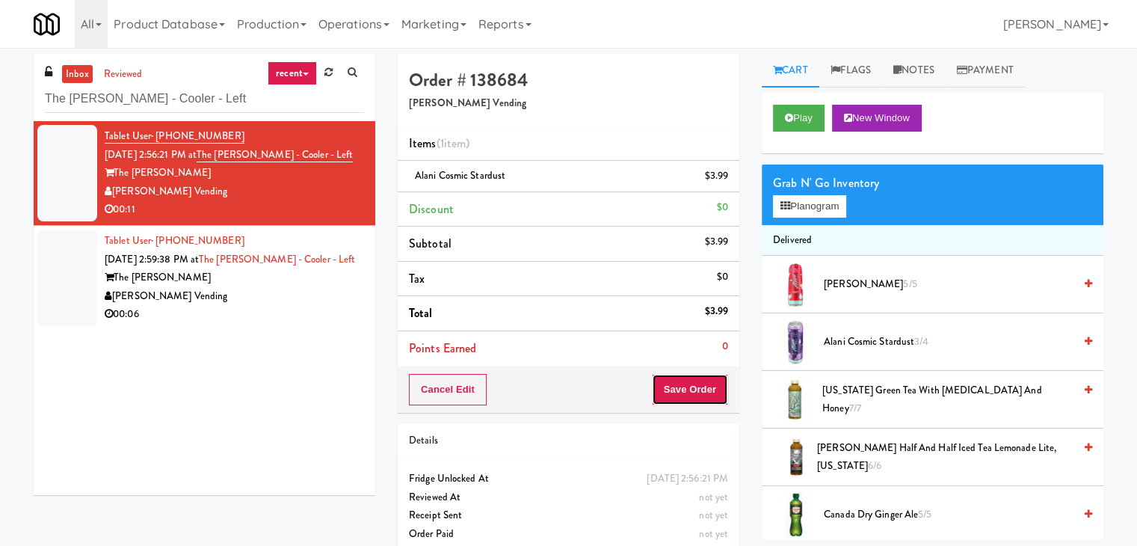
click at [682, 389] on button "Save Order" at bounding box center [690, 389] width 76 height 31
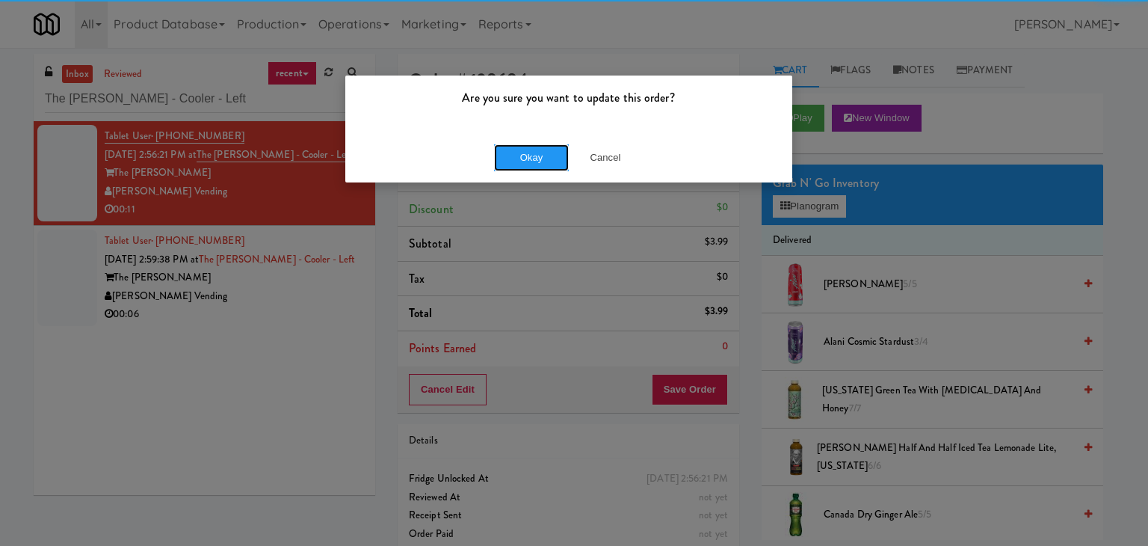
click at [515, 162] on button "Okay" at bounding box center [531, 157] width 75 height 27
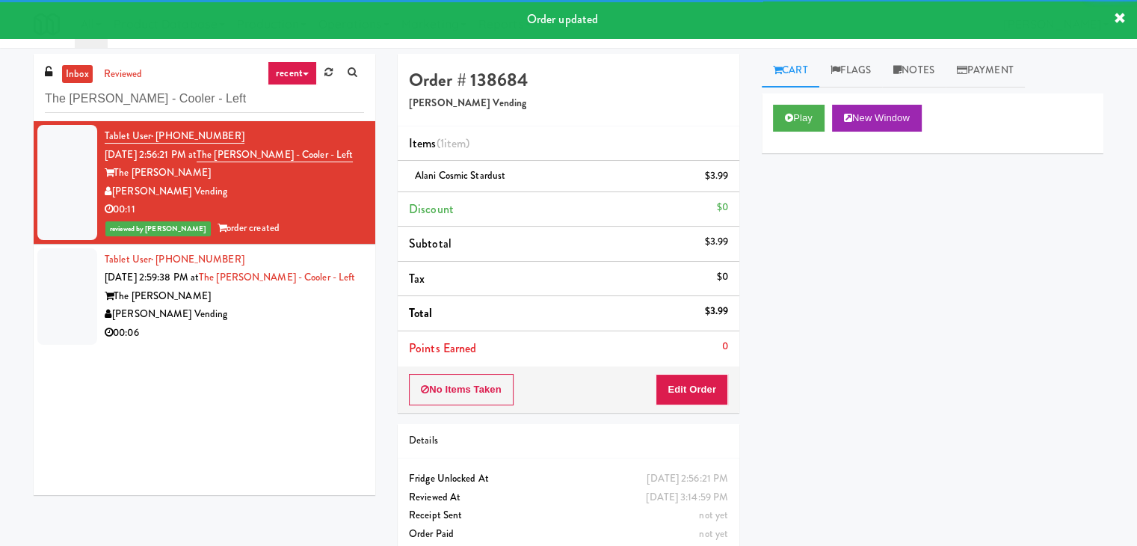
click at [296, 333] on div "00:06" at bounding box center [234, 333] width 259 height 19
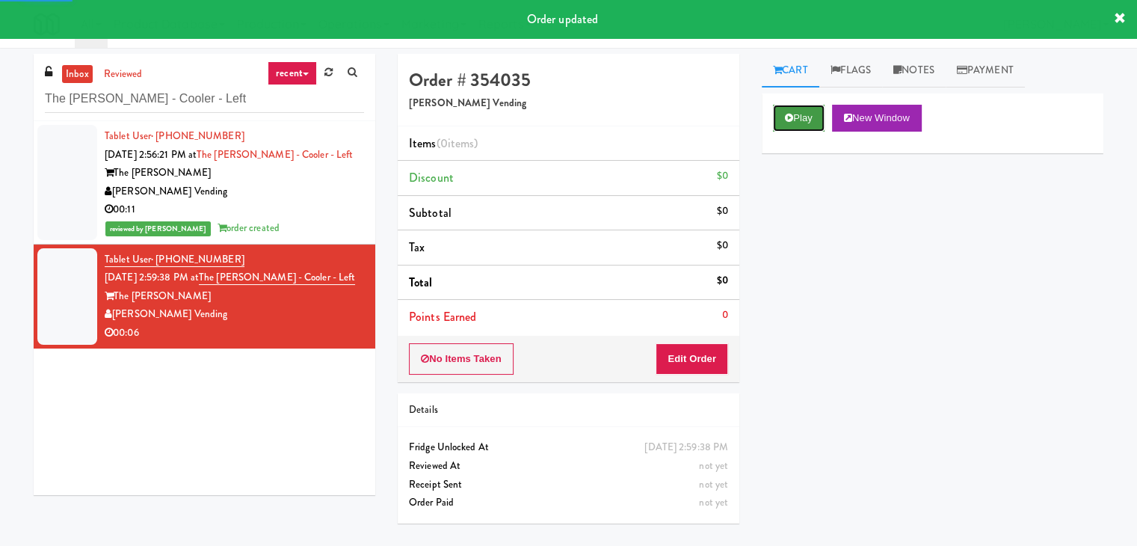
click at [783, 129] on button "Play" at bounding box center [799, 118] width 52 height 27
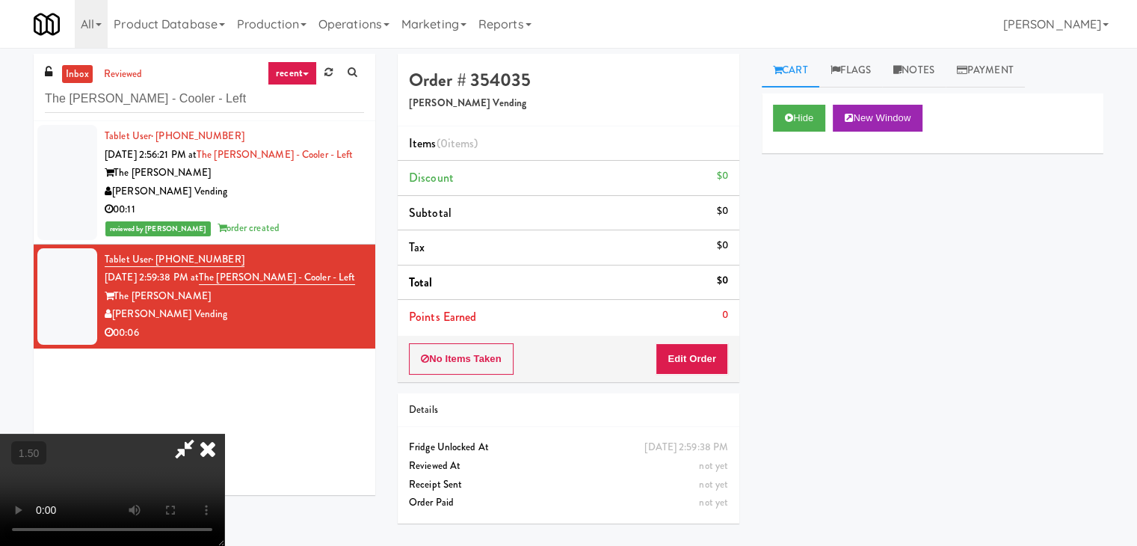
click at [224, 434] on video at bounding box center [112, 490] width 224 height 112
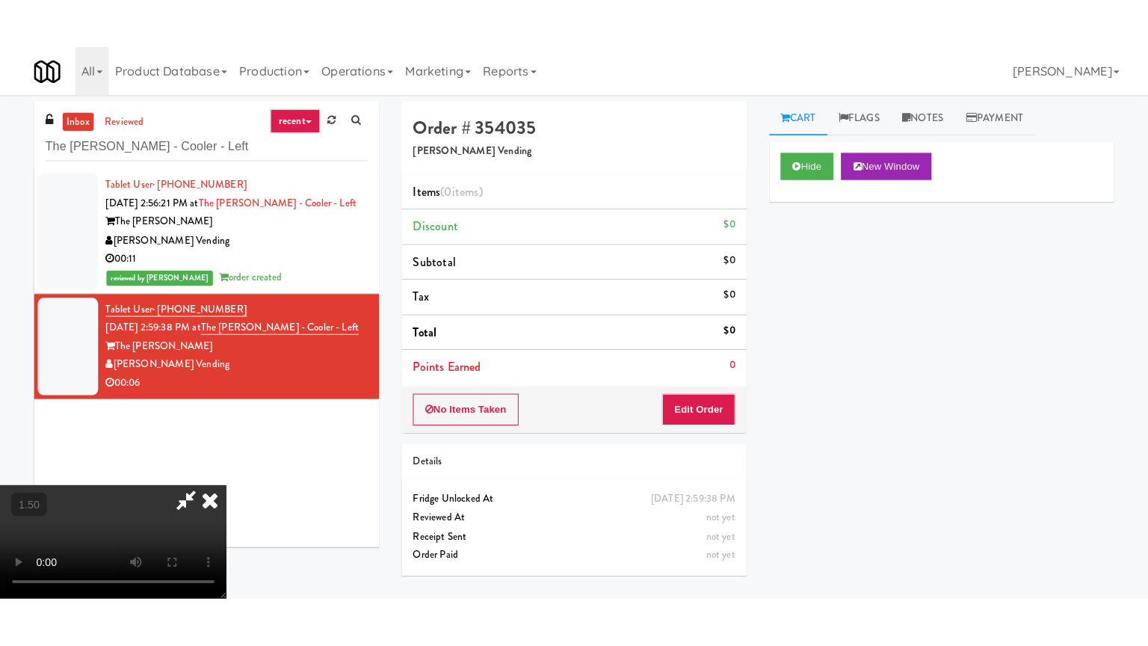
scroll to position [150, 0]
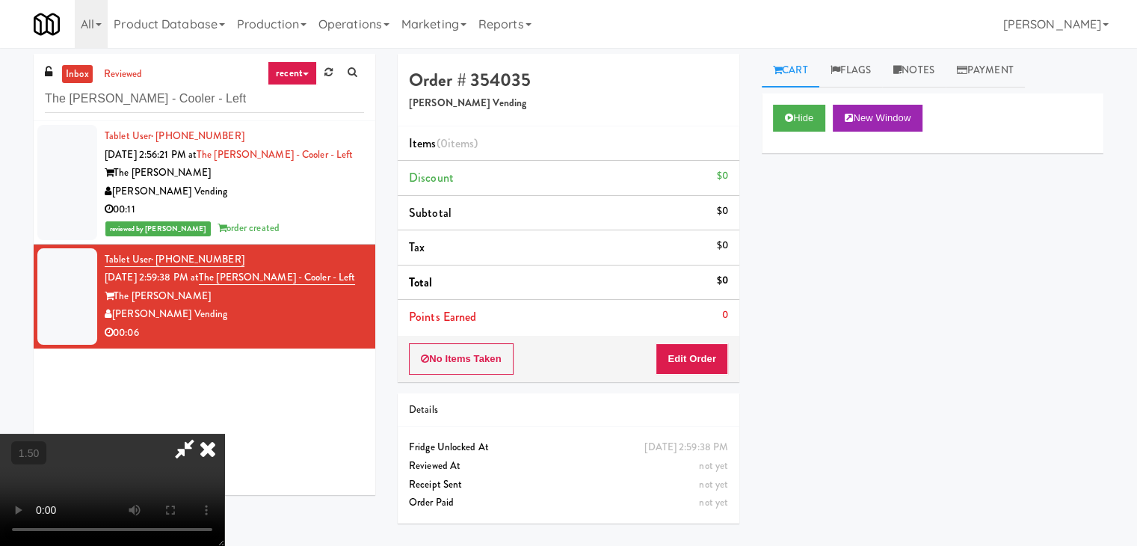
click at [224, 434] on video at bounding box center [112, 490] width 224 height 112
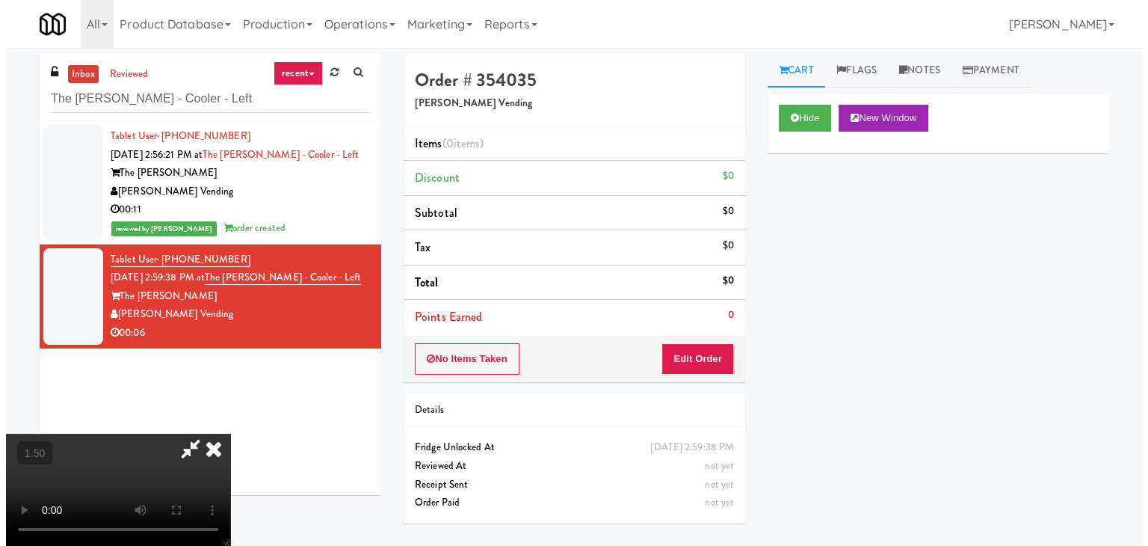
scroll to position [0, 0]
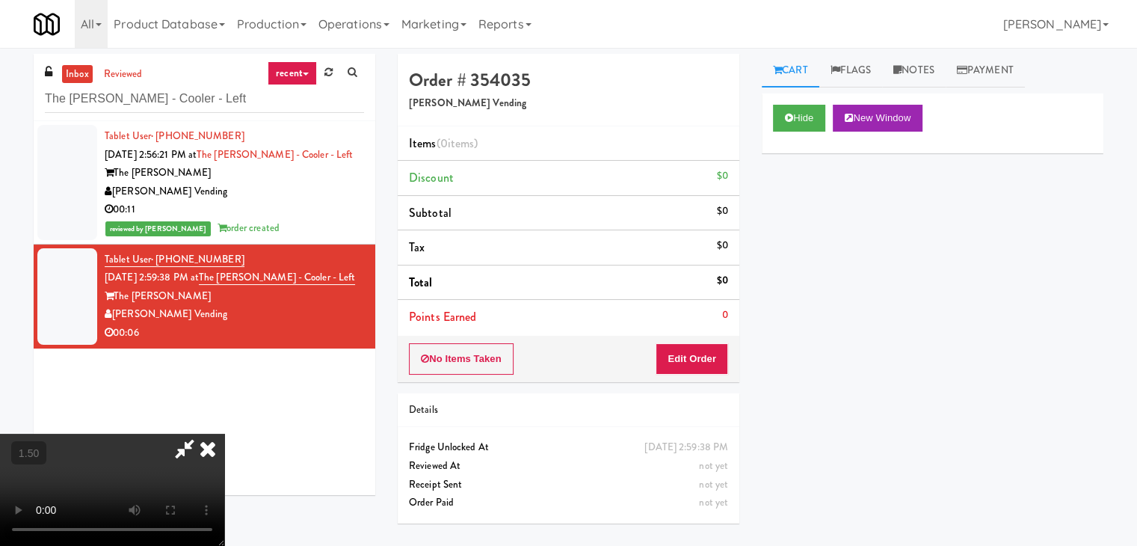
click at [224, 434] on video at bounding box center [112, 490] width 224 height 112
click at [224, 434] on icon at bounding box center [207, 449] width 33 height 30
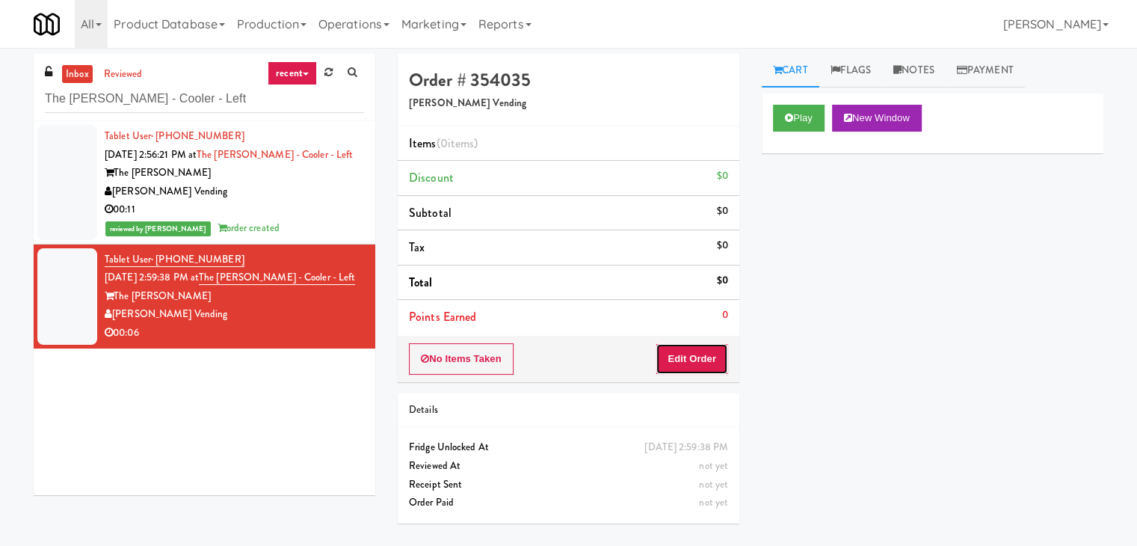
click at [679, 352] on button "Edit Order" at bounding box center [692, 358] width 73 height 31
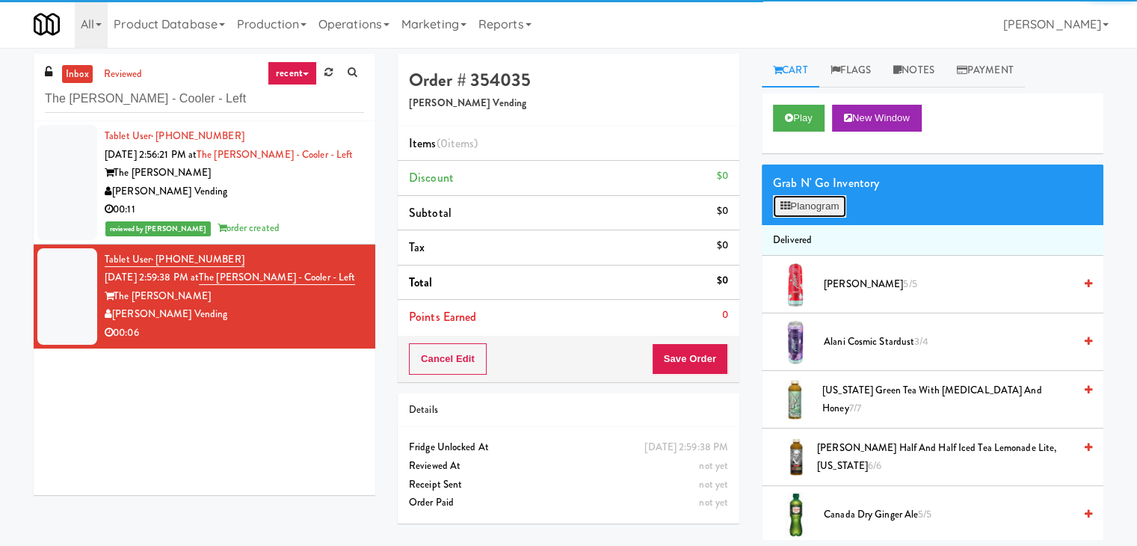
click at [840, 200] on button "Planogram" at bounding box center [809, 206] width 73 height 22
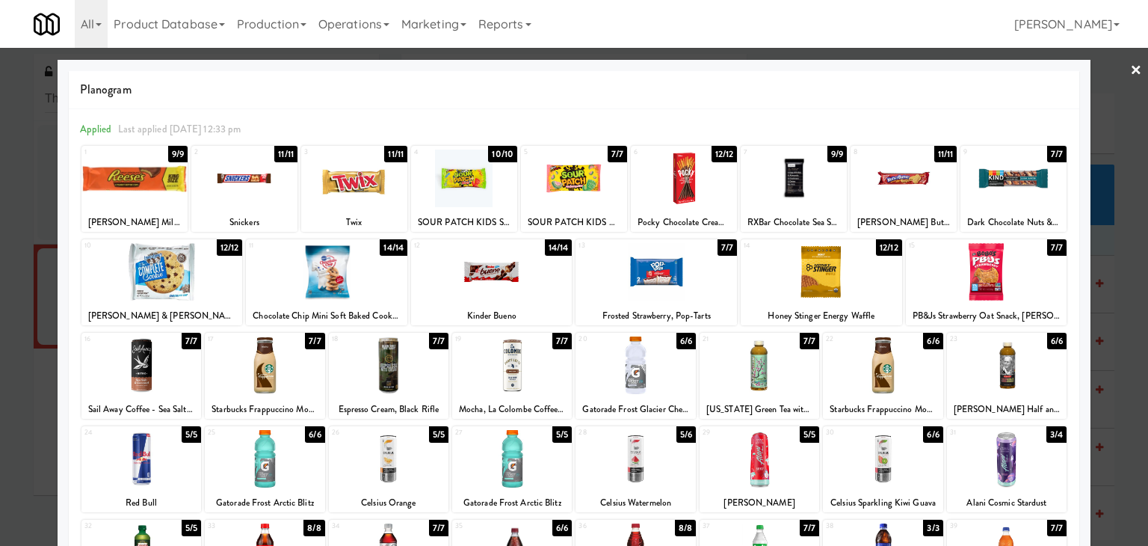
click at [328, 268] on div at bounding box center [326, 272] width 161 height 58
click at [563, 181] on div at bounding box center [574, 179] width 106 height 58
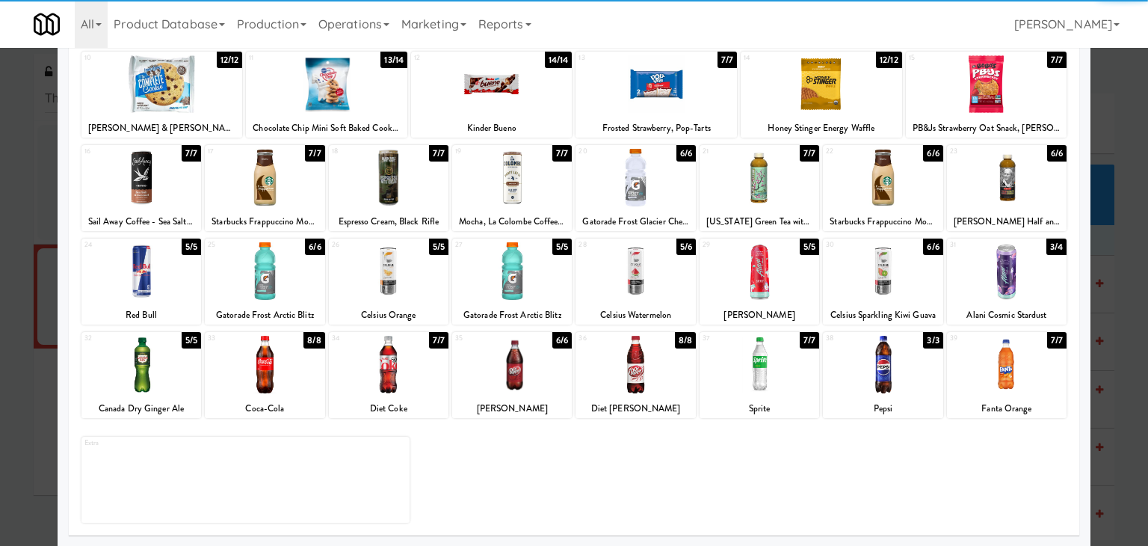
scroll to position [188, 0]
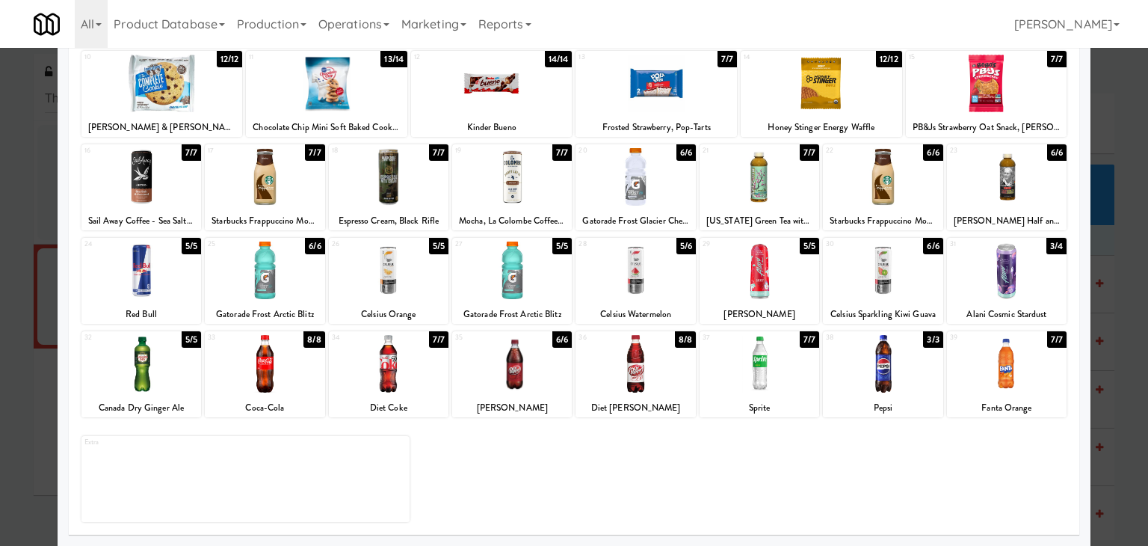
click at [268, 264] on div at bounding box center [265, 270] width 120 height 58
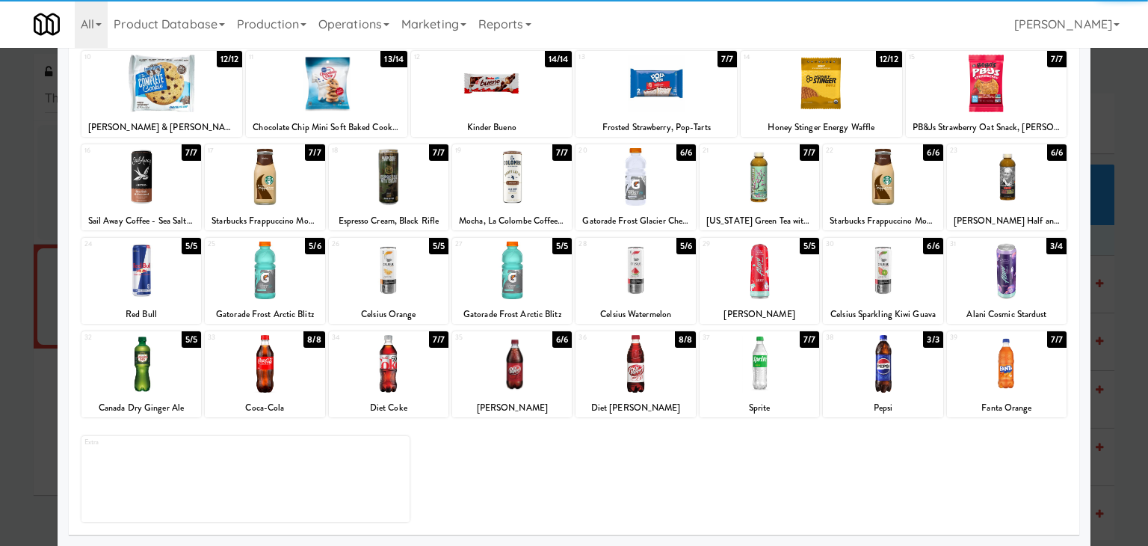
scroll to position [0, 0]
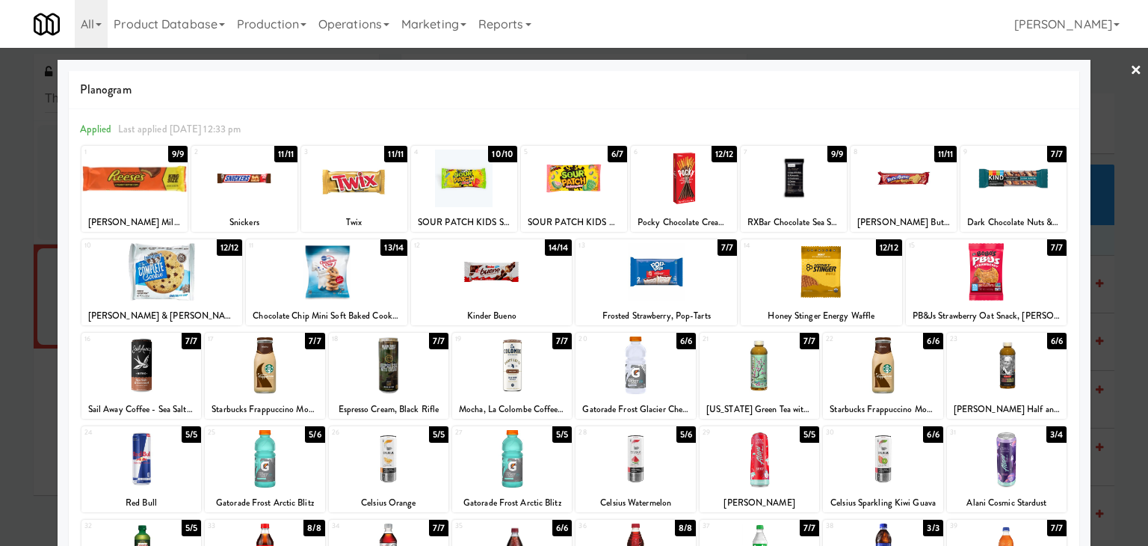
drag, startPoint x: 1125, startPoint y: 64, endPoint x: 592, endPoint y: 78, distance: 533.2
click at [1130, 64] on link "×" at bounding box center [1136, 71] width 12 height 46
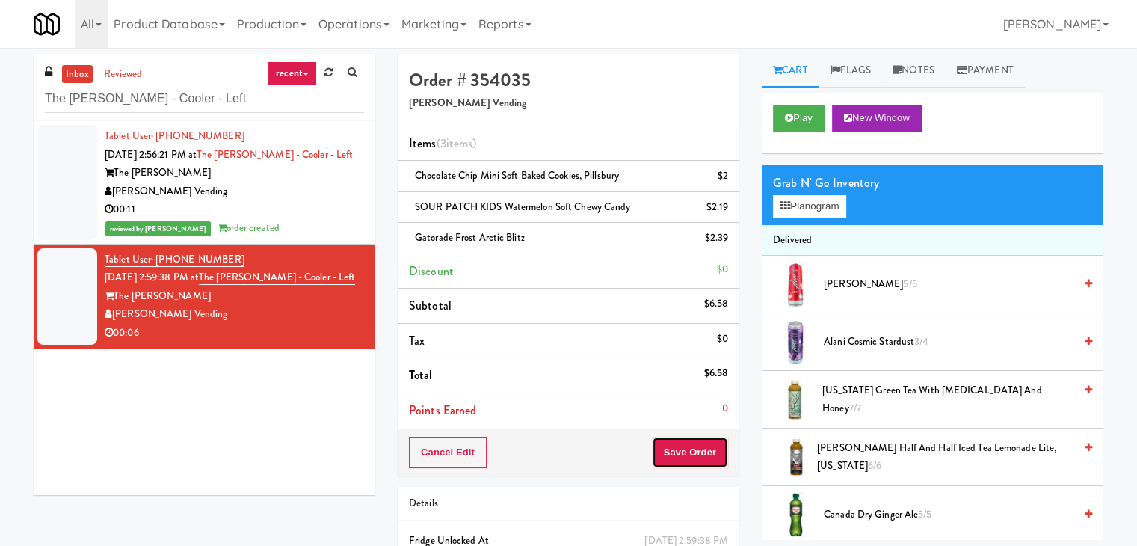
click at [680, 440] on button "Save Order" at bounding box center [690, 452] width 76 height 31
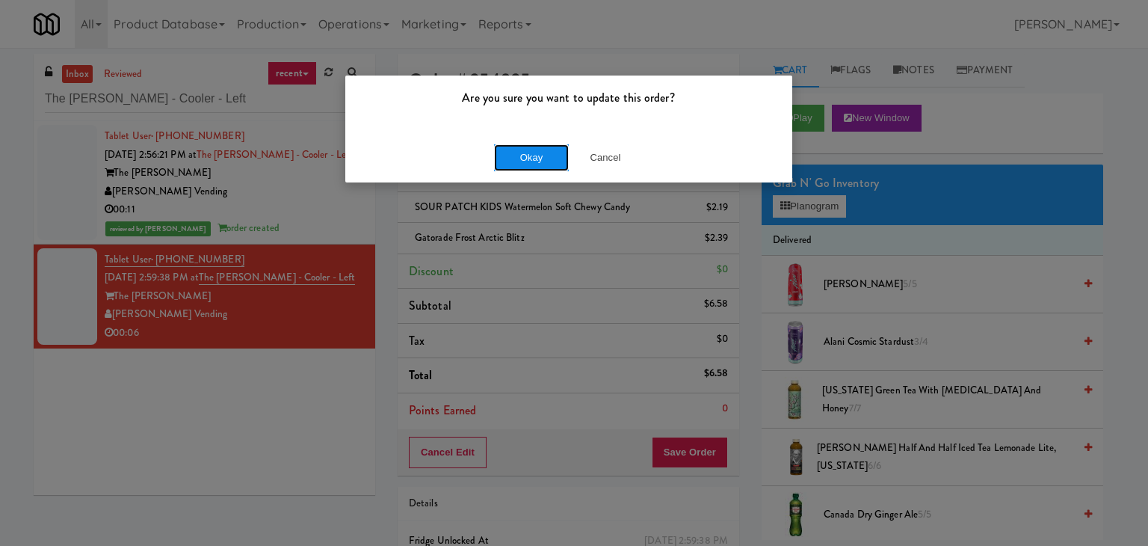
click at [532, 166] on button "Okay" at bounding box center [531, 157] width 75 height 27
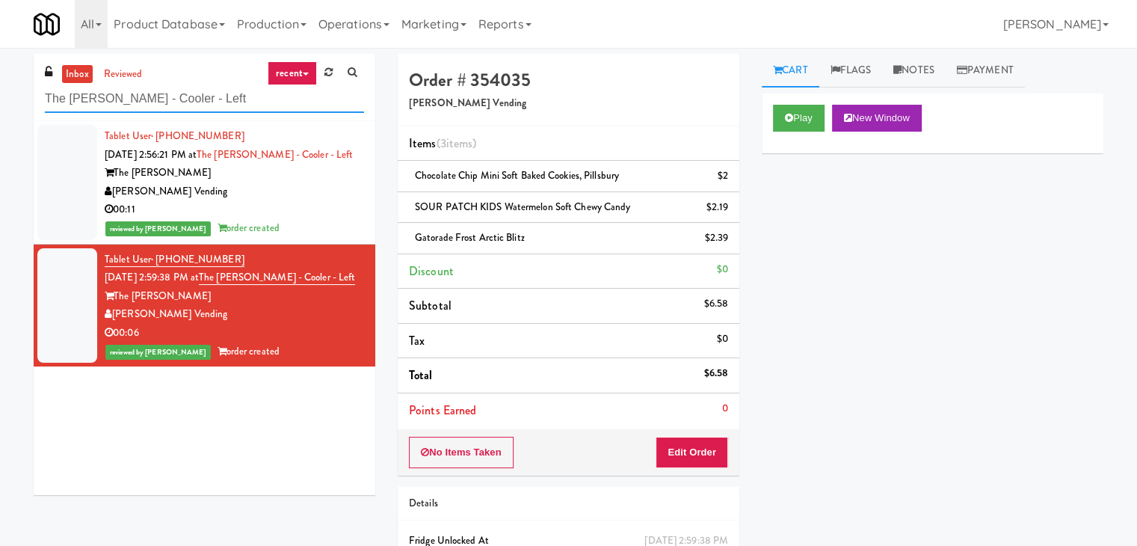
click at [191, 104] on input "The [PERSON_NAME] - Cooler - Left" at bounding box center [204, 99] width 319 height 28
paste input "[PERSON_NAME] [PERSON_NAME] Ridge - [GEOGRAPHIC_DATA]"
type input "[PERSON_NAME] [PERSON_NAME] Ridge - [GEOGRAPHIC_DATA]"
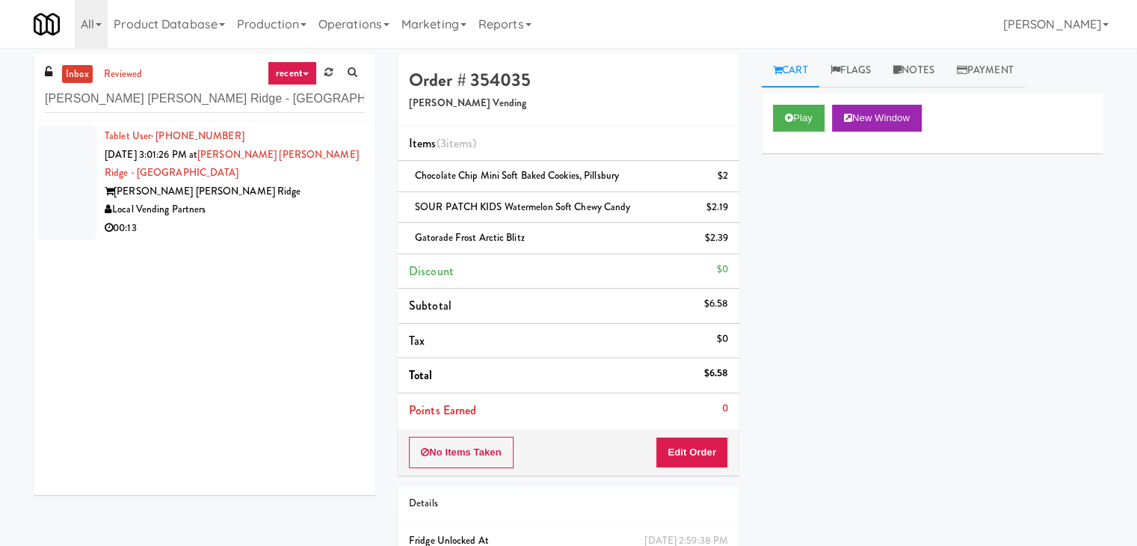
click at [265, 219] on div "00:13" at bounding box center [234, 228] width 259 height 19
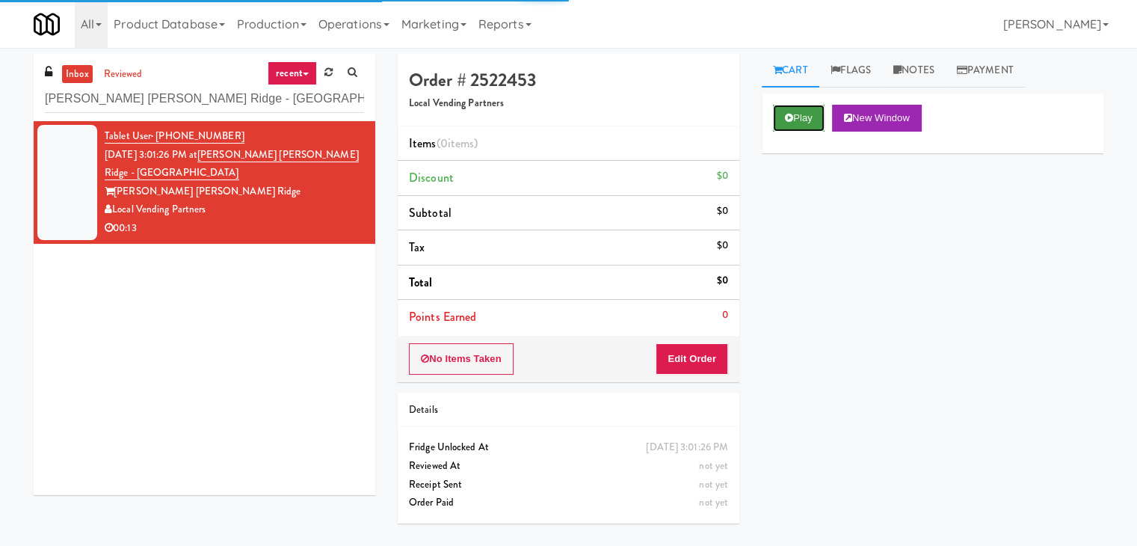
click at [795, 108] on button "Play" at bounding box center [799, 118] width 52 height 27
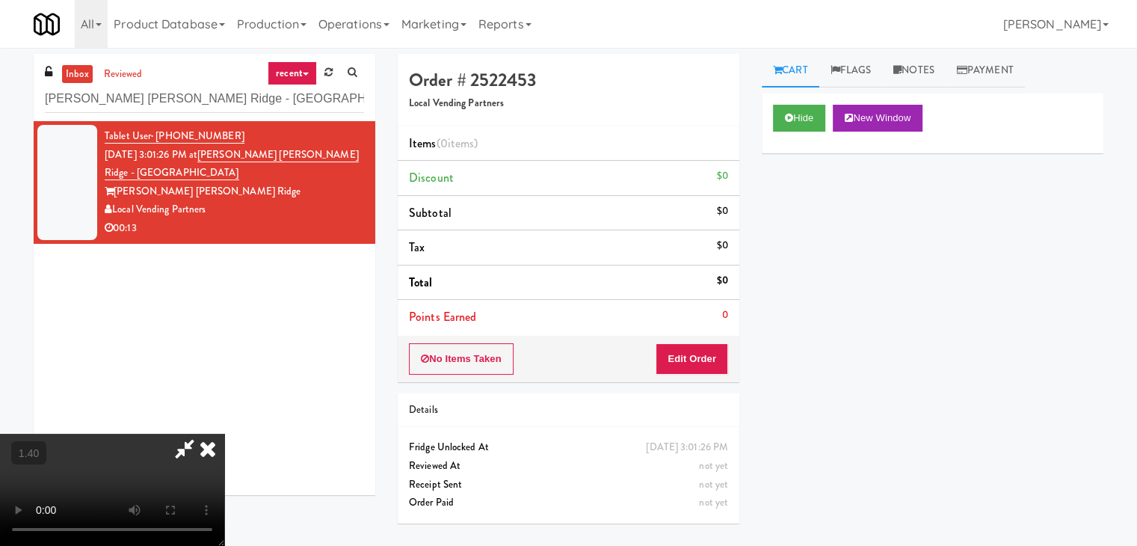
click at [224, 434] on video at bounding box center [112, 490] width 224 height 112
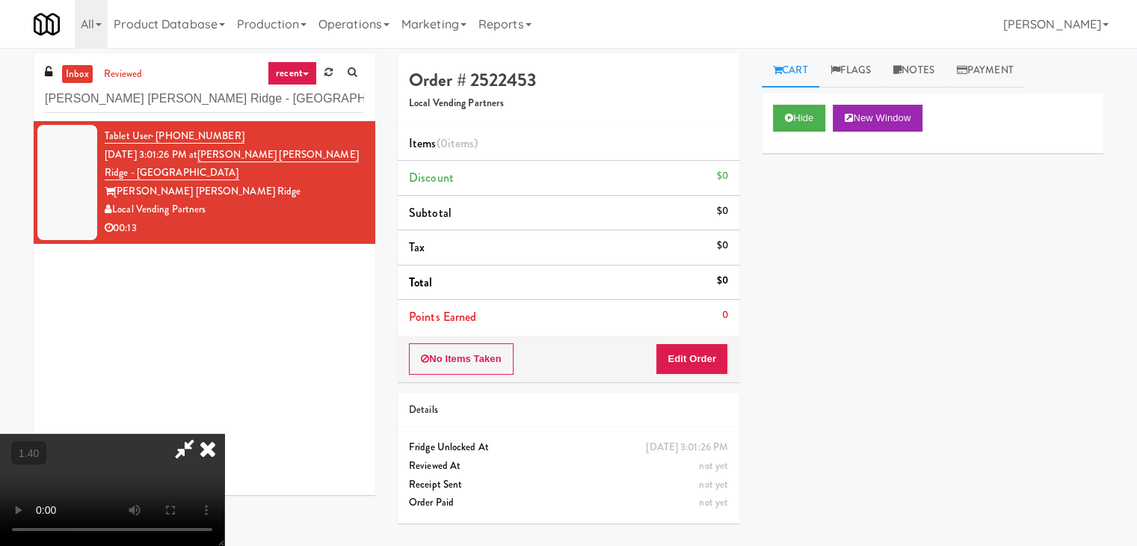
click at [224, 434] on video at bounding box center [112, 490] width 224 height 112
click at [224, 434] on icon at bounding box center [207, 449] width 33 height 30
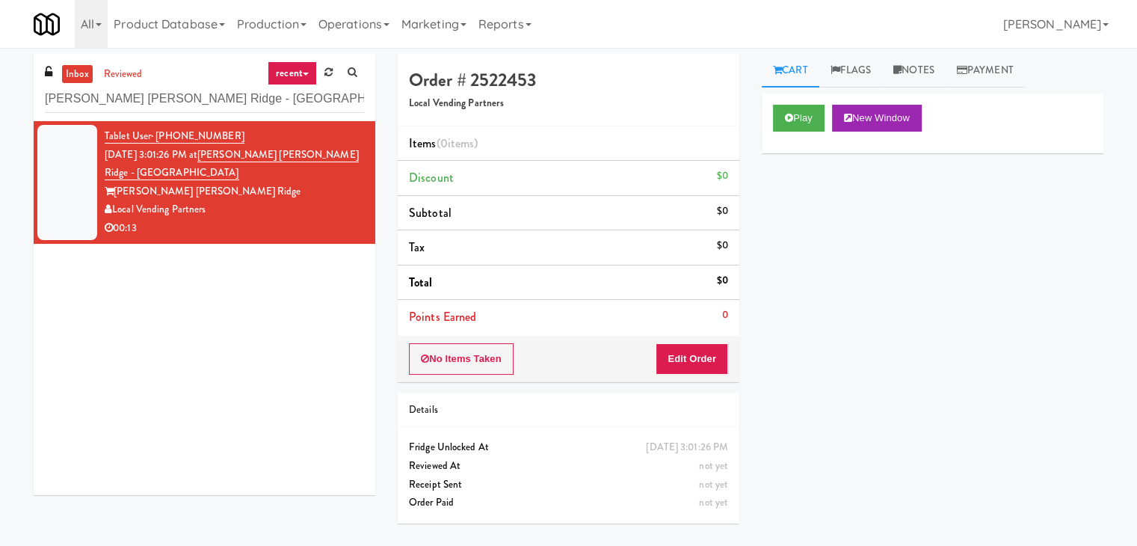
click at [685, 375] on div "No Items Taken Edit Order" at bounding box center [569, 359] width 342 height 46
click at [700, 361] on button "Edit Order" at bounding box center [692, 358] width 73 height 31
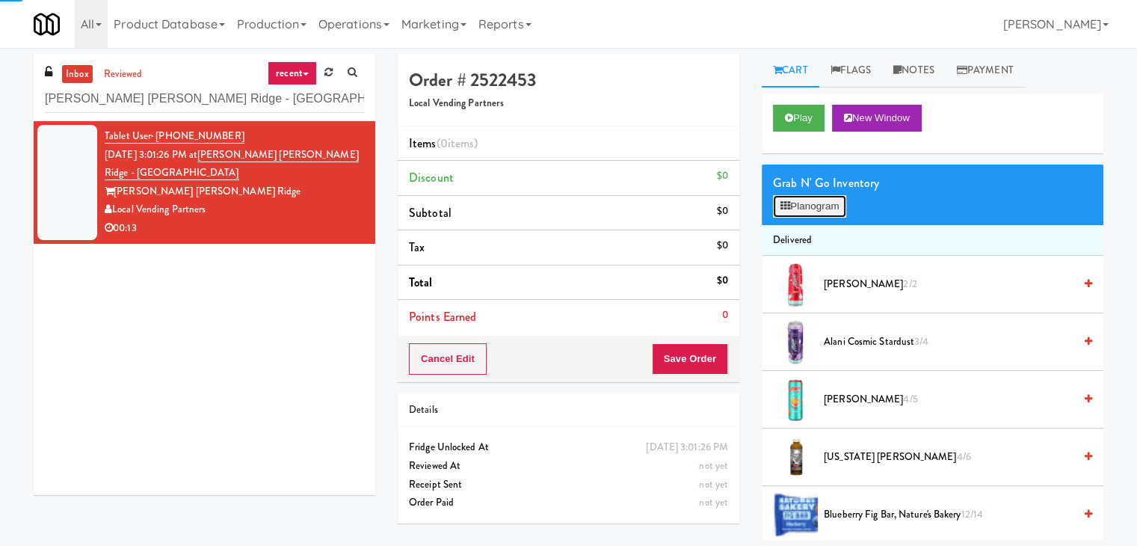
click at [819, 213] on button "Planogram" at bounding box center [809, 206] width 73 height 22
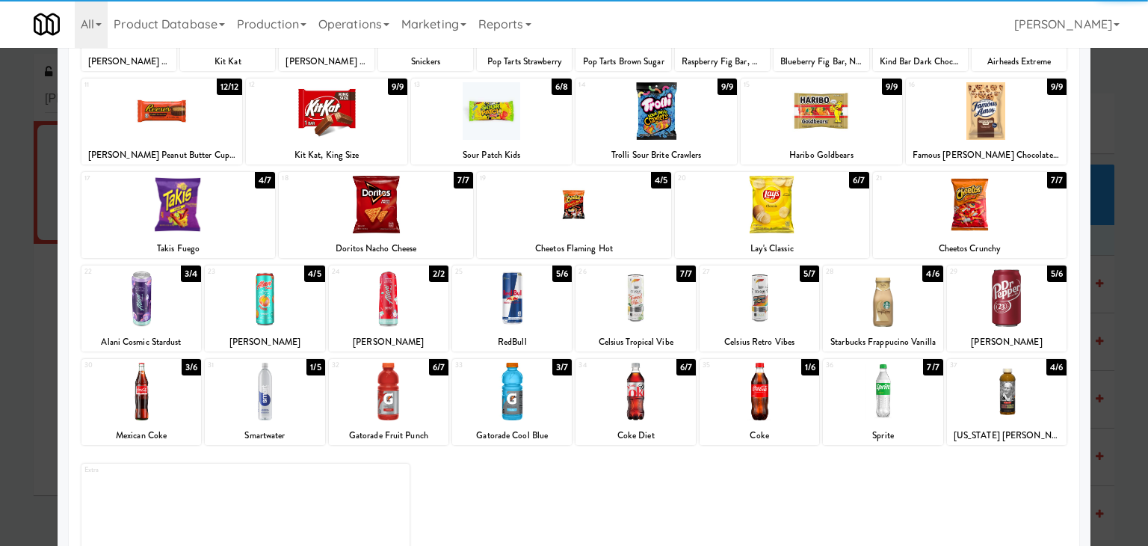
scroll to position [188, 0]
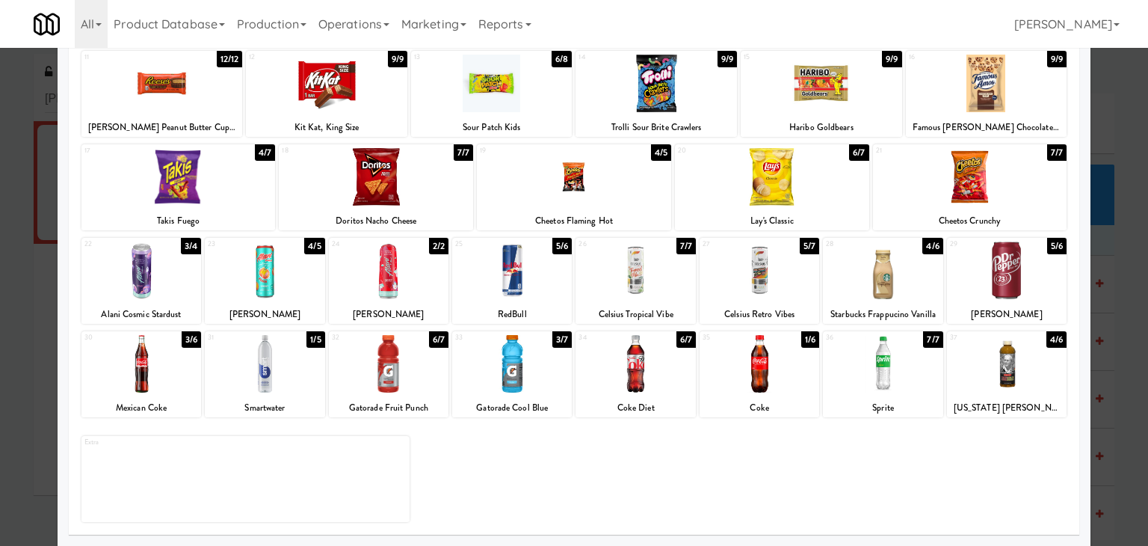
click at [1005, 276] on div at bounding box center [1007, 270] width 120 height 58
click at [573, 170] on div at bounding box center [574, 177] width 194 height 58
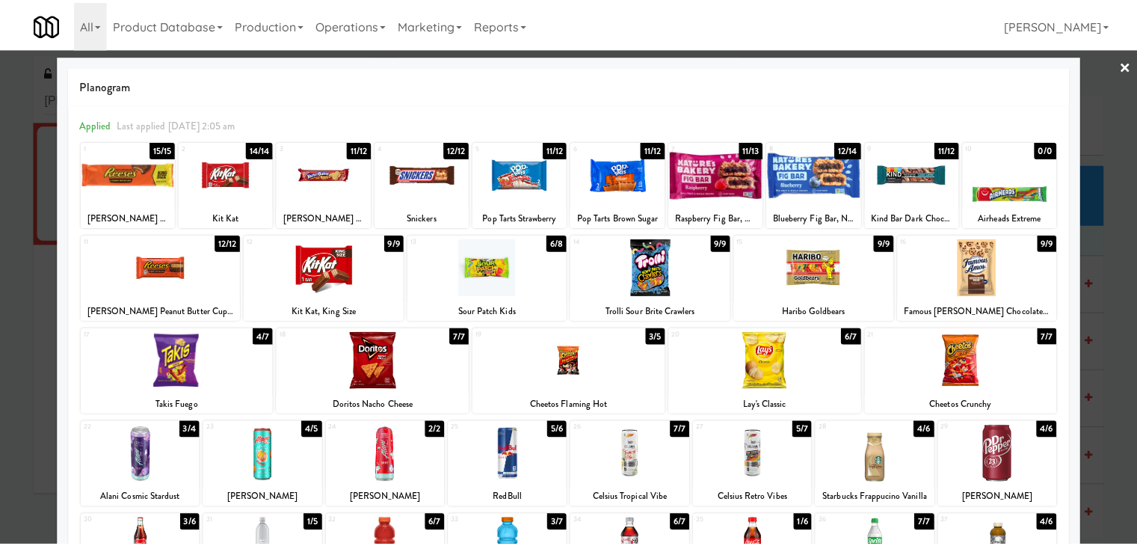
scroll to position [0, 0]
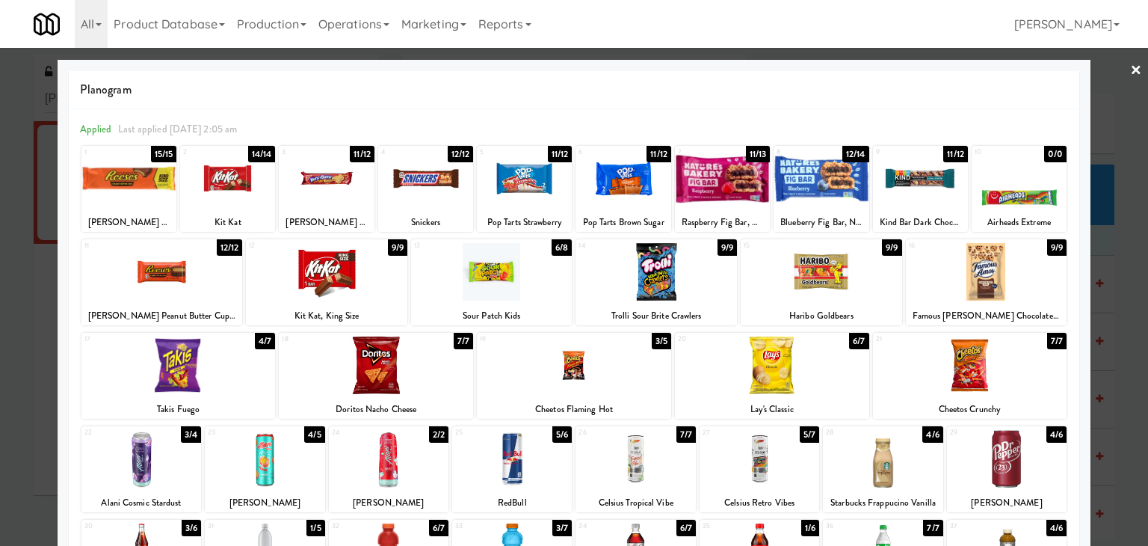
click at [1130, 71] on div at bounding box center [574, 273] width 1148 height 546
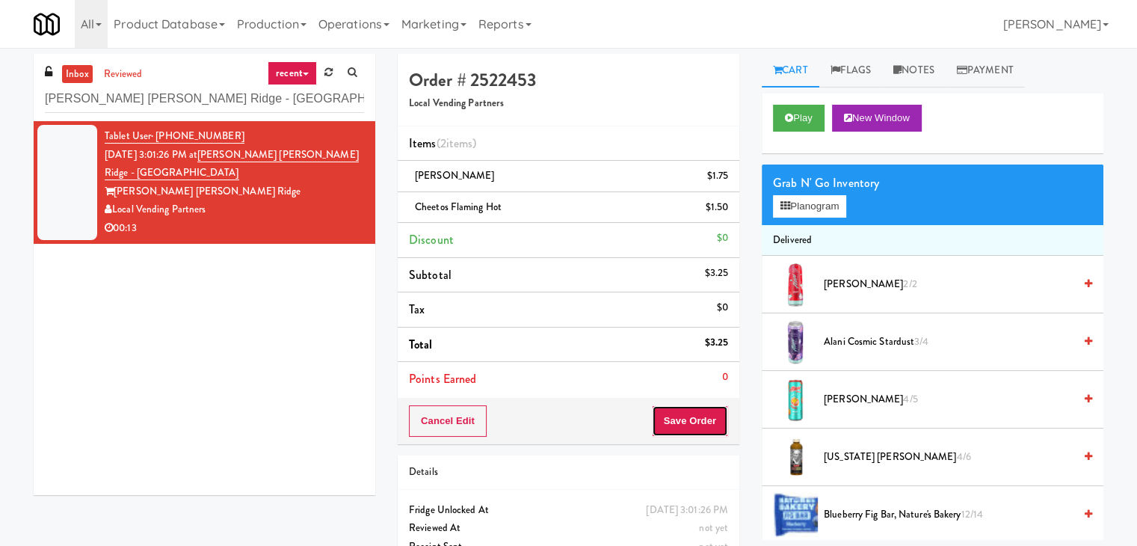
drag, startPoint x: 700, startPoint y: 419, endPoint x: 689, endPoint y: 417, distance: 12.1
click at [700, 419] on button "Save Order" at bounding box center [690, 420] width 76 height 31
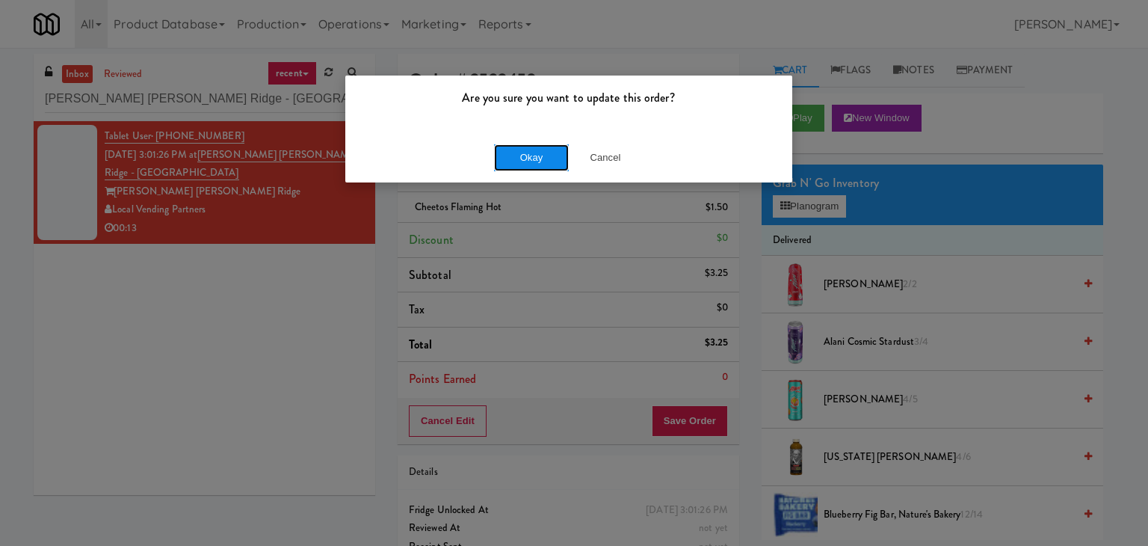
click at [513, 158] on button "Okay" at bounding box center [531, 157] width 75 height 27
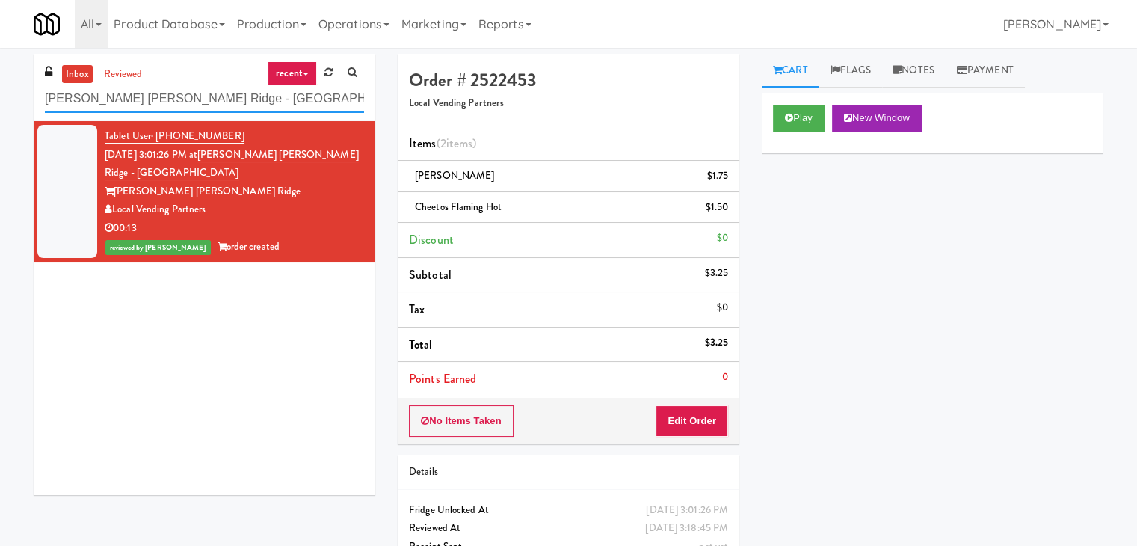
click at [230, 106] on input "[PERSON_NAME] [PERSON_NAME] Ridge - [GEOGRAPHIC_DATA]" at bounding box center [204, 99] width 319 height 28
paste input "Railside-Pantry-Right"
type input "Railside-Pantry-Right"
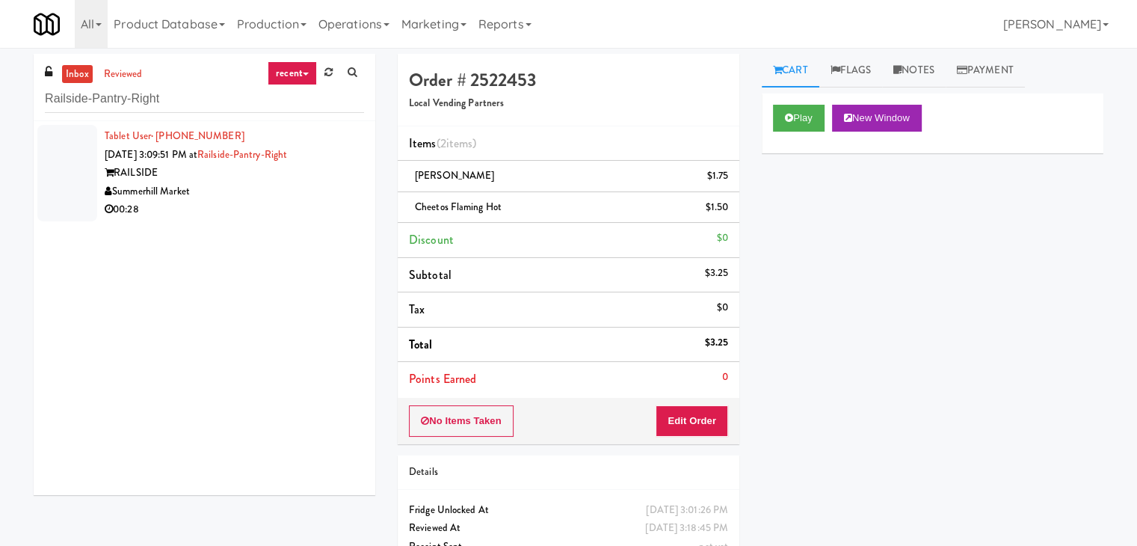
click at [321, 212] on div "00:28" at bounding box center [234, 209] width 259 height 19
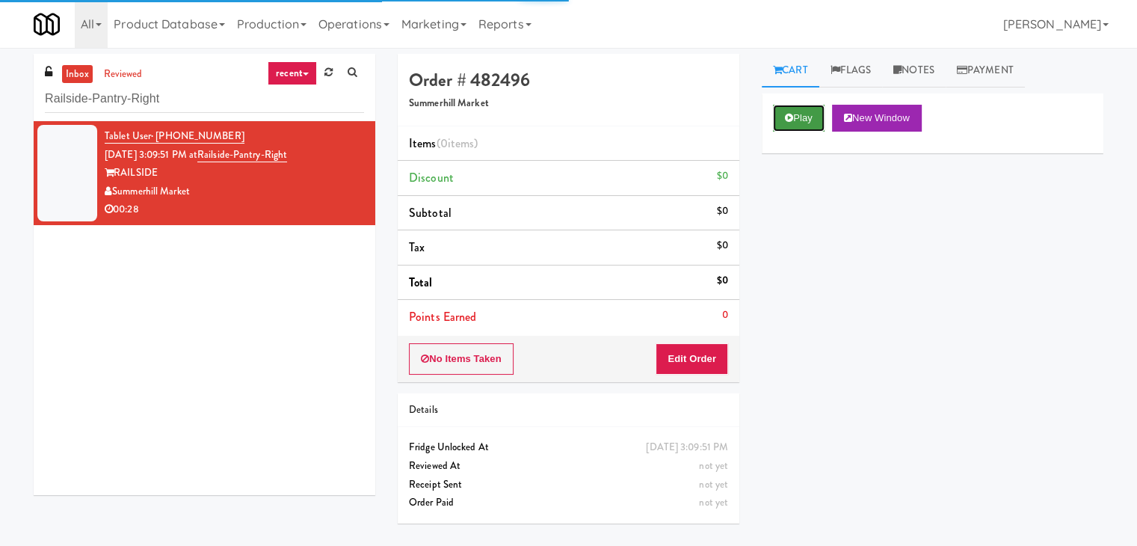
click at [813, 113] on button "Play" at bounding box center [799, 118] width 52 height 27
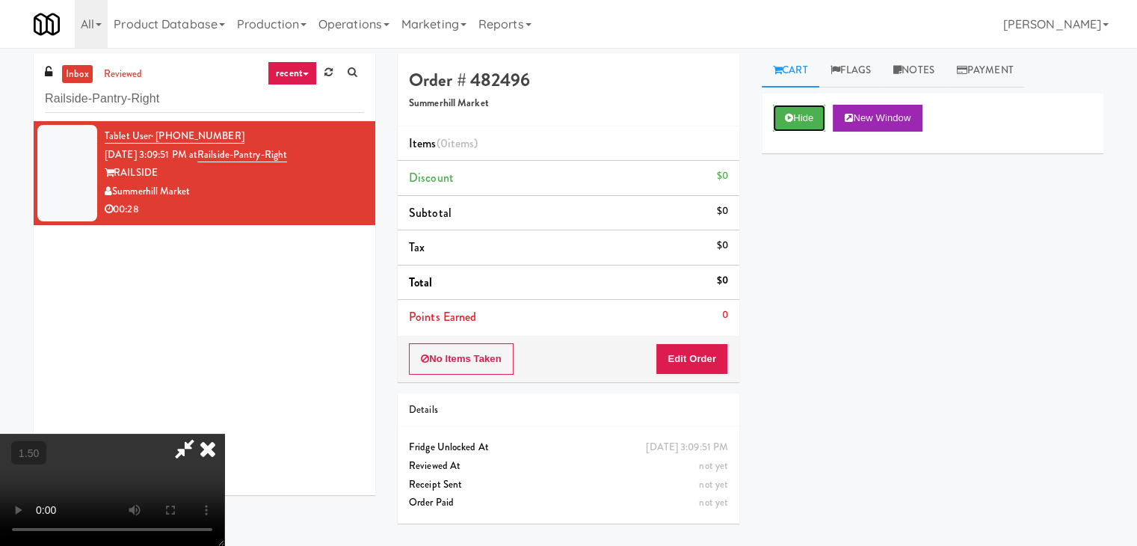
scroll to position [210, 0]
click at [224, 434] on video at bounding box center [112, 490] width 224 height 112
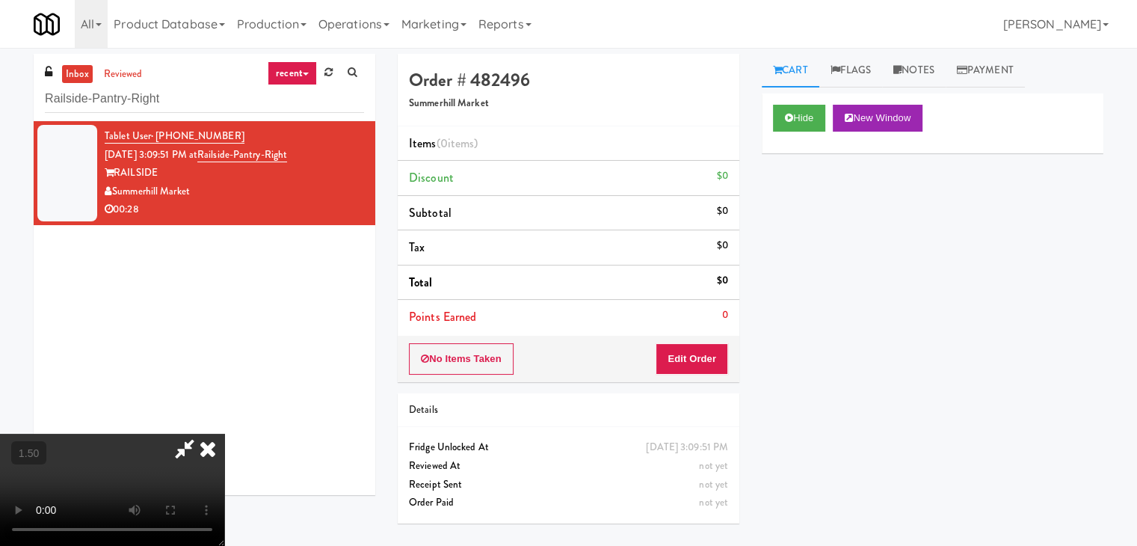
click at [224, 434] on video at bounding box center [112, 490] width 224 height 112
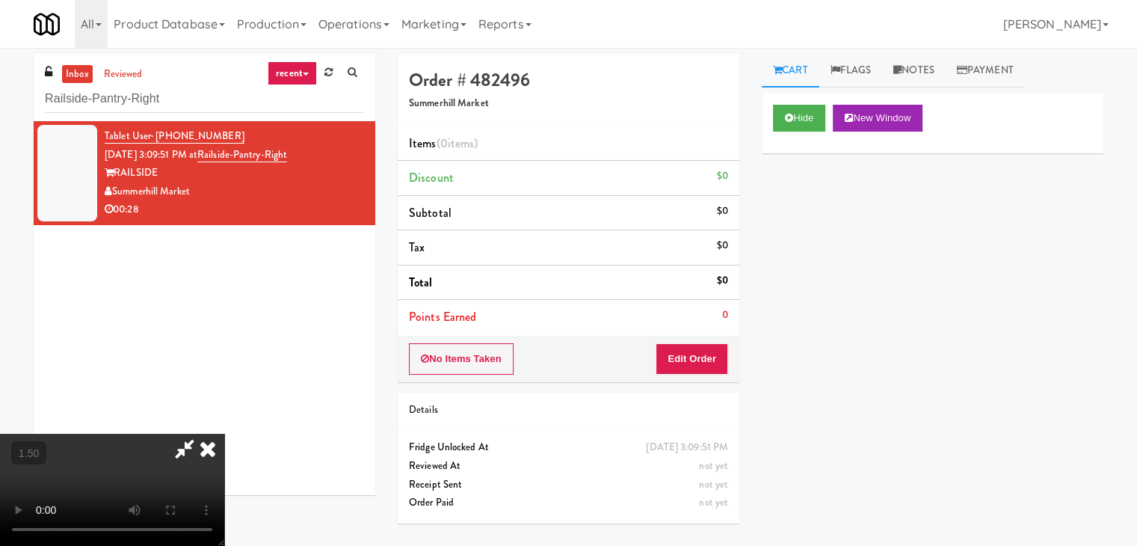
scroll to position [210, 0]
click at [224, 434] on video at bounding box center [112, 490] width 224 height 112
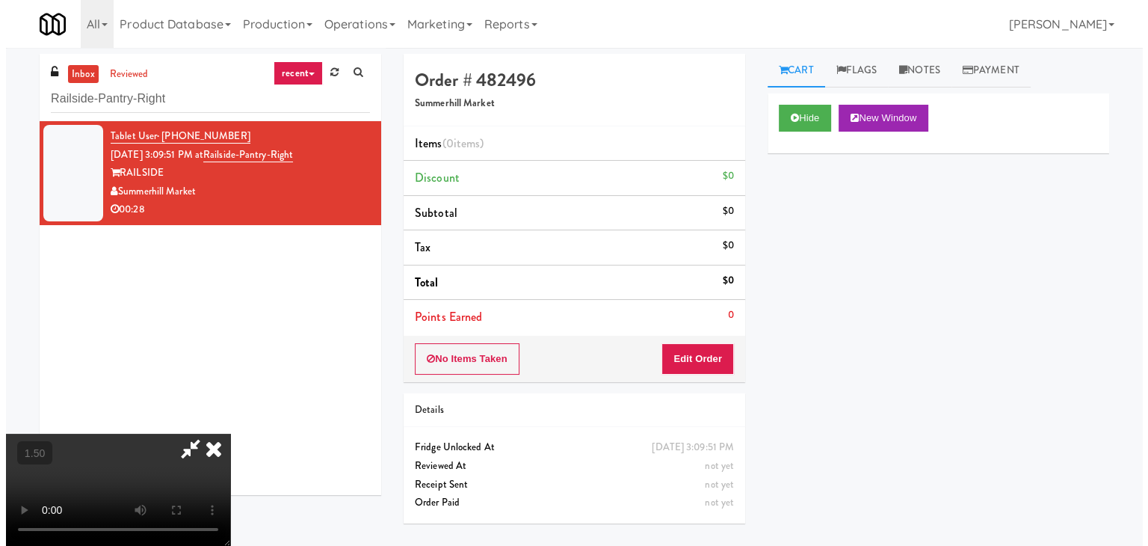
scroll to position [0, 0]
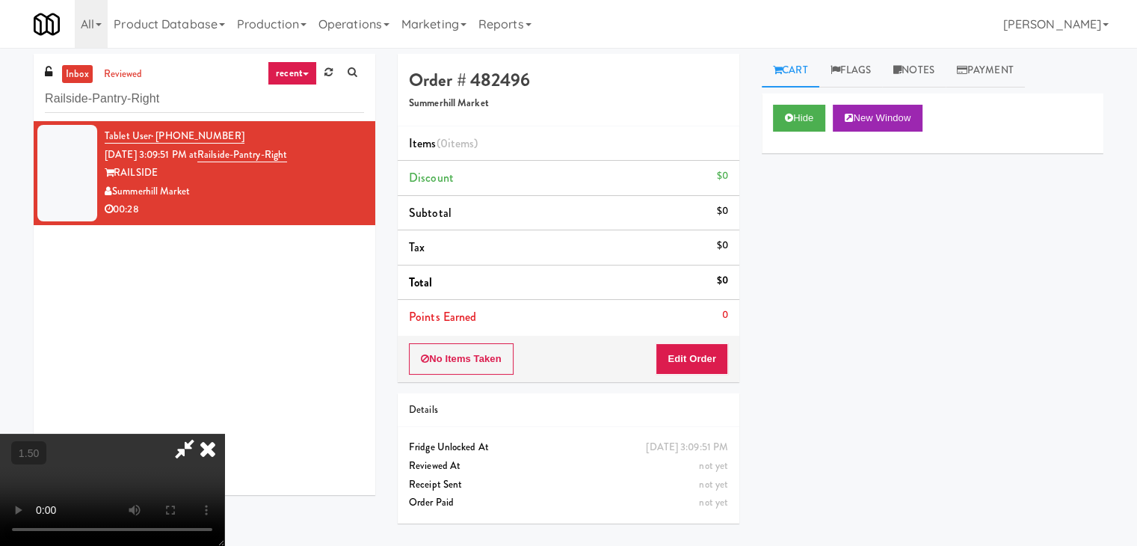
drag, startPoint x: 654, startPoint y: 66, endPoint x: 662, endPoint y: 96, distance: 31.7
click at [224, 434] on icon at bounding box center [207, 449] width 33 height 30
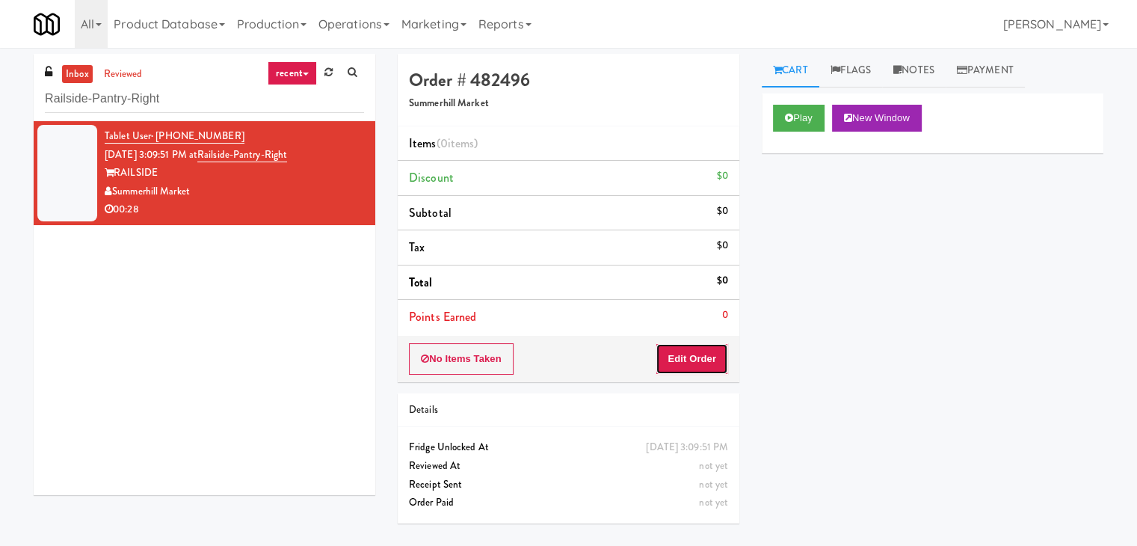
drag, startPoint x: 706, startPoint y: 355, endPoint x: 749, endPoint y: 329, distance: 50.6
click at [706, 354] on button "Edit Order" at bounding box center [692, 358] width 73 height 31
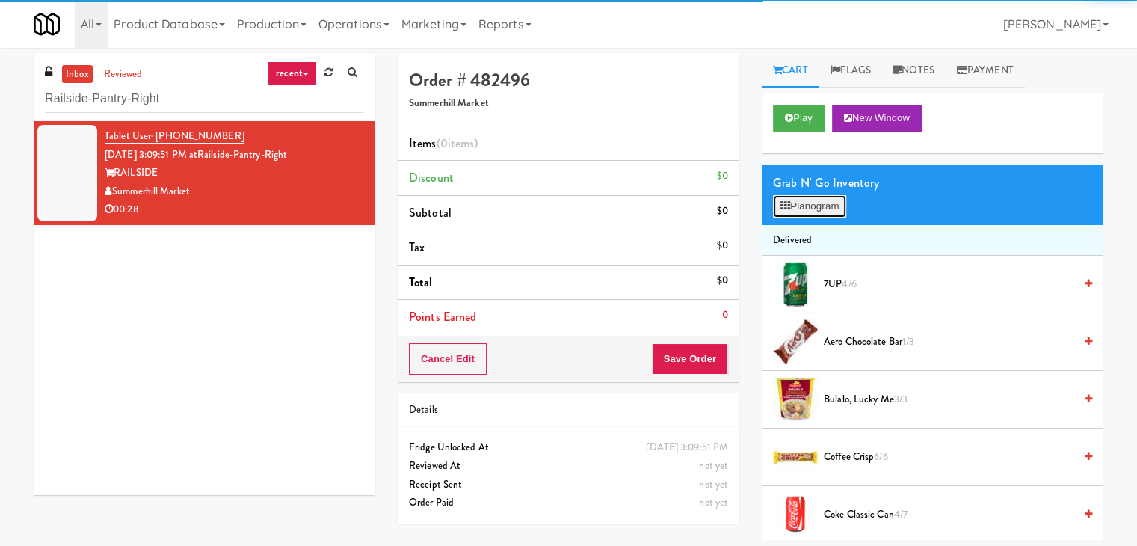
click at [805, 201] on button "Planogram" at bounding box center [809, 206] width 73 height 22
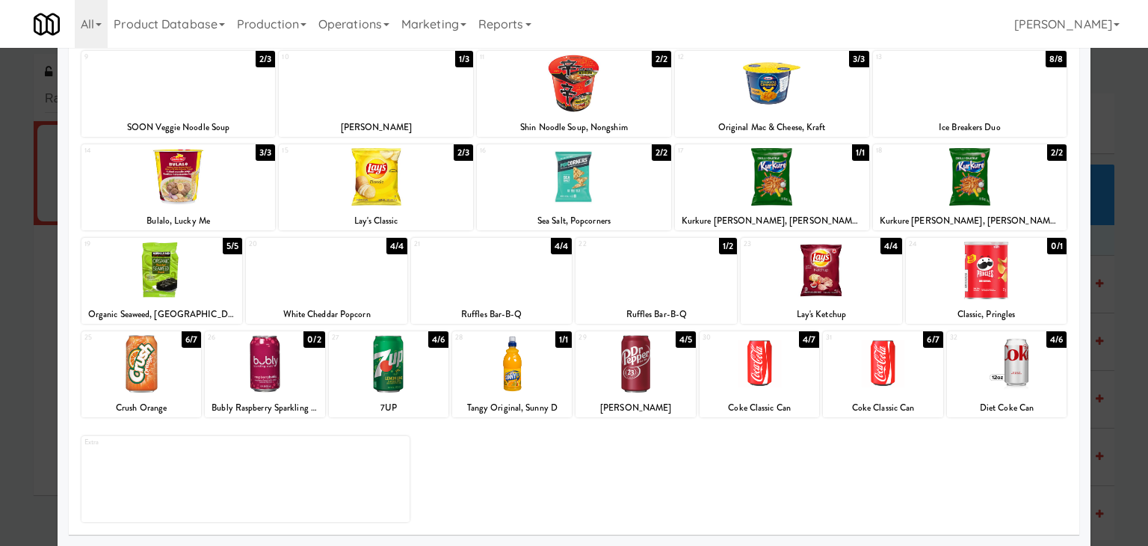
click at [409, 368] on div at bounding box center [389, 364] width 120 height 58
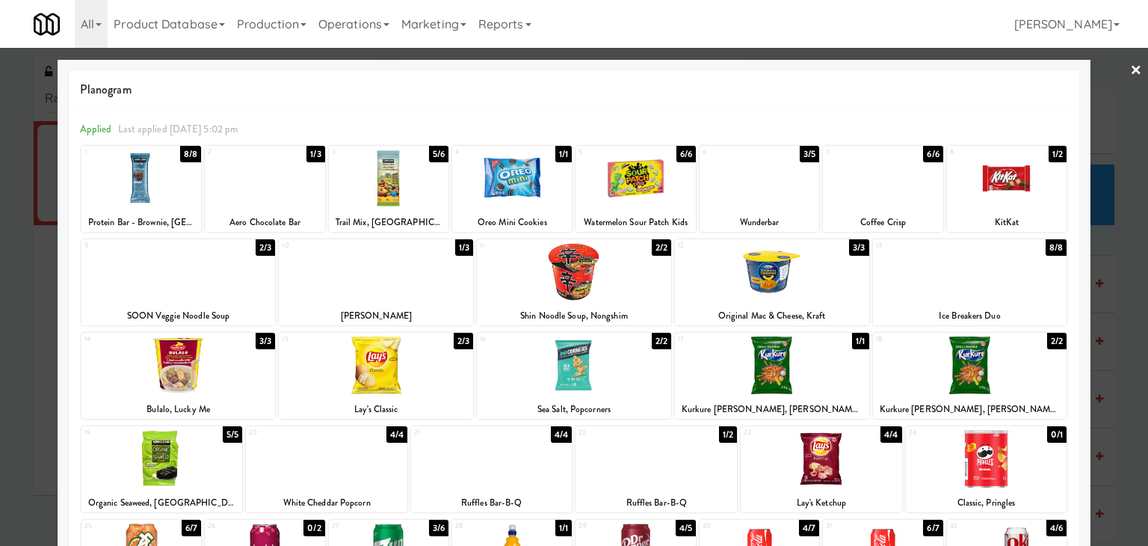
click at [1130, 64] on link "×" at bounding box center [1136, 71] width 12 height 46
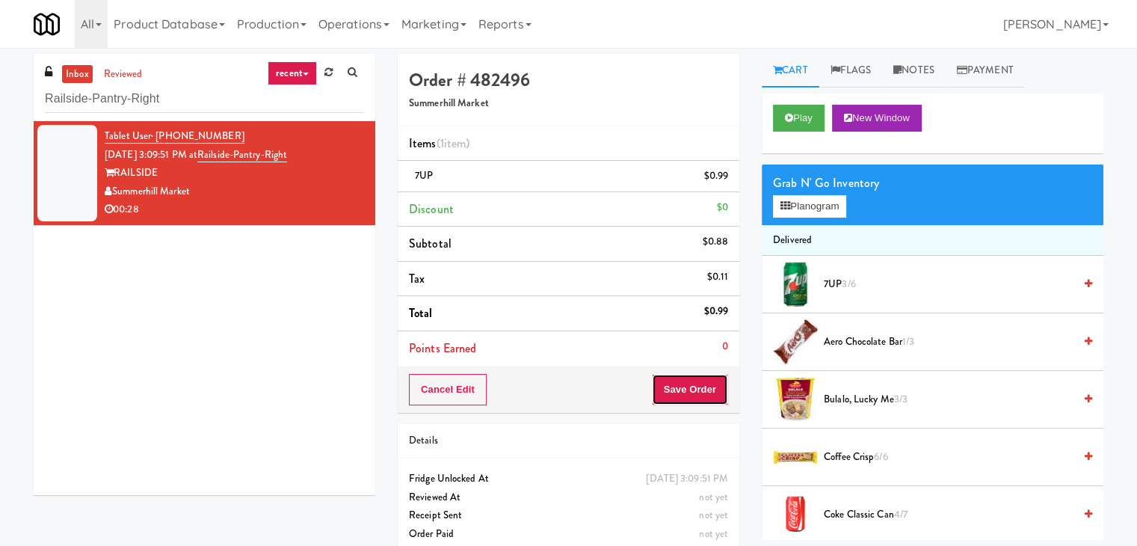
click at [694, 385] on button "Save Order" at bounding box center [690, 389] width 76 height 31
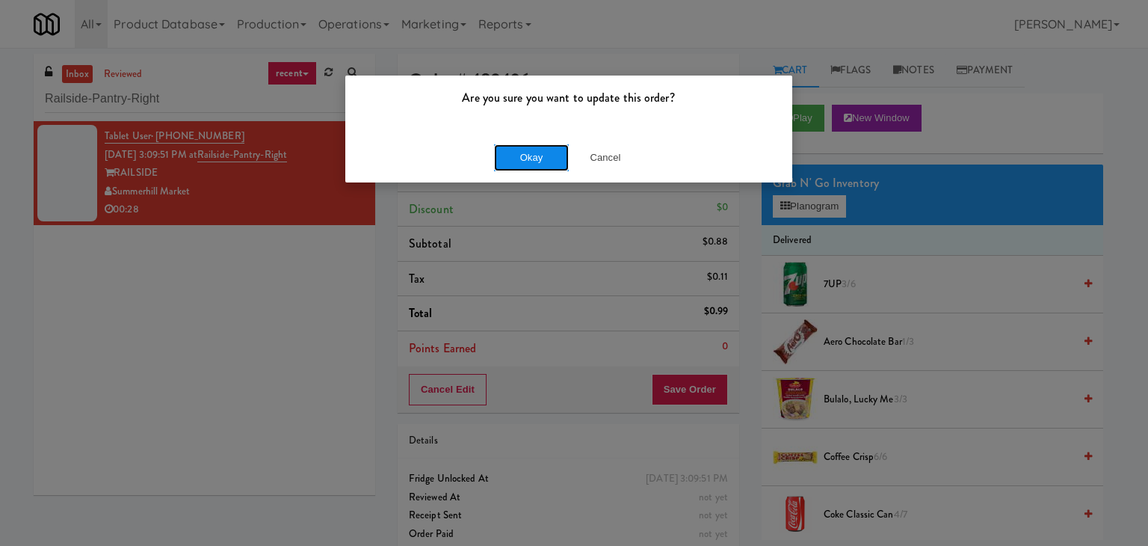
click at [523, 154] on button "Okay" at bounding box center [531, 157] width 75 height 27
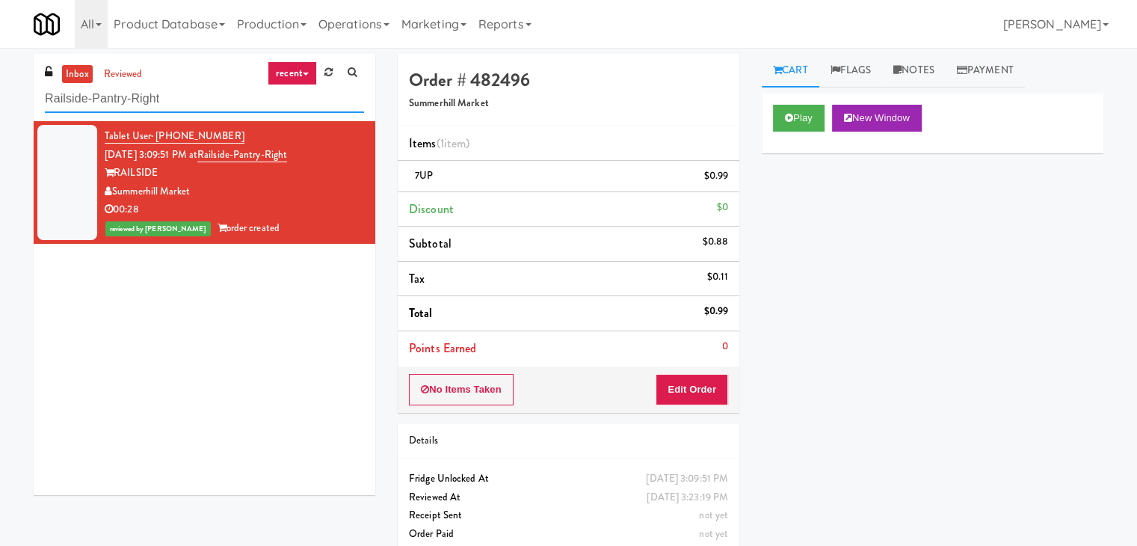
click at [191, 111] on input "Railside-Pantry-Right" at bounding box center [204, 99] width 319 height 28
paste input "[PERSON_NAME] 23 - [GEOGRAPHIC_DATA]"
type input "[PERSON_NAME] 23 - Ambient"
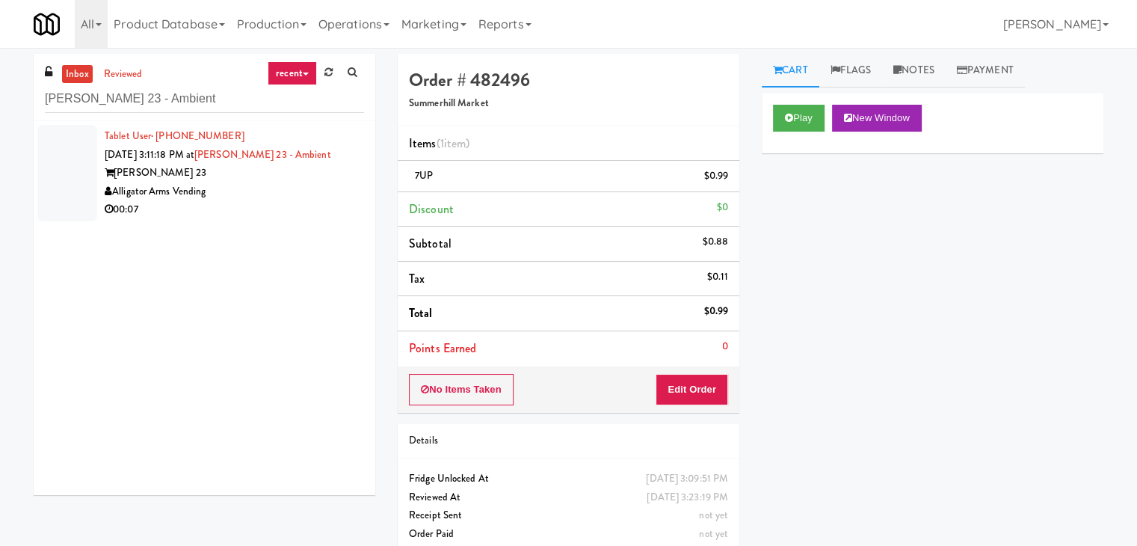
drag, startPoint x: 305, startPoint y: 197, endPoint x: 308, endPoint y: 187, distance: 10.9
click at [305, 196] on div "Alligator Arms Vending" at bounding box center [234, 191] width 259 height 19
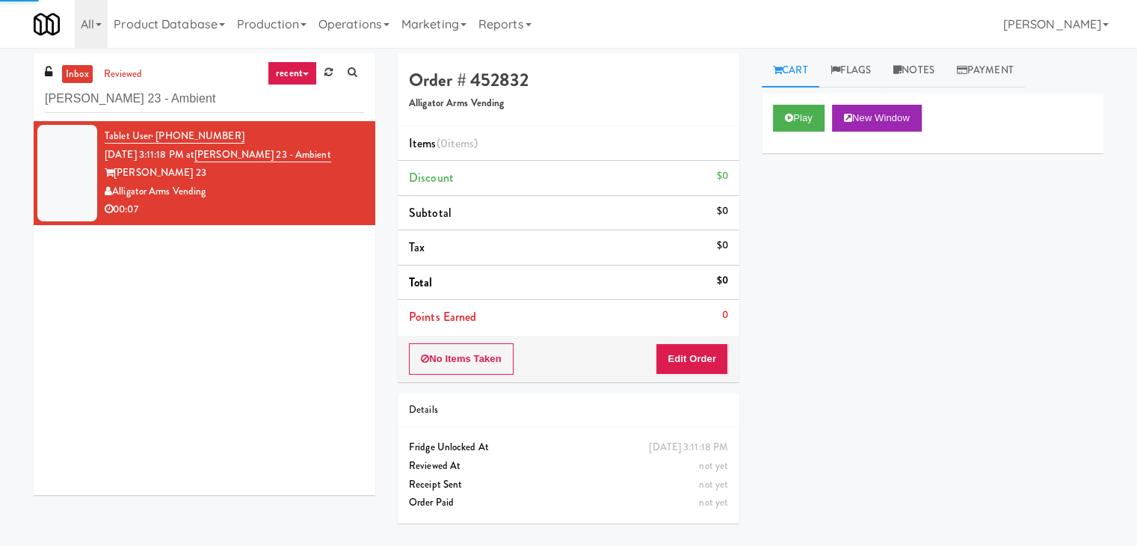
click at [792, 101] on div "Play New Window" at bounding box center [933, 123] width 342 height 60
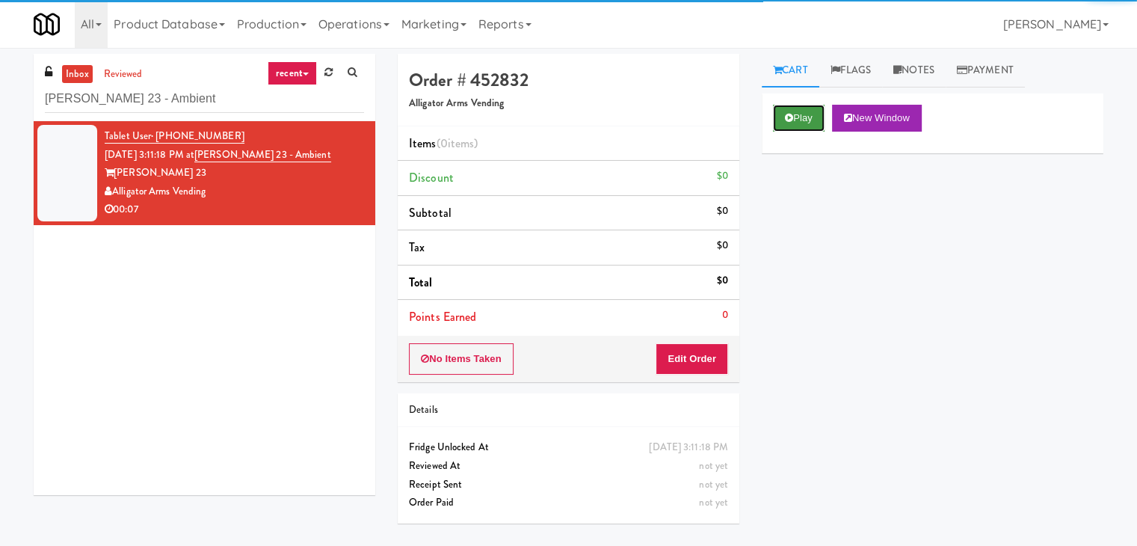
click at [791, 122] on button "Play" at bounding box center [799, 118] width 52 height 27
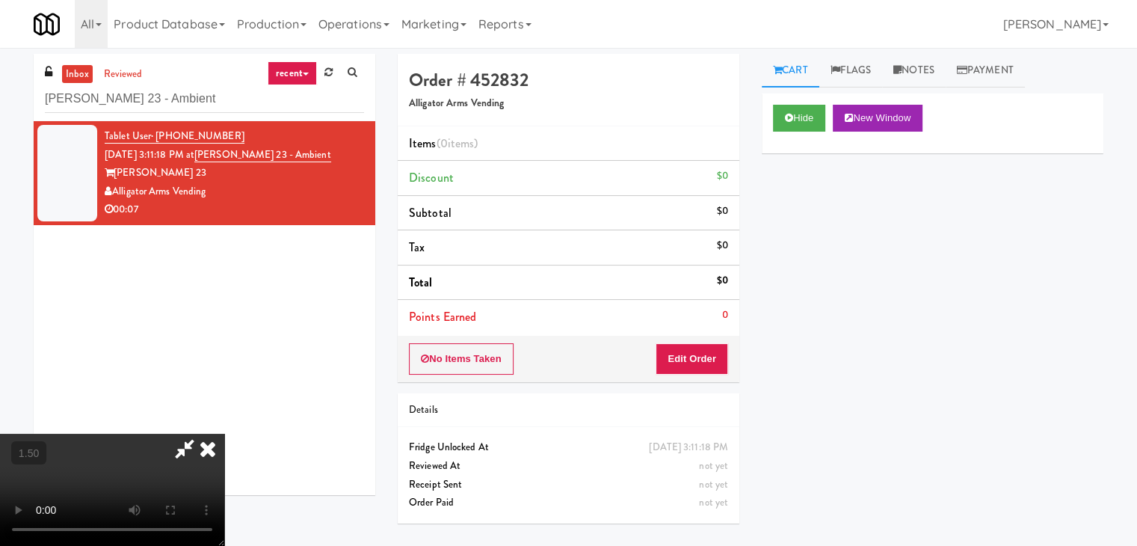
click at [224, 434] on video at bounding box center [112, 490] width 224 height 112
click at [224, 434] on icon at bounding box center [207, 449] width 33 height 30
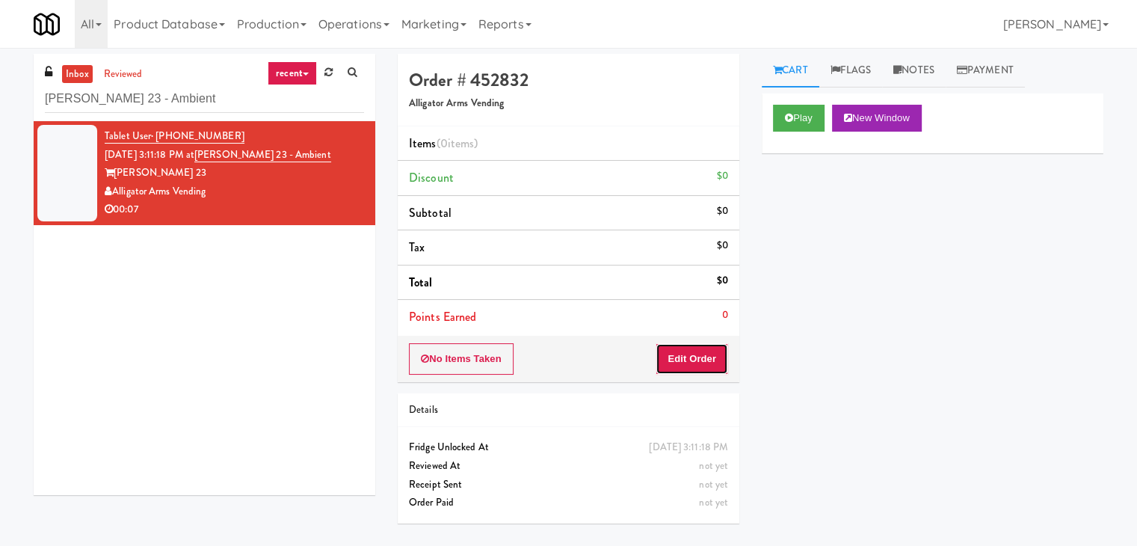
click at [678, 360] on button "Edit Order" at bounding box center [692, 358] width 73 height 31
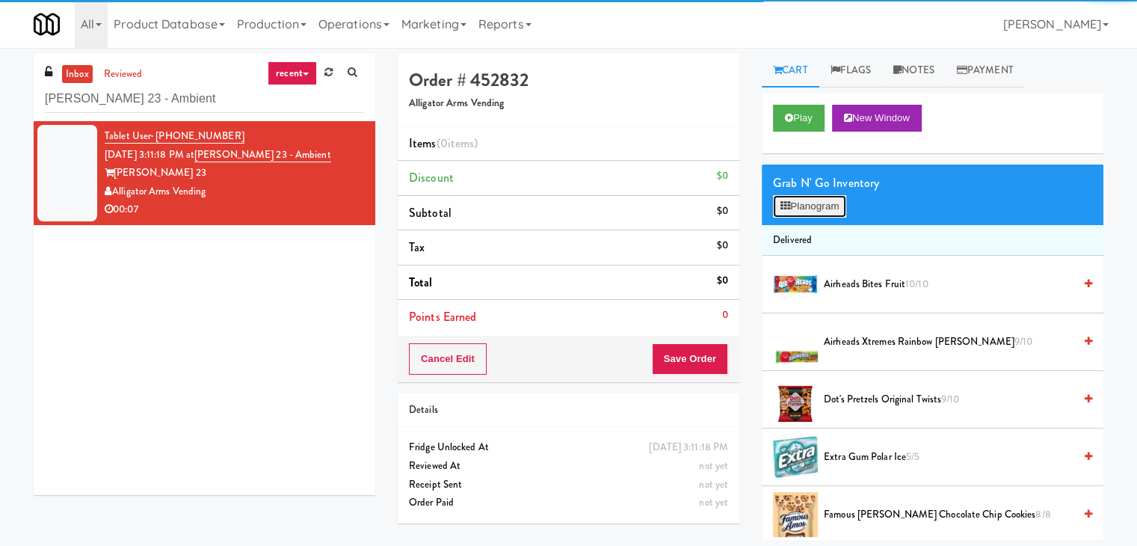
click at [813, 206] on button "Planogram" at bounding box center [809, 206] width 73 height 22
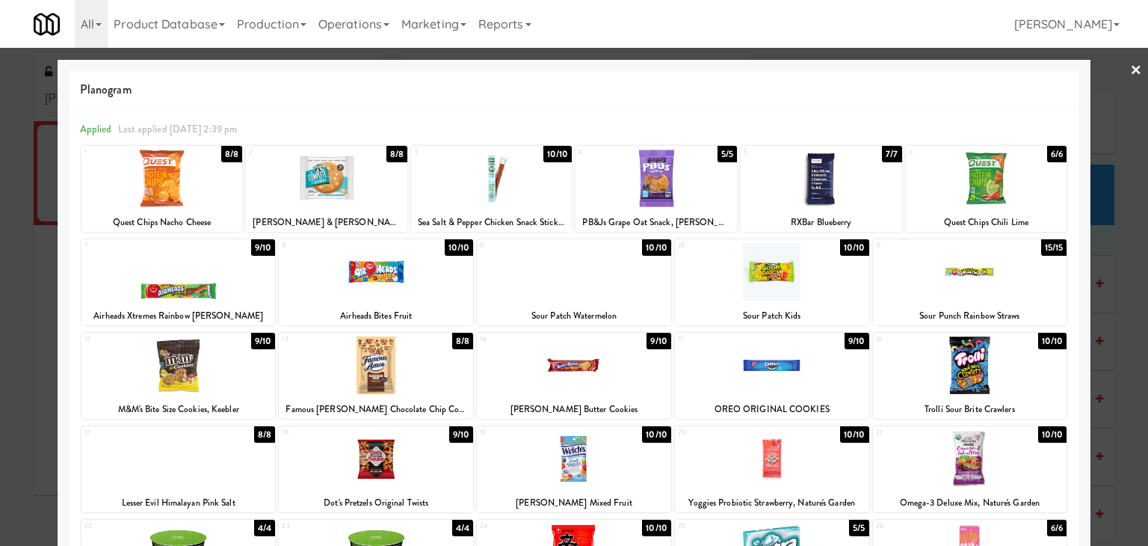
click at [232, 263] on div at bounding box center [178, 272] width 194 height 58
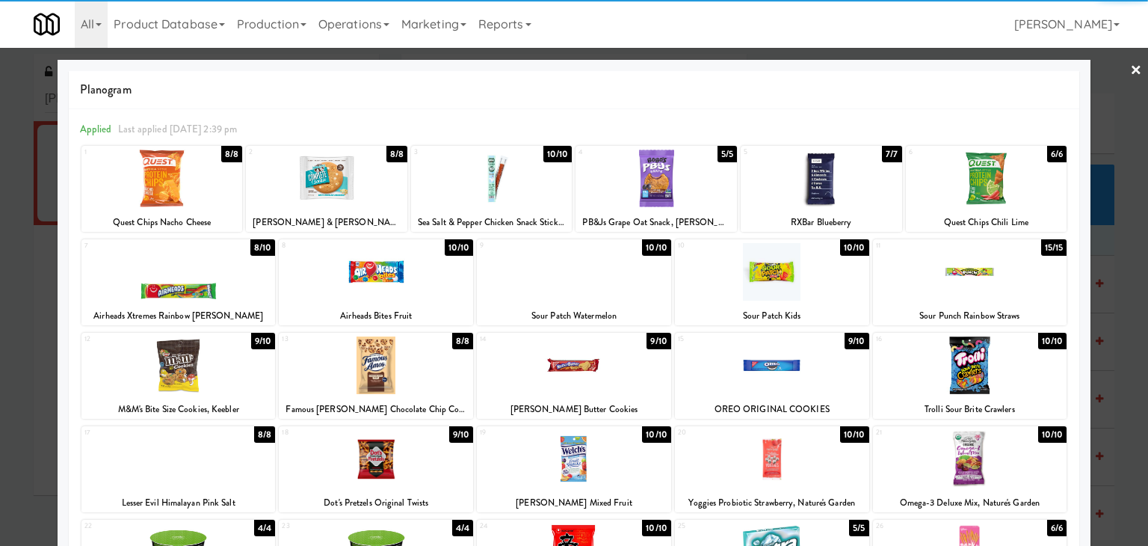
click at [1130, 67] on link "×" at bounding box center [1136, 71] width 12 height 46
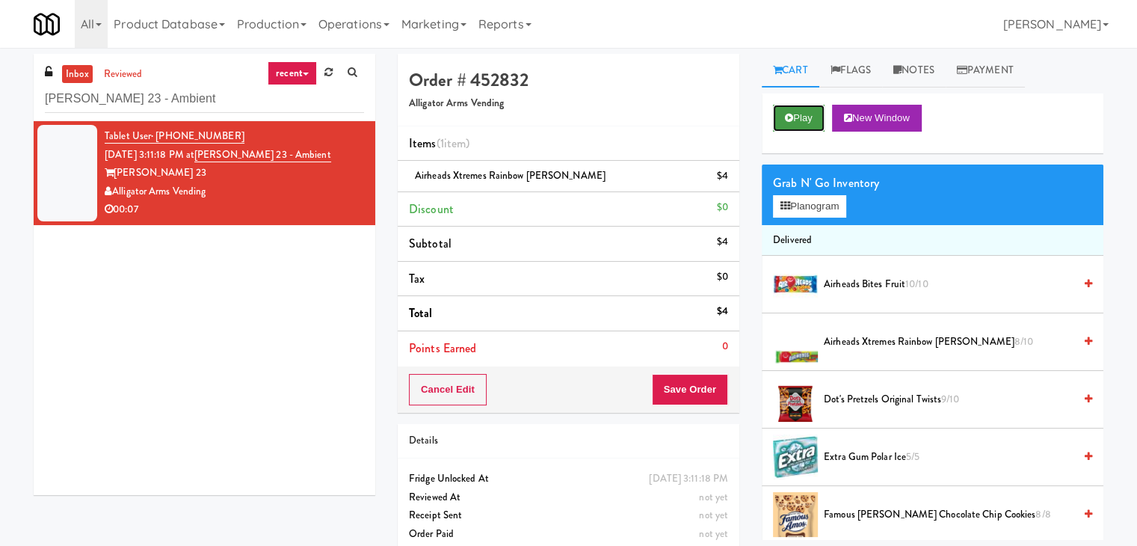
click at [805, 118] on button "Play" at bounding box center [799, 118] width 52 height 27
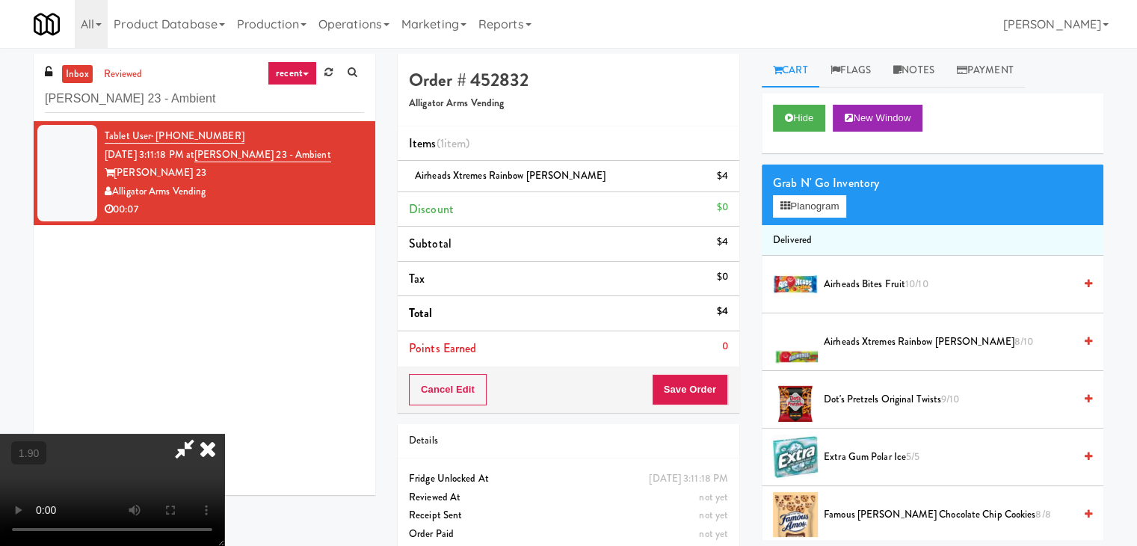
click at [224, 434] on video at bounding box center [112, 490] width 224 height 112
click at [224, 434] on icon at bounding box center [207, 449] width 33 height 30
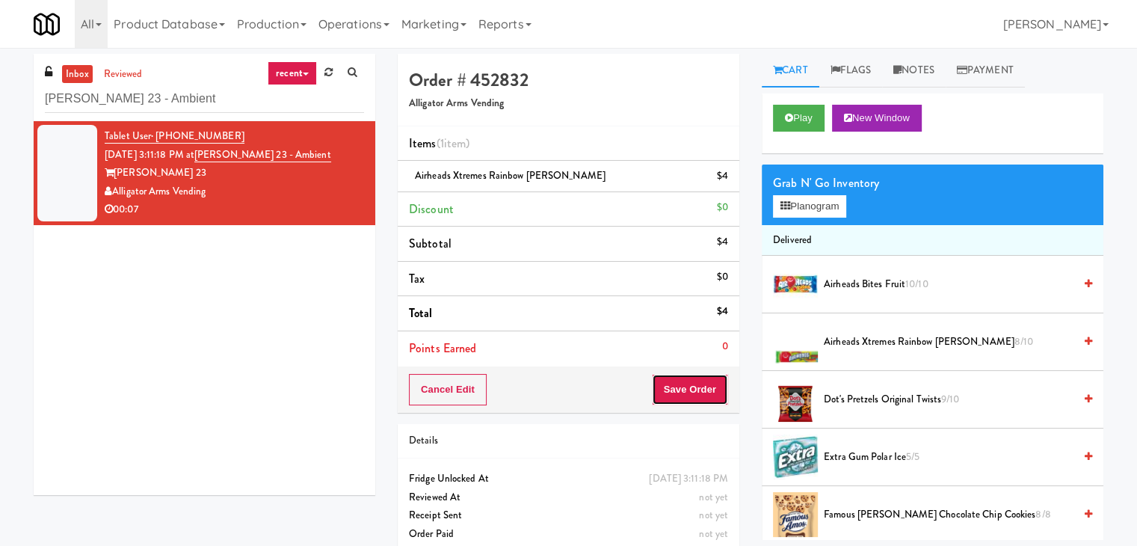
click at [676, 386] on button "Save Order" at bounding box center [690, 389] width 76 height 31
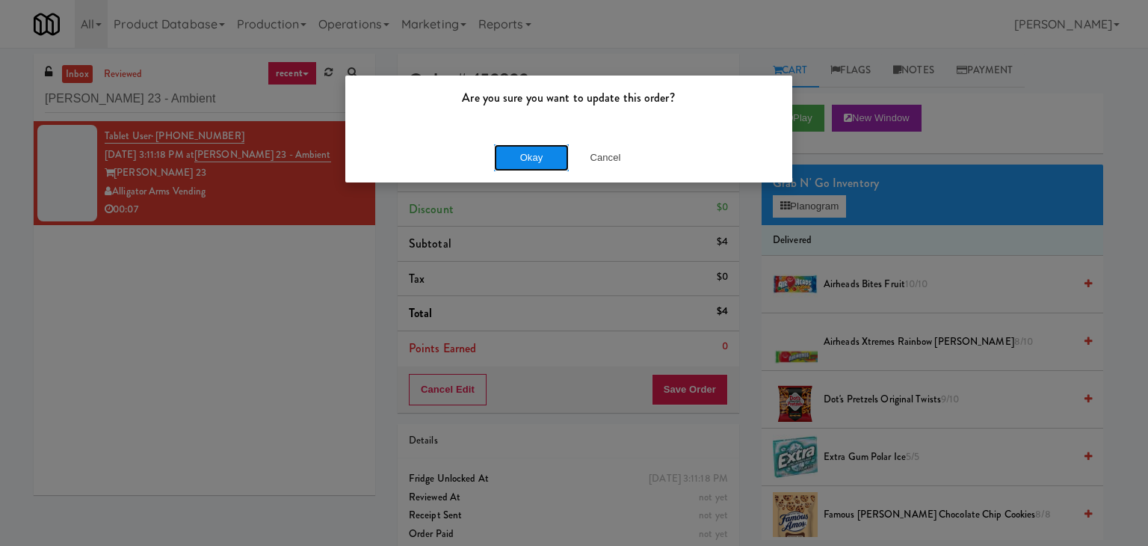
click at [539, 148] on button "Okay" at bounding box center [531, 157] width 75 height 27
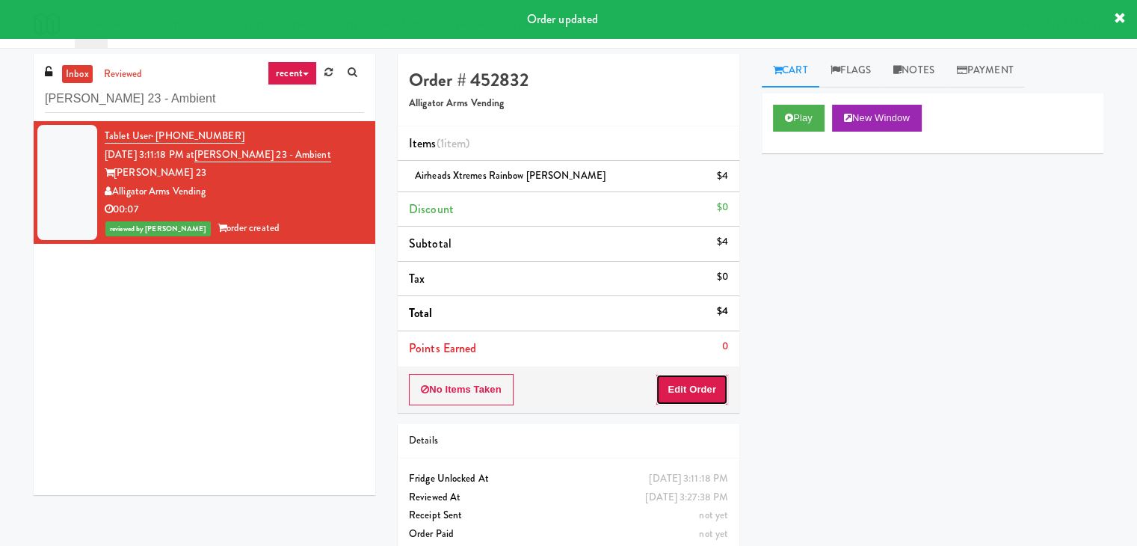
click at [682, 392] on button "Edit Order" at bounding box center [692, 389] width 73 height 31
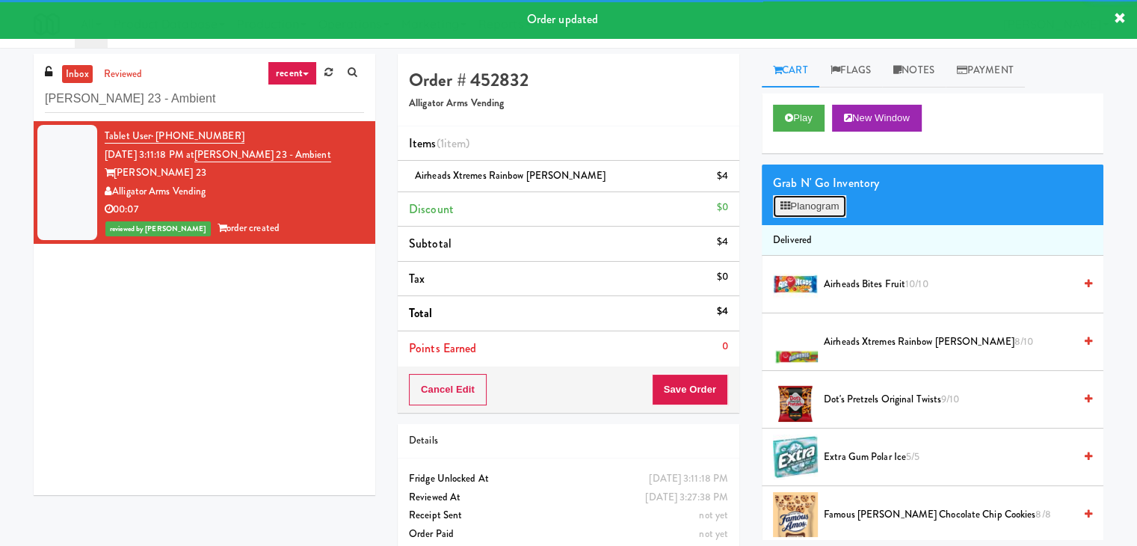
click at [822, 206] on button "Planogram" at bounding box center [809, 206] width 73 height 22
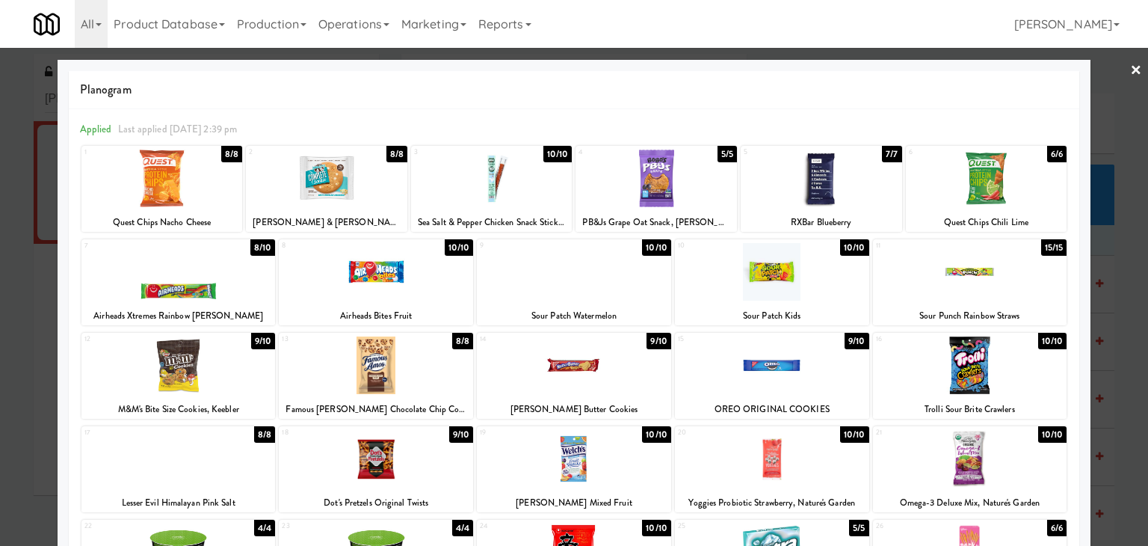
click at [1130, 70] on link "×" at bounding box center [1136, 71] width 12 height 46
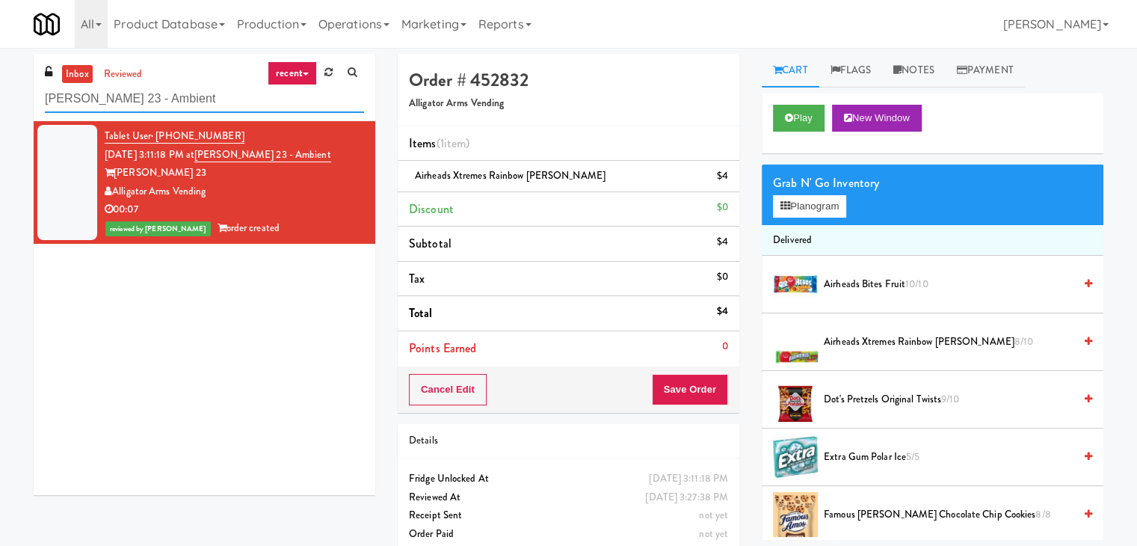
click at [194, 102] on input "[PERSON_NAME] 23 - Ambient" at bounding box center [204, 99] width 319 height 28
paste input "Mattr (formerly Shawcor)"
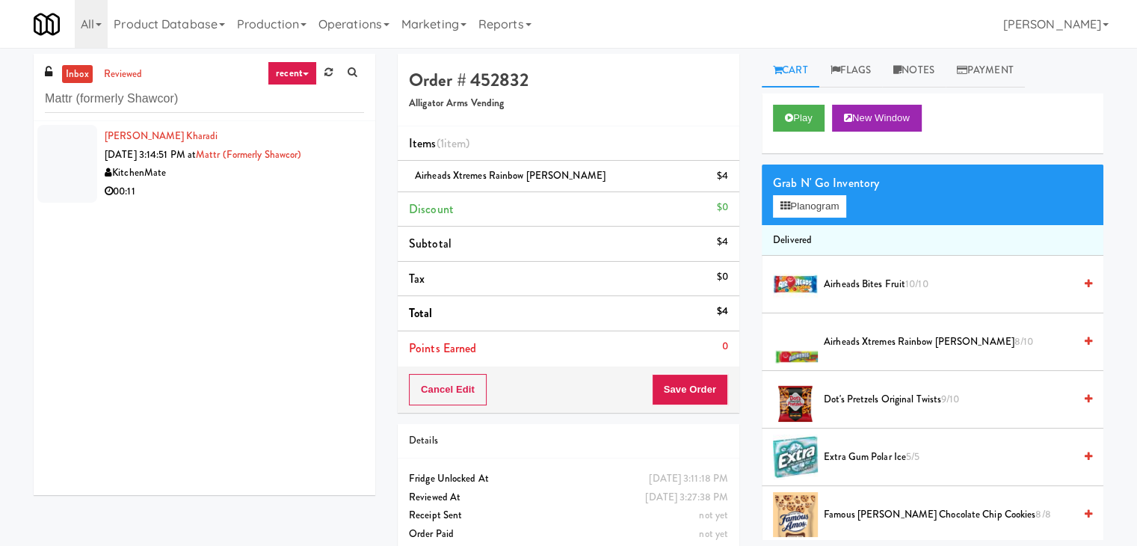
click at [336, 187] on div "00:11" at bounding box center [234, 191] width 259 height 19
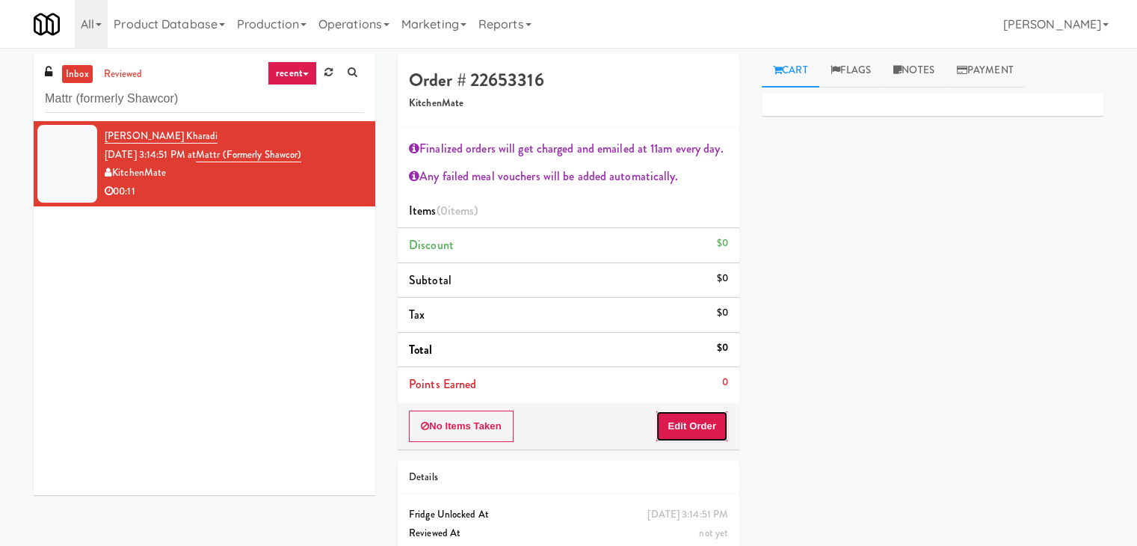
click at [704, 429] on button "Edit Order" at bounding box center [692, 425] width 73 height 31
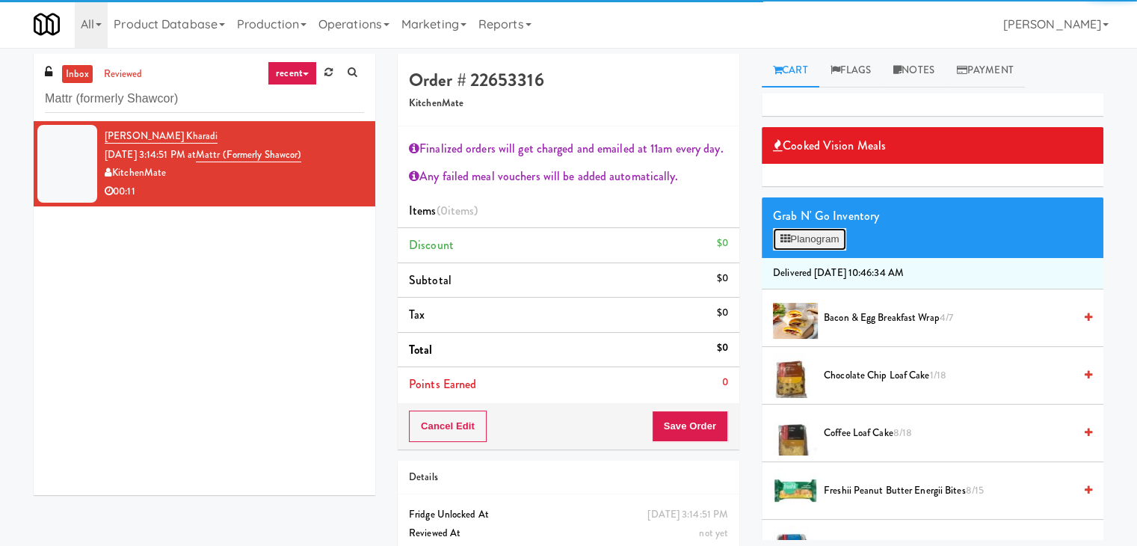
click at [838, 233] on button "Planogram" at bounding box center [809, 239] width 73 height 22
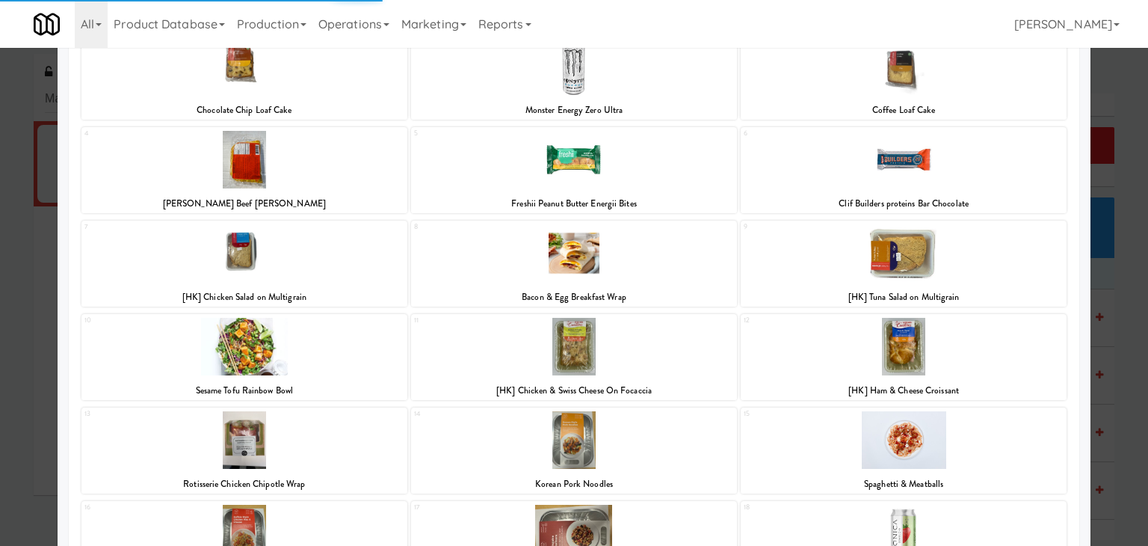
scroll to position [282, 0]
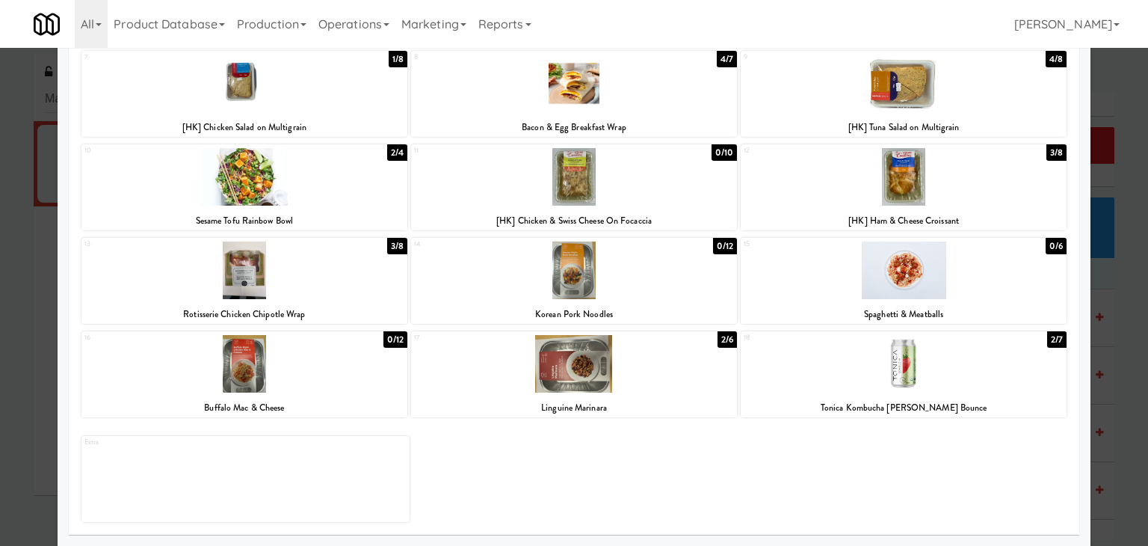
click at [314, 289] on div at bounding box center [244, 270] width 326 height 58
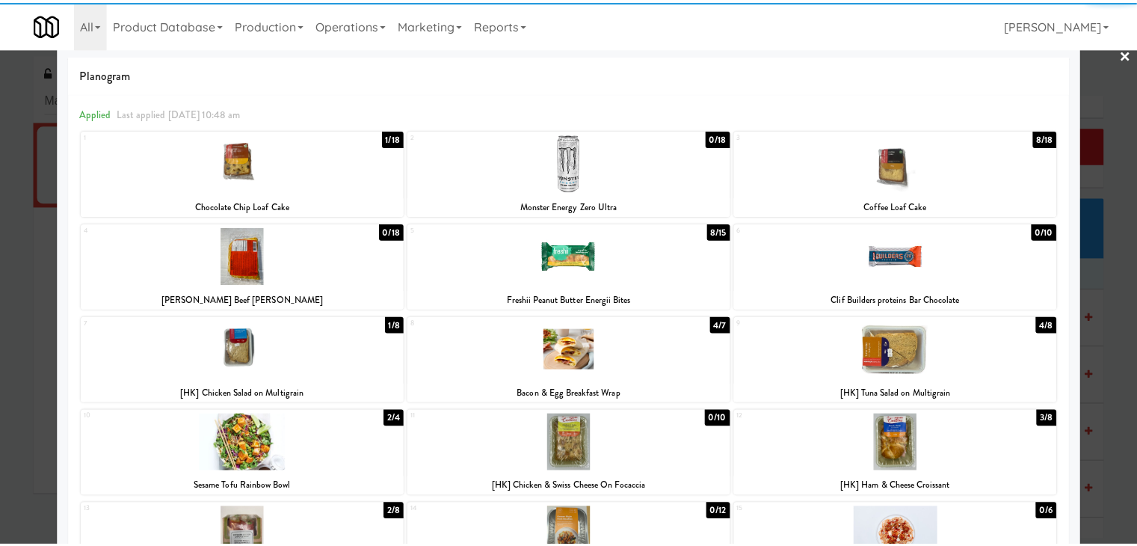
scroll to position [0, 0]
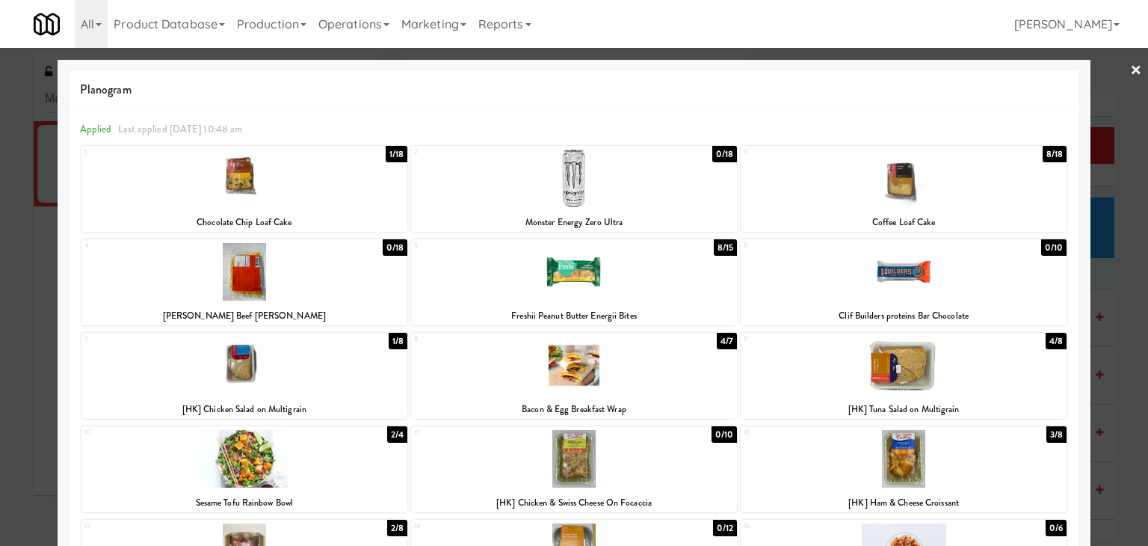
click at [1130, 78] on link "×" at bounding box center [1136, 71] width 12 height 46
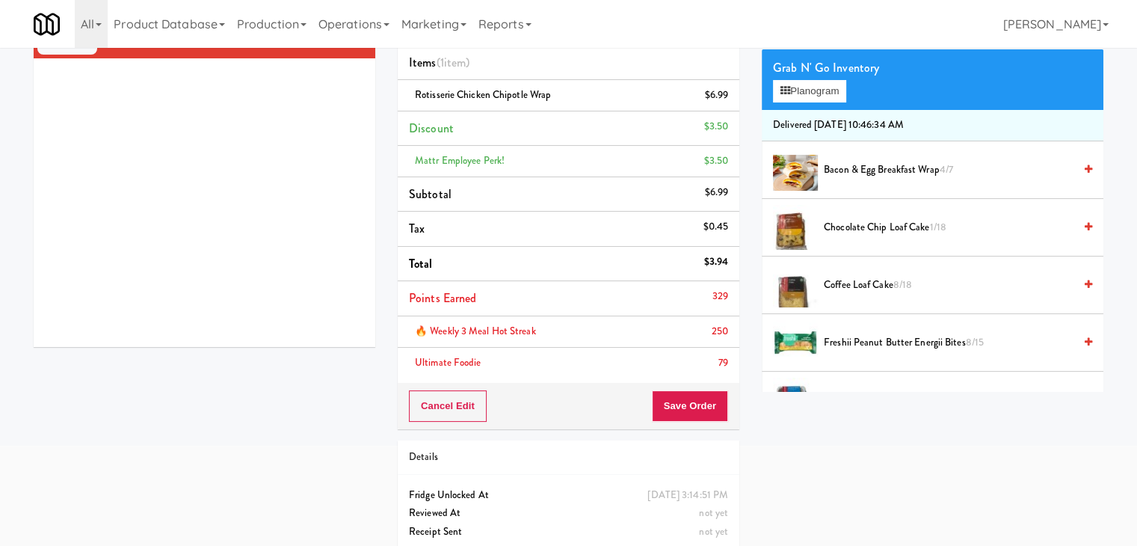
scroll to position [150, 0]
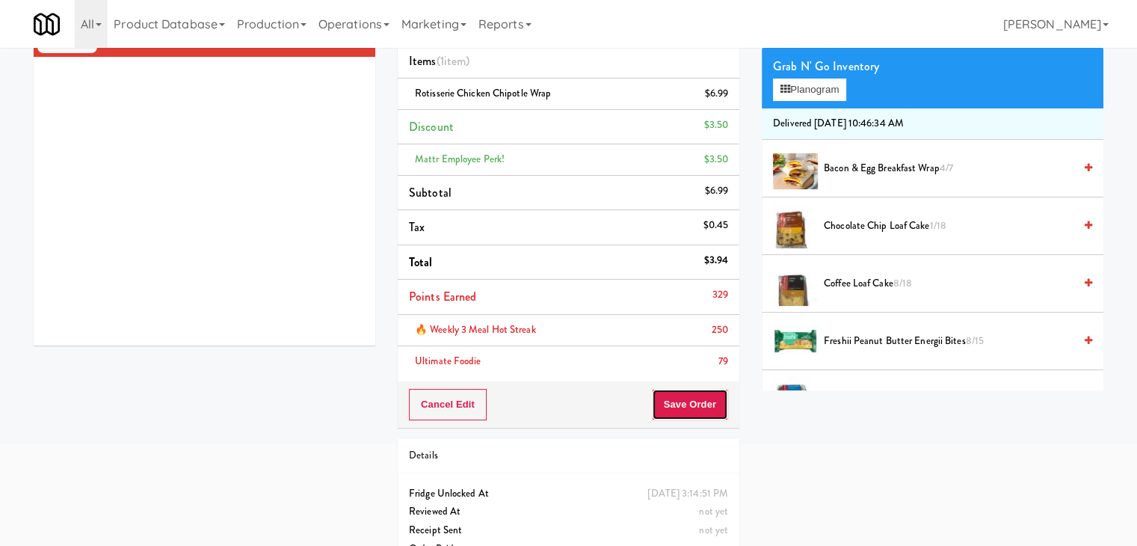
click at [702, 407] on button "Save Order" at bounding box center [690, 404] width 76 height 31
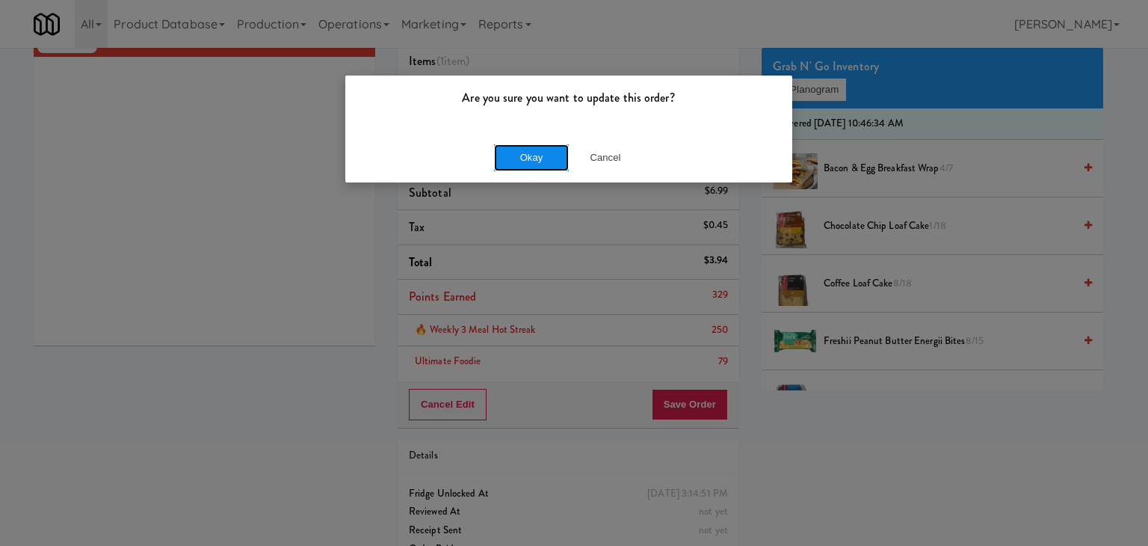
click at [533, 162] on button "Okay" at bounding box center [531, 157] width 75 height 27
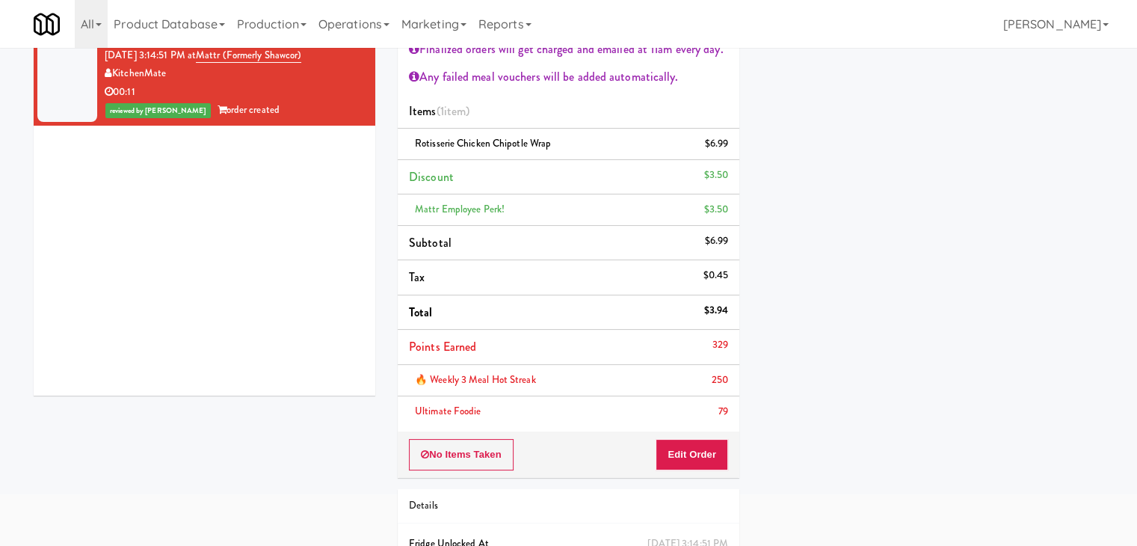
scroll to position [0, 0]
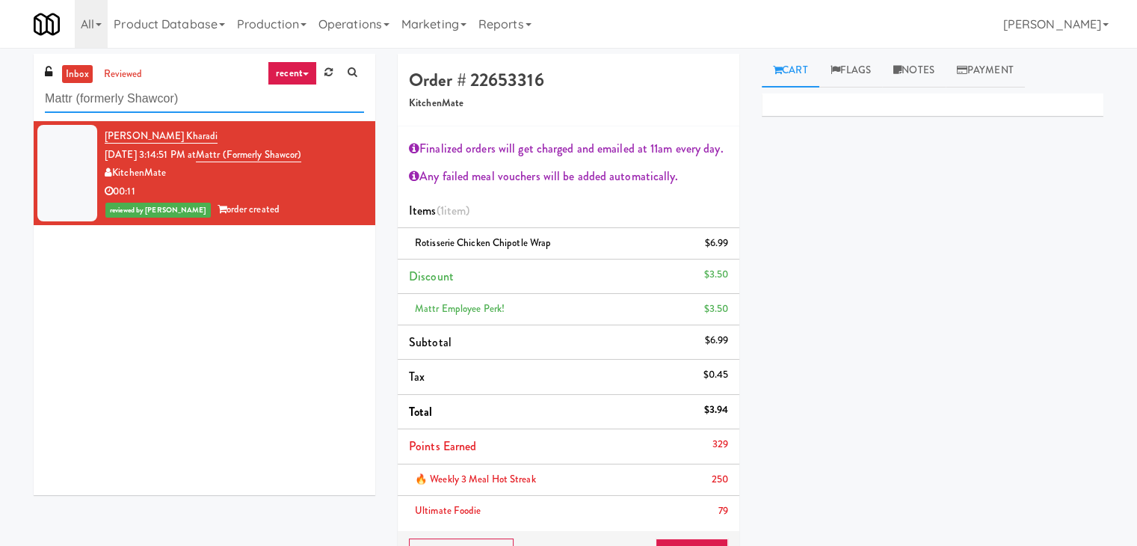
click at [185, 96] on input "Mattr (formerly Shawcor)" at bounding box center [204, 99] width 319 height 28
paste input "Centro NoDa Cooler"
type input "Centro NoDa Cooler"
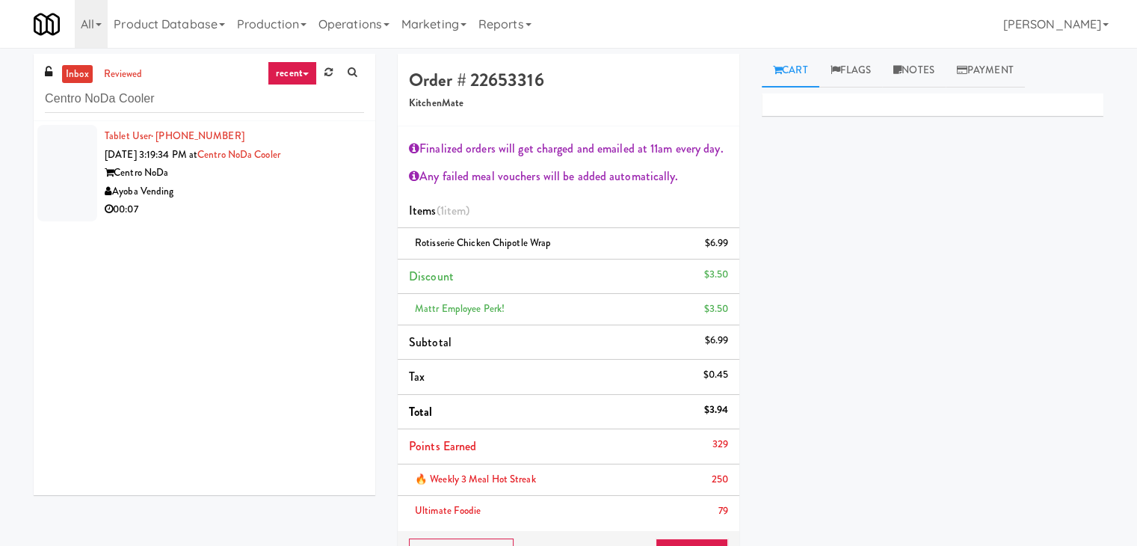
click at [301, 180] on div "Centro NoDa" at bounding box center [234, 173] width 259 height 19
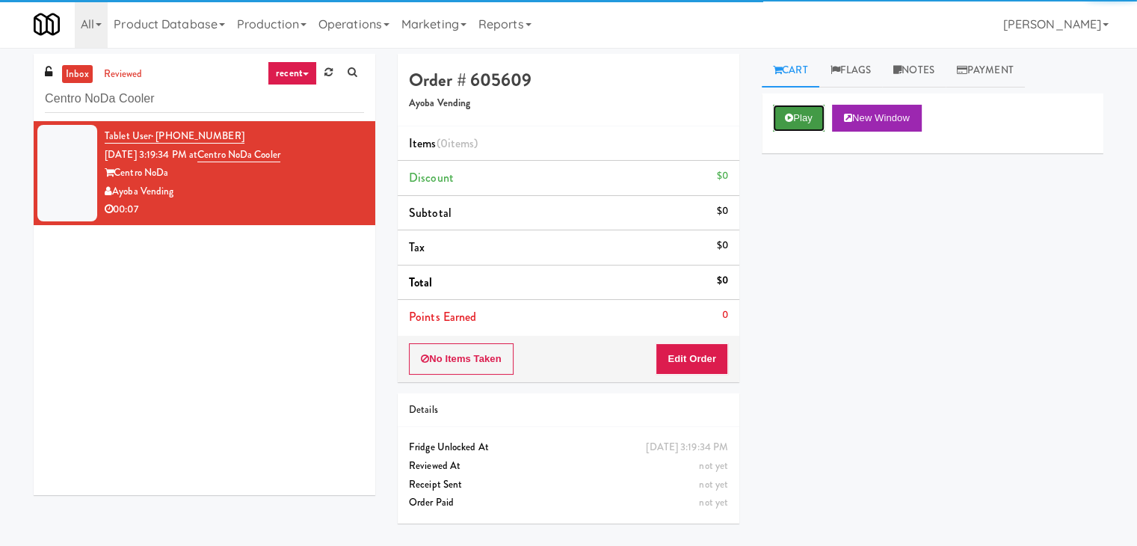
click at [799, 114] on button "Play" at bounding box center [799, 118] width 52 height 27
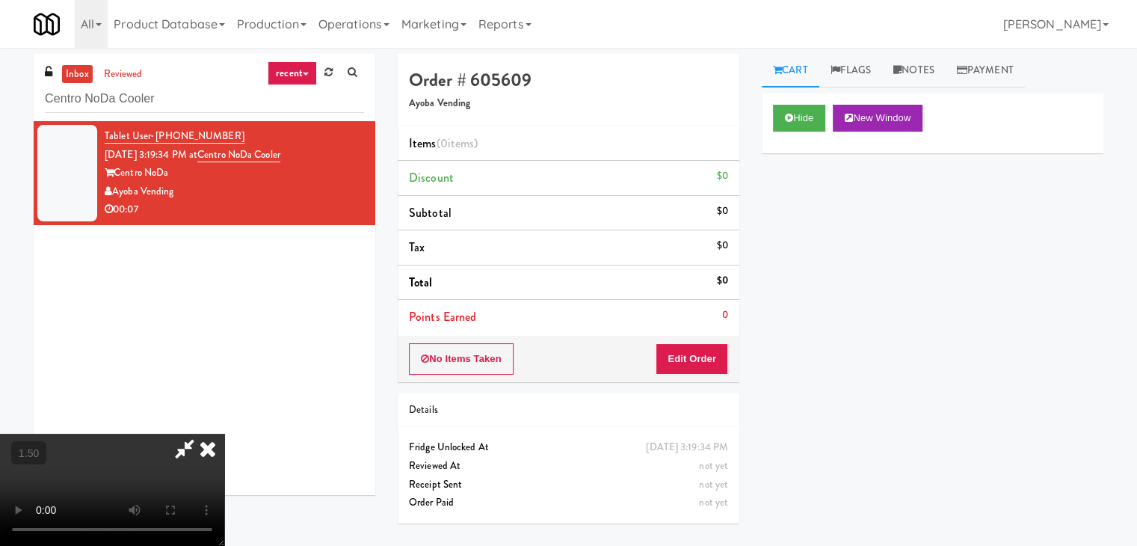
click at [224, 434] on video at bounding box center [112, 490] width 224 height 112
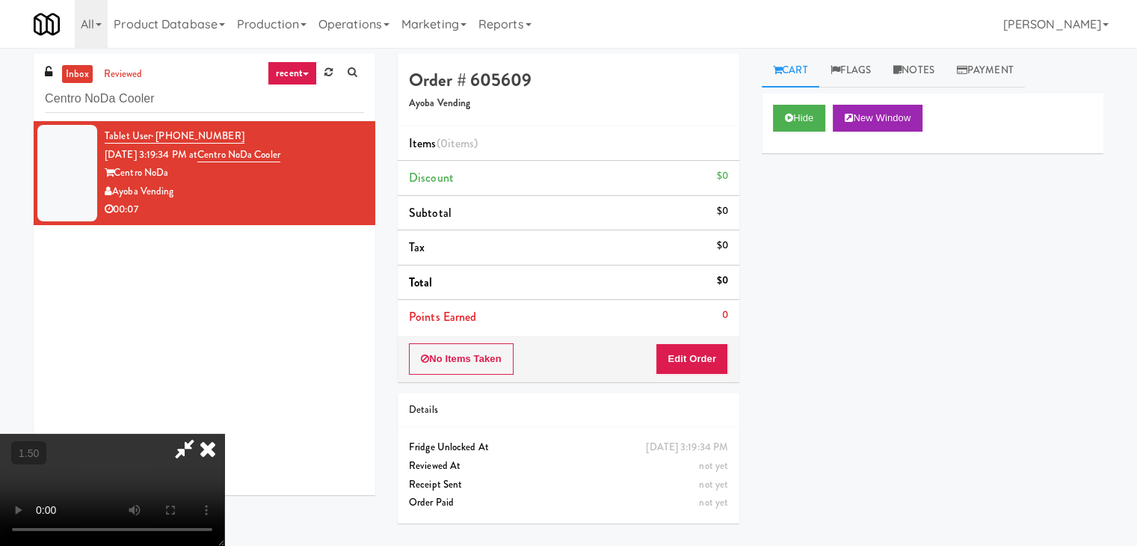
click at [224, 434] on video at bounding box center [112, 490] width 224 height 112
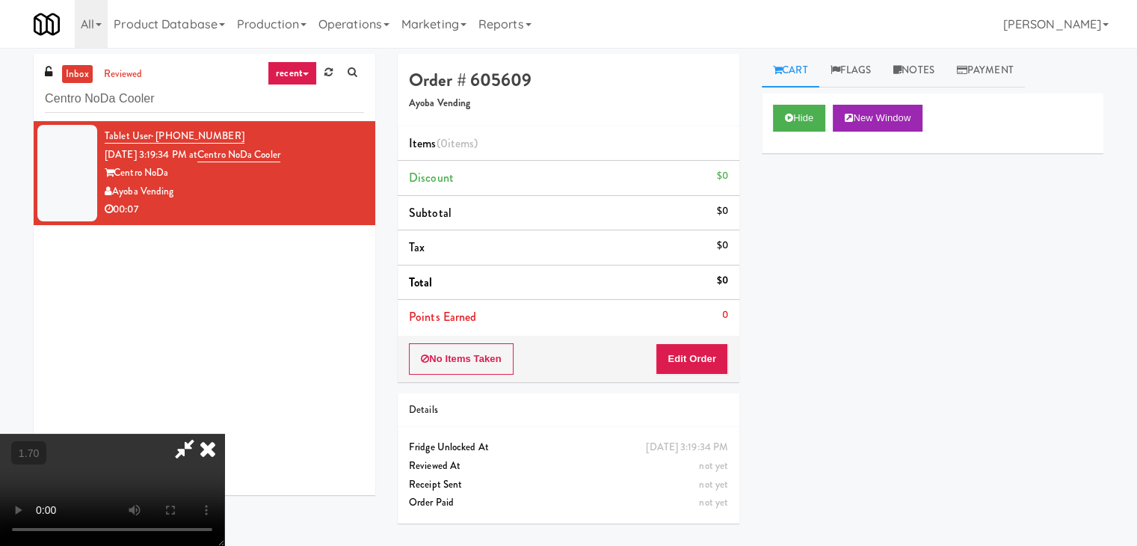
click at [224, 434] on icon at bounding box center [207, 449] width 33 height 30
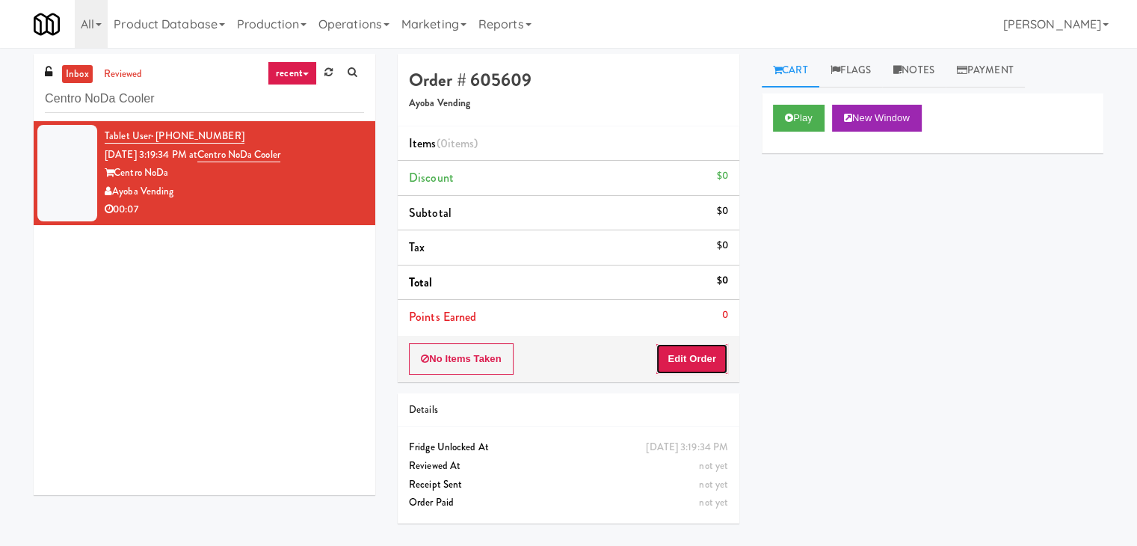
click at [689, 348] on button "Edit Order" at bounding box center [692, 358] width 73 height 31
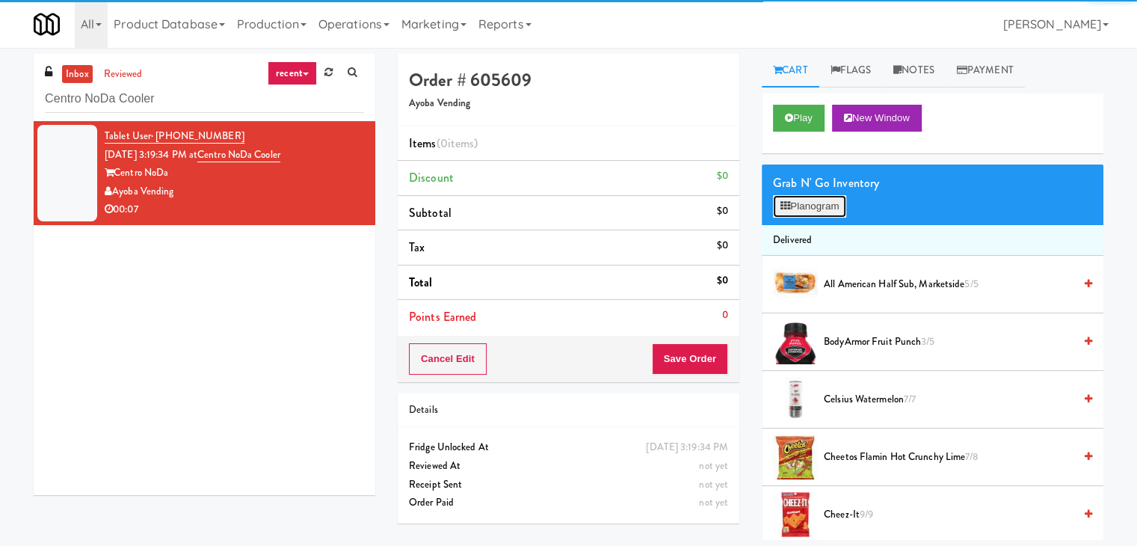
click at [790, 200] on button "Planogram" at bounding box center [809, 206] width 73 height 22
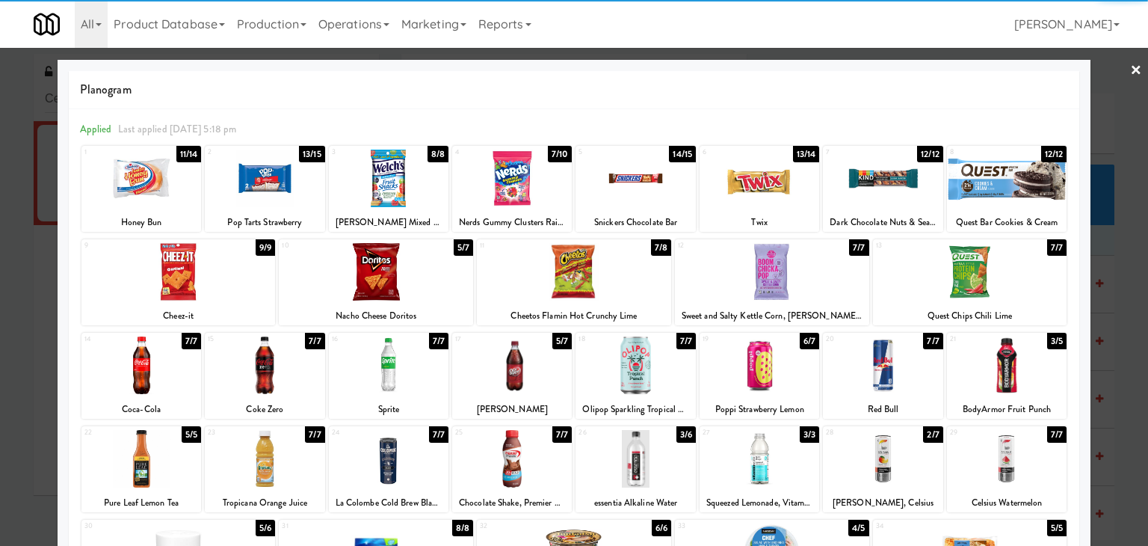
click at [281, 356] on div at bounding box center [265, 365] width 120 height 58
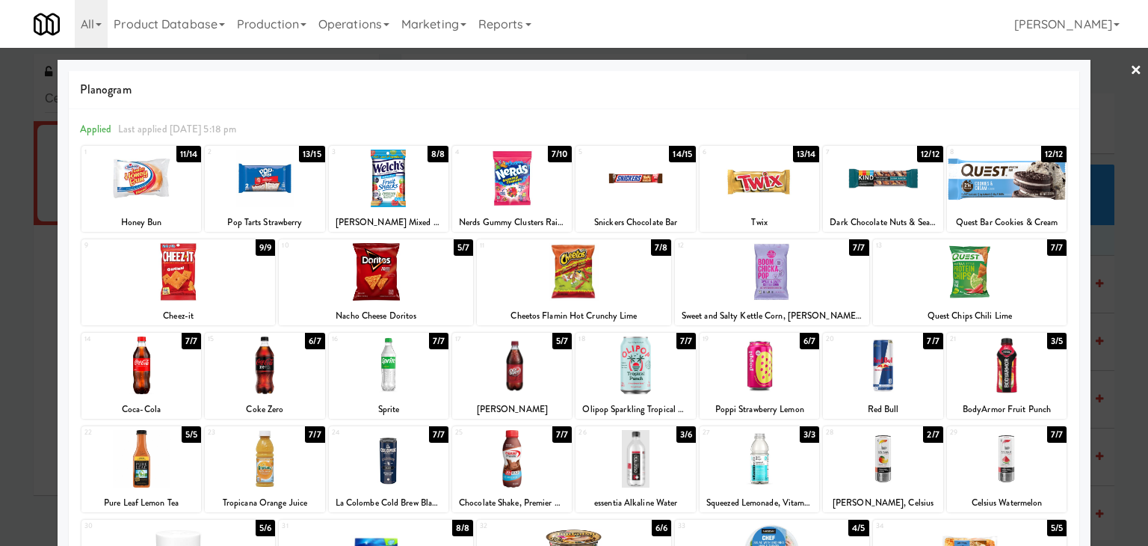
click at [1131, 66] on div at bounding box center [574, 273] width 1148 height 546
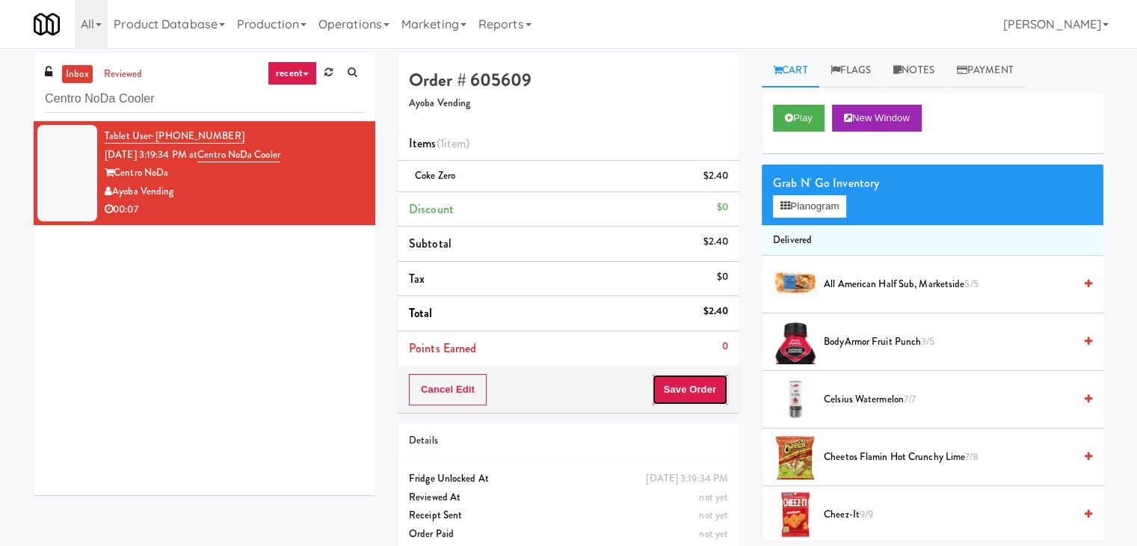
click at [697, 388] on button "Save Order" at bounding box center [690, 389] width 76 height 31
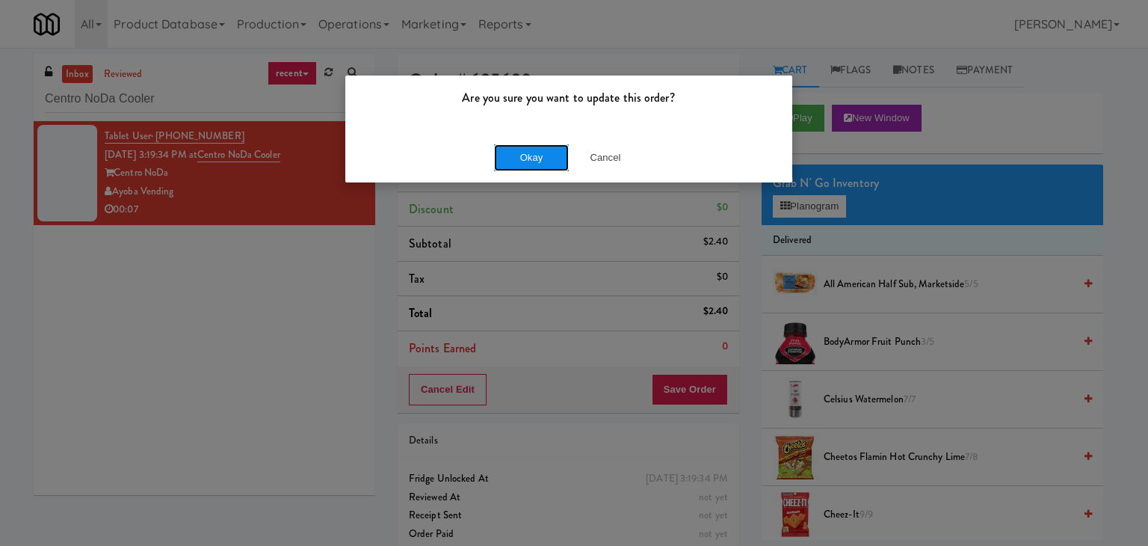
drag, startPoint x: 517, startPoint y: 159, endPoint x: 393, endPoint y: 46, distance: 168.3
click at [517, 159] on button "Okay" at bounding box center [531, 157] width 75 height 27
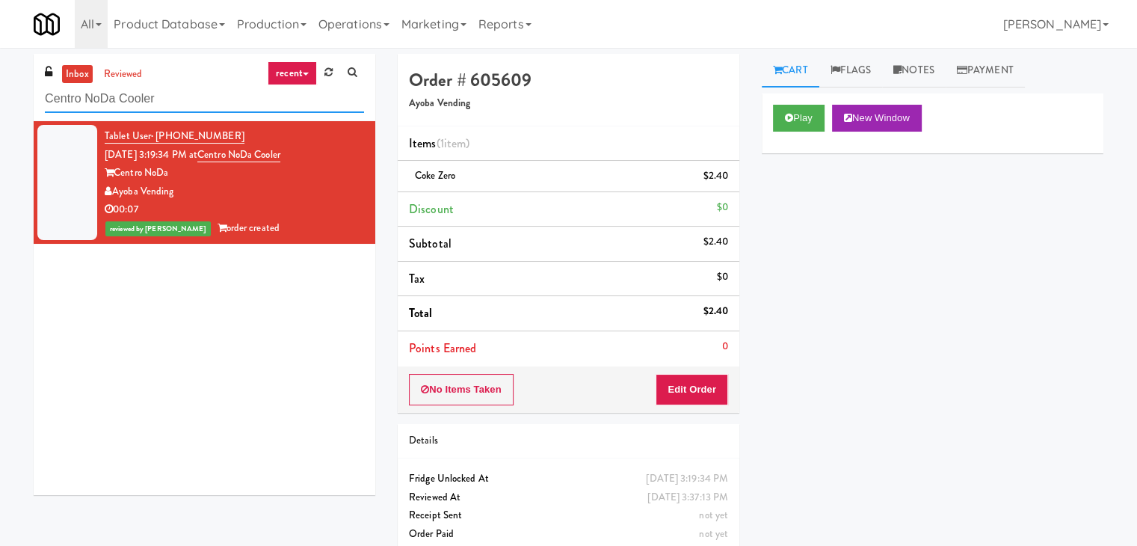
click at [168, 112] on div "inbox reviewed recent all unclear take inventory issue suspicious failed recent…" at bounding box center [205, 87] width 342 height 67
click at [168, 96] on input "Centro NoDa Cooler" at bounding box center [204, 99] width 319 height 28
paste input "Avant - Fridge - Right"
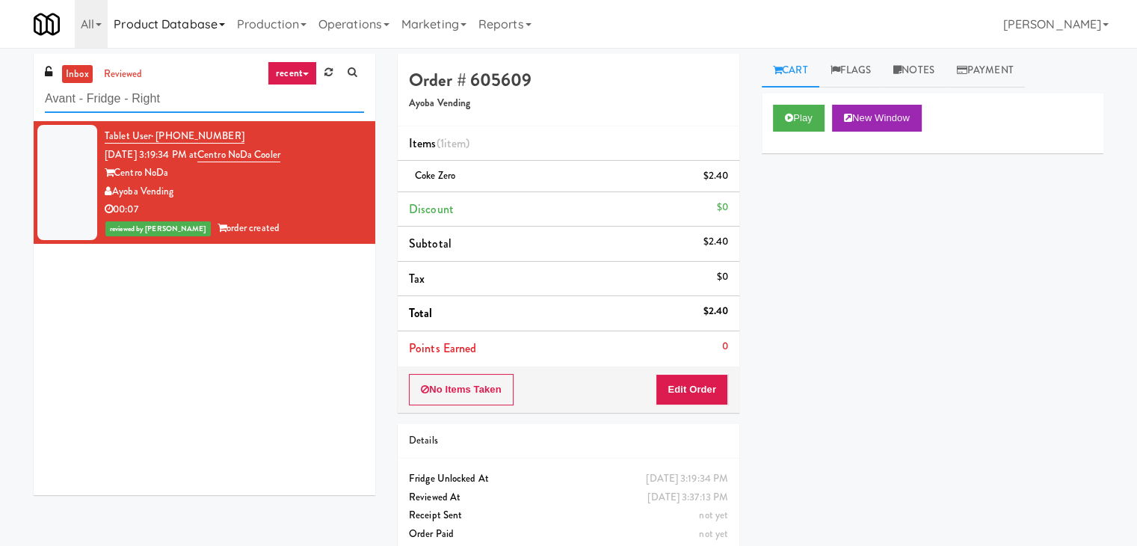
type input "Avant - Fridge - Right"
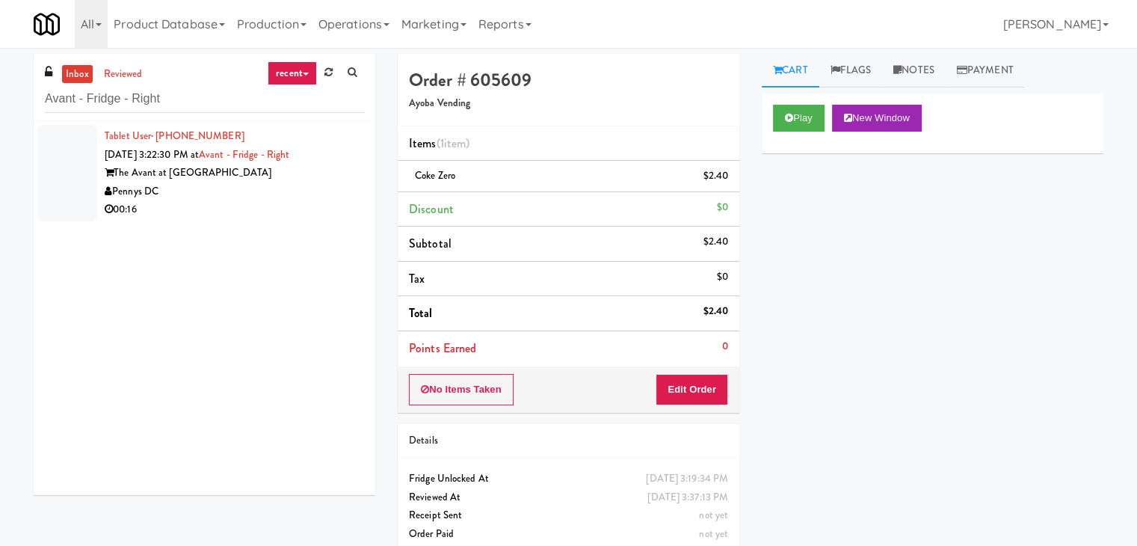
drag, startPoint x: 235, startPoint y: 219, endPoint x: 242, endPoint y: 214, distance: 8.5
click at [235, 219] on li "Tablet User · (571) 354-9682 [DATE] 3:22:30 PM at Avant - Fridge - Right The Av…" at bounding box center [205, 173] width 342 height 104
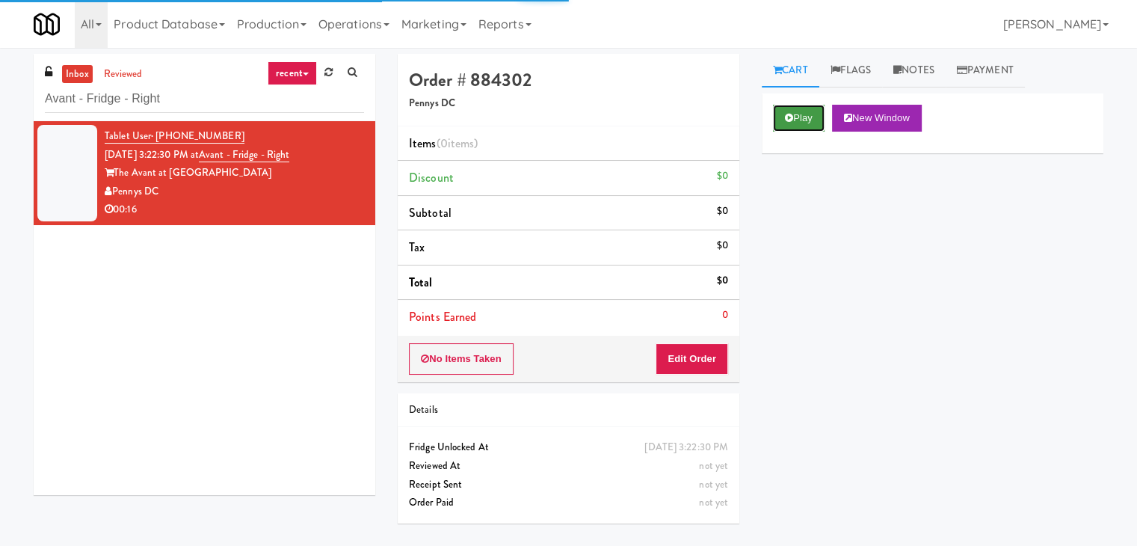
click at [796, 108] on button "Play" at bounding box center [799, 118] width 52 height 27
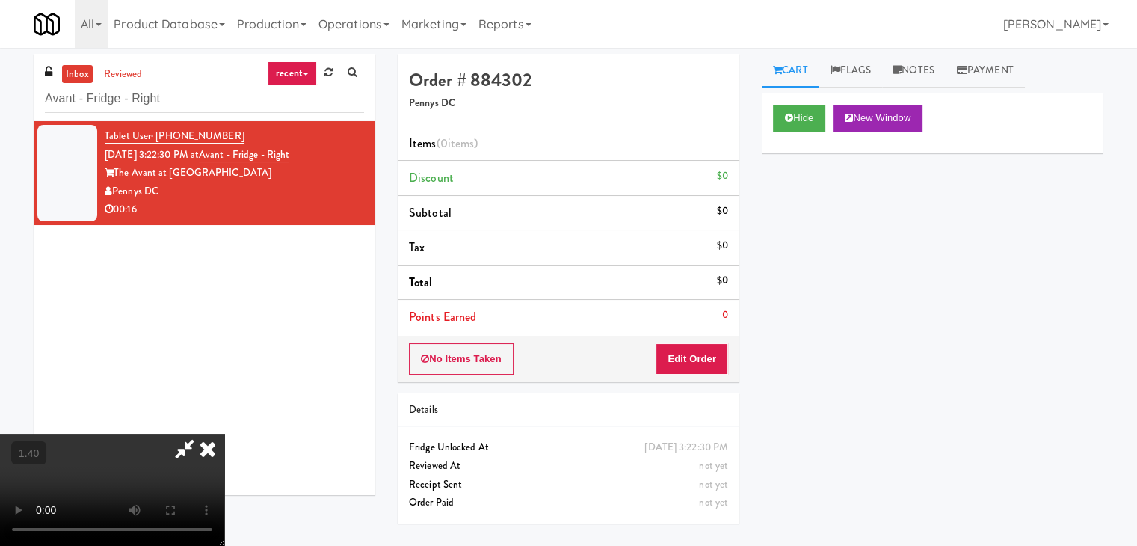
click at [224, 434] on video at bounding box center [112, 490] width 224 height 112
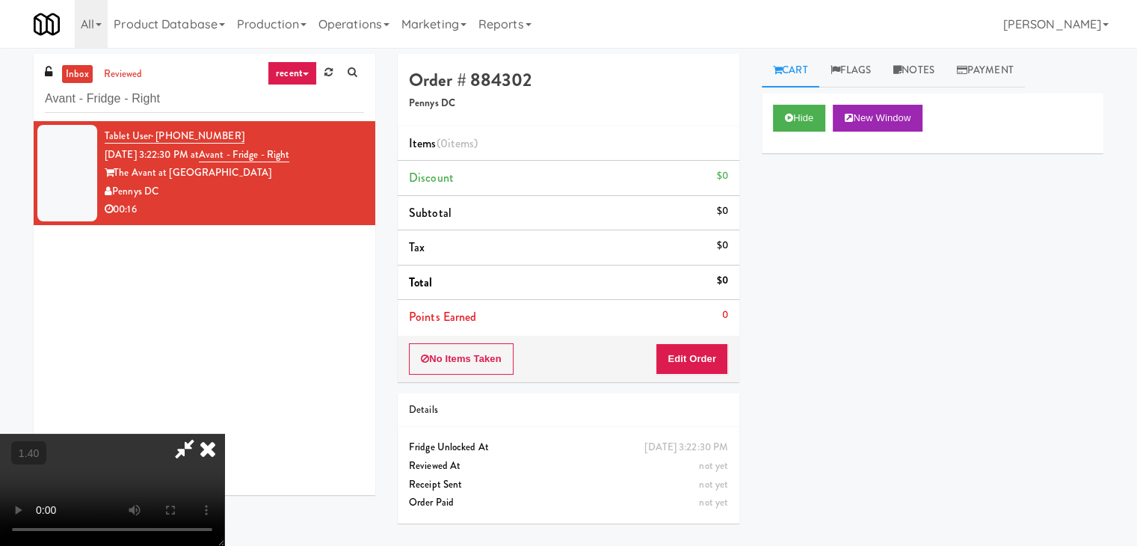
click at [224, 434] on video at bounding box center [112, 490] width 224 height 112
click at [224, 434] on icon at bounding box center [207, 449] width 33 height 30
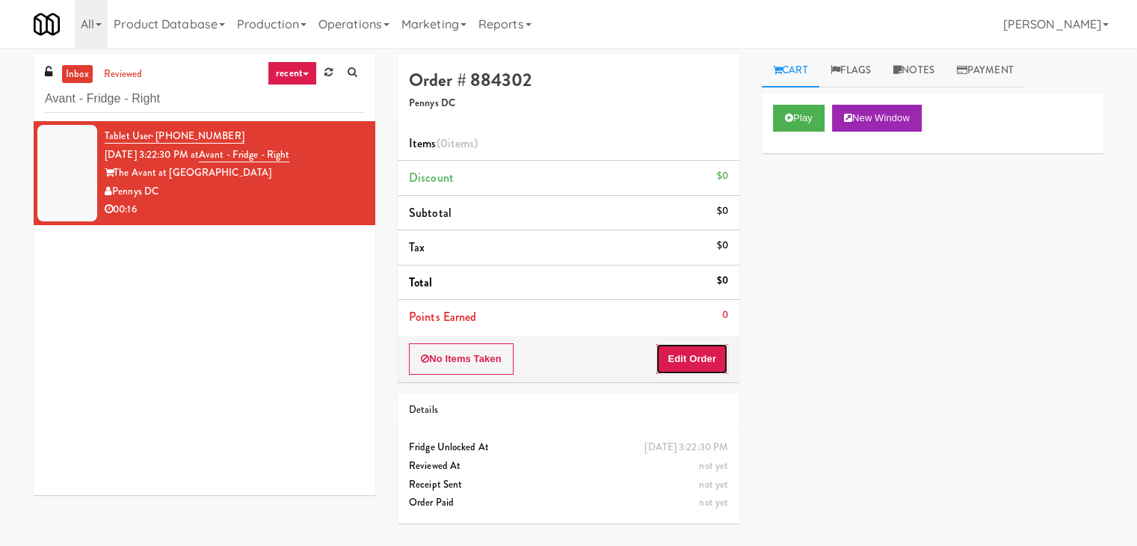
click at [686, 348] on button "Edit Order" at bounding box center [692, 358] width 73 height 31
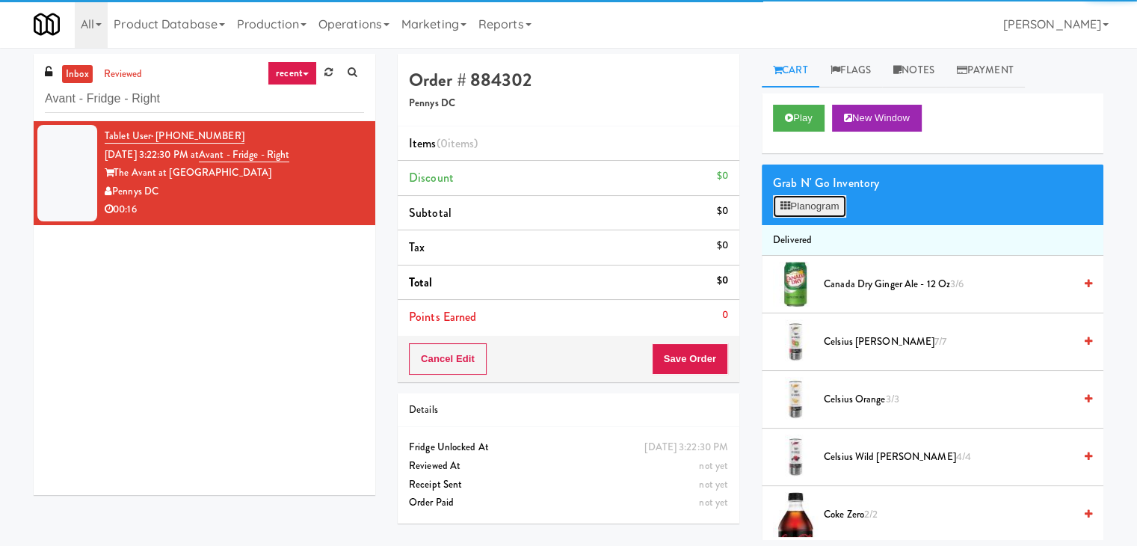
click at [810, 209] on button "Planogram" at bounding box center [809, 206] width 73 height 22
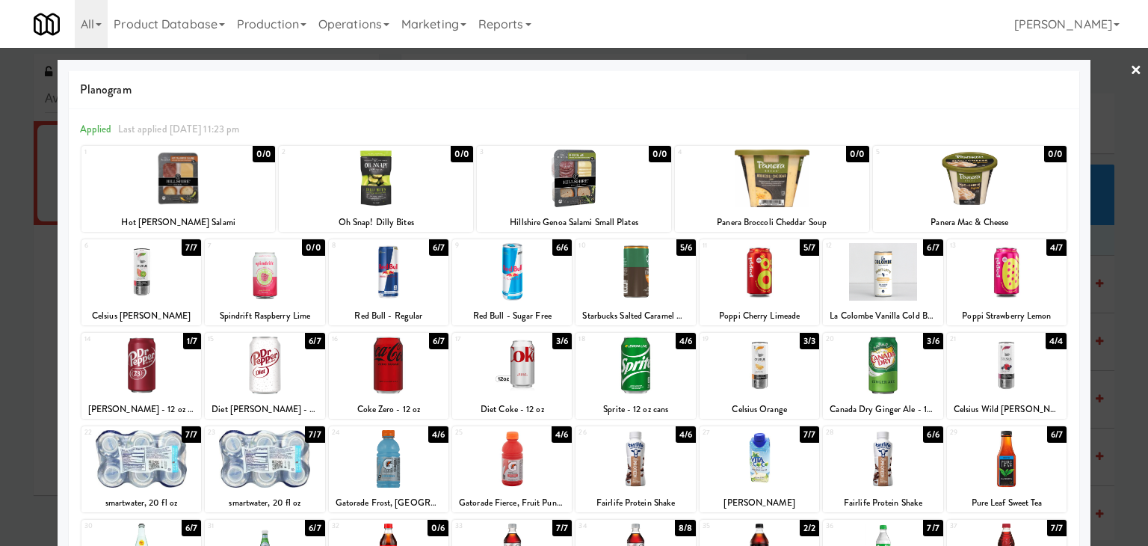
click at [509, 375] on div at bounding box center [512, 365] width 120 height 58
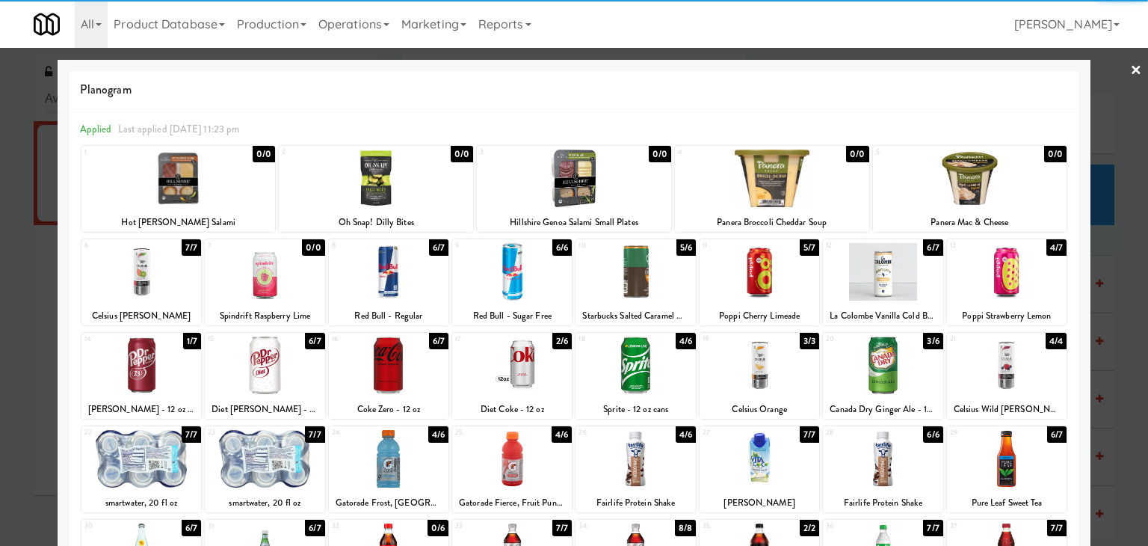
click at [509, 375] on div at bounding box center [512, 365] width 120 height 58
click at [1118, 67] on div at bounding box center [574, 273] width 1148 height 546
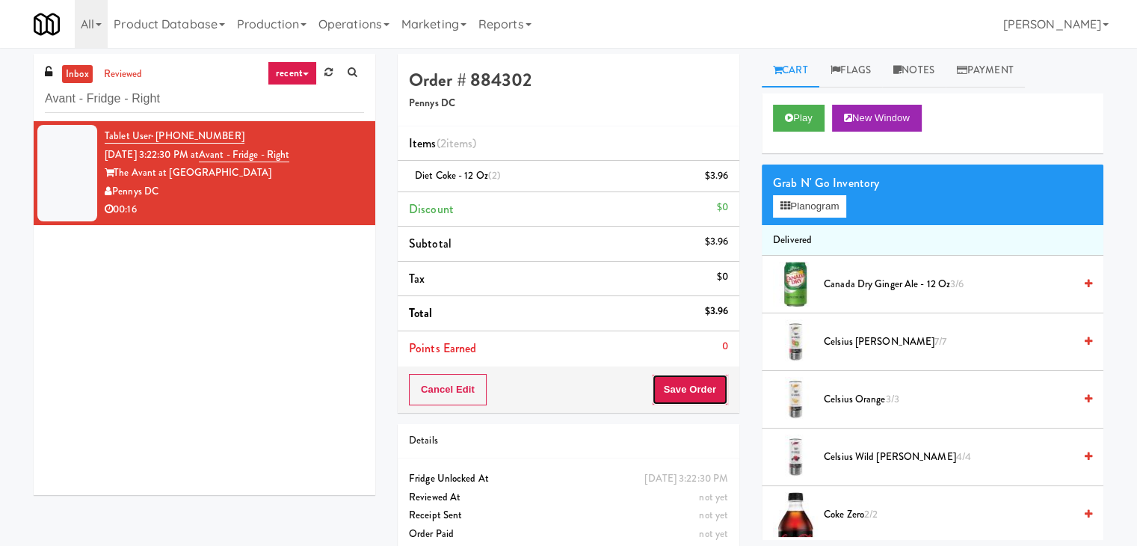
click at [669, 386] on button "Save Order" at bounding box center [690, 389] width 76 height 31
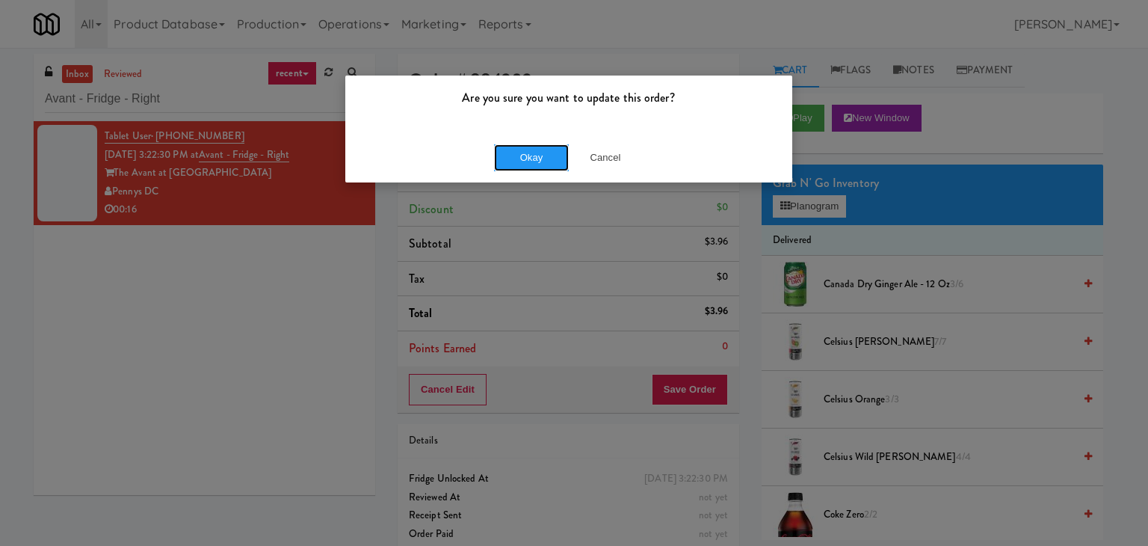
drag, startPoint x: 538, startPoint y: 161, endPoint x: 395, endPoint y: 61, distance: 174.4
click at [538, 160] on button "Okay" at bounding box center [531, 157] width 75 height 27
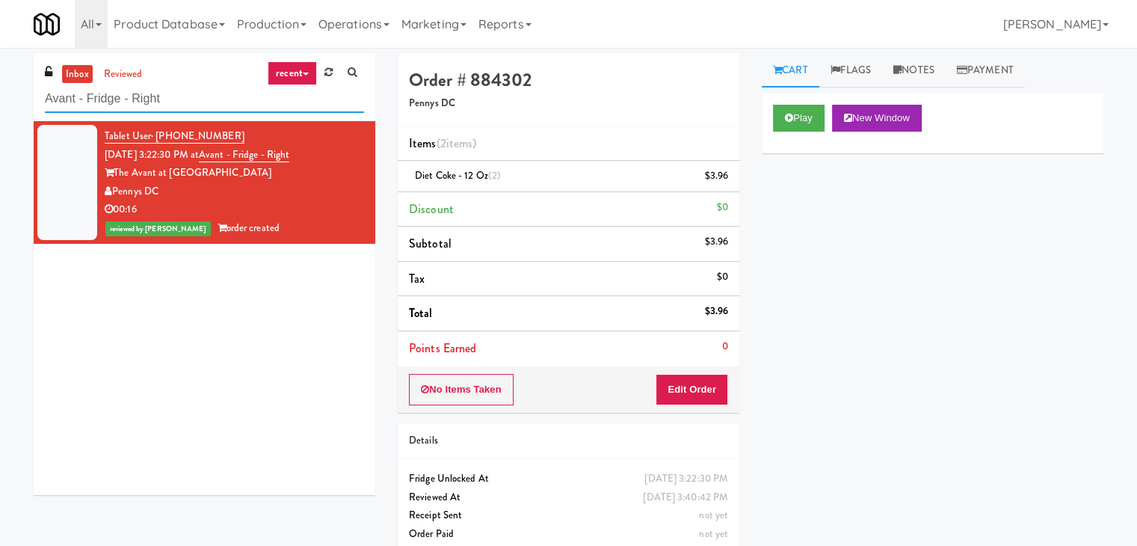
click at [197, 106] on input "Avant - Fridge - Right" at bounding box center [204, 99] width 319 height 28
paste input "Westlyn - Right - Fridge"
type input "Westlyn - Right - Fridge"
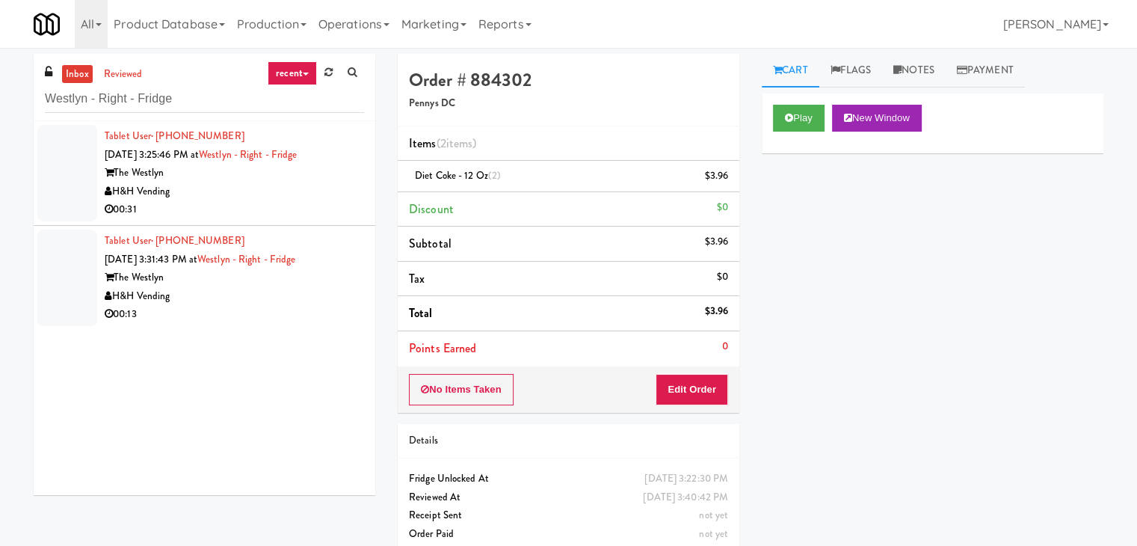
click at [315, 191] on div "H&H Vending" at bounding box center [234, 191] width 259 height 19
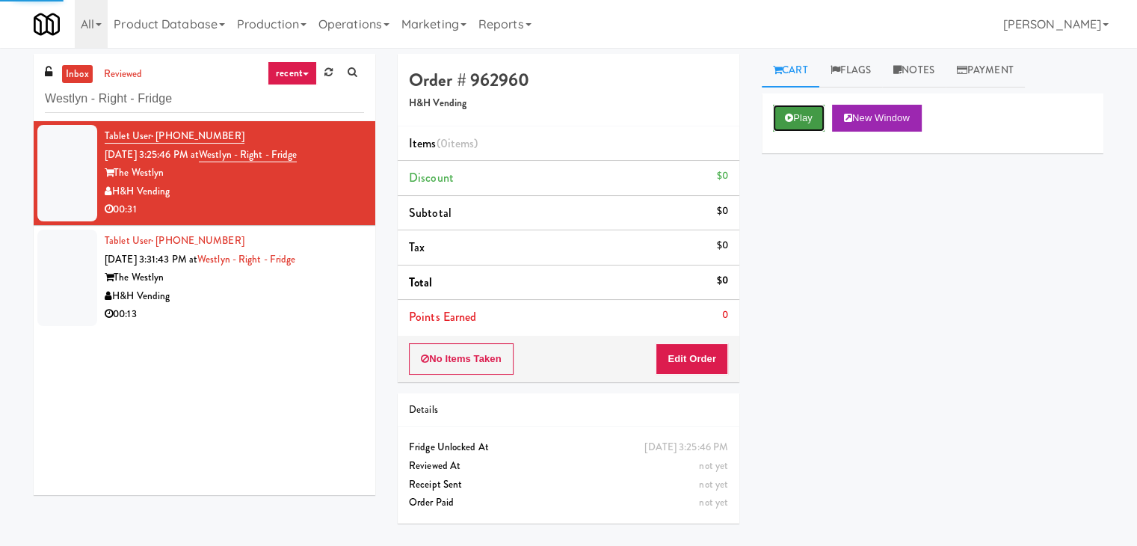
click at [793, 117] on button "Play" at bounding box center [799, 118] width 52 height 27
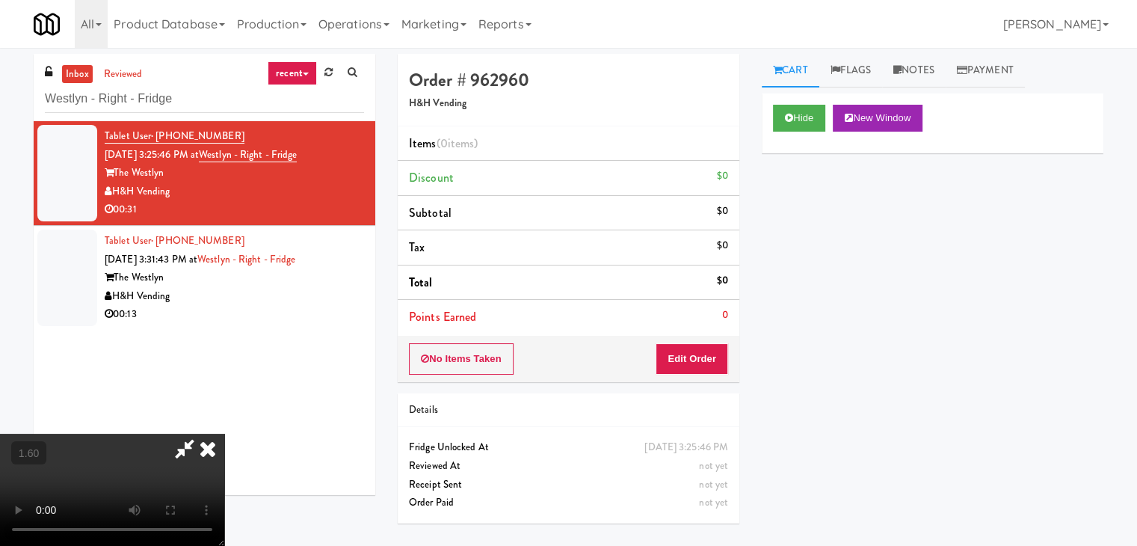
click at [224, 434] on video at bounding box center [112, 490] width 224 height 112
click at [224, 434] on icon at bounding box center [207, 449] width 33 height 30
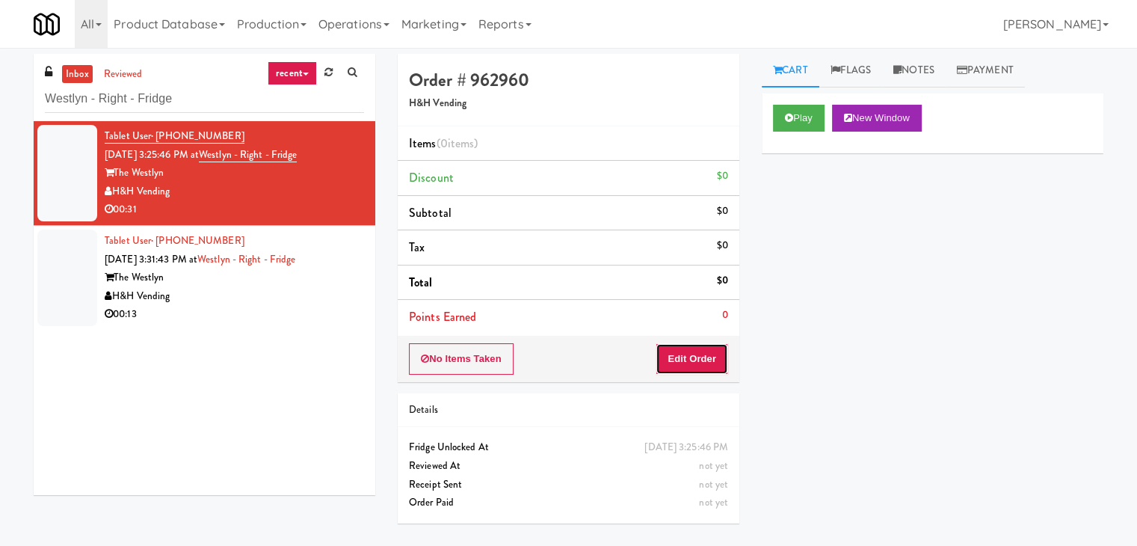
click at [680, 360] on button "Edit Order" at bounding box center [692, 358] width 73 height 31
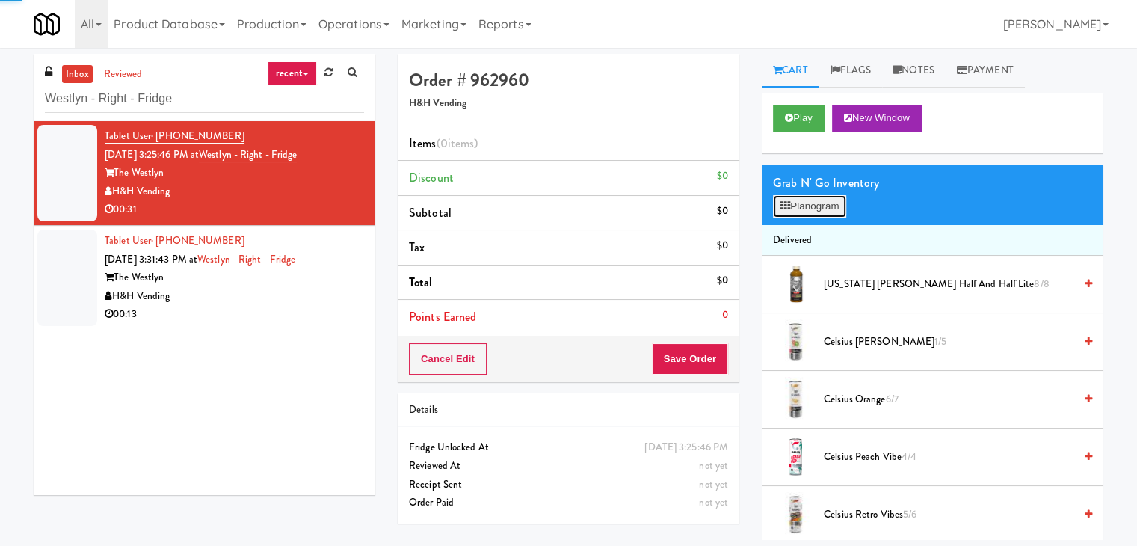
click at [834, 207] on button "Planogram" at bounding box center [809, 206] width 73 height 22
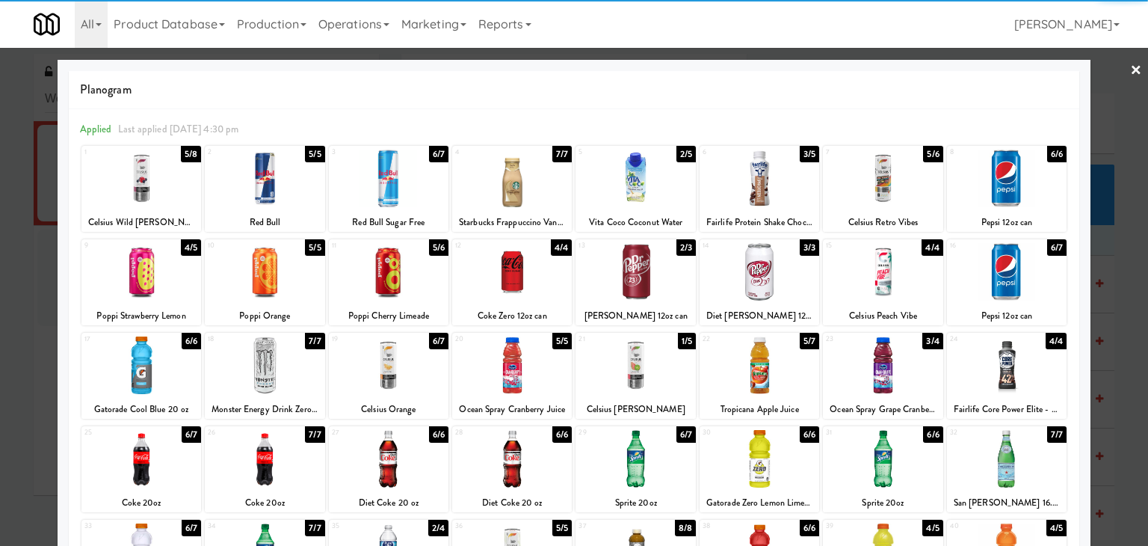
click at [650, 277] on div at bounding box center [636, 272] width 120 height 58
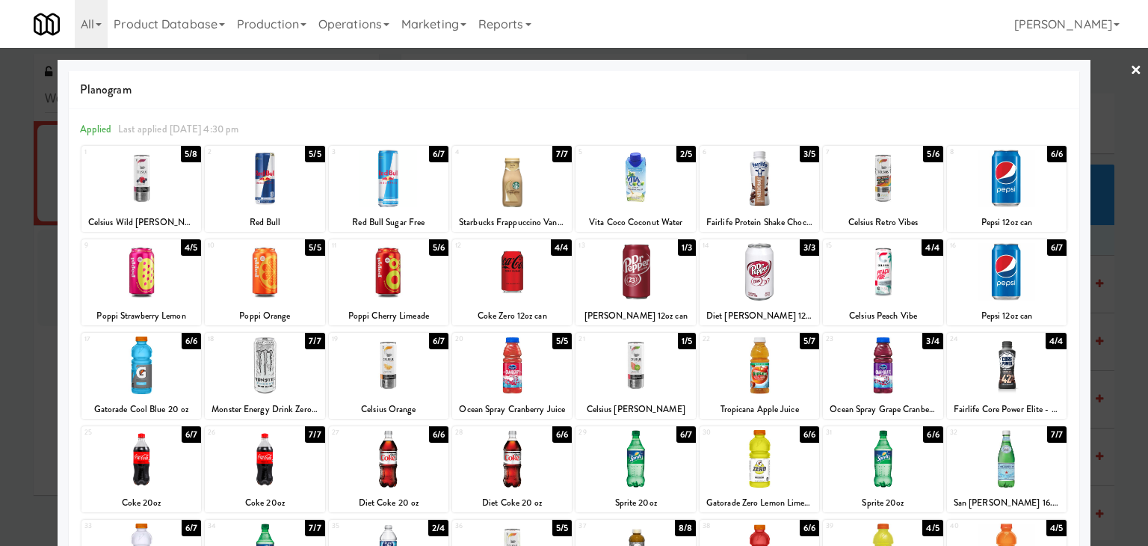
click at [1035, 280] on div at bounding box center [1007, 272] width 120 height 58
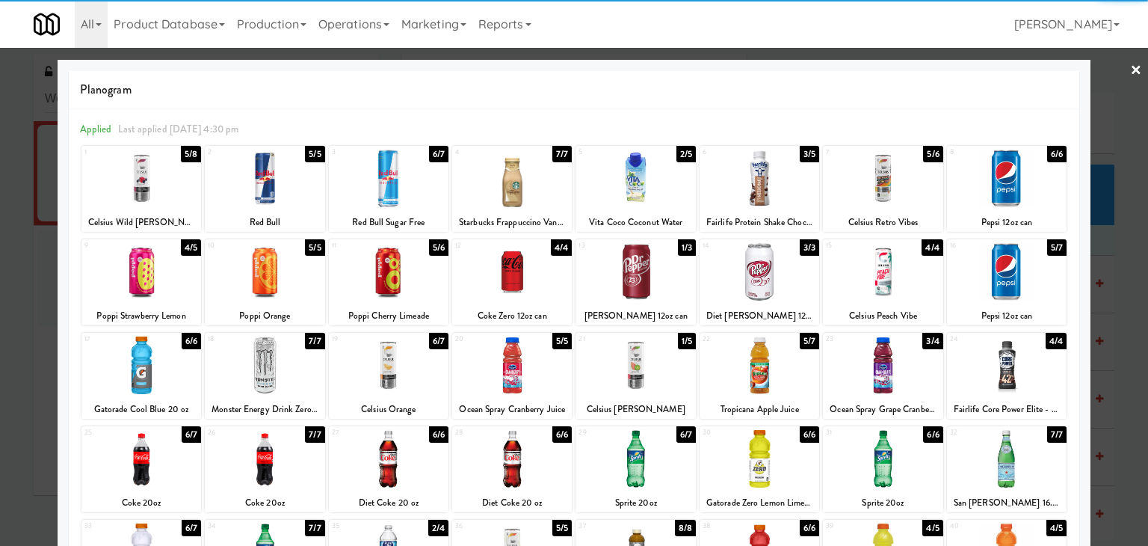
click at [255, 163] on div at bounding box center [265, 179] width 120 height 58
click at [1130, 68] on link "×" at bounding box center [1136, 71] width 12 height 46
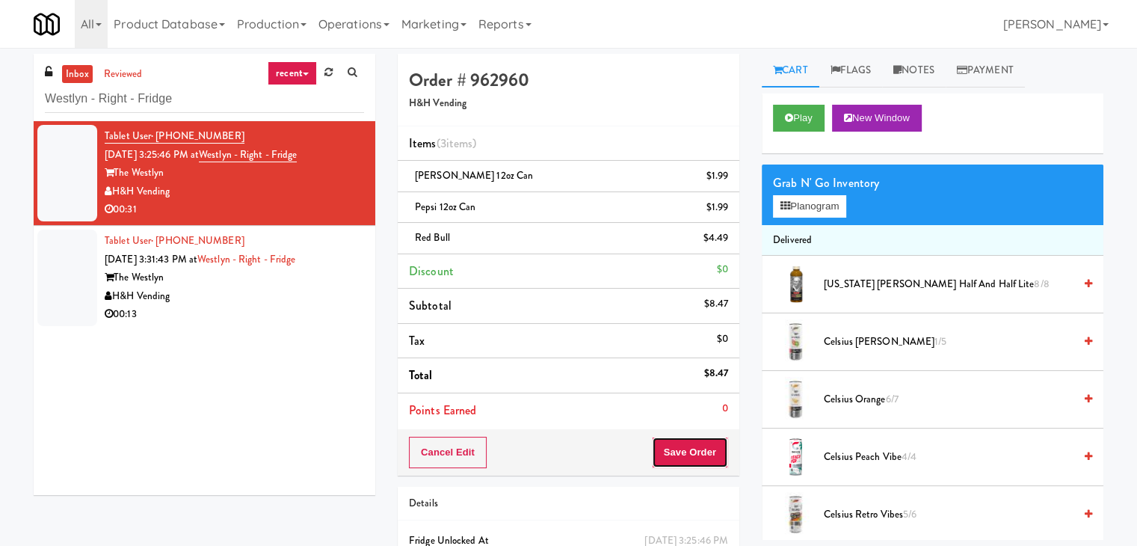
click at [687, 463] on button "Save Order" at bounding box center [690, 452] width 76 height 31
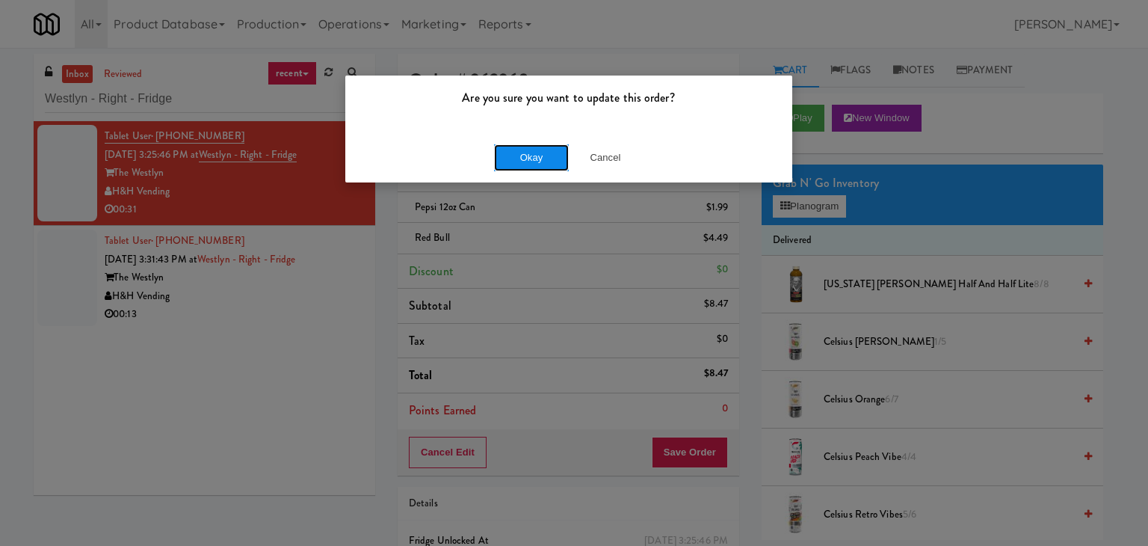
click at [536, 160] on button "Okay" at bounding box center [531, 157] width 75 height 27
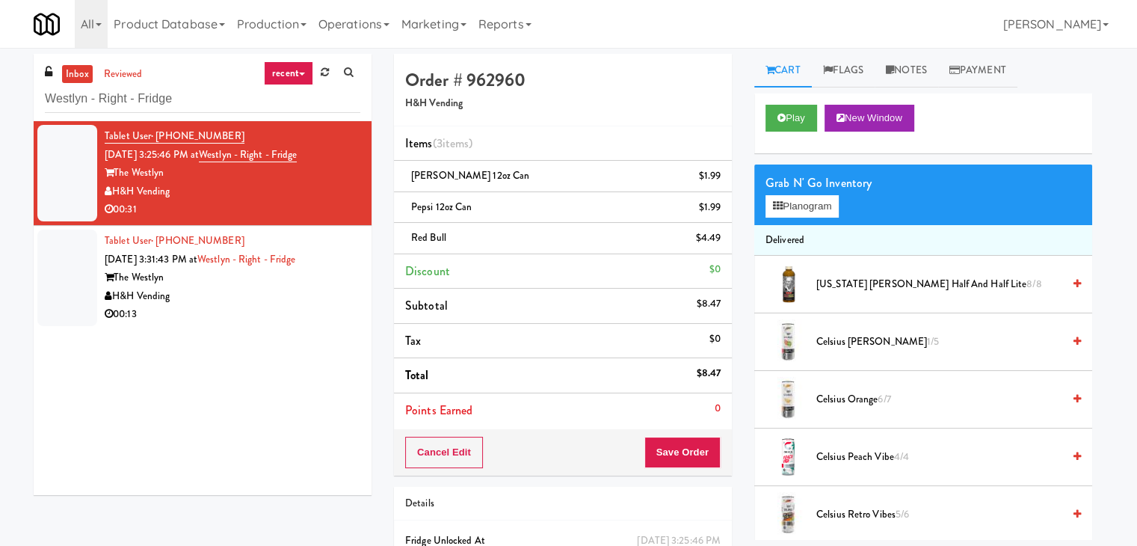
click at [271, 316] on div "00:13" at bounding box center [233, 314] width 256 height 19
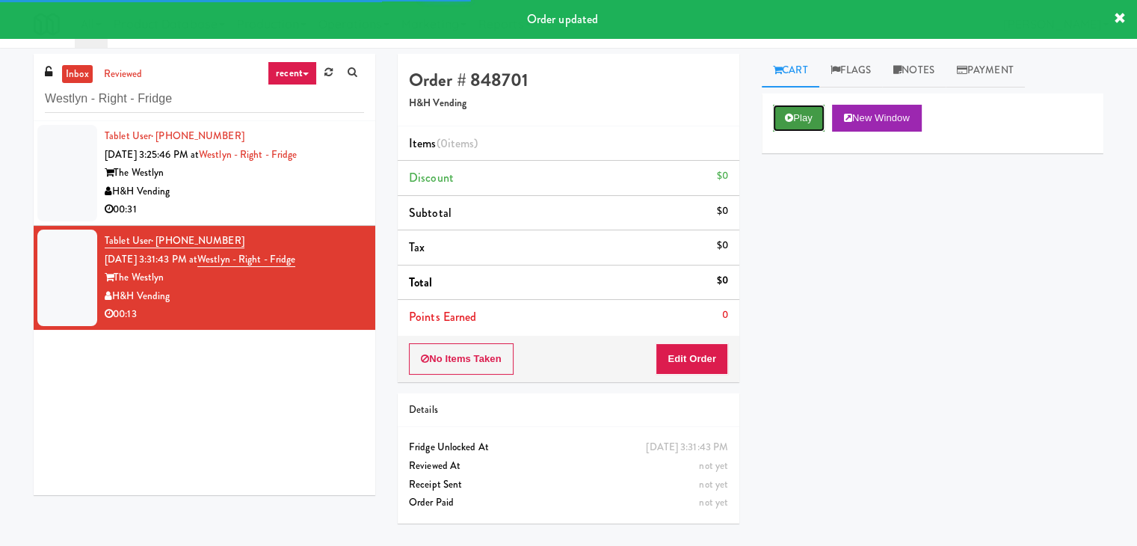
click at [807, 123] on button "Play" at bounding box center [799, 118] width 52 height 27
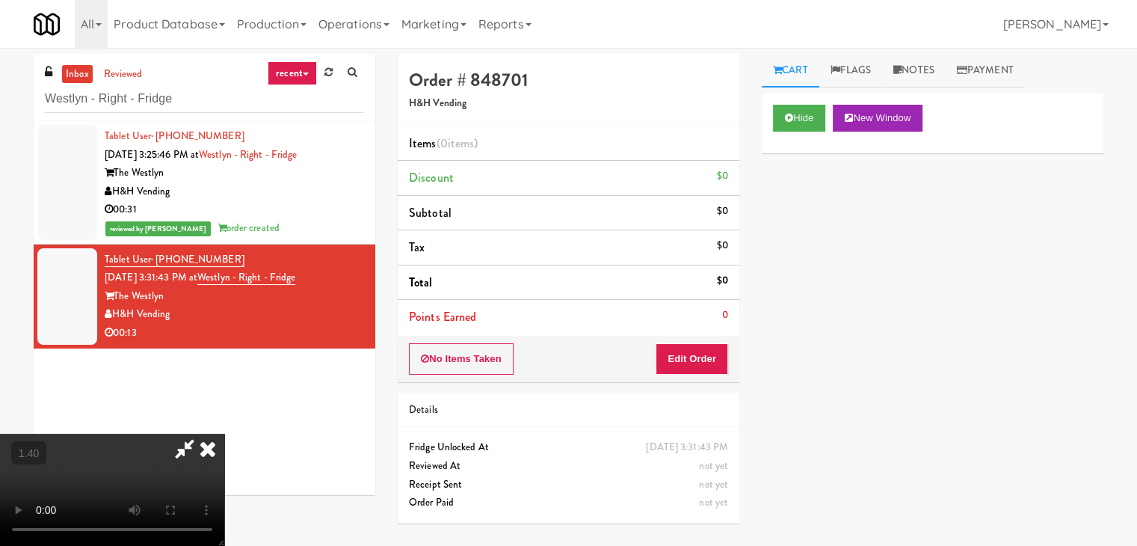
click at [224, 434] on video at bounding box center [112, 490] width 224 height 112
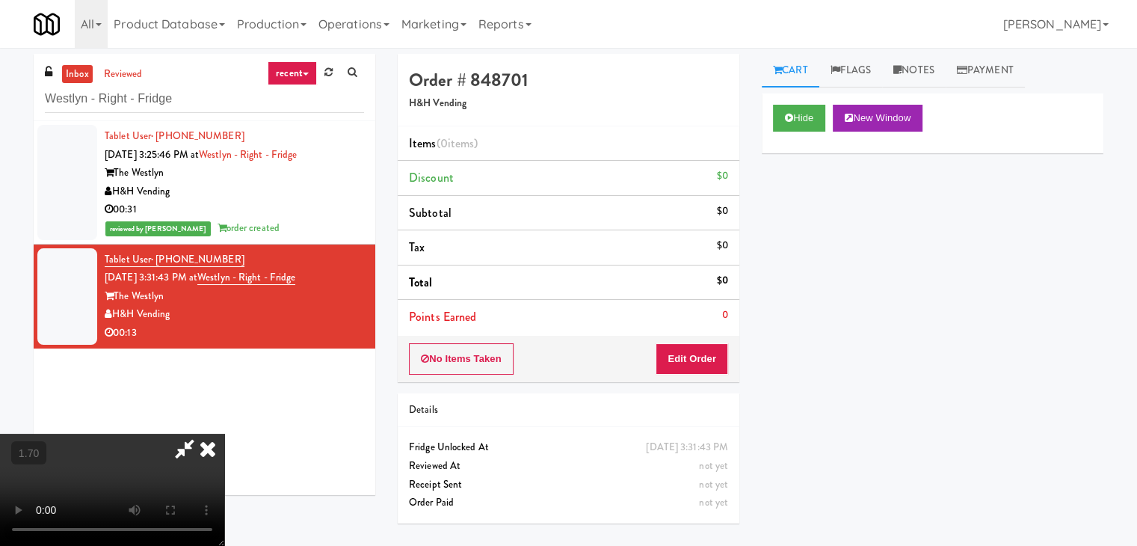
click at [224, 434] on video at bounding box center [112, 490] width 224 height 112
click at [224, 434] on icon at bounding box center [207, 449] width 33 height 30
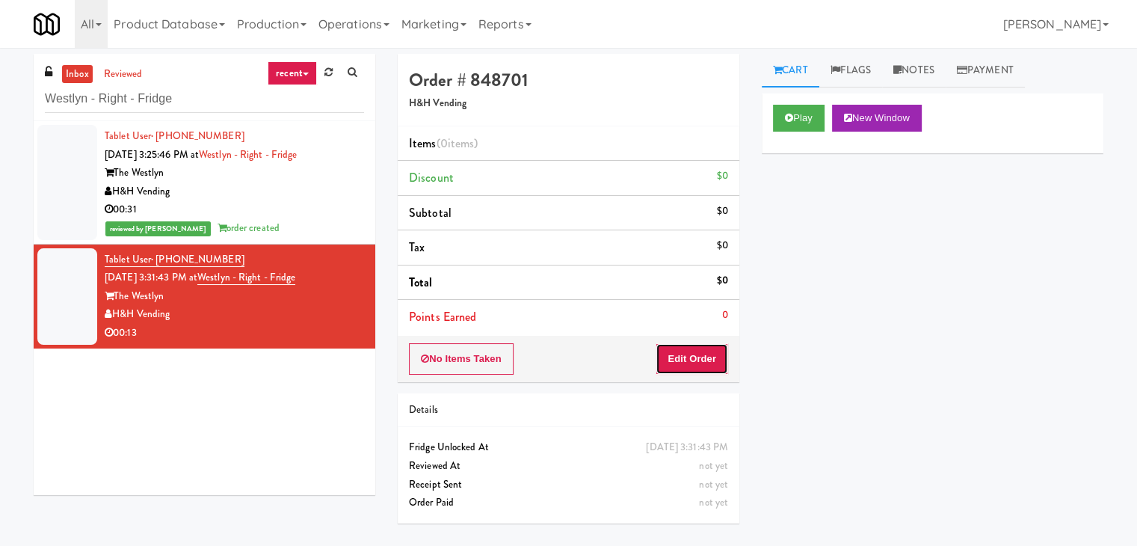
click at [676, 366] on button "Edit Order" at bounding box center [692, 358] width 73 height 31
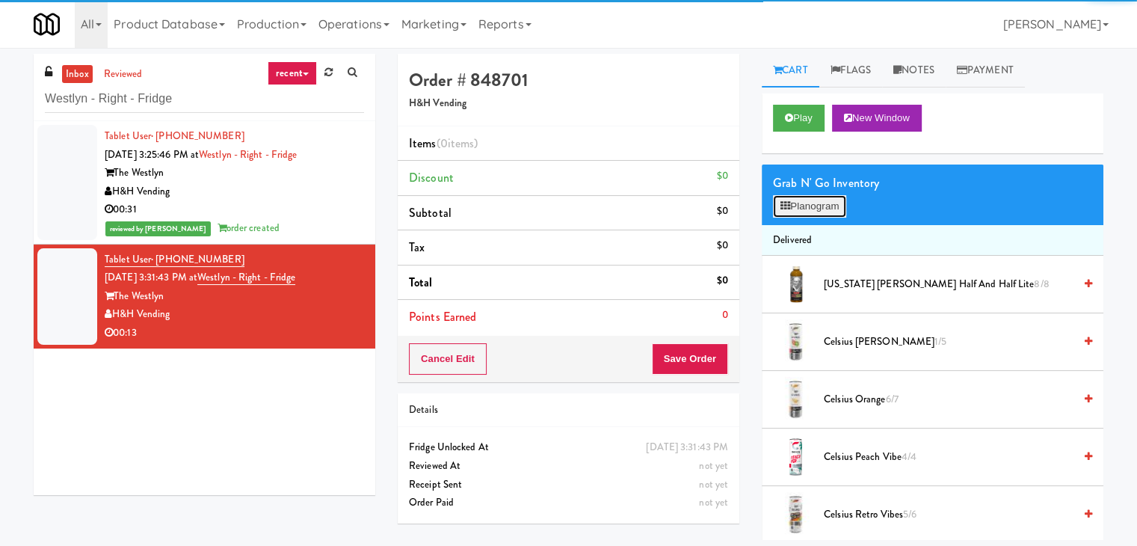
click at [796, 209] on button "Planogram" at bounding box center [809, 206] width 73 height 22
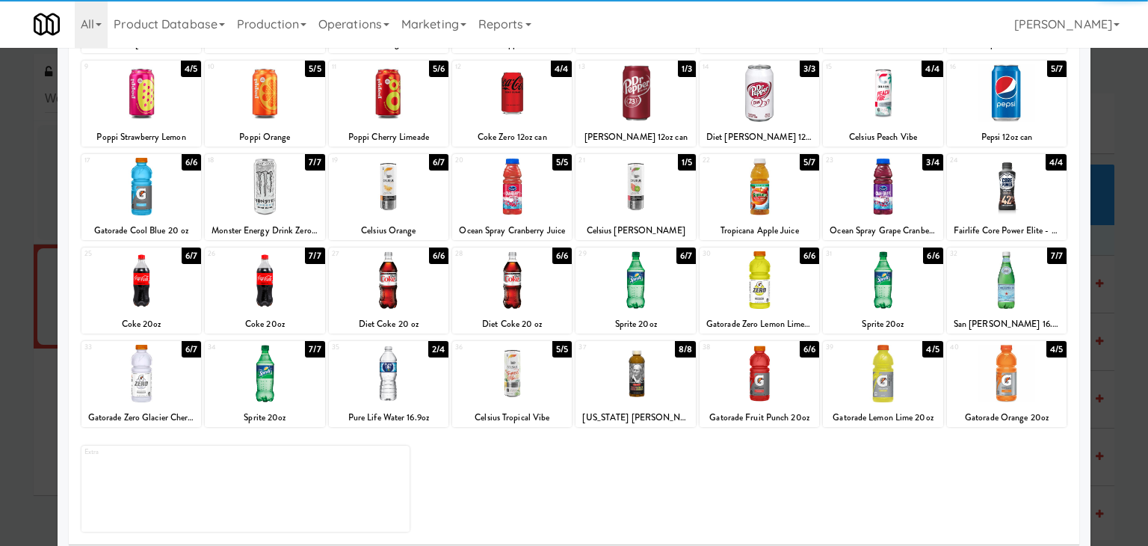
scroll to position [188, 0]
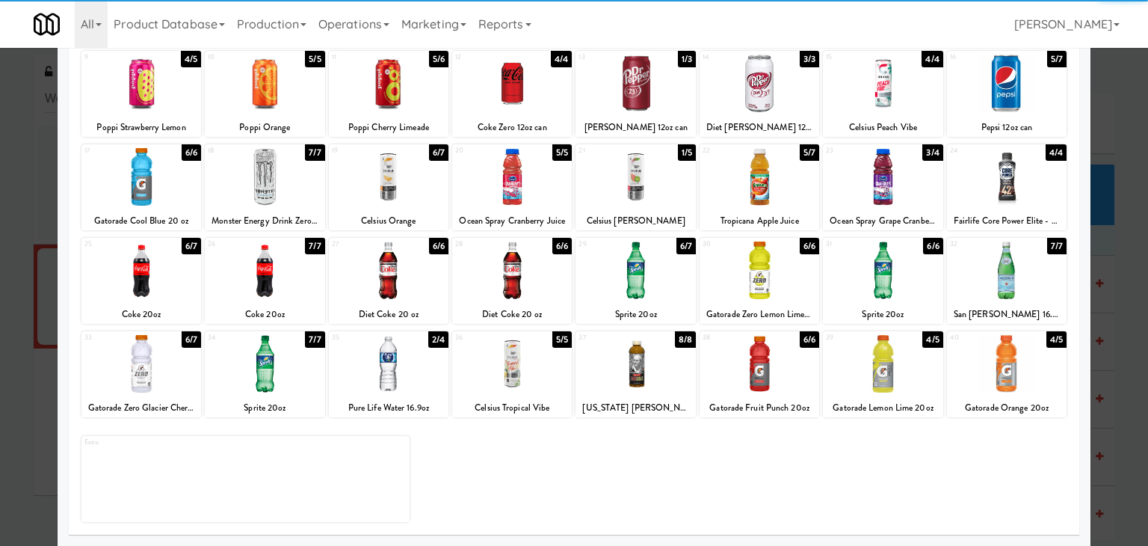
click at [270, 285] on div at bounding box center [265, 270] width 120 height 58
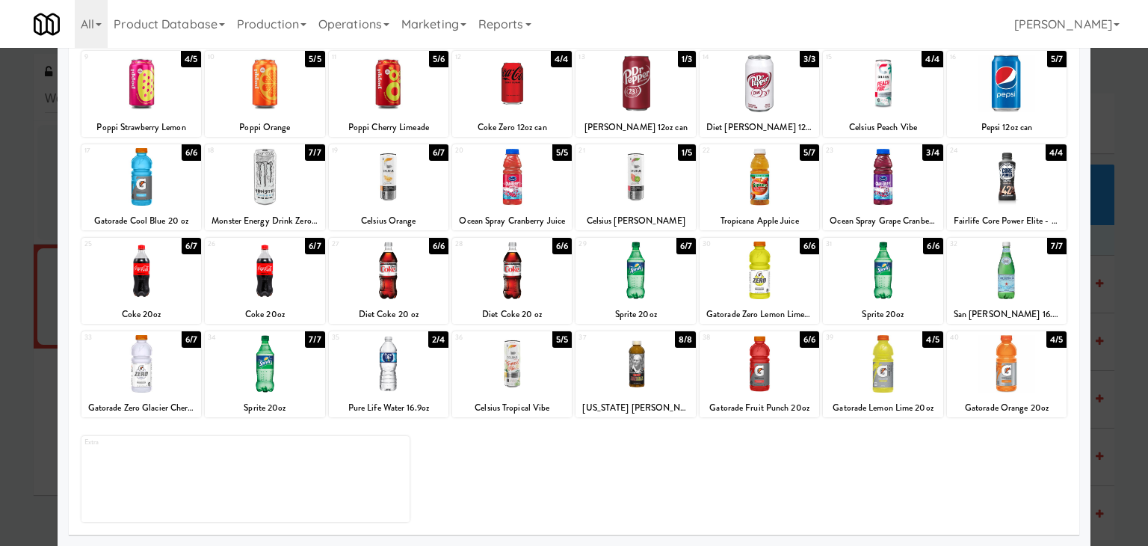
click at [882, 281] on div at bounding box center [883, 270] width 120 height 58
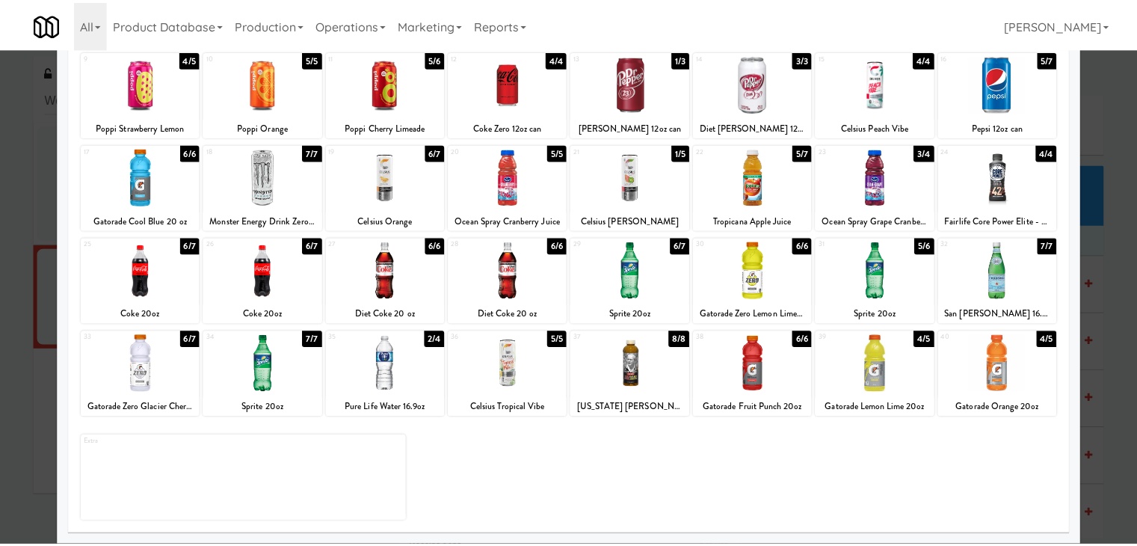
scroll to position [0, 0]
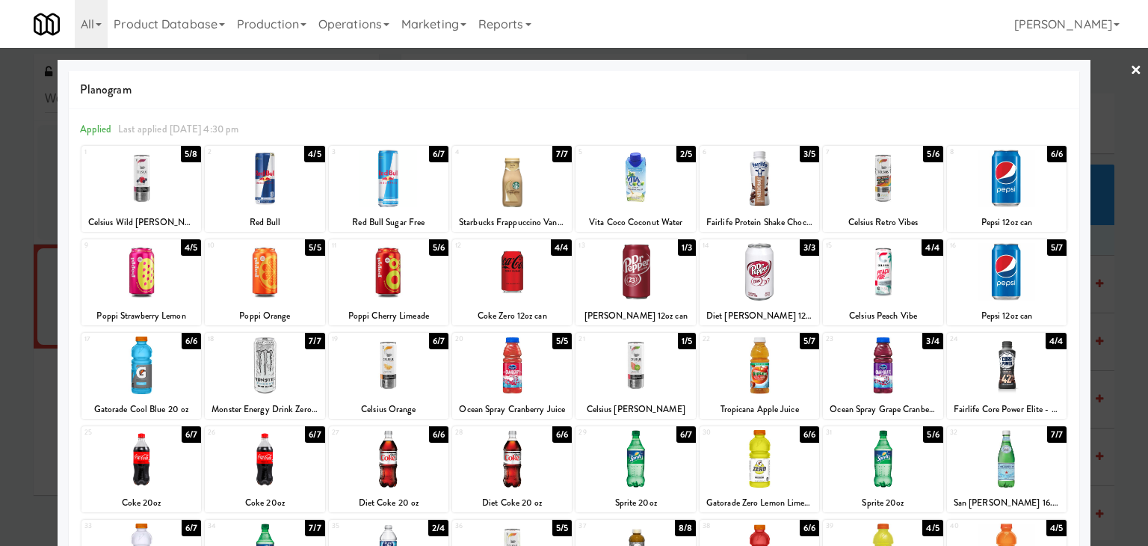
click at [1130, 67] on div at bounding box center [574, 273] width 1148 height 546
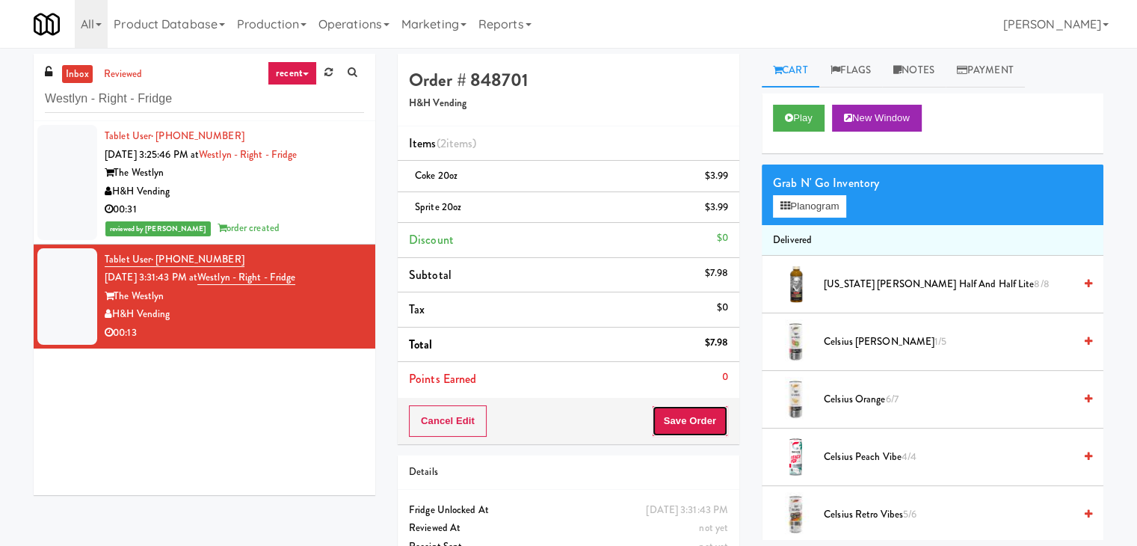
click at [686, 416] on button "Save Order" at bounding box center [690, 420] width 76 height 31
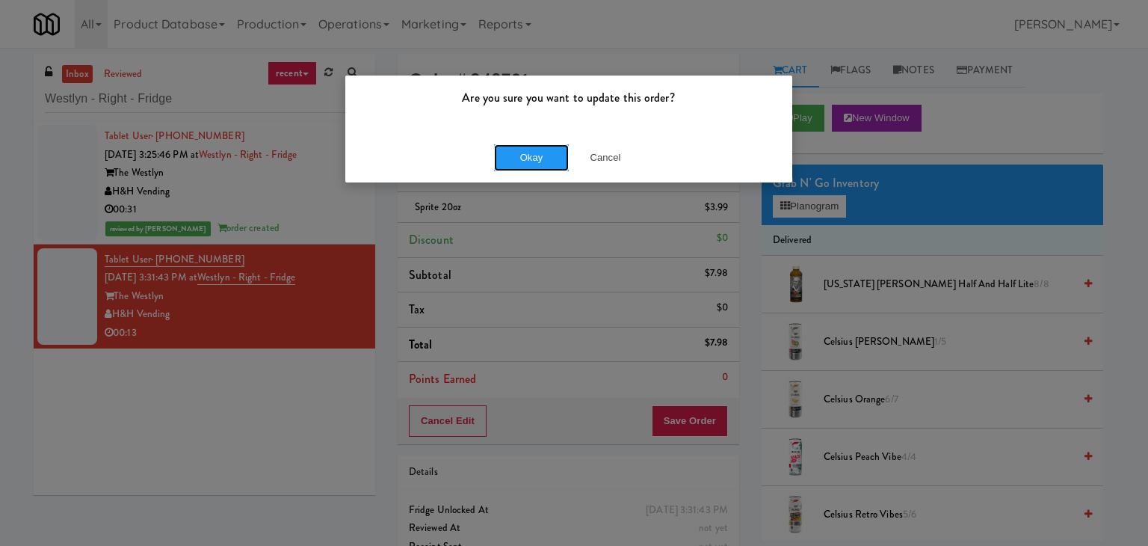
drag, startPoint x: 520, startPoint y: 158, endPoint x: 369, endPoint y: 51, distance: 185.5
click at [519, 157] on button "Okay" at bounding box center [531, 157] width 75 height 27
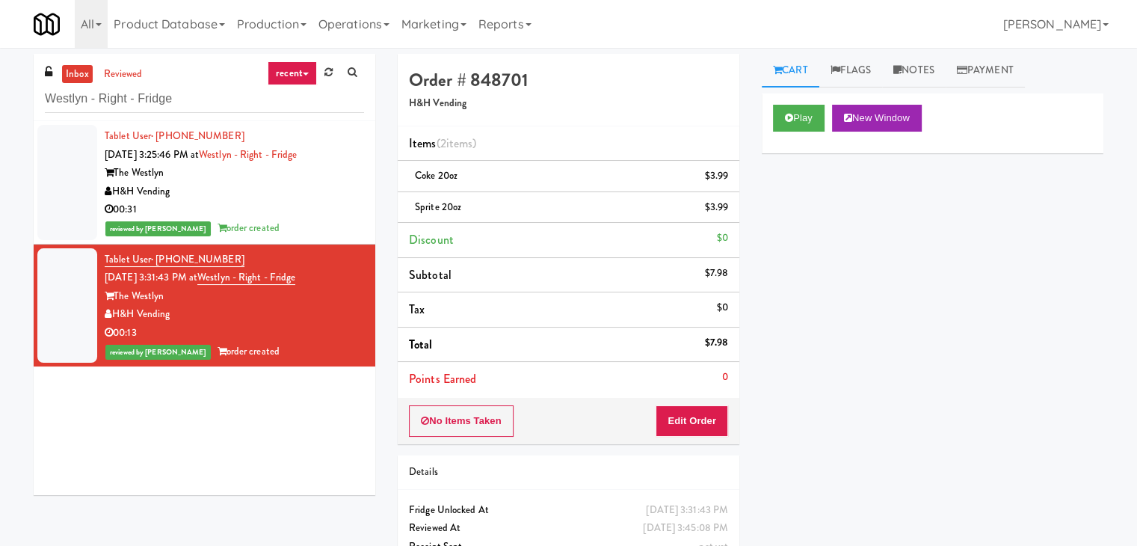
click at [298, 212] on div "00:31" at bounding box center [234, 209] width 259 height 19
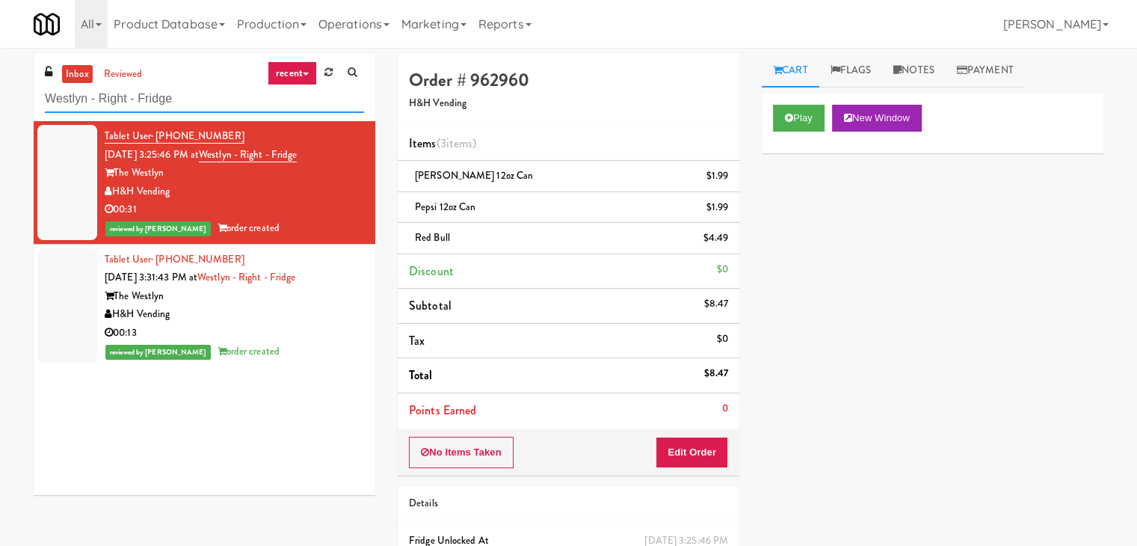
click at [194, 94] on input "Westlyn - Right - Fridge" at bounding box center [204, 99] width 319 height 28
paste input "The Sound at [PERSON_NAME][GEOGRAPHIC_DATA]"
type input "The Sound at [PERSON_NAME][GEOGRAPHIC_DATA]"
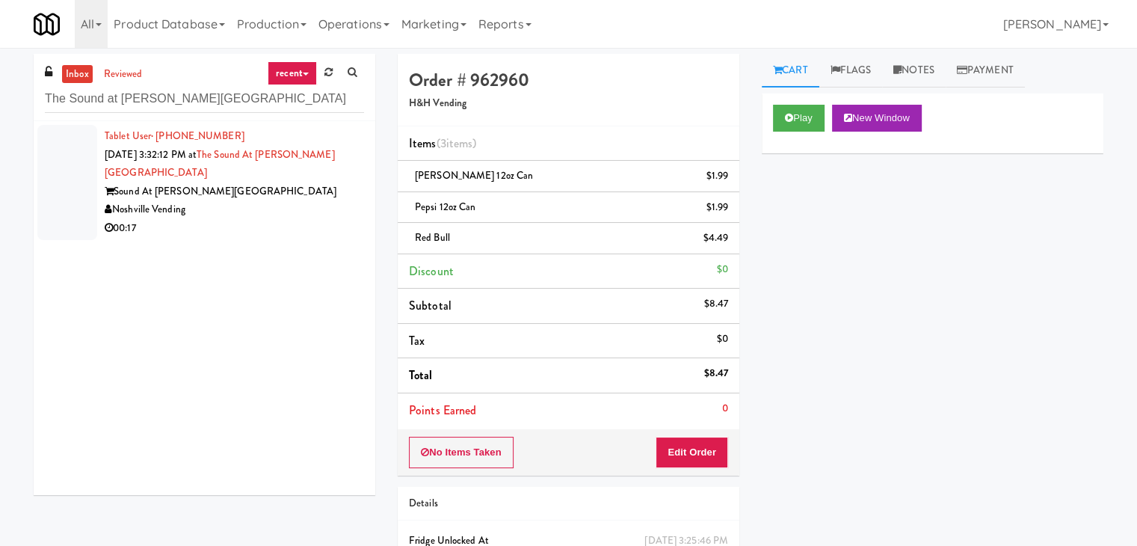
click at [296, 219] on div "00:17" at bounding box center [234, 228] width 259 height 19
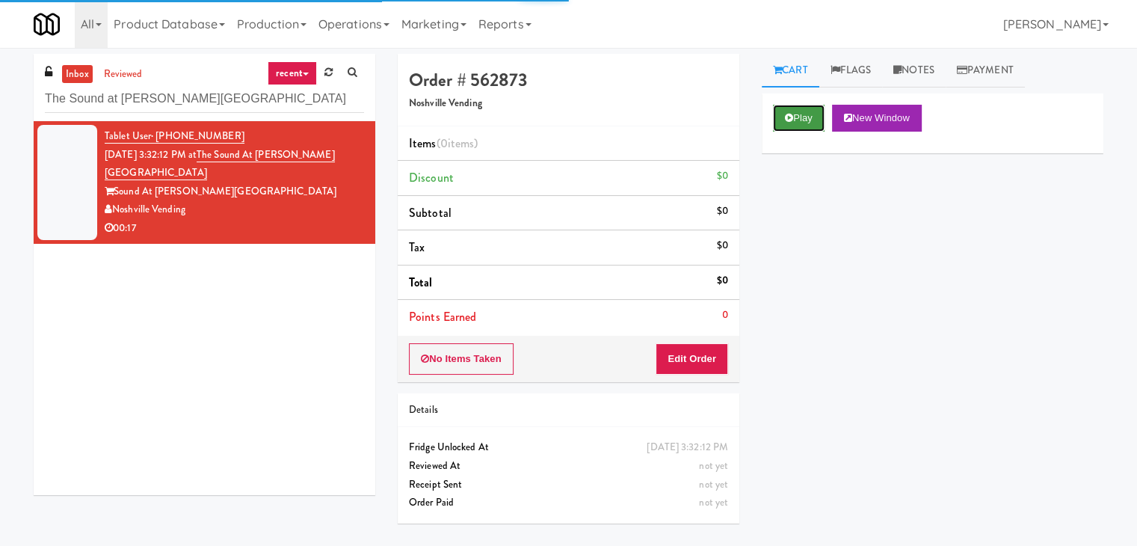
click at [816, 120] on button "Play" at bounding box center [799, 118] width 52 height 27
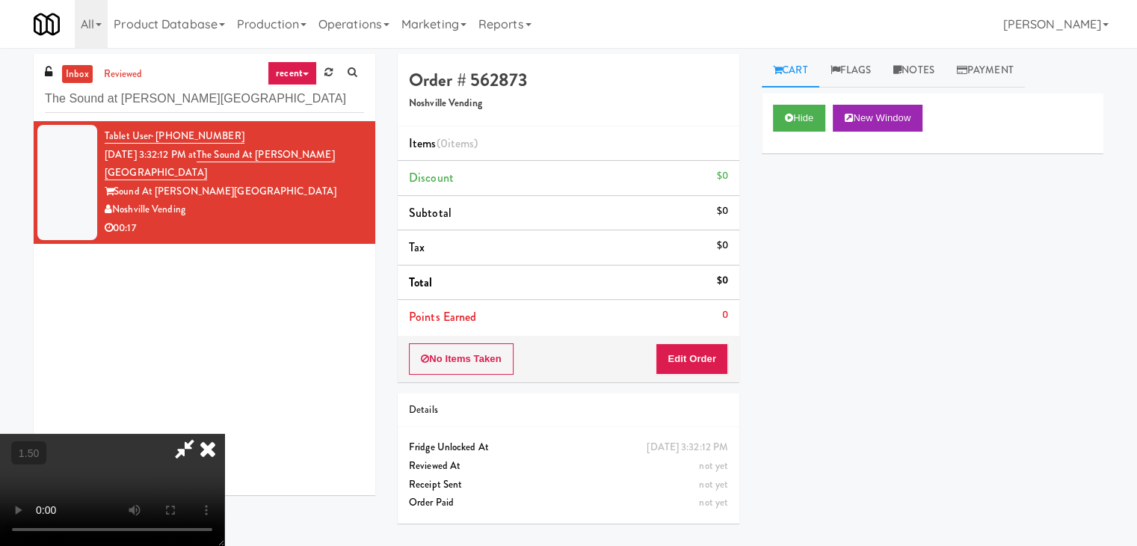
click at [224, 434] on video at bounding box center [112, 490] width 224 height 112
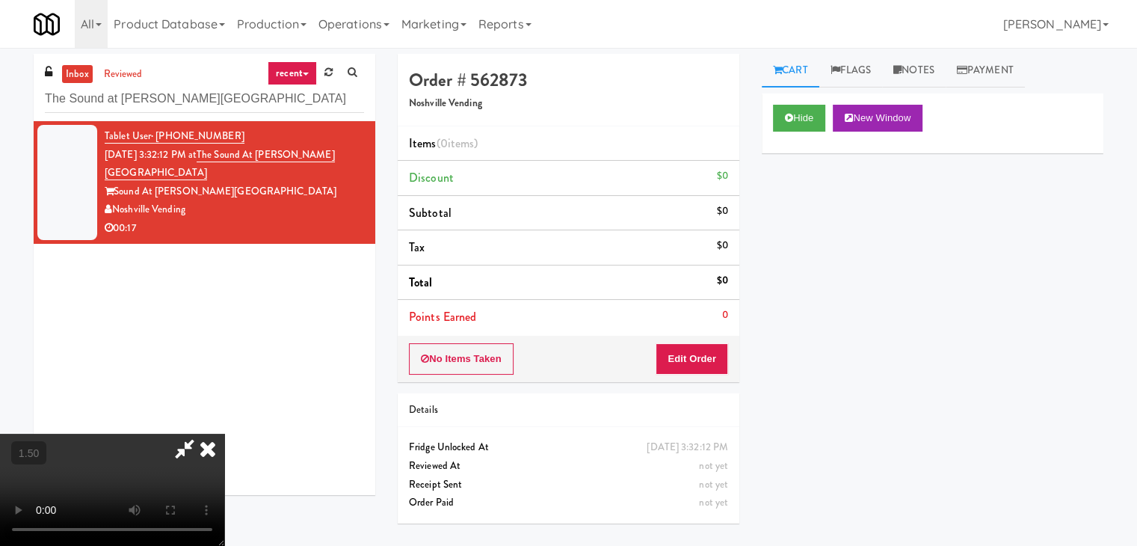
click at [224, 434] on video at bounding box center [112, 490] width 224 height 112
click at [224, 434] on icon at bounding box center [207, 449] width 33 height 30
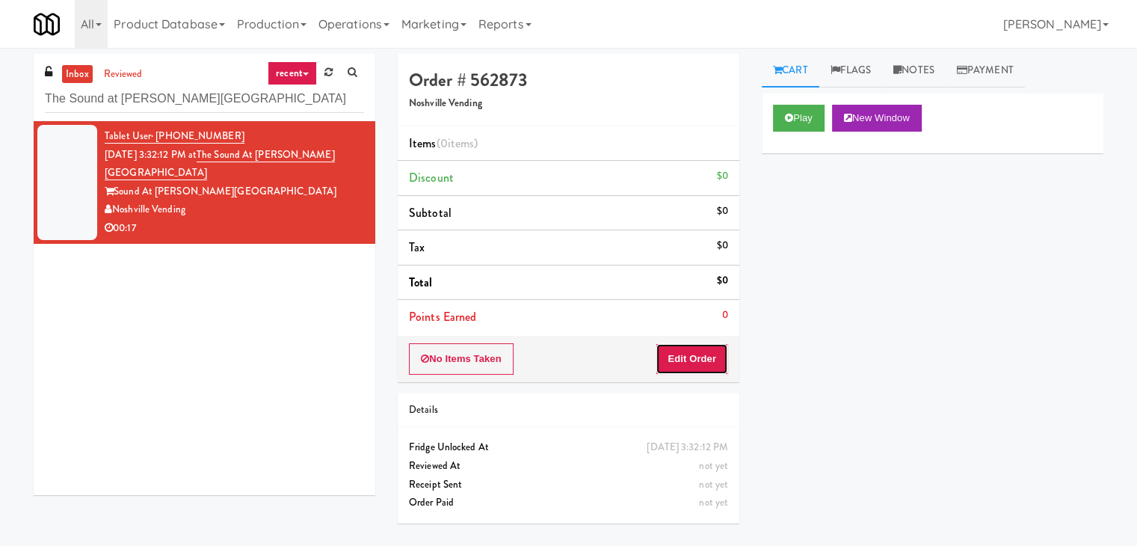
click at [686, 357] on button "Edit Order" at bounding box center [692, 358] width 73 height 31
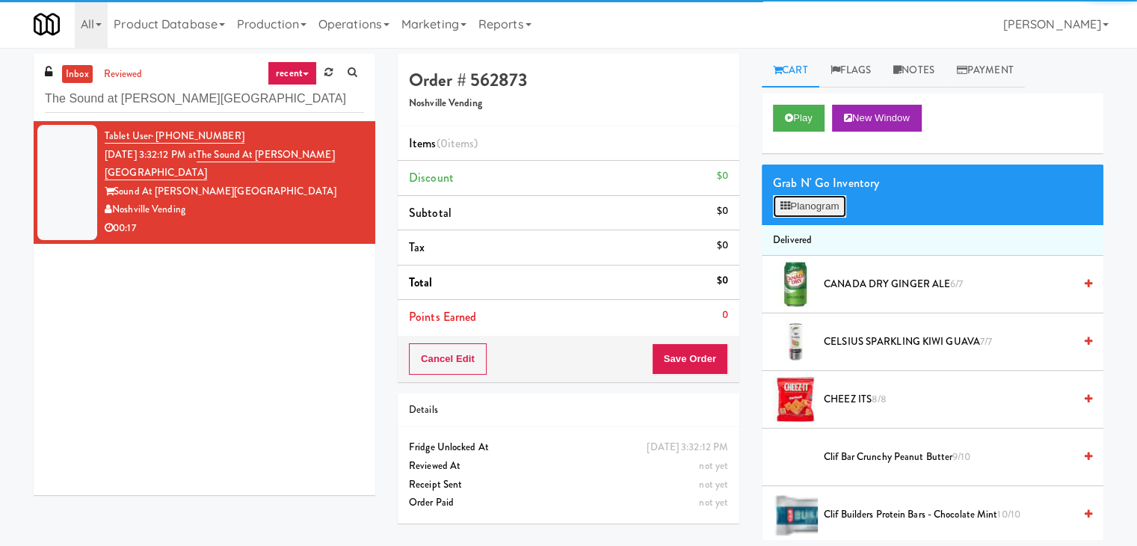
click at [810, 206] on button "Planogram" at bounding box center [809, 206] width 73 height 22
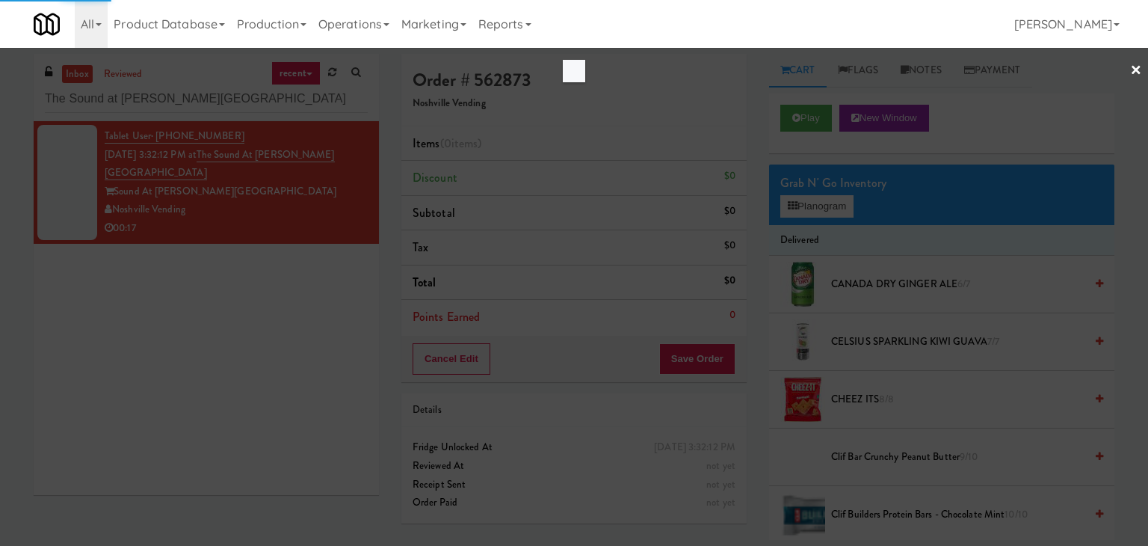
click at [308, 241] on div at bounding box center [574, 273] width 1148 height 546
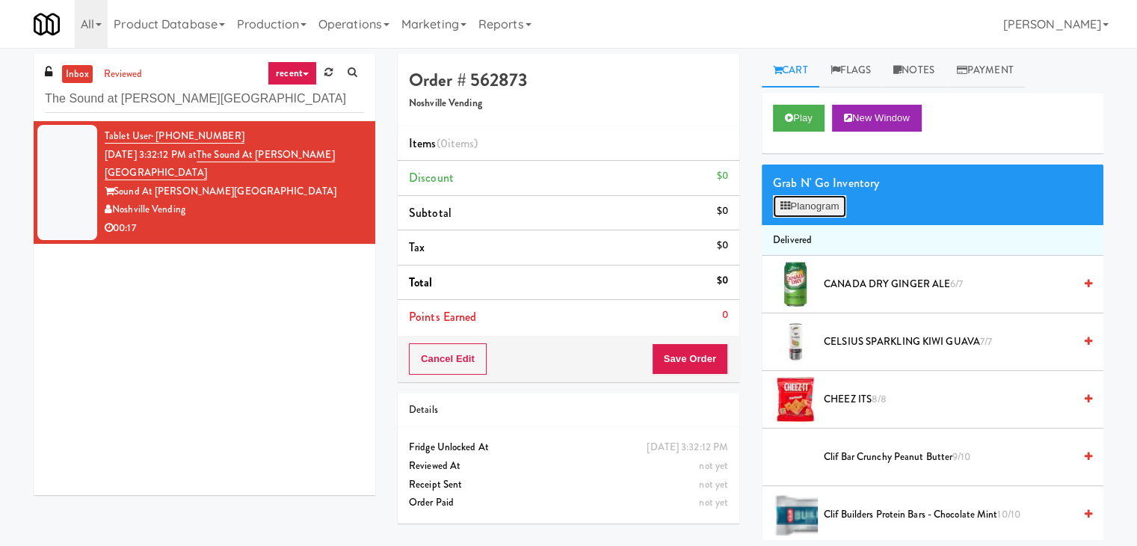
click at [810, 212] on button "Planogram" at bounding box center [809, 206] width 73 height 22
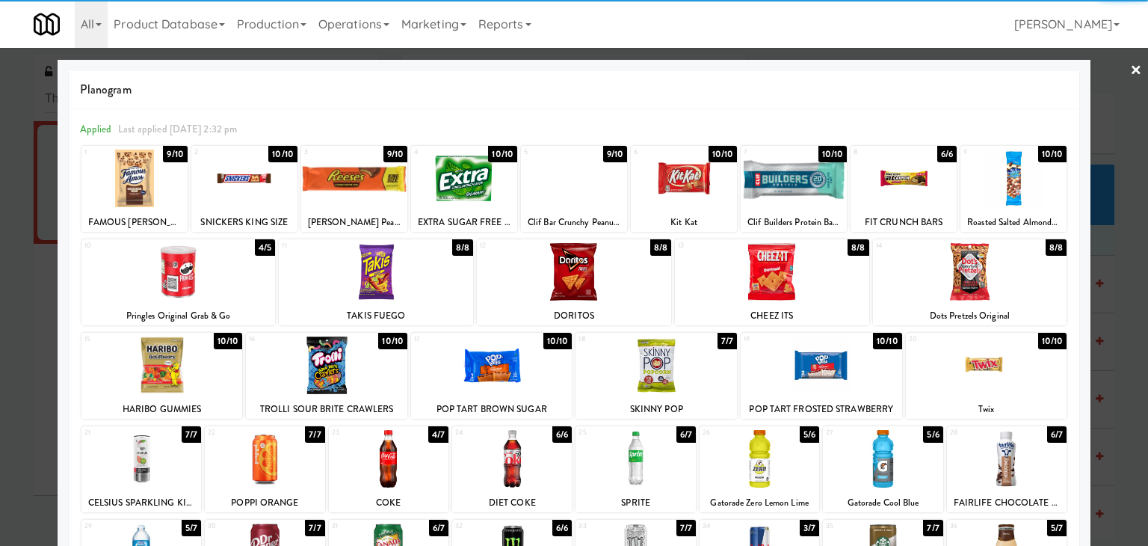
click at [167, 262] on div at bounding box center [178, 272] width 194 height 58
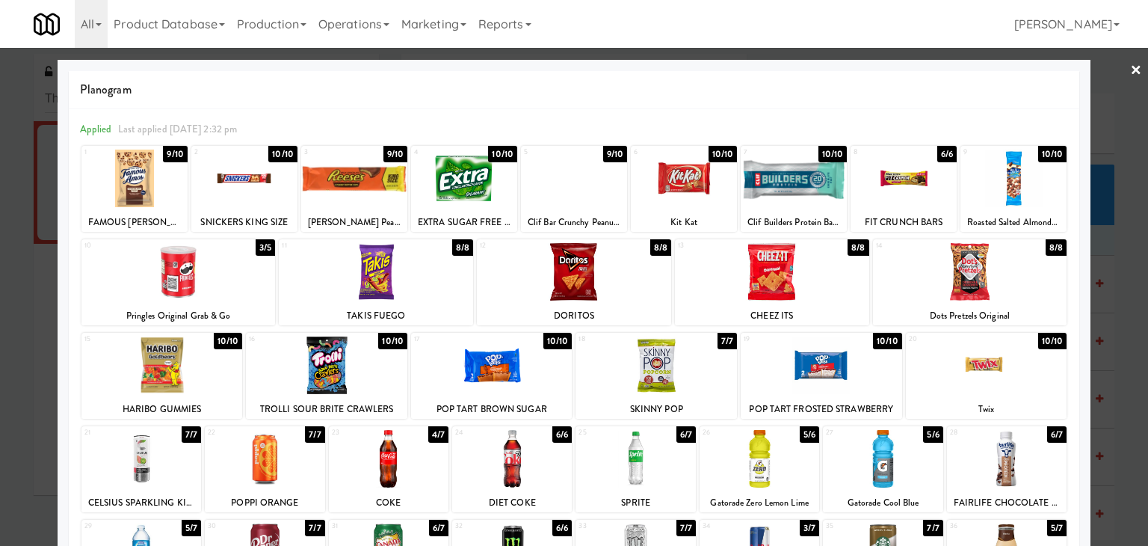
click at [1130, 68] on link "×" at bounding box center [1136, 71] width 12 height 46
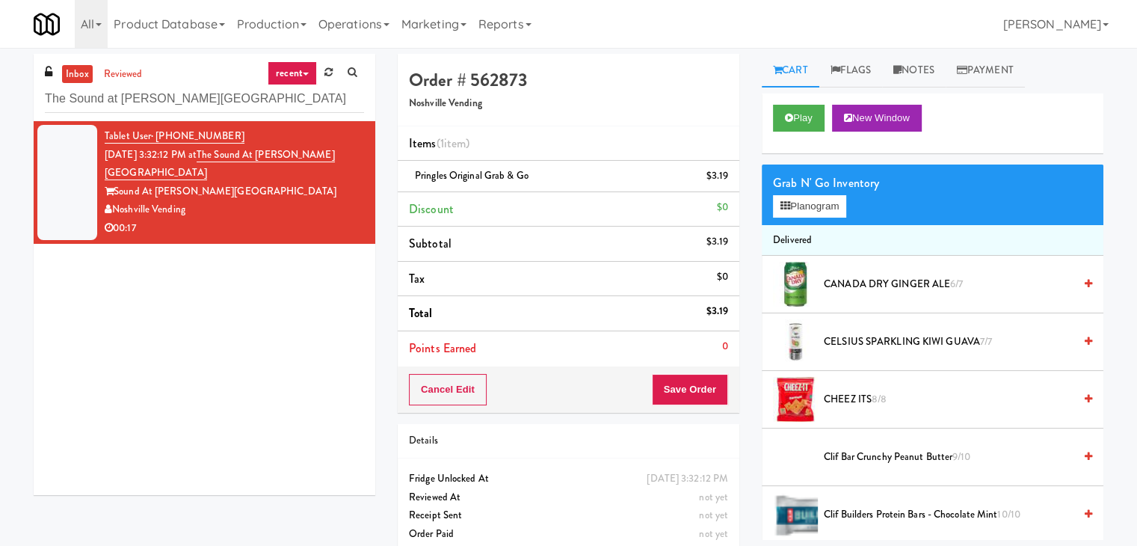
drag, startPoint x: 1087, startPoint y: 74, endPoint x: 540, endPoint y: 373, distance: 623.6
click at [484, 299] on div "Order # 562873 Noshville Vending Items (1 item ) Pringles Original Grab & Go $3…" at bounding box center [750, 309] width 728 height 511
click at [203, 333] on div "Tablet User · (615) 795-3039 [DATE] 3:32:12 PM at [GEOGRAPHIC_DATA] at [PERSON_…" at bounding box center [205, 308] width 342 height 374
click at [666, 390] on button "Save Order" at bounding box center [690, 389] width 76 height 31
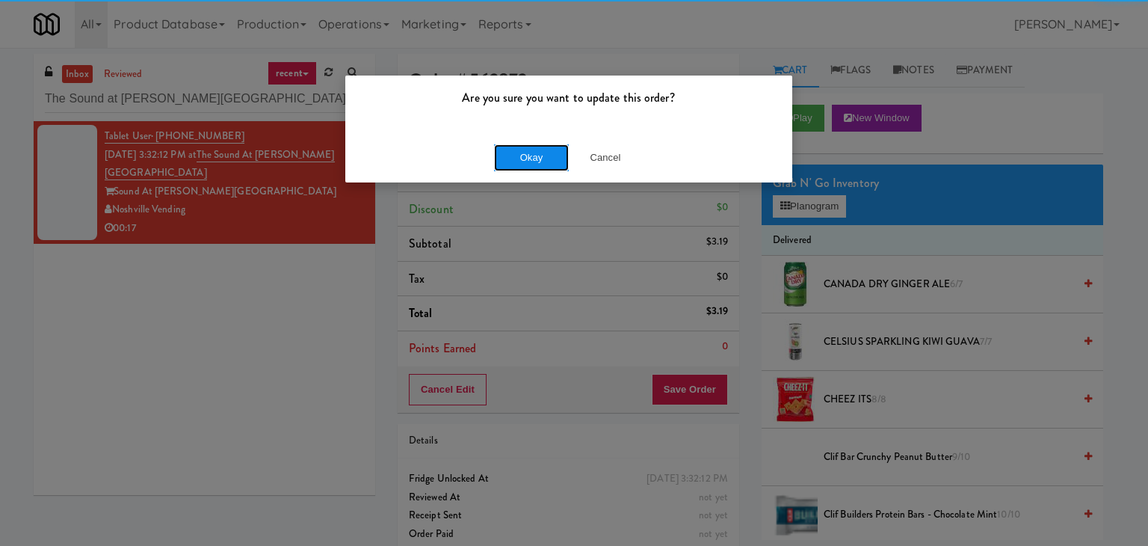
click at [519, 157] on button "Okay" at bounding box center [531, 157] width 75 height 27
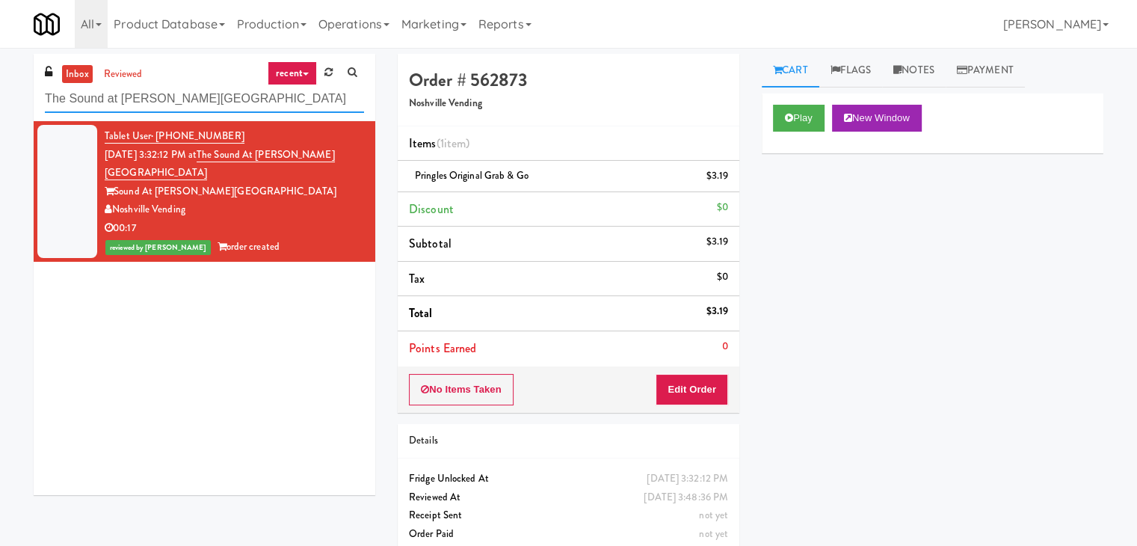
click at [194, 96] on input "The Sound at [PERSON_NAME][GEOGRAPHIC_DATA]" at bounding box center [204, 99] width 319 height 28
paste input "Fridge - Gym"
type input "Fridge - Gym"
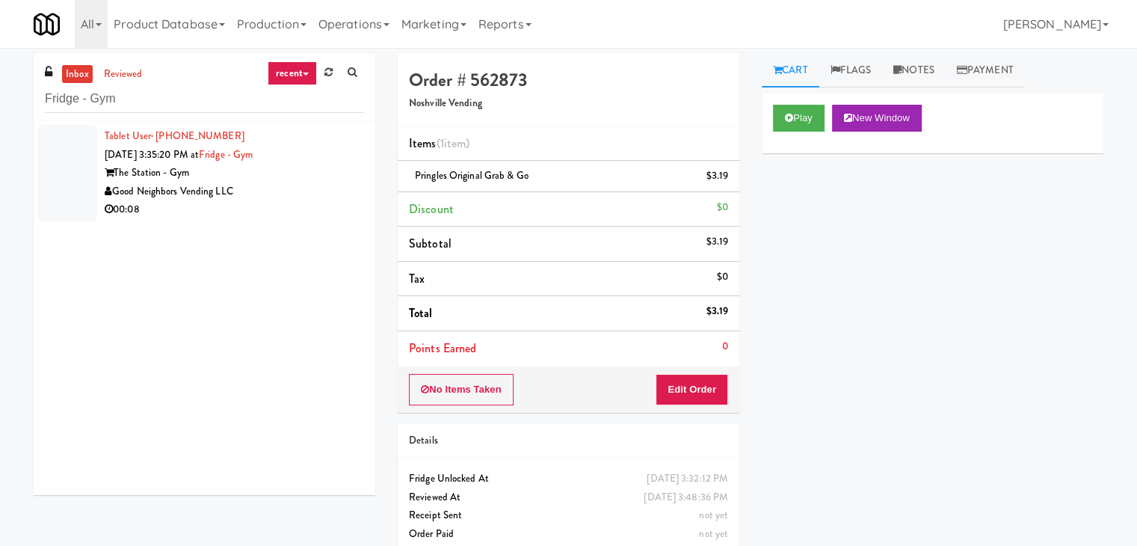
click at [303, 193] on div "Good Neighbors Vending LLC" at bounding box center [234, 191] width 259 height 19
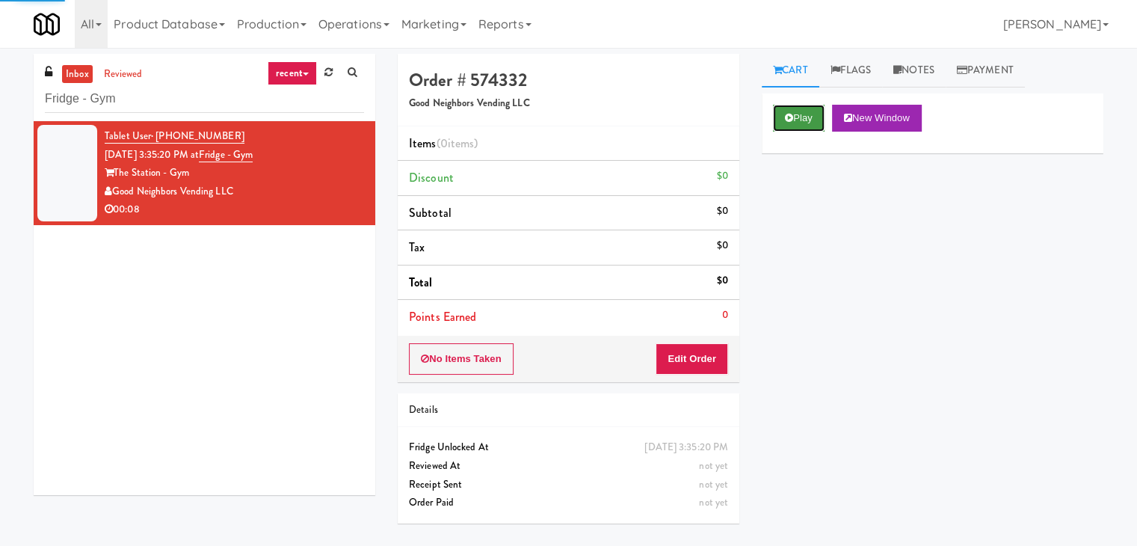
click at [795, 117] on button "Play" at bounding box center [799, 118] width 52 height 27
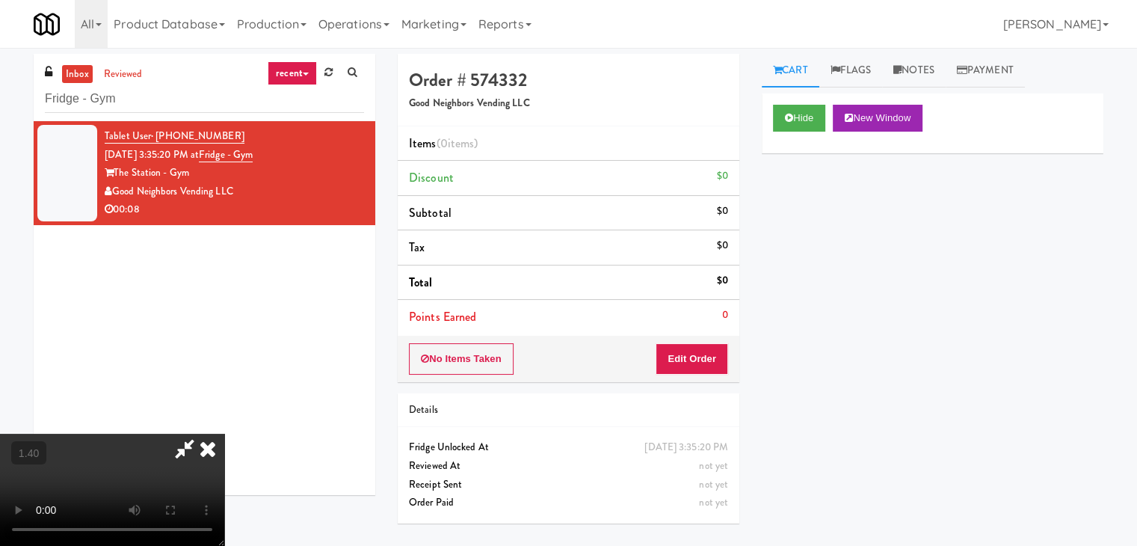
click at [224, 434] on video at bounding box center [112, 490] width 224 height 112
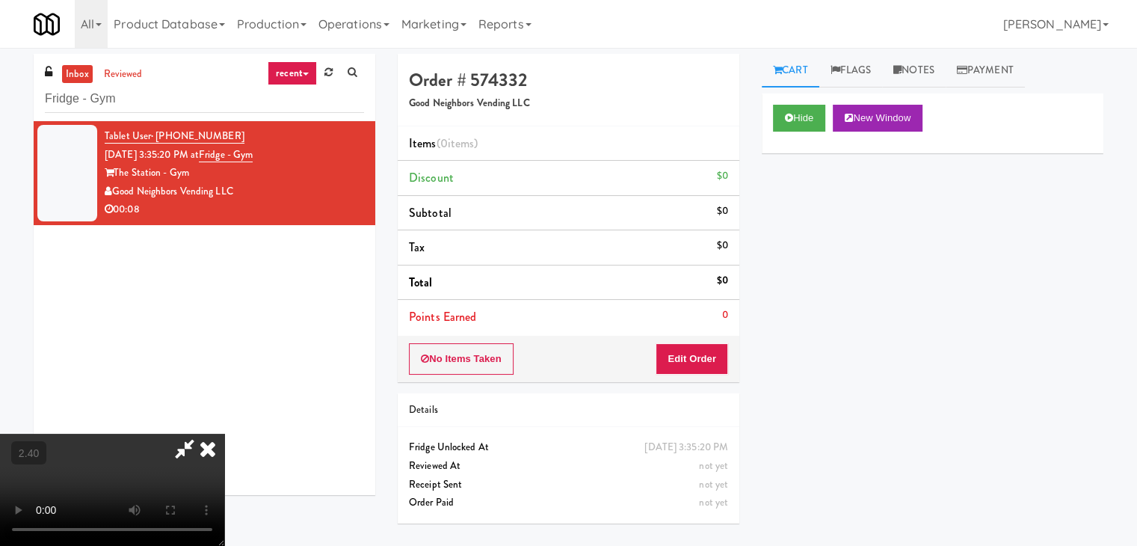
click at [224, 434] on video at bounding box center [112, 490] width 224 height 112
click at [224, 434] on icon at bounding box center [207, 449] width 33 height 30
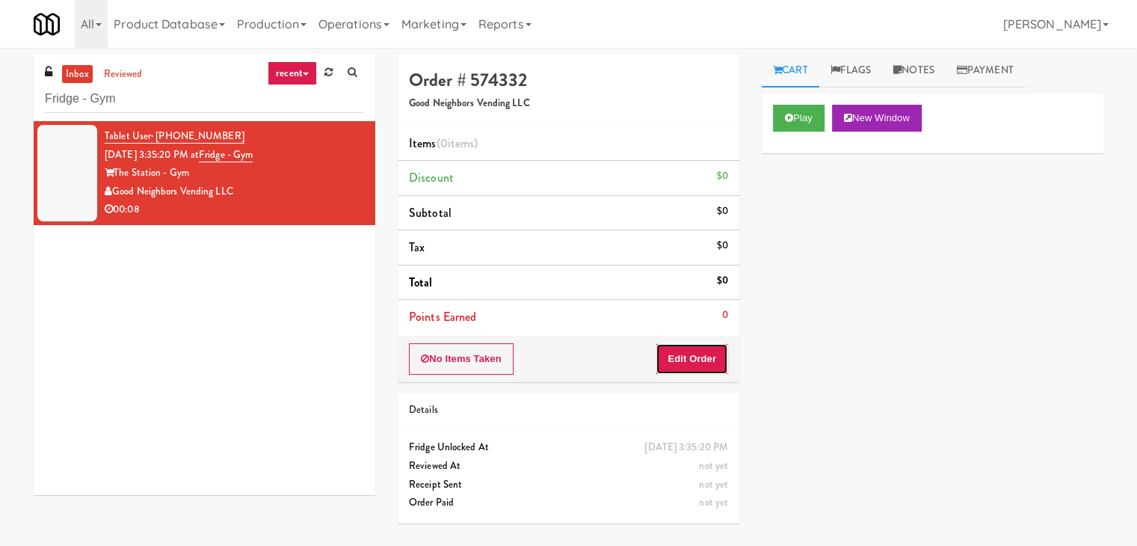
click at [685, 360] on button "Edit Order" at bounding box center [692, 358] width 73 height 31
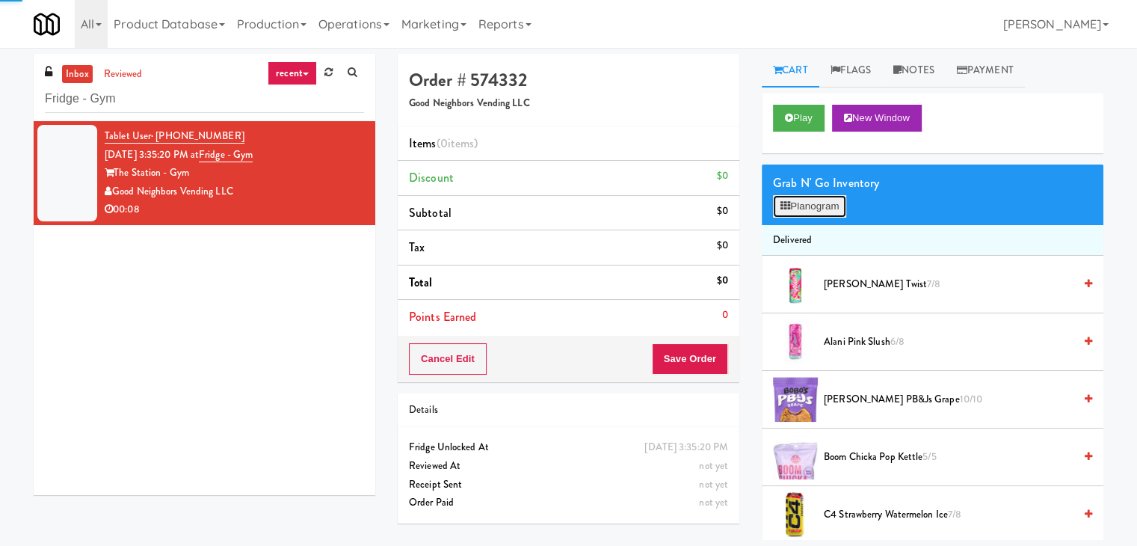
click at [840, 206] on button "Planogram" at bounding box center [809, 206] width 73 height 22
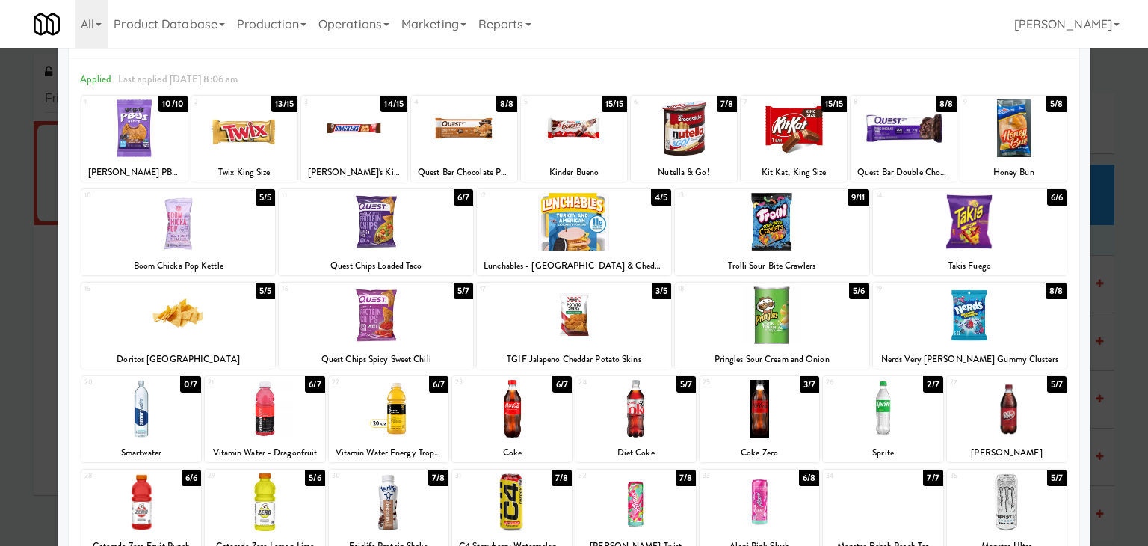
scroll to position [150, 0]
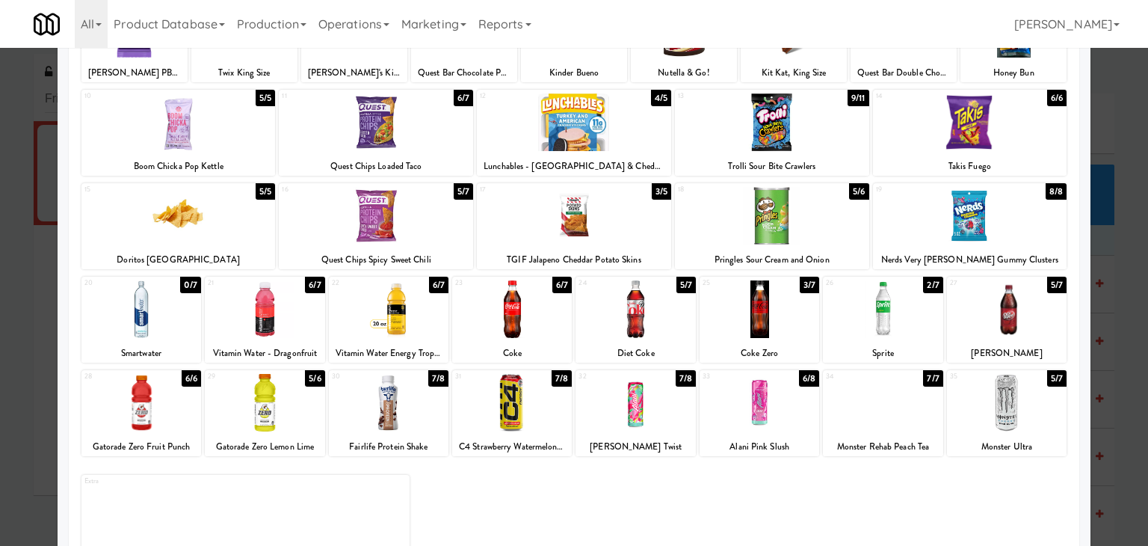
click at [769, 309] on div at bounding box center [760, 309] width 120 height 58
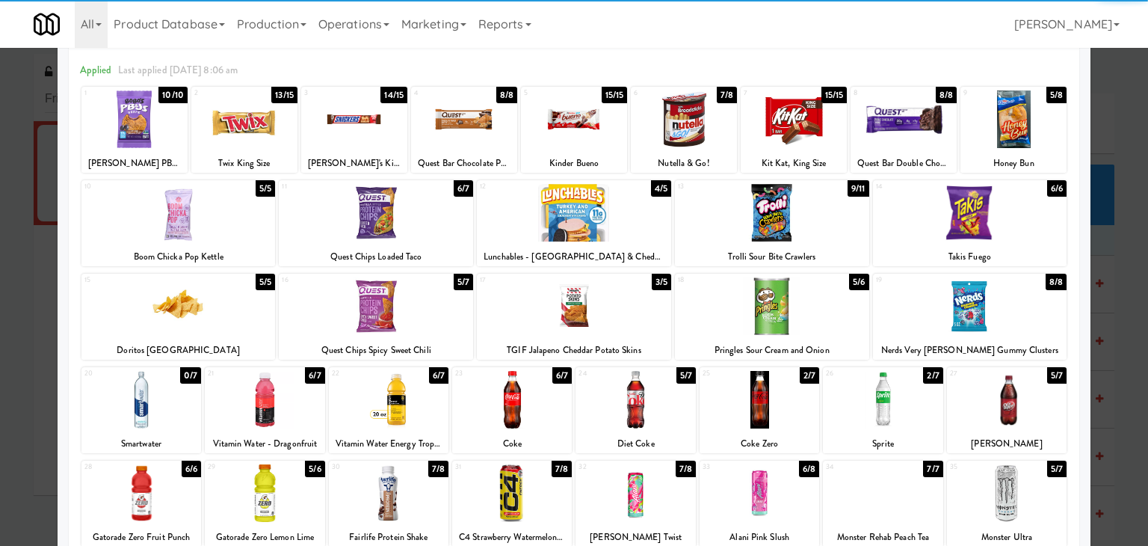
scroll to position [0, 0]
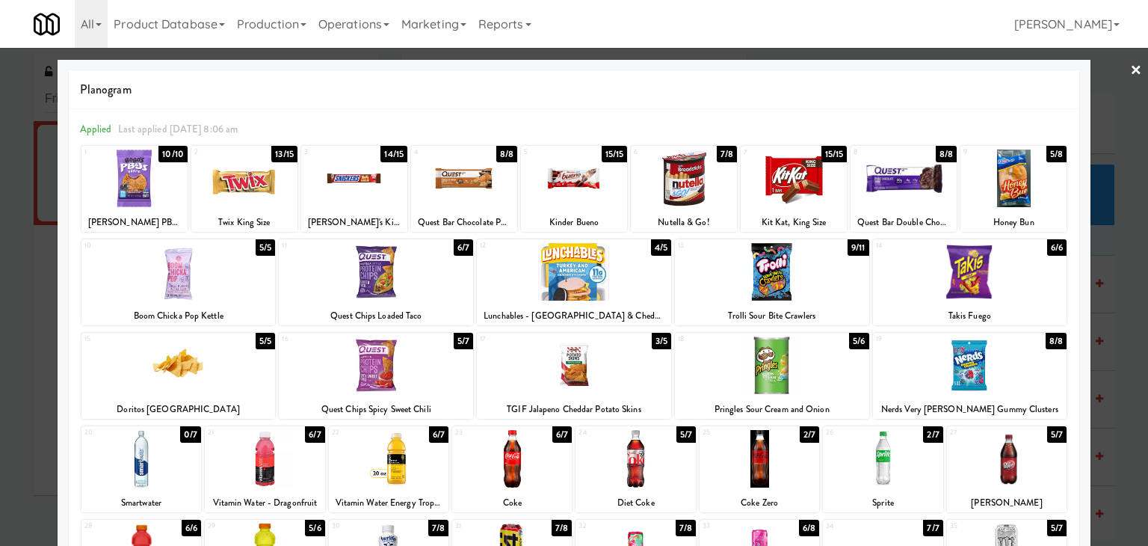
click at [1130, 68] on link "×" at bounding box center [1136, 71] width 12 height 46
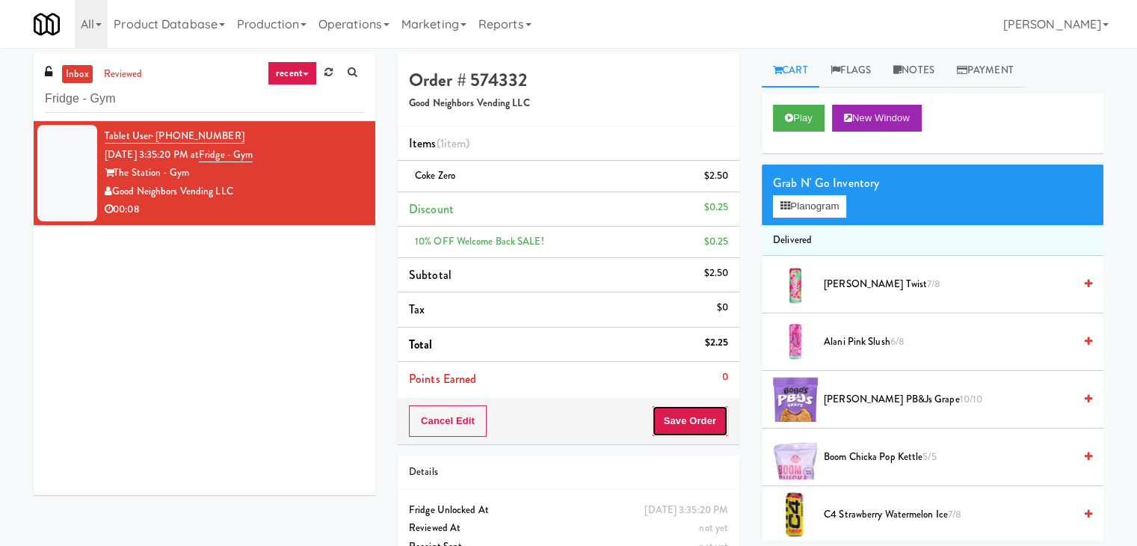
click at [694, 423] on button "Save Order" at bounding box center [690, 420] width 76 height 31
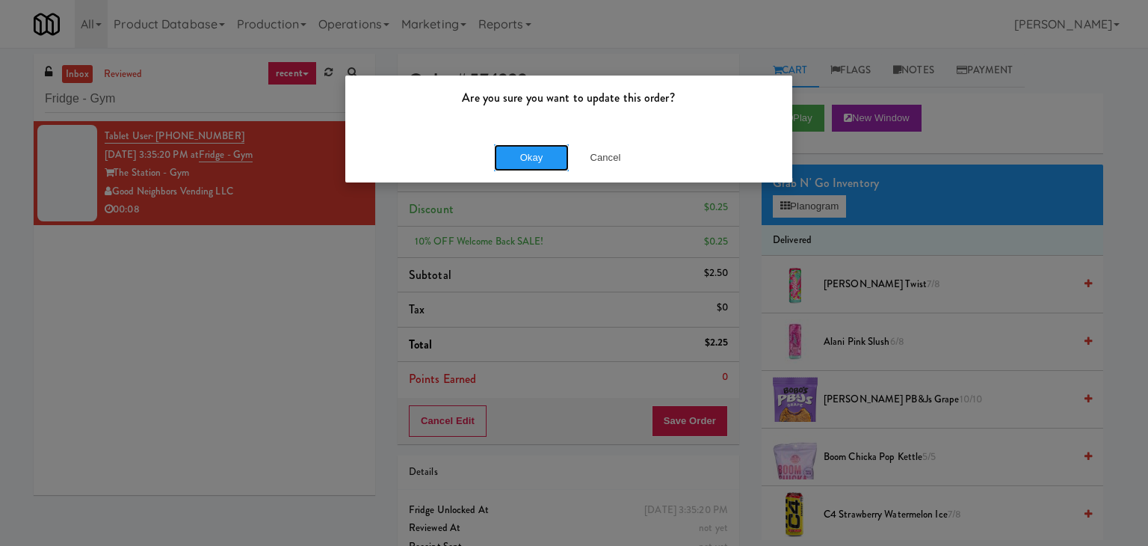
drag, startPoint x: 517, startPoint y: 156, endPoint x: 386, endPoint y: 25, distance: 186.1
click at [517, 155] on button "Okay" at bounding box center [531, 157] width 75 height 27
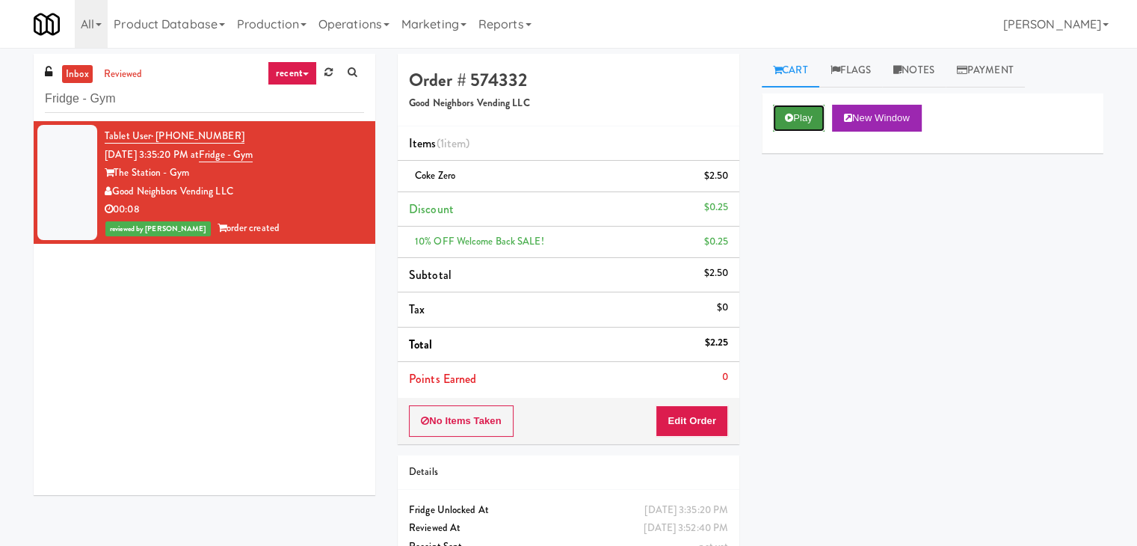
click at [778, 112] on button "Play" at bounding box center [799, 118] width 52 height 27
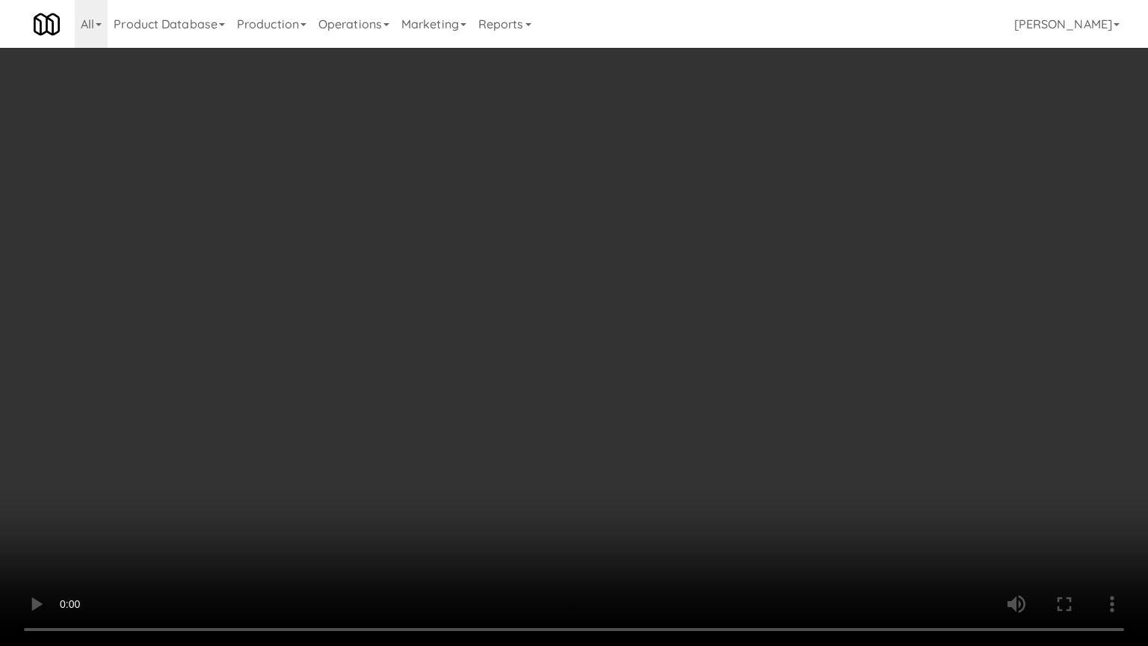
click at [662, 431] on video at bounding box center [574, 323] width 1148 height 646
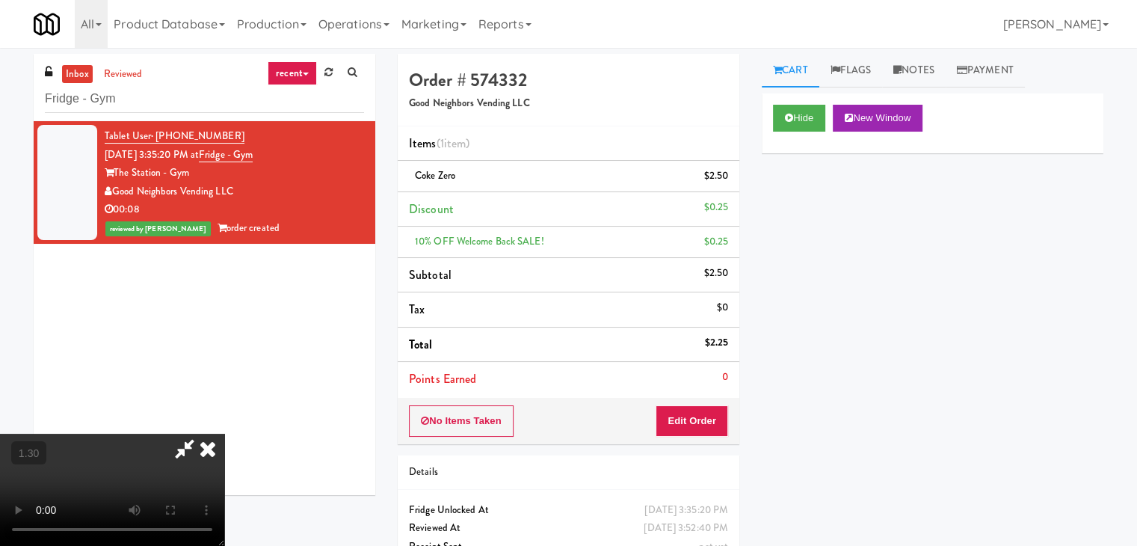
click at [224, 434] on icon at bounding box center [207, 449] width 33 height 30
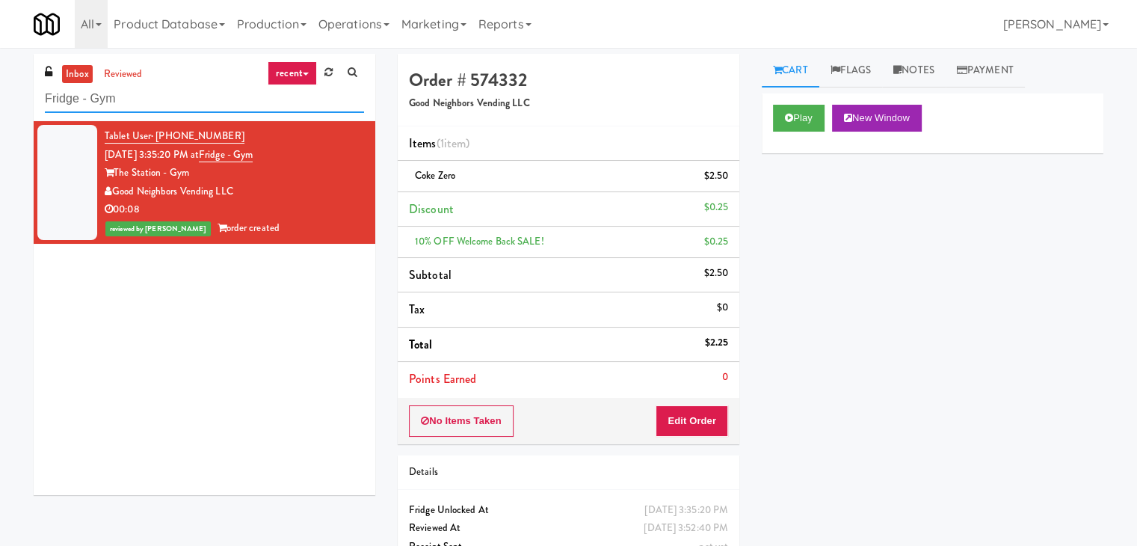
click at [192, 104] on input "Fridge - Gym" at bounding box center [204, 99] width 319 height 28
click at [192, 103] on input "Fridge - Gym" at bounding box center [204, 99] width 319 height 28
paste input "Building"
type input "Fridge - Building"
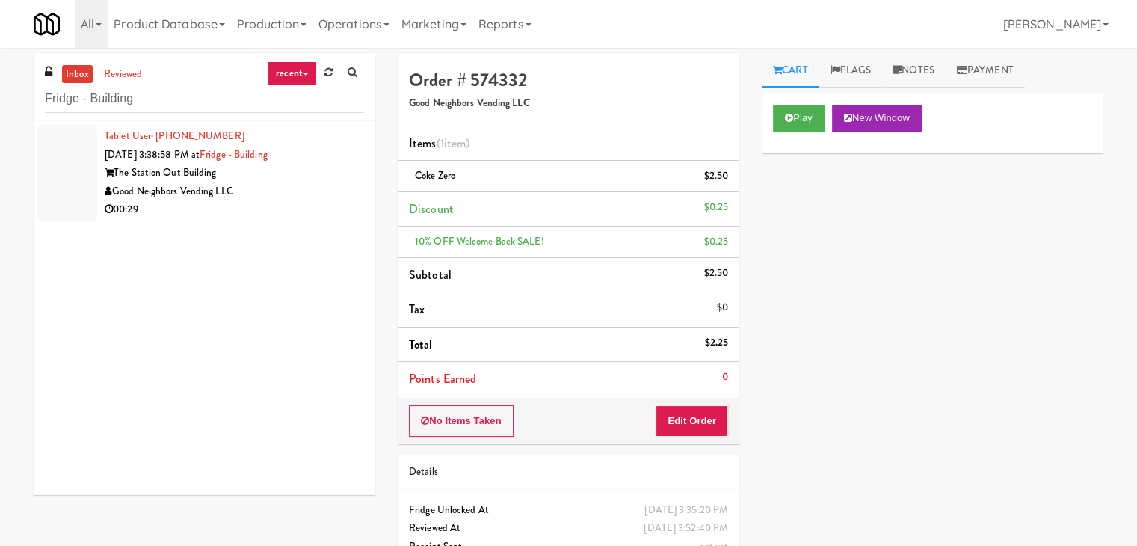
click at [304, 189] on div "Good Neighbors Vending LLC" at bounding box center [234, 191] width 259 height 19
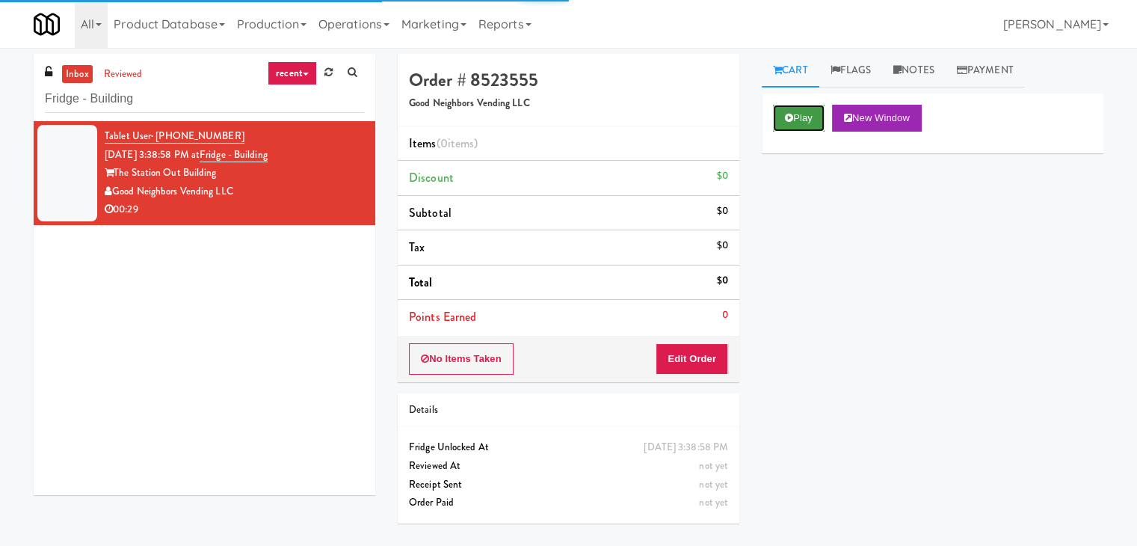
click at [789, 120] on icon at bounding box center [789, 118] width 8 height 10
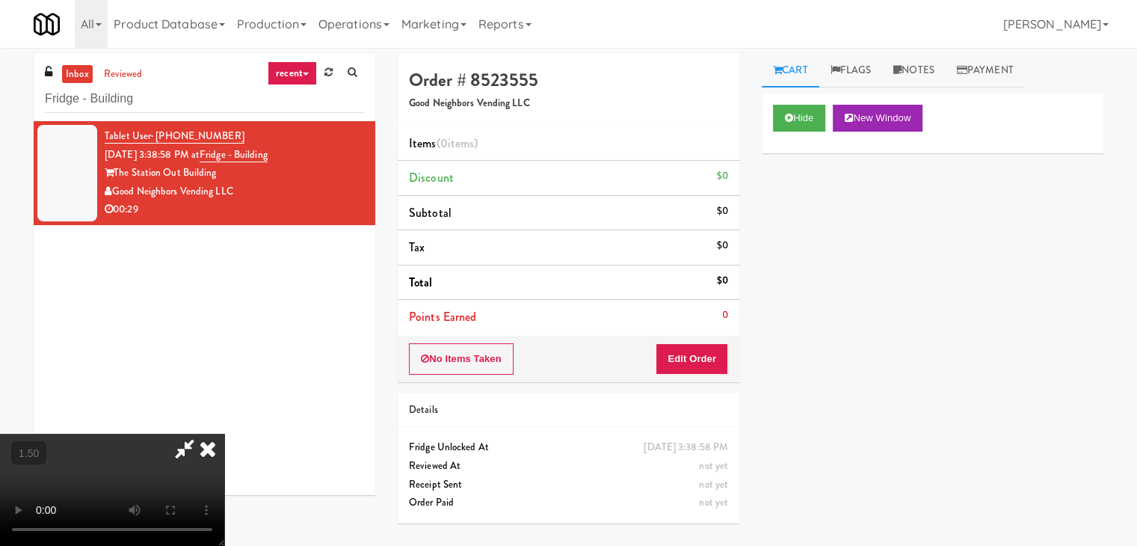
click at [224, 434] on video at bounding box center [112, 490] width 224 height 112
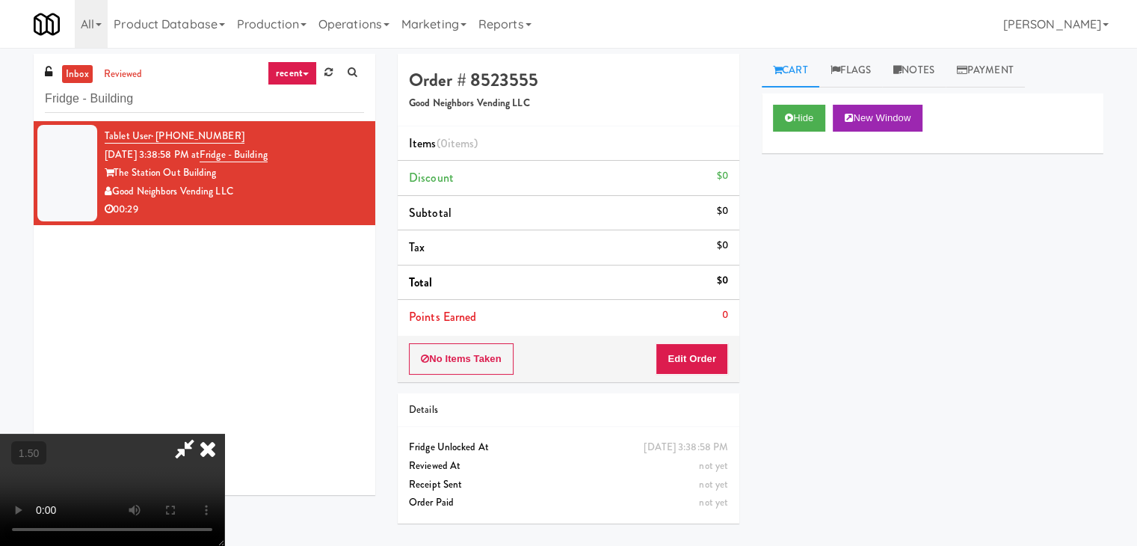
click at [224, 434] on video at bounding box center [112, 490] width 224 height 112
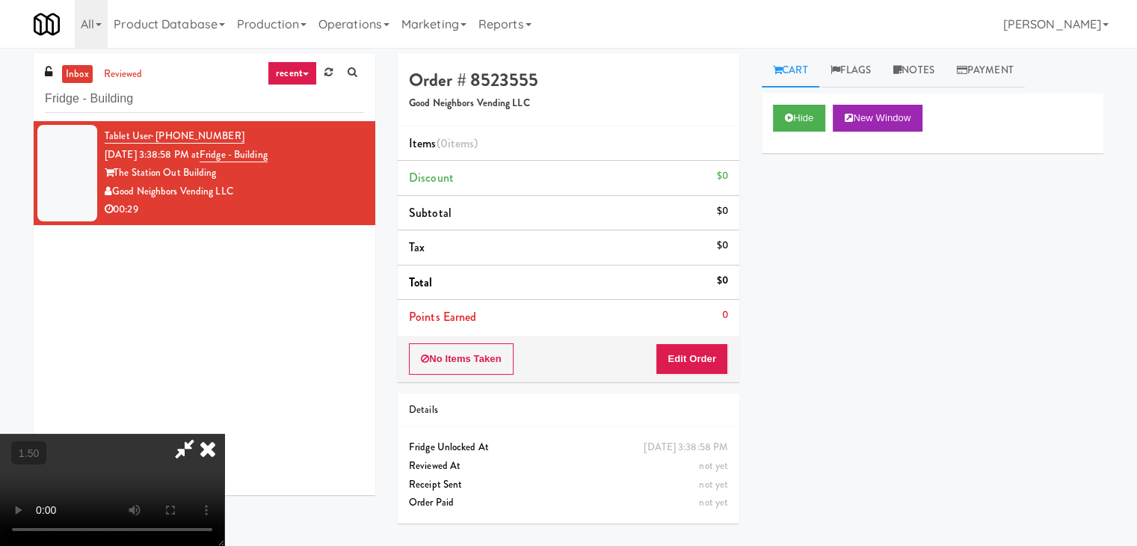
click at [224, 434] on video at bounding box center [112, 490] width 224 height 112
click at [224, 434] on icon at bounding box center [207, 449] width 33 height 30
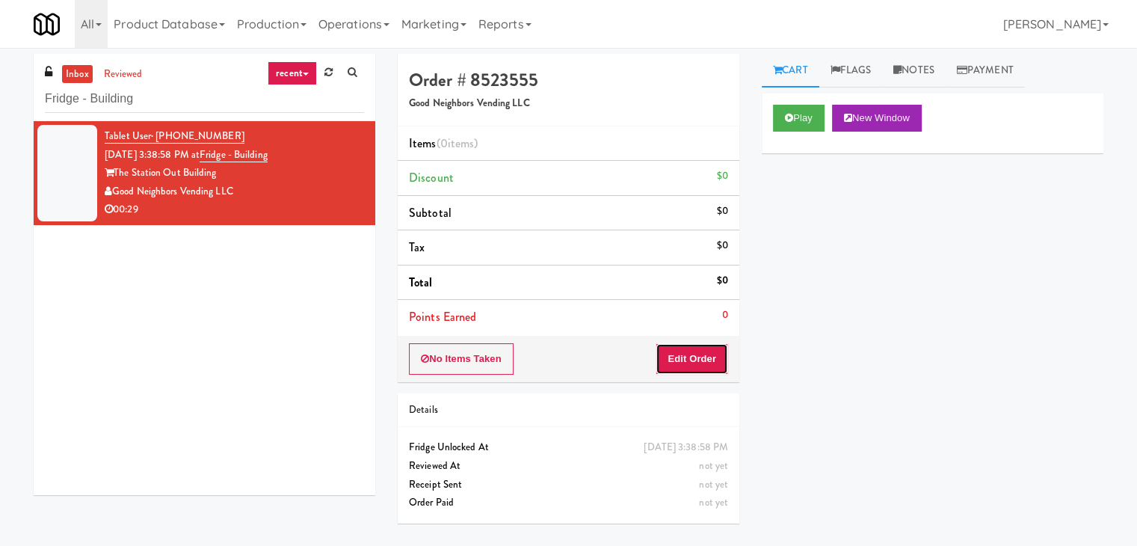
click at [704, 372] on button "Edit Order" at bounding box center [692, 358] width 73 height 31
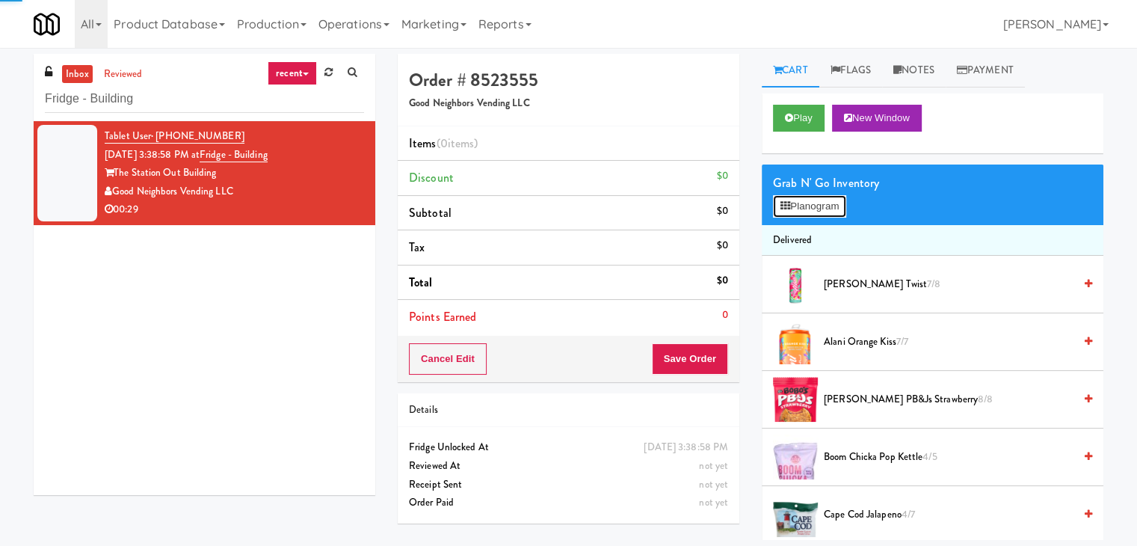
click at [830, 206] on button "Planogram" at bounding box center [809, 206] width 73 height 22
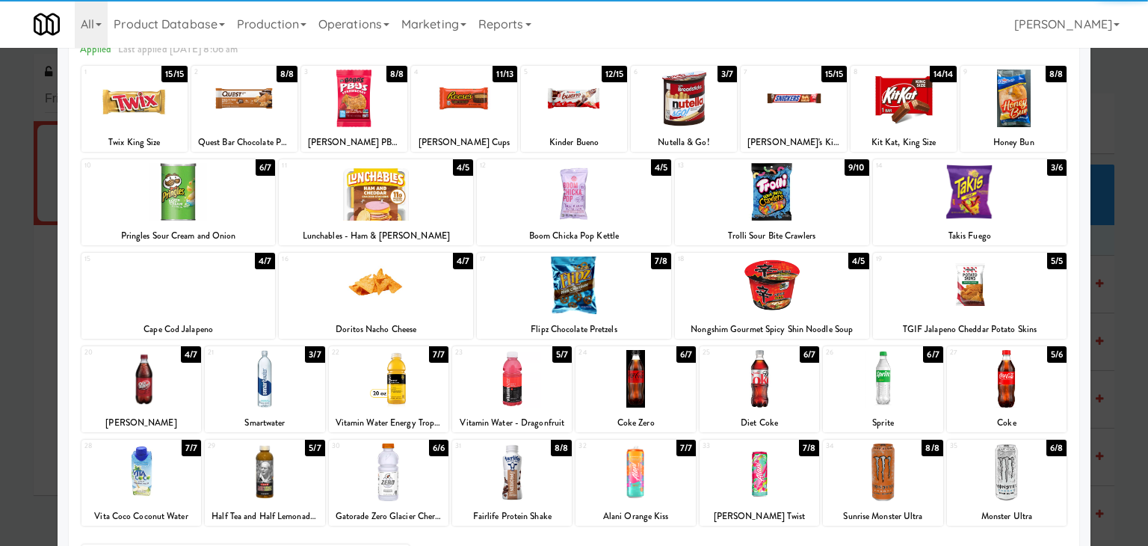
scroll to position [188, 0]
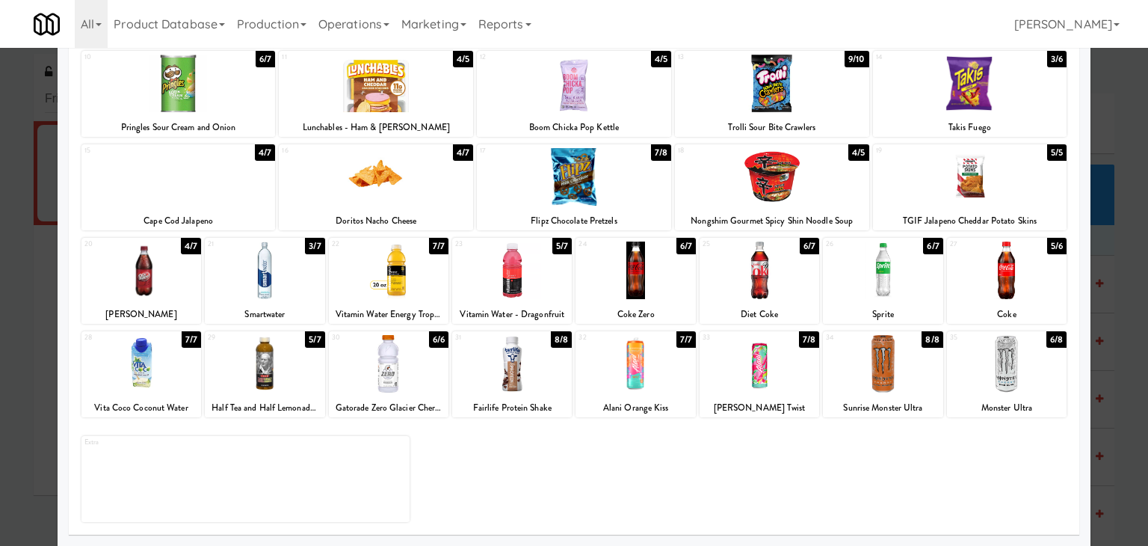
click at [1002, 274] on div at bounding box center [1007, 270] width 120 height 58
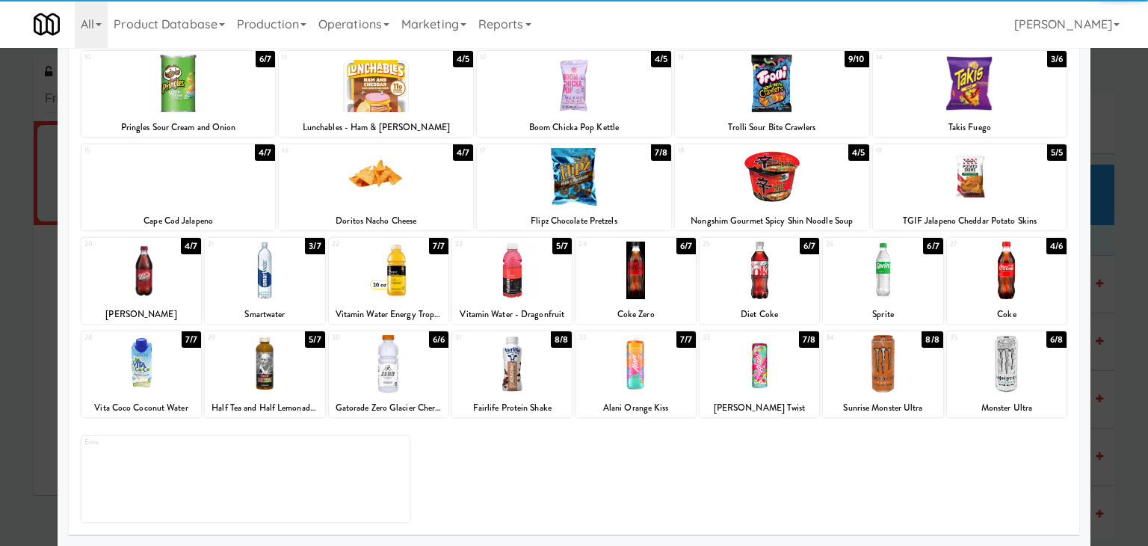
click at [755, 284] on div at bounding box center [760, 270] width 120 height 58
click at [632, 286] on div at bounding box center [636, 270] width 120 height 58
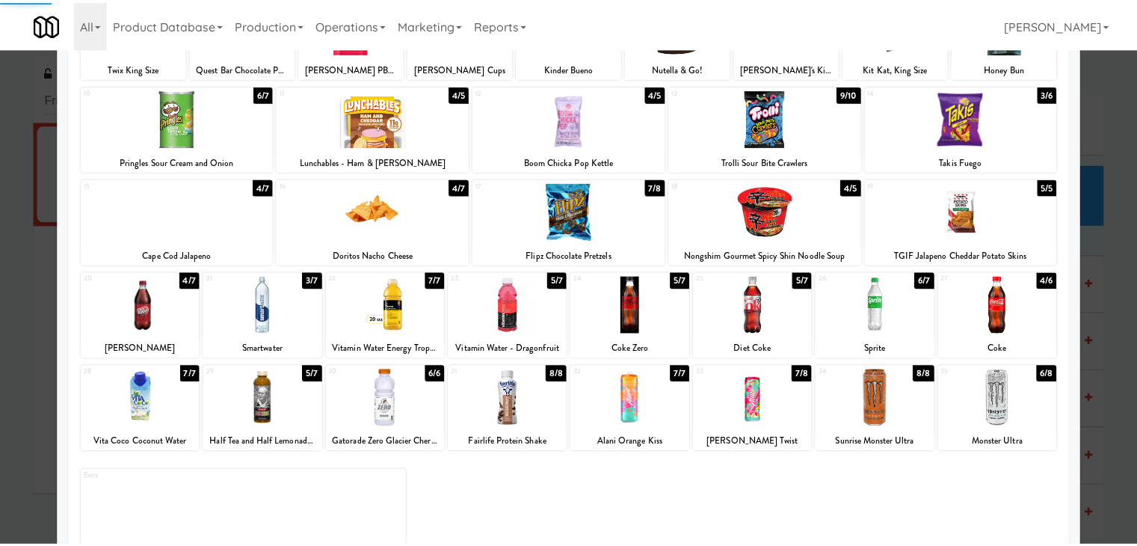
scroll to position [0, 0]
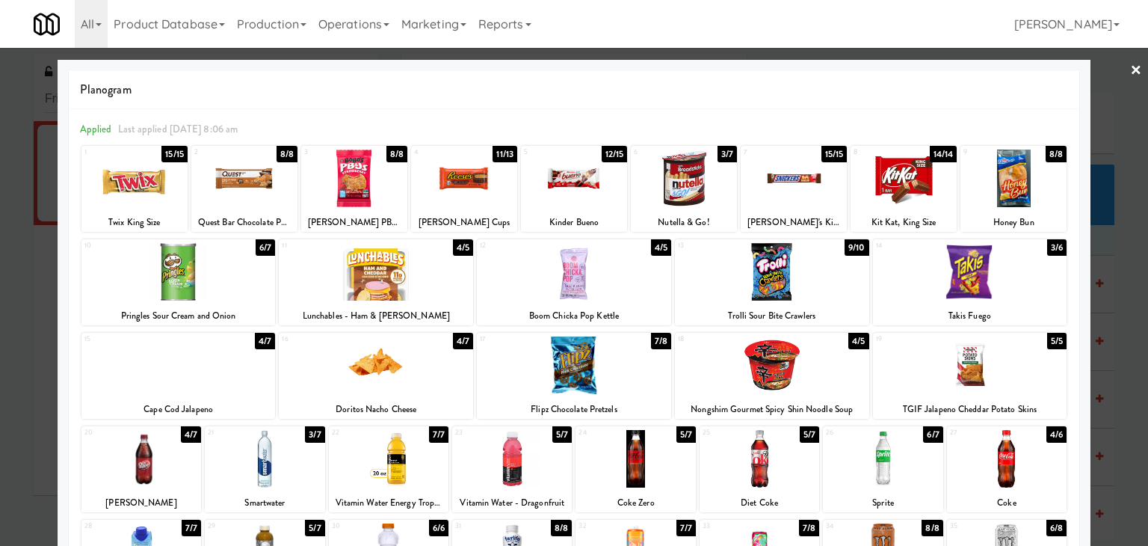
click at [1130, 73] on link "×" at bounding box center [1136, 71] width 12 height 46
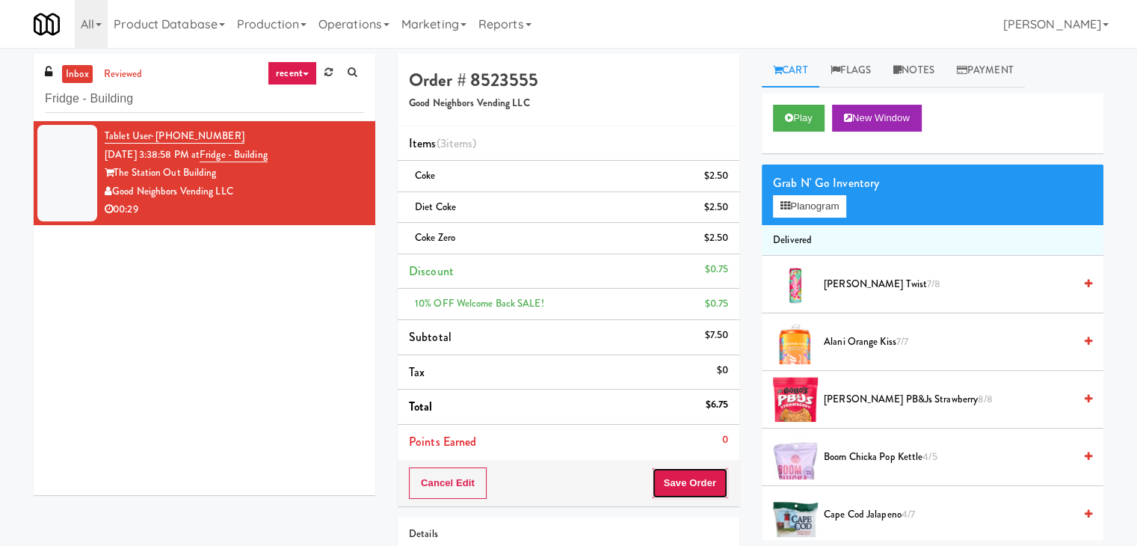
click at [675, 485] on button "Save Order" at bounding box center [690, 482] width 76 height 31
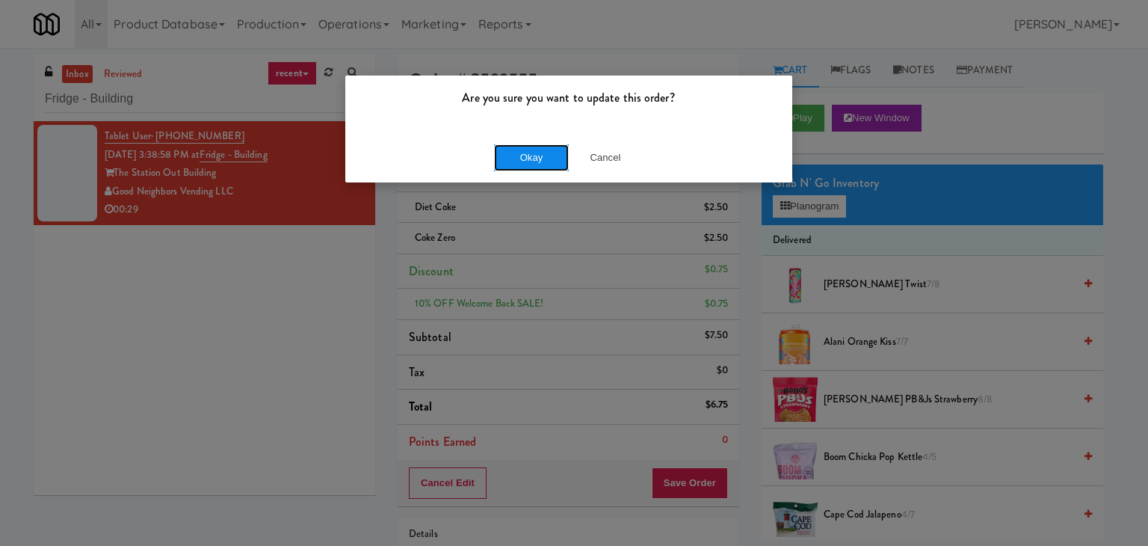
click at [529, 158] on button "Okay" at bounding box center [531, 157] width 75 height 27
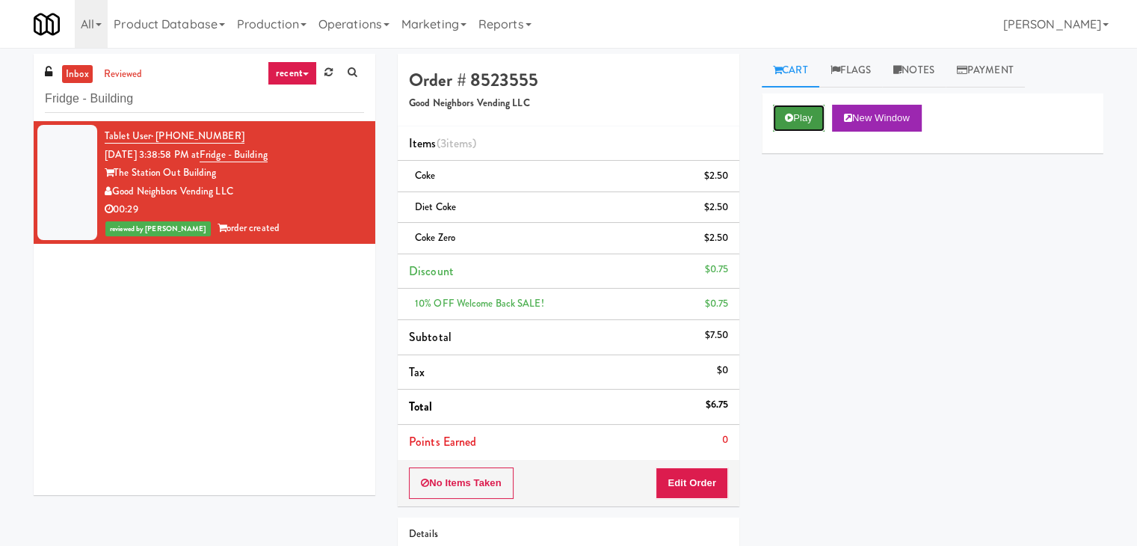
click at [780, 118] on button "Play" at bounding box center [799, 118] width 52 height 27
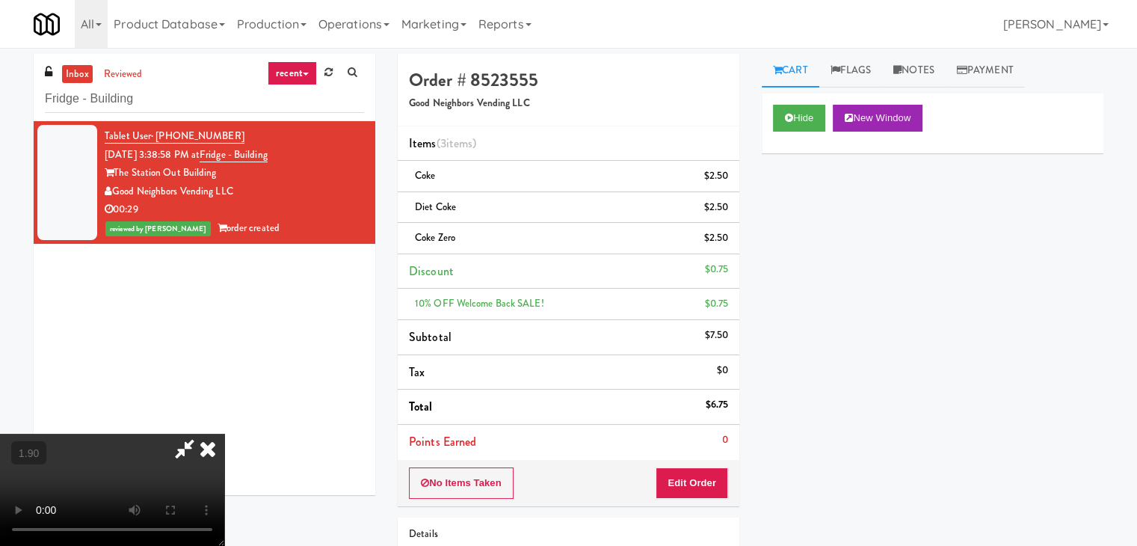
click at [224, 434] on video at bounding box center [112, 490] width 224 height 112
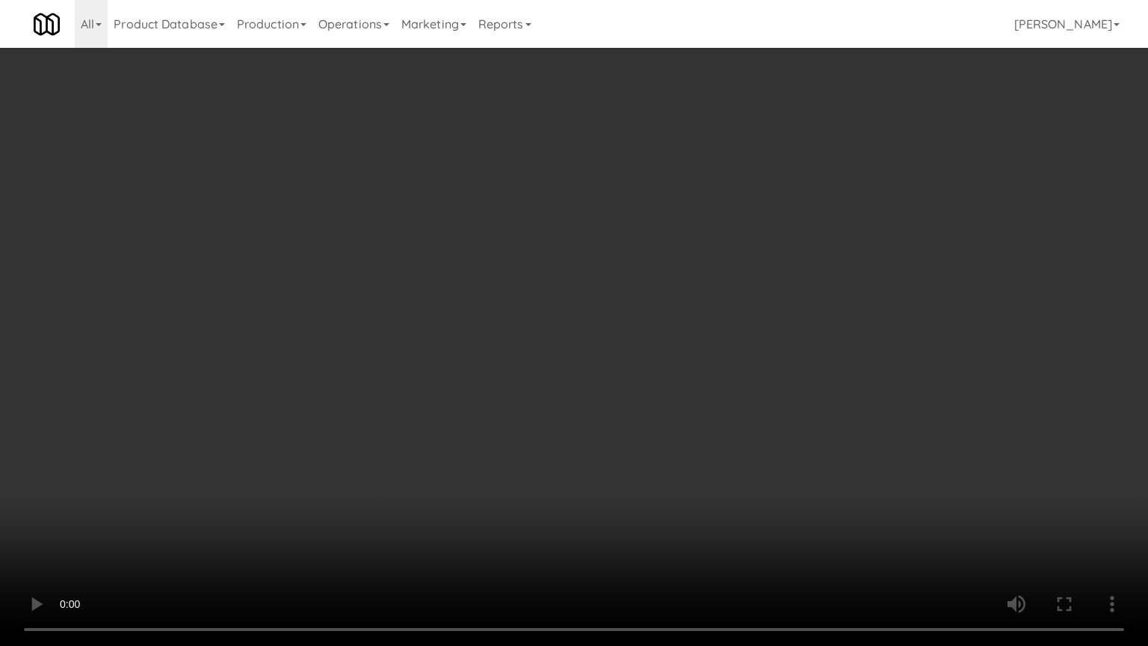
click at [730, 373] on video at bounding box center [574, 323] width 1148 height 646
click at [738, 403] on video at bounding box center [574, 323] width 1148 height 646
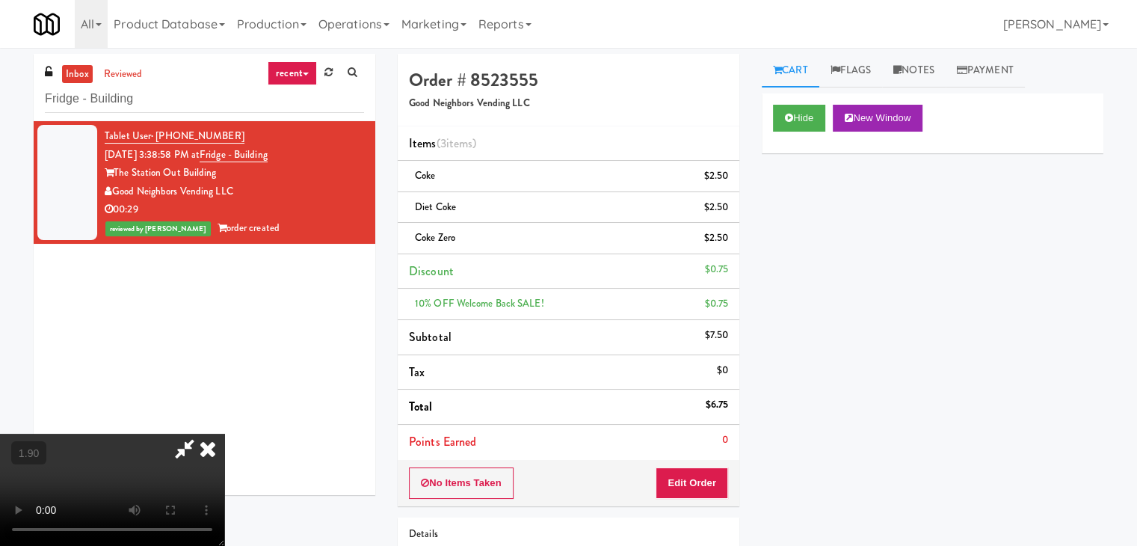
click at [224, 434] on icon at bounding box center [207, 449] width 33 height 30
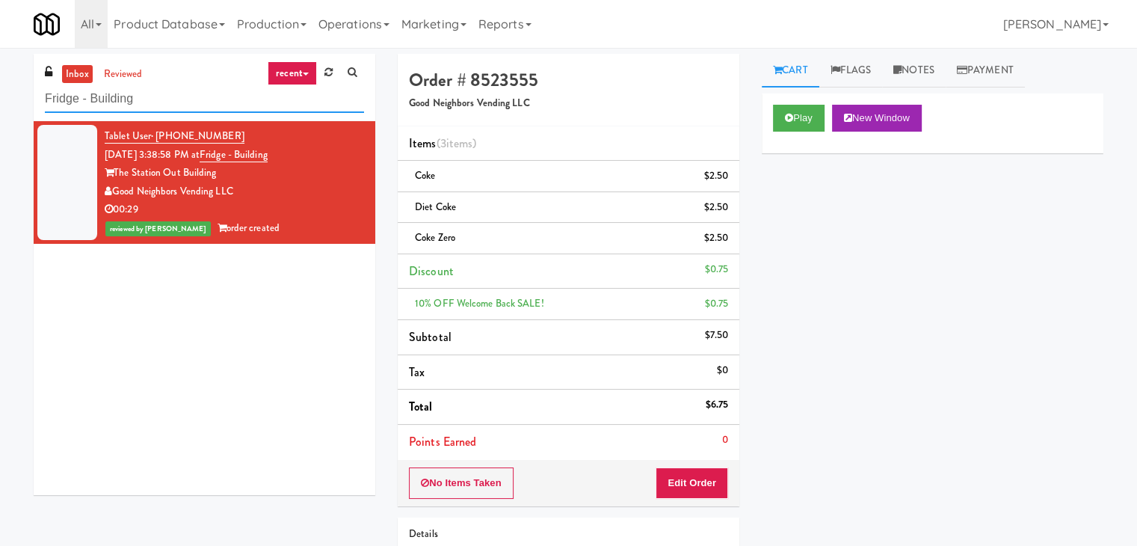
click at [206, 98] on input "Fridge - Building" at bounding box center [204, 99] width 319 height 28
paste input "2112 [US_STATE] - Pantry - Right"
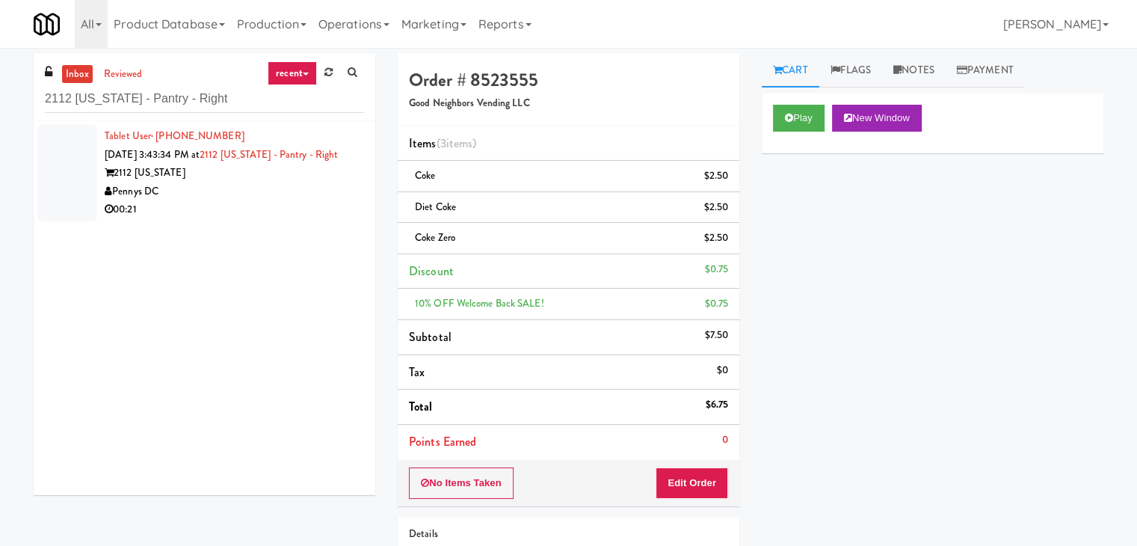
drag, startPoint x: 318, startPoint y: 224, endPoint x: 330, endPoint y: 221, distance: 12.2
click at [318, 219] on div "00:21" at bounding box center [234, 209] width 259 height 19
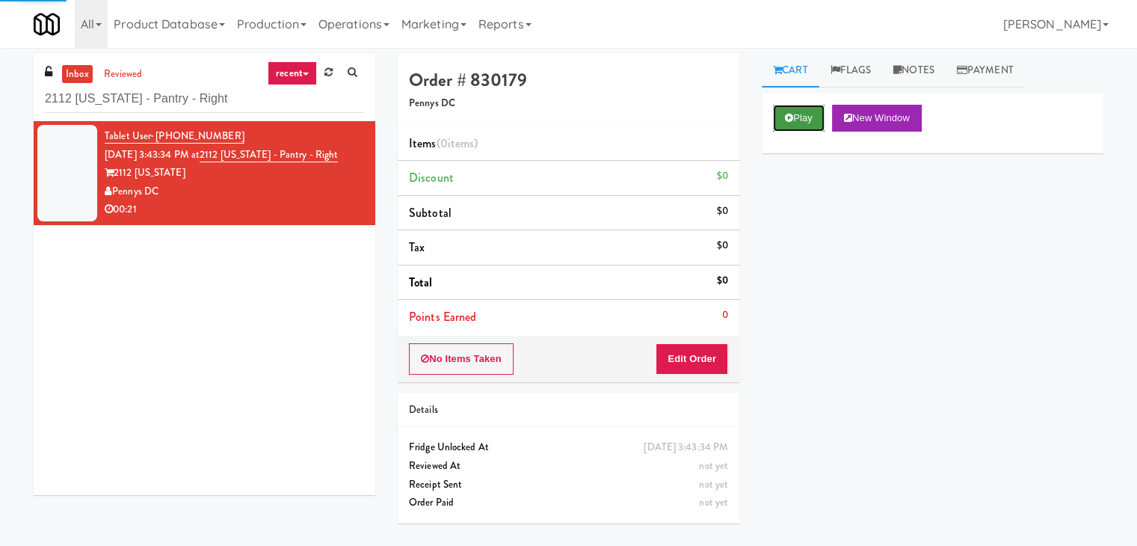
click at [804, 114] on button "Play" at bounding box center [799, 118] width 52 height 27
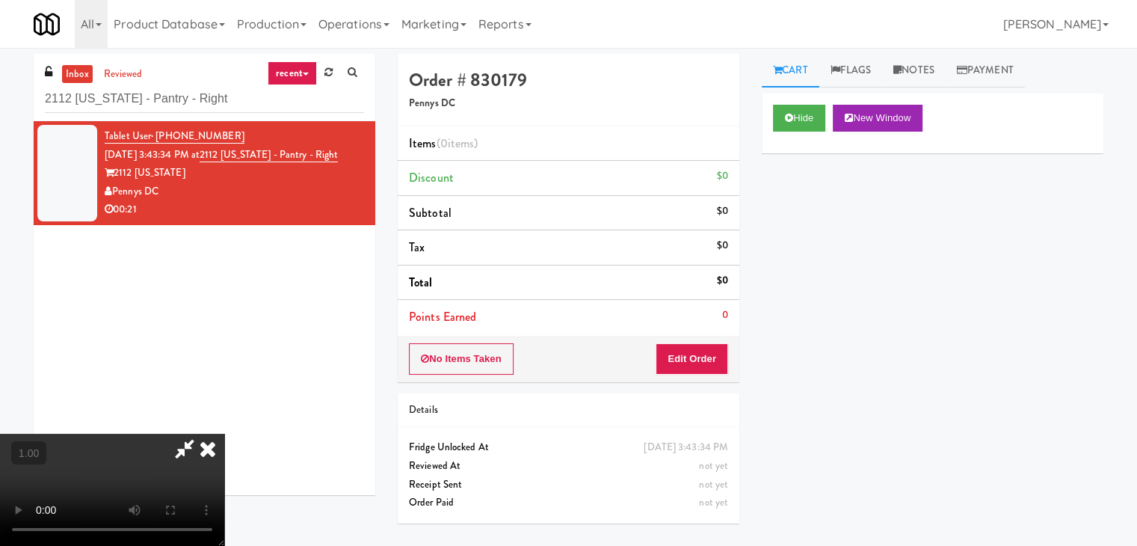
click at [224, 434] on video at bounding box center [112, 490] width 224 height 112
click at [921, 72] on link "Notes" at bounding box center [914, 71] width 64 height 34
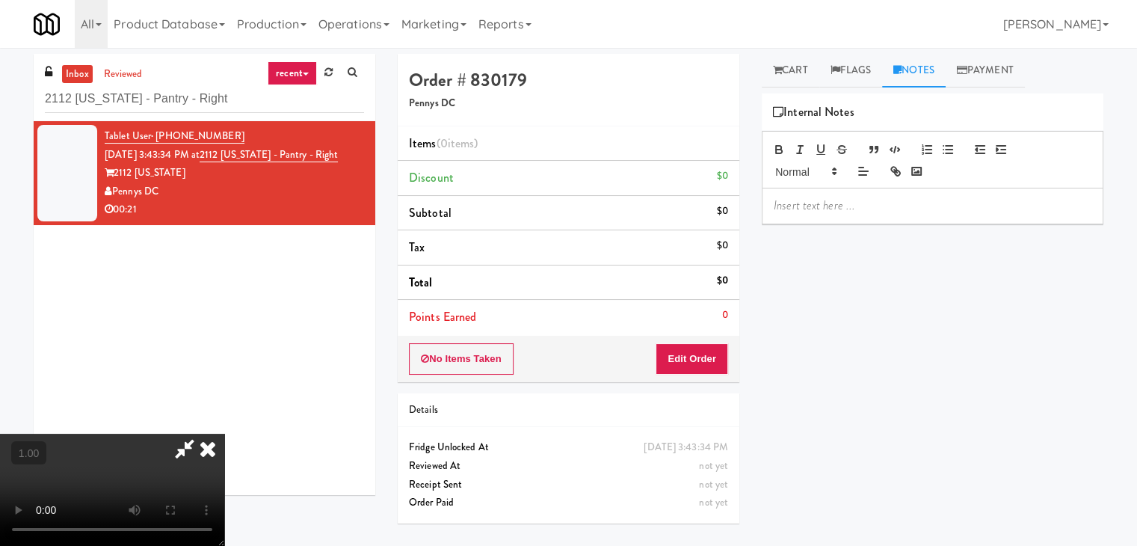
click at [856, 197] on p at bounding box center [933, 205] width 318 height 16
click at [972, 203] on p at bounding box center [933, 205] width 318 height 16
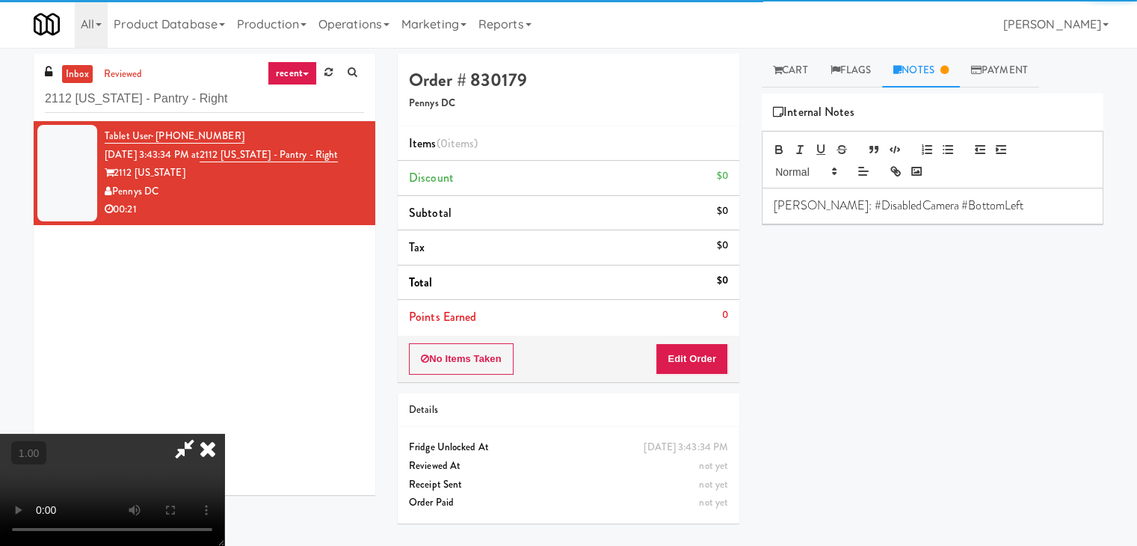
click at [224, 434] on video at bounding box center [112, 490] width 224 height 112
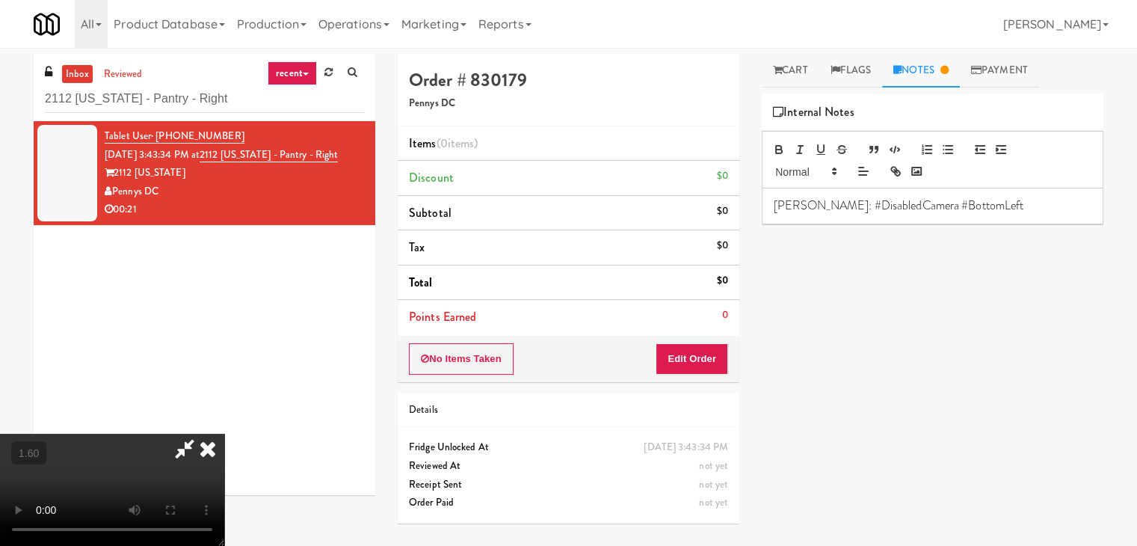
click at [224, 434] on video at bounding box center [112, 490] width 224 height 112
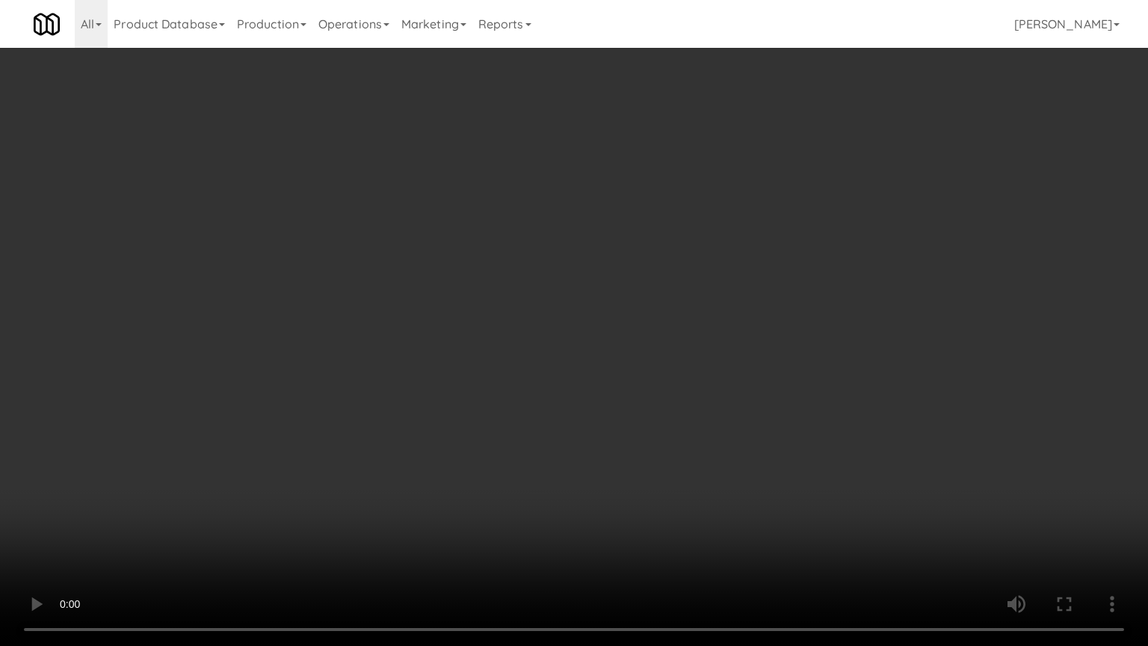
click at [419, 258] on video at bounding box center [574, 323] width 1148 height 646
click at [487, 296] on video at bounding box center [574, 323] width 1148 height 646
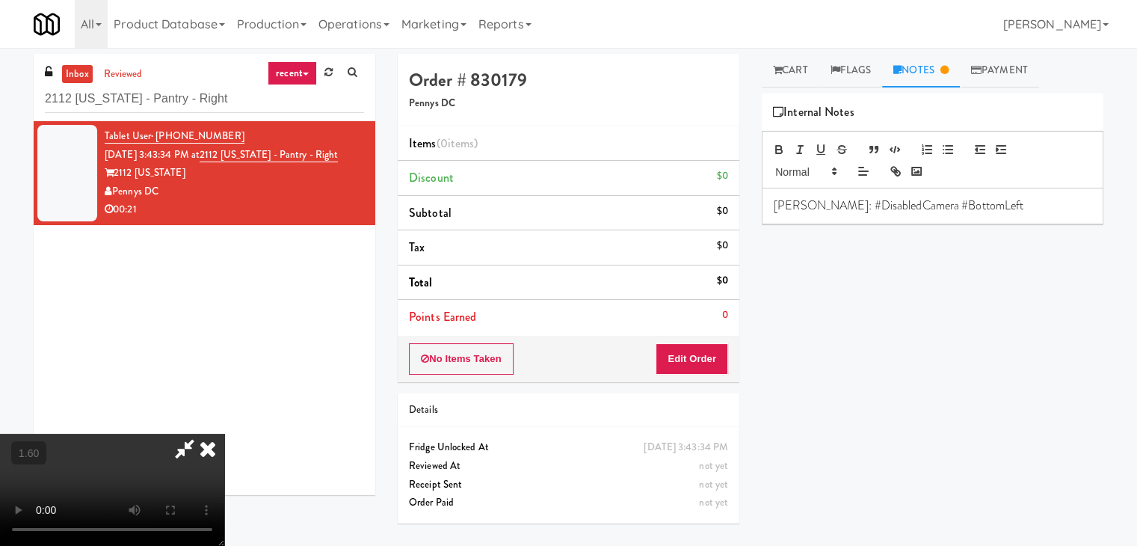
click at [224, 434] on video at bounding box center [112, 490] width 224 height 112
click at [224, 434] on icon at bounding box center [207, 449] width 33 height 30
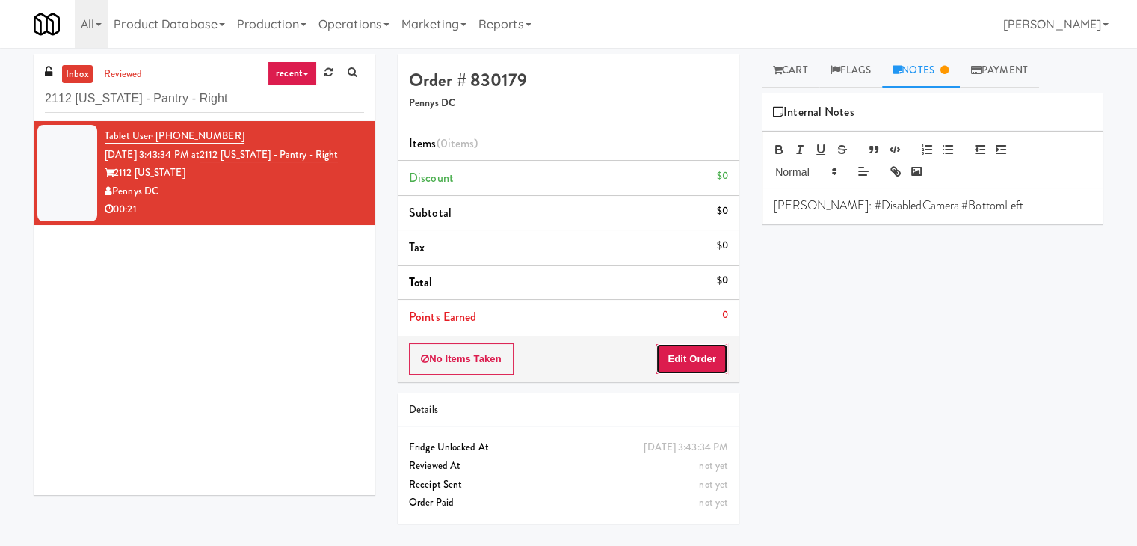
click at [682, 364] on button "Edit Order" at bounding box center [692, 358] width 73 height 31
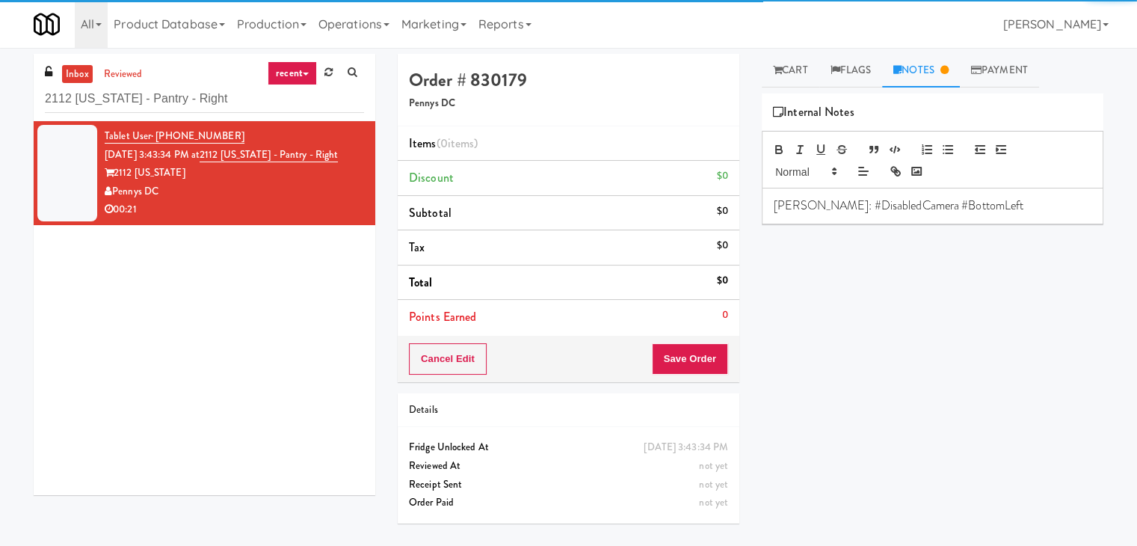
click at [792, 73] on link "Cart" at bounding box center [791, 71] width 58 height 34
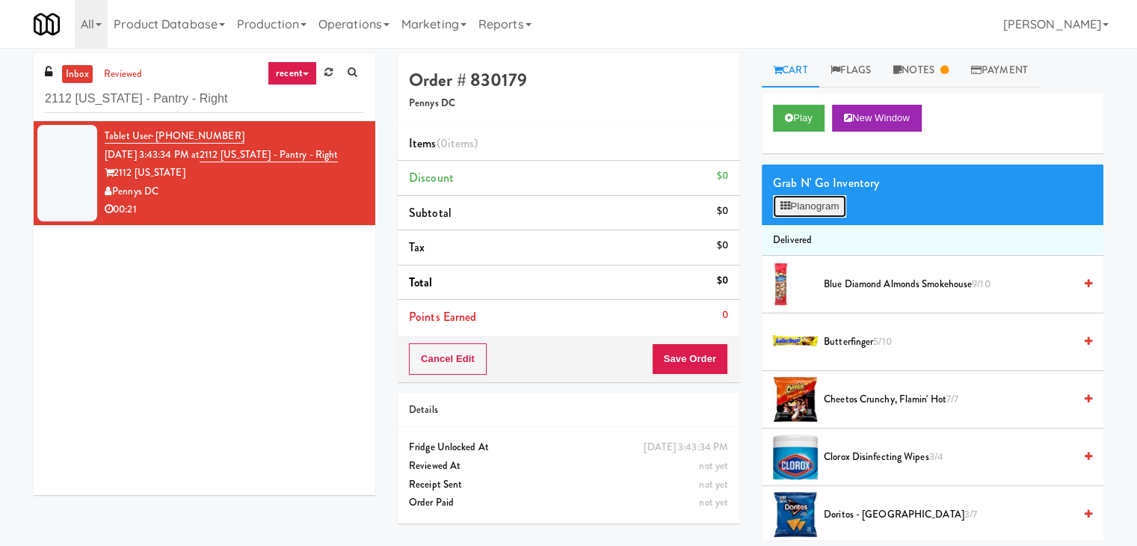
click at [813, 215] on button "Planogram" at bounding box center [809, 206] width 73 height 22
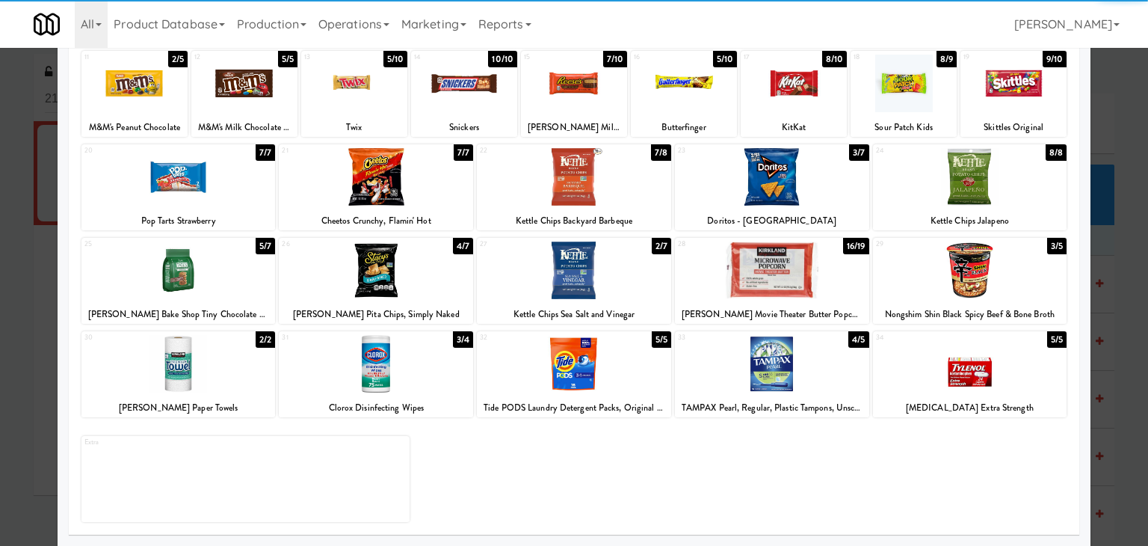
click at [584, 368] on div at bounding box center [574, 364] width 194 height 58
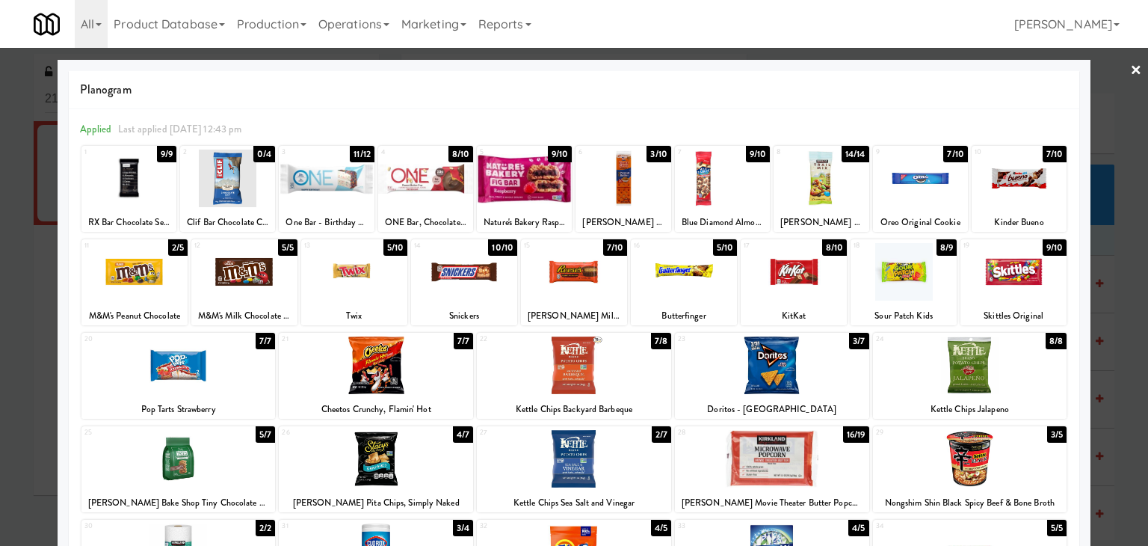
click at [1130, 73] on link "×" at bounding box center [1136, 71] width 12 height 46
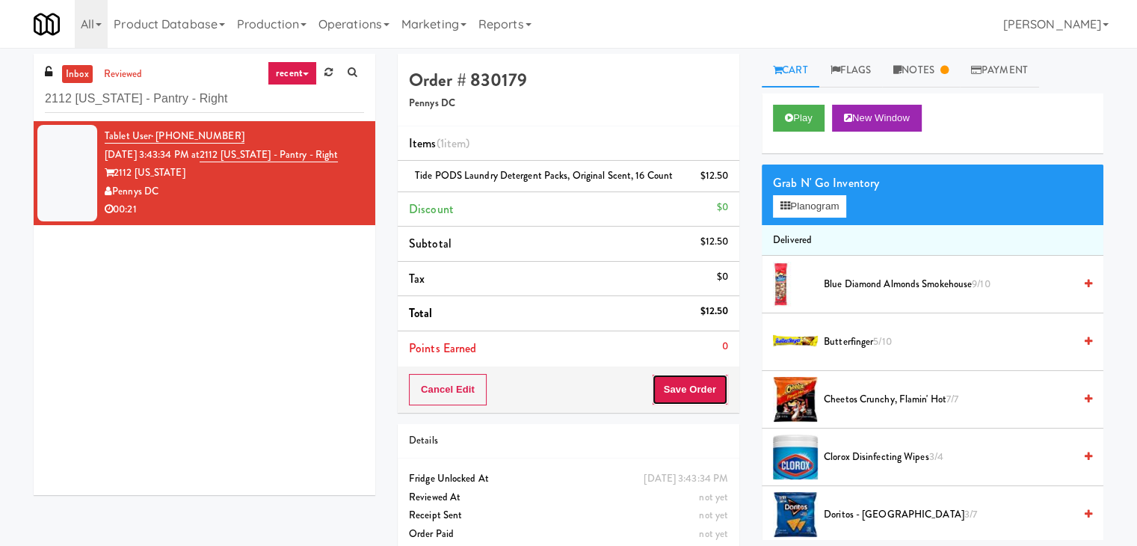
click at [679, 391] on button "Save Order" at bounding box center [690, 389] width 76 height 31
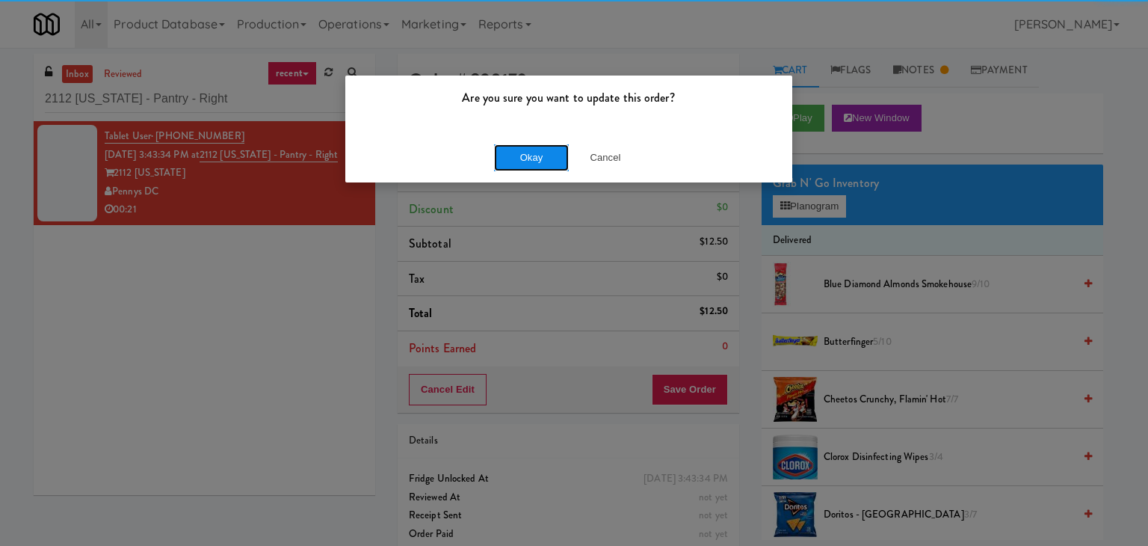
click at [529, 151] on button "Okay" at bounding box center [531, 157] width 75 height 27
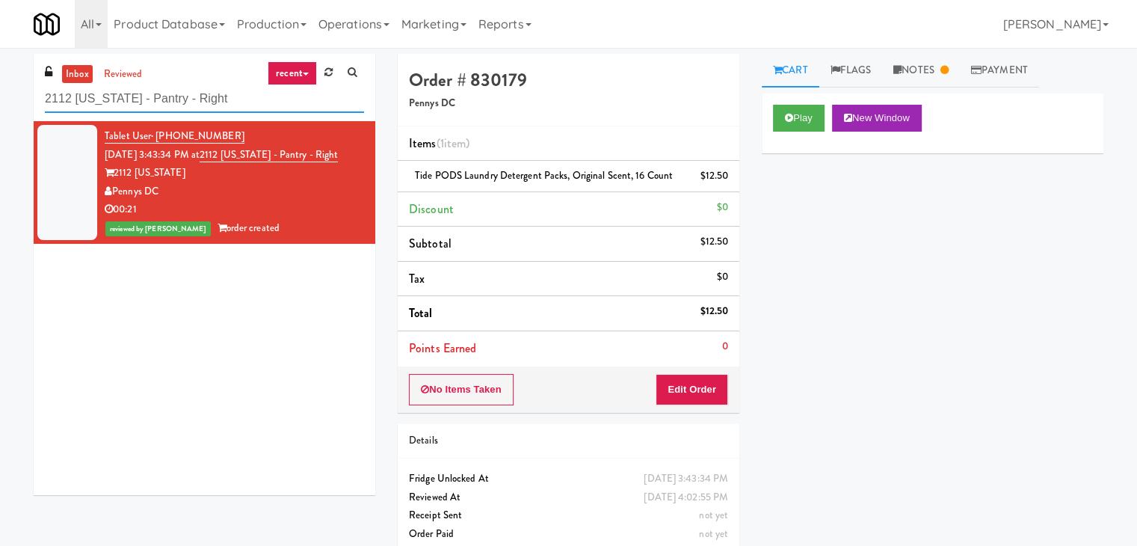
click at [197, 99] on input "2112 [US_STATE] - Pantry - Right" at bounding box center [204, 99] width 319 height 28
paste input "Woodlands - Combo"
type input "Woodlands - Combo"
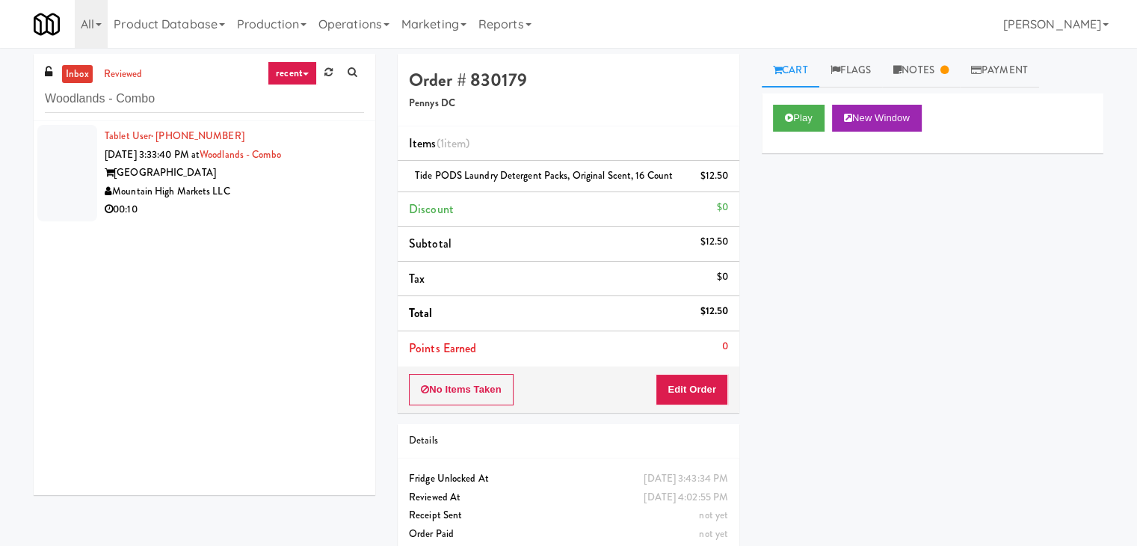
click at [304, 198] on div "Mountain High Markets LLC" at bounding box center [234, 191] width 259 height 19
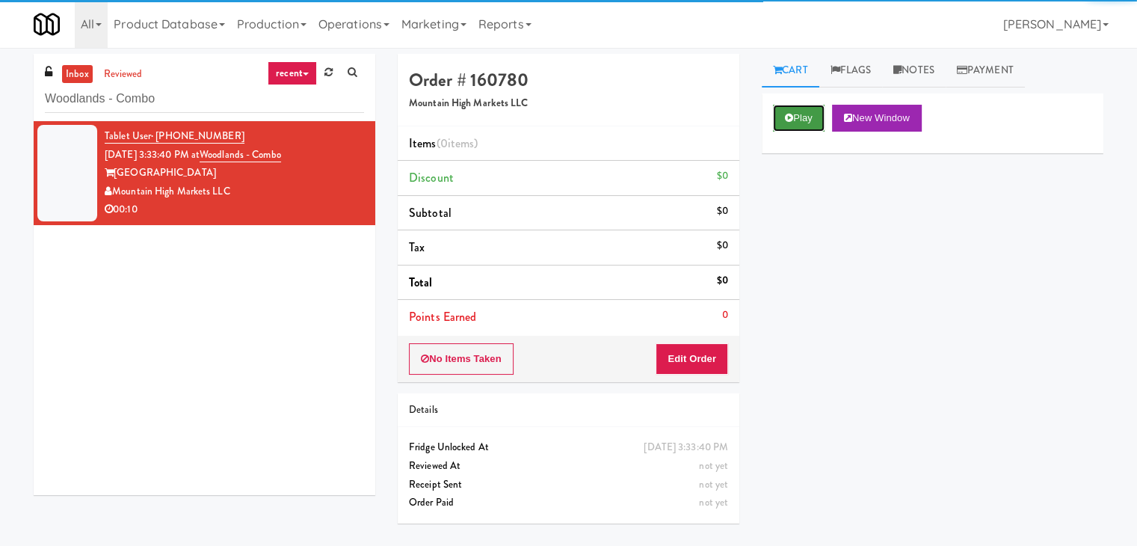
click at [799, 116] on button "Play" at bounding box center [799, 118] width 52 height 27
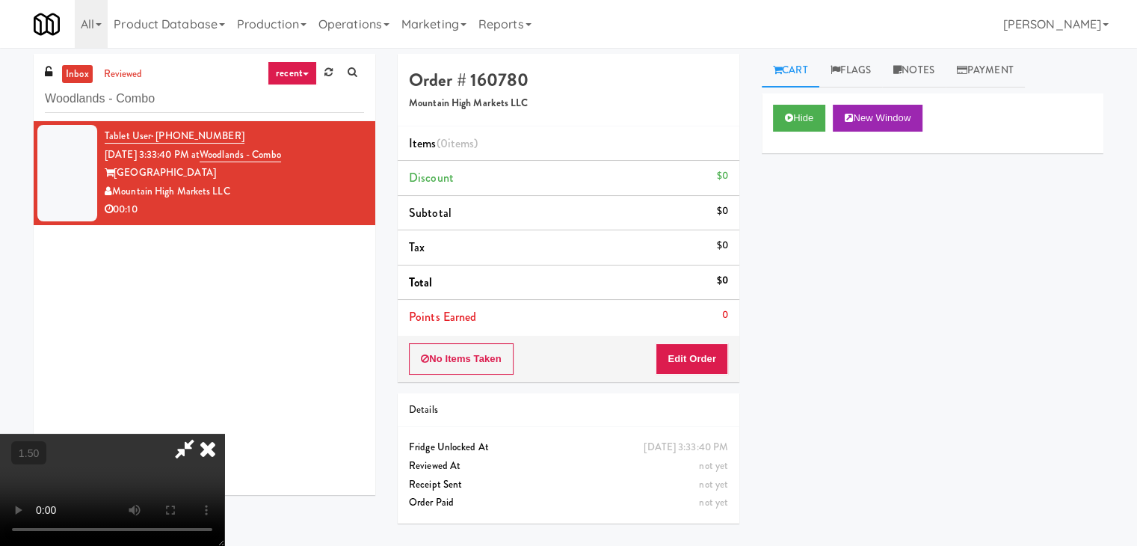
click at [224, 434] on video at bounding box center [112, 490] width 224 height 112
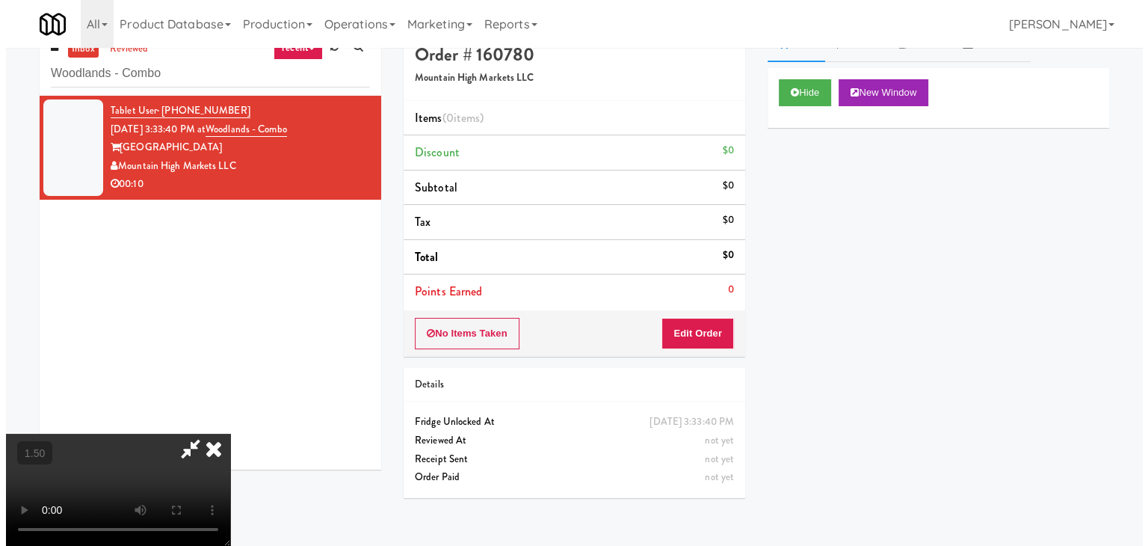
scroll to position [48, 0]
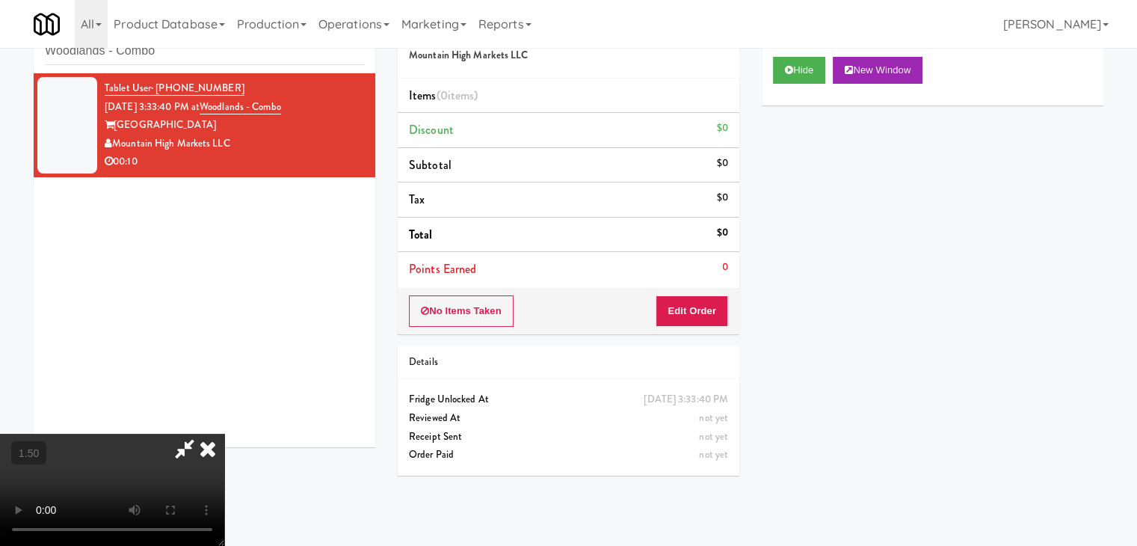
click at [224, 434] on video at bounding box center [112, 490] width 224 height 112
click at [224, 434] on icon at bounding box center [207, 449] width 33 height 30
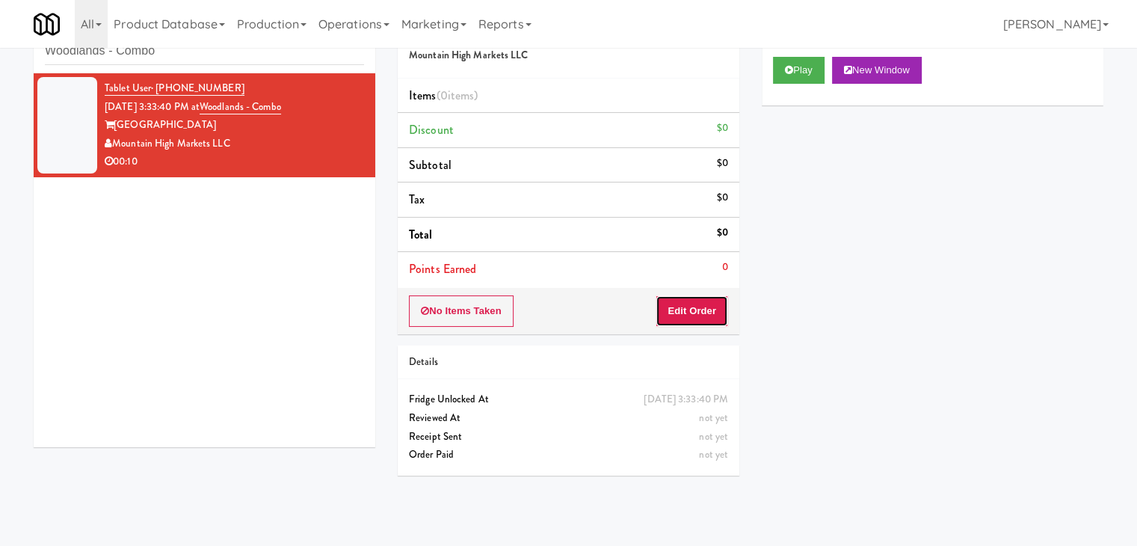
click at [691, 318] on button "Edit Order" at bounding box center [692, 310] width 73 height 31
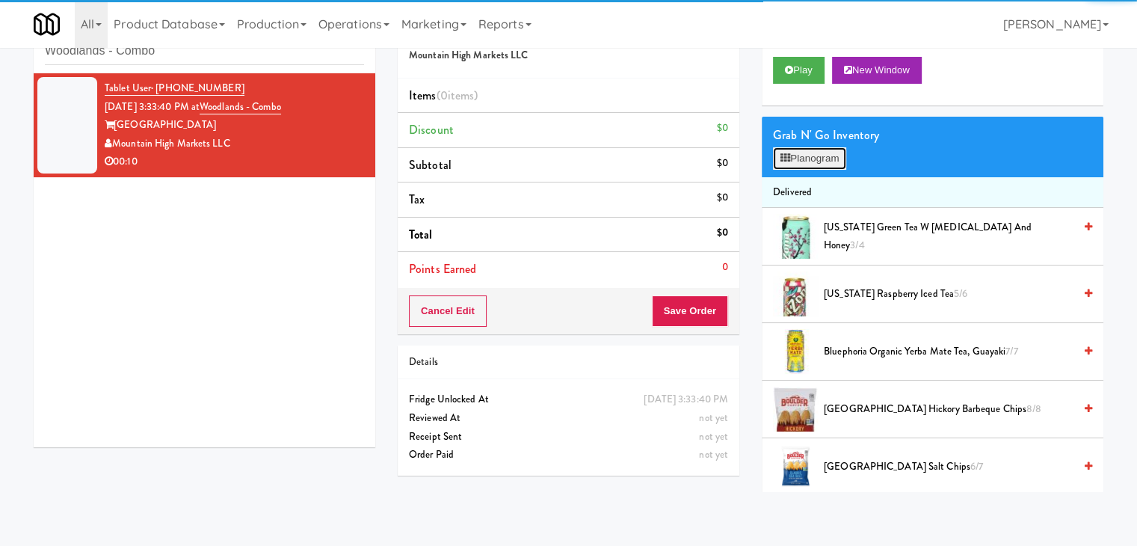
click at [816, 155] on button "Planogram" at bounding box center [809, 158] width 73 height 22
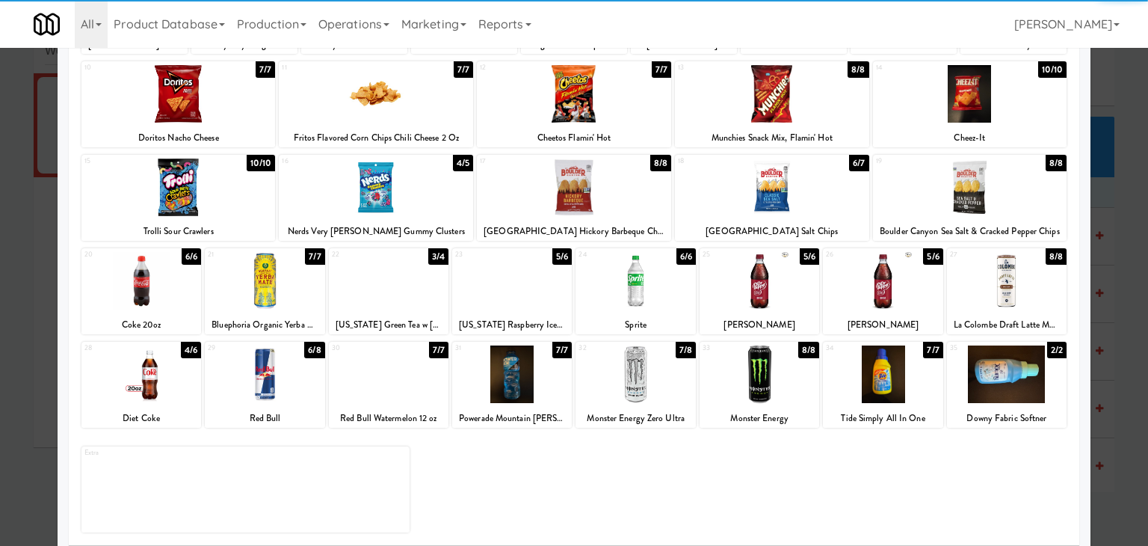
scroll to position [188, 0]
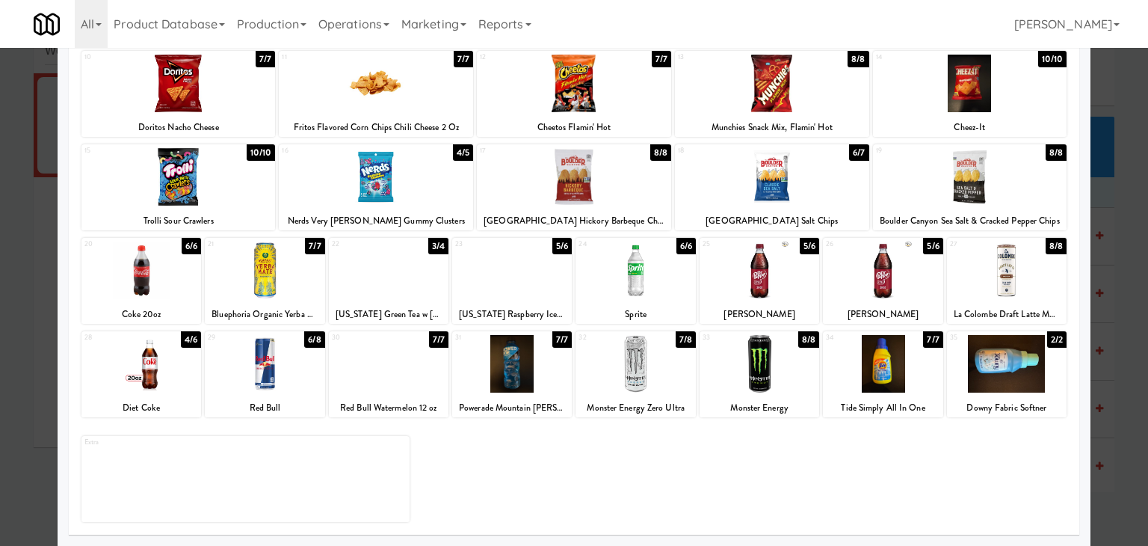
click at [609, 364] on div at bounding box center [636, 364] width 120 height 58
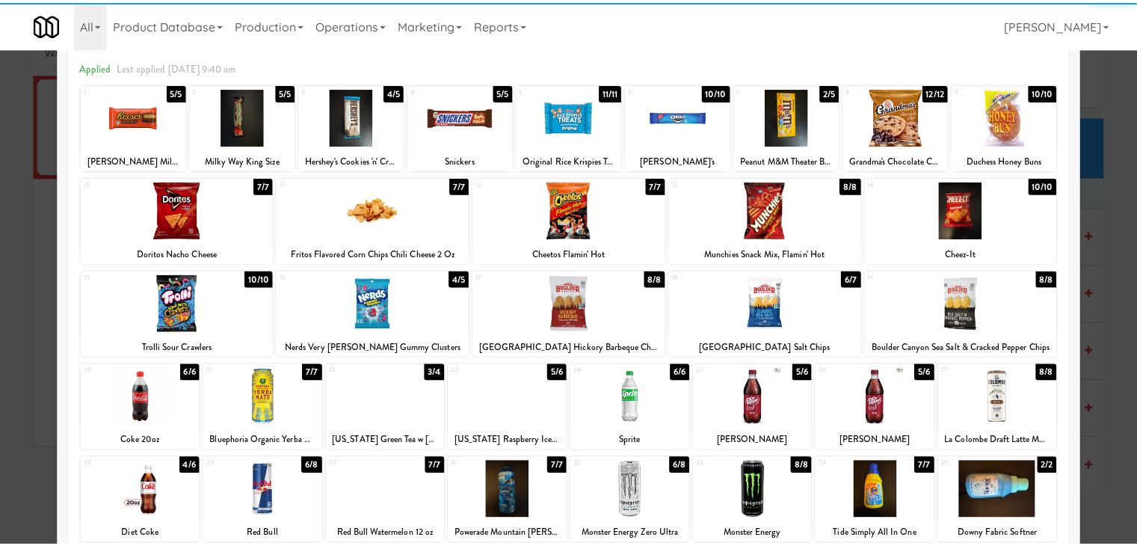
scroll to position [0, 0]
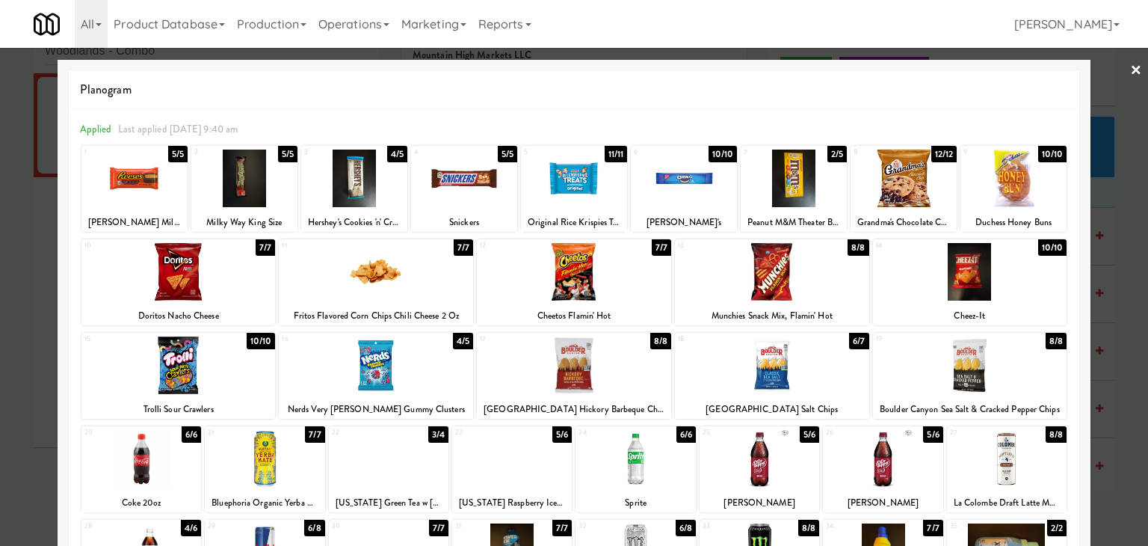
click at [1130, 70] on div at bounding box center [574, 273] width 1148 height 546
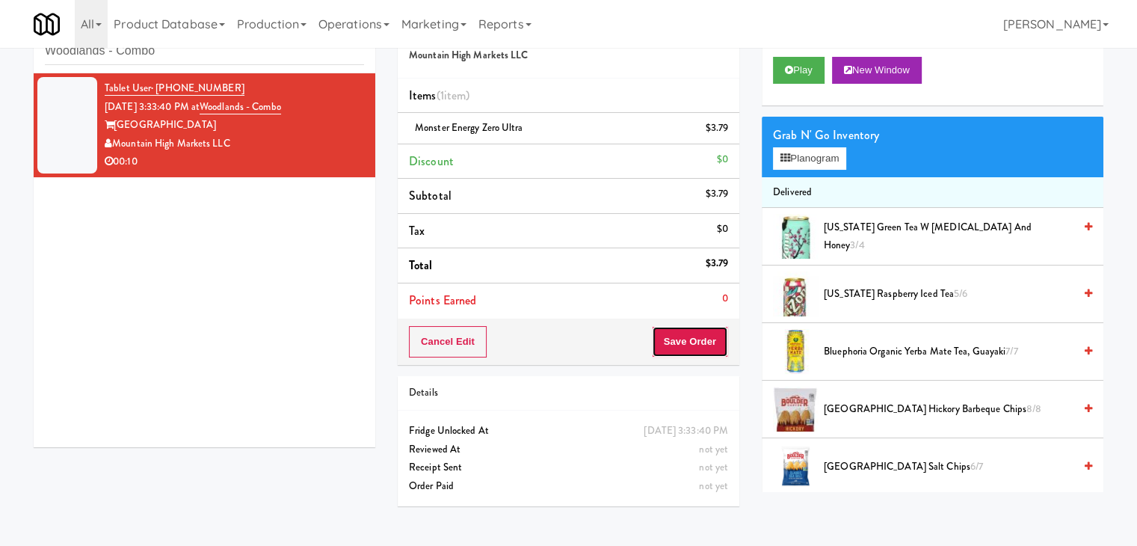
drag, startPoint x: 698, startPoint y: 348, endPoint x: 691, endPoint y: 346, distance: 7.8
click at [697, 348] on button "Save Order" at bounding box center [690, 341] width 76 height 31
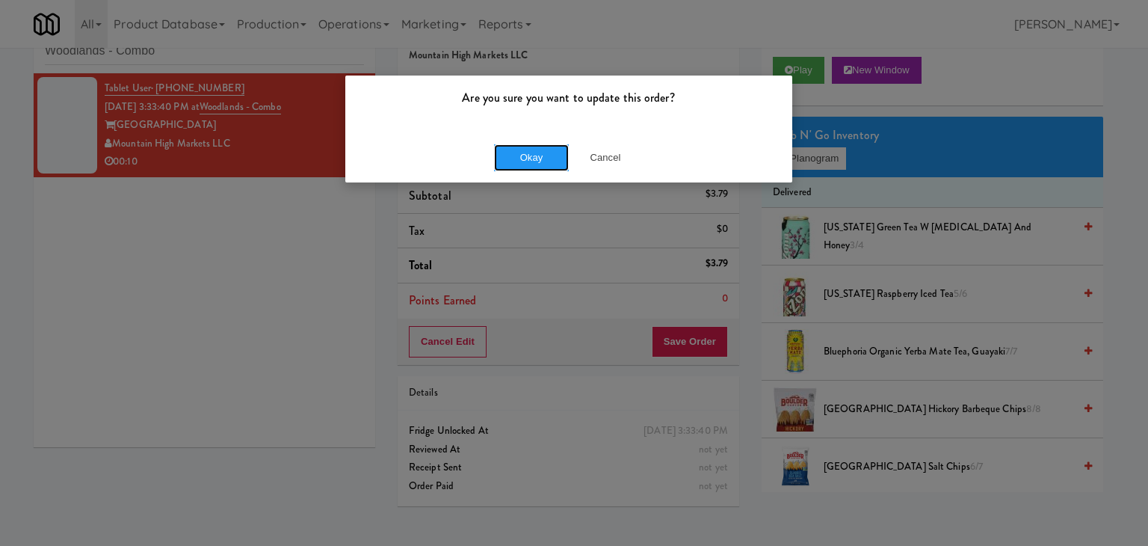
drag, startPoint x: 529, startPoint y: 150, endPoint x: 431, endPoint y: 81, distance: 120.3
click at [529, 150] on button "Okay" at bounding box center [531, 157] width 75 height 27
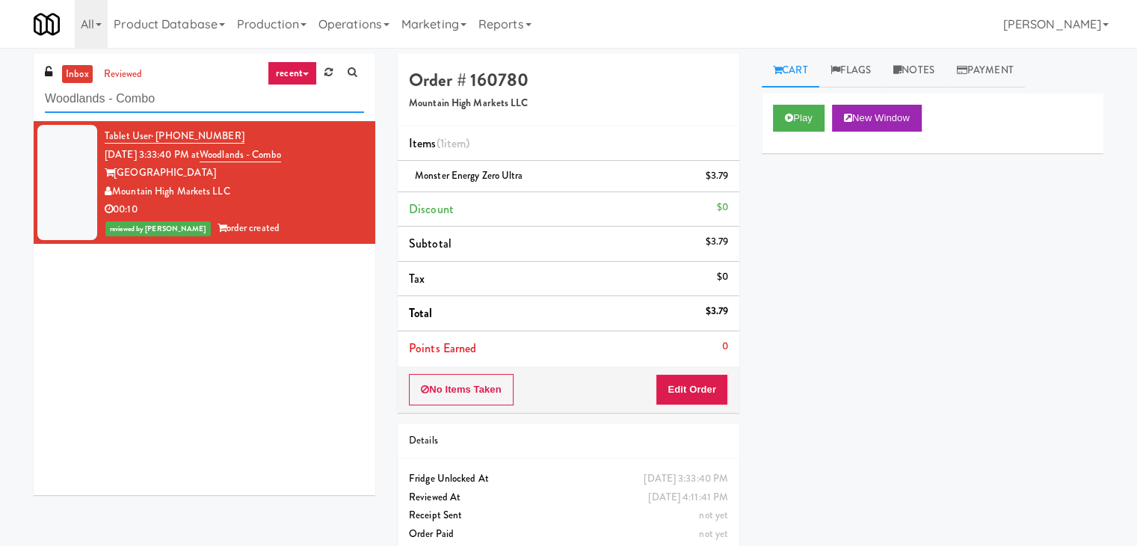
click at [176, 102] on input "Woodlands - Combo" at bounding box center [204, 99] width 319 height 28
paste input "2200 Progress - Left - Fridge"
type input "2200 Progress - Left - Fridge"
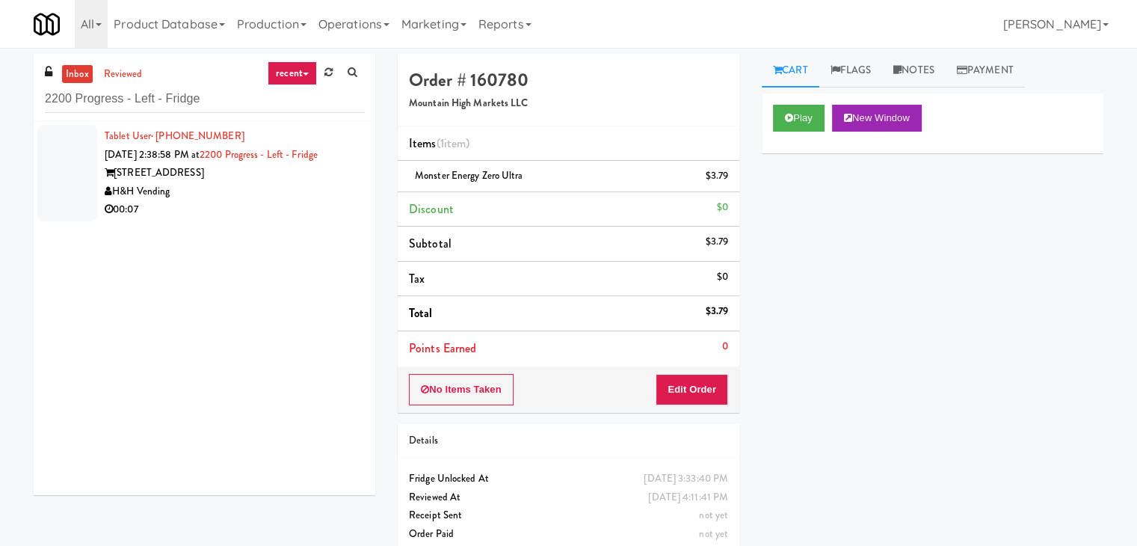
click at [292, 200] on div "00:07" at bounding box center [234, 209] width 259 height 19
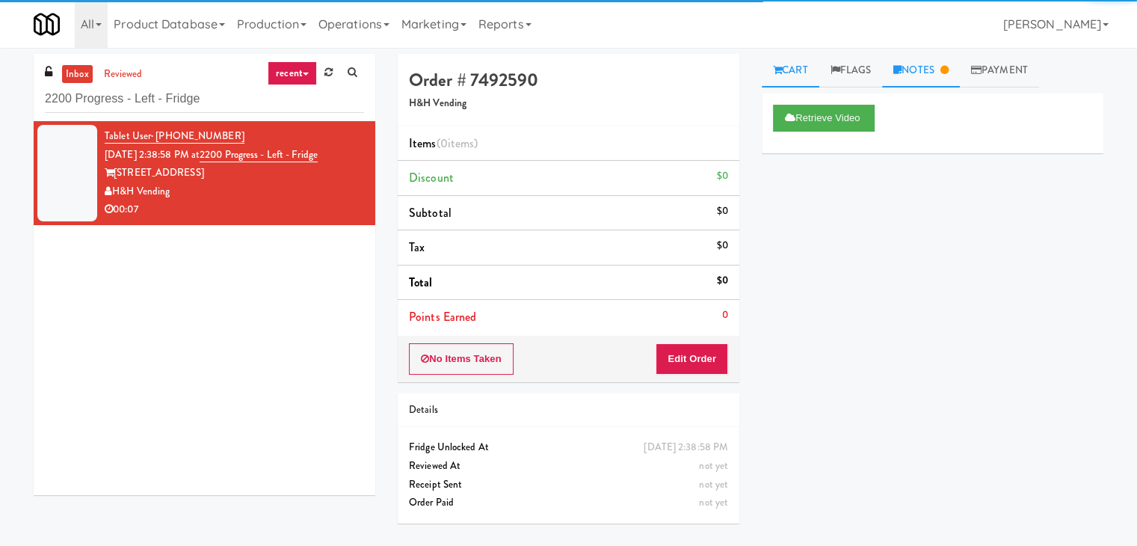
click at [927, 72] on link "Notes" at bounding box center [921, 71] width 78 height 34
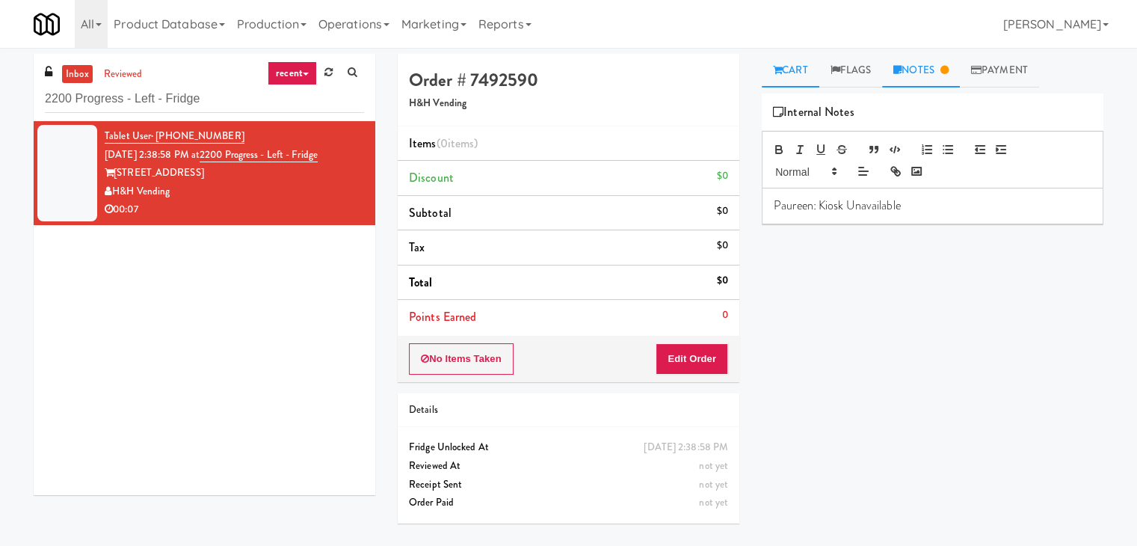
click at [783, 58] on link "Cart" at bounding box center [791, 71] width 58 height 34
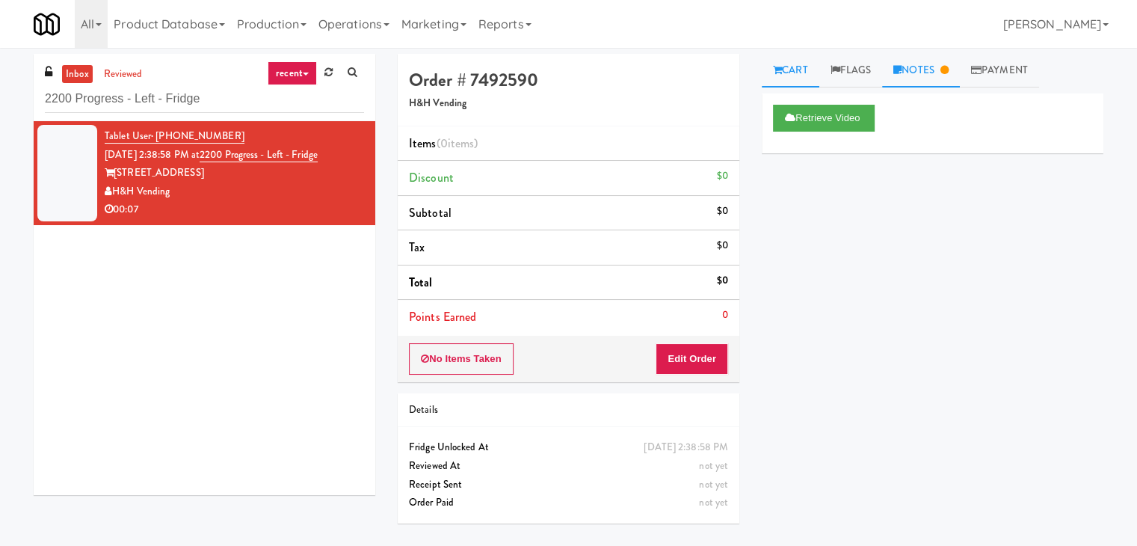
click at [922, 74] on link "Notes" at bounding box center [921, 71] width 78 height 34
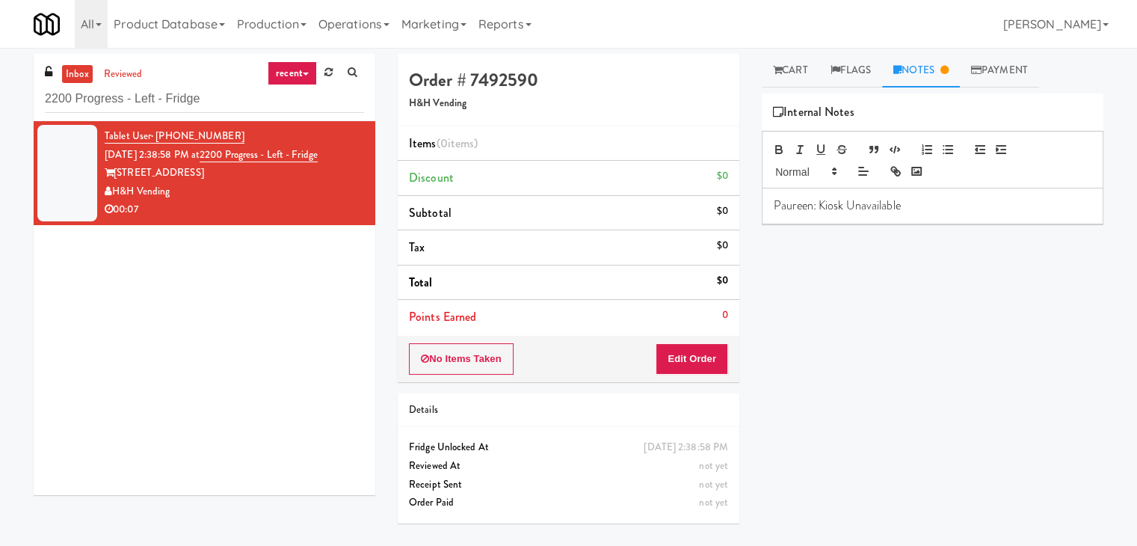
click at [925, 211] on p "Paureen: Kiosk Unavailable" at bounding box center [933, 205] width 318 height 16
click at [962, 219] on p "[PERSON_NAME]: still kiosk unavailable at 4:15PM" at bounding box center [933, 223] width 318 height 16
drag, startPoint x: 900, startPoint y: 205, endPoint x: 821, endPoint y: 207, distance: 79.3
click at [821, 207] on p "Paureen: Kiosk Unavailable" at bounding box center [933, 205] width 318 height 16
copy p "Kiosk Unavailable"
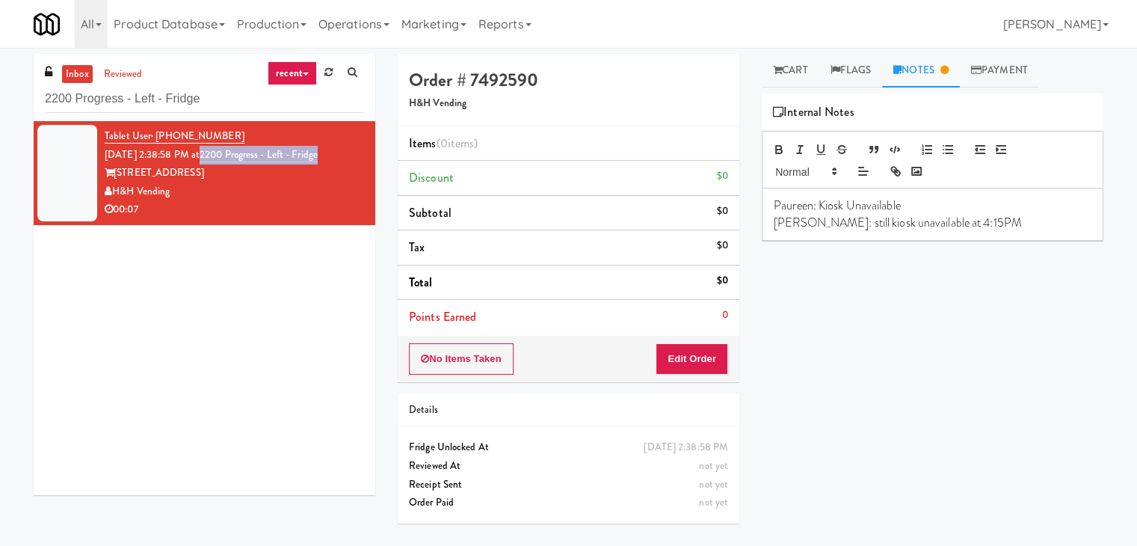
drag, startPoint x: 224, startPoint y: 152, endPoint x: 344, endPoint y: 159, distance: 119.8
click at [344, 159] on div "Tablet User · (571) 239-7640 [DATE] 2:38:58 PM at 2200 Progress - Left - Fridge…" at bounding box center [234, 173] width 259 height 92
copy link "2200 Progress - Left - Fridge"
click at [206, 105] on input "2200 Progress - Left - Fridge" at bounding box center [204, 99] width 319 height 28
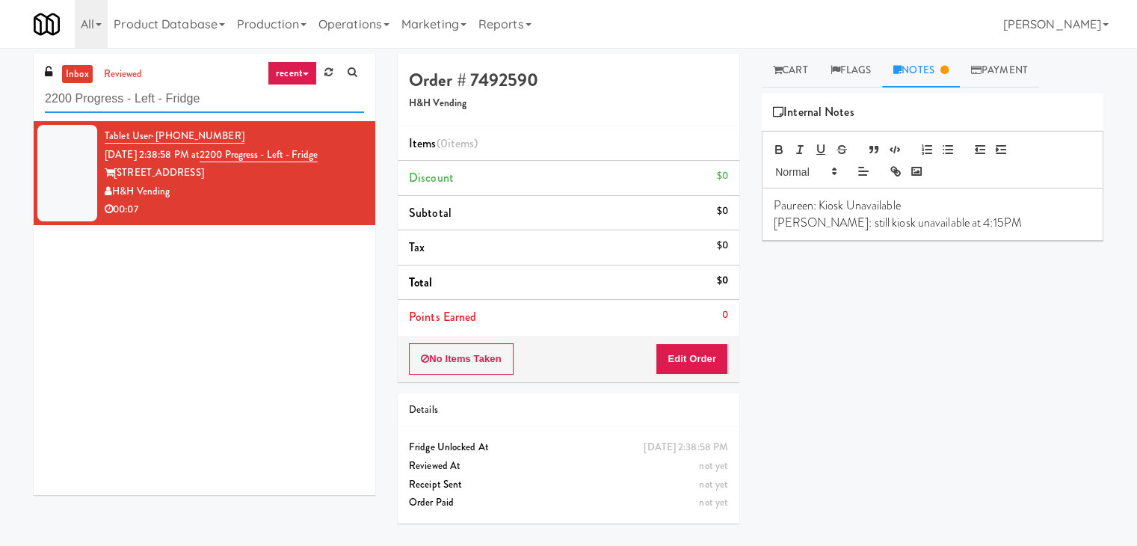
click at [206, 105] on input "2200 Progress - Left - Fridge" at bounding box center [204, 99] width 319 height 28
paste input "[PERSON_NAME] Cabinet"
type input "[PERSON_NAME] Cabinet"
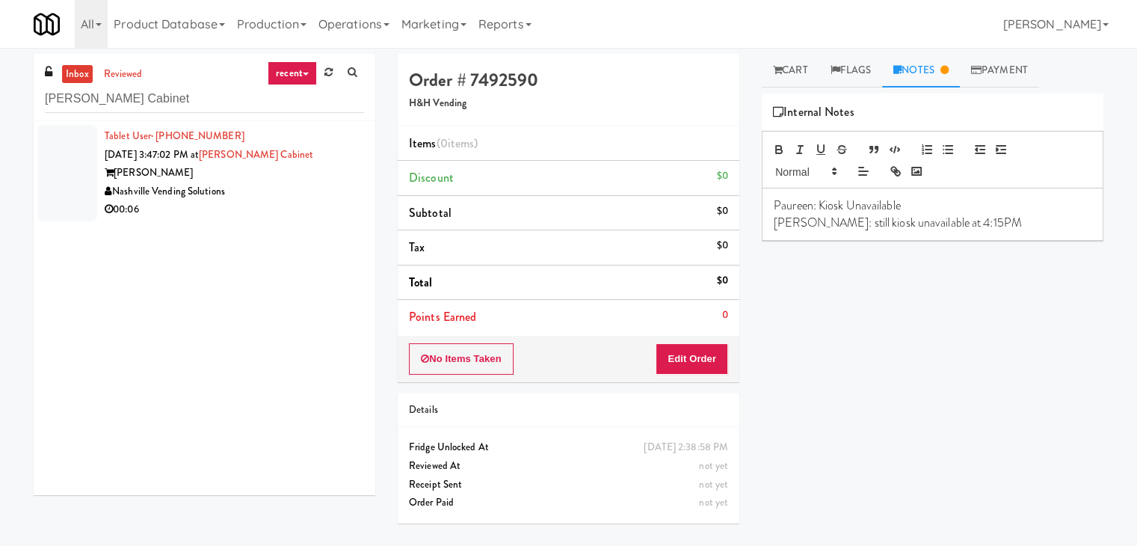
click at [305, 180] on div "[PERSON_NAME]" at bounding box center [234, 173] width 259 height 19
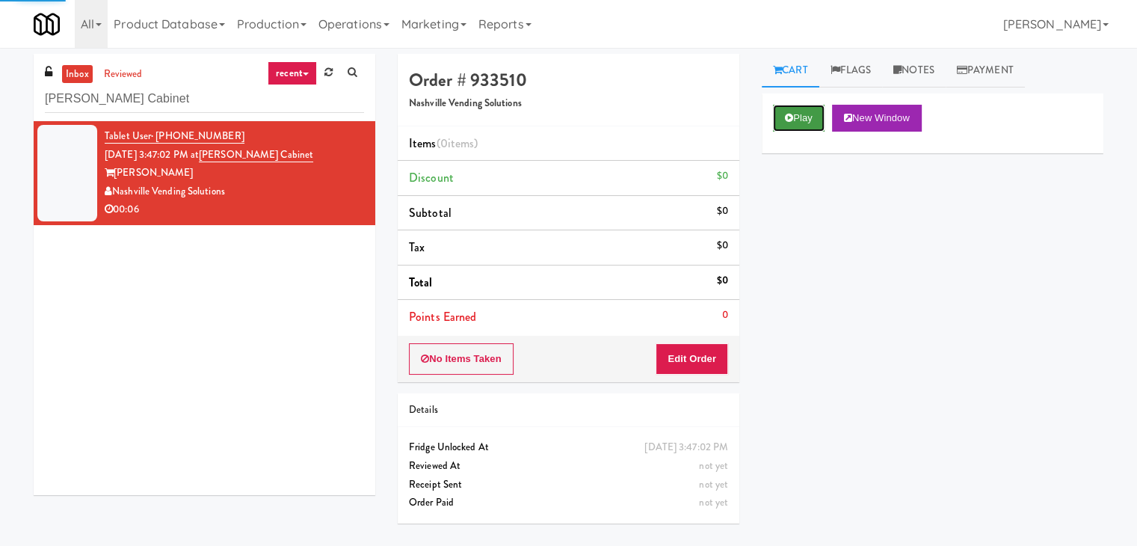
click at [796, 122] on button "Play" at bounding box center [799, 118] width 52 height 27
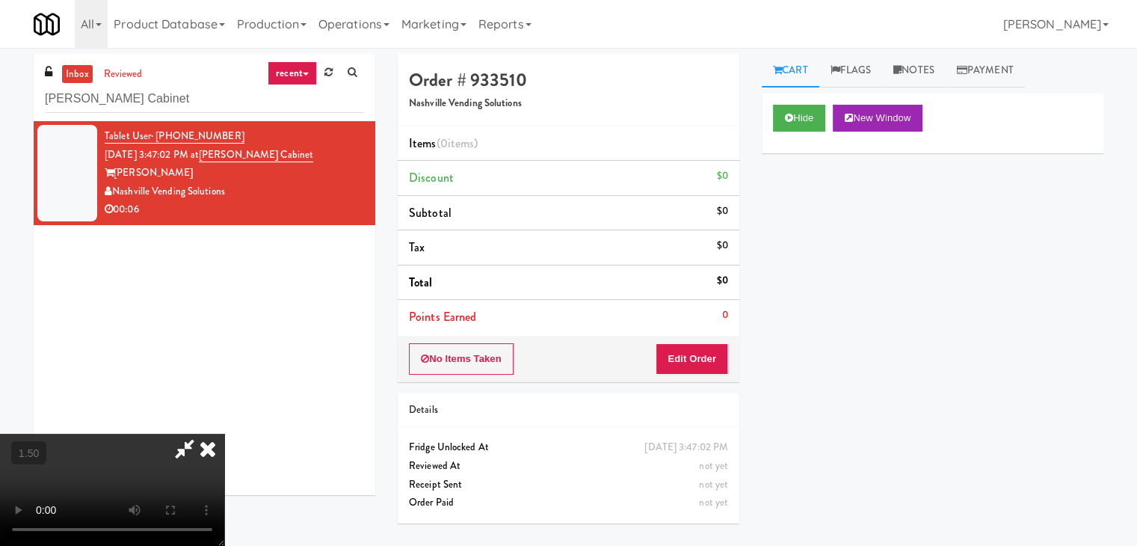
click at [224, 434] on video at bounding box center [112, 490] width 224 height 112
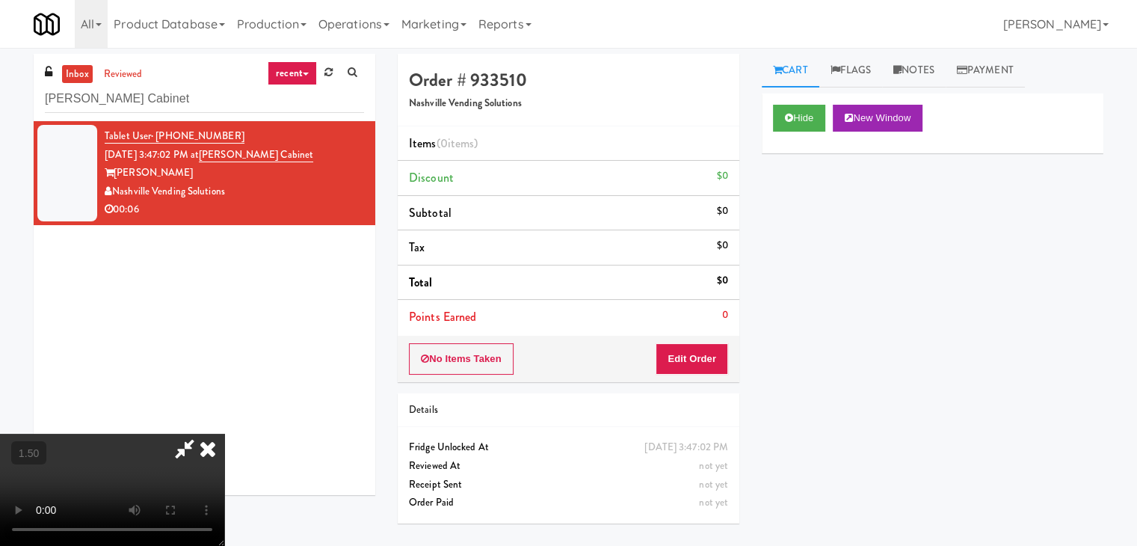
click at [224, 434] on video at bounding box center [112, 490] width 224 height 112
click at [224, 434] on icon at bounding box center [207, 449] width 33 height 30
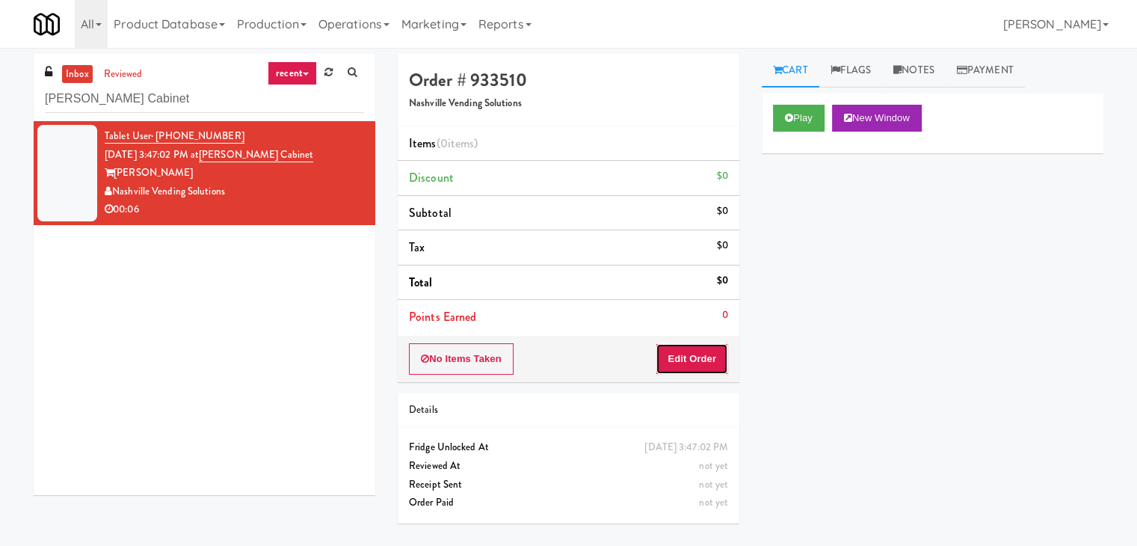
click at [691, 357] on button "Edit Order" at bounding box center [692, 358] width 73 height 31
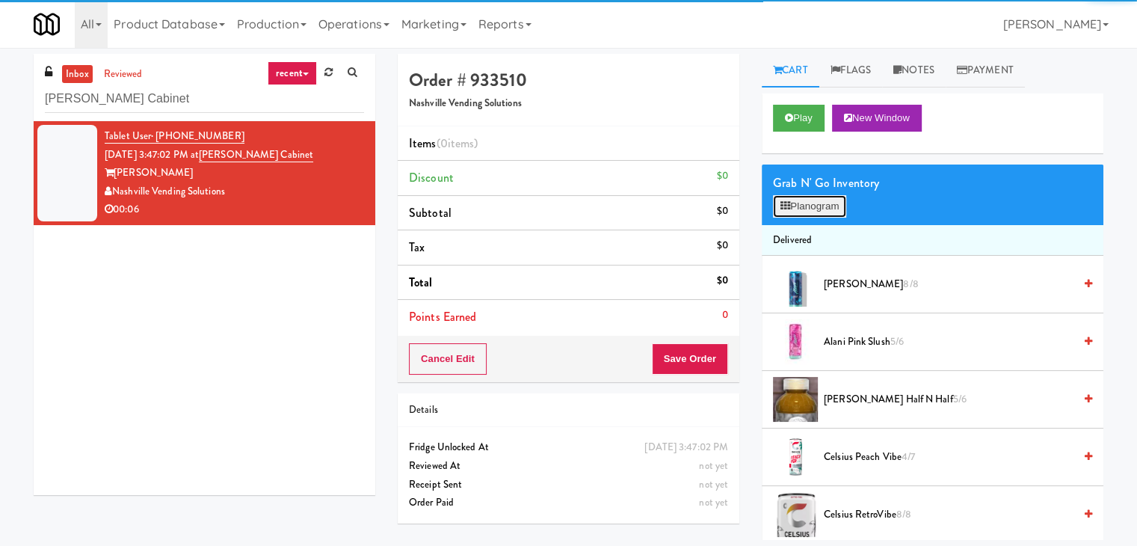
click at [825, 200] on button "Planogram" at bounding box center [809, 206] width 73 height 22
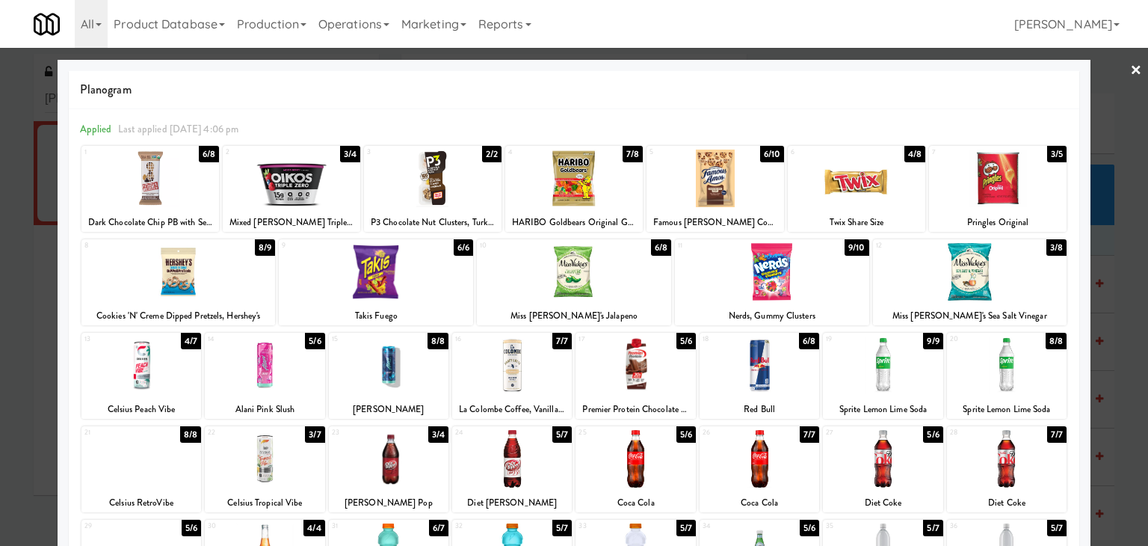
click at [973, 273] on div at bounding box center [970, 272] width 194 height 58
click at [1130, 70] on link "×" at bounding box center [1136, 71] width 12 height 46
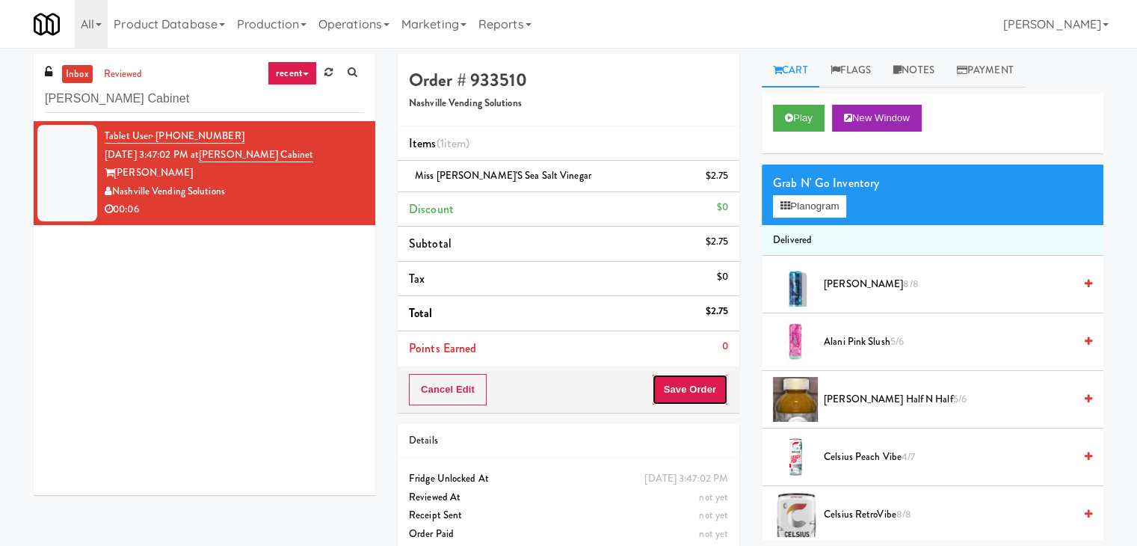
click at [667, 382] on button "Save Order" at bounding box center [690, 389] width 76 height 31
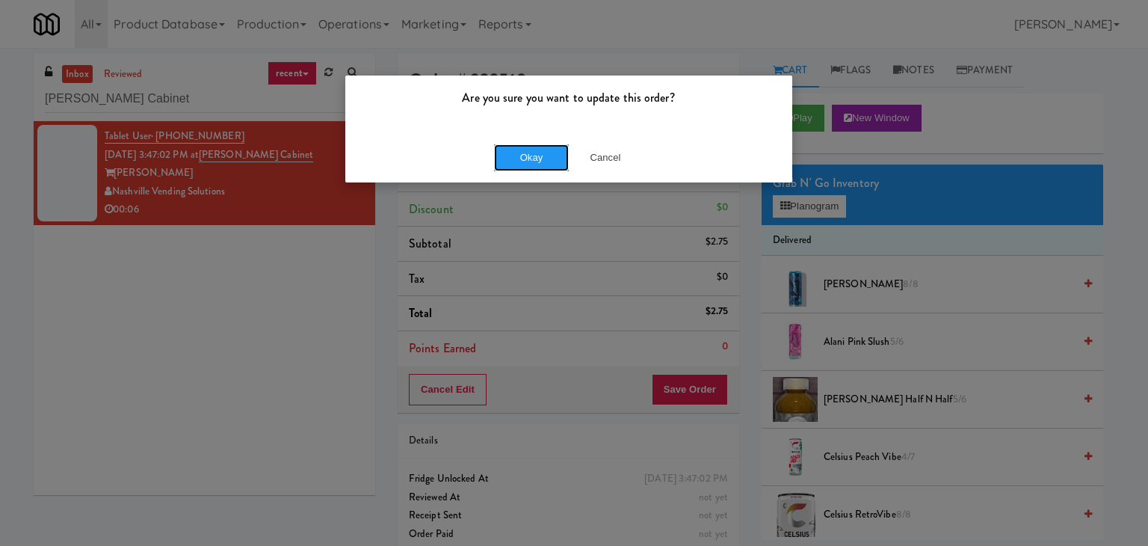
drag, startPoint x: 535, startPoint y: 159, endPoint x: 445, endPoint y: 68, distance: 128.5
click at [535, 159] on button "Okay" at bounding box center [531, 157] width 75 height 27
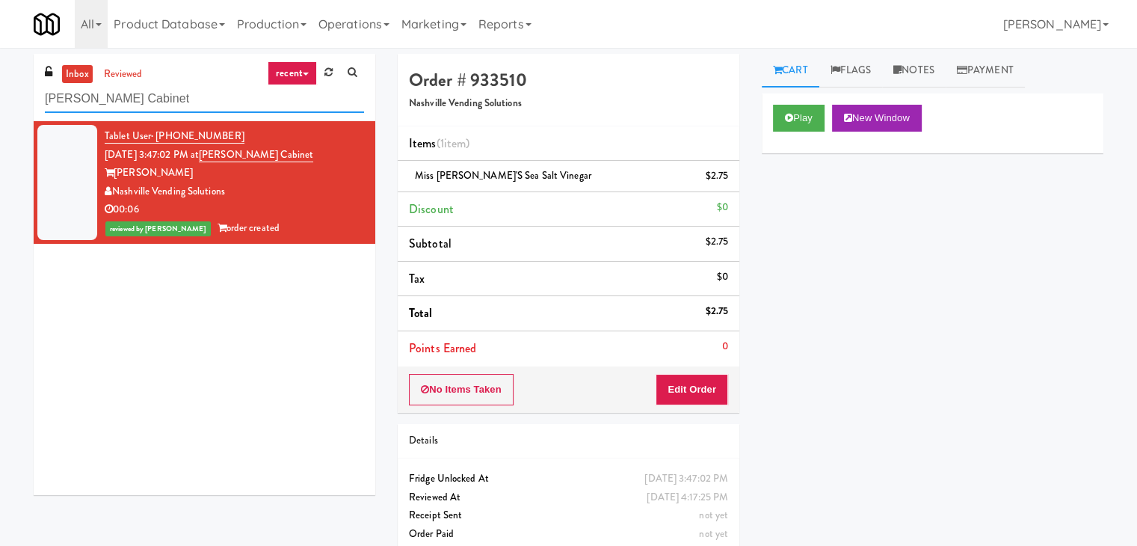
click at [208, 86] on input "[PERSON_NAME] Cabinet" at bounding box center [204, 99] width 319 height 28
click at [207, 86] on input "[PERSON_NAME] Cabinet" at bounding box center [204, 99] width 319 height 28
paste input "[PERSON_NAME] Left Cooler"
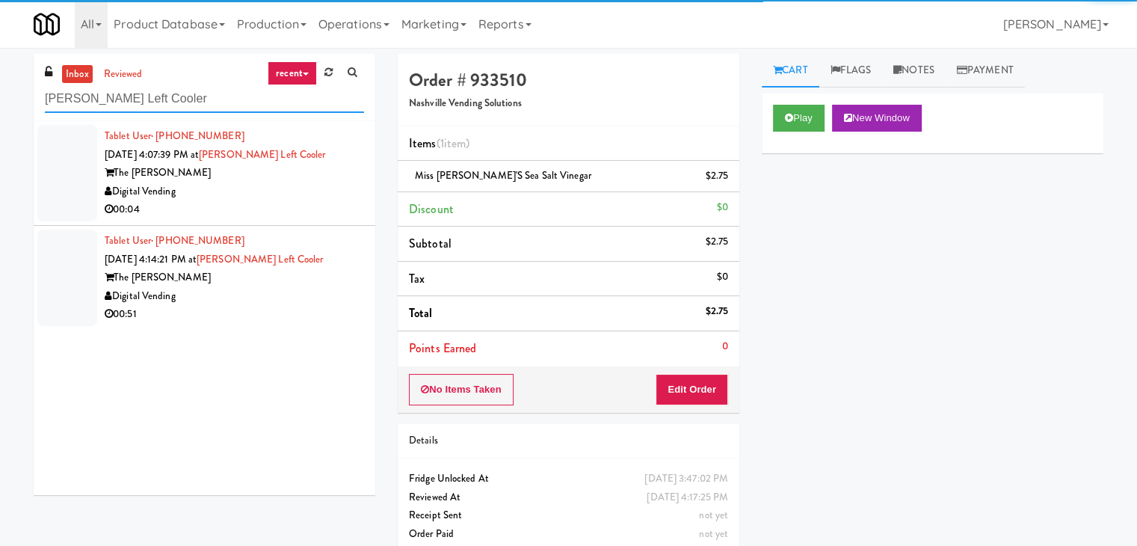
type input "[PERSON_NAME] Left Cooler"
click at [306, 194] on div "Digital Vending" at bounding box center [234, 191] width 259 height 19
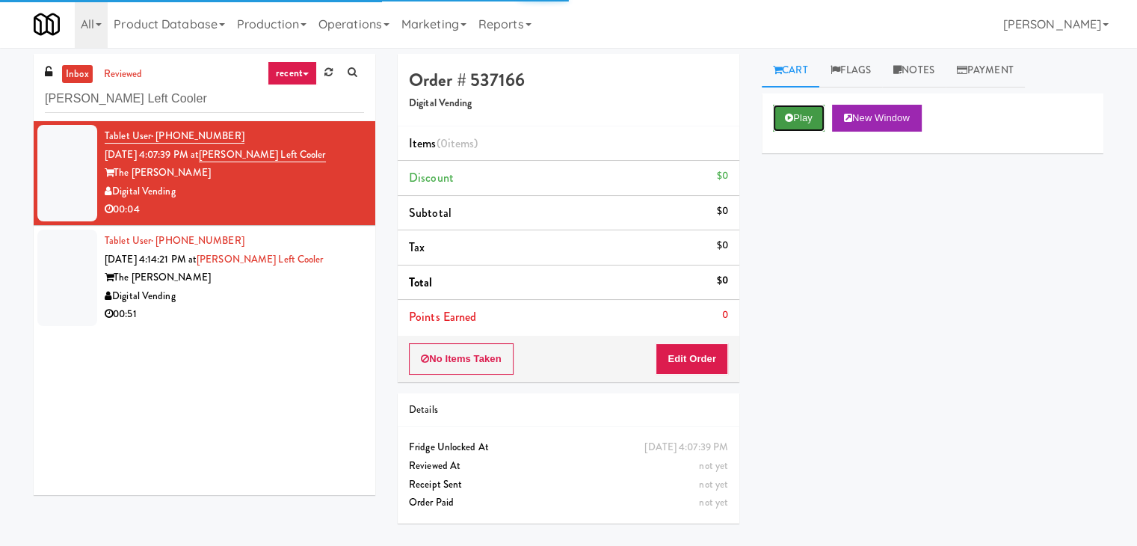
click at [799, 112] on button "Play" at bounding box center [799, 118] width 52 height 27
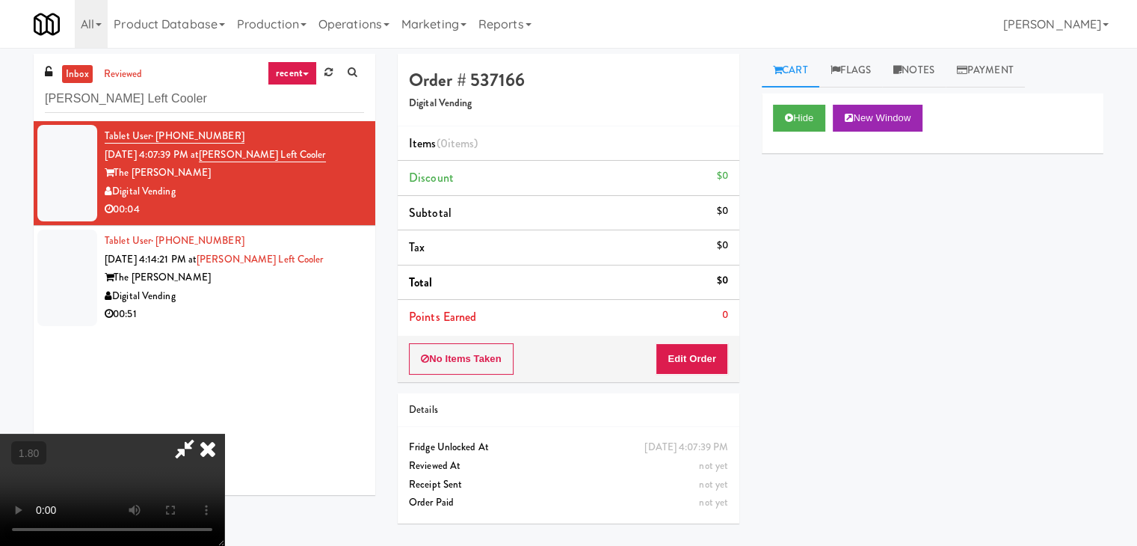
click at [224, 434] on video at bounding box center [112, 490] width 224 height 112
click at [224, 434] on icon at bounding box center [207, 449] width 33 height 30
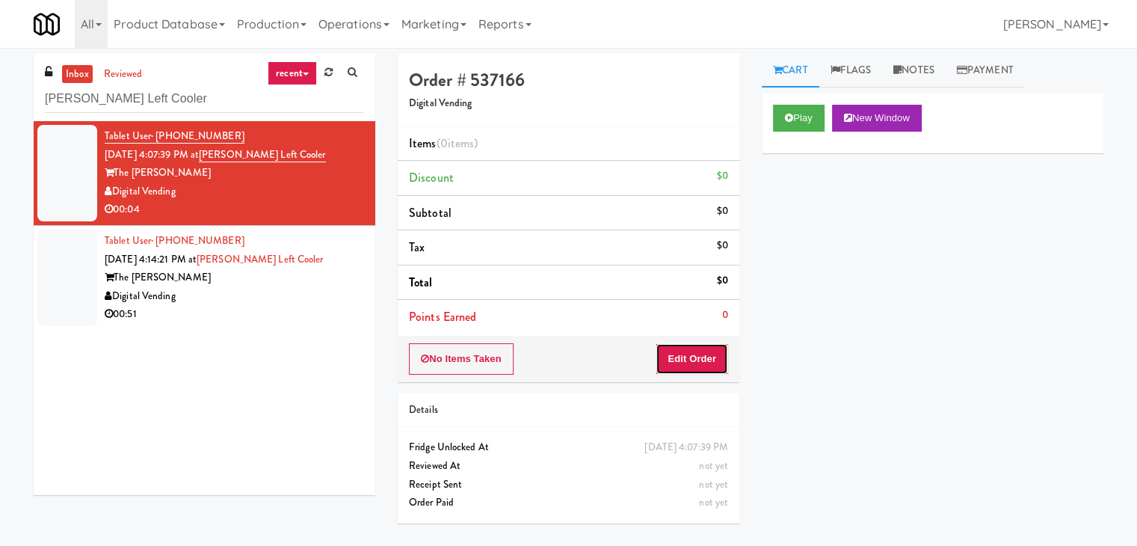
click at [705, 353] on button "Edit Order" at bounding box center [692, 358] width 73 height 31
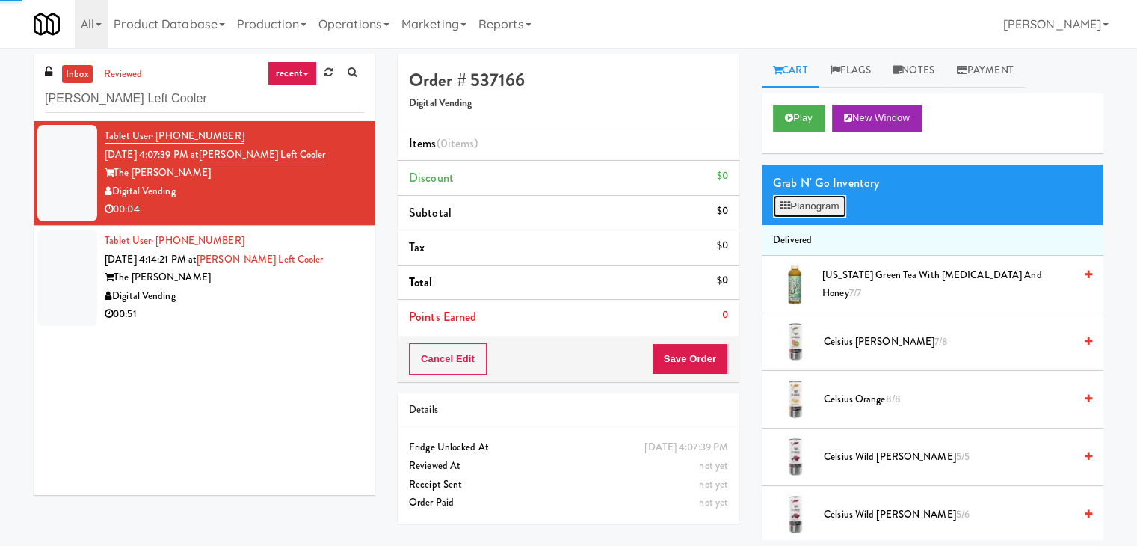
click at [809, 205] on button "Planogram" at bounding box center [809, 206] width 73 height 22
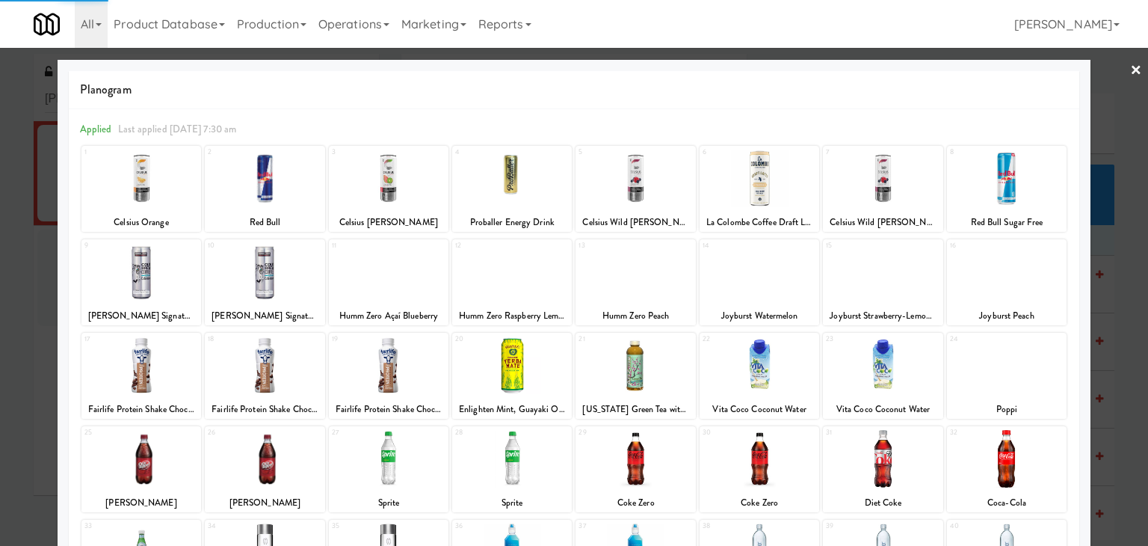
scroll to position [75, 0]
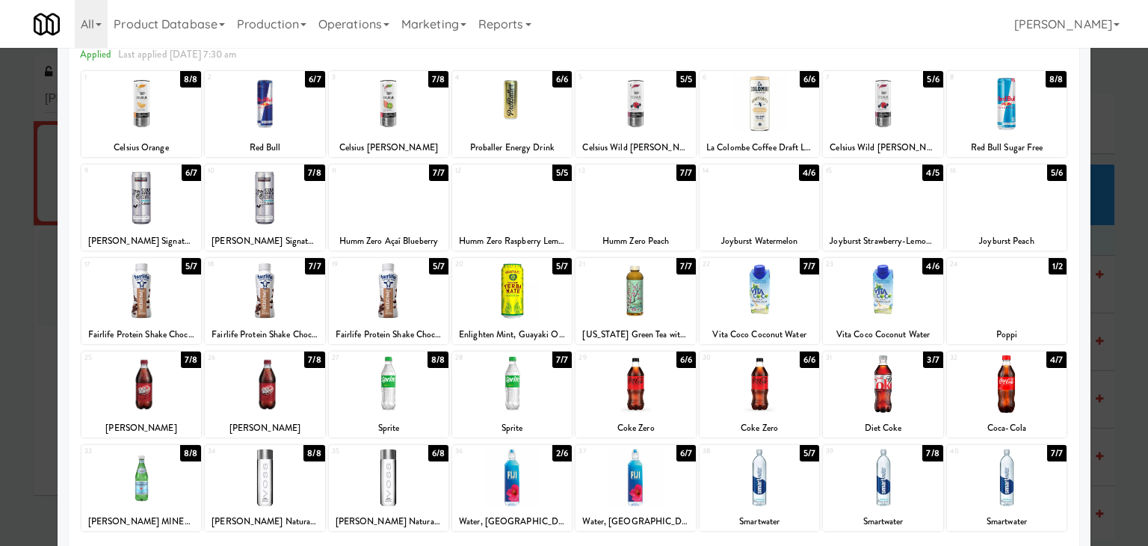
click at [398, 305] on div at bounding box center [389, 291] width 120 height 58
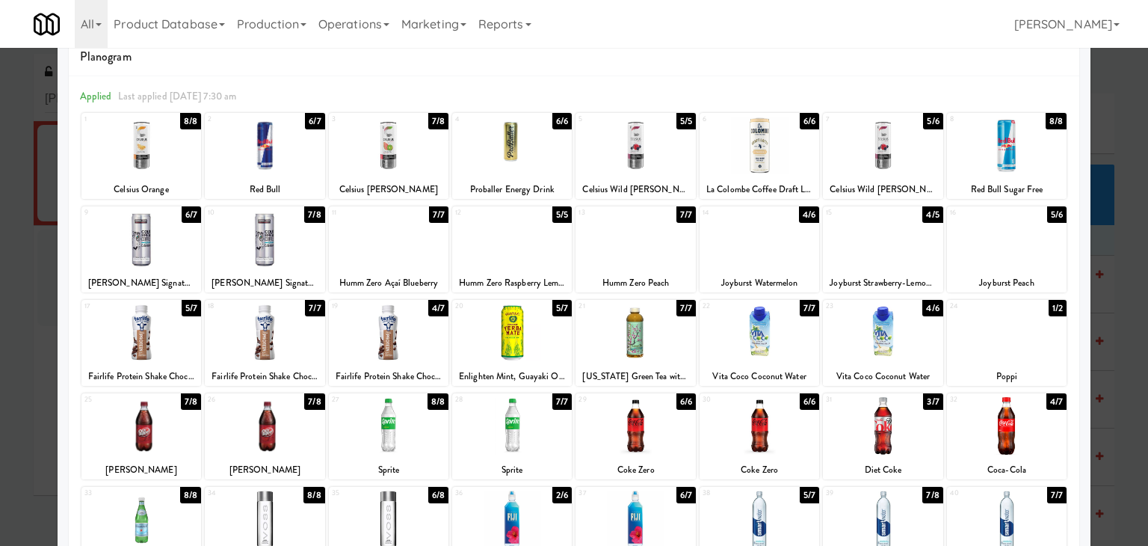
scroll to position [0, 0]
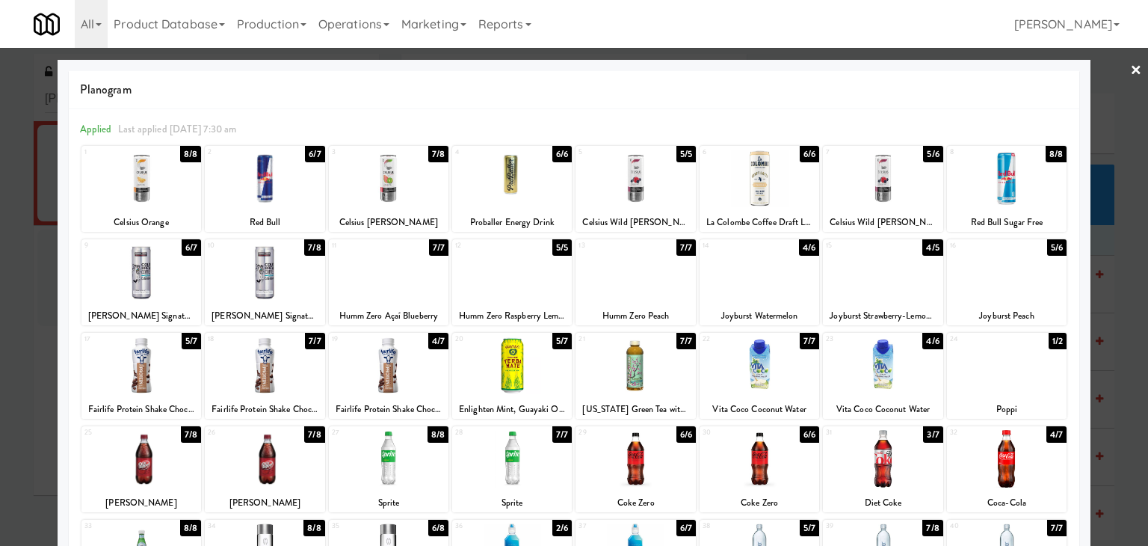
drag, startPoint x: 1127, startPoint y: 72, endPoint x: 958, endPoint y: 170, distance: 195.7
click at [1130, 71] on link "×" at bounding box center [1136, 71] width 12 height 46
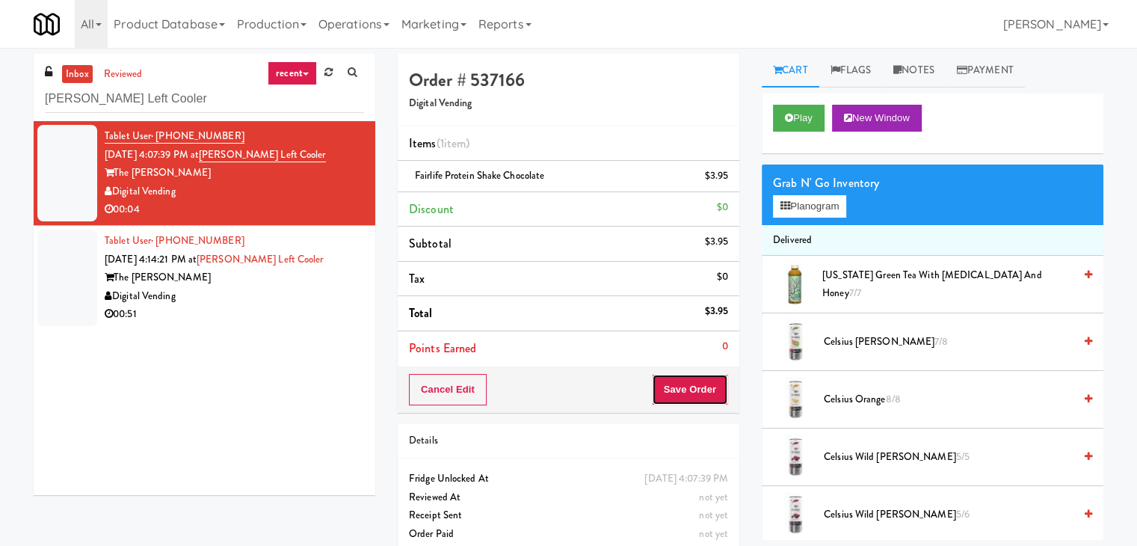
click at [678, 392] on button "Save Order" at bounding box center [690, 389] width 76 height 31
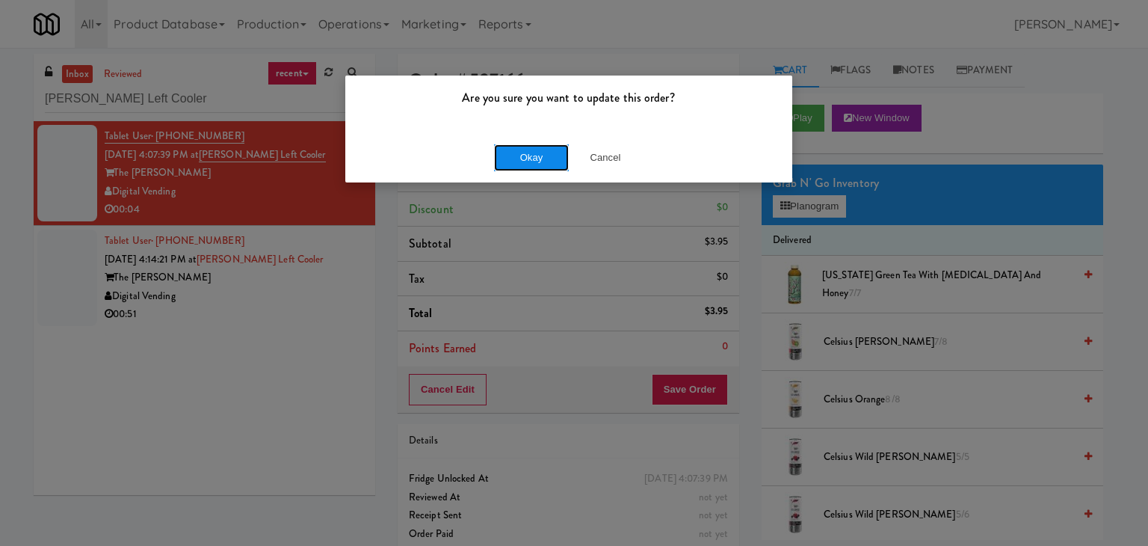
drag, startPoint x: 523, startPoint y: 150, endPoint x: 490, endPoint y: 164, distance: 36.2
click at [523, 150] on button "Okay" at bounding box center [531, 157] width 75 height 27
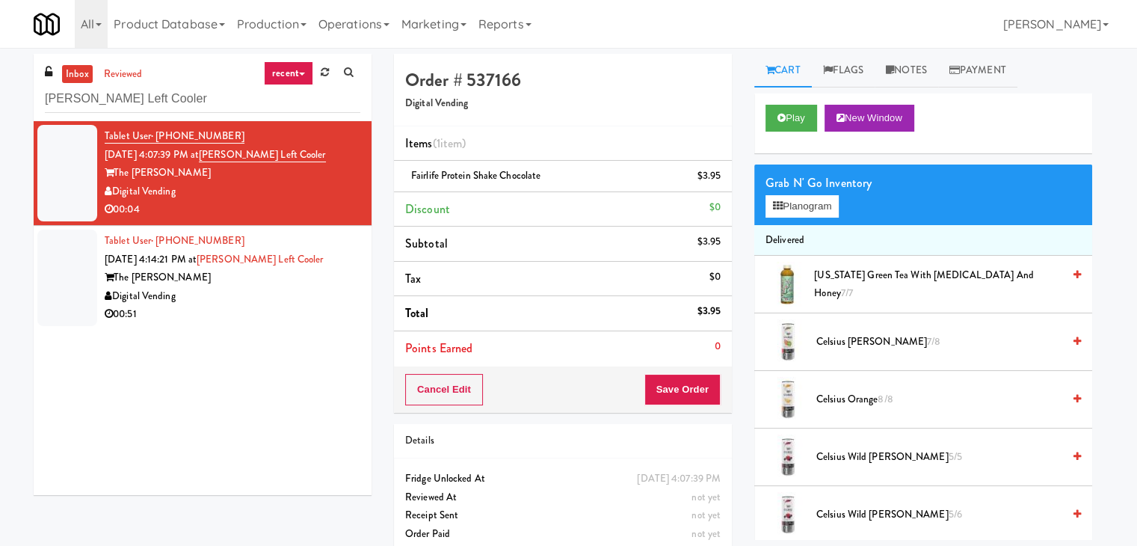
drag, startPoint x: 287, startPoint y: 307, endPoint x: 365, endPoint y: 304, distance: 77.8
click at [286, 307] on div "00:51" at bounding box center [233, 314] width 256 height 19
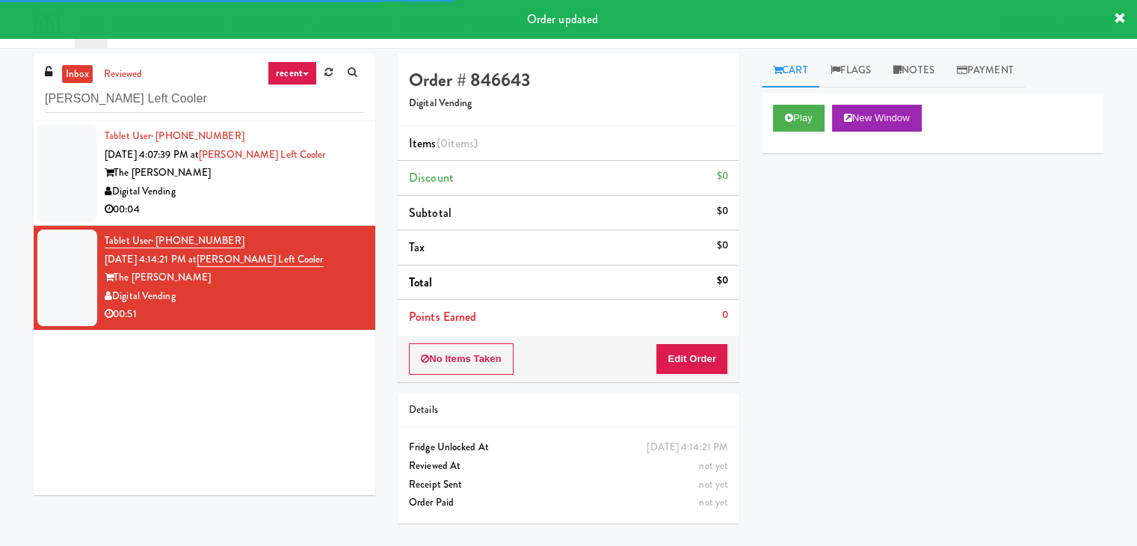
drag, startPoint x: 831, startPoint y: 108, endPoint x: 822, endPoint y: 111, distance: 8.5
click at [830, 108] on div "Play New Window" at bounding box center [932, 118] width 319 height 27
click at [806, 118] on button "Play" at bounding box center [799, 118] width 52 height 27
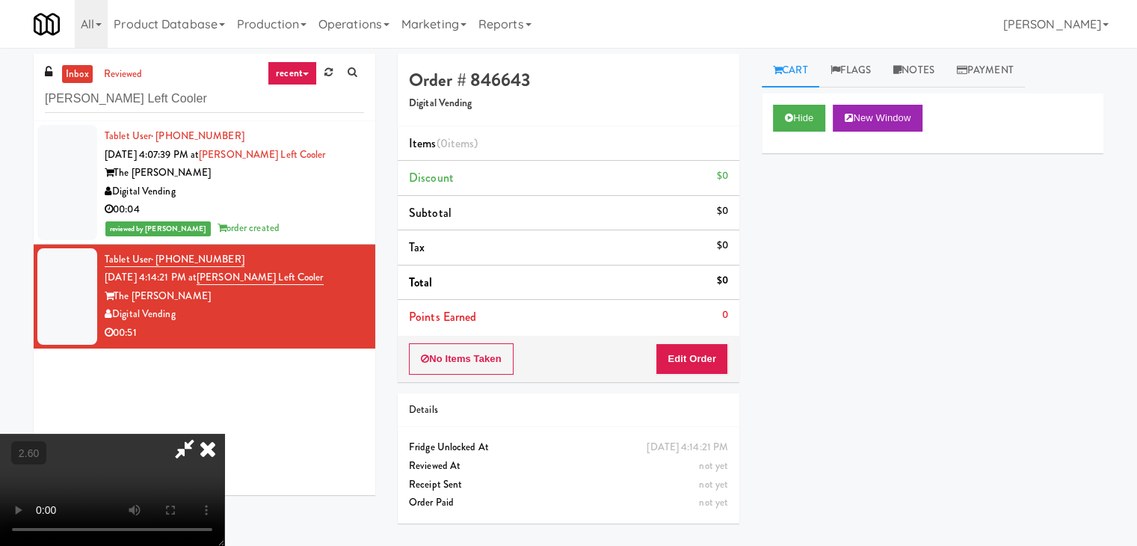
click at [224, 434] on video at bounding box center [112, 490] width 224 height 112
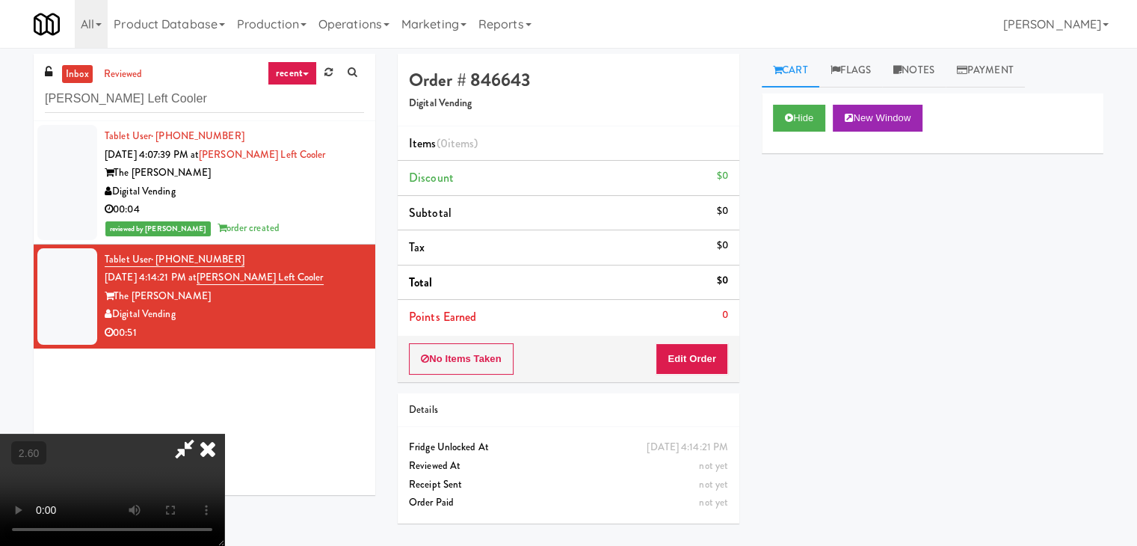
click at [224, 434] on video at bounding box center [112, 490] width 224 height 112
click at [710, 353] on button "Edit Order" at bounding box center [692, 358] width 73 height 31
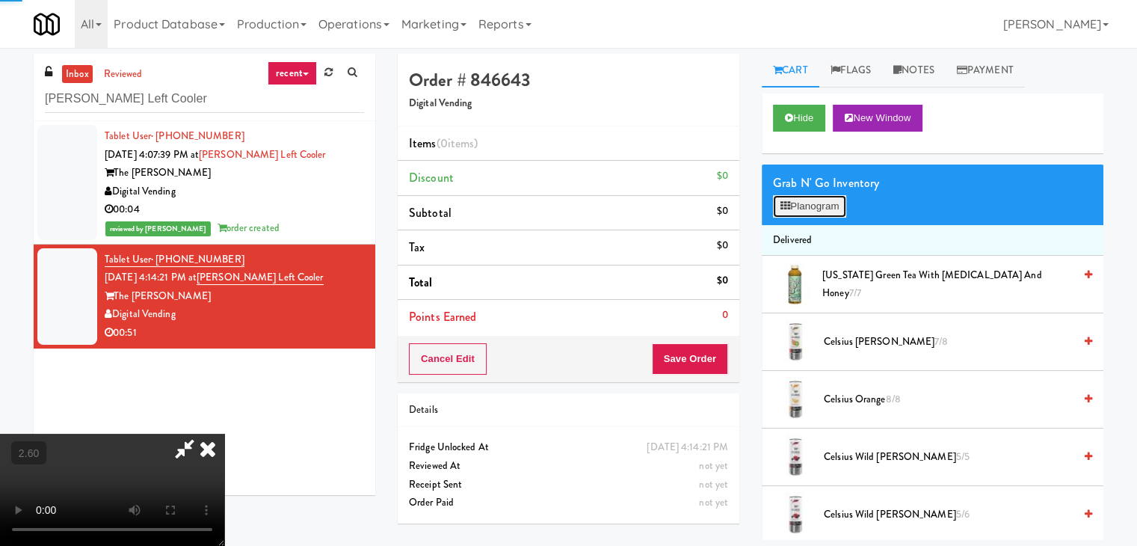
click at [811, 210] on button "Planogram" at bounding box center [809, 206] width 73 height 22
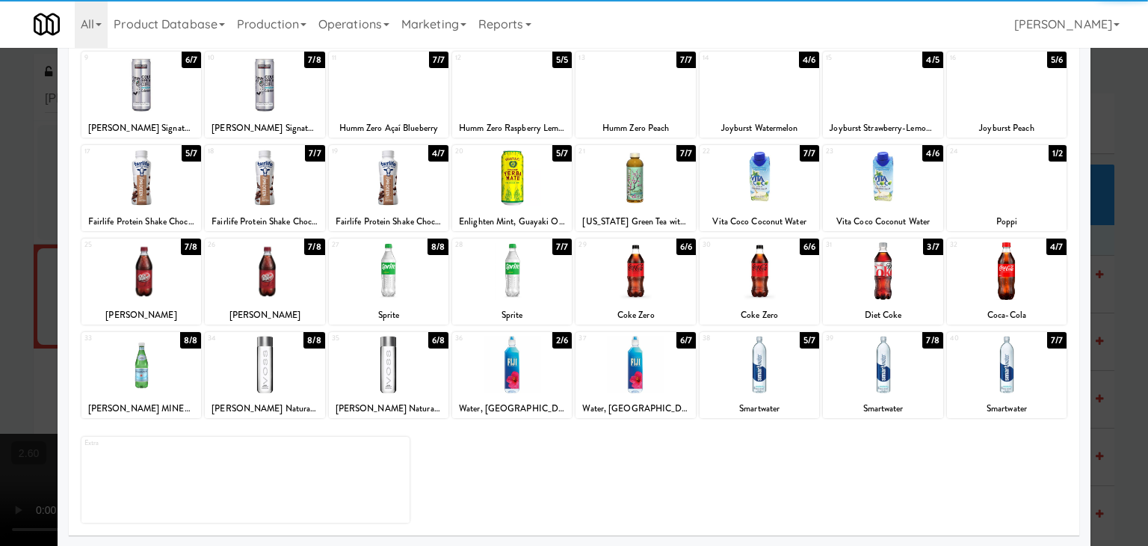
scroll to position [188, 0]
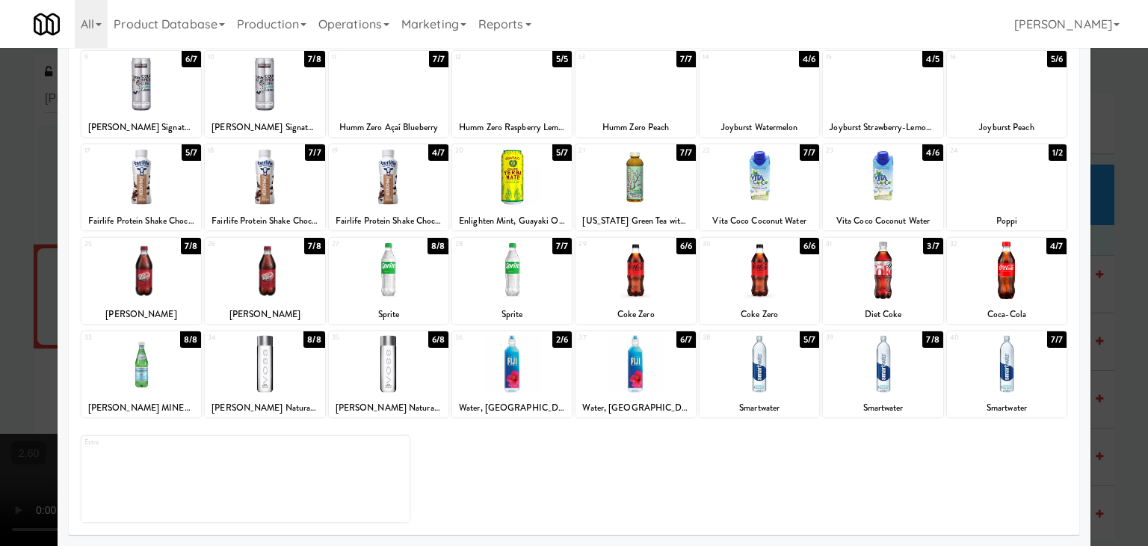
click at [155, 365] on div at bounding box center [141, 364] width 120 height 58
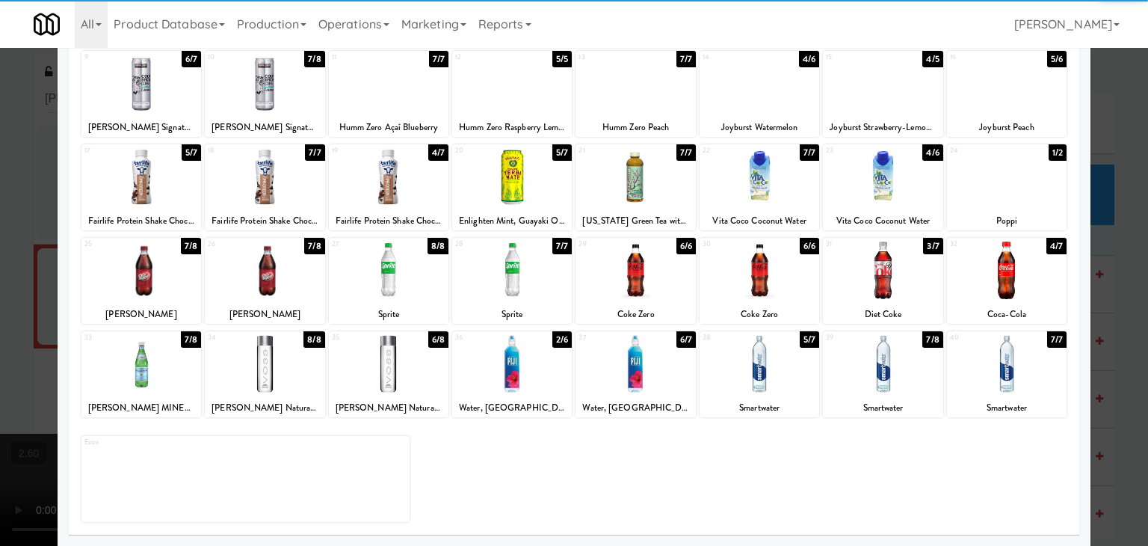
click at [622, 266] on div at bounding box center [636, 270] width 120 height 58
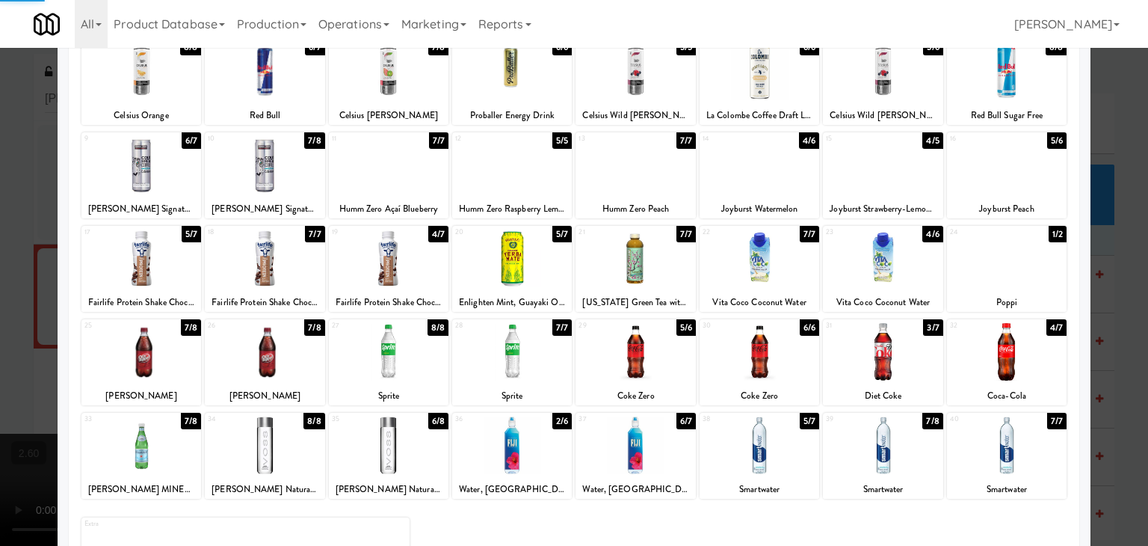
scroll to position [0, 0]
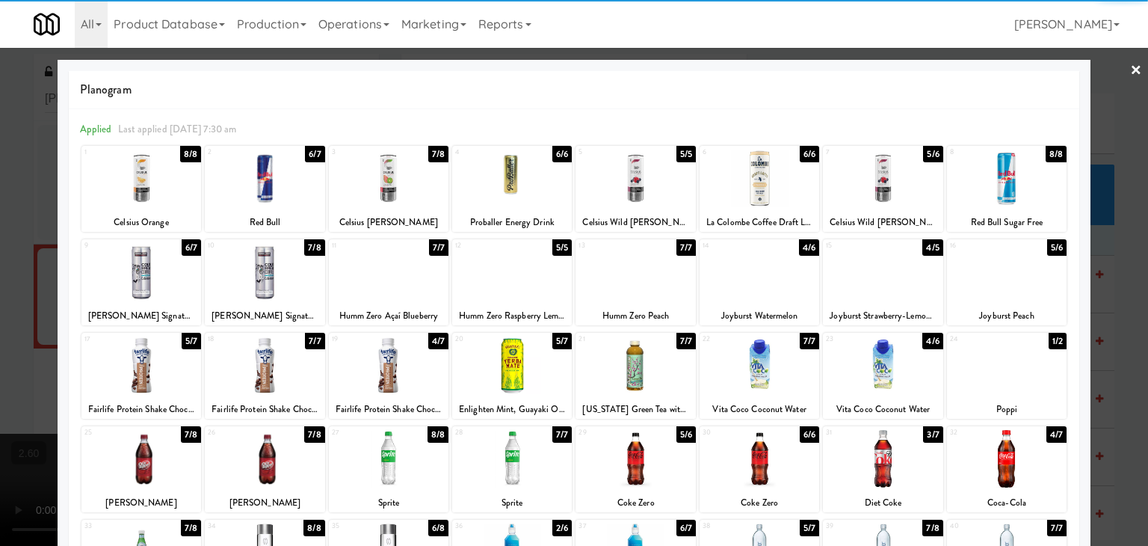
click at [1130, 64] on link "×" at bounding box center [1136, 71] width 12 height 46
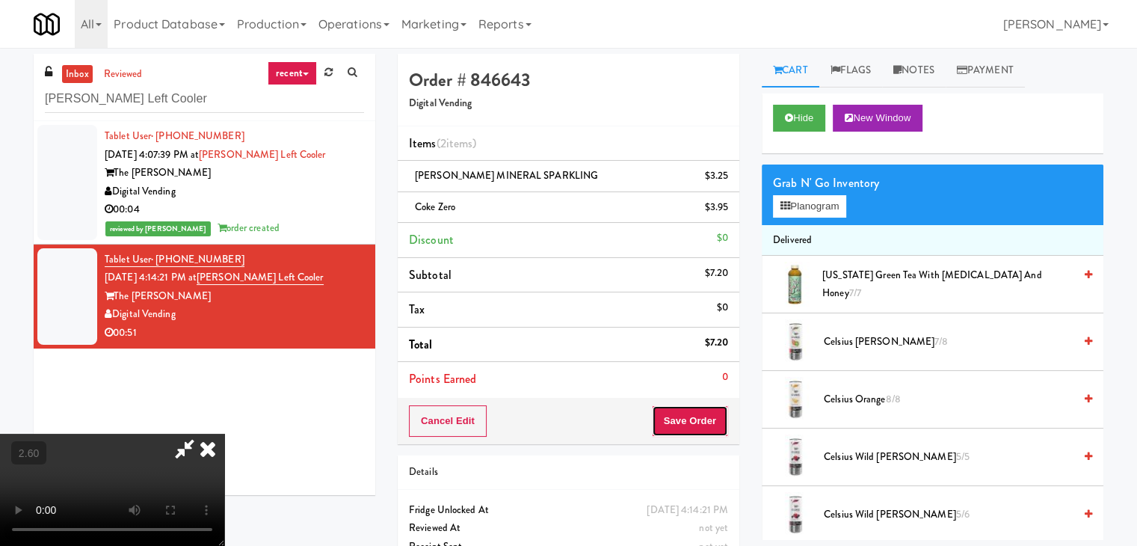
click at [698, 425] on button "Save Order" at bounding box center [690, 420] width 76 height 31
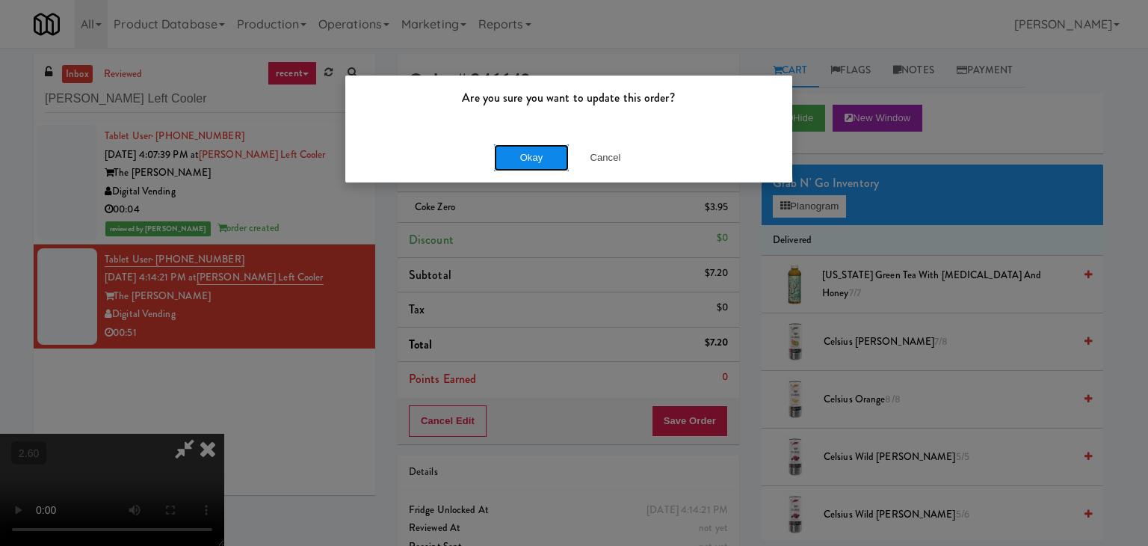
click at [547, 165] on button "Okay" at bounding box center [531, 157] width 75 height 27
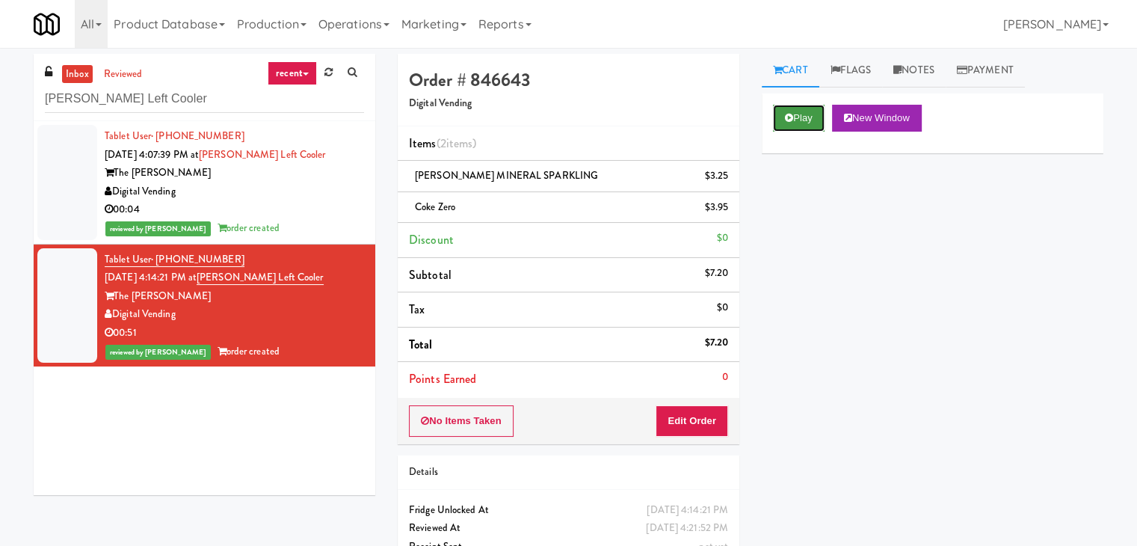
click at [813, 106] on button "Play" at bounding box center [799, 118] width 52 height 27
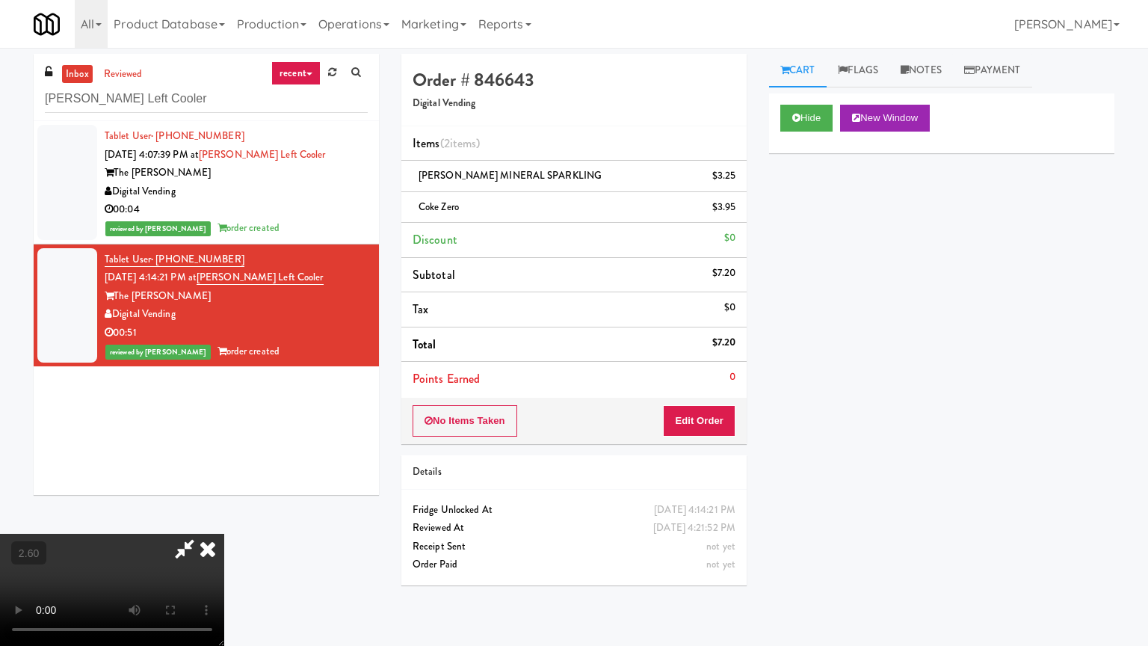
click at [224, 519] on video at bounding box center [112, 590] width 224 height 112
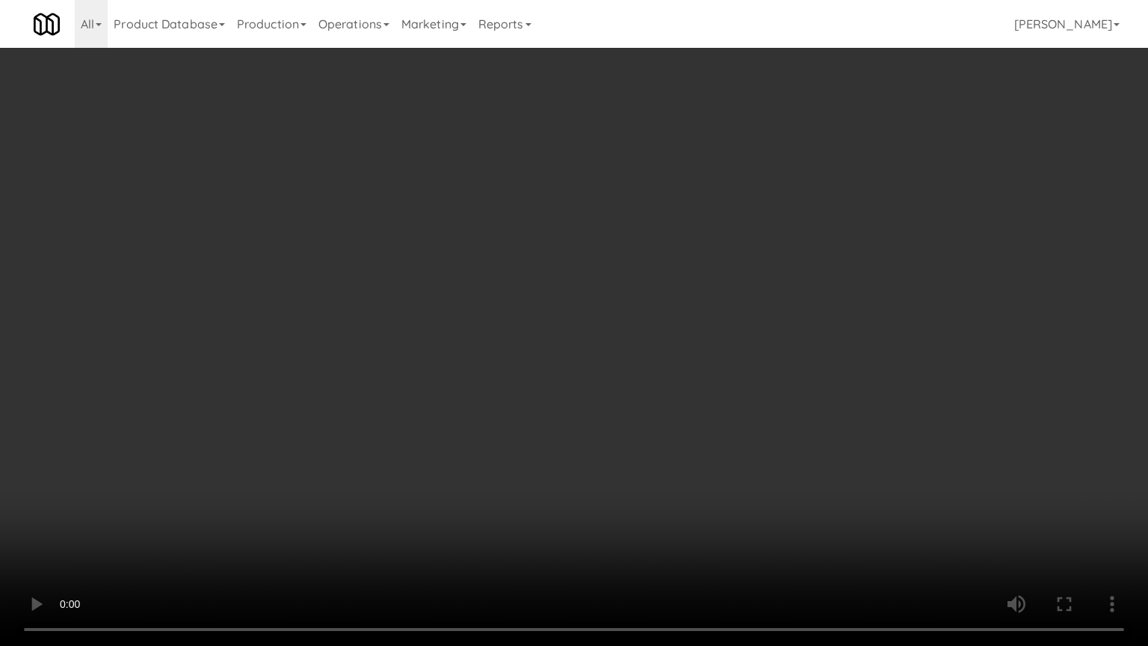
click at [570, 396] on video at bounding box center [574, 323] width 1148 height 646
click at [586, 395] on video at bounding box center [574, 323] width 1148 height 646
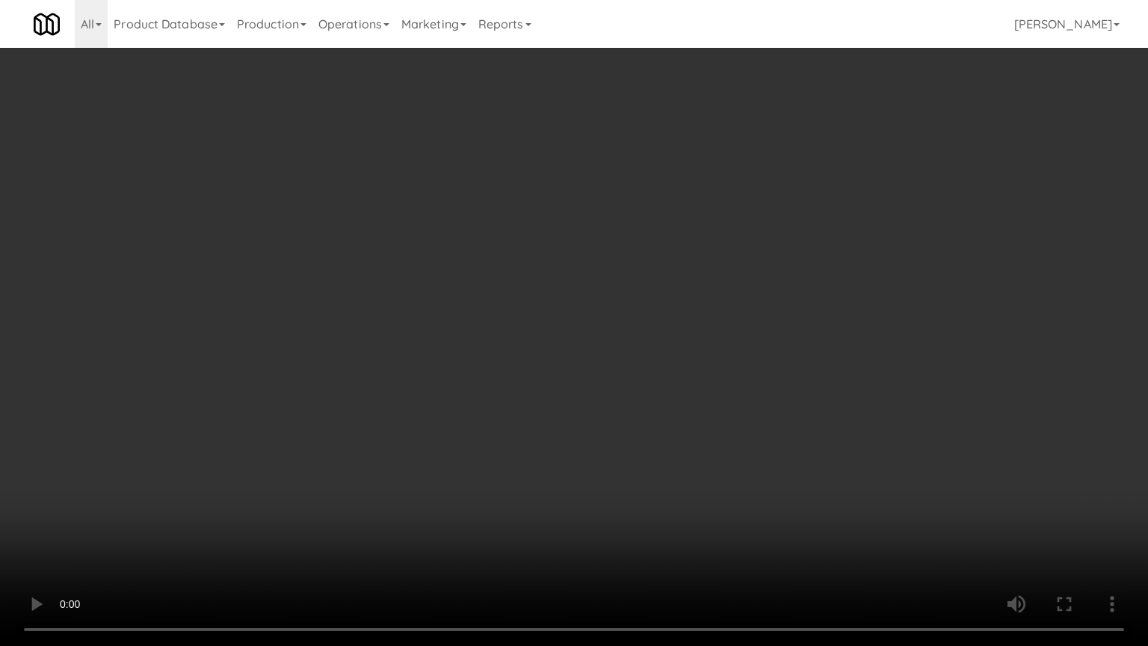
click at [586, 395] on video at bounding box center [574, 323] width 1148 height 646
click at [661, 419] on video at bounding box center [574, 323] width 1148 height 646
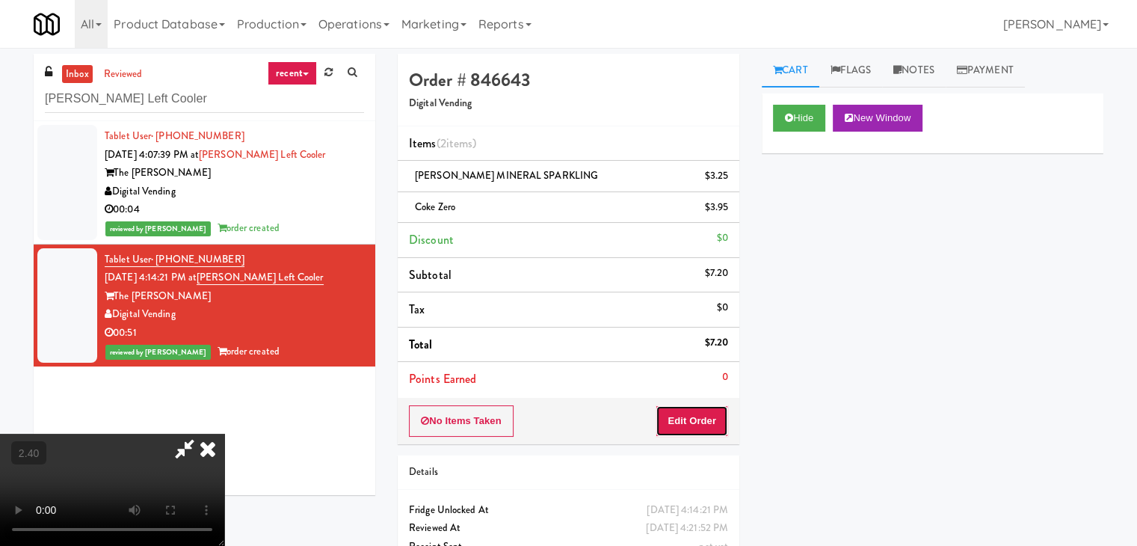
click at [714, 416] on button "Edit Order" at bounding box center [692, 420] width 73 height 31
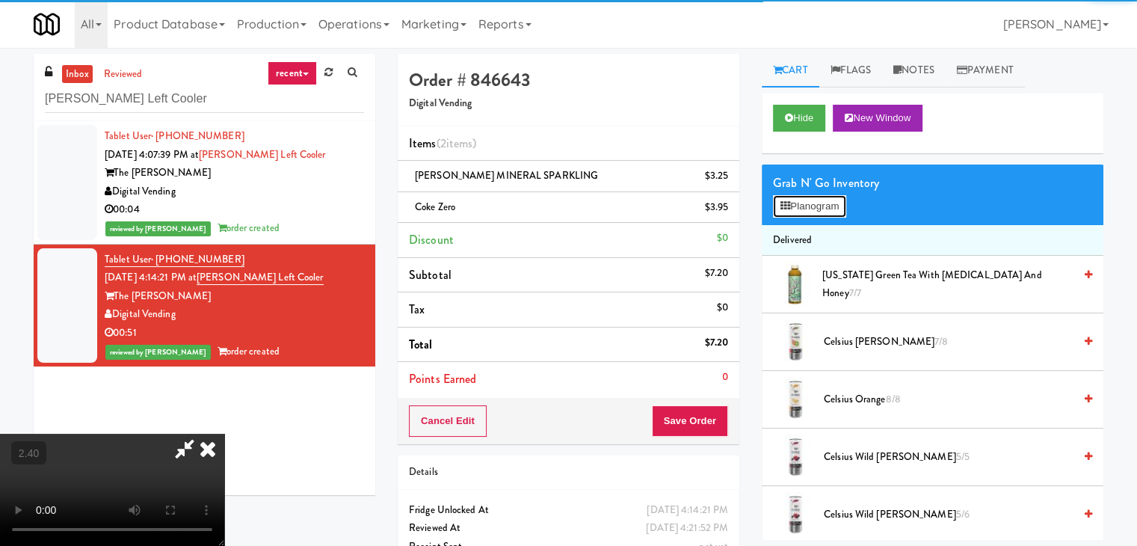
click at [805, 209] on button "Planogram" at bounding box center [809, 206] width 73 height 22
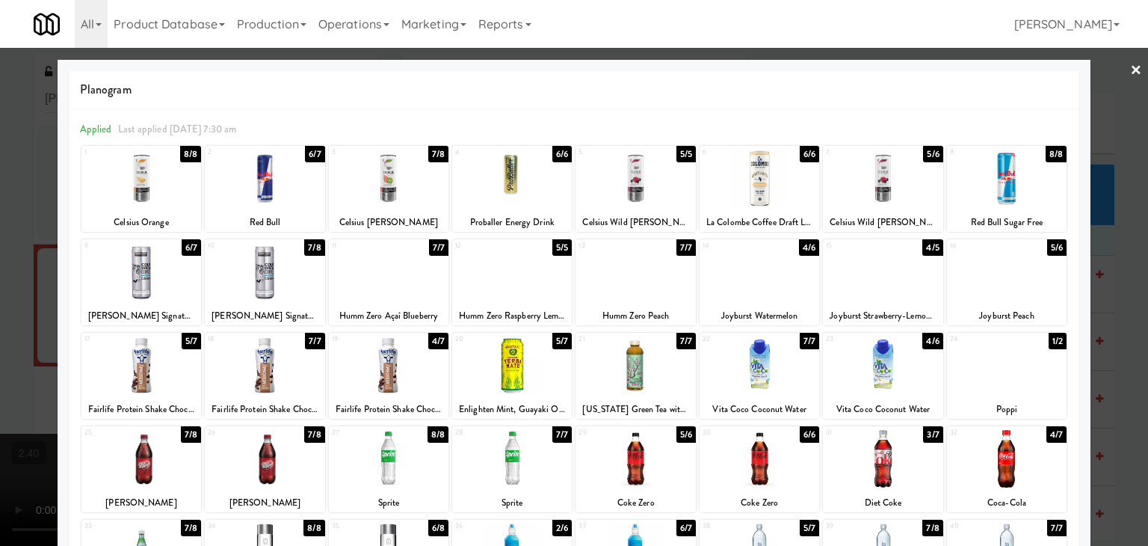
scroll to position [75, 0]
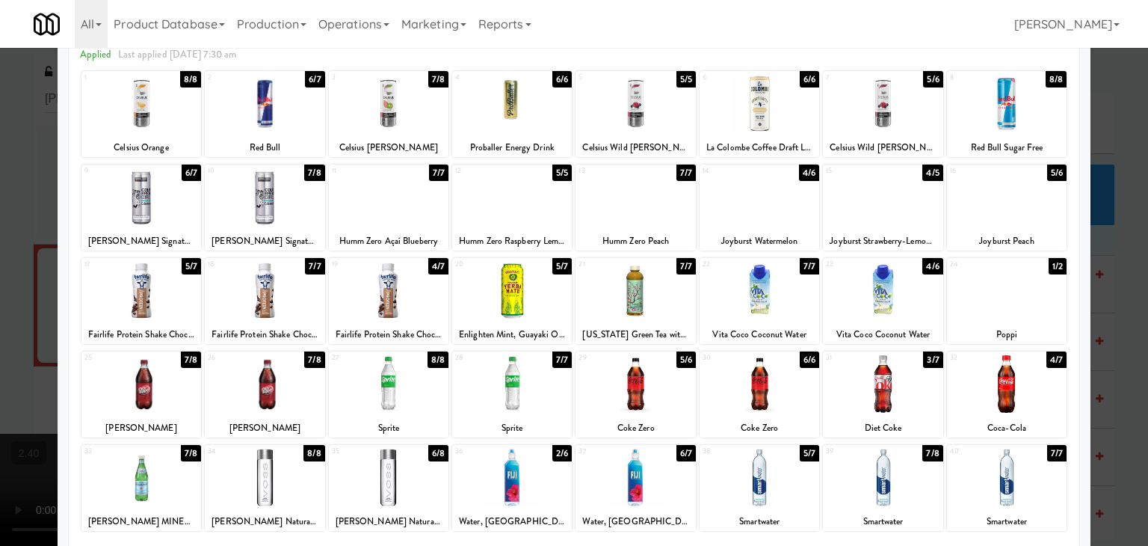
click at [867, 292] on div at bounding box center [883, 291] width 120 height 58
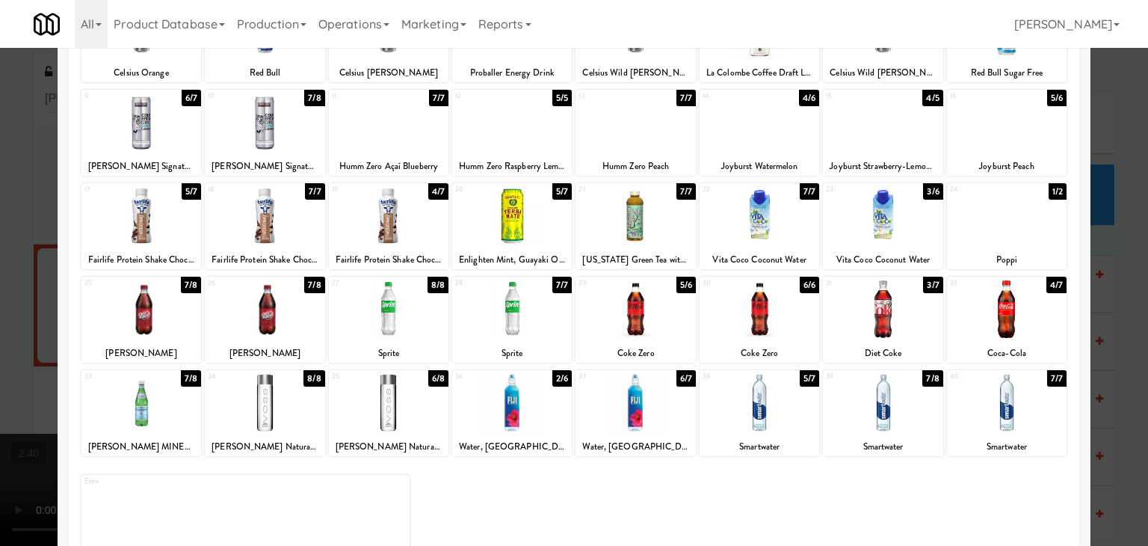
click at [760, 397] on div at bounding box center [760, 403] width 120 height 58
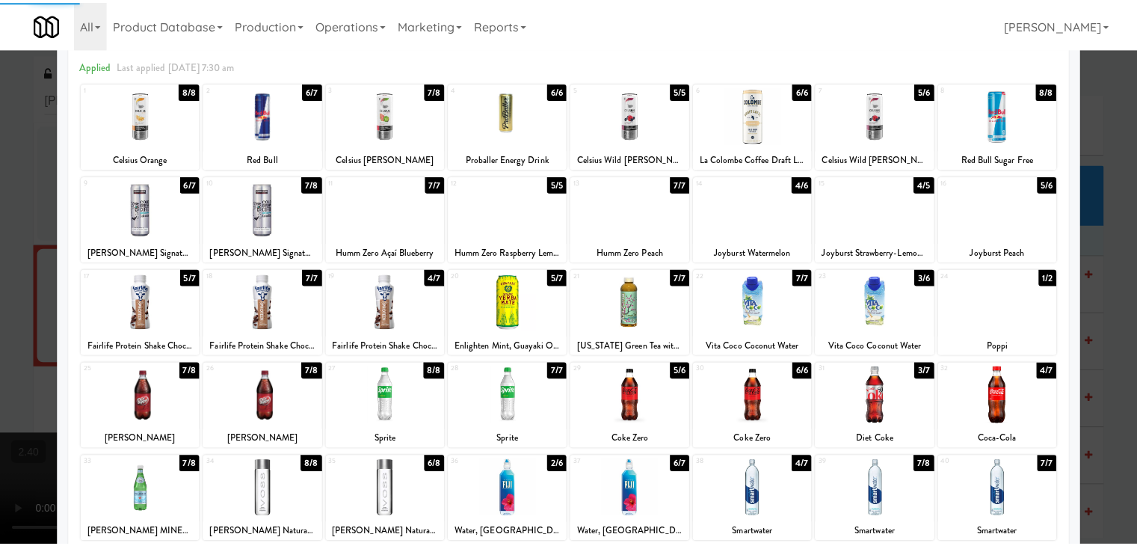
scroll to position [0, 0]
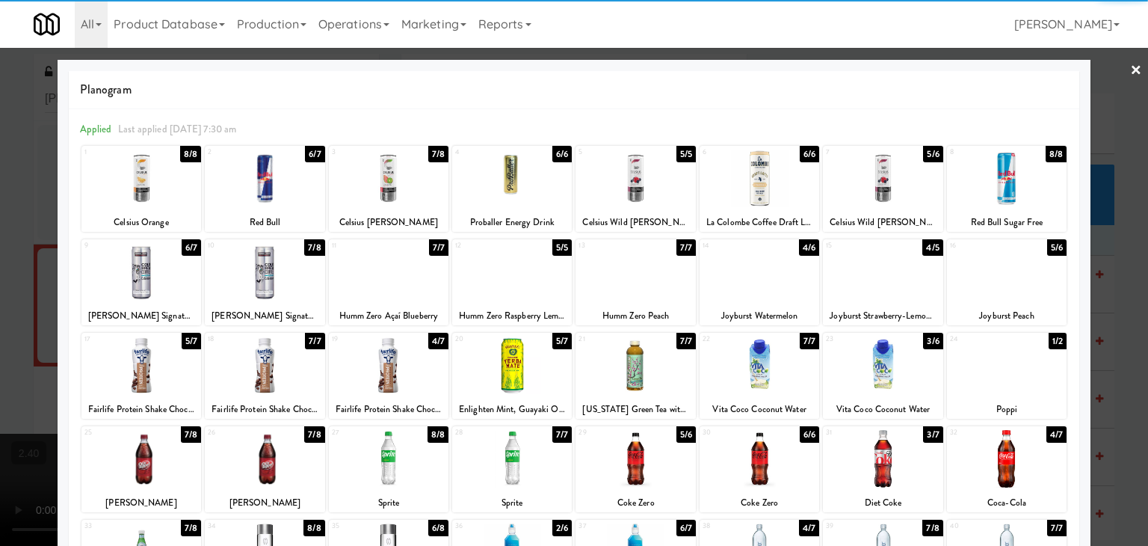
drag, startPoint x: 1121, startPoint y: 70, endPoint x: 897, endPoint y: 109, distance: 227.7
click at [1130, 70] on link "×" at bounding box center [1136, 71] width 12 height 46
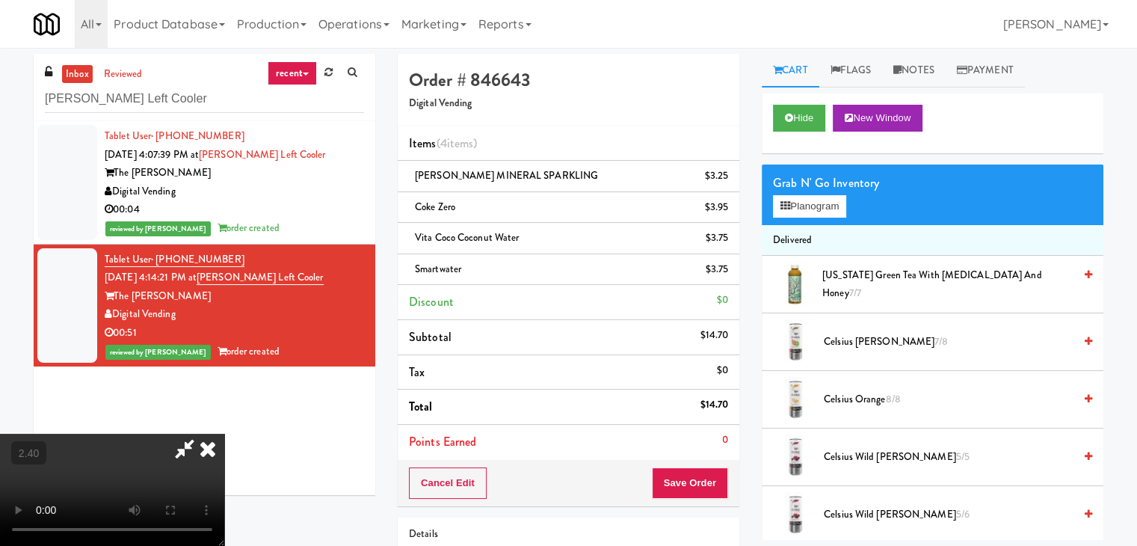
click at [224, 434] on icon at bounding box center [207, 449] width 33 height 30
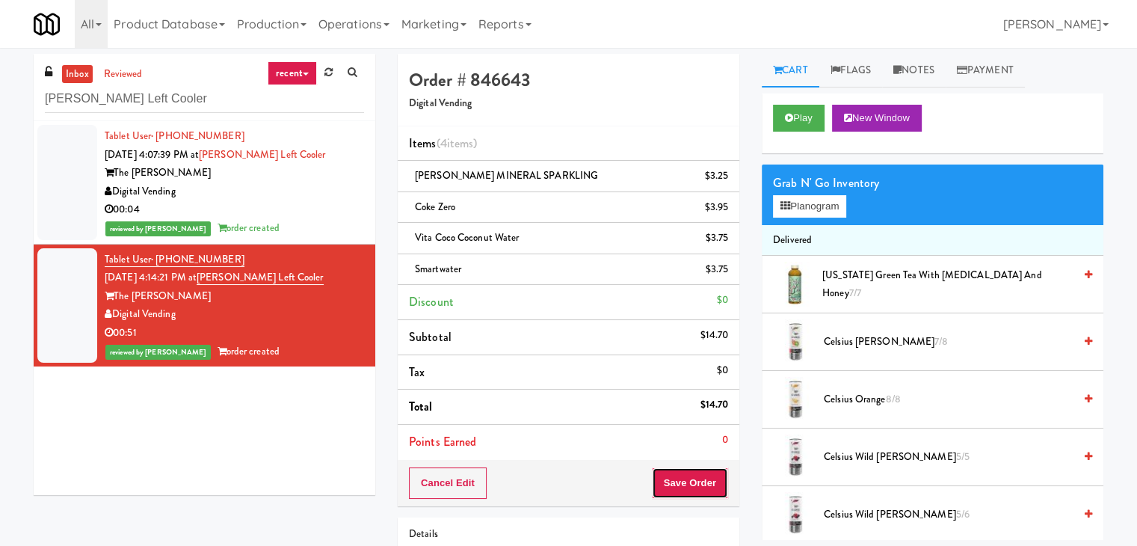
click at [693, 482] on button "Save Order" at bounding box center [690, 482] width 76 height 31
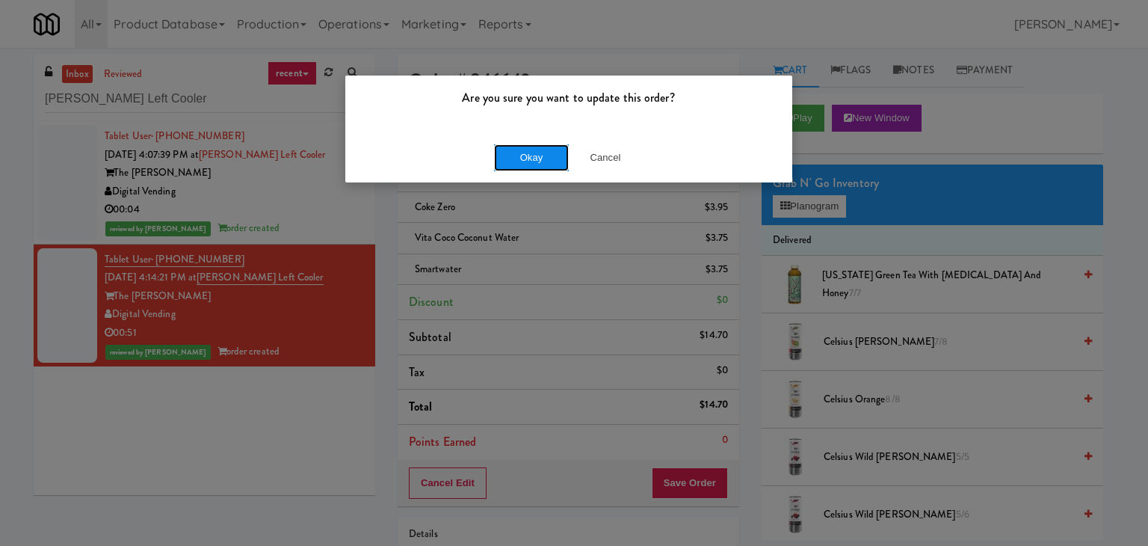
click at [526, 159] on button "Okay" at bounding box center [531, 157] width 75 height 27
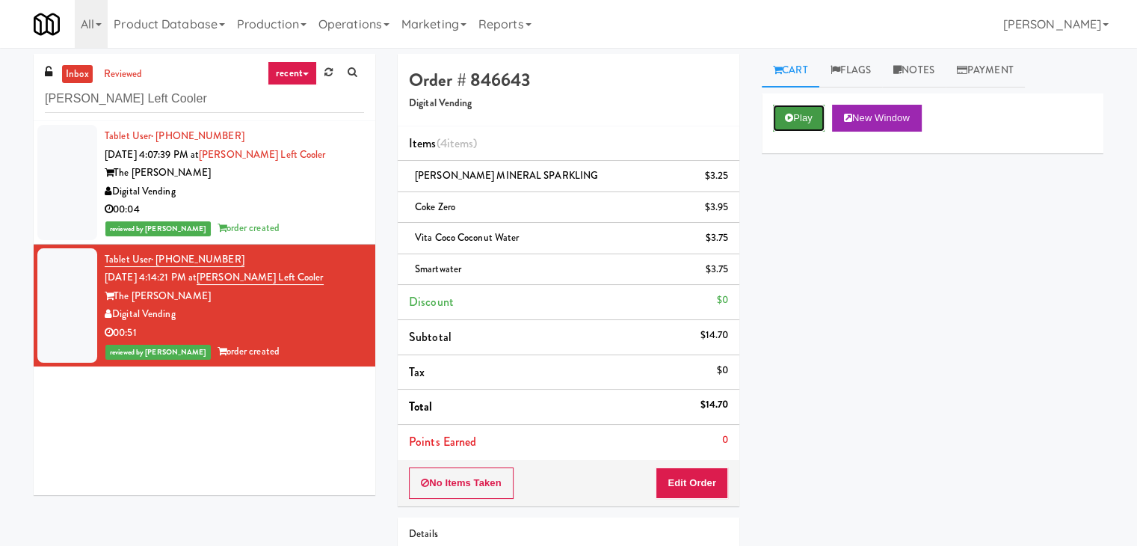
click at [798, 108] on button "Play" at bounding box center [799, 118] width 52 height 27
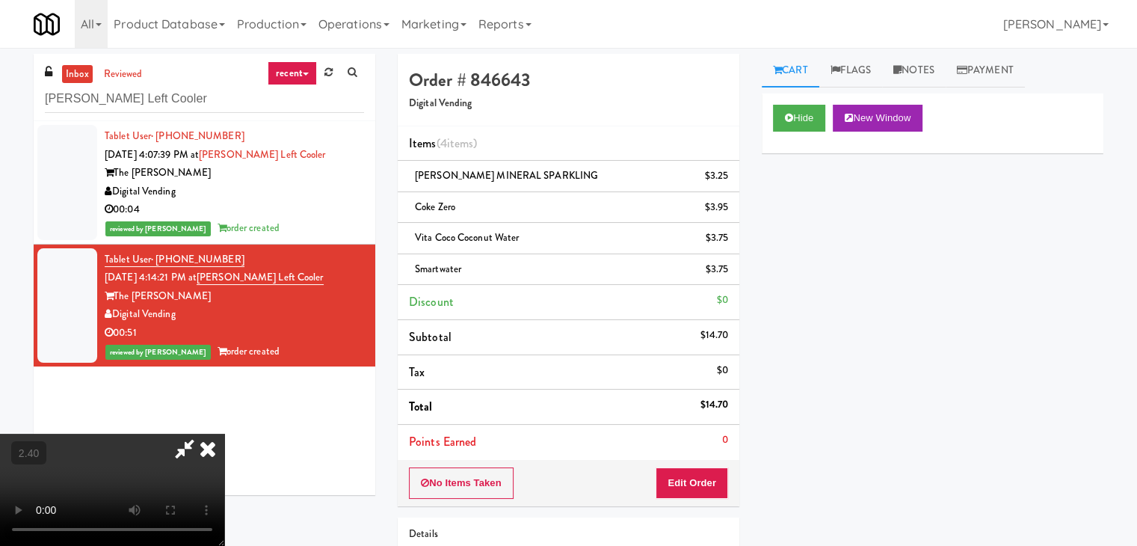
click at [224, 434] on icon at bounding box center [207, 449] width 33 height 30
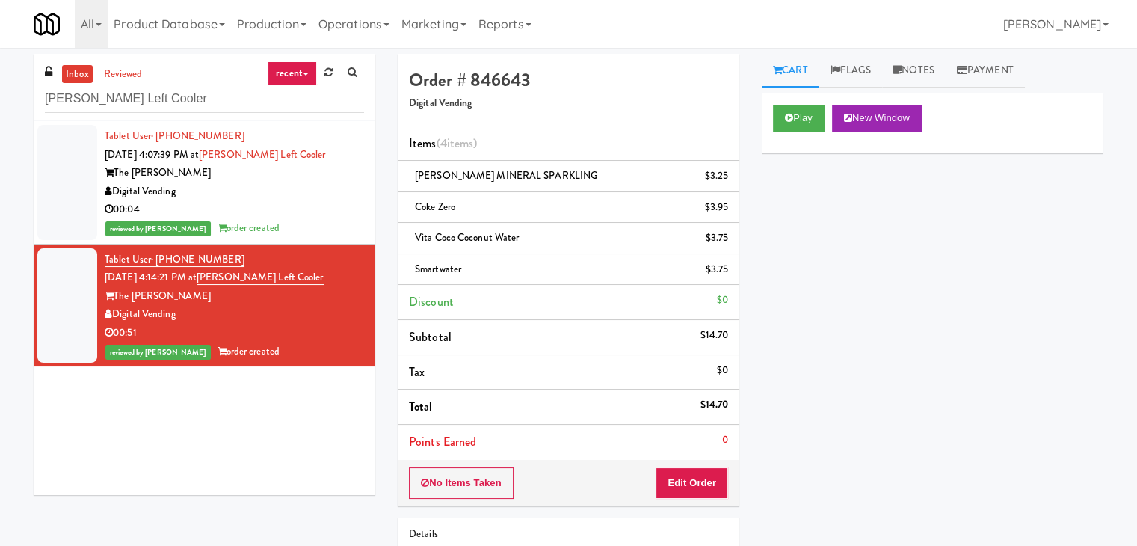
click at [287, 215] on div "00:04" at bounding box center [234, 209] width 259 height 19
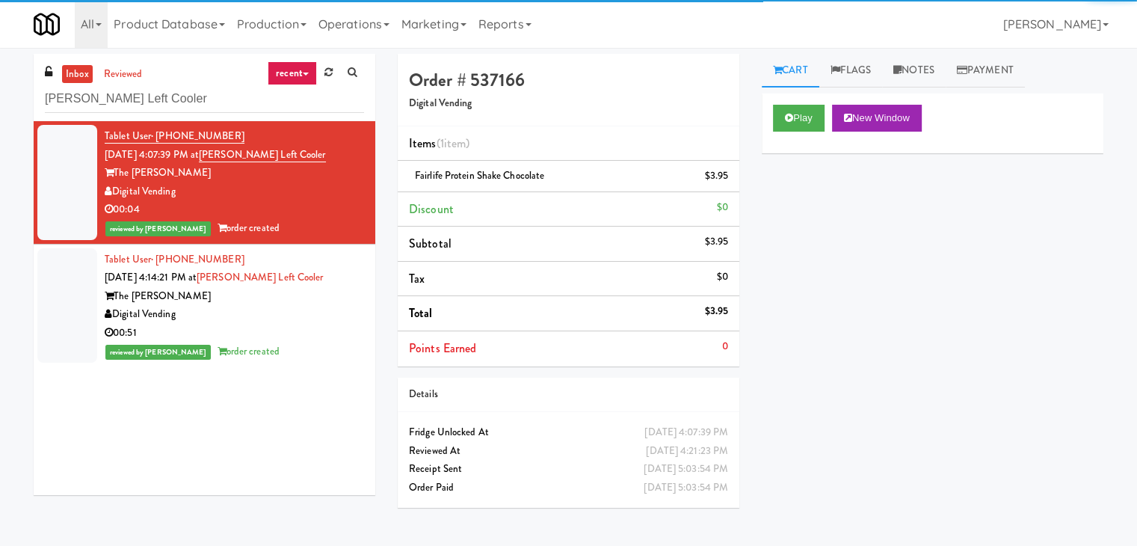
click at [311, 318] on div "Digital Vending" at bounding box center [234, 314] width 259 height 19
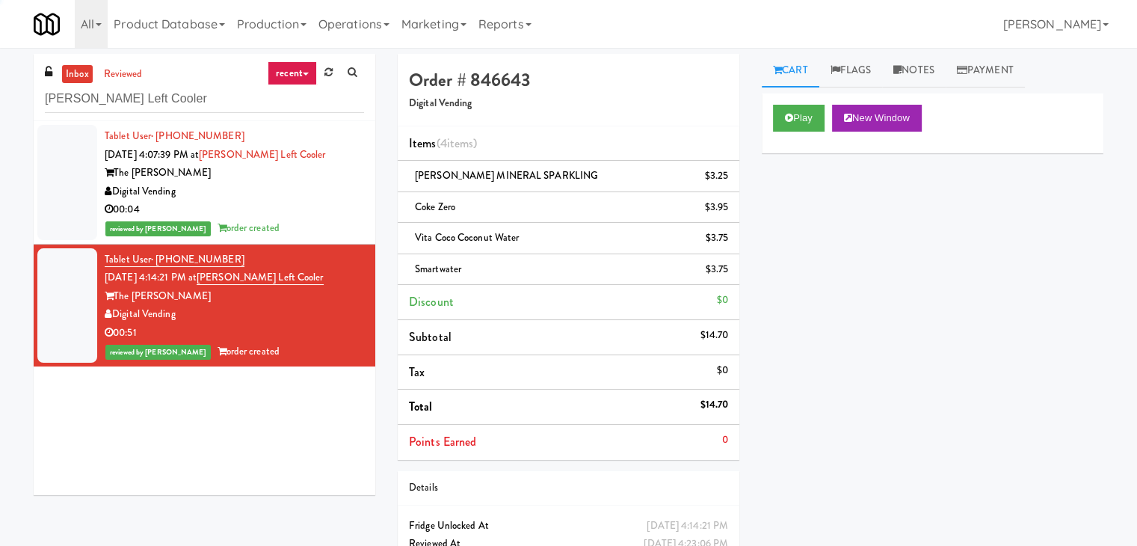
click at [313, 223] on div "reviewed by [PERSON_NAME] A order created" at bounding box center [234, 228] width 259 height 19
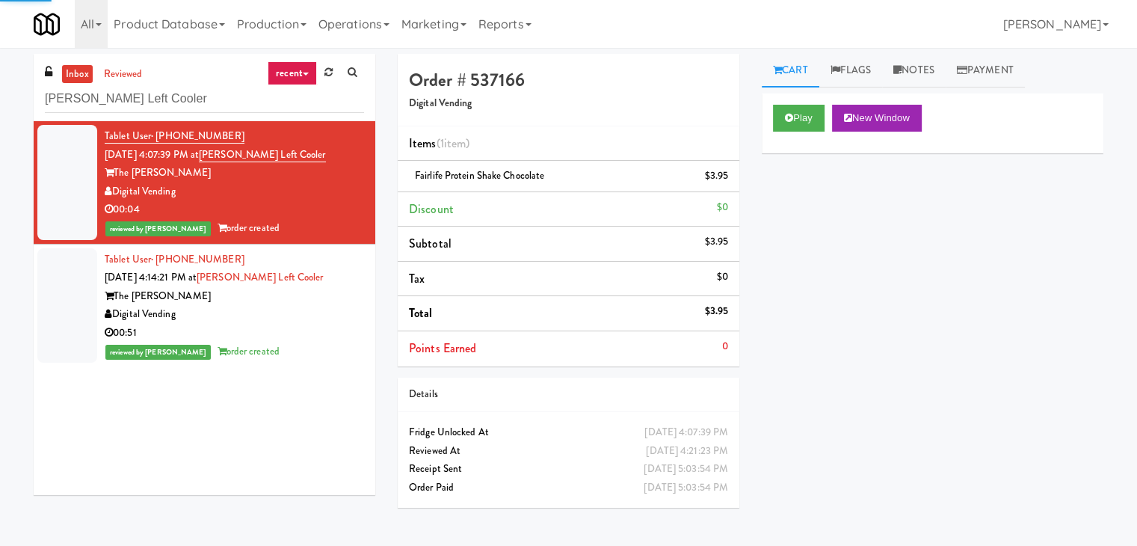
click at [326, 309] on div "Digital Vending" at bounding box center [234, 314] width 259 height 19
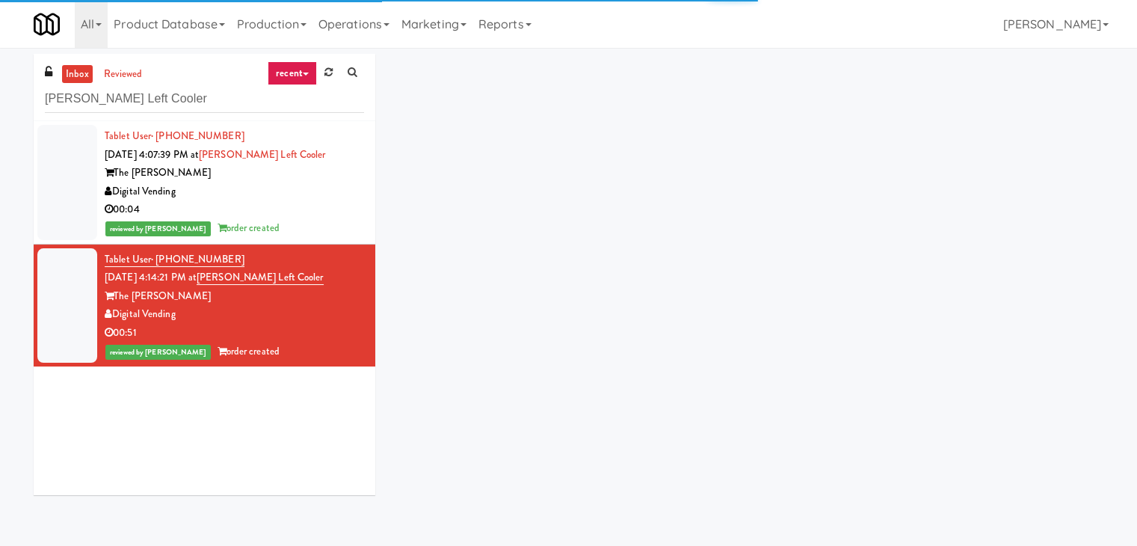
click at [317, 218] on div "00:04" at bounding box center [234, 209] width 259 height 19
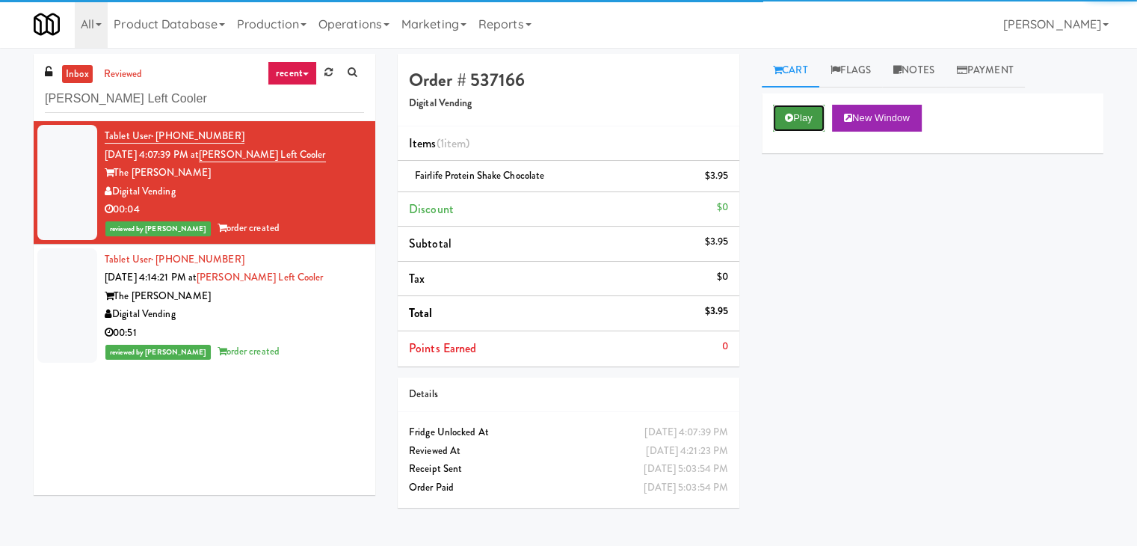
click at [792, 119] on icon at bounding box center [789, 118] width 8 height 10
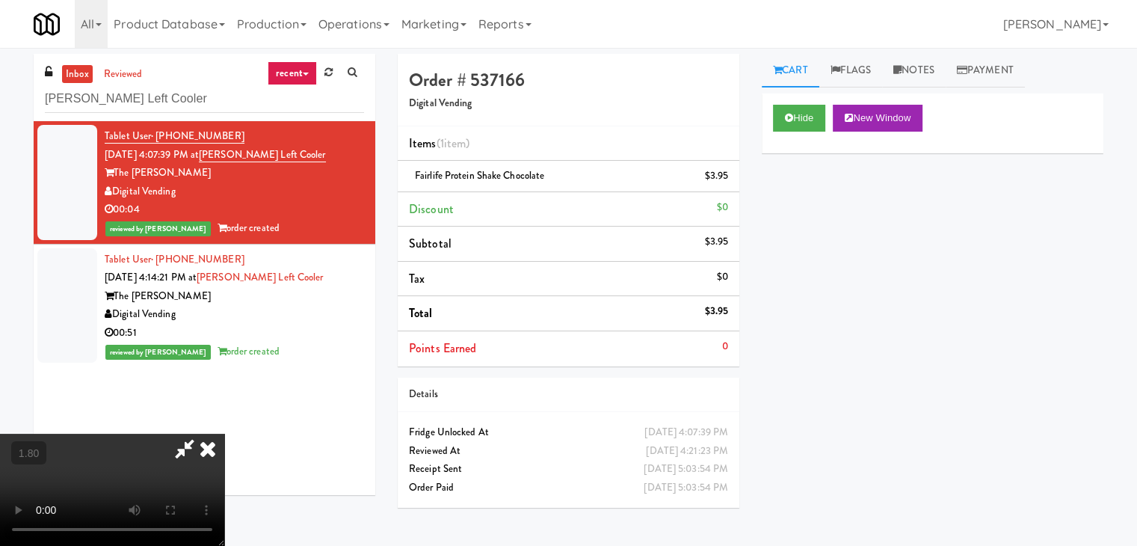
click at [224, 434] on video at bounding box center [112, 490] width 224 height 112
click at [224, 434] on icon at bounding box center [207, 449] width 33 height 30
